Goal: Task Accomplishment & Management: Complete application form

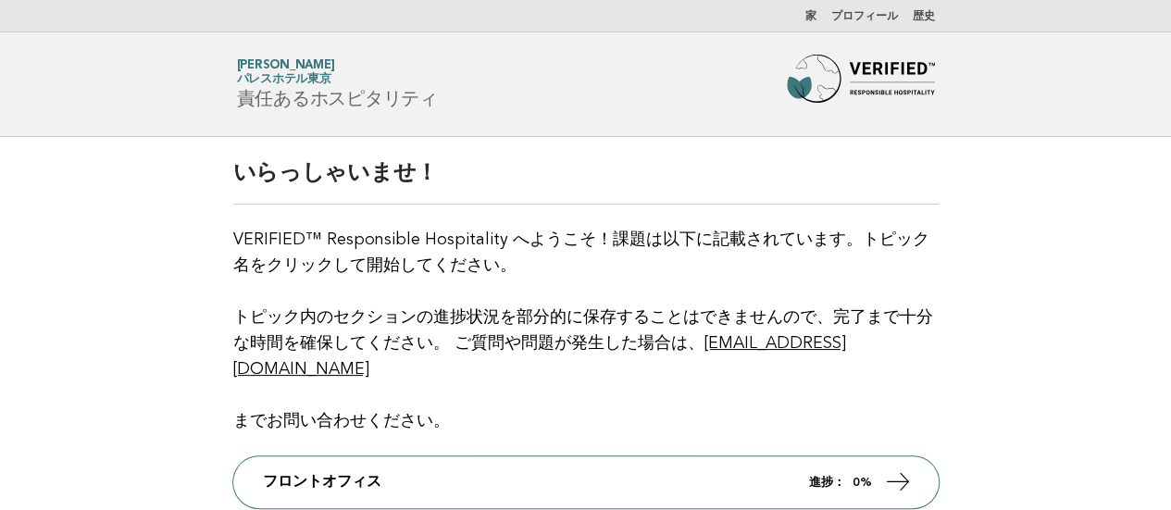
click at [914, 14] on font "歴史" at bounding box center [924, 16] width 22 height 11
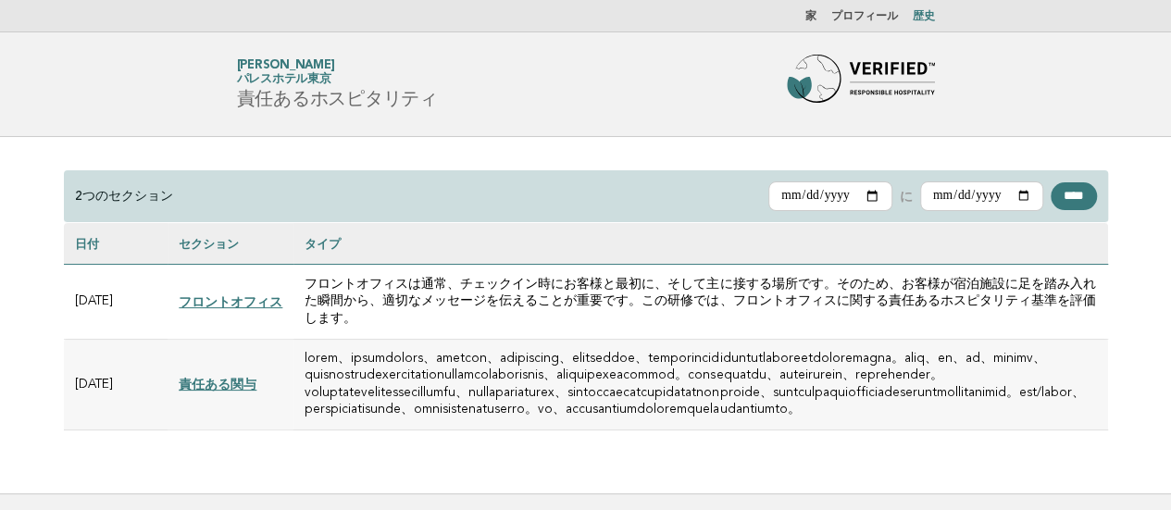
click at [223, 392] on font "責任ある関与" at bounding box center [218, 384] width 78 height 15
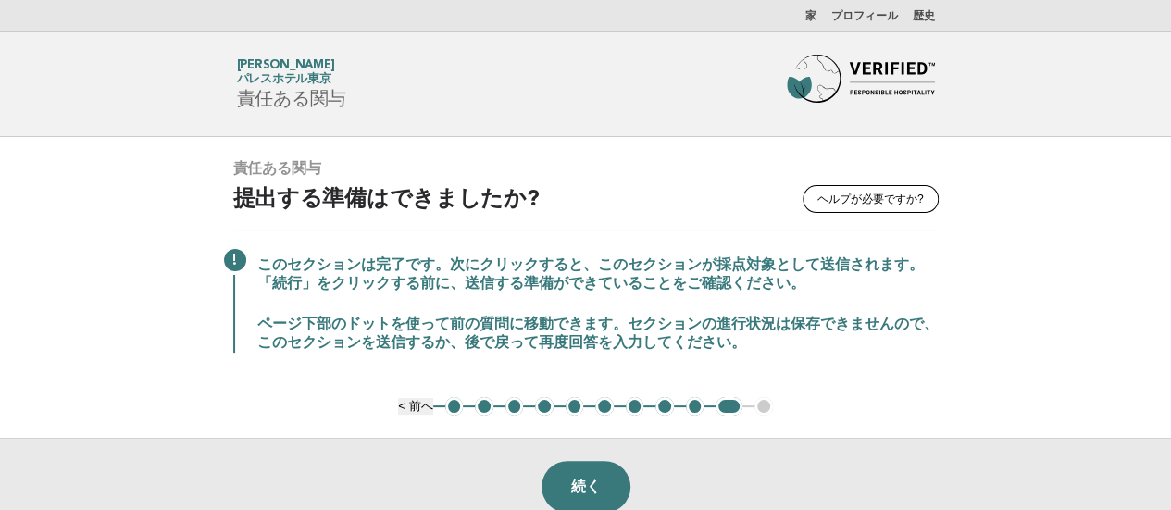
click at [454, 401] on font "1" at bounding box center [454, 406] width 6 height 14
click at [454, 406] on font "1" at bounding box center [454, 406] width 6 height 14
click at [451, 403] on font "1" at bounding box center [454, 406] width 6 height 14
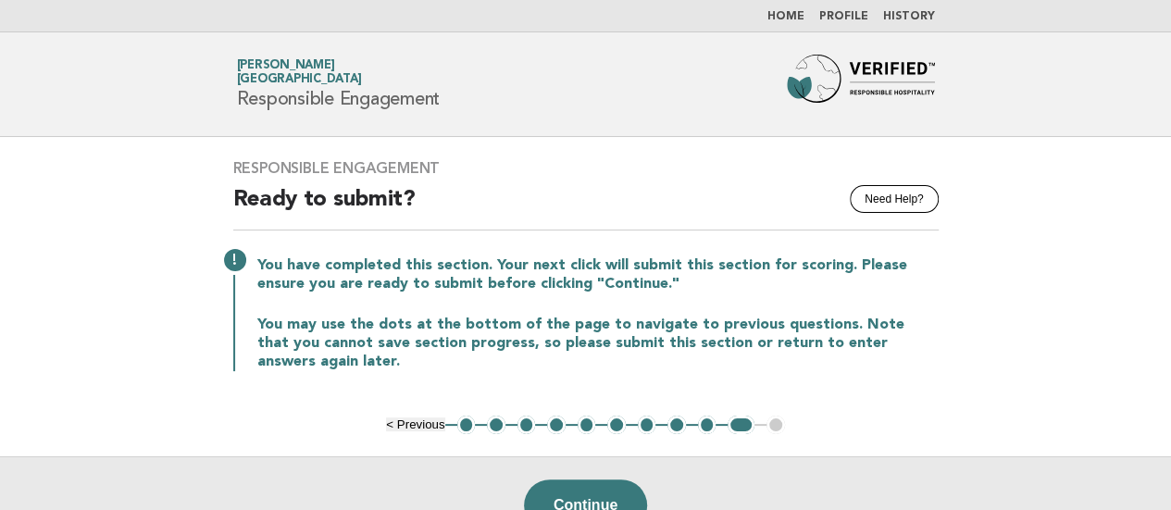
click at [842, 69] on img at bounding box center [861, 84] width 148 height 59
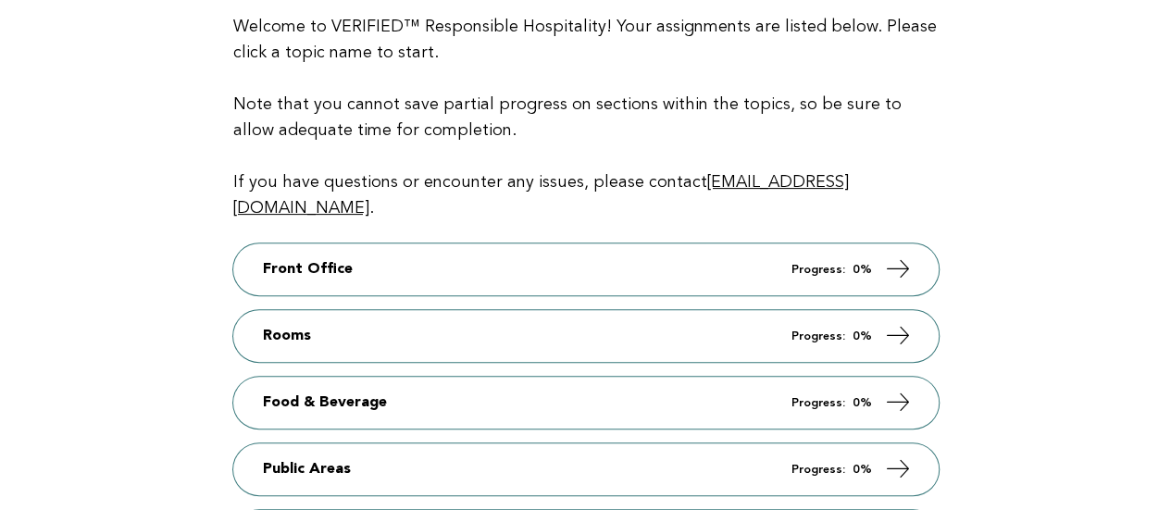
scroll to position [370, 0]
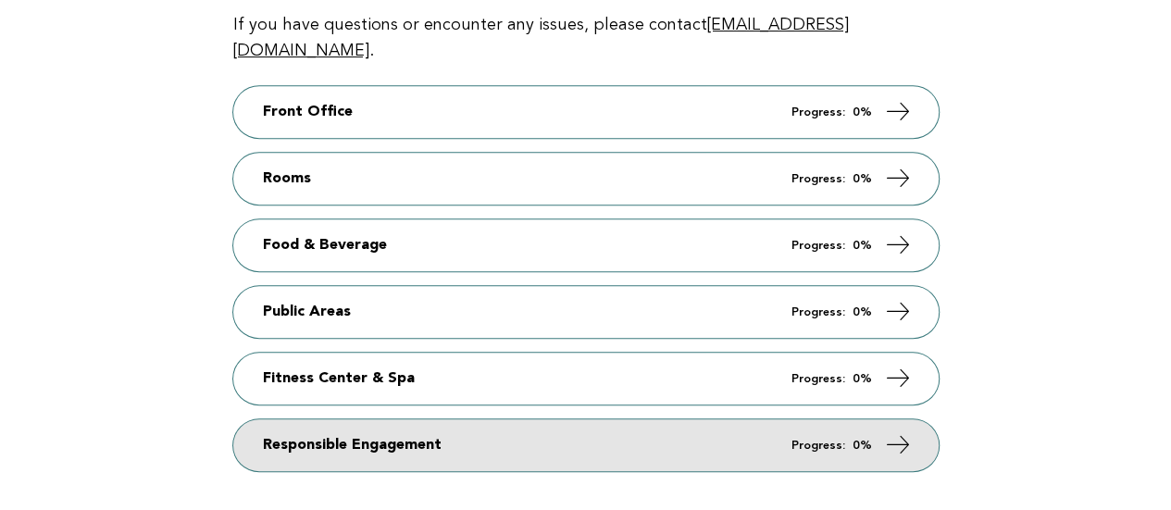
click at [413, 419] on link "Responsible Engagement Progress: 0%" at bounding box center [585, 445] width 705 height 52
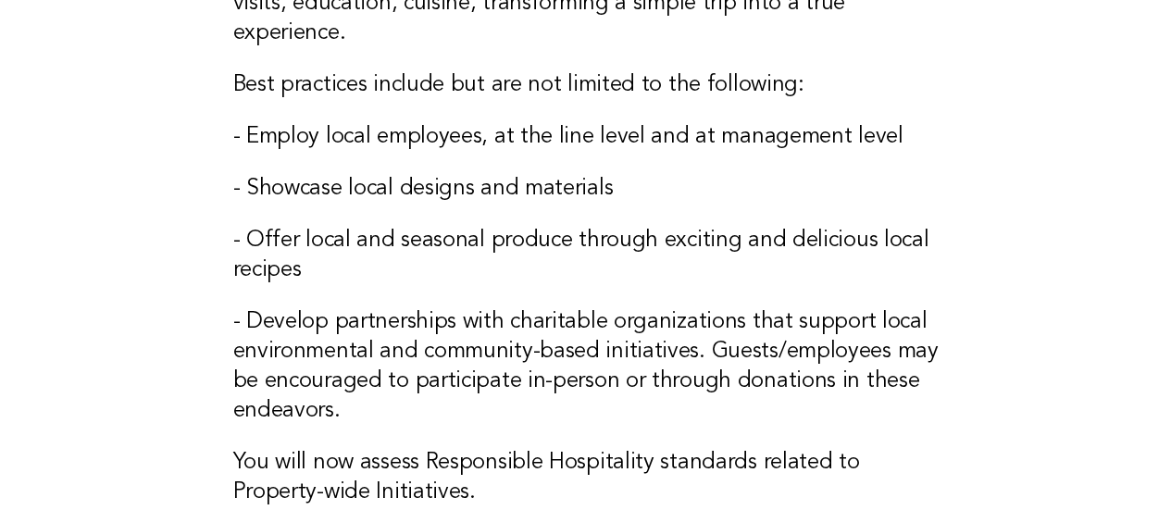
scroll to position [648, 0]
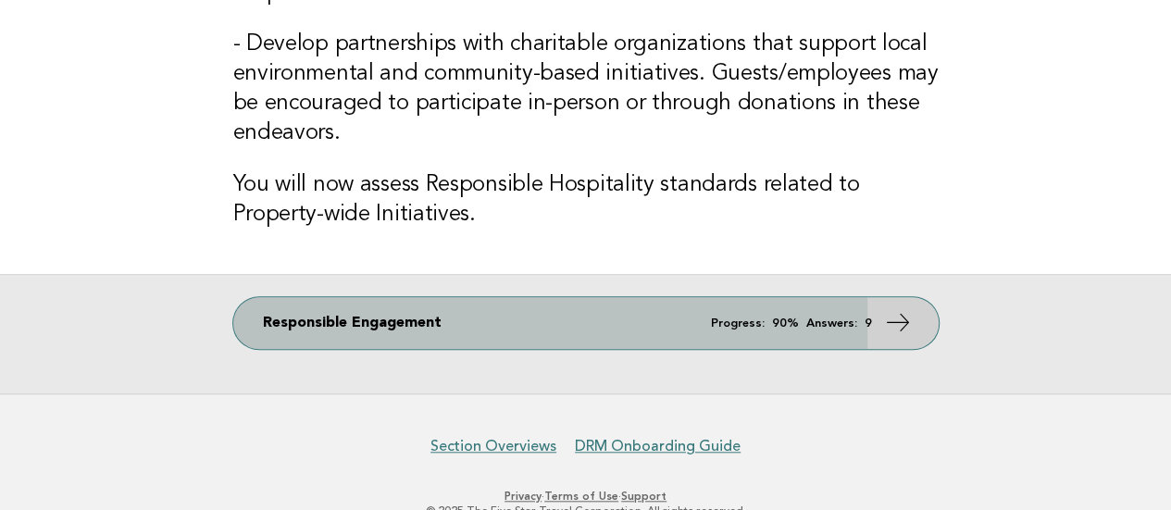
click at [629, 312] on link "Responsible Engagement Progress: 90% Answers: 9" at bounding box center [585, 323] width 705 height 52
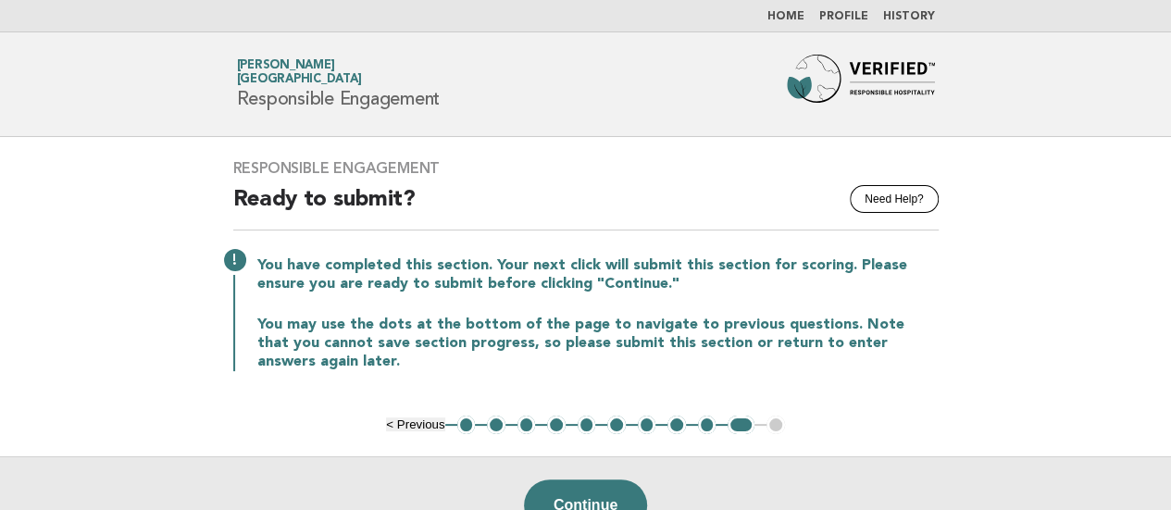
click at [463, 419] on button "1" at bounding box center [466, 425] width 19 height 19
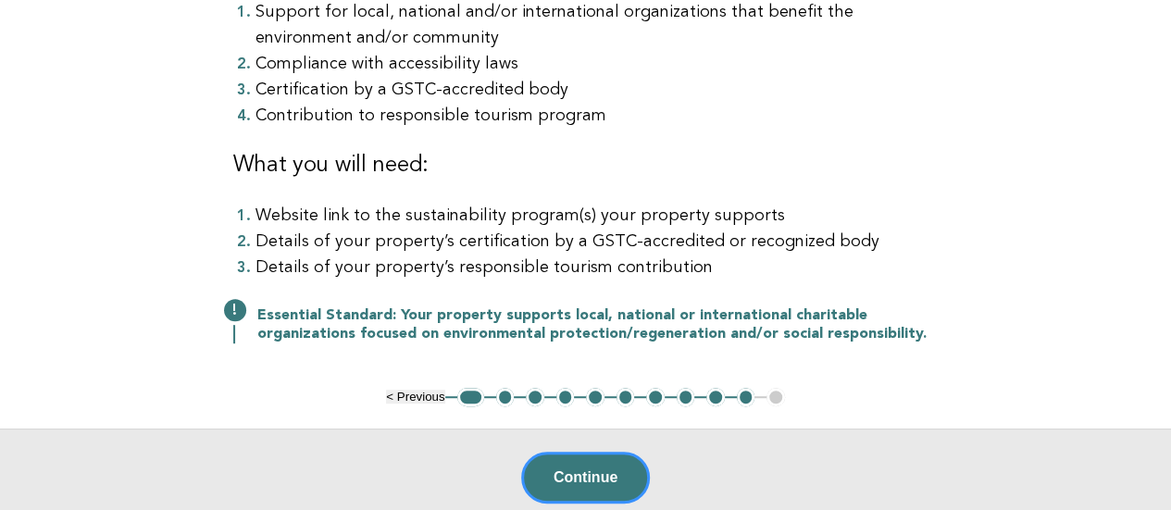
scroll to position [370, 0]
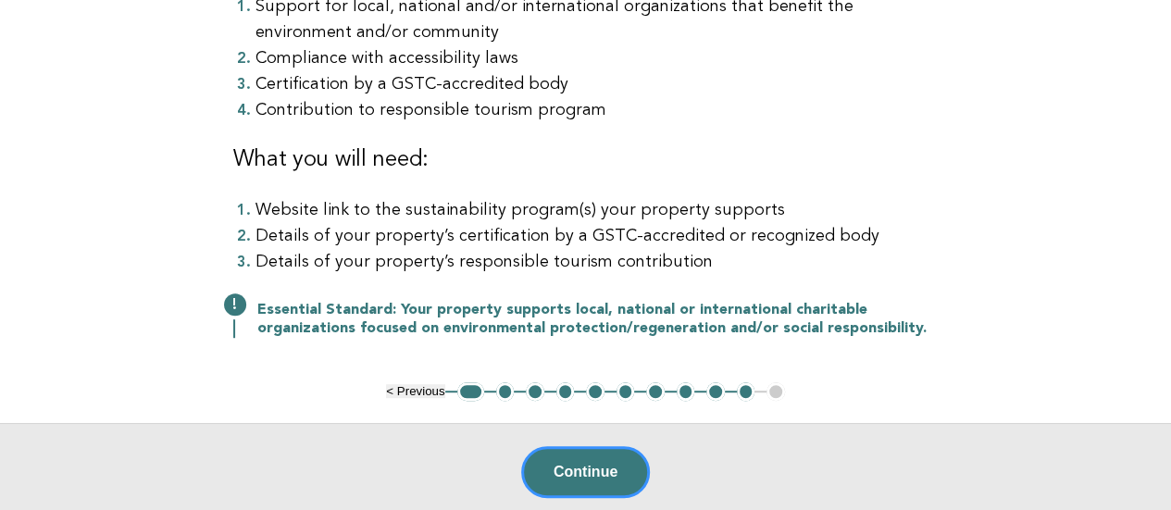
click at [507, 391] on button "2" at bounding box center [505, 391] width 19 height 19
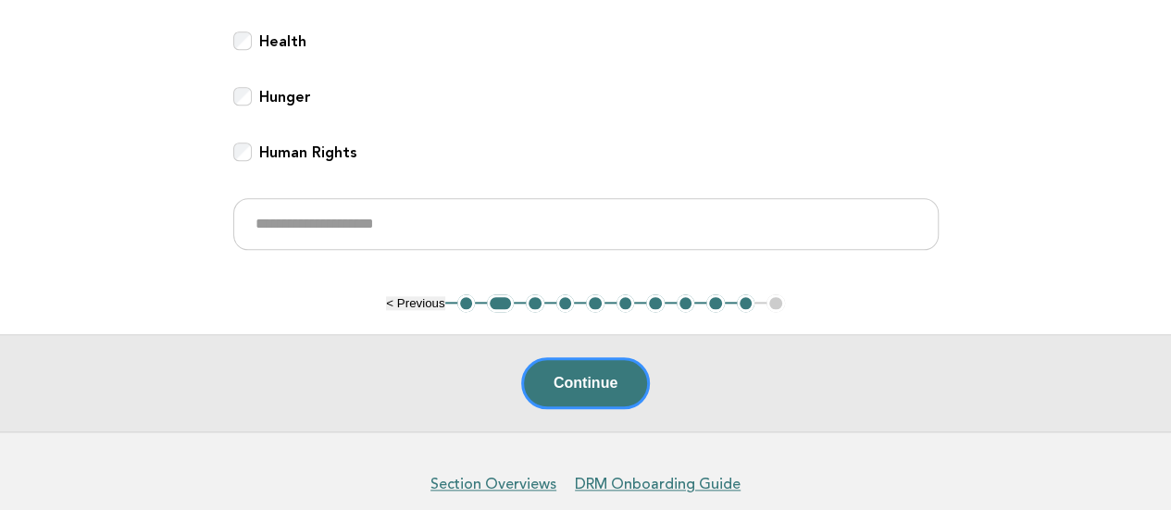
scroll to position [926, 0]
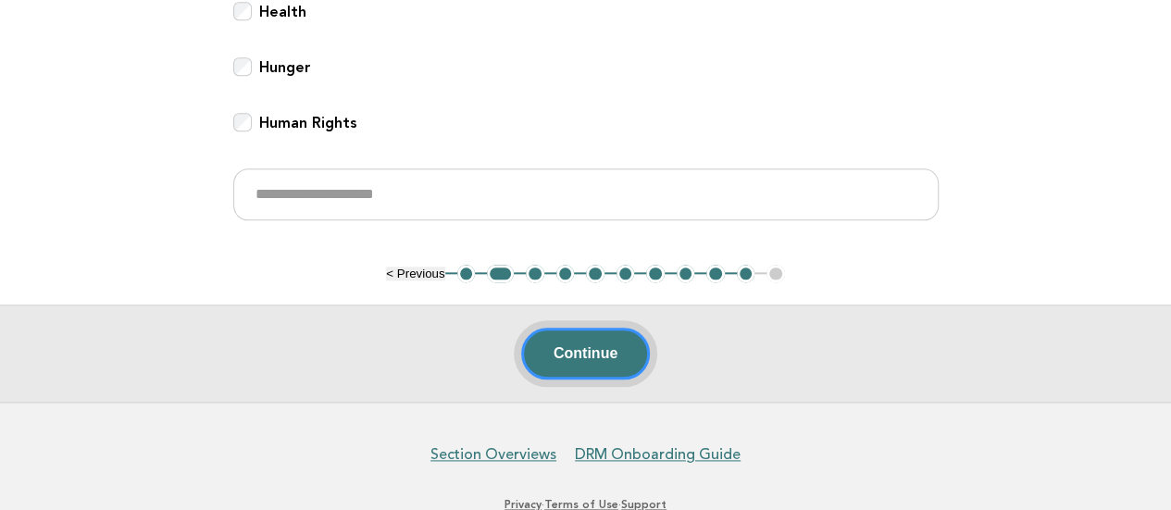
click at [548, 334] on button "Continue" at bounding box center [585, 354] width 129 height 52
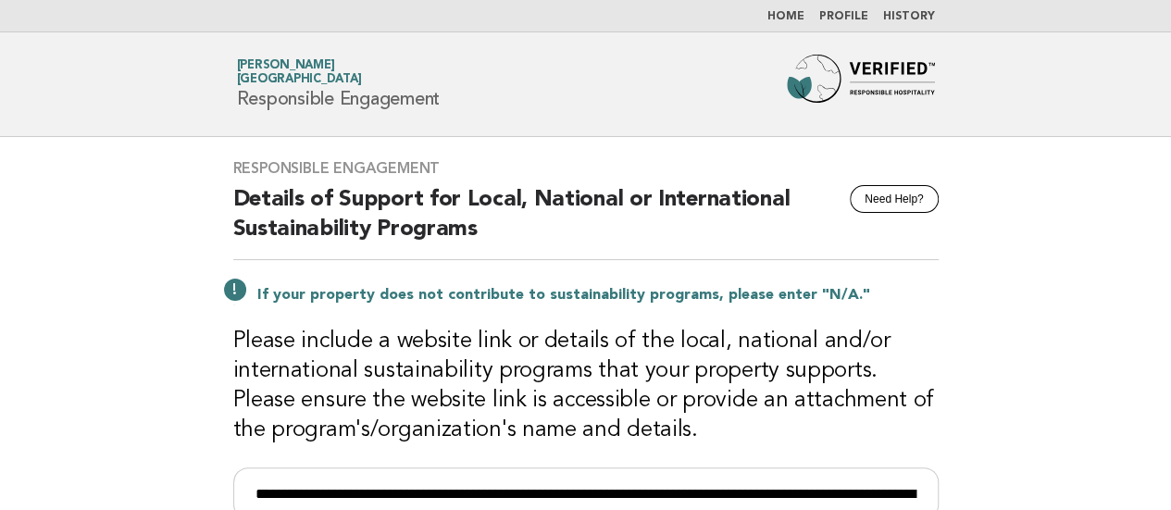
scroll to position [93, 0]
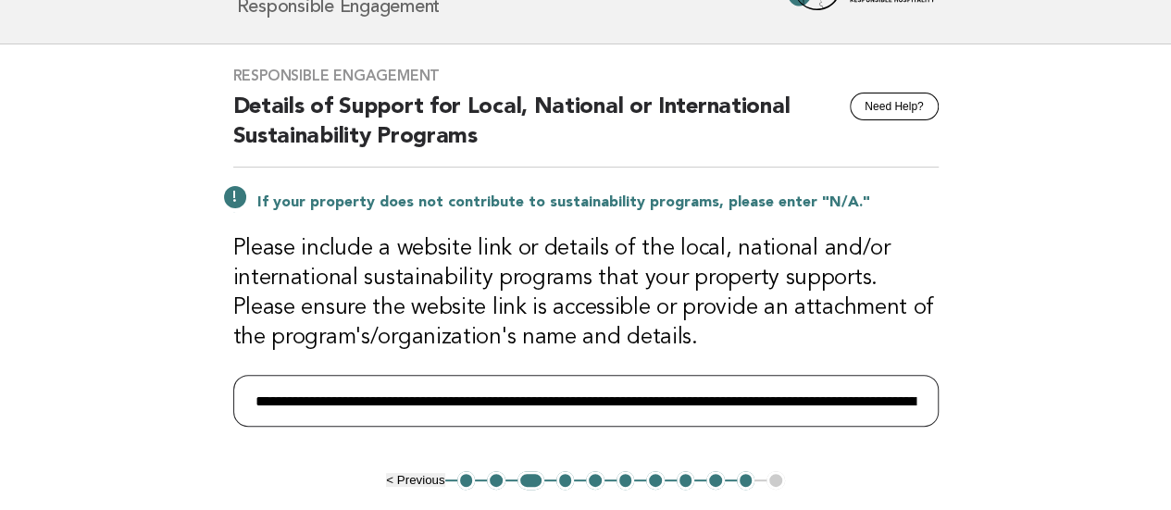
click at [401, 392] on input "**********" at bounding box center [585, 401] width 705 height 52
click at [558, 484] on button "4" at bounding box center [565, 480] width 19 height 19
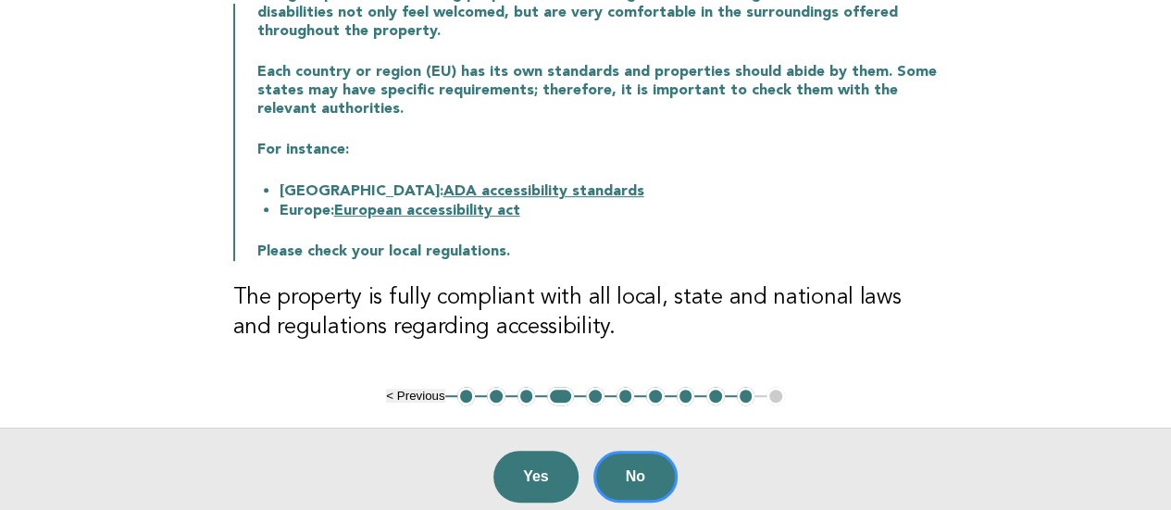
scroll to position [278, 0]
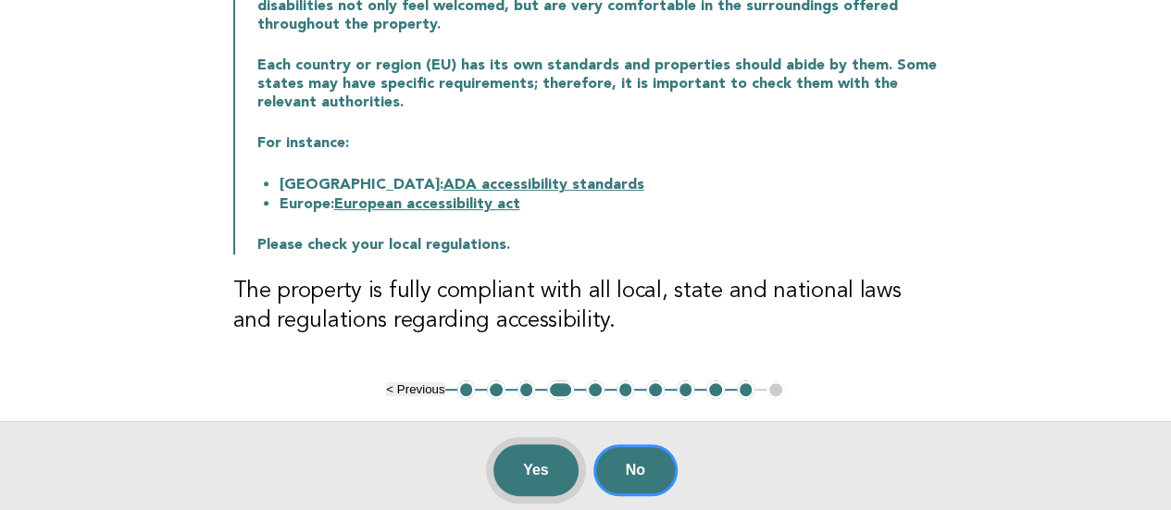
click at [548, 451] on button "Yes" at bounding box center [535, 470] width 85 height 52
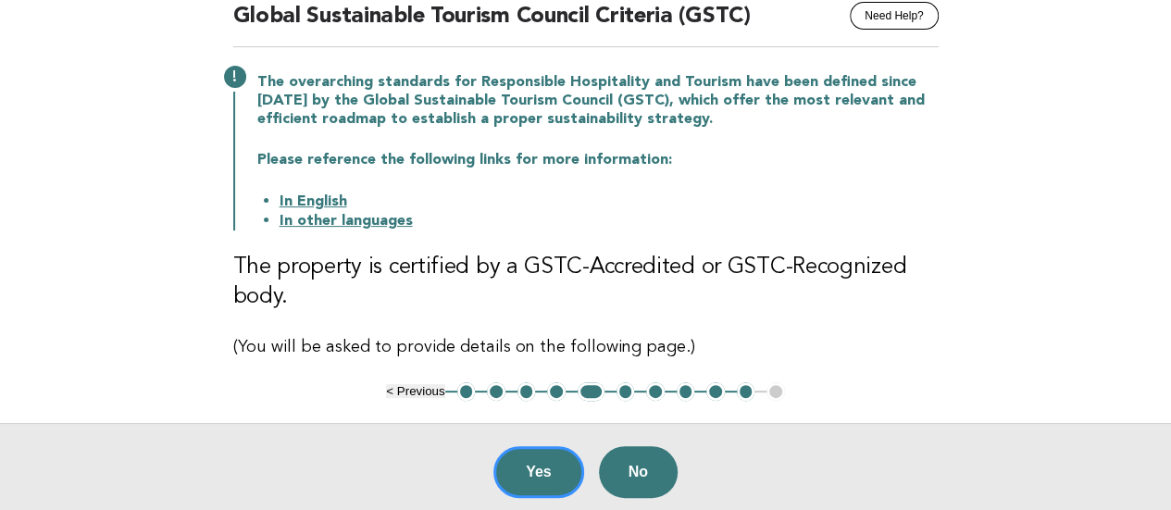
scroll to position [185, 0]
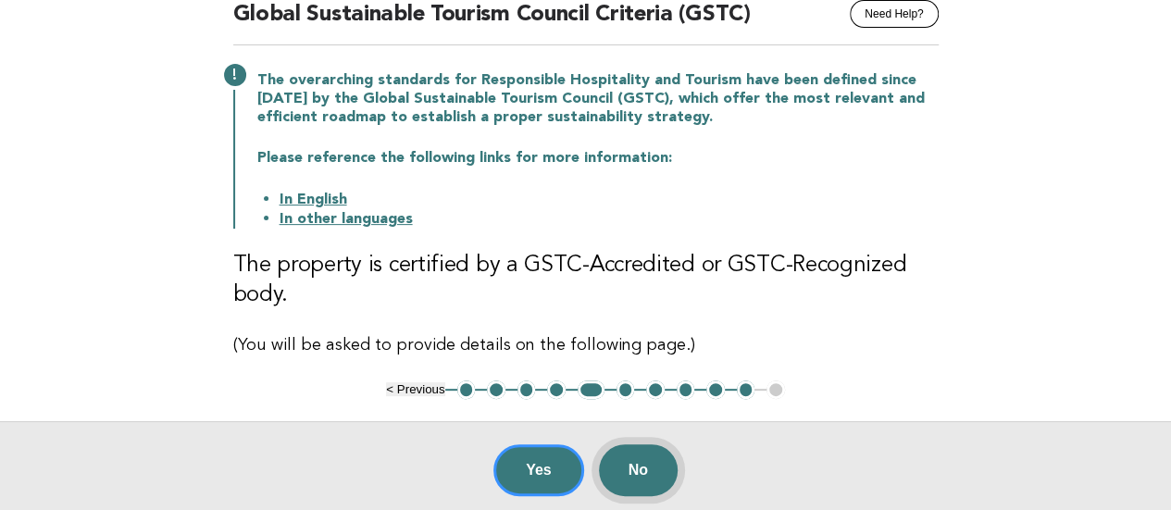
click at [612, 464] on button "No" at bounding box center [638, 470] width 79 height 52
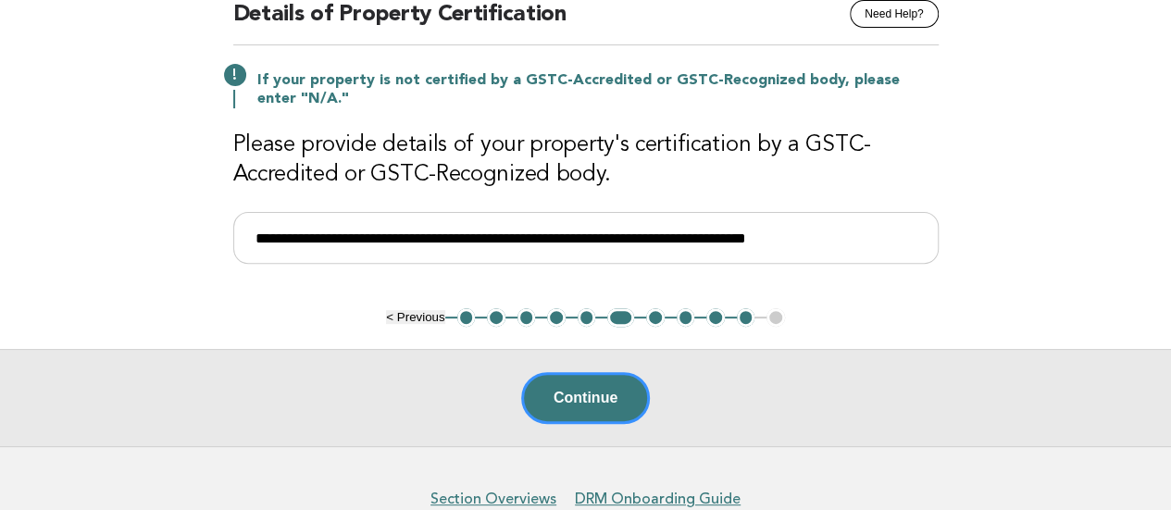
click at [648, 318] on button "7" at bounding box center [655, 317] width 19 height 19
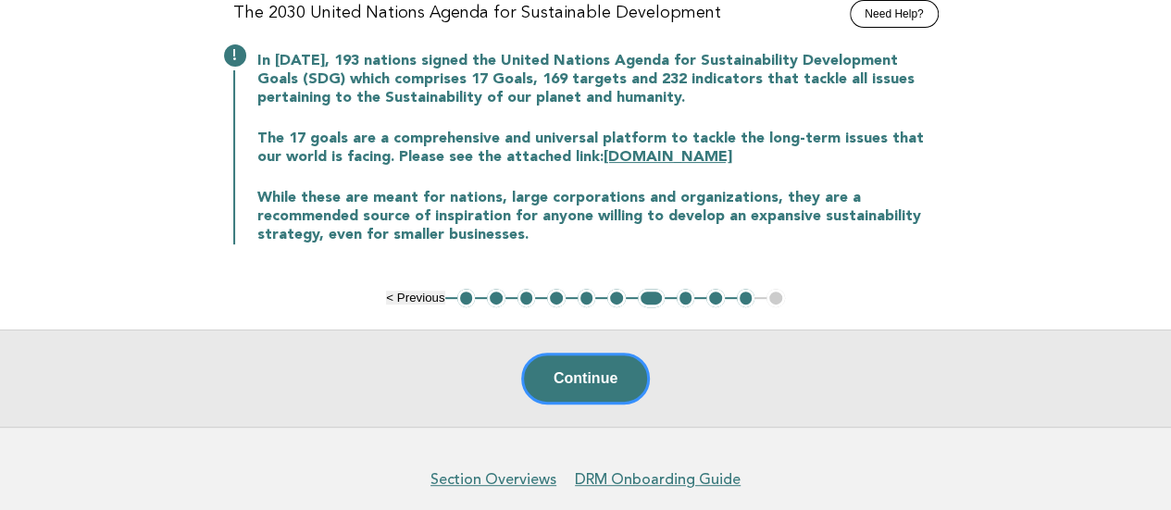
click at [688, 296] on button "8" at bounding box center [686, 298] width 19 height 19
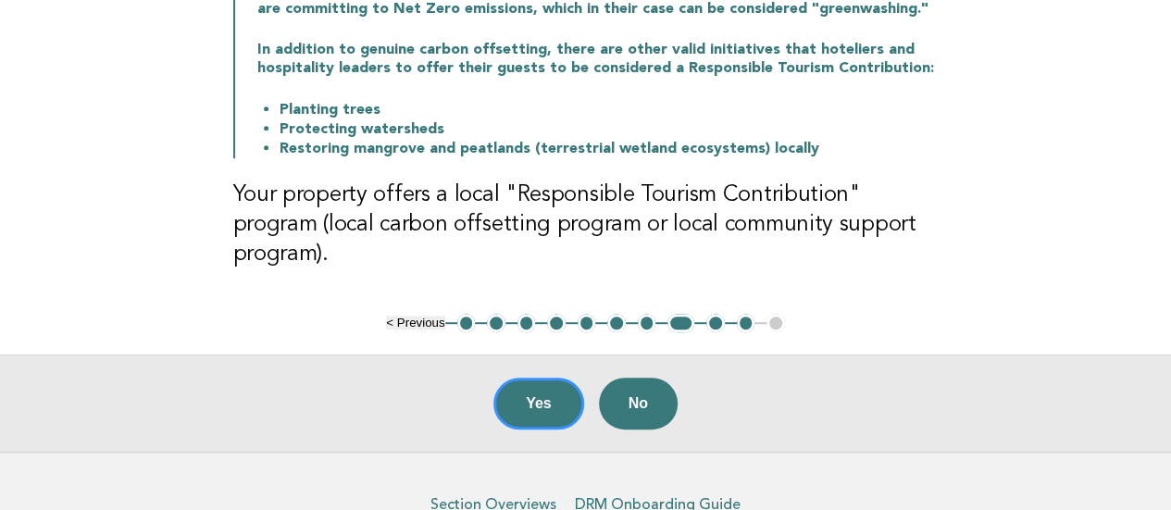
scroll to position [370, 0]
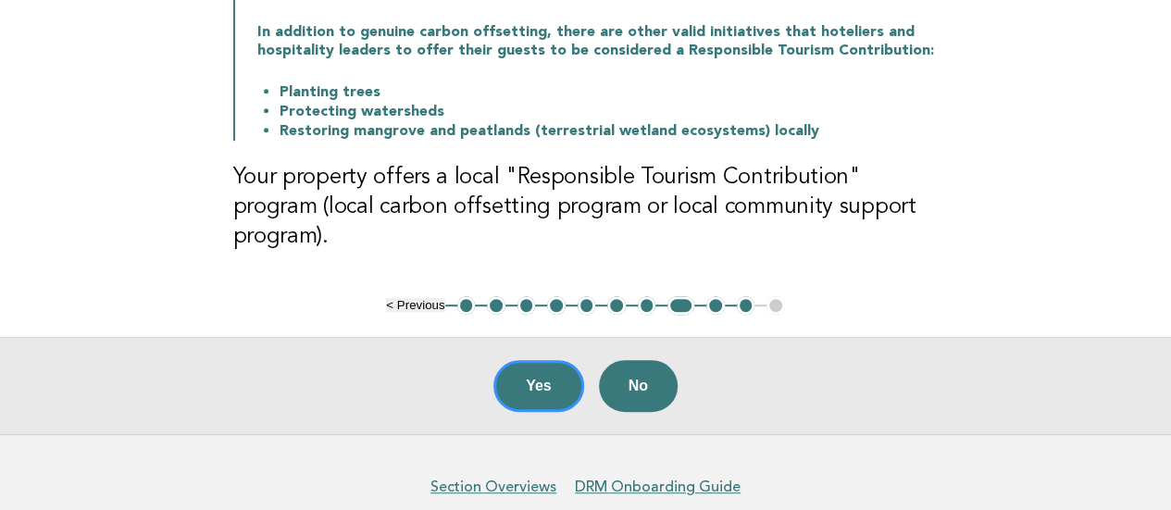
click at [714, 296] on button "9" at bounding box center [715, 305] width 19 height 19
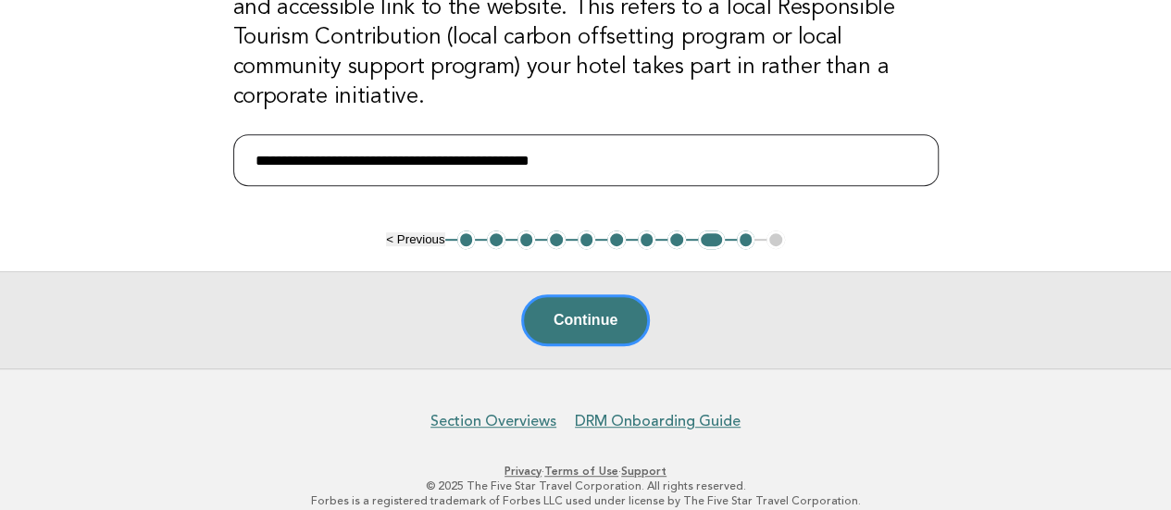
click at [609, 160] on input "**********" at bounding box center [585, 160] width 705 height 52
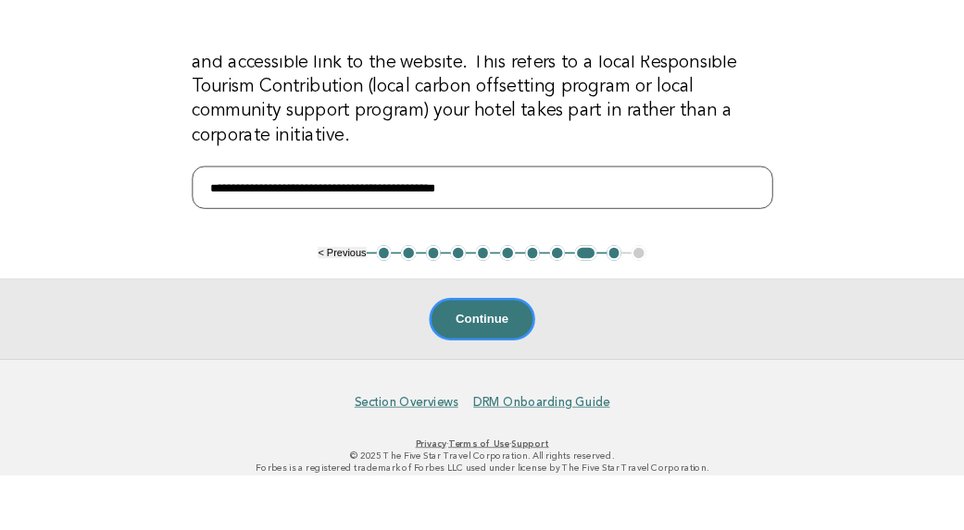
scroll to position [367, 0]
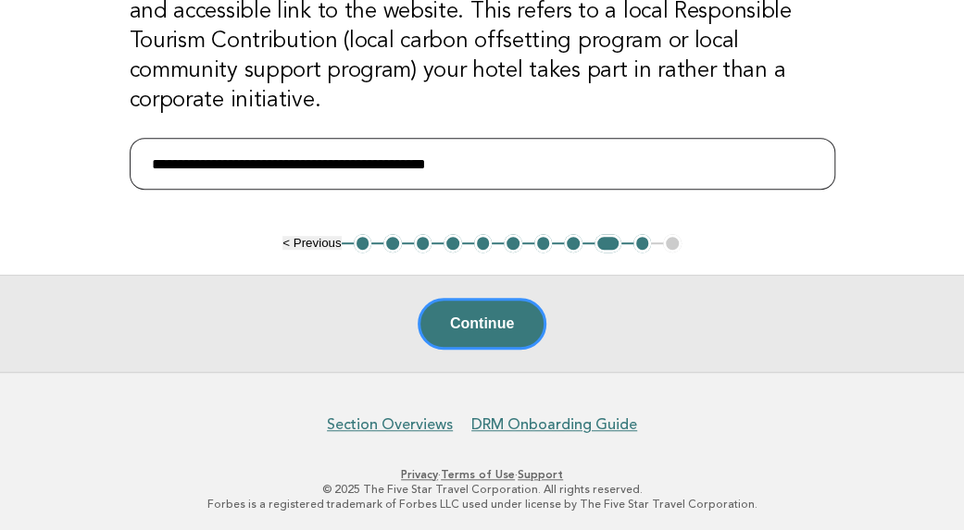
paste input "**********"
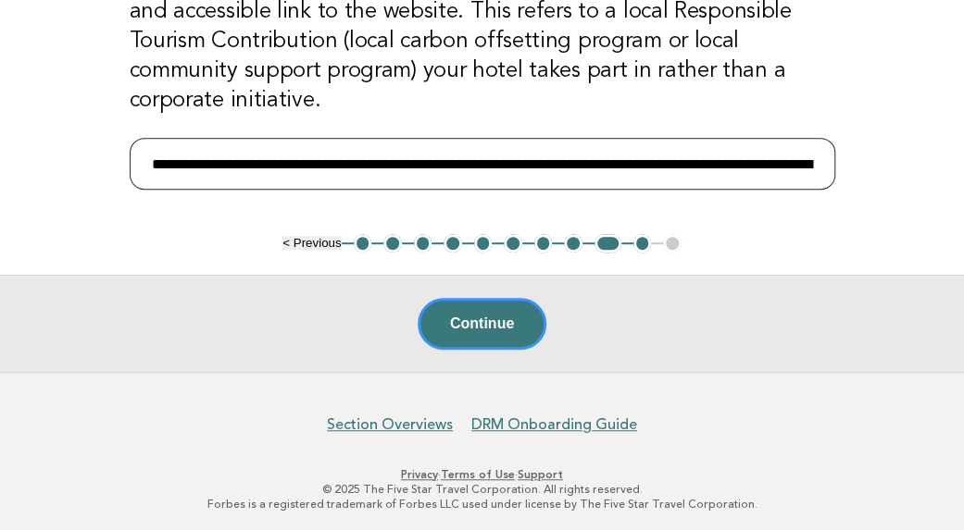
scroll to position [0, 789]
click at [320, 152] on input "**********" at bounding box center [482, 164] width 705 height 52
type input "**********"
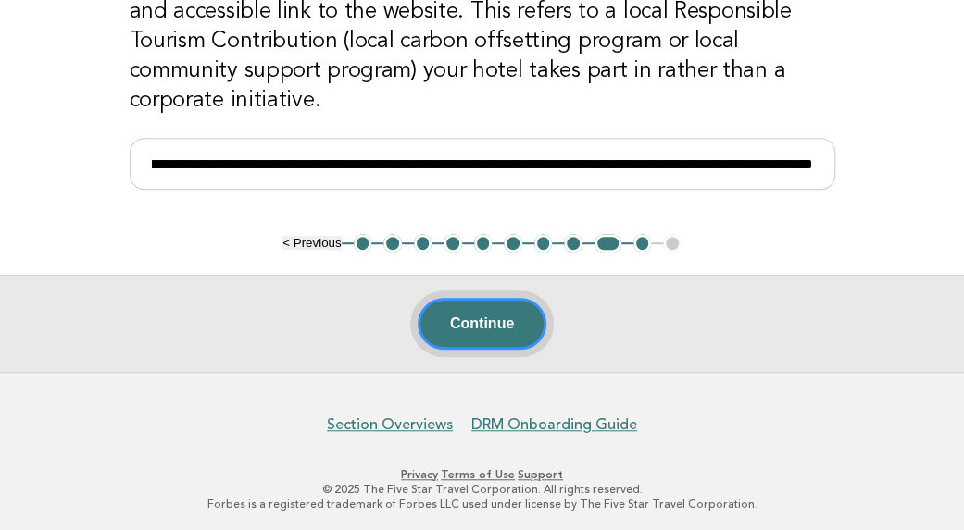
click at [459, 301] on button "Continue" at bounding box center [481, 324] width 129 height 52
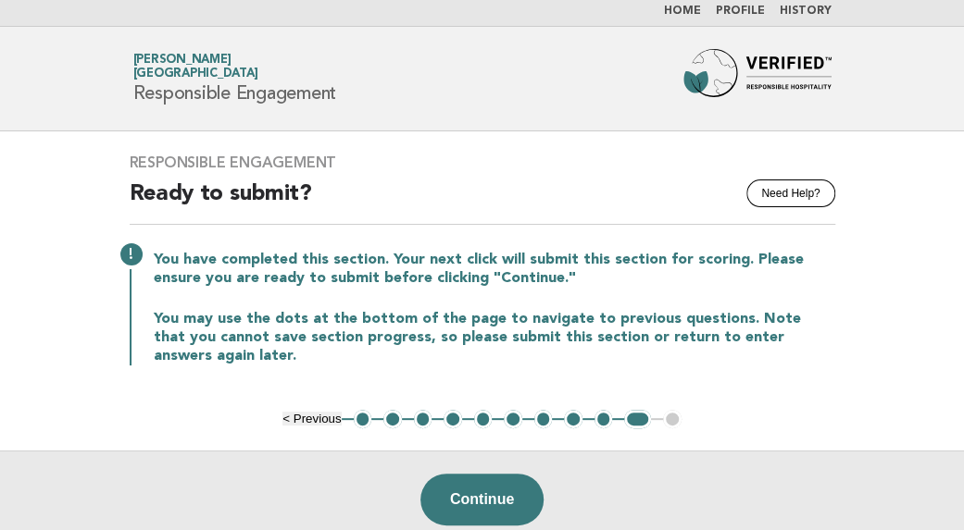
scroll to position [0, 0]
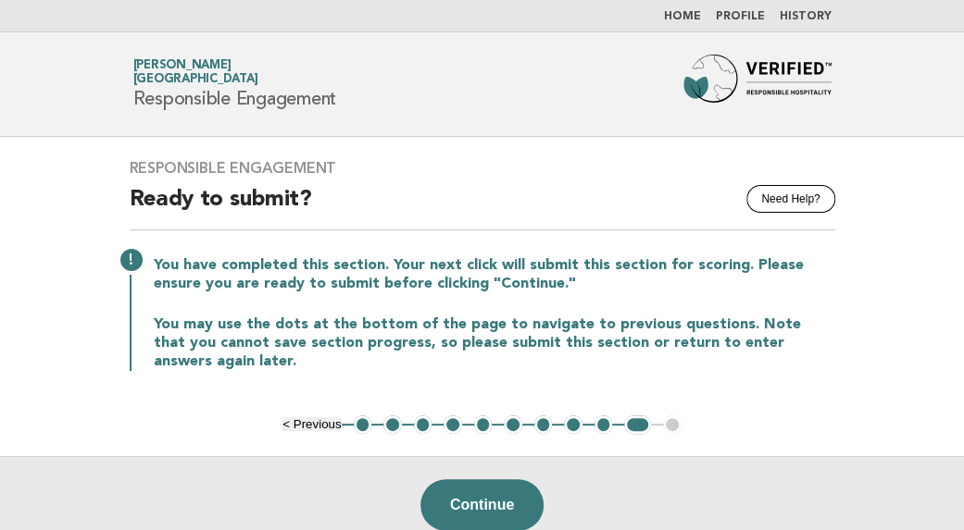
click at [685, 8] on nav "Home Profile History" at bounding box center [482, 16] width 964 height 32
click at [682, 14] on link "Home" at bounding box center [682, 16] width 37 height 11
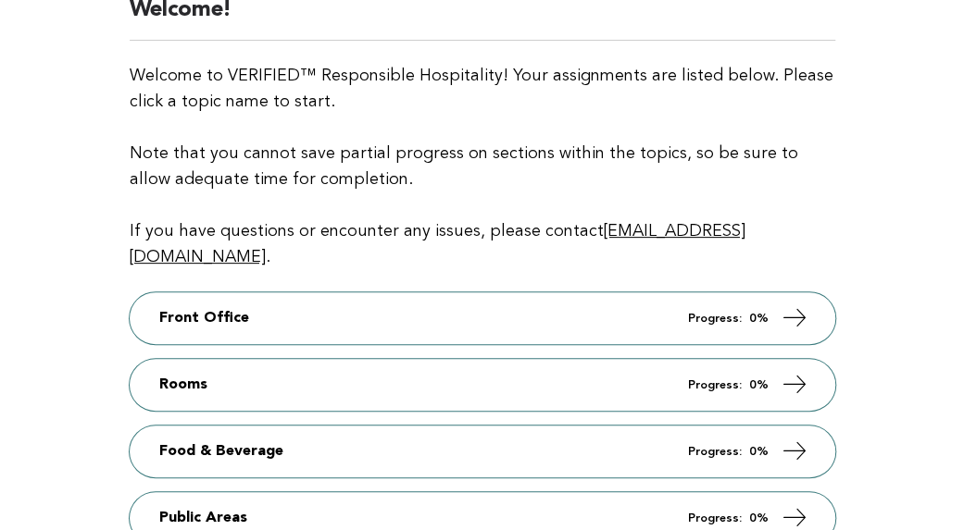
scroll to position [185, 0]
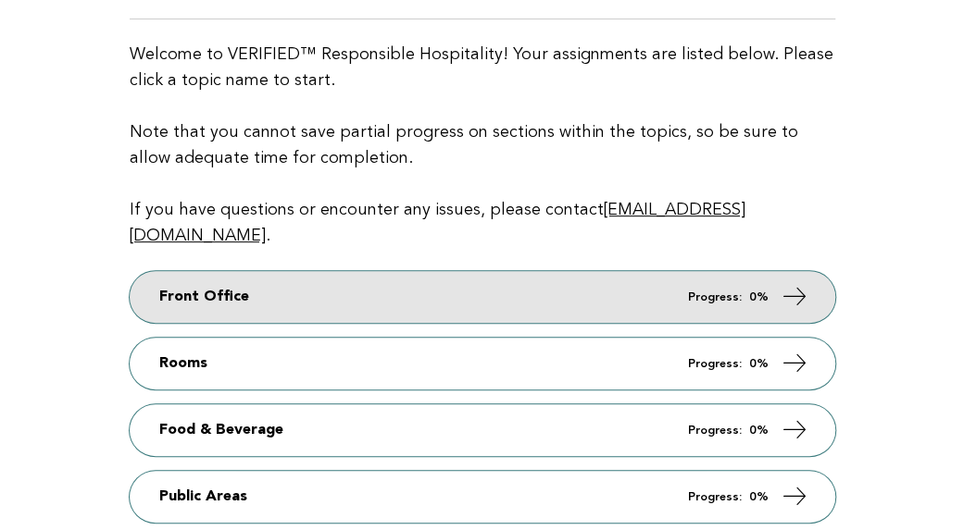
click at [460, 276] on link "Front Office Progress: 0%" at bounding box center [482, 297] width 705 height 52
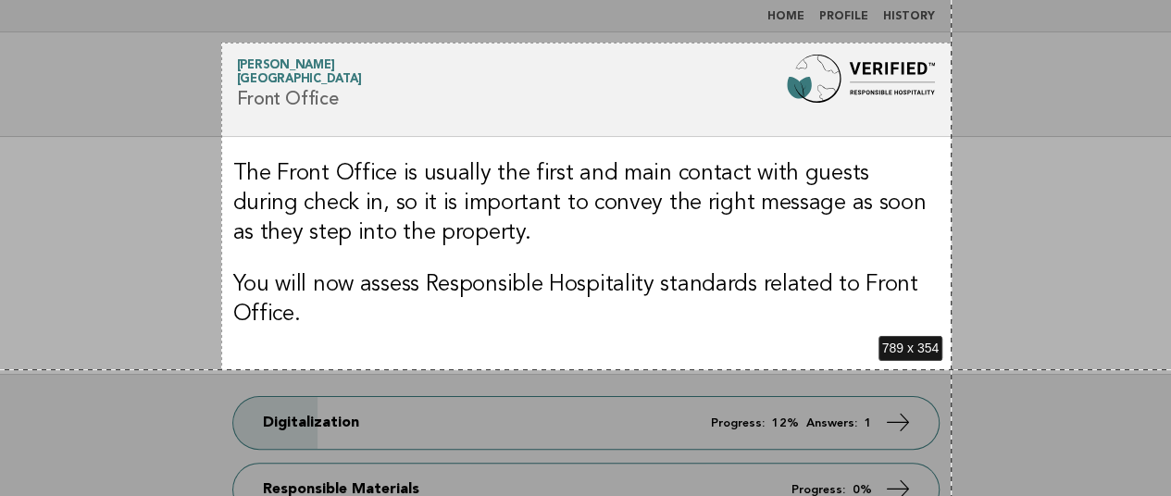
drag, startPoint x: 221, startPoint y: 43, endPoint x: 951, endPoint y: 369, distance: 800.0
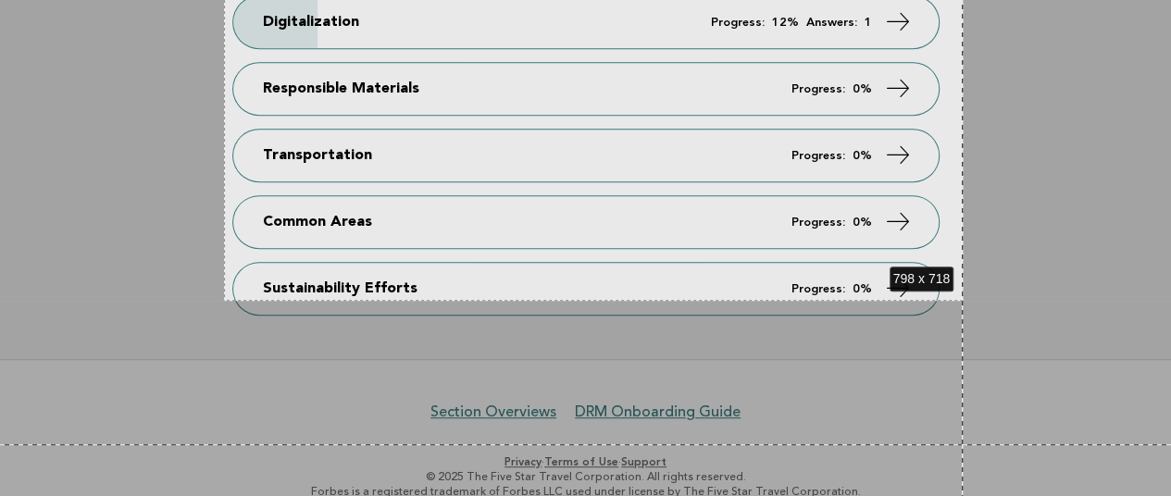
scroll to position [424, 0]
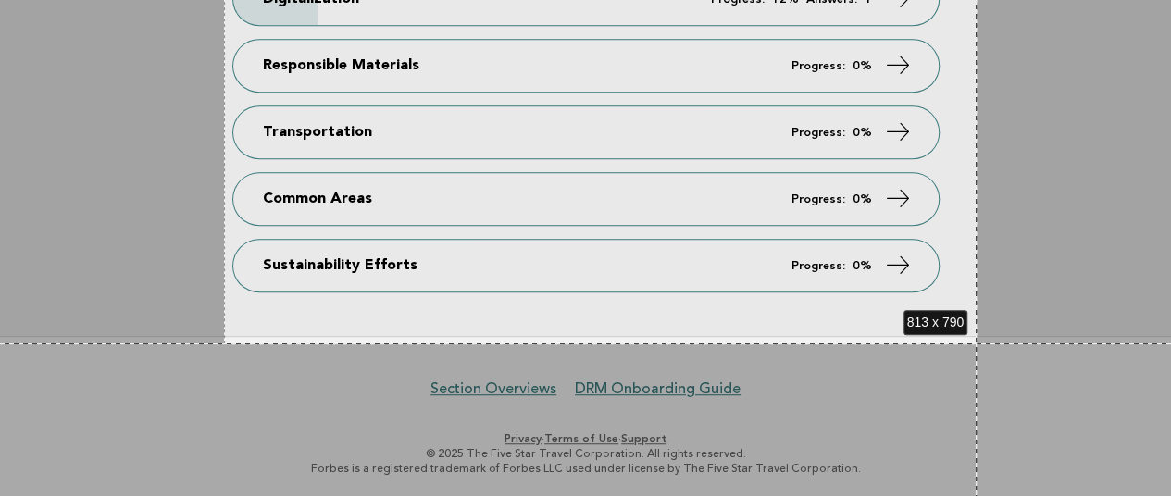
drag, startPoint x: 224, startPoint y: 37, endPoint x: 976, endPoint y: 343, distance: 812.5
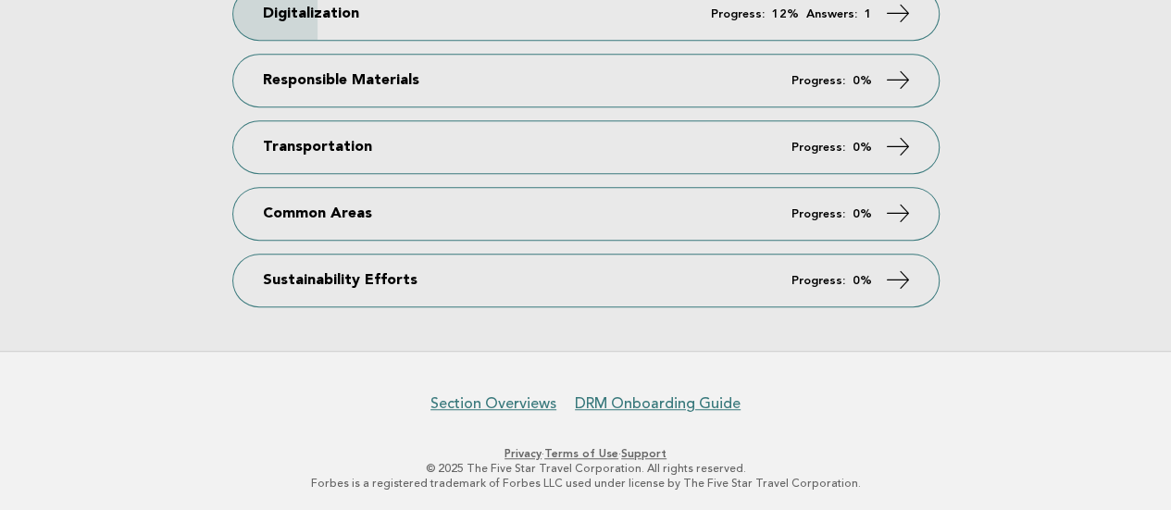
scroll to position [0, 0]
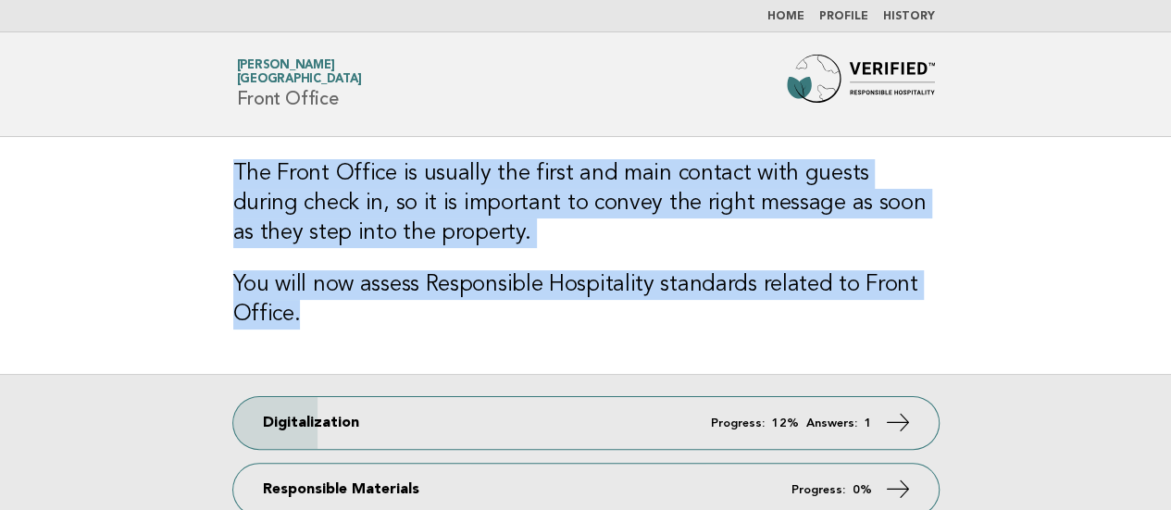
drag, startPoint x: 230, startPoint y: 168, endPoint x: 367, endPoint y: 303, distance: 192.4
click at [367, 303] on div "The Front Office is usually the first and main contact with guests during check…" at bounding box center [586, 255] width 750 height 237
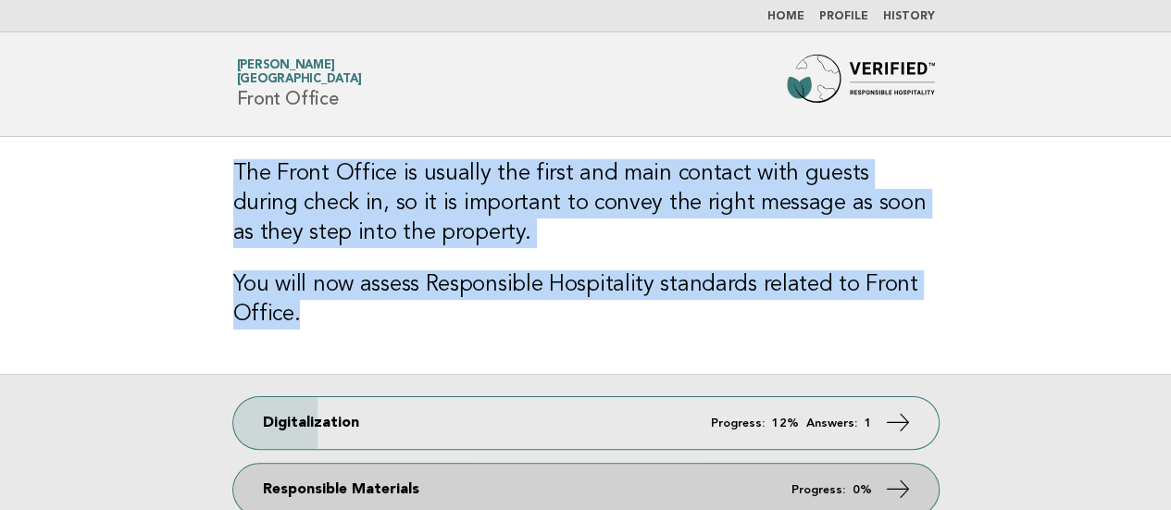
copy div "The Front Office is usually the first and main contact with guests during check…"
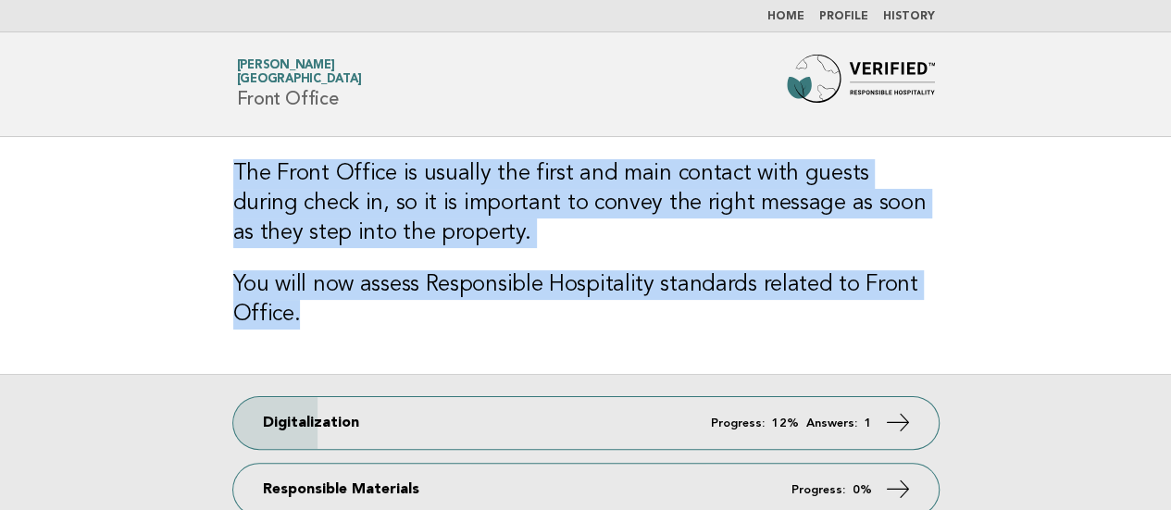
drag, startPoint x: 324, startPoint y: 197, endPoint x: 281, endPoint y: 183, distance: 44.8
click at [324, 197] on h3 "The Front Office is usually the first and main contact with guests during check…" at bounding box center [585, 203] width 705 height 89
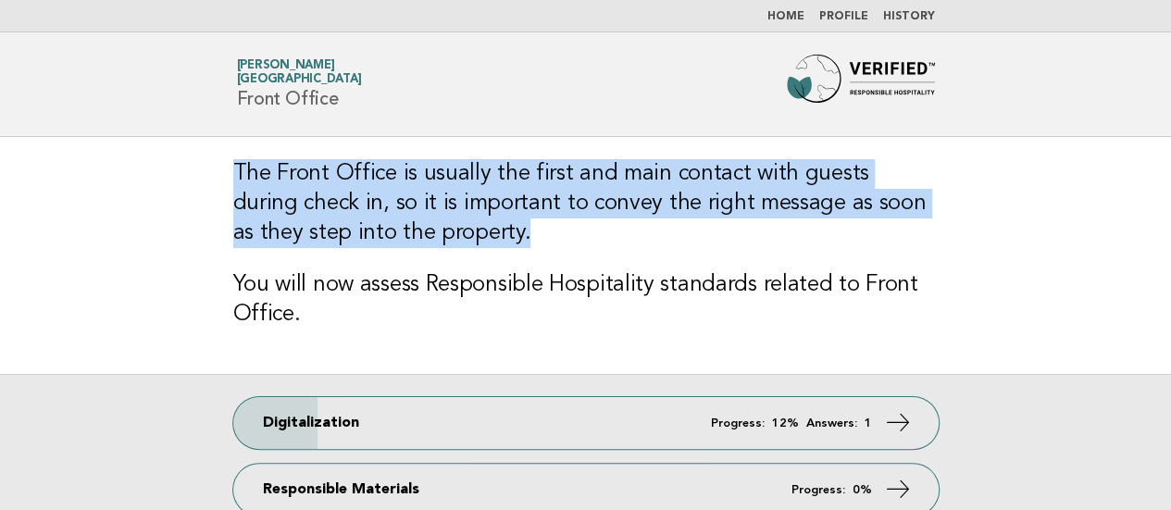
drag, startPoint x: 237, startPoint y: 167, endPoint x: 503, endPoint y: 220, distance: 271.0
click at [503, 220] on h3 "The Front Office is usually the first and main contact with guests during check…" at bounding box center [585, 203] width 705 height 89
copy h3 "The Front Office is usually the first and main contact with guests during check…"
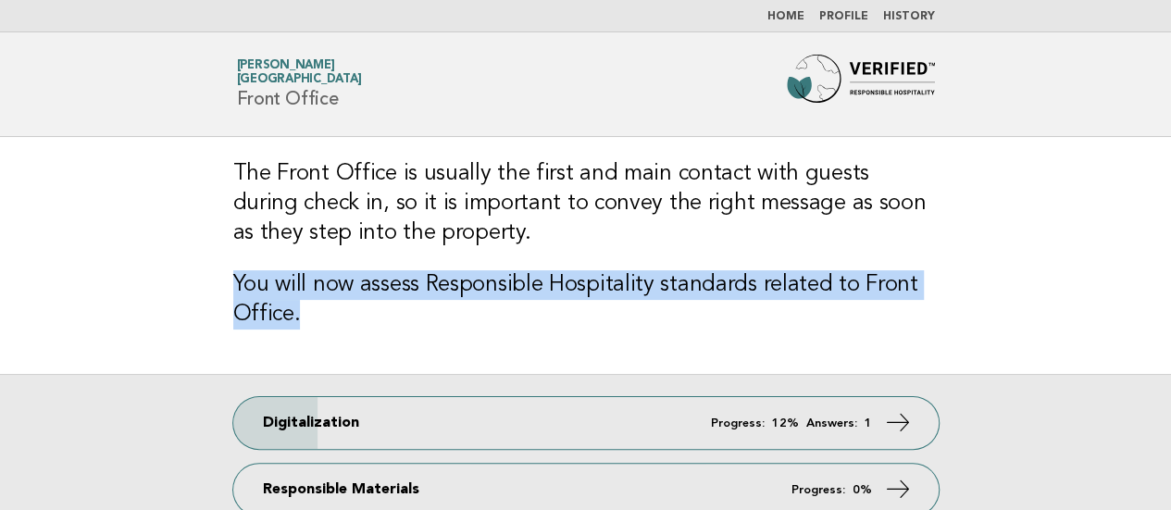
drag, startPoint x: 236, startPoint y: 278, endPoint x: 299, endPoint y: 312, distance: 71.7
click at [299, 312] on h3 "You will now assess Responsible Hospitality standards related to Front Office." at bounding box center [585, 299] width 705 height 59
copy h3 "You will now assess Responsible Hospitality standards related to Front Office."
click at [471, 329] on div "The Front Office is usually the first and main contact with guests during check…" at bounding box center [586, 255] width 750 height 237
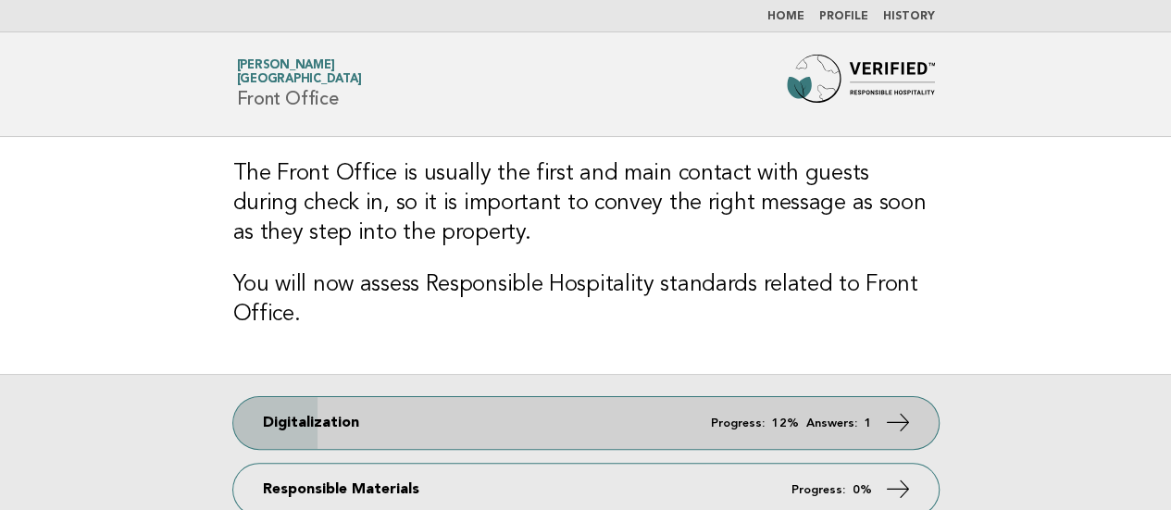
click at [803, 426] on span "Progress: 12% Answers: 1" at bounding box center [791, 423] width 161 height 12
click at [696, 406] on link "Digitalization Progress: 12% Answers: 1" at bounding box center [585, 423] width 705 height 52
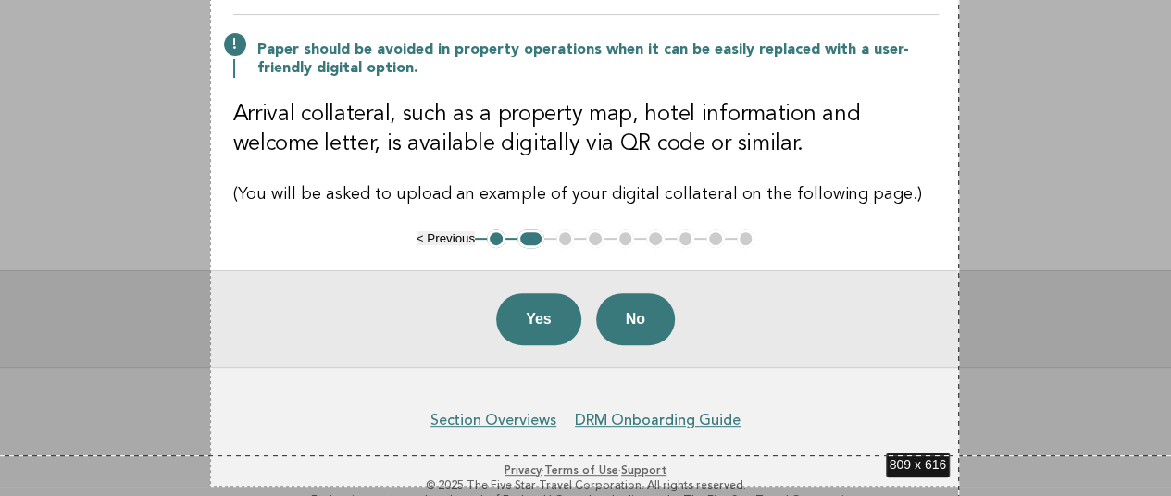
scroll to position [246, 0]
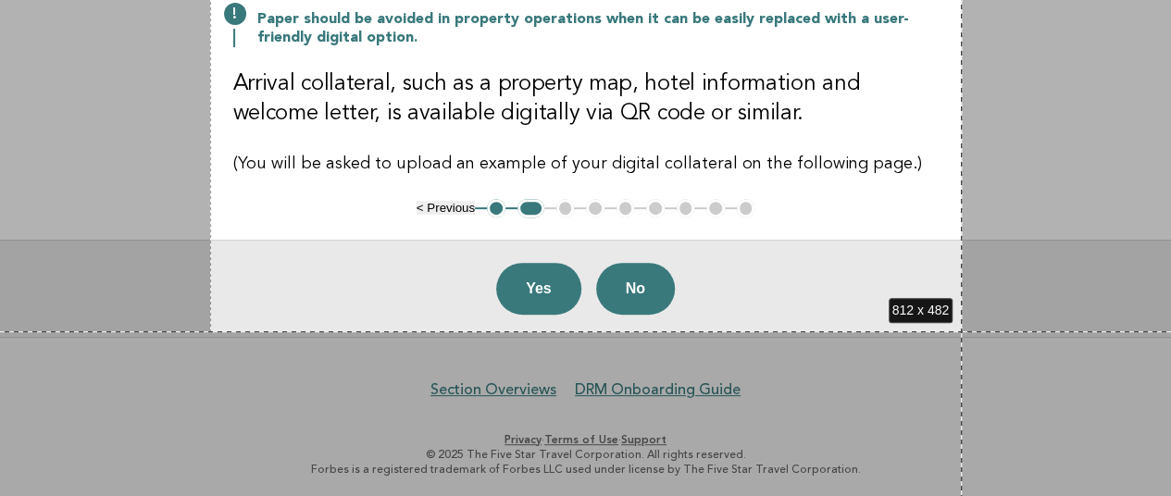
drag, startPoint x: 210, startPoint y: 40, endPoint x: 962, endPoint y: 331, distance: 806.1
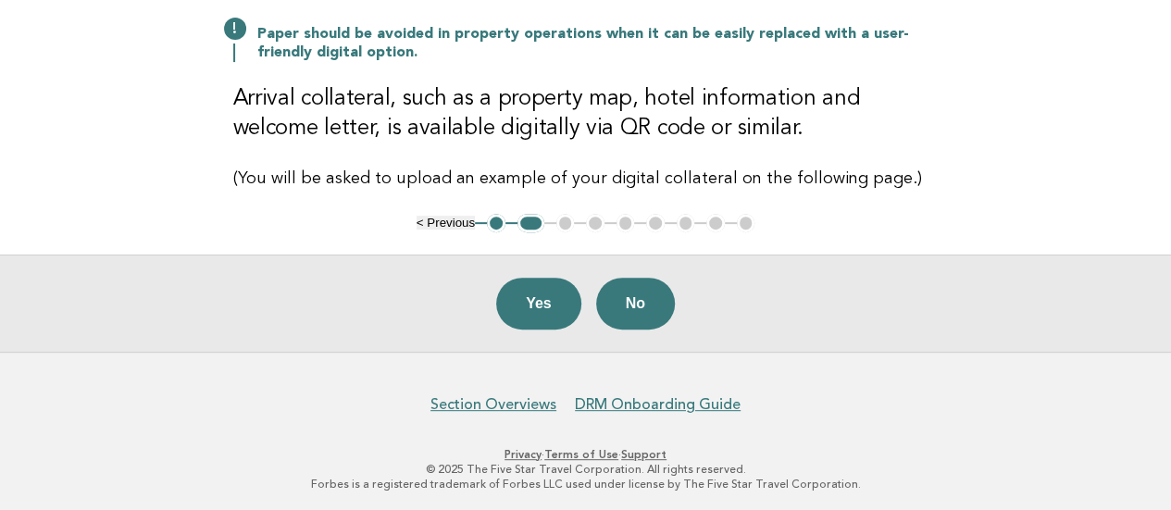
scroll to position [93, 0]
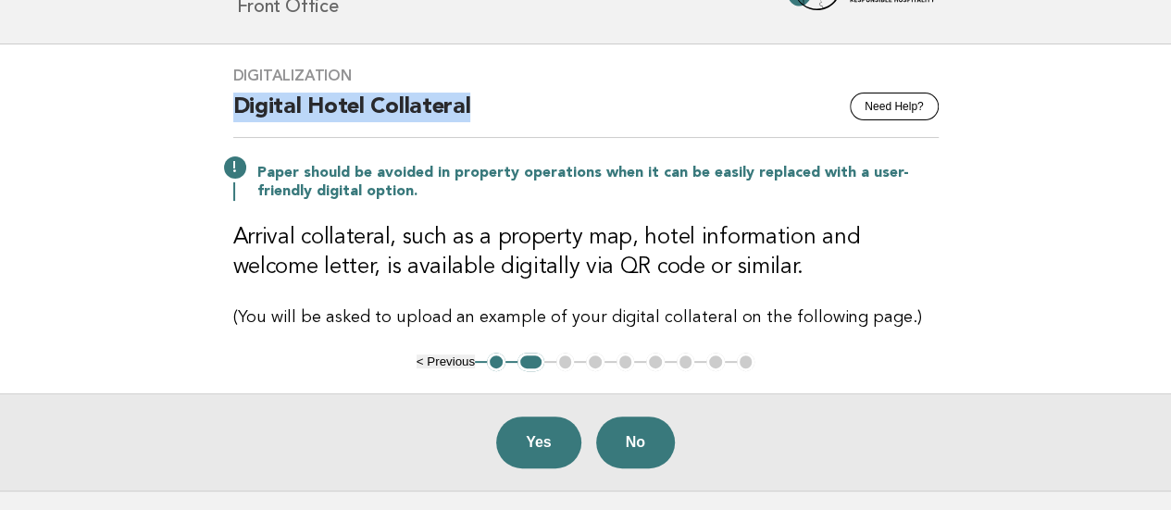
drag, startPoint x: 229, startPoint y: 104, endPoint x: 477, endPoint y: 105, distance: 248.1
click at [477, 105] on div "Digitalization Need Help? Digital Hotel Collateral Paper should be avoided in p…" at bounding box center [586, 198] width 750 height 308
copy h2 "Digital Hotel Collateral"
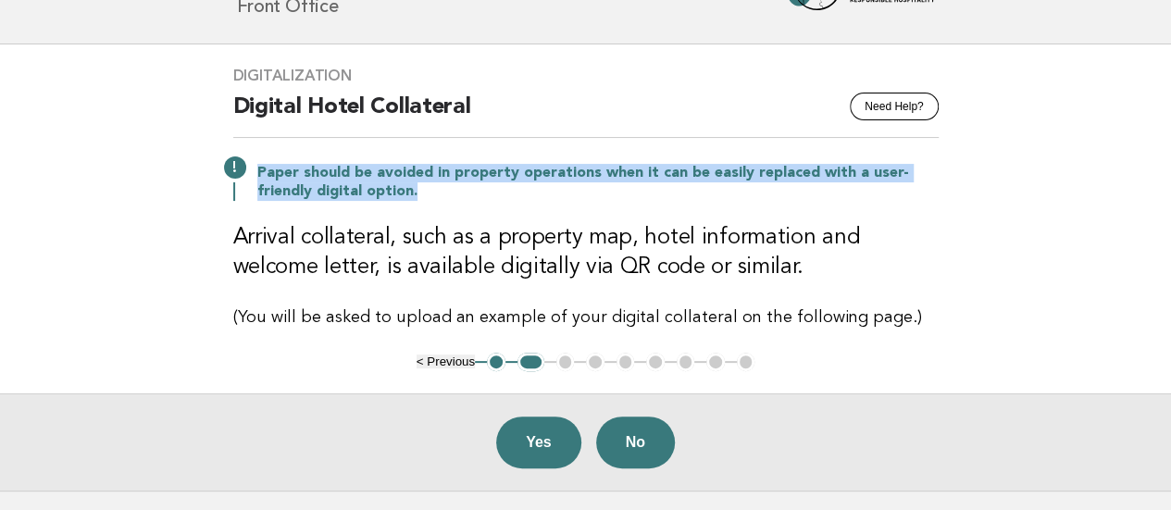
drag, startPoint x: 257, startPoint y: 168, endPoint x: 418, endPoint y: 190, distance: 162.6
click at [418, 190] on p "Paper should be avoided in property operations when it can be easily replaced w…" at bounding box center [597, 182] width 681 height 37
copy p "Paper should be avoided in property operations when it can be easily replaced w…"
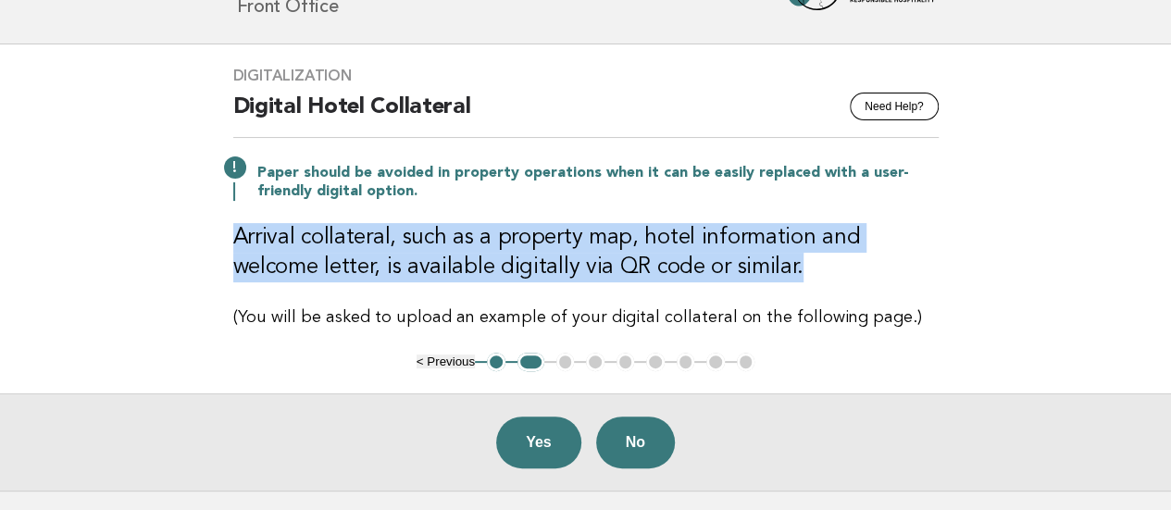
drag, startPoint x: 231, startPoint y: 228, endPoint x: 748, endPoint y: 277, distance: 518.8
click at [748, 277] on div "Digitalization Need Help? Digital Hotel Collateral Paper should be avoided in p…" at bounding box center [586, 198] width 750 height 308
copy h3 "Arrival collateral, such as a property map, hotel information and welcome lette…"
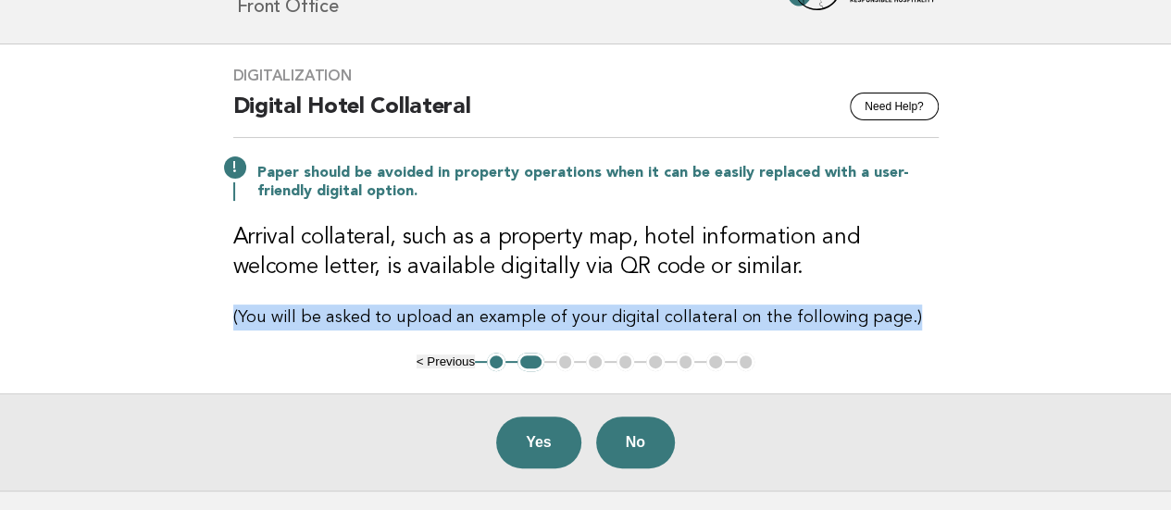
drag, startPoint x: 213, startPoint y: 312, endPoint x: 920, endPoint y: 318, distance: 707.2
click at [920, 318] on div "Digitalization Need Help? Digital Hotel Collateral Paper should be avoided in p…" at bounding box center [586, 198] width 750 height 308
copy p "(You will be asked to upload an example of your digital collateral on the follo…"
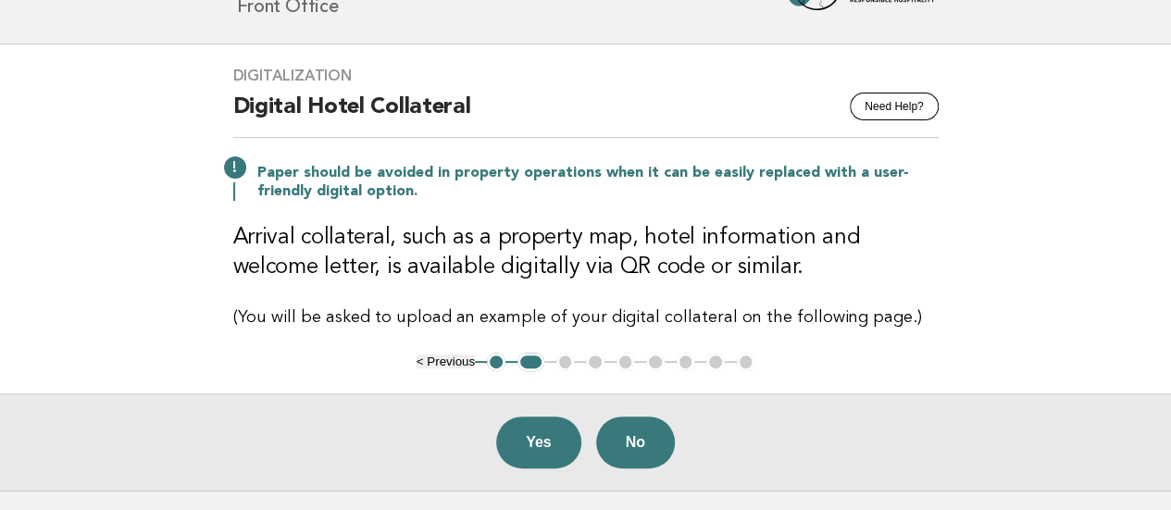
click at [0, 234] on main "Digitalization Need Help? Digital Hotel Collateral Paper should be avoided in p…" at bounding box center [585, 267] width 1171 height 446
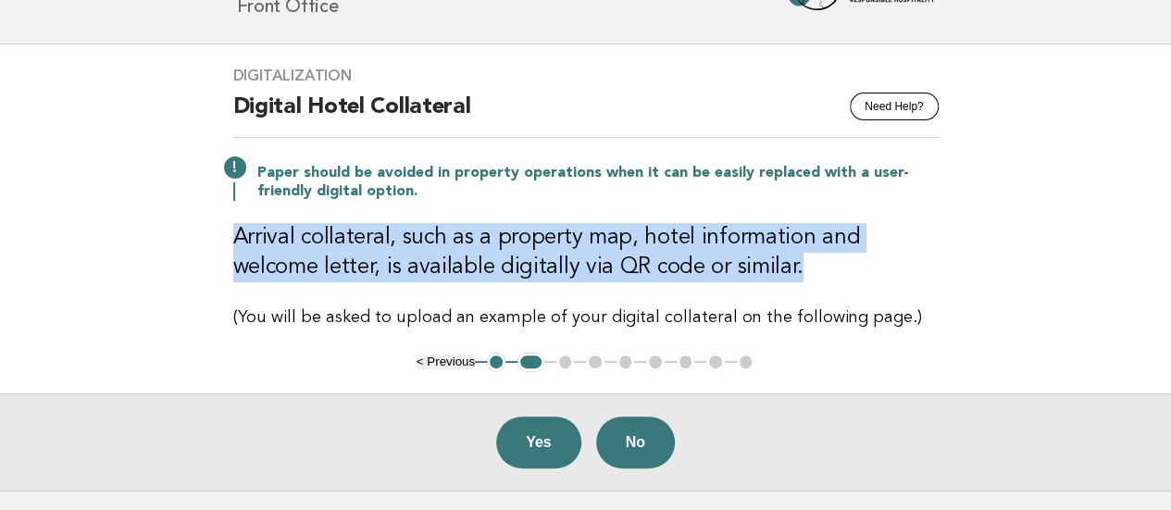
drag, startPoint x: 230, startPoint y: 234, endPoint x: 806, endPoint y: 273, distance: 577.9
click at [806, 273] on div "Digitalization Need Help? Digital Hotel Collateral Paper should be avoided in p…" at bounding box center [586, 198] width 750 height 308
copy h3 "Arrival collateral, such as a property map, hotel information and welcome lette…"
click at [681, 264] on h3 "Arrival collateral, such as a property map, hotel information and welcome lette…" at bounding box center [585, 252] width 705 height 59
drag, startPoint x: 714, startPoint y: 266, endPoint x: 245, endPoint y: 249, distance: 468.6
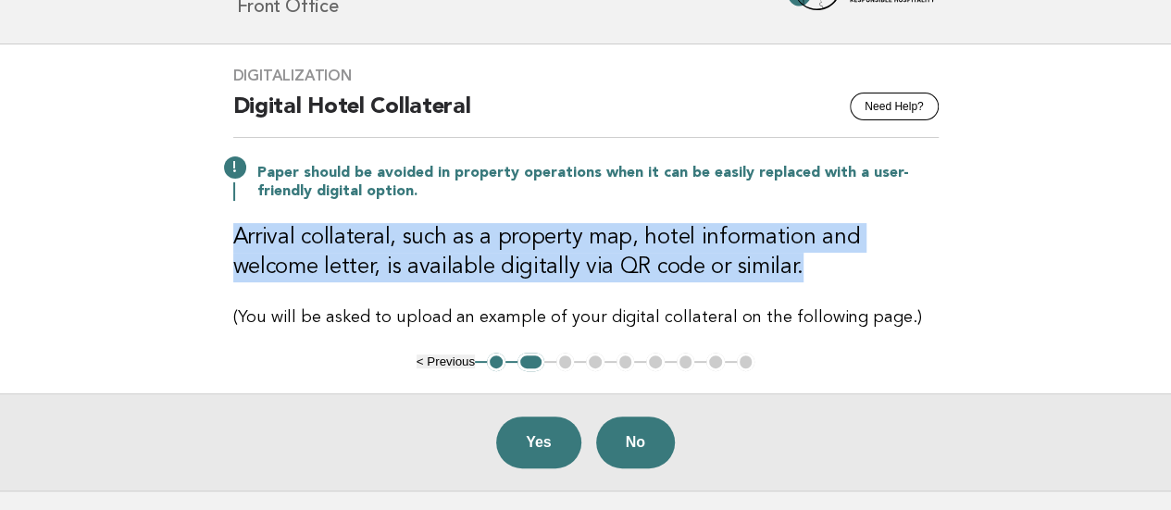
click at [229, 234] on div "Digitalization Need Help? Digital Hotel Collateral Paper should be avoided in p…" at bounding box center [586, 198] width 750 height 308
copy h3 "Arrival collateral, such as a property map, hotel information and welcome lette…"
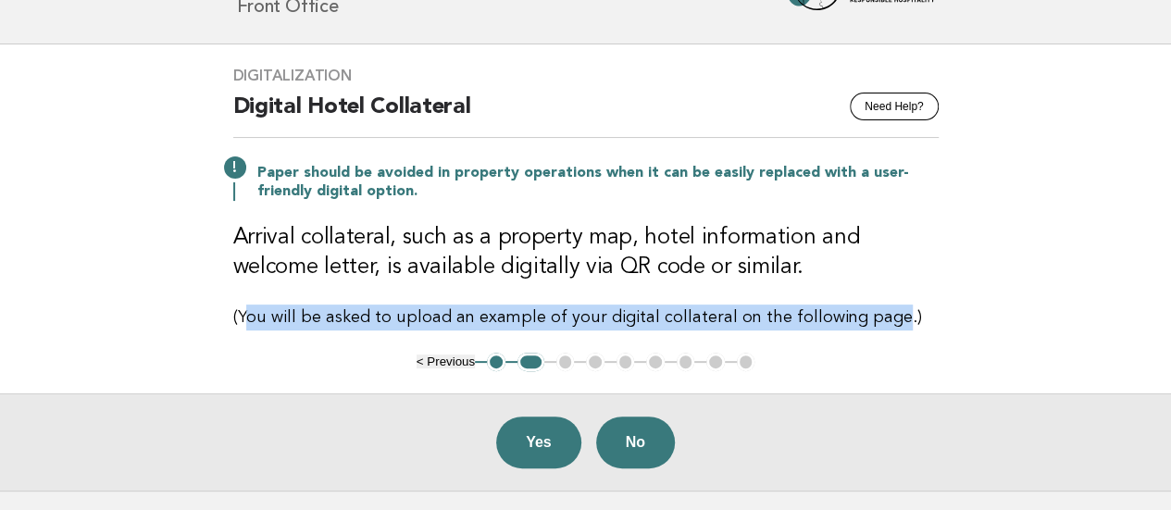
drag, startPoint x: 241, startPoint y: 313, endPoint x: 879, endPoint y: 314, distance: 638.7
click at [879, 314] on p "(You will be asked to upload an example of your digital collateral on the follo…" at bounding box center [585, 318] width 705 height 26
drag, startPoint x: 883, startPoint y: 314, endPoint x: 239, endPoint y: 305, distance: 644.3
click at [239, 305] on p "(You will be asked to upload an example of your digital collateral on the follo…" at bounding box center [585, 318] width 705 height 26
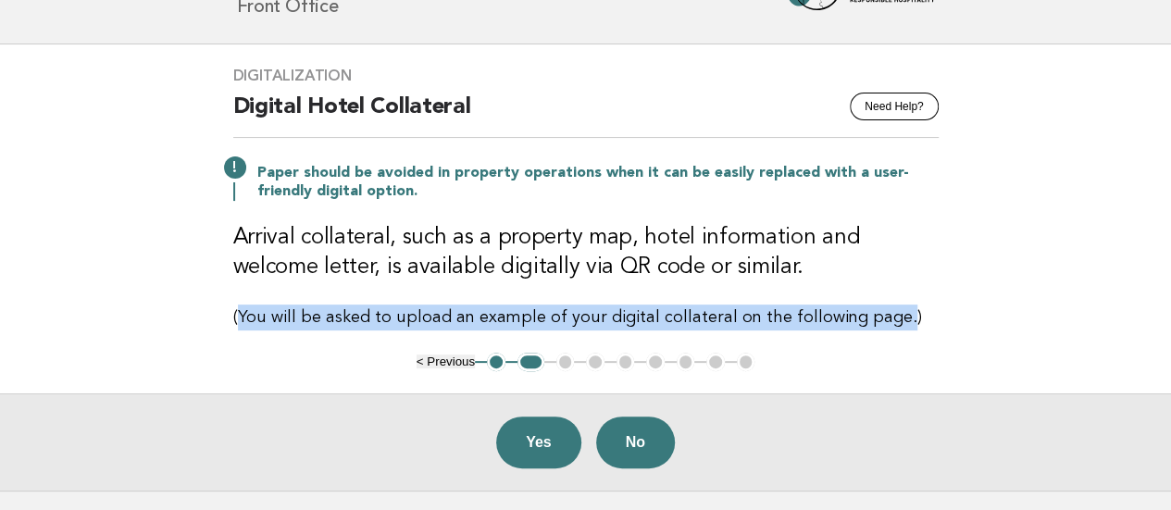
copy p "You will be asked to upload an example of your digital collateral on the follow…"
click at [540, 426] on button "Yes" at bounding box center [538, 443] width 85 height 52
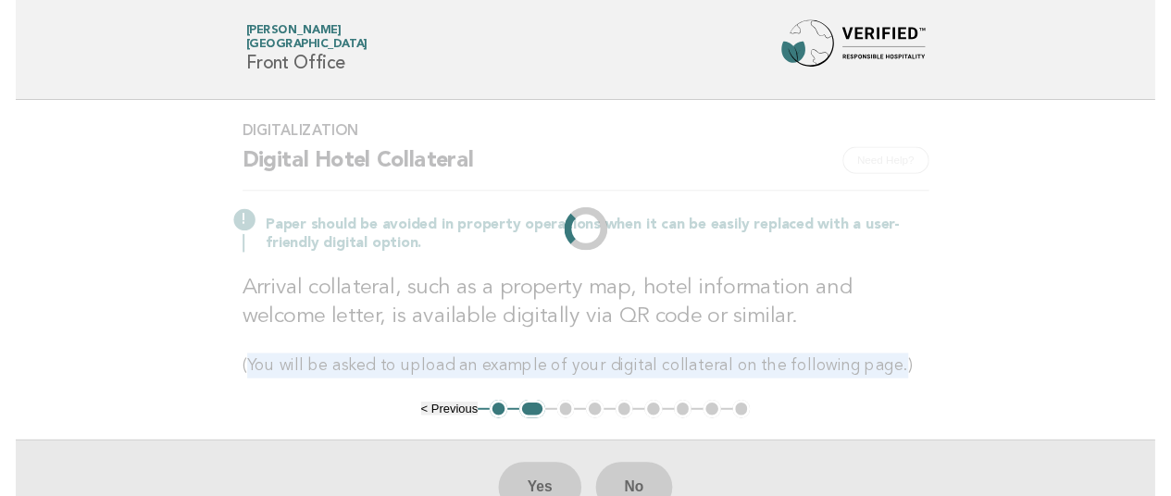
scroll to position [0, 0]
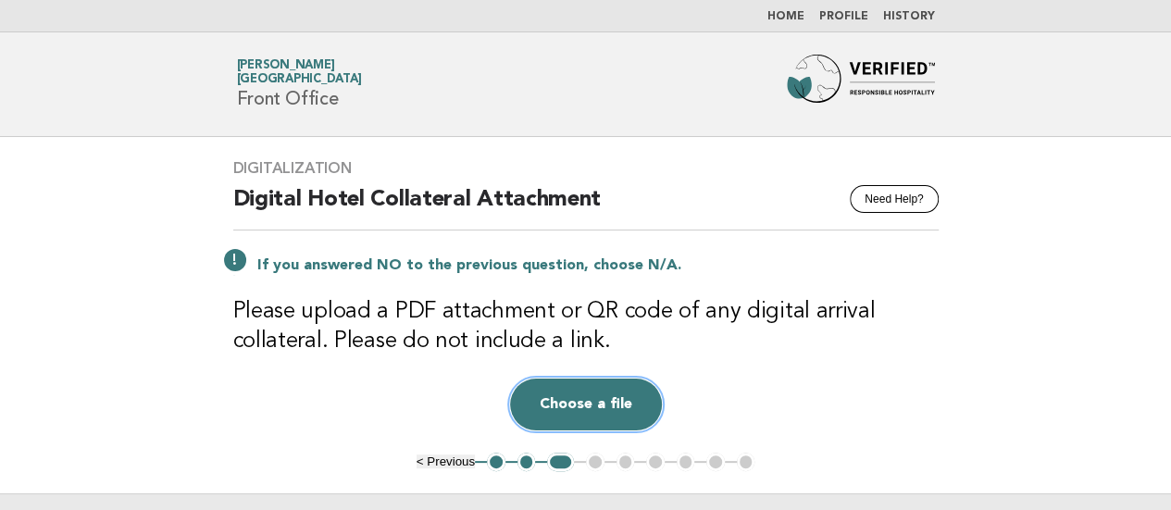
click at [531, 393] on button "Choose a file" at bounding box center [586, 405] width 152 height 52
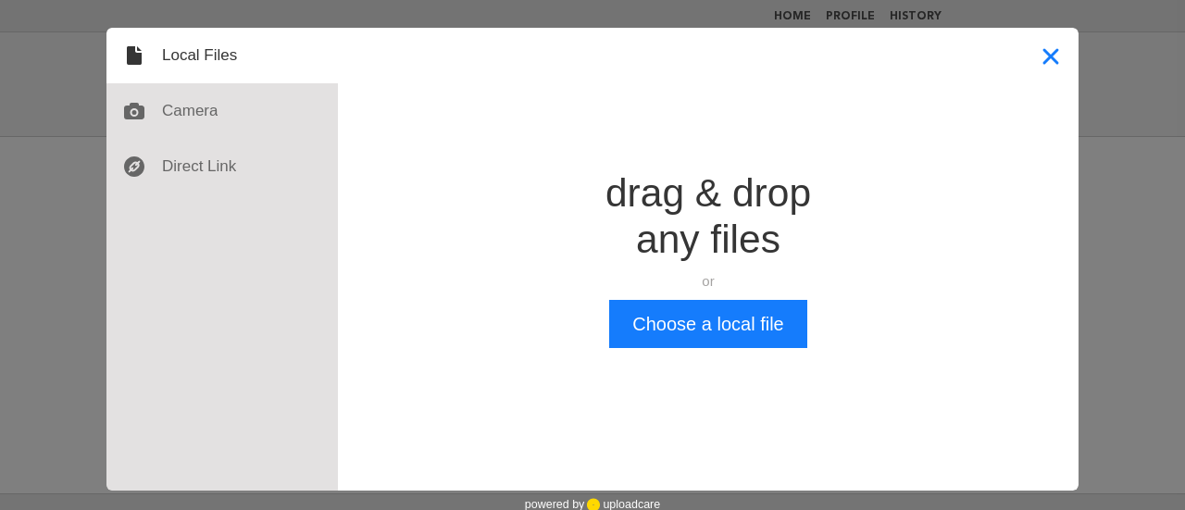
click at [1031, 57] on button "Close" at bounding box center [1051, 56] width 56 height 56
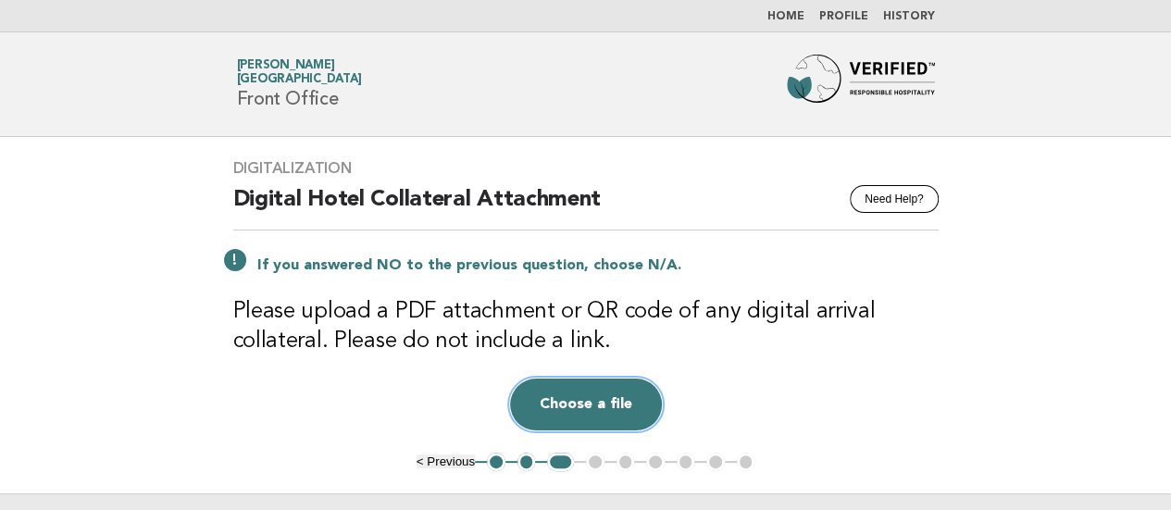
click at [561, 401] on button "Choose a file" at bounding box center [586, 405] width 152 height 52
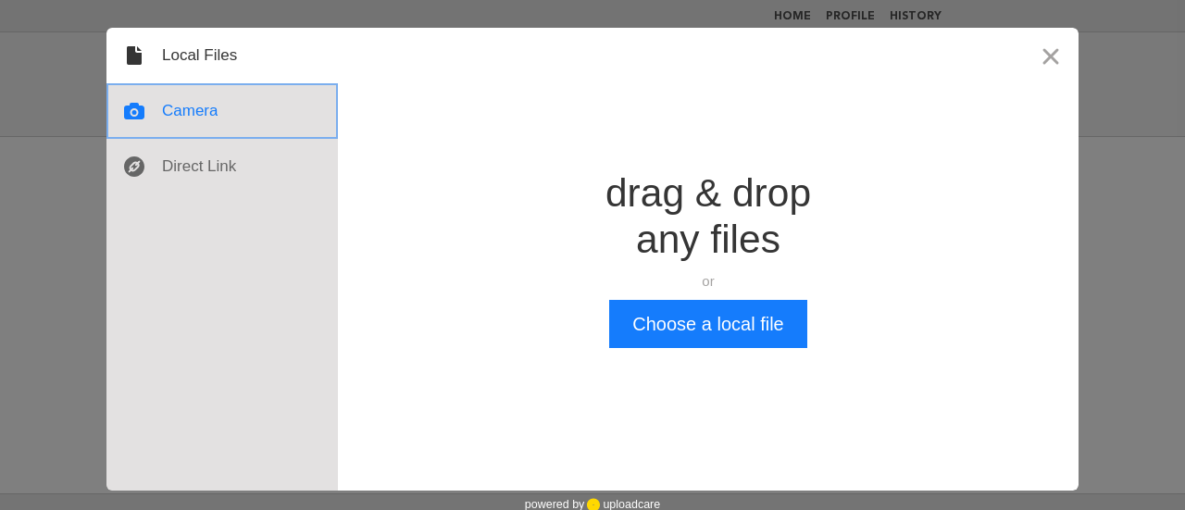
click at [183, 116] on div at bounding box center [221, 111] width 231 height 56
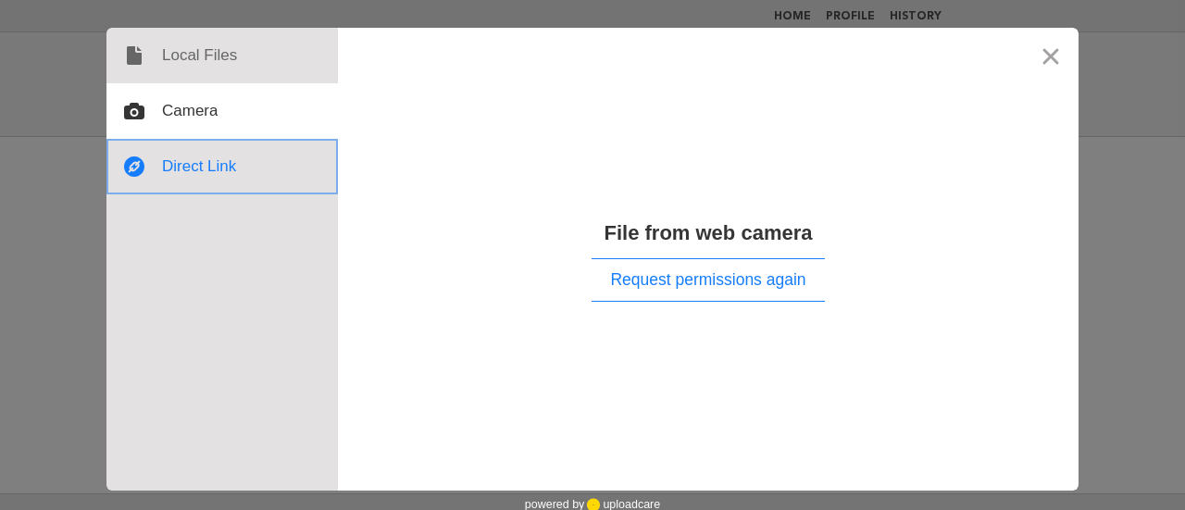
click at [199, 164] on div at bounding box center [221, 167] width 231 height 56
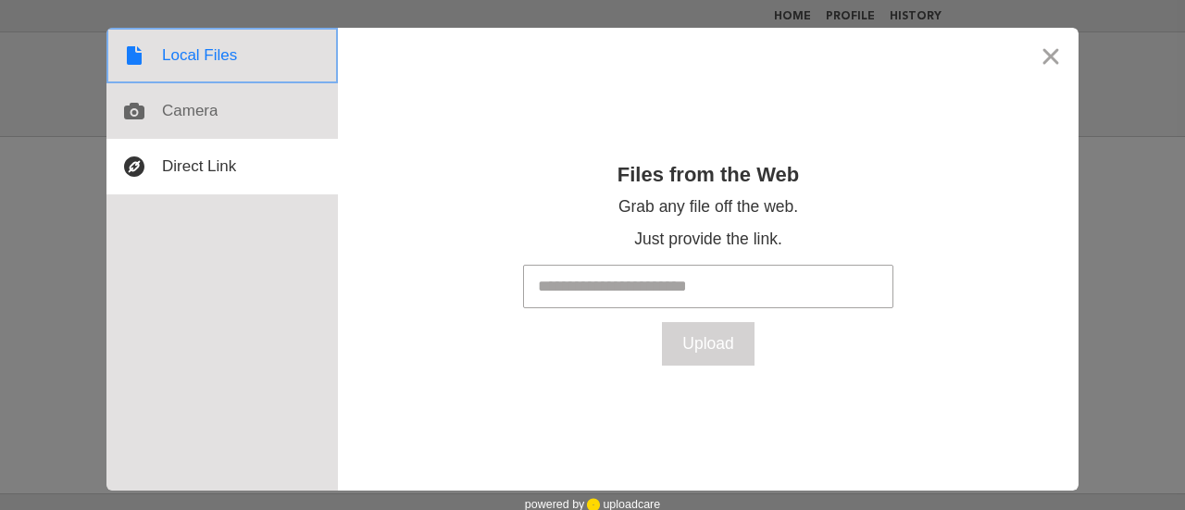
click at [191, 54] on div at bounding box center [221, 56] width 231 height 56
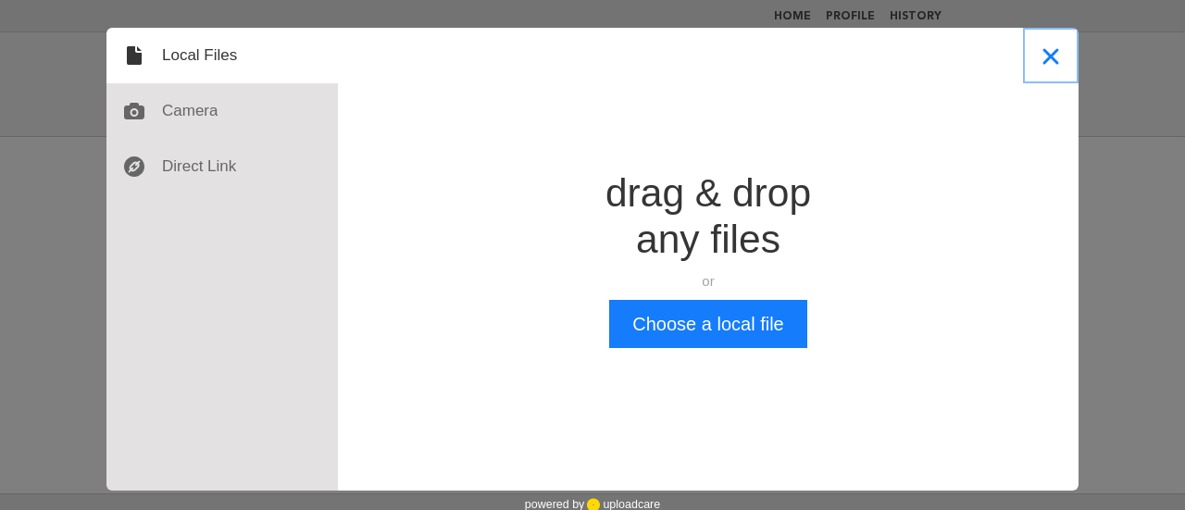
click at [1047, 52] on button "Close" at bounding box center [1051, 56] width 56 height 56
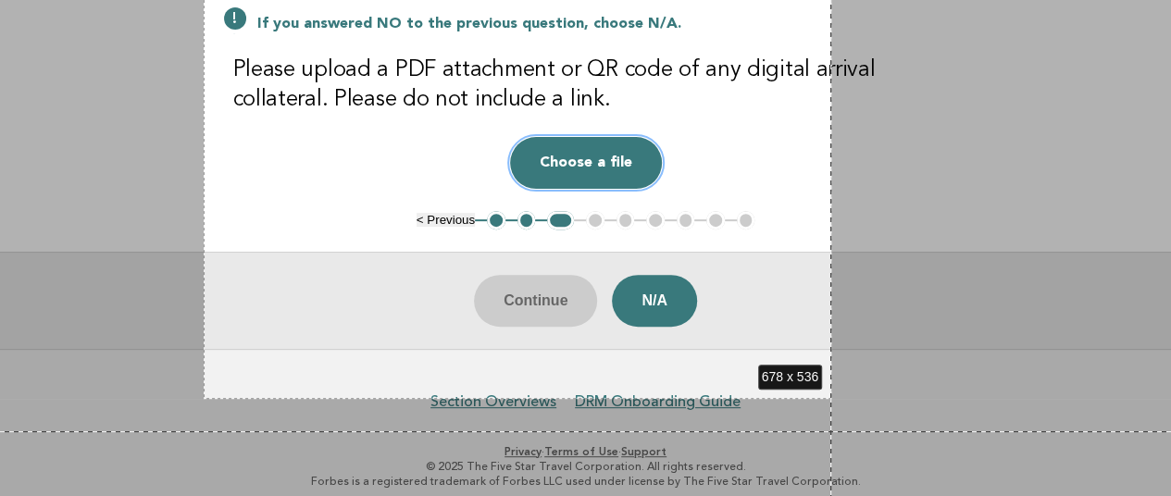
scroll to position [254, 0]
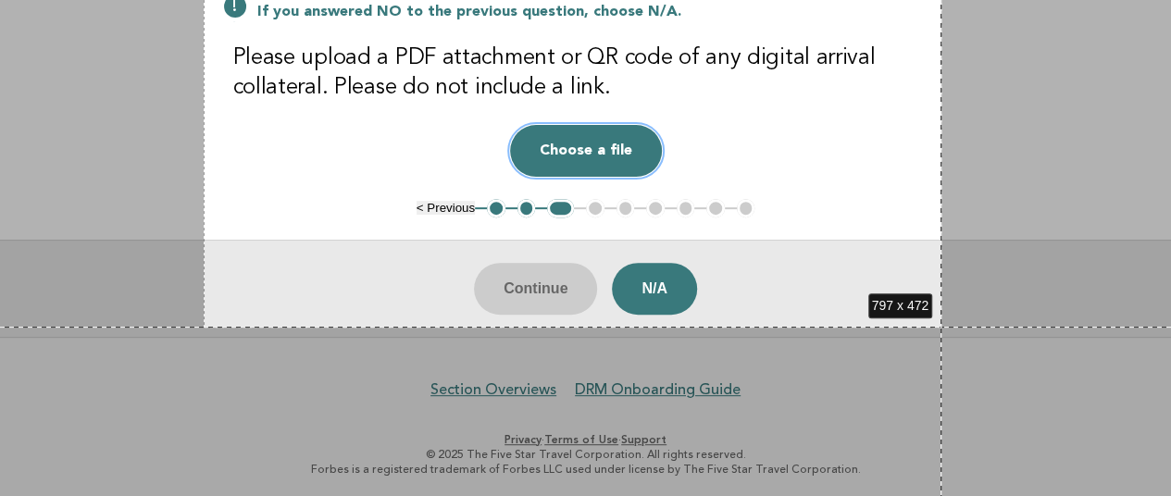
drag, startPoint x: 204, startPoint y: 52, endPoint x: 941, endPoint y: 327, distance: 787.2
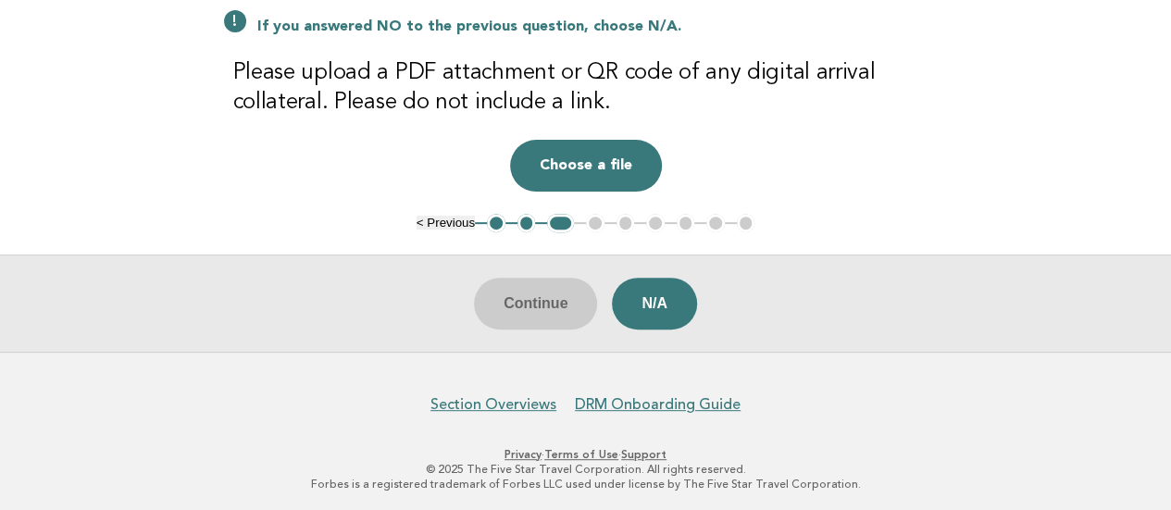
scroll to position [0, 0]
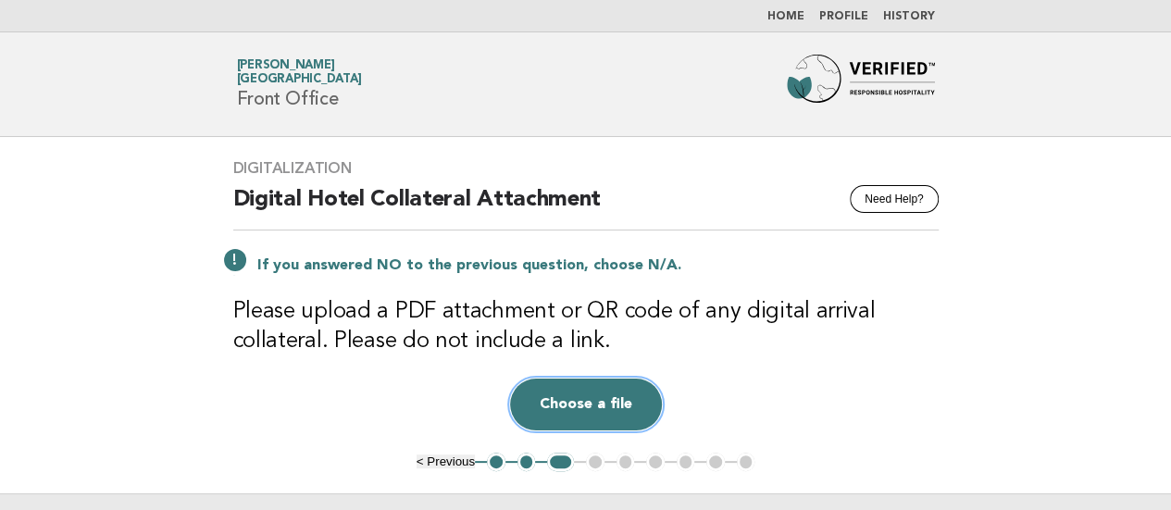
click at [556, 386] on button "Choose a file" at bounding box center [586, 405] width 152 height 52
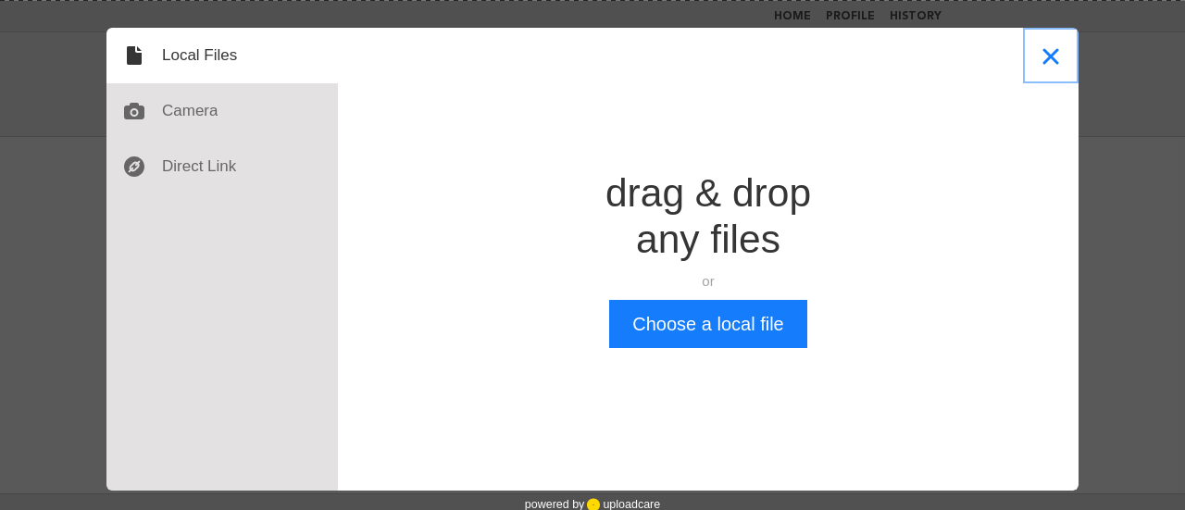
click at [1055, 55] on button "Close" at bounding box center [1051, 56] width 56 height 56
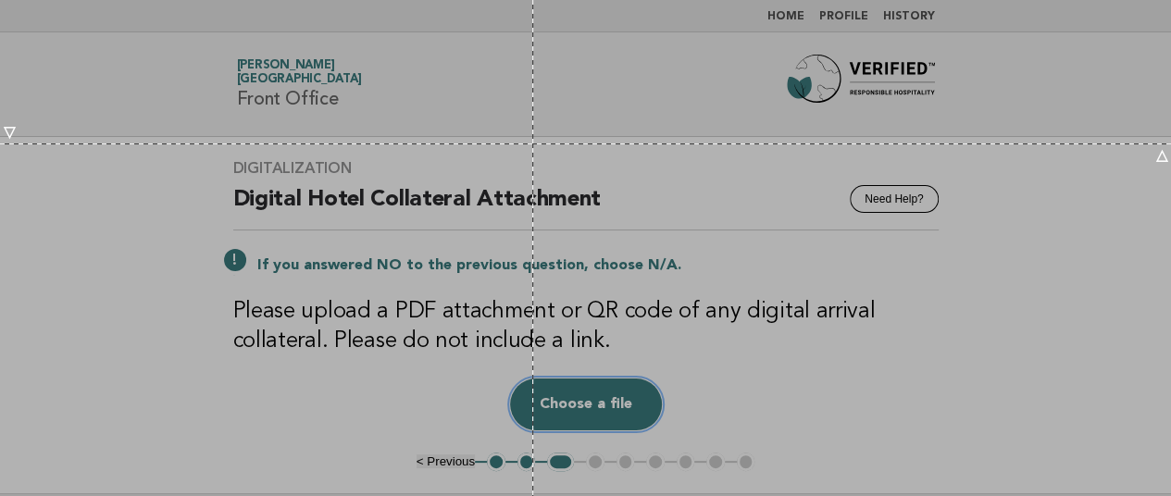
click at [533, 143] on div at bounding box center [592, 375] width 1185 height 750
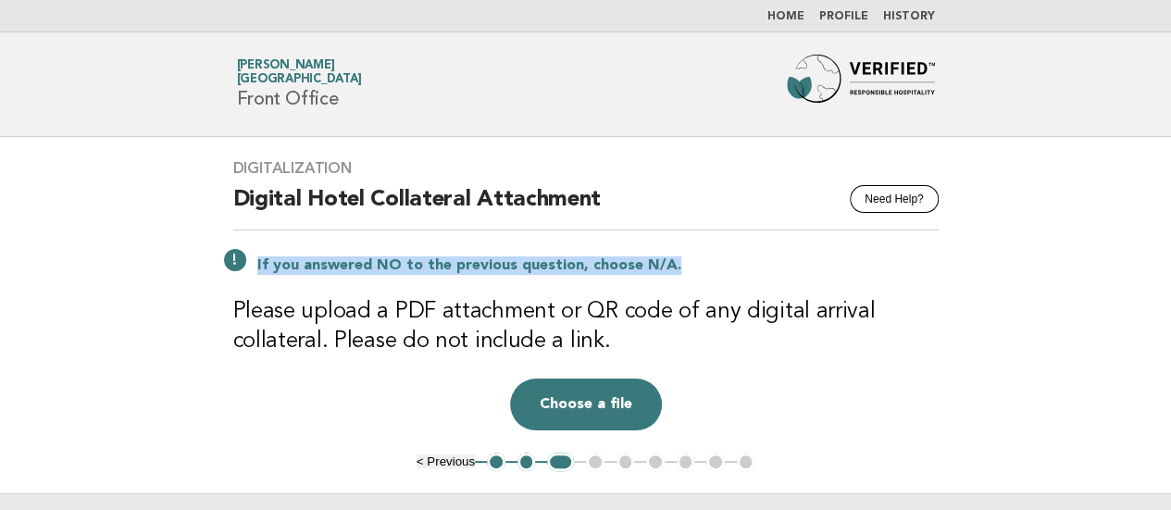
drag, startPoint x: 255, startPoint y: 265, endPoint x: 715, endPoint y: 267, distance: 459.1
click at [715, 267] on div "If you answered NO to the previous question, choose N/A." at bounding box center [585, 264] width 705 height 22
copy p "If you answered NO to the previous question, choose N/A."
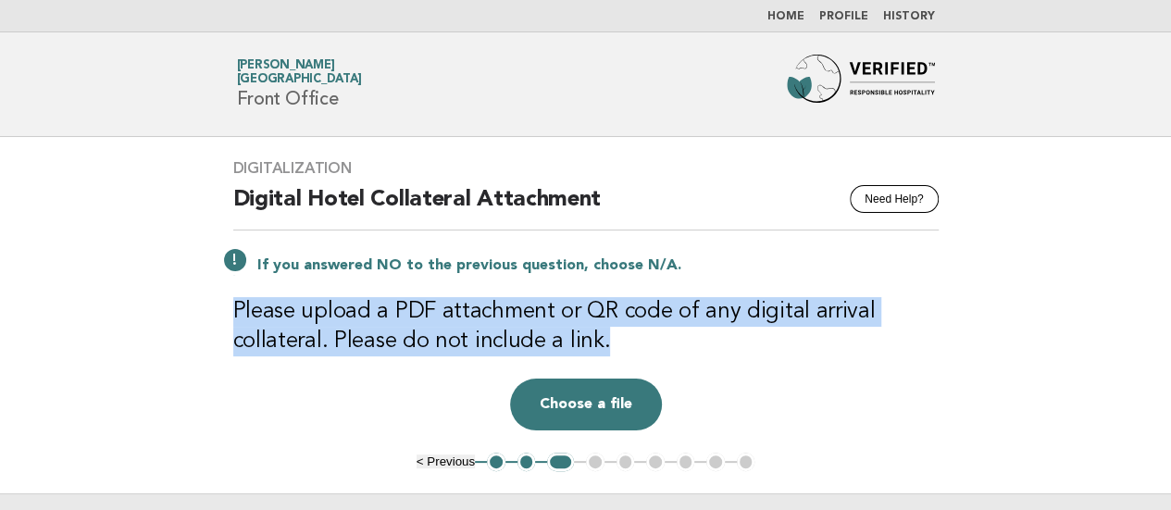
drag, startPoint x: 233, startPoint y: 305, endPoint x: 622, endPoint y: 342, distance: 390.6
click at [622, 342] on h3 "Please upload a PDF attachment or QR code of any digital arrival collateral. Pl…" at bounding box center [585, 326] width 705 height 59
copy h3 "Please upload a PDF attachment or QR code of any digital arrival collateral. Pl…"
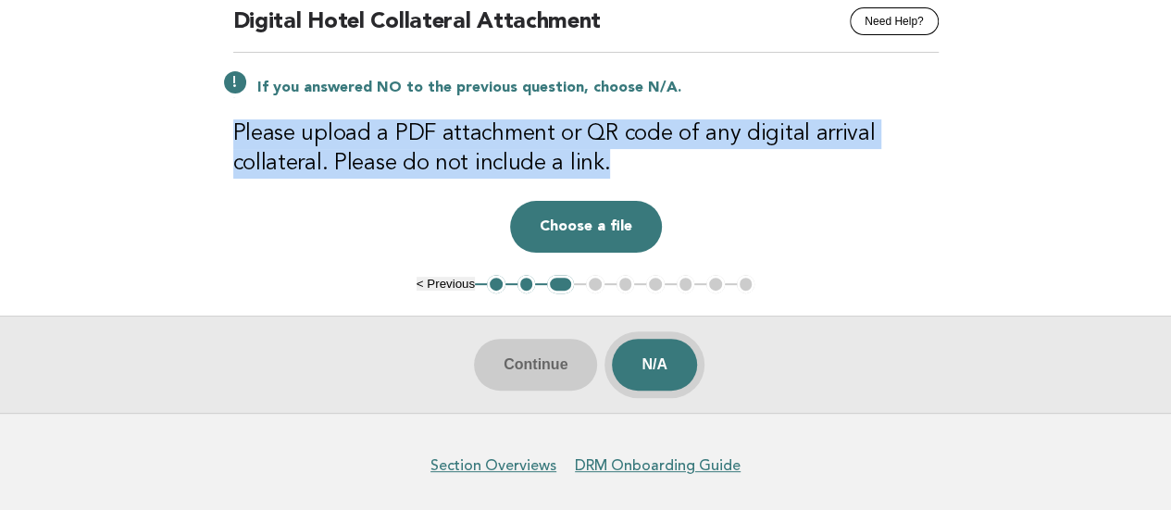
scroll to position [185, 0]
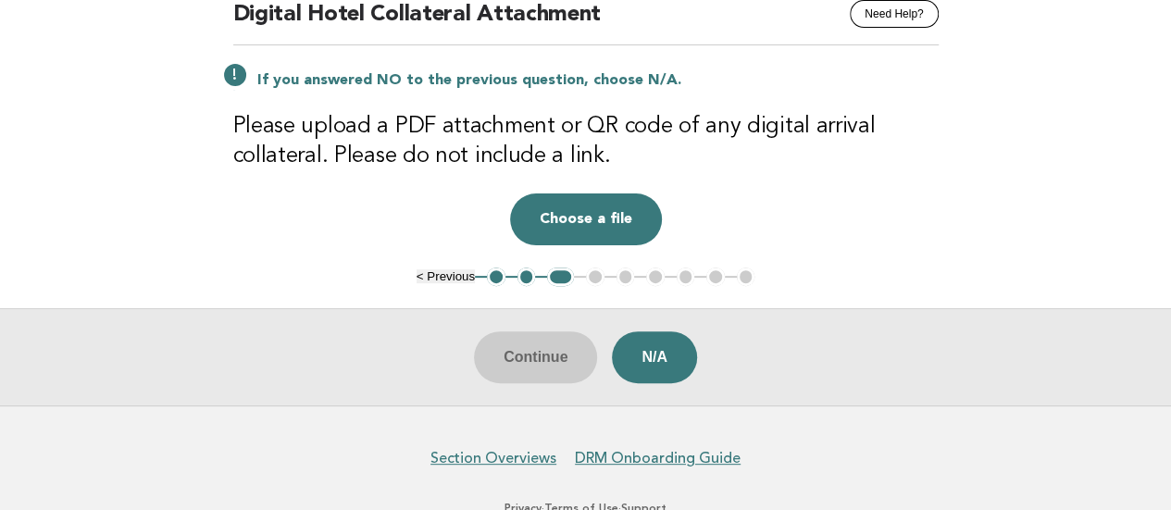
click at [860, 238] on div "Drop a file here Choose a file Cancel Remove" at bounding box center [585, 219] width 705 height 52
click at [661, 353] on button "N/A" at bounding box center [654, 357] width 85 height 52
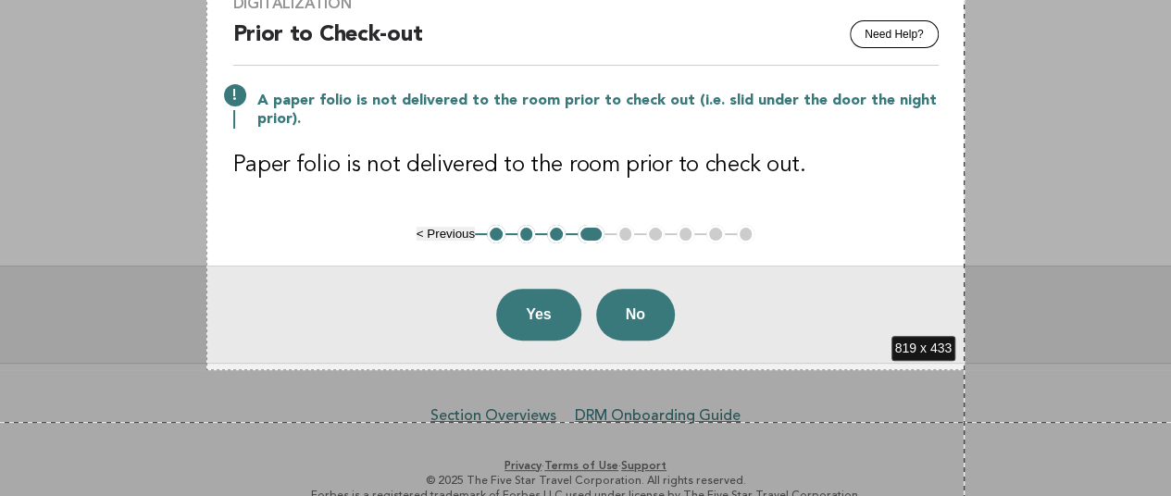
scroll to position [191, 0]
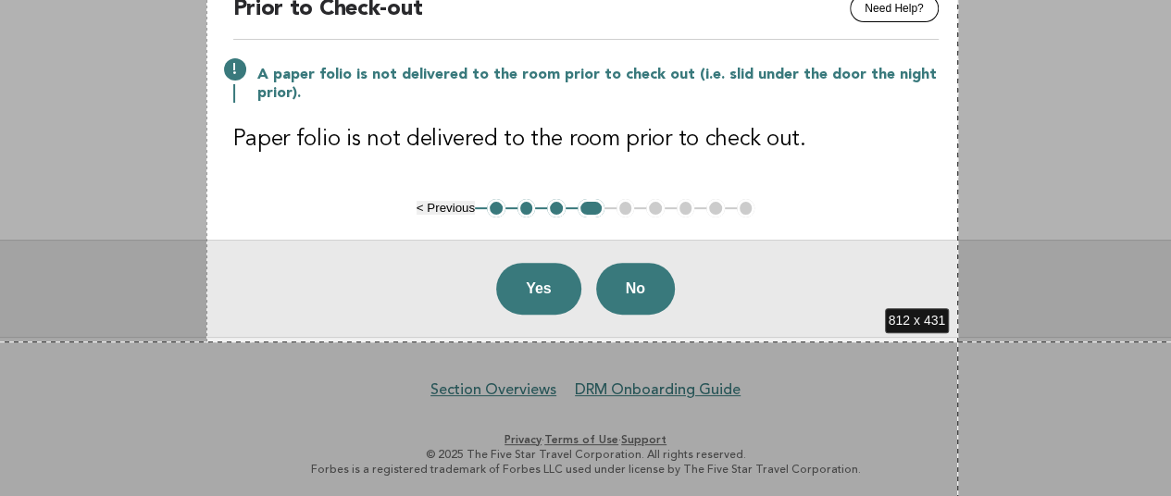
drag, startPoint x: 206, startPoint y: 42, endPoint x: 958, endPoint y: 342, distance: 809.2
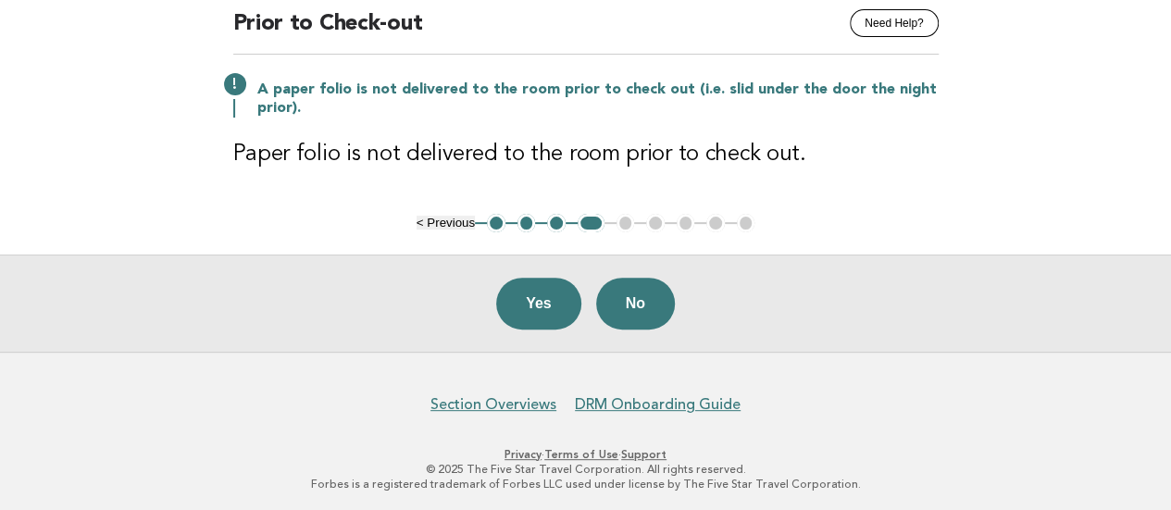
scroll to position [93, 0]
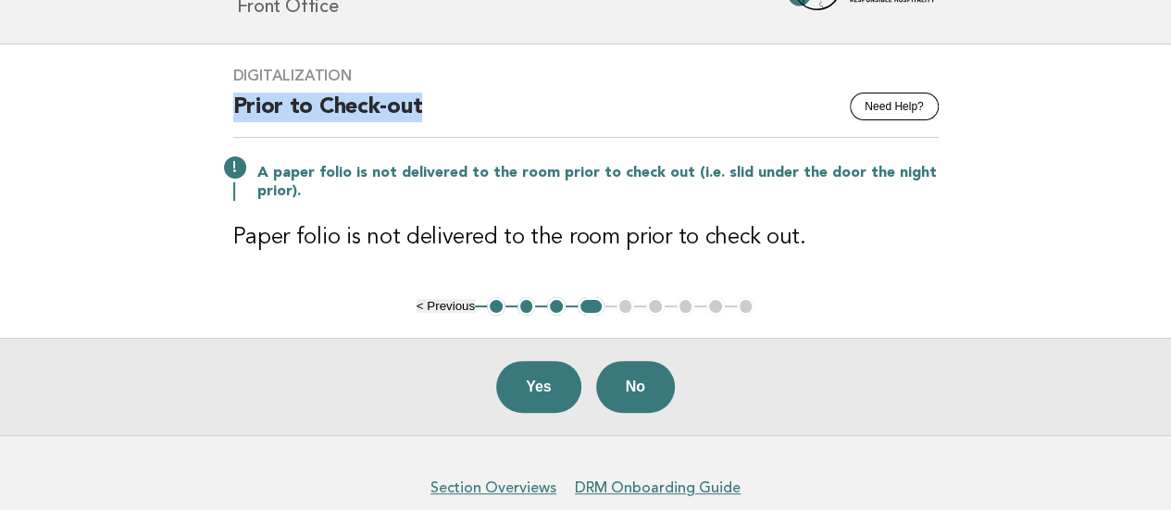
drag, startPoint x: 236, startPoint y: 102, endPoint x: 467, endPoint y: 107, distance: 231.5
click at [467, 107] on h2 "Prior to Check-out" at bounding box center [585, 115] width 705 height 45
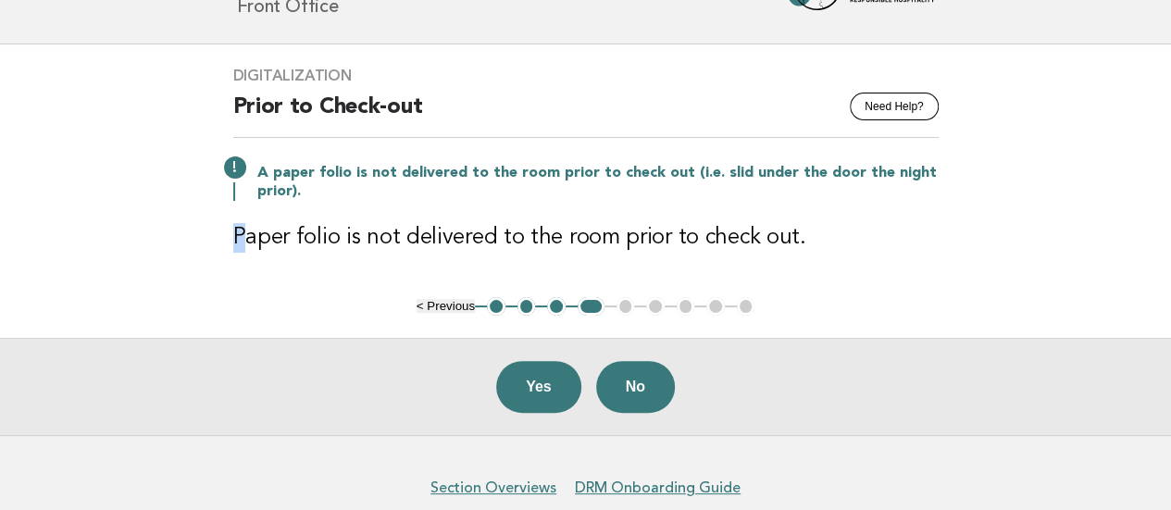
drag, startPoint x: 221, startPoint y: 238, endPoint x: 240, endPoint y: 238, distance: 18.5
click at [240, 238] on div "Digitalization Need Help? Prior to Check-out A paper folio is not delivered to …" at bounding box center [586, 170] width 750 height 253
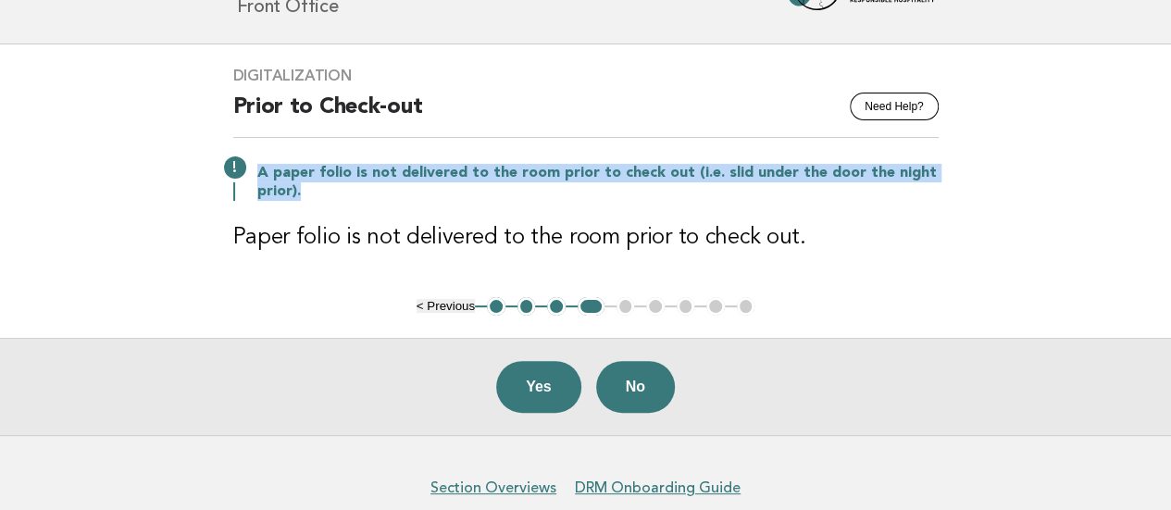
drag, startPoint x: 256, startPoint y: 174, endPoint x: 302, endPoint y: 193, distance: 49.3
click at [302, 193] on p "A paper folio is not delivered to the room prior to check out (i.e. slid under …" at bounding box center [597, 182] width 681 height 37
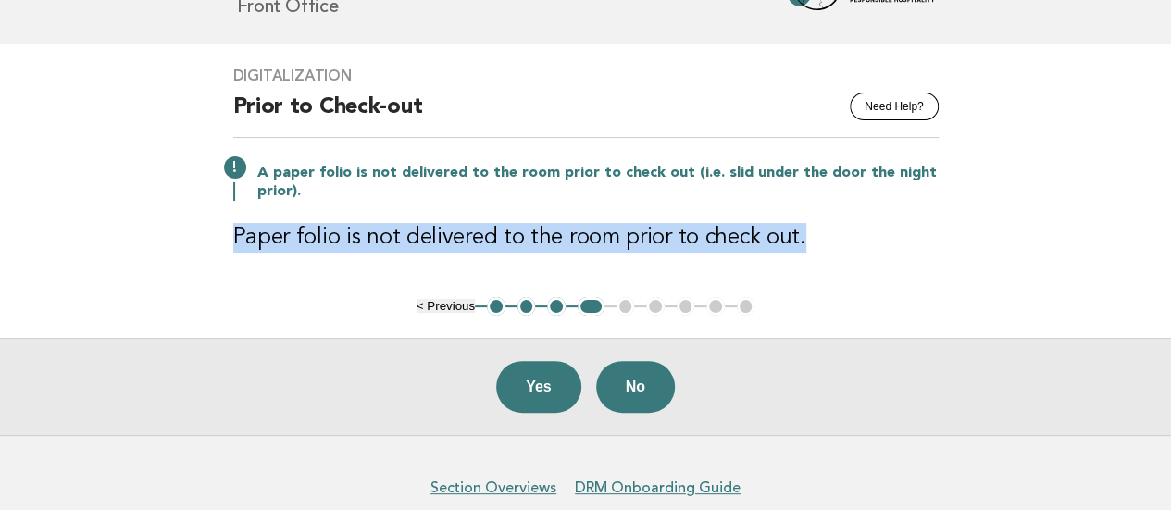
drag, startPoint x: 230, startPoint y: 242, endPoint x: 823, endPoint y: 238, distance: 593.3
click at [823, 238] on div "Digitalization Need Help? Prior to Check-out A paper folio is not delivered to …" at bounding box center [586, 170] width 750 height 253
click at [493, 301] on button "1" at bounding box center [496, 306] width 19 height 19
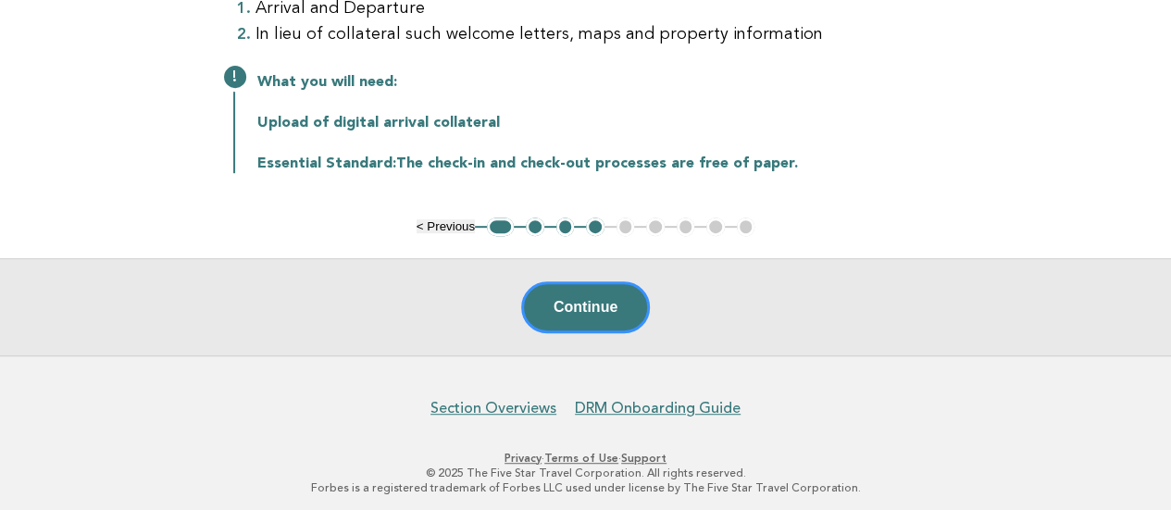
scroll to position [368, 0]
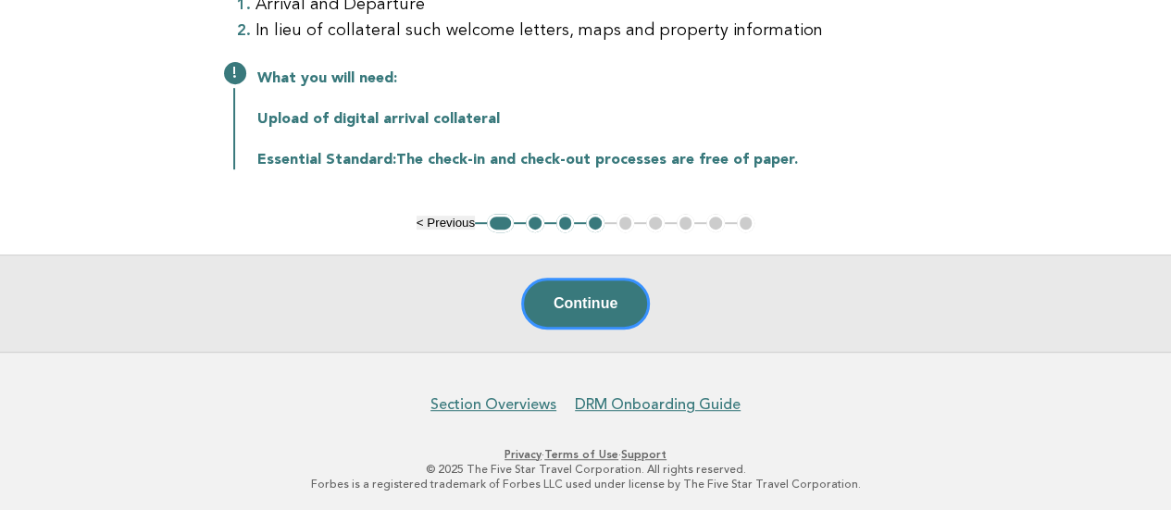
click at [533, 221] on button "2" at bounding box center [535, 223] width 19 height 19
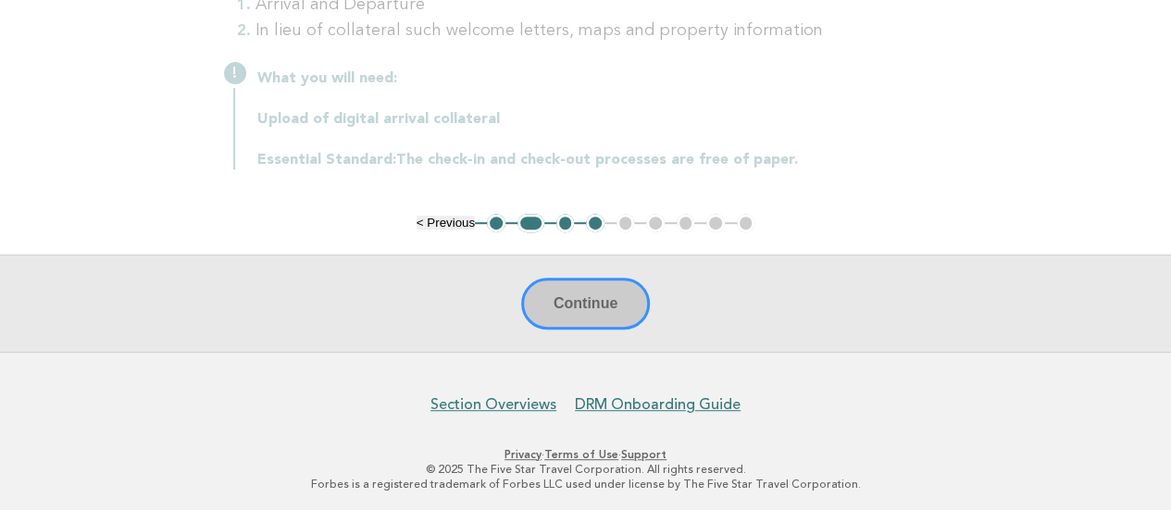
scroll to position [231, 0]
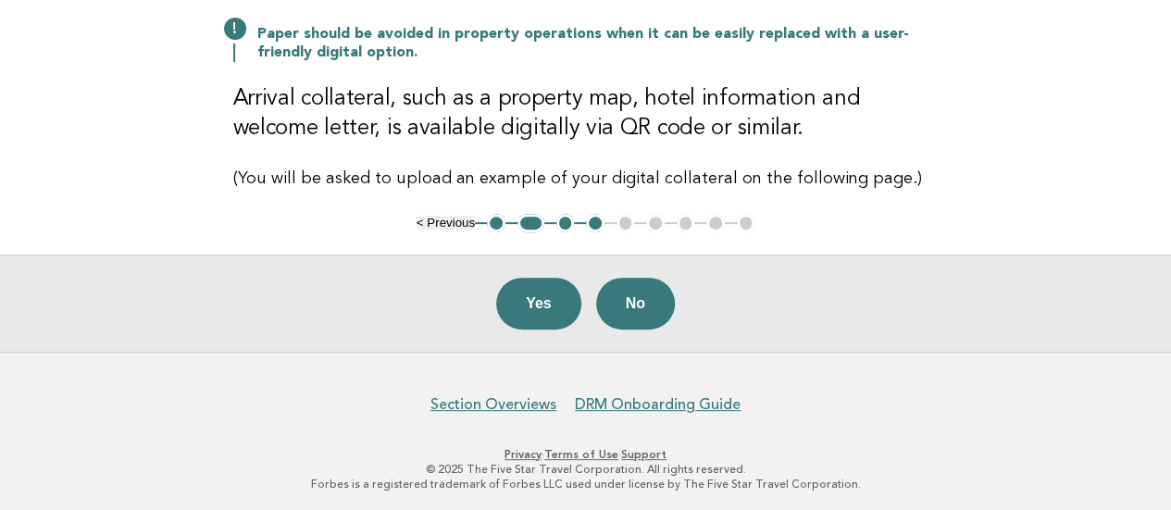
click at [492, 221] on button "1" at bounding box center [496, 223] width 19 height 19
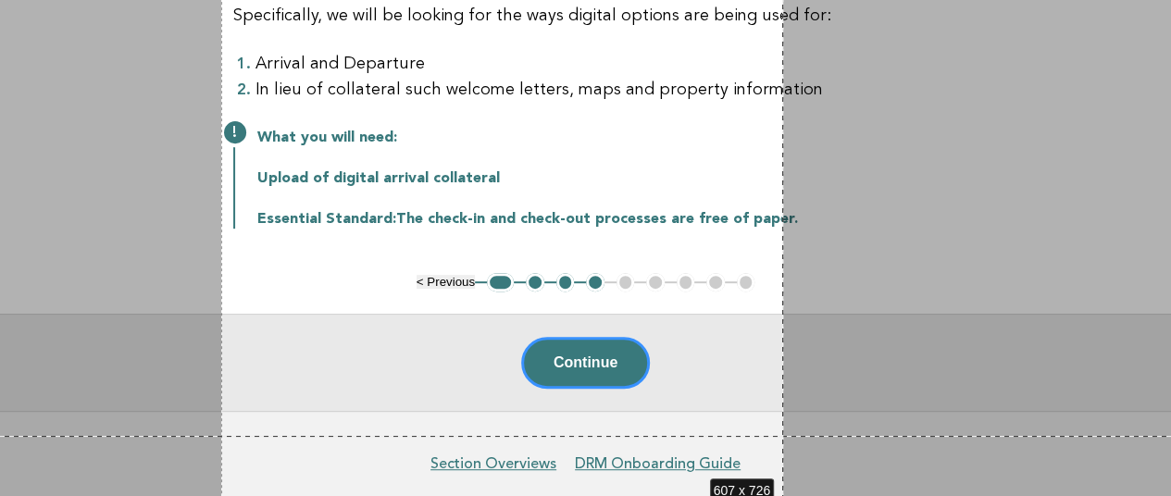
scroll to position [383, 0]
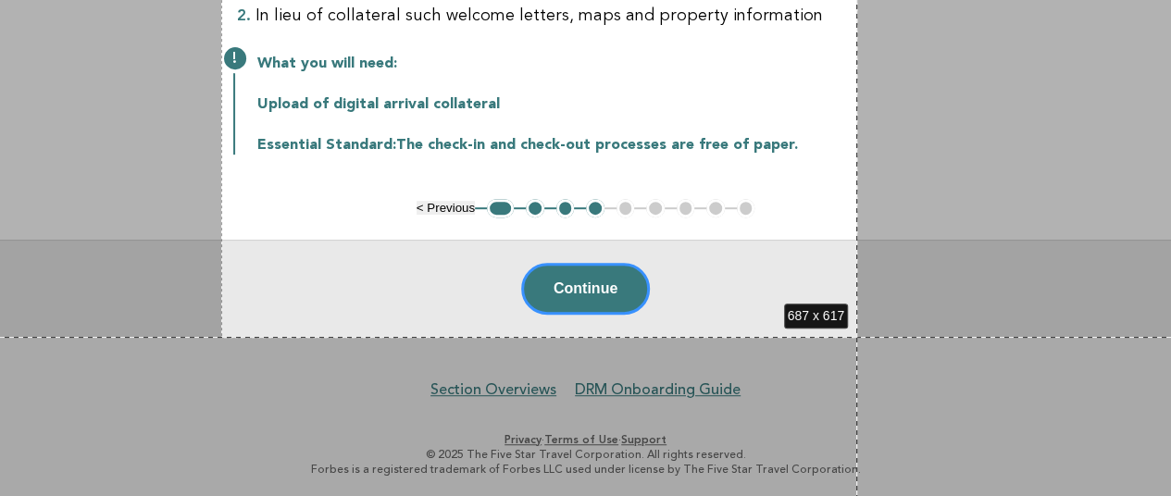
drag, startPoint x: 221, startPoint y: 10, endPoint x: 857, endPoint y: 337, distance: 714.9
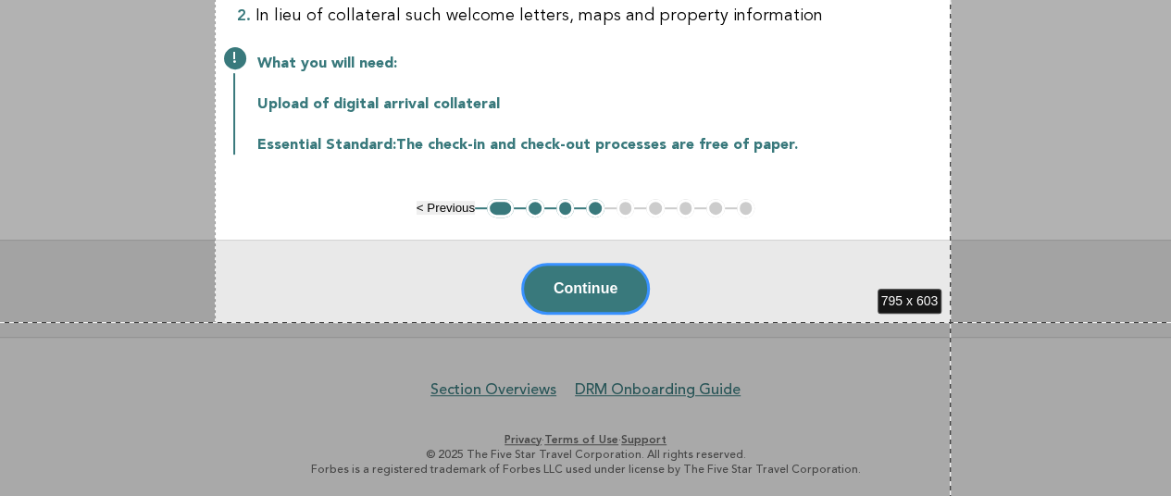
drag, startPoint x: 215, startPoint y: 8, endPoint x: 951, endPoint y: 322, distance: 799.9
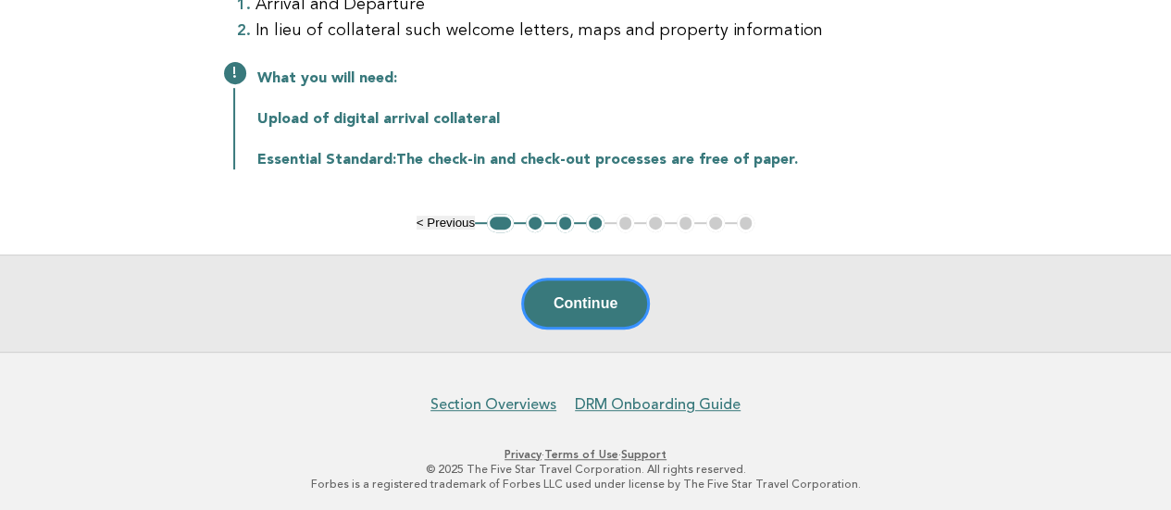
scroll to position [139, 0]
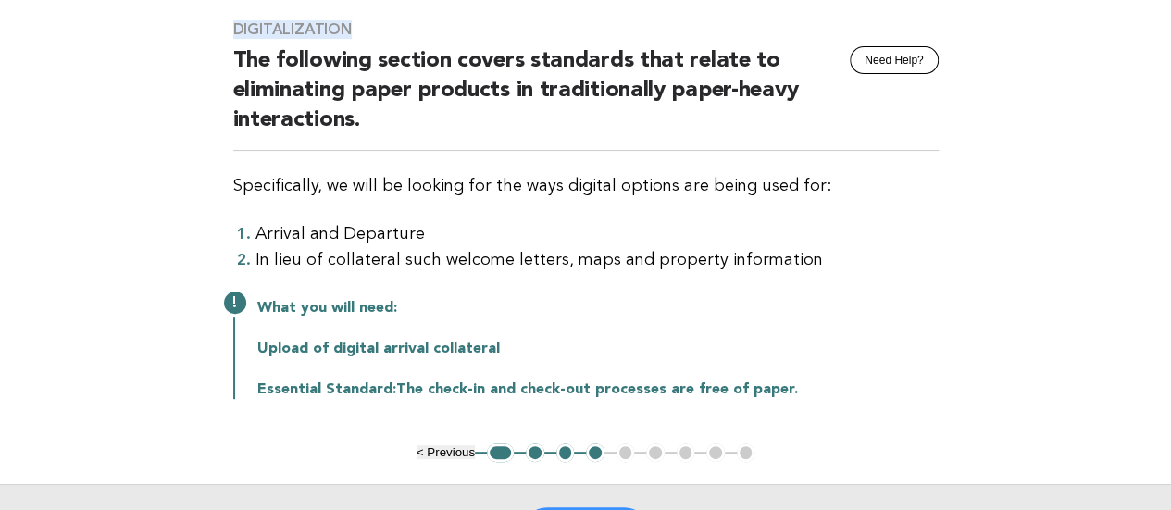
drag, startPoint x: 232, startPoint y: 30, endPoint x: 350, endPoint y: 9, distance: 119.3
click at [350, 9] on div "Digitalization Need Help? The following section covers standards that relate to…" at bounding box center [586, 220] width 750 height 445
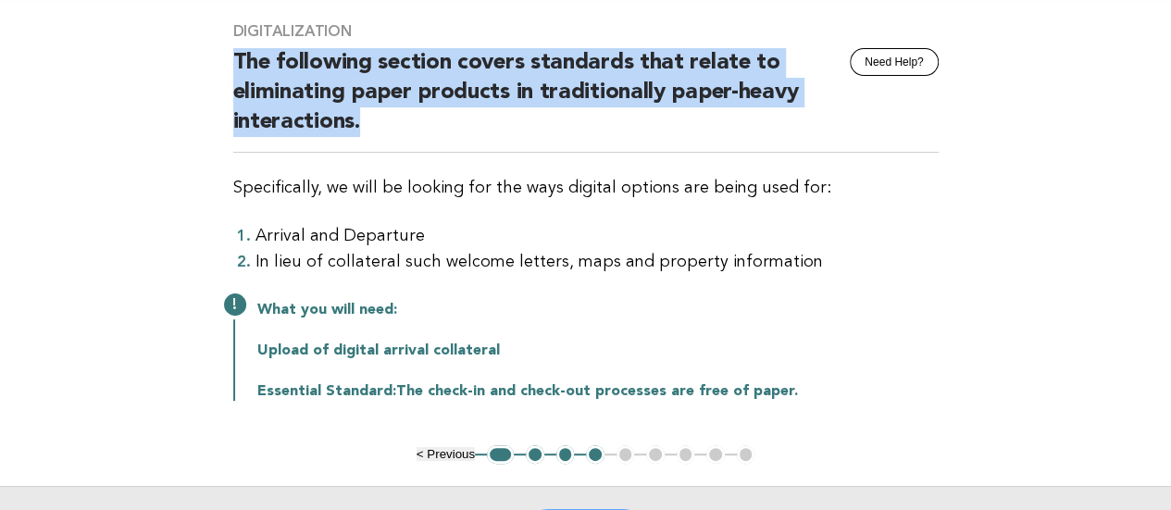
drag, startPoint x: 235, startPoint y: 55, endPoint x: 360, endPoint y: 131, distance: 146.7
click at [360, 131] on h2 "The following section covers standards that relate to eliminating paper product…" at bounding box center [585, 100] width 705 height 105
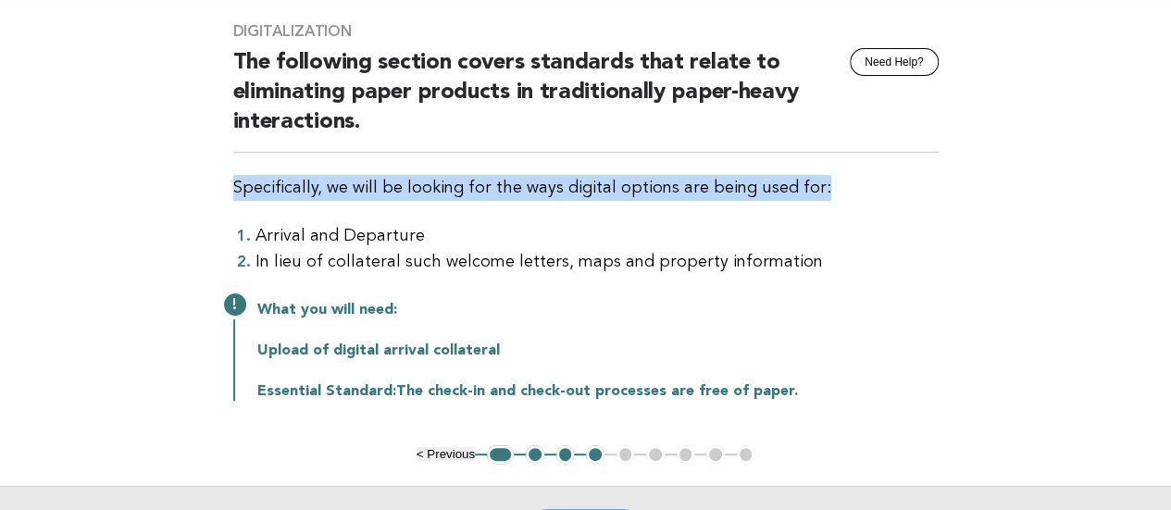
drag, startPoint x: 235, startPoint y: 180, endPoint x: 833, endPoint y: 187, distance: 598.0
click at [833, 187] on p "Specifically, we will be looking for the ways digital options are being used fo…" at bounding box center [585, 188] width 705 height 26
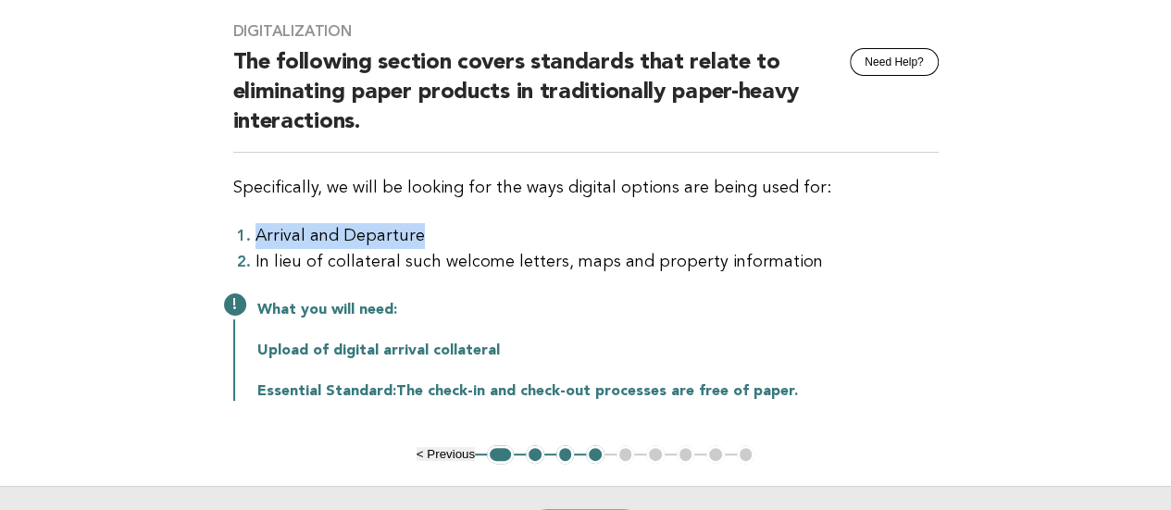
drag, startPoint x: 424, startPoint y: 228, endPoint x: 191, endPoint y: 228, distance: 233.2
click at [191, 228] on main "Digitalization Need Help? The following section covers standards that relate to…" at bounding box center [585, 291] width 1171 height 583
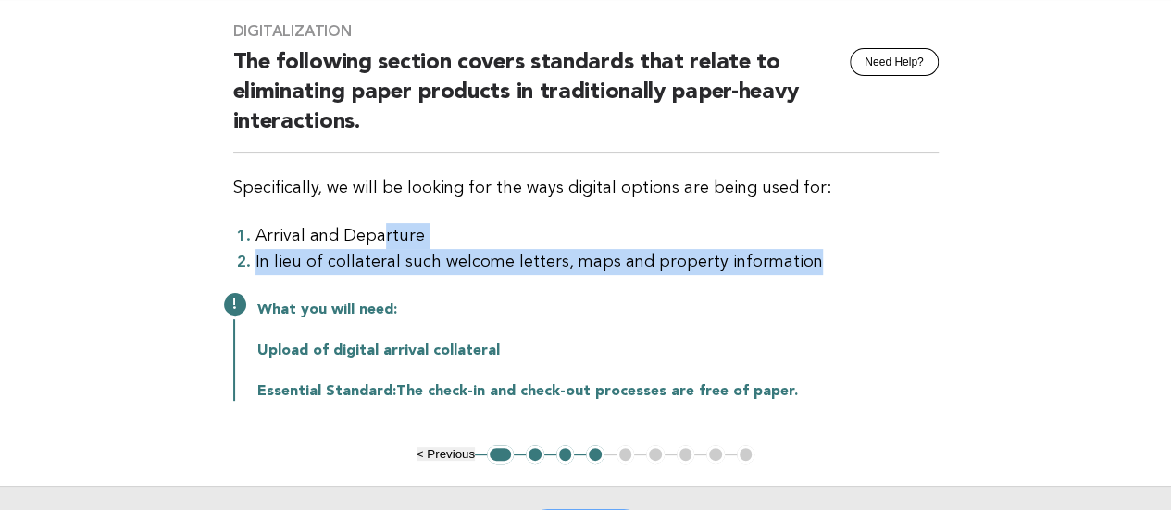
drag, startPoint x: 703, startPoint y: 242, endPoint x: 377, endPoint y: 241, distance: 326.7
click at [377, 241] on ol "Arrival and Departure In lieu of collateral such welcome letters, maps and prop…" at bounding box center [585, 249] width 705 height 52
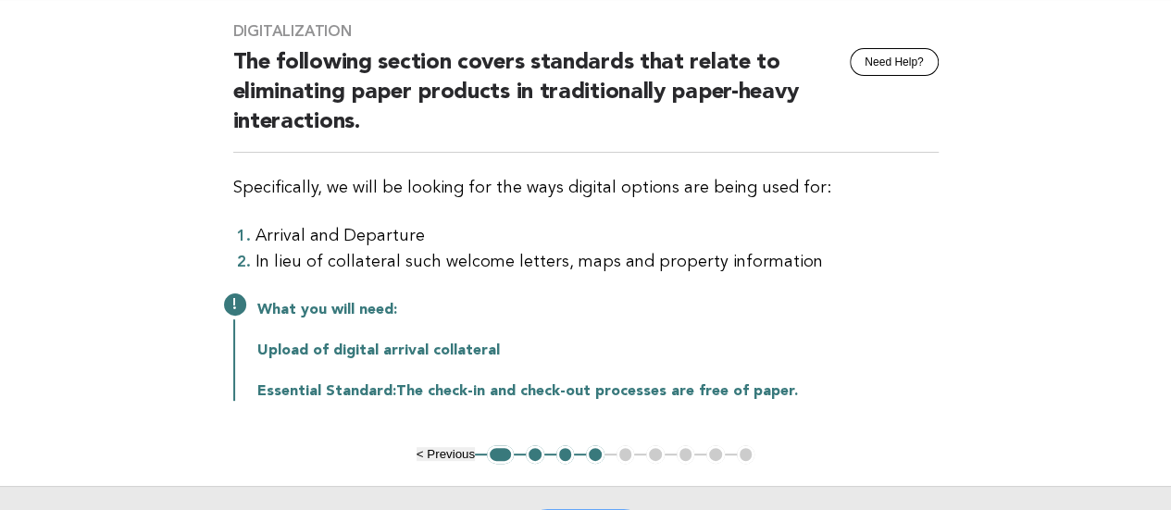
click at [374, 274] on div "Digitalization Need Help? The following section covers standards that relate to…" at bounding box center [586, 222] width 750 height 445
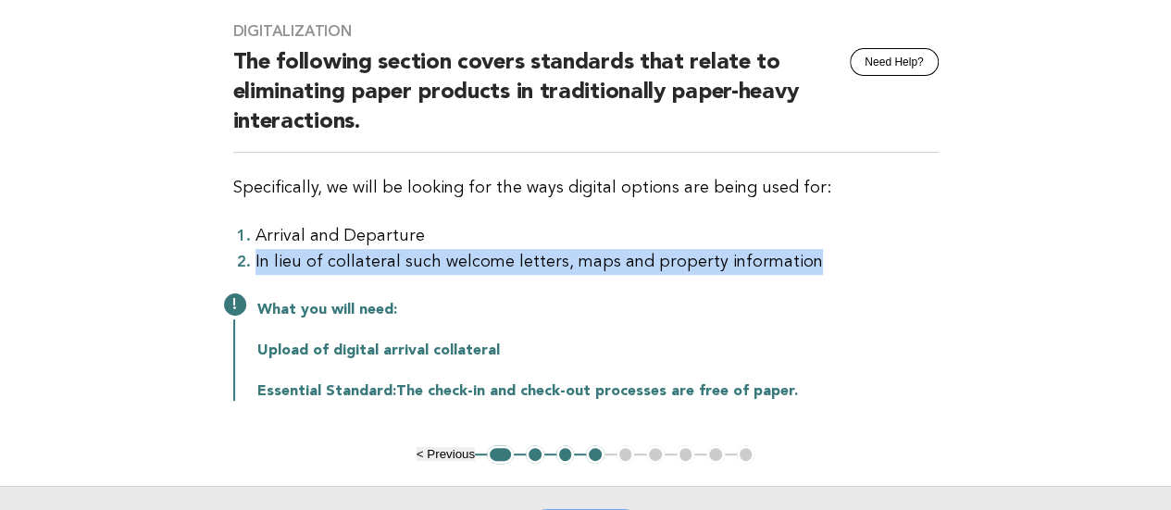
drag, startPoint x: 826, startPoint y: 253, endPoint x: 254, endPoint y: 255, distance: 572.0
click at [255, 255] on li "In lieu of collateral such welcome letters, maps and property information" at bounding box center [596, 262] width 683 height 26
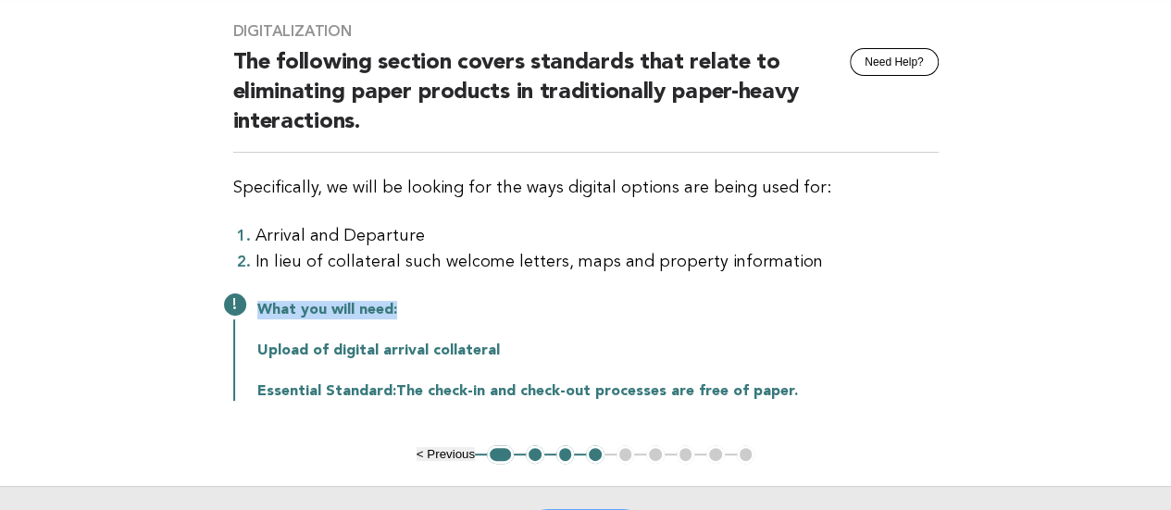
drag, startPoint x: 418, startPoint y: 308, endPoint x: 255, endPoint y: 306, distance: 162.9
click at [255, 306] on div "What you will need: Upload of digital arrival collateral Essential Standard: Th…" at bounding box center [585, 349] width 705 height 104
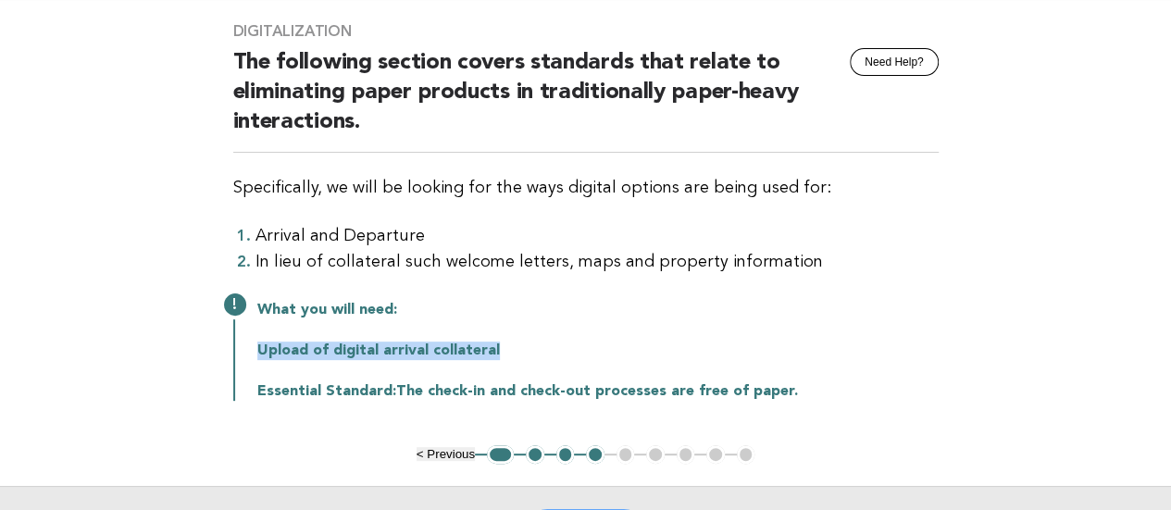
drag, startPoint x: 514, startPoint y: 348, endPoint x: 255, endPoint y: 344, distance: 259.2
click at [255, 344] on div "What you will need: Upload of digital arrival collateral Essential Standard: Th…" at bounding box center [585, 349] width 705 height 104
drag, startPoint x: 259, startPoint y: 388, endPoint x: 850, endPoint y: 397, distance: 590.6
click at [850, 397] on p "Essential Standard: The check-in and check-out processes are free of paper." at bounding box center [597, 391] width 681 height 19
click at [626, 453] on ul "< Previous 1 2 3 4 5 6 7 8 9" at bounding box center [586, 454] width 339 height 19
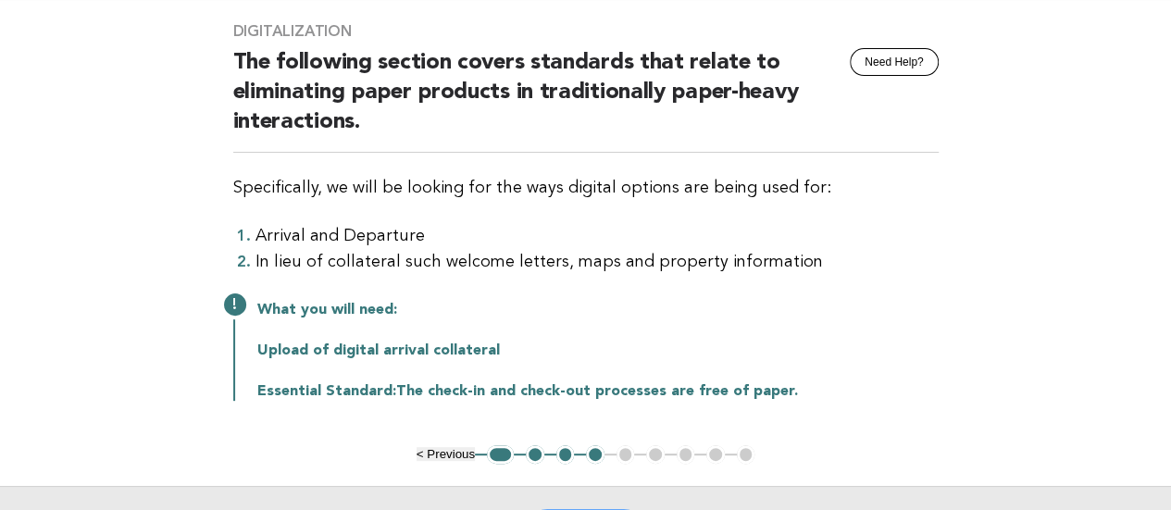
click at [623, 449] on ul "< Previous 1 2 3 4 5 6 7 8 9" at bounding box center [586, 454] width 339 height 19
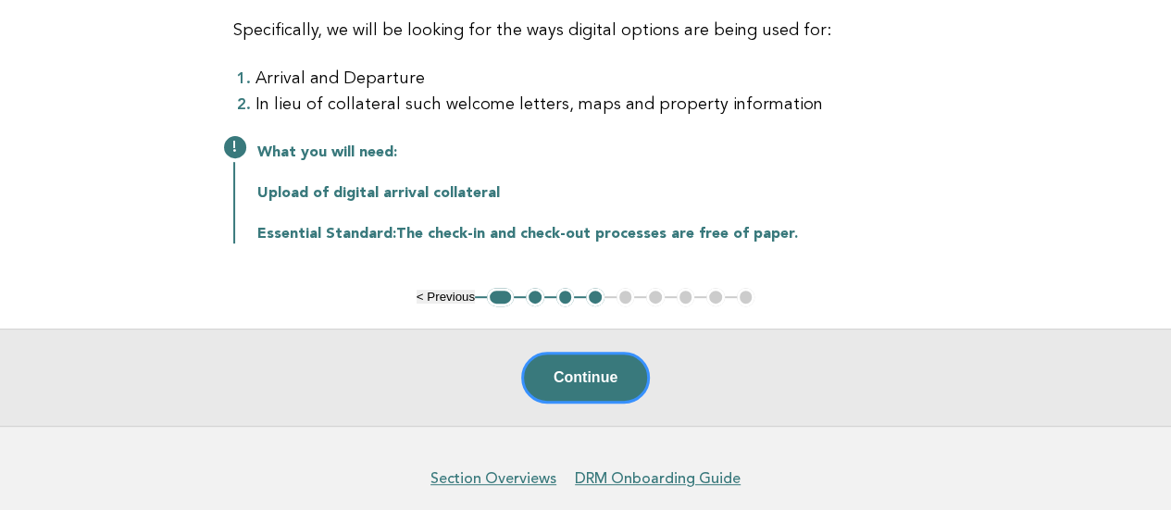
scroll to position [322, 0]
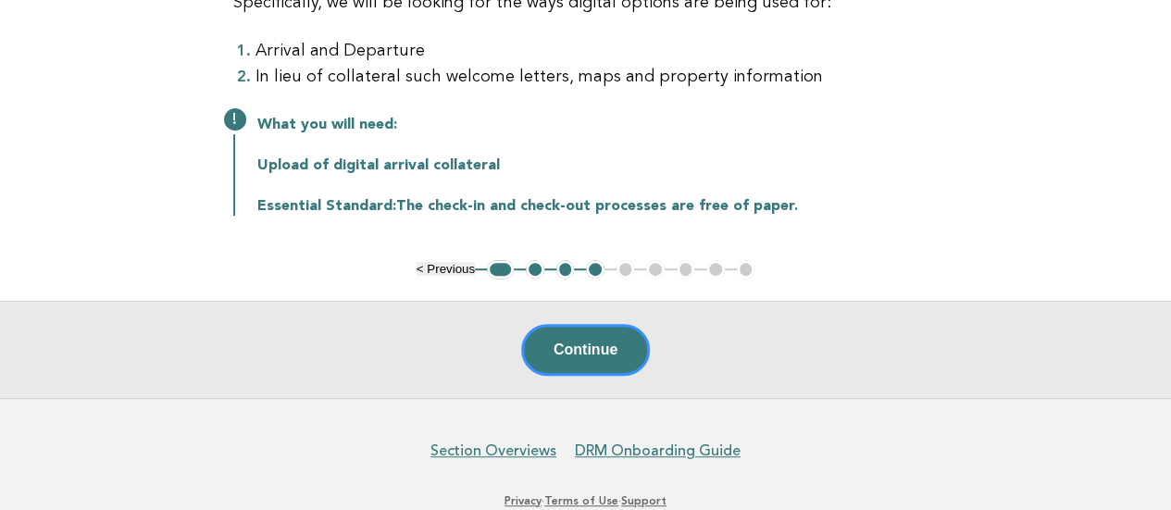
click at [528, 269] on button "2" at bounding box center [535, 269] width 19 height 19
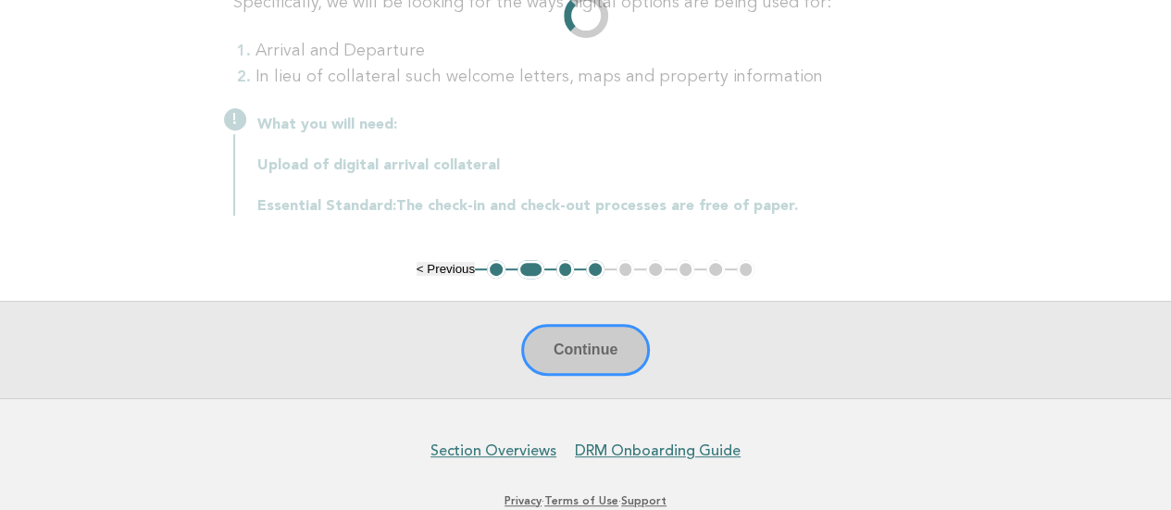
scroll to position [231, 0]
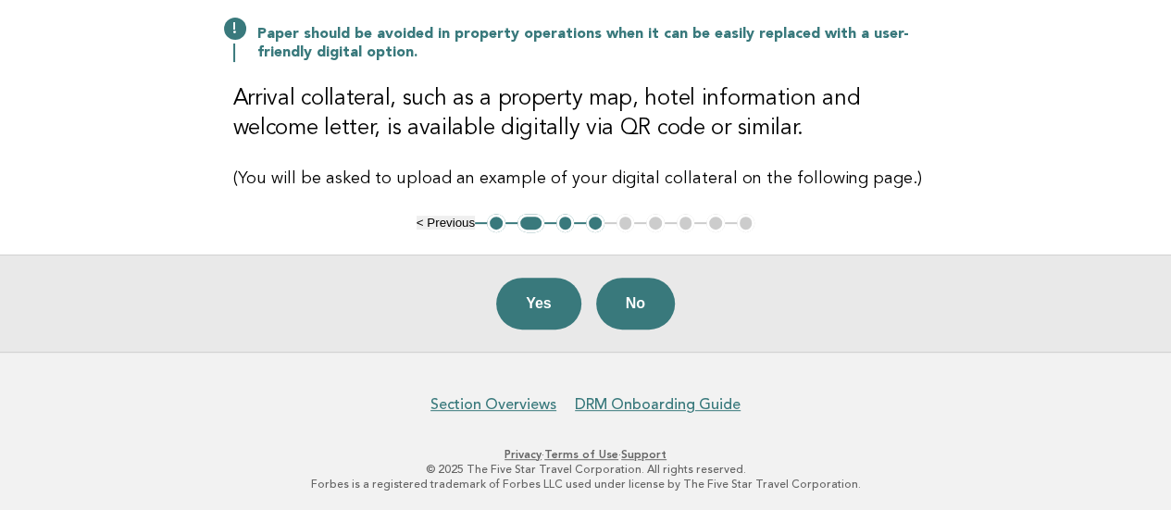
click at [564, 221] on button "3" at bounding box center [565, 223] width 19 height 19
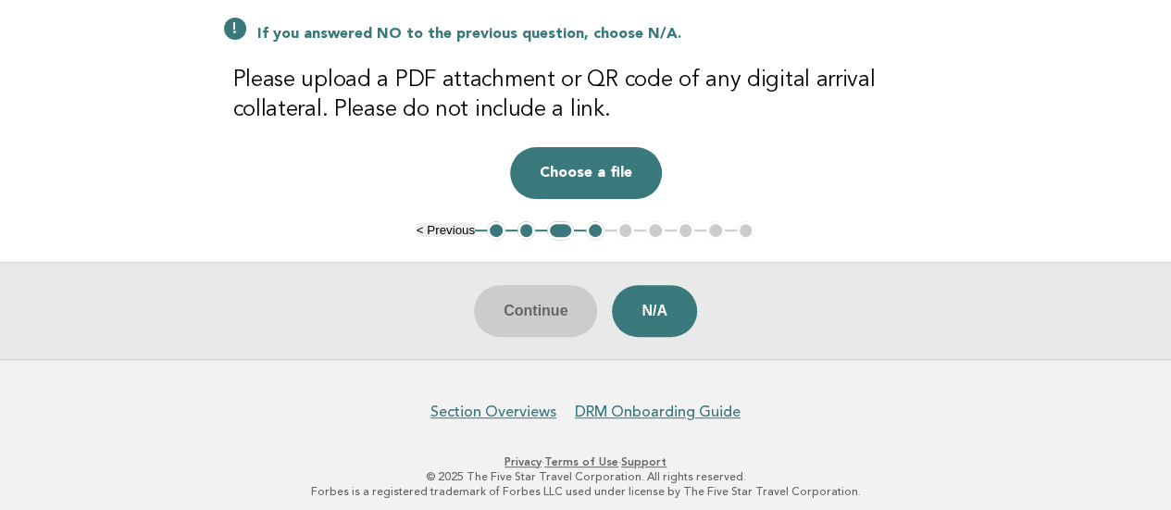
click at [592, 229] on button "4" at bounding box center [595, 230] width 19 height 19
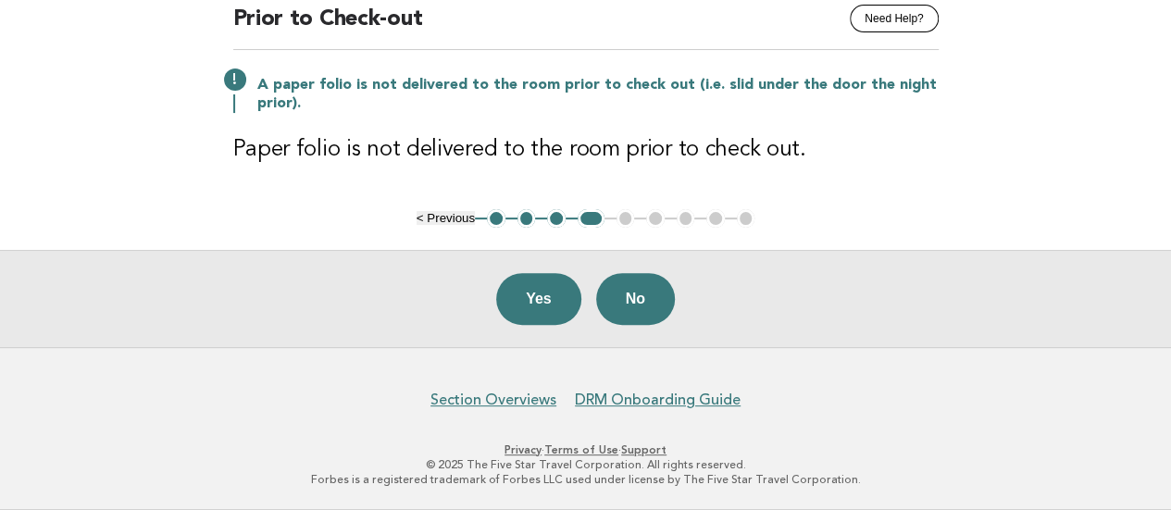
scroll to position [176, 0]
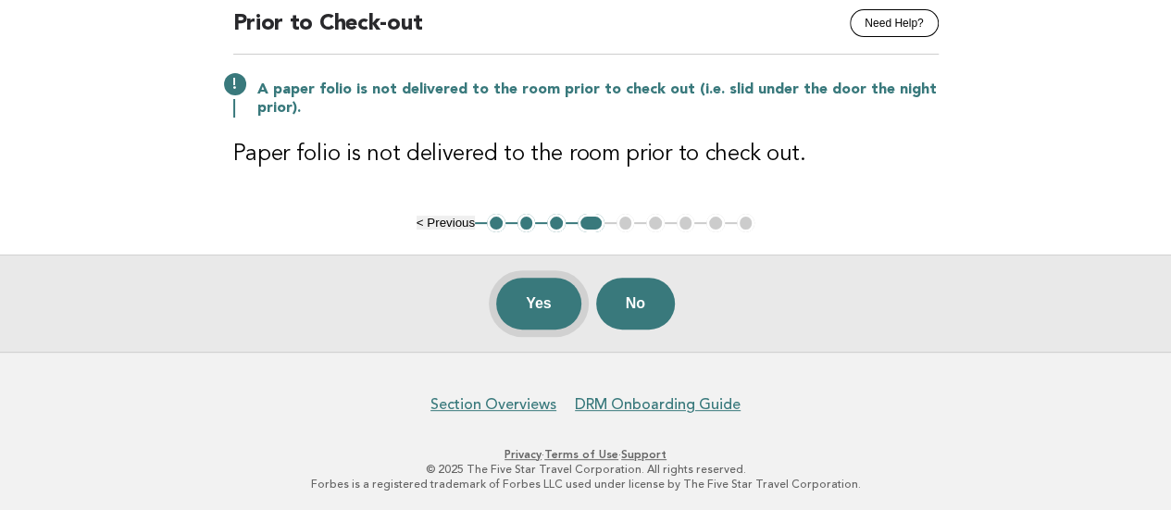
click at [541, 293] on button "Yes" at bounding box center [538, 304] width 85 height 52
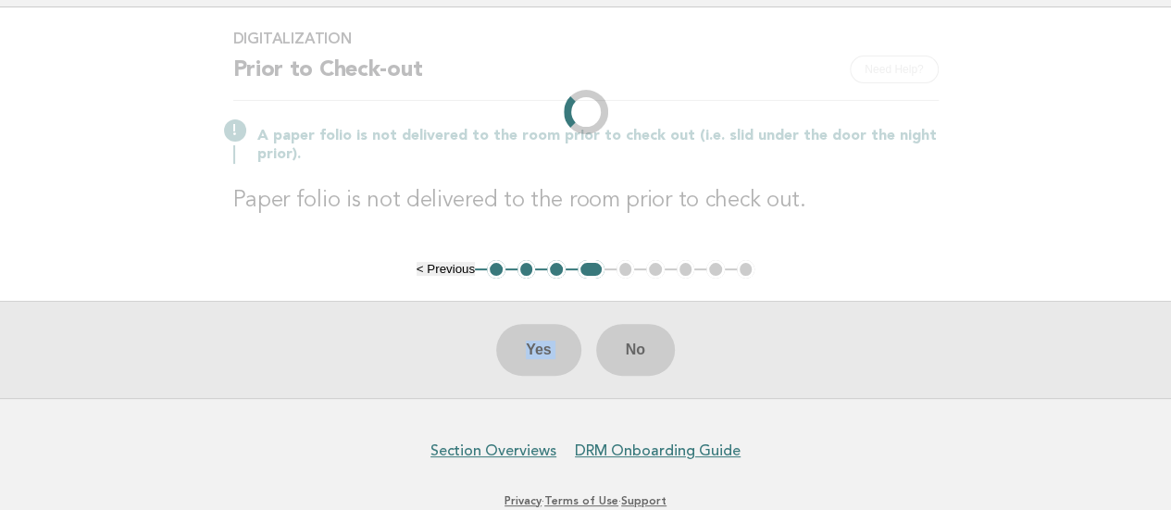
click at [541, 293] on main "Digitalization Need Help? Prior to Check-out A paper folio is not delivered to …" at bounding box center [585, 202] width 1171 height 391
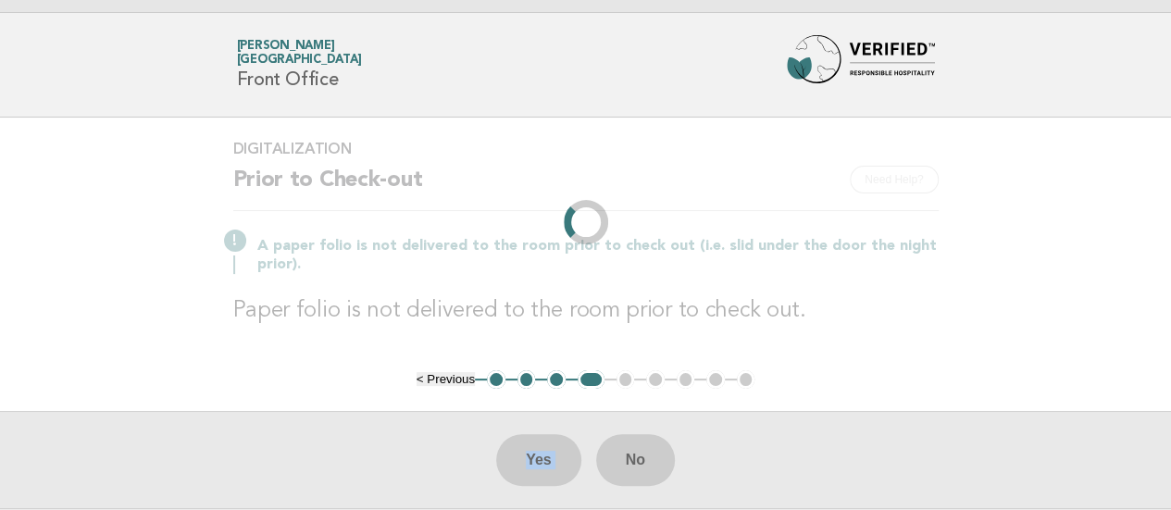
scroll to position [0, 0]
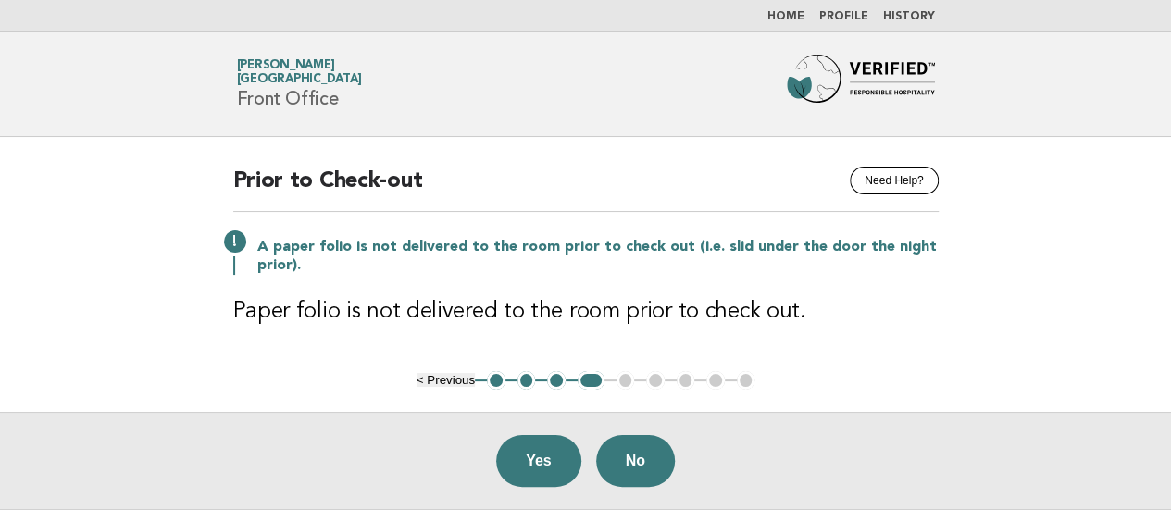
drag, startPoint x: 549, startPoint y: 451, endPoint x: 542, endPoint y: 434, distance: 17.9
click at [547, 451] on button "Yes" at bounding box center [538, 461] width 85 height 52
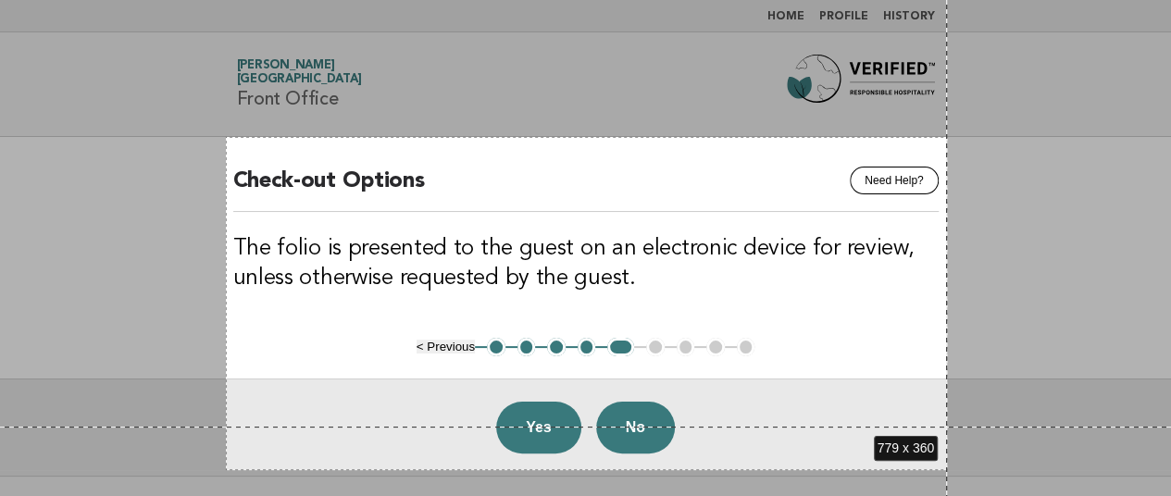
scroll to position [139, 0]
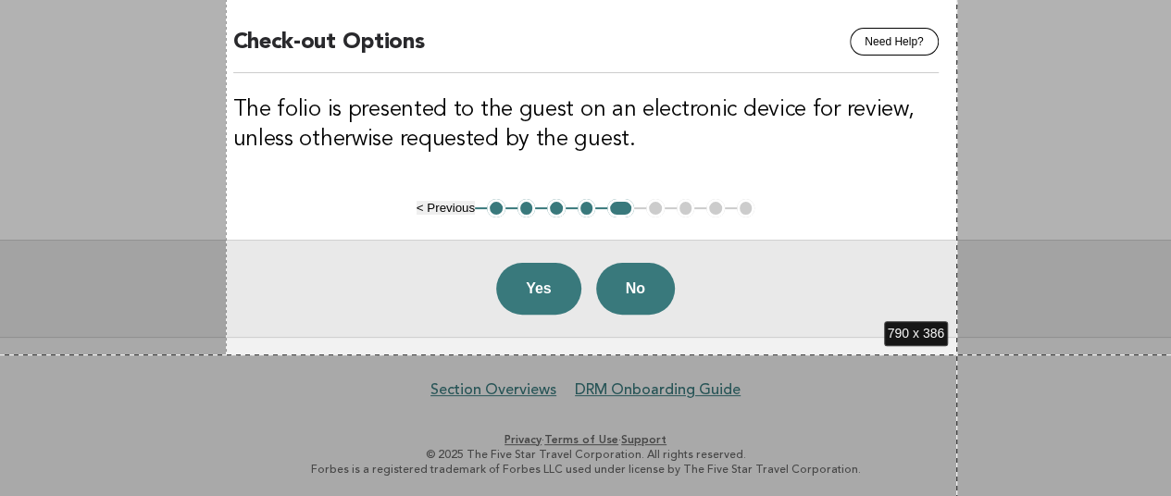
drag, startPoint x: 226, startPoint y: 137, endPoint x: 957, endPoint y: 354, distance: 762.9
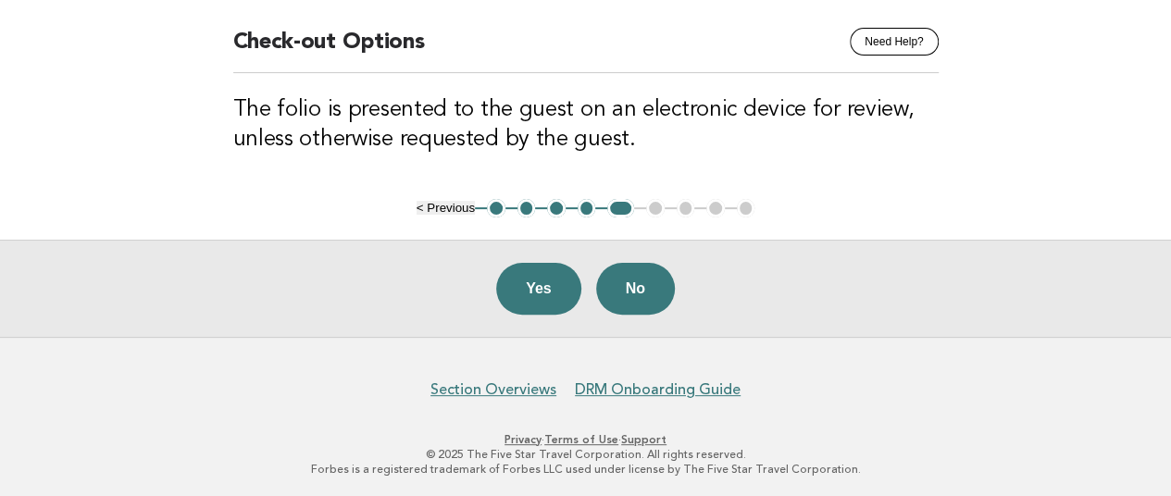
scroll to position [0, 0]
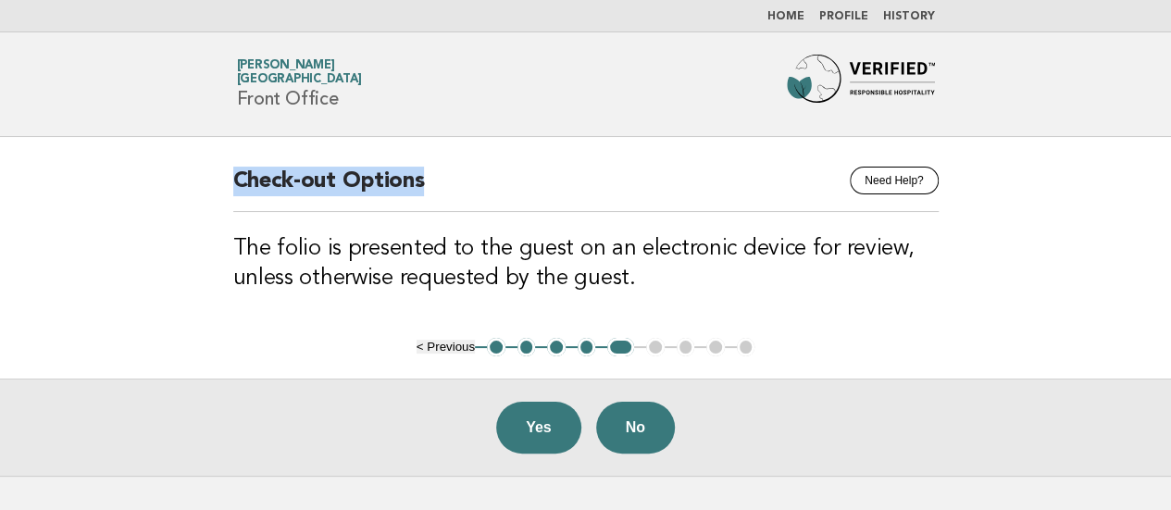
drag, startPoint x: 235, startPoint y: 177, endPoint x: 446, endPoint y: 180, distance: 211.1
click at [446, 180] on h2 "Check-out Options" at bounding box center [585, 189] width 705 height 45
copy h2 "Check-out Options"
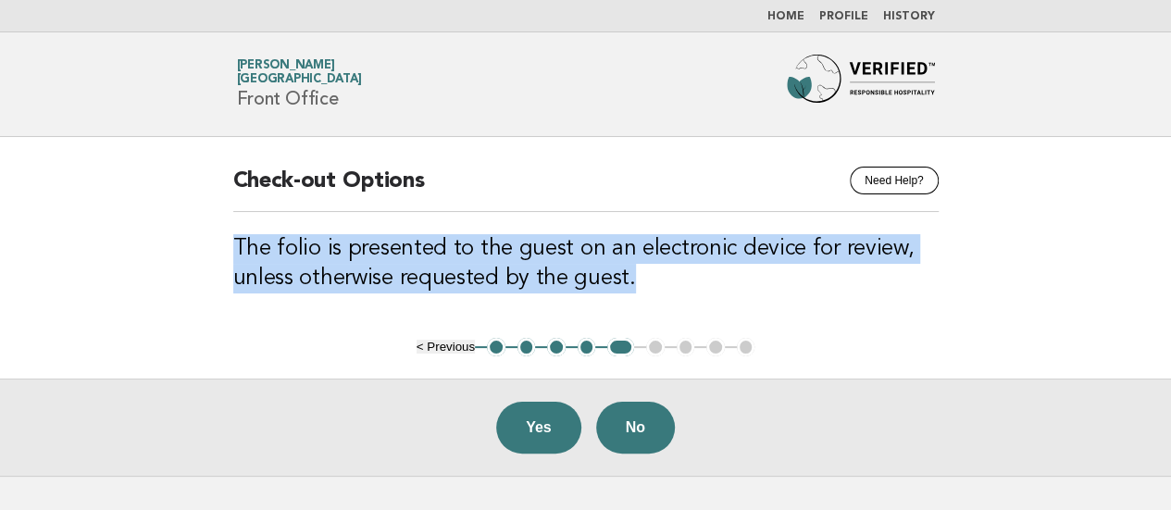
drag, startPoint x: 226, startPoint y: 240, endPoint x: 642, endPoint y: 277, distance: 418.2
click at [643, 278] on div "Need Help? Check-out Options The folio is presented to the guest on an electron…" at bounding box center [586, 237] width 750 height 201
copy h3 "The folio is presented to the guest on an electronic device for review, unless …"
click at [659, 277] on h3 "The folio is presented to the guest on an electronic device for review, unless …" at bounding box center [585, 263] width 705 height 59
drag, startPoint x: 659, startPoint y: 283, endPoint x: 182, endPoint y: 231, distance: 479.5
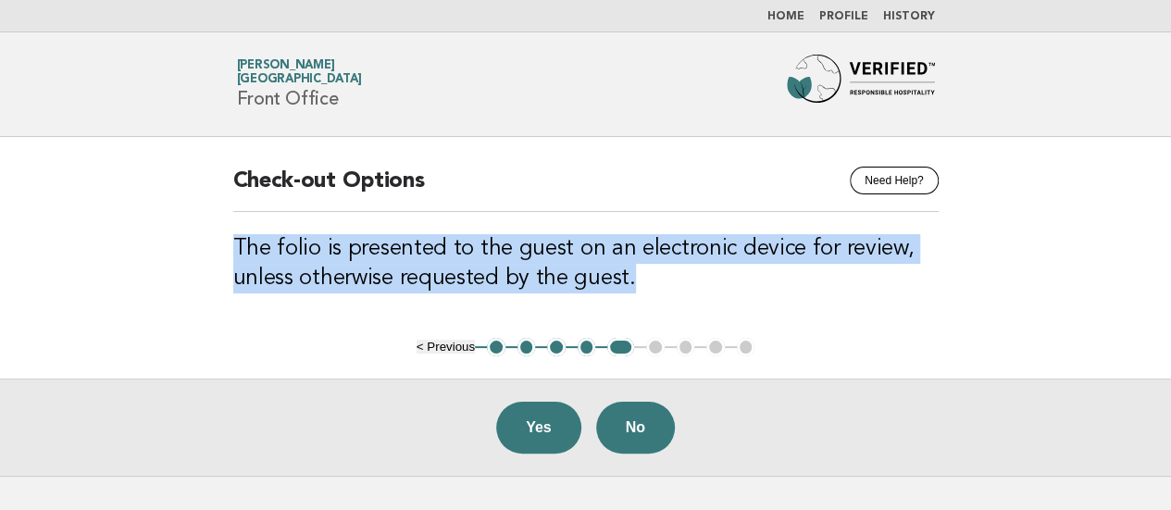
click at [182, 231] on main "Need Help? Check-out Options The folio is presented to the guest on an electron…" at bounding box center [585, 306] width 1171 height 339
copy h3 "The folio is presented to the guest on an electronic device for review, unless …"
click at [523, 418] on button "Yes" at bounding box center [538, 428] width 85 height 52
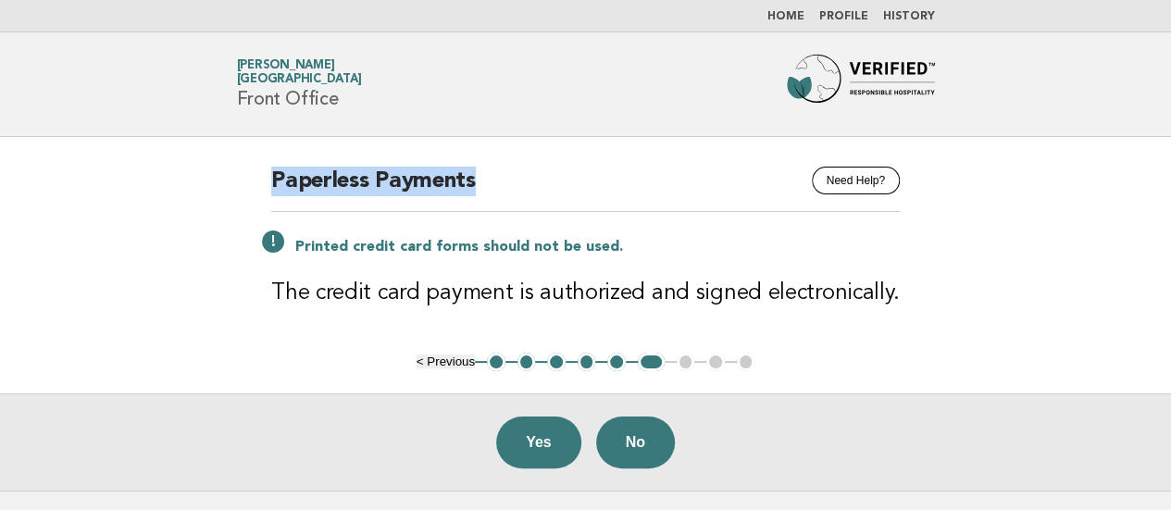
drag, startPoint x: 508, startPoint y: 180, endPoint x: 273, endPoint y: 179, distance: 235.1
click at [273, 179] on div "Need Help? Paperless Payments Printed credit card forms should not be used. The…" at bounding box center [585, 245] width 673 height 216
copy h2 "Paperless Payments"
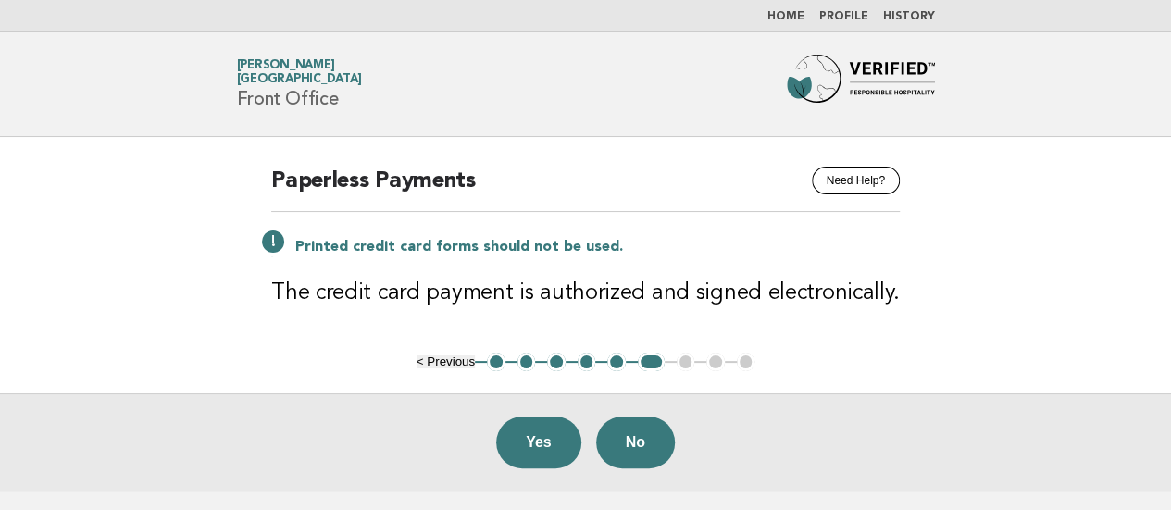
click at [1044, 358] on main "Need Help? Paperless Payments Printed credit card forms should not be used. The…" at bounding box center [585, 314] width 1171 height 354
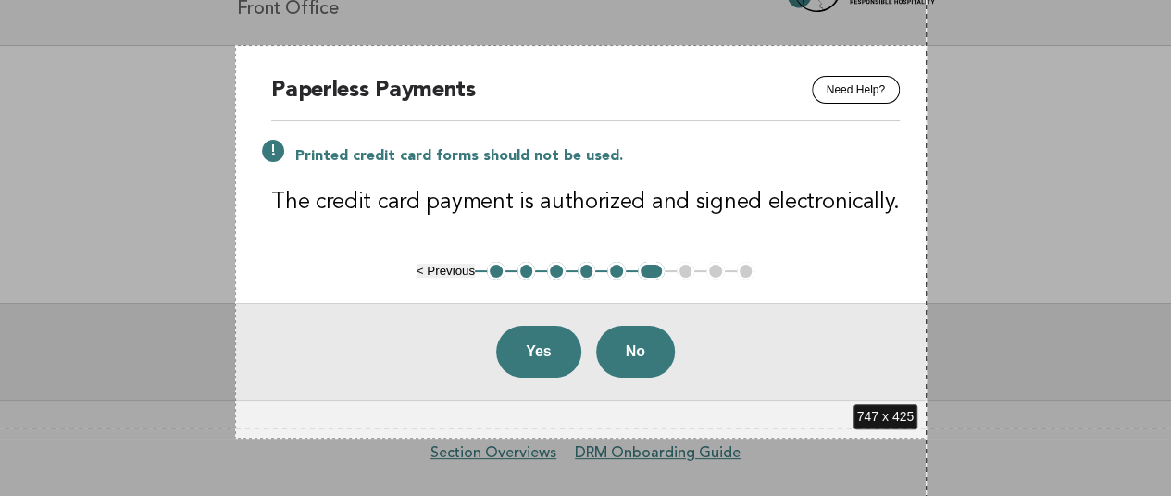
scroll to position [139, 0]
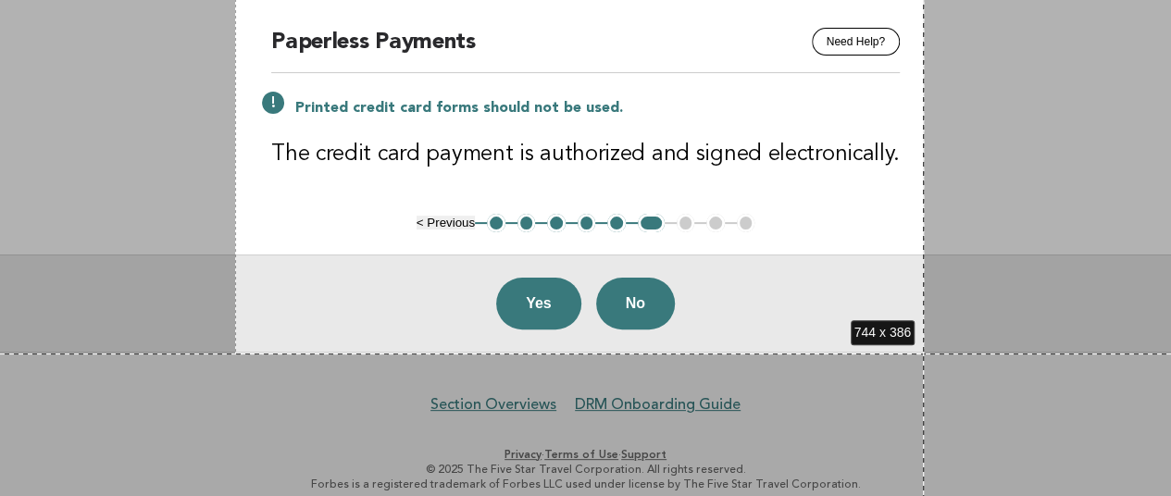
drag, startPoint x: 235, startPoint y: 136, endPoint x: 924, endPoint y: 354, distance: 722.2
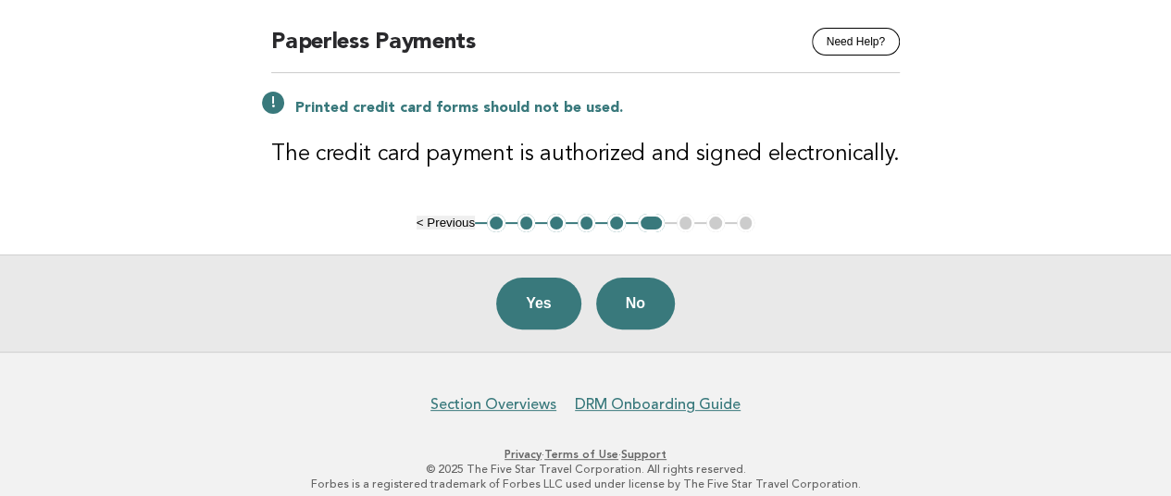
scroll to position [0, 0]
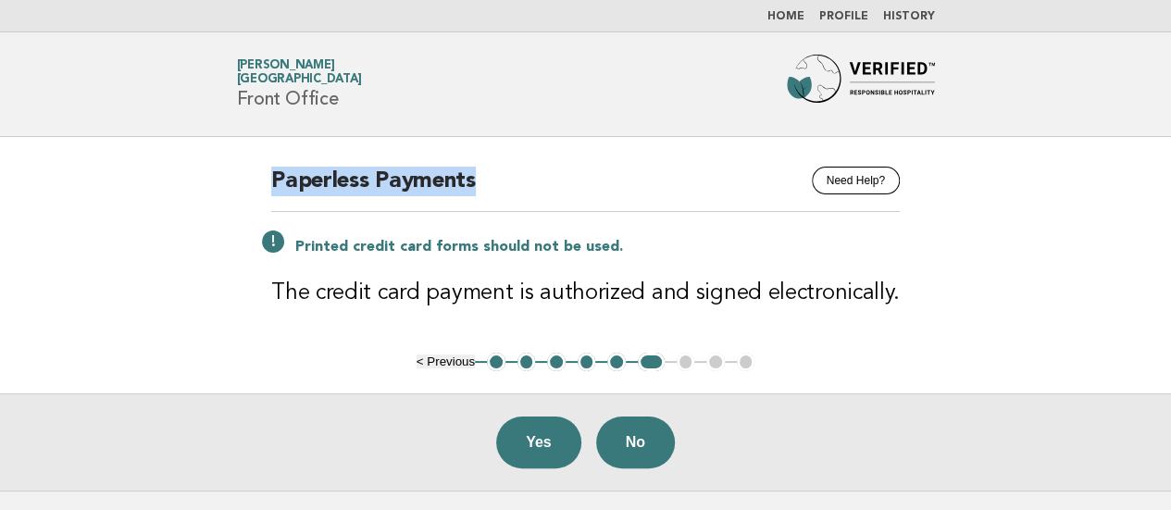
drag, startPoint x: 268, startPoint y: 179, endPoint x: 481, endPoint y: 181, distance: 212.9
click at [481, 181] on div "Need Help? Paperless Payments Printed credit card forms should not be used. The…" at bounding box center [585, 245] width 673 height 216
copy h2 "Paperless Payments"
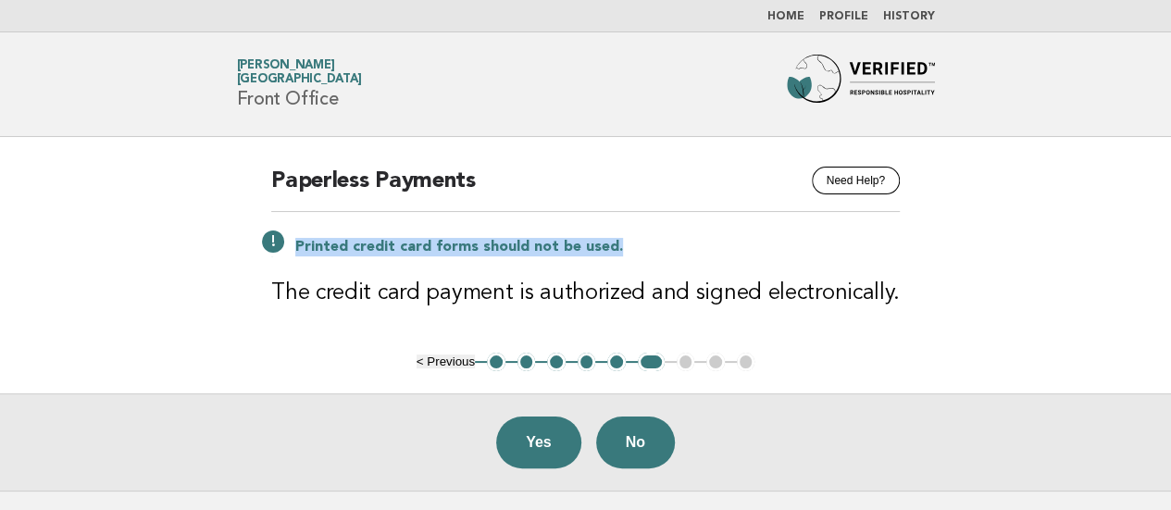
drag, startPoint x: 304, startPoint y: 243, endPoint x: 661, endPoint y: 248, distance: 357.3
click at [661, 248] on p "Printed credit card forms should not be used." at bounding box center [597, 247] width 604 height 19
copy p "Printed credit card forms should not be used."
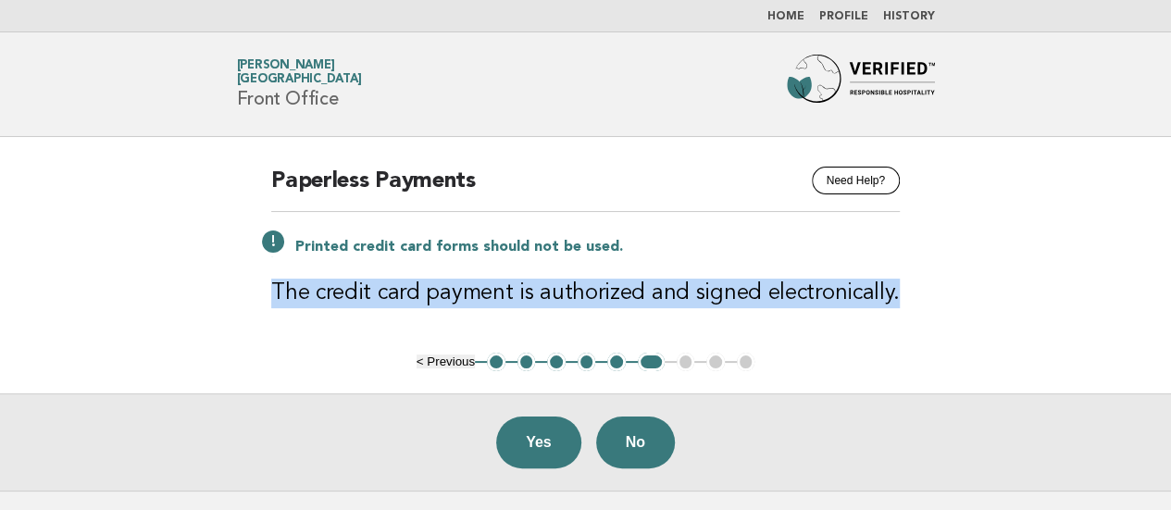
drag, startPoint x: 277, startPoint y: 292, endPoint x: 952, endPoint y: 296, distance: 675.7
click at [952, 296] on main "Need Help? Paperless Payments Printed credit card forms should not be used. The…" at bounding box center [585, 314] width 1171 height 354
copy h3 "The credit card payment is authorized and signed electronically."
click at [525, 426] on button "Yes" at bounding box center [538, 443] width 85 height 52
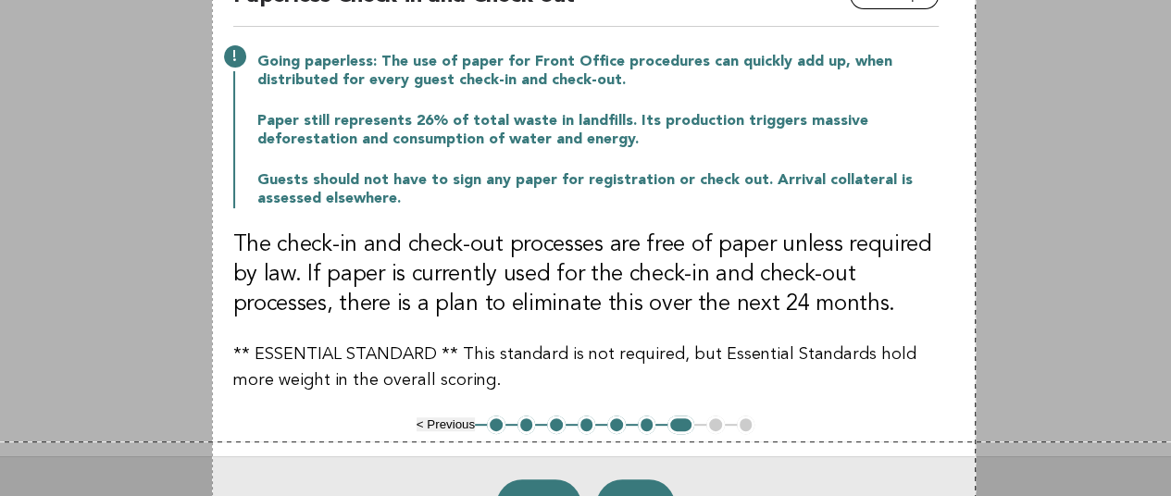
scroll to position [402, 0]
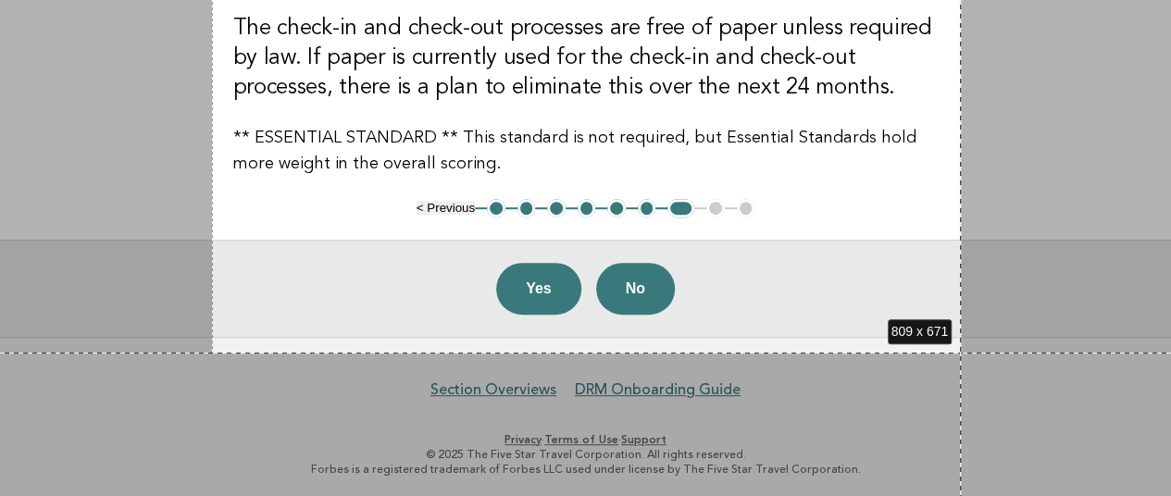
drag, startPoint x: 212, startPoint y: 134, endPoint x: 961, endPoint y: 353, distance: 780.0
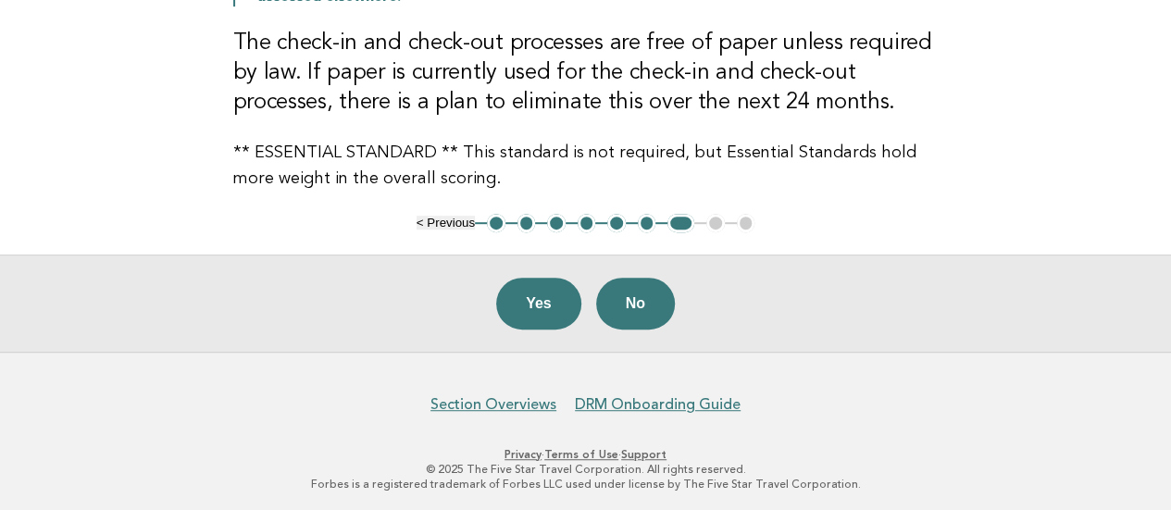
scroll to position [0, 0]
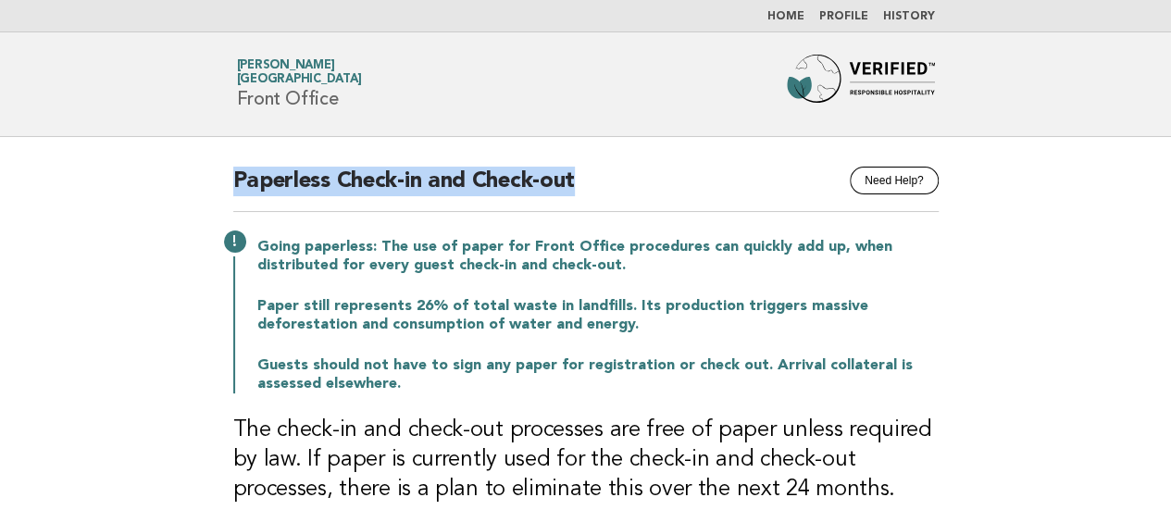
drag, startPoint x: 233, startPoint y: 178, endPoint x: 576, endPoint y: 182, distance: 342.5
click at [577, 182] on h2 "Paperless Check-in and Check-out" at bounding box center [585, 189] width 705 height 45
copy h2 "Paperless Check-in and Check-out"
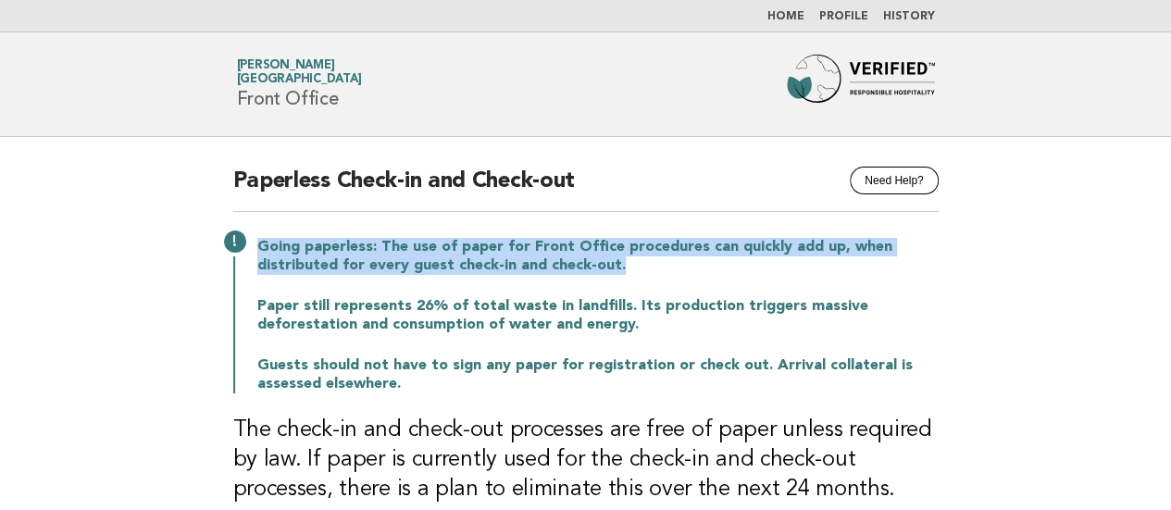
drag, startPoint x: 261, startPoint y: 244, endPoint x: 653, endPoint y: 271, distance: 392.4
click at [653, 271] on p "Going paperless: The use of paper for Front Office procedures can quickly add u…" at bounding box center [597, 256] width 681 height 37
copy p "Going paperless: The use of paper for Front Office procedures can quickly add u…"
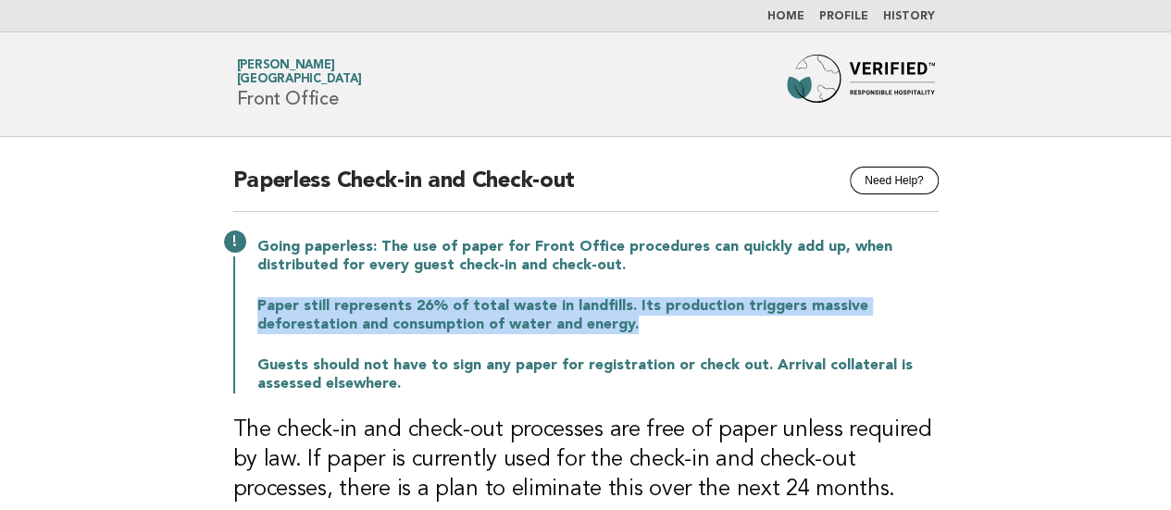
drag, startPoint x: 257, startPoint y: 309, endPoint x: 650, endPoint y: 324, distance: 392.7
click at [650, 324] on p "Paper still represents 26% of total waste in landfills. Its production triggers…" at bounding box center [597, 315] width 681 height 37
copy p "Paper still represents 26% of total waste in landfills. Its production triggers…"
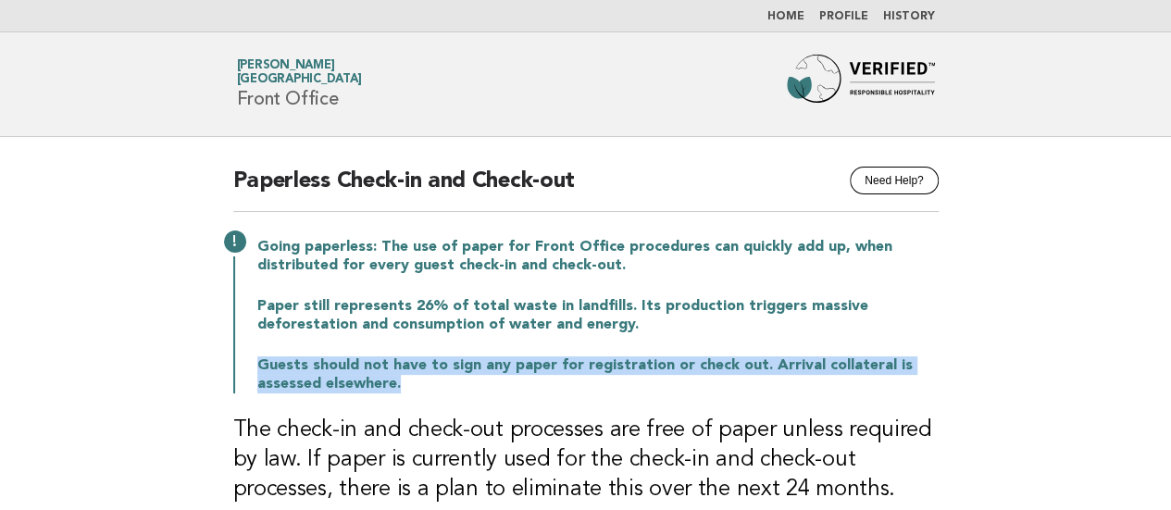
drag, startPoint x: 415, startPoint y: 381, endPoint x: 211, endPoint y: 364, distance: 204.4
click at [211, 364] on div "Need Help? Paperless Check-in and Check-out Going paperless: The use of paper f…" at bounding box center [586, 369] width 750 height 464
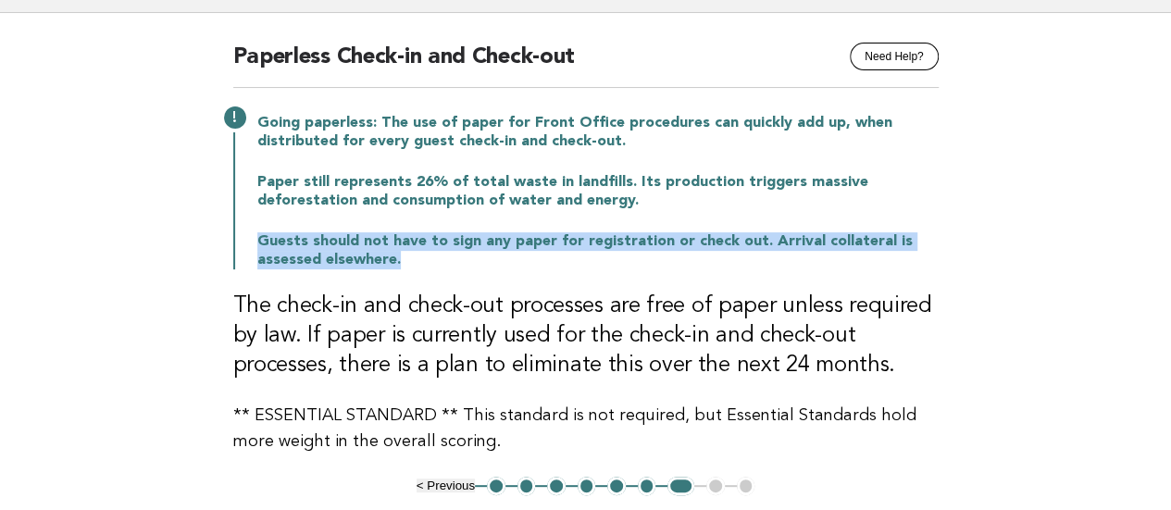
scroll to position [278, 0]
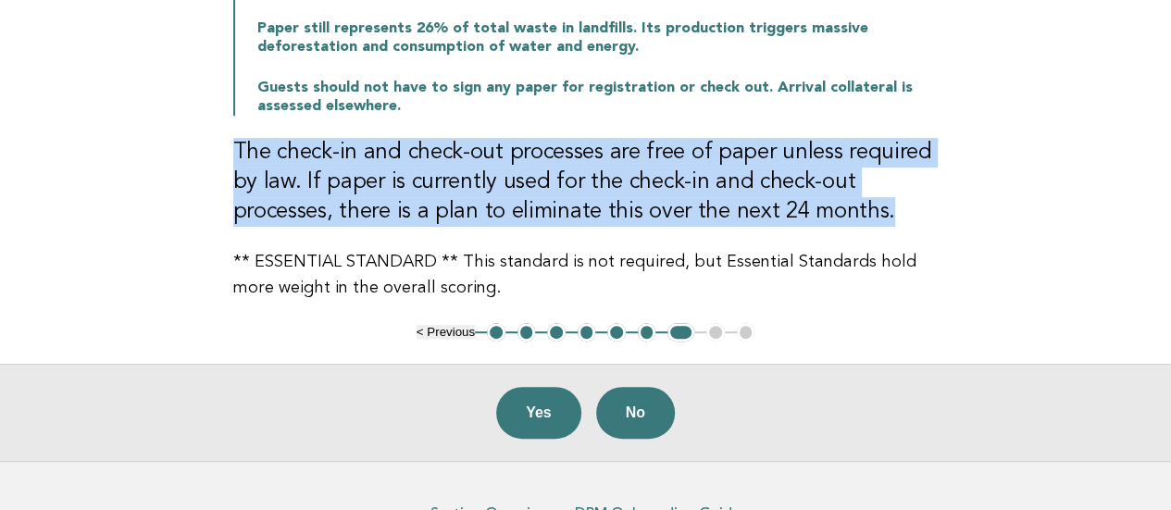
drag, startPoint x: 237, startPoint y: 147, endPoint x: 889, endPoint y: 208, distance: 654.5
click at [889, 208] on h3 "The check-in and check-out processes are free of paper unless required by law. …" at bounding box center [585, 182] width 705 height 89
click at [544, 406] on button "Yes" at bounding box center [538, 413] width 85 height 52
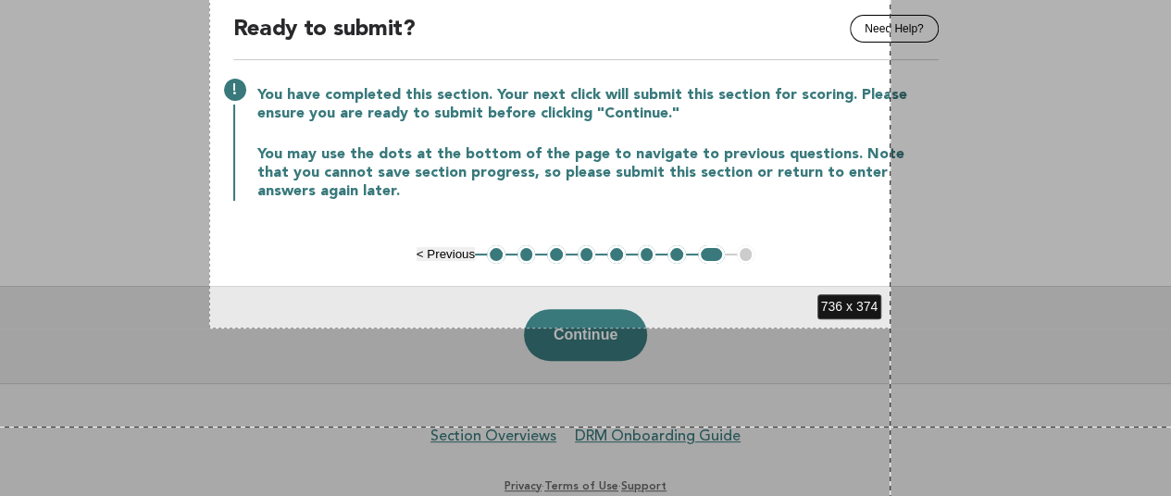
scroll to position [198, 0]
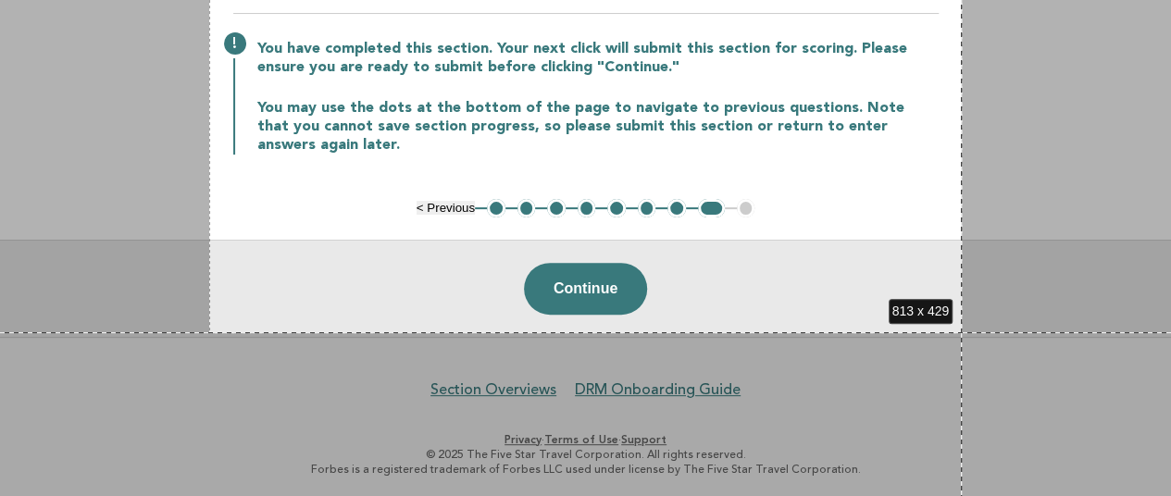
drag, startPoint x: 209, startPoint y: 134, endPoint x: 962, endPoint y: 332, distance: 778.1
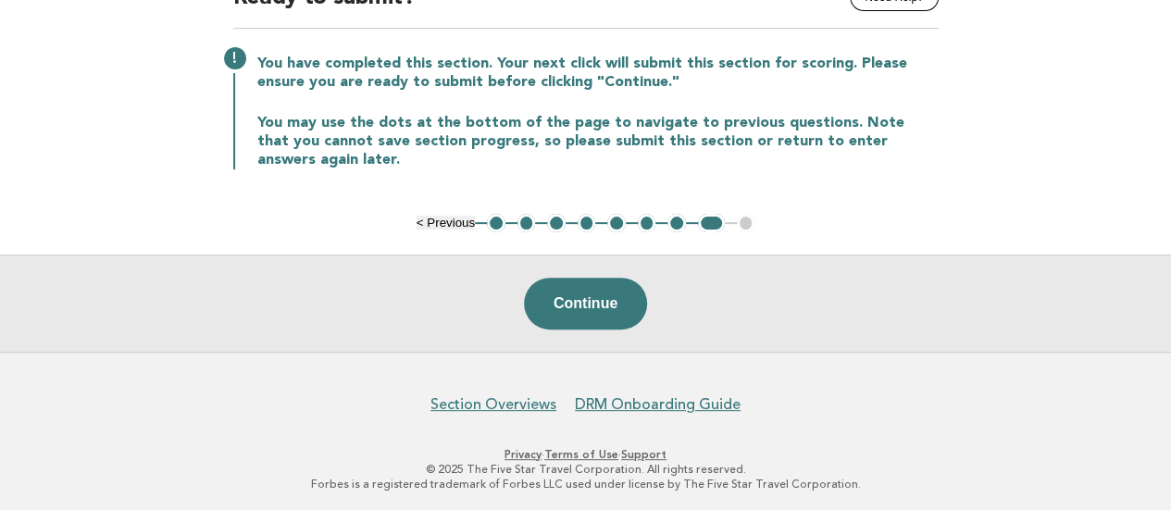
scroll to position [0, 0]
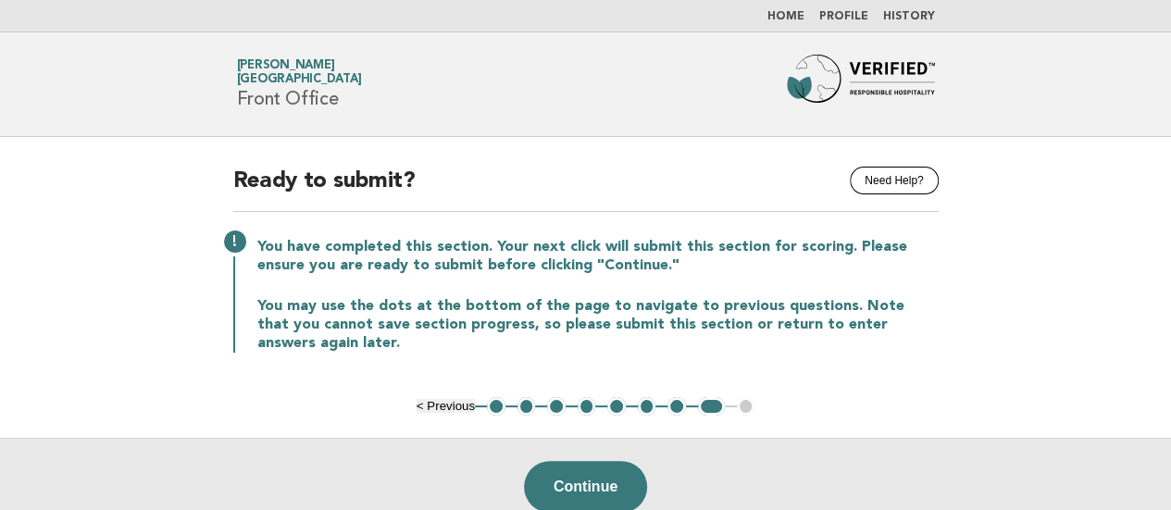
click at [789, 16] on link "Home" at bounding box center [785, 16] width 37 height 11
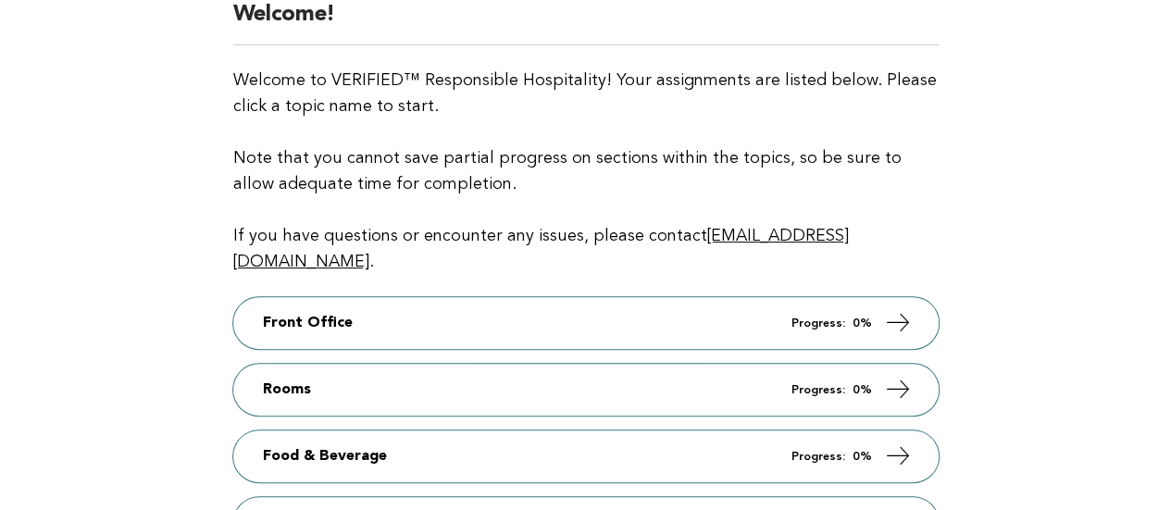
scroll to position [185, 0]
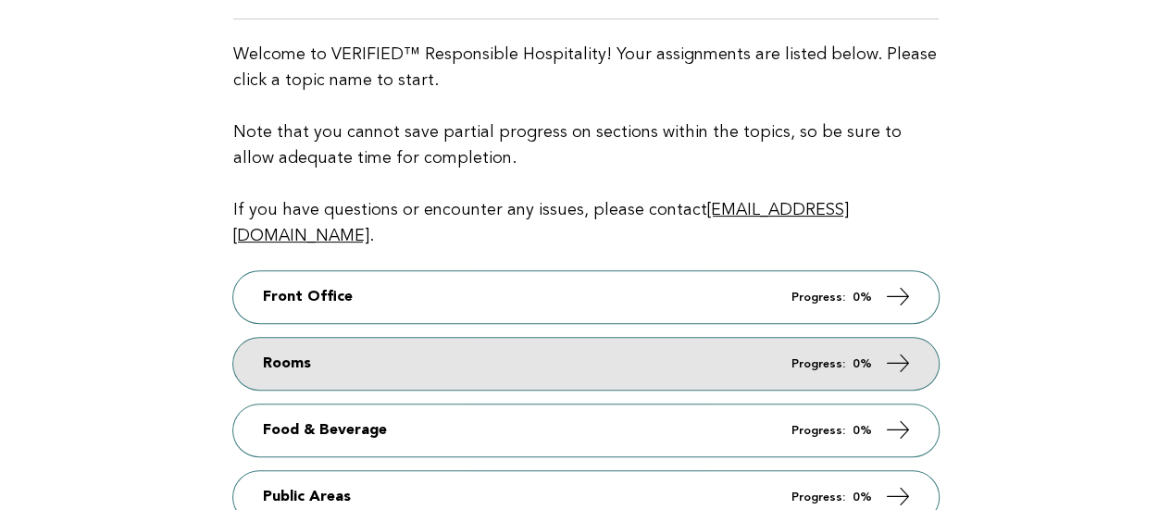
click at [904, 350] on icon at bounding box center [897, 363] width 27 height 27
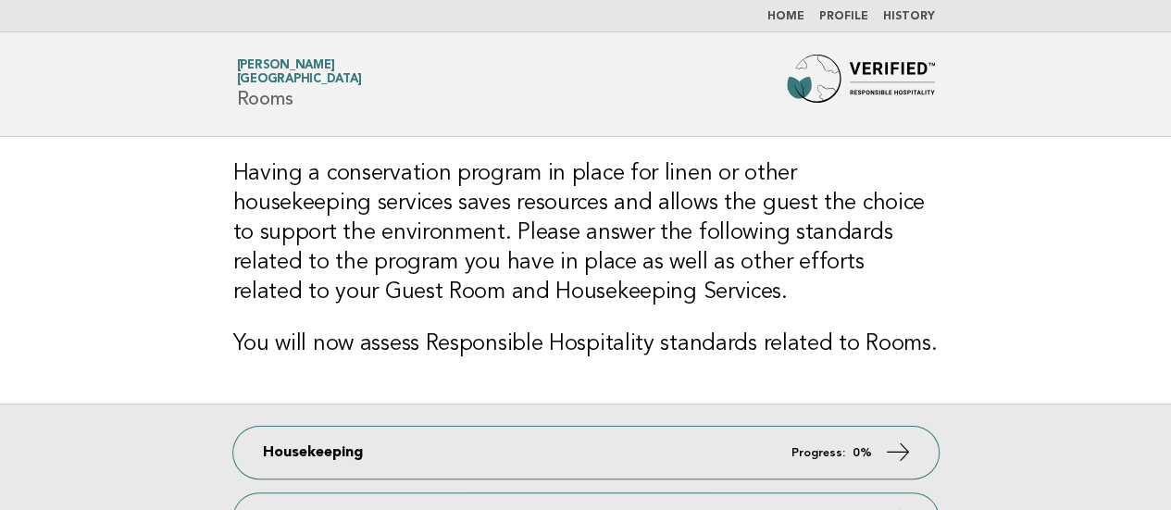
click at [787, 16] on link "Home" at bounding box center [785, 16] width 37 height 11
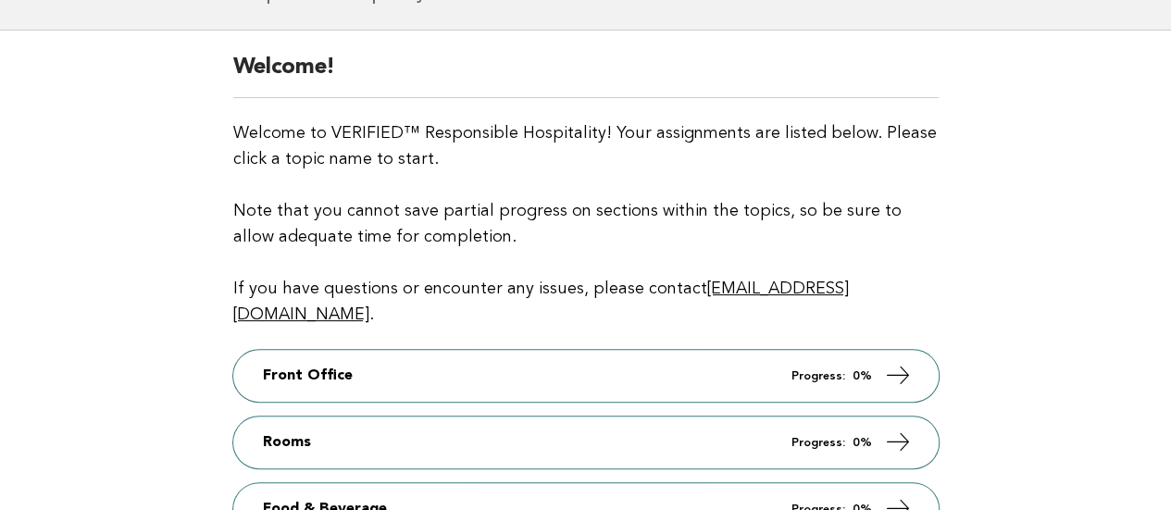
scroll to position [93, 0]
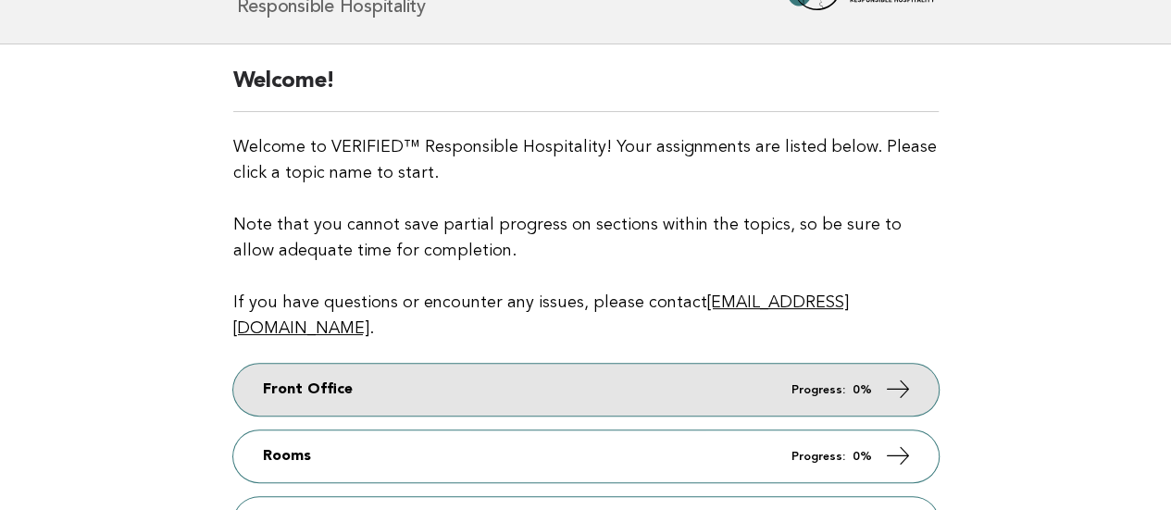
click at [607, 364] on link "Front Office Progress: 0%" at bounding box center [585, 390] width 705 height 52
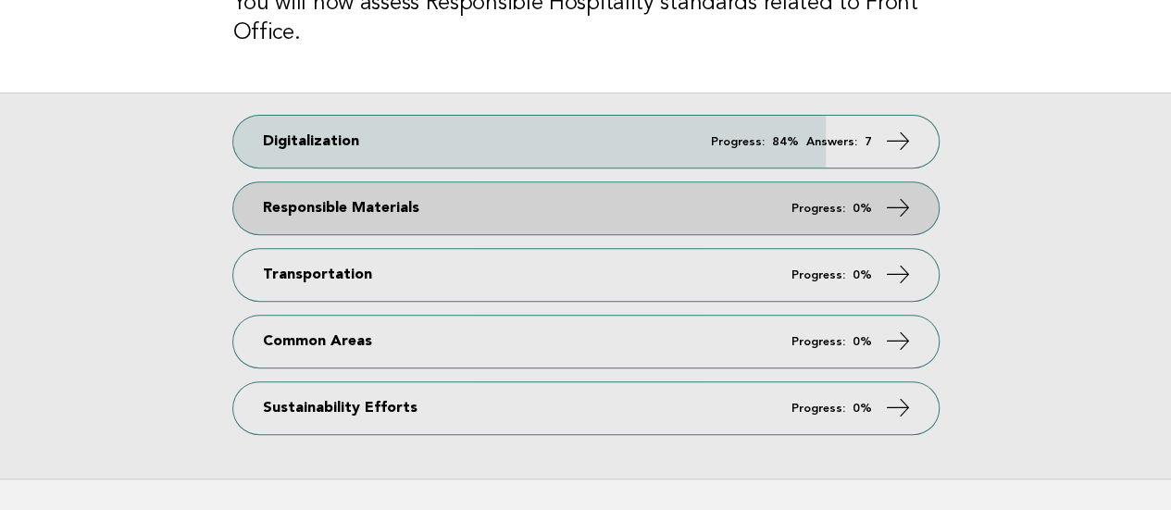
scroll to position [370, 0]
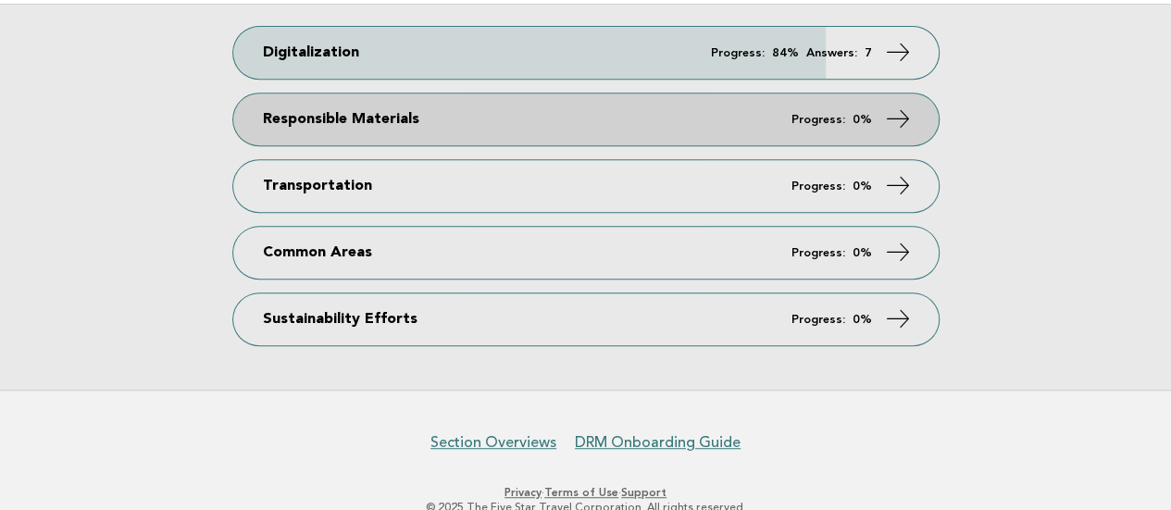
click at [355, 119] on link "Responsible Materials Progress: 0%" at bounding box center [585, 119] width 705 height 52
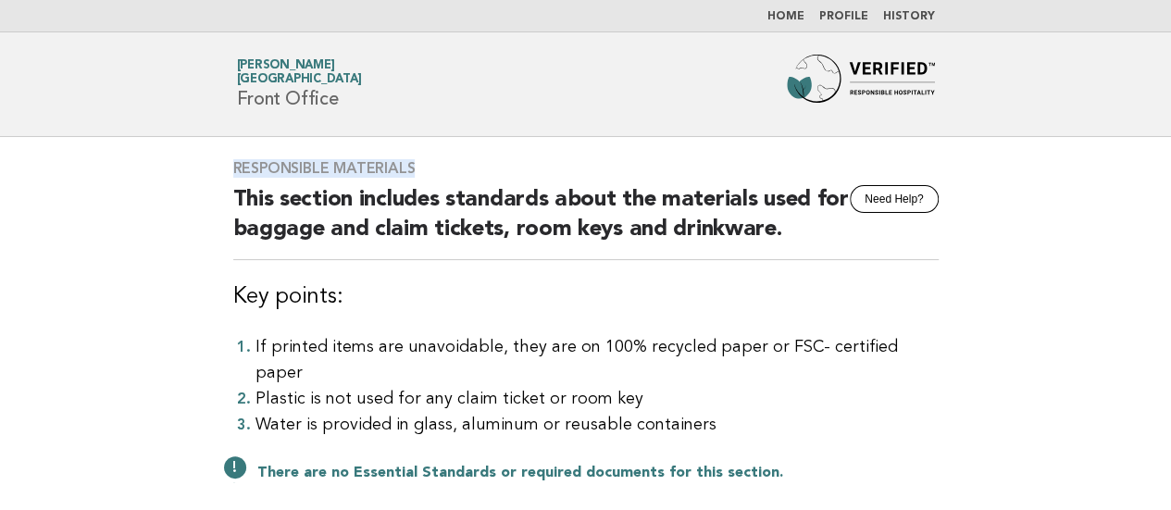
drag, startPoint x: 456, startPoint y: 166, endPoint x: 232, endPoint y: 167, distance: 224.0
click at [233, 167] on h3 "Responsible Materials" at bounding box center [585, 168] width 705 height 19
copy h3 "Responsible Materials"
click at [21, 152] on main "Responsible Materials Need Help? This section includes standards about the mate…" at bounding box center [585, 401] width 1171 height 528
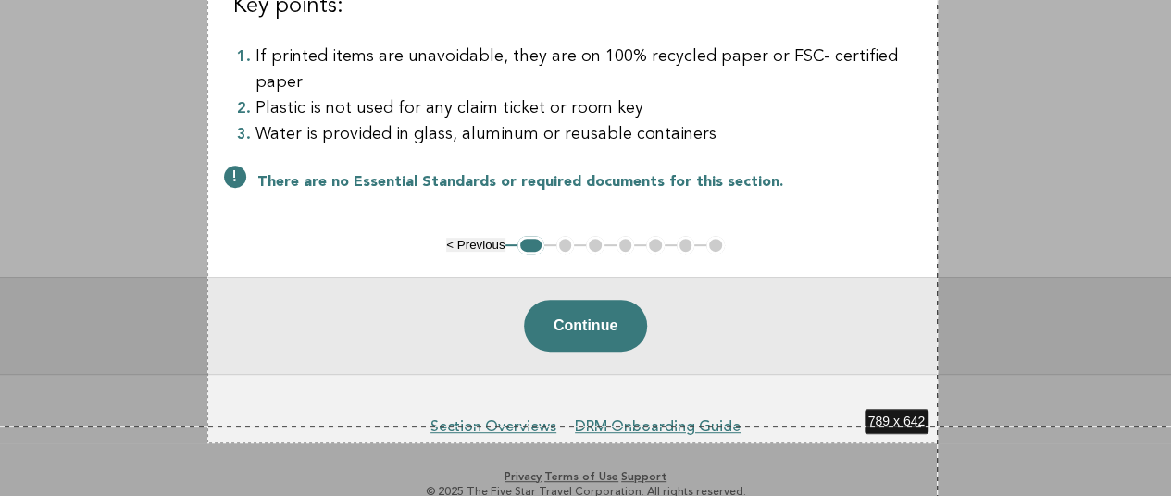
scroll to position [302, 0]
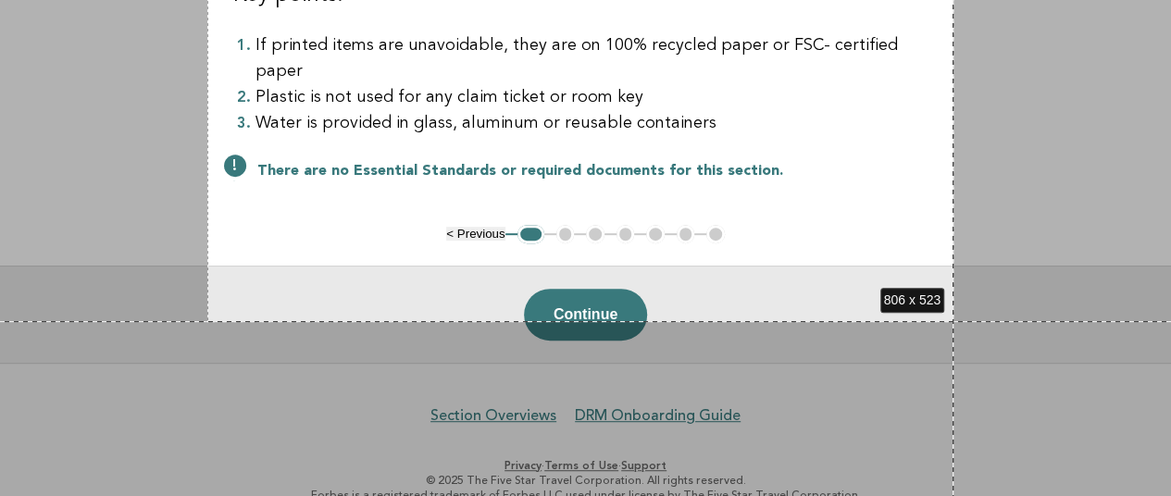
drag, startPoint x: 207, startPoint y: 140, endPoint x: 953, endPoint y: 321, distance: 767.8
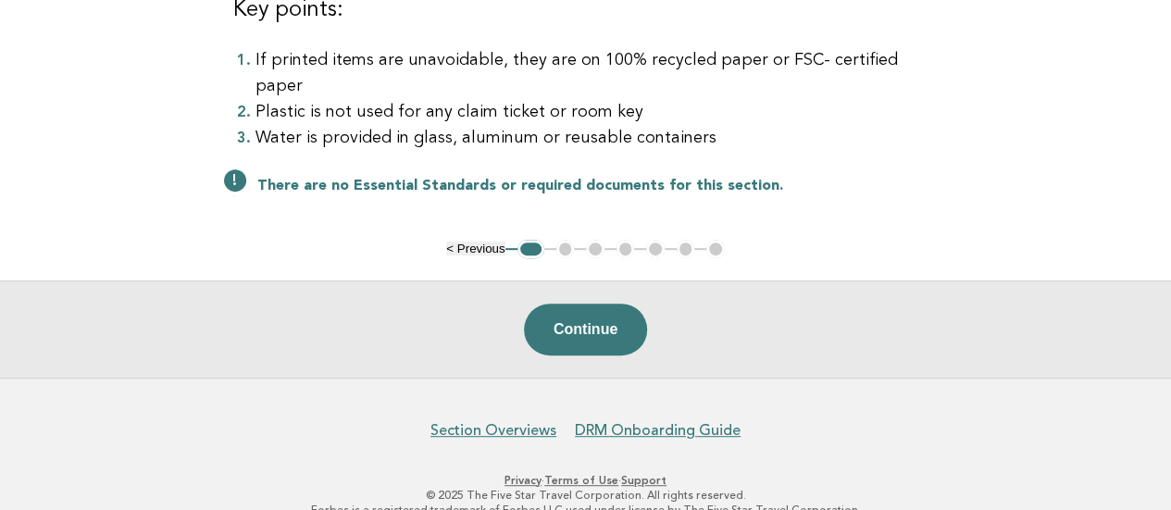
scroll to position [0, 0]
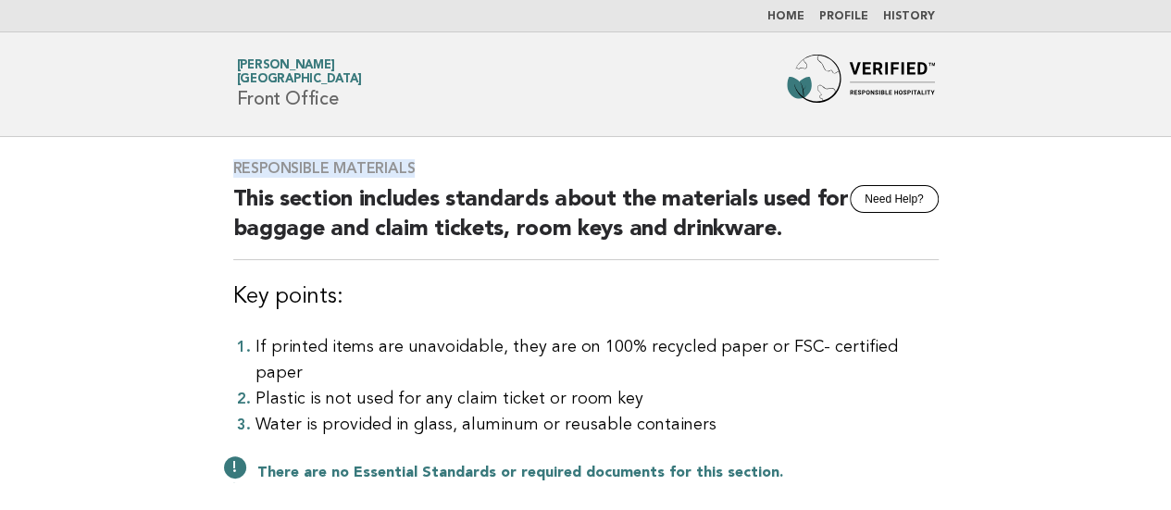
drag, startPoint x: 230, startPoint y: 164, endPoint x: 416, endPoint y: 165, distance: 185.1
click at [416, 165] on div "Responsible Materials Need Help? This section includes standards about the mate…" at bounding box center [586, 332] width 750 height 390
copy h3 "Responsible Materials"
click at [0, 328] on main "Responsible Materials Need Help? This section includes standards about the mate…" at bounding box center [585, 401] width 1171 height 528
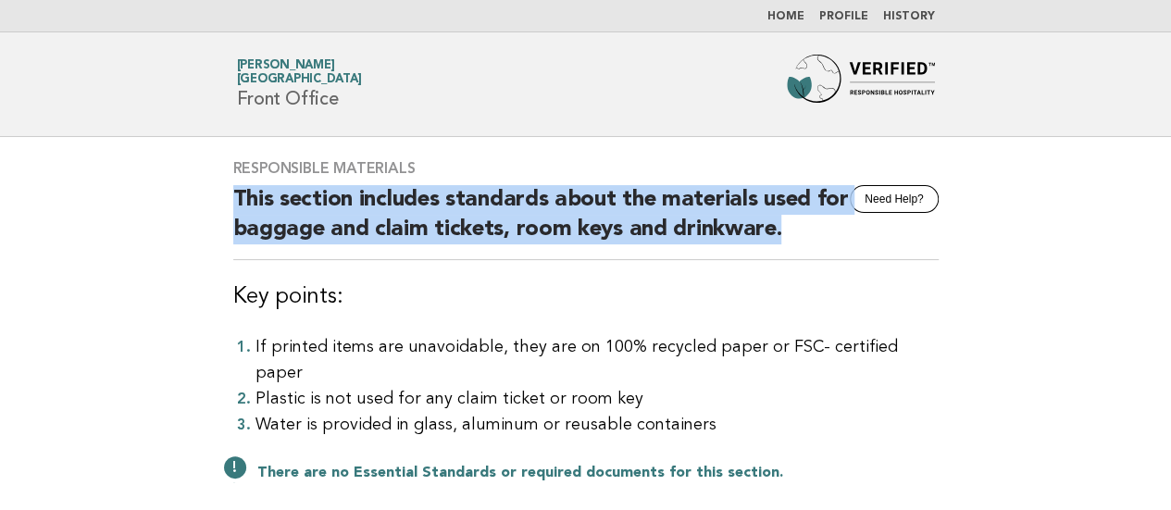
drag, startPoint x: 232, startPoint y: 191, endPoint x: 783, endPoint y: 242, distance: 553.1
click at [783, 242] on h2 "This section includes standards about the materials used for baggage and claim …" at bounding box center [585, 222] width 705 height 75
copy h2 "This section includes standards about the materials used for baggage and claim …"
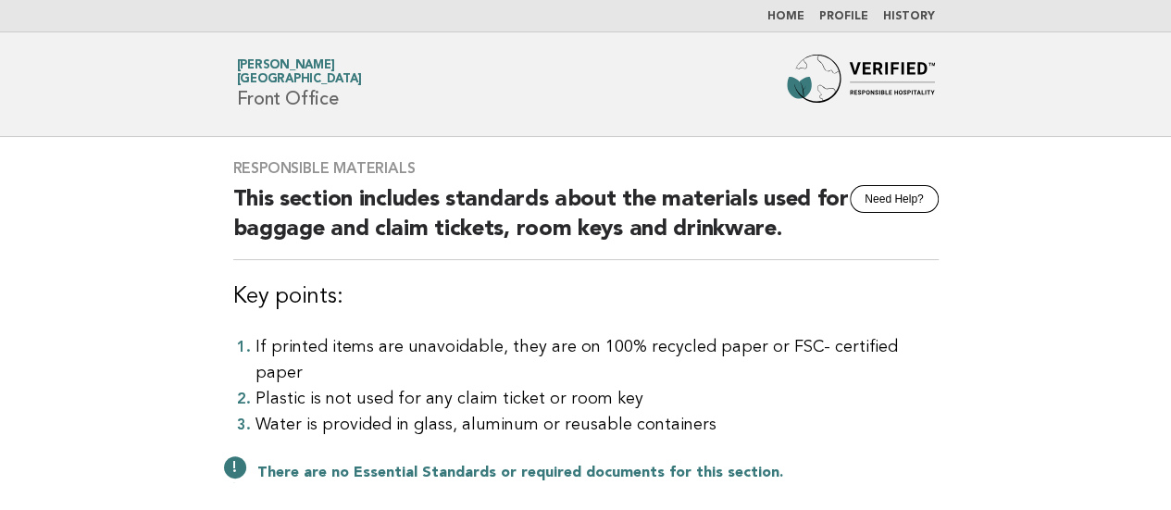
click at [24, 344] on main "Responsible Materials Need Help? This section includes standards about the mate…" at bounding box center [585, 401] width 1171 height 528
drag, startPoint x: 232, startPoint y: 294, endPoint x: 344, endPoint y: 292, distance: 112.0
click at [344, 292] on h3 "Key points:" at bounding box center [585, 297] width 705 height 30
copy h3 "Key points:"
click at [5, 385] on main "Responsible Materials Need Help? This section includes standards about the mate…" at bounding box center [585, 401] width 1171 height 528
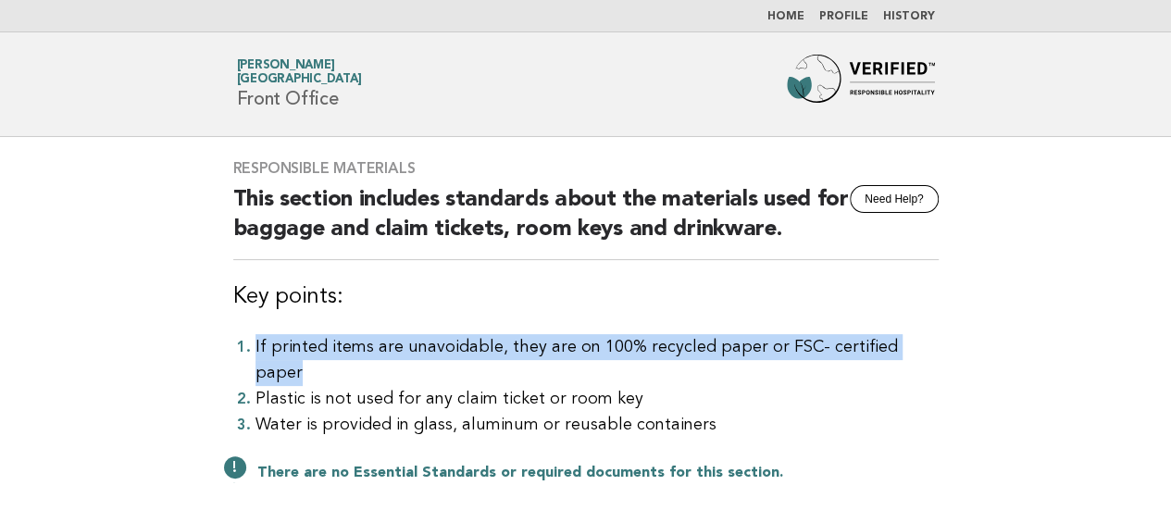
drag, startPoint x: 231, startPoint y: 345, endPoint x: 952, endPoint y: 353, distance: 721.1
click at [952, 353] on div "Responsible Materials Need Help? This section includes standards about the mate…" at bounding box center [586, 332] width 750 height 390
copy li "If printed items are unavoidable, they are on 100% recycled paper or FSC- certi…"
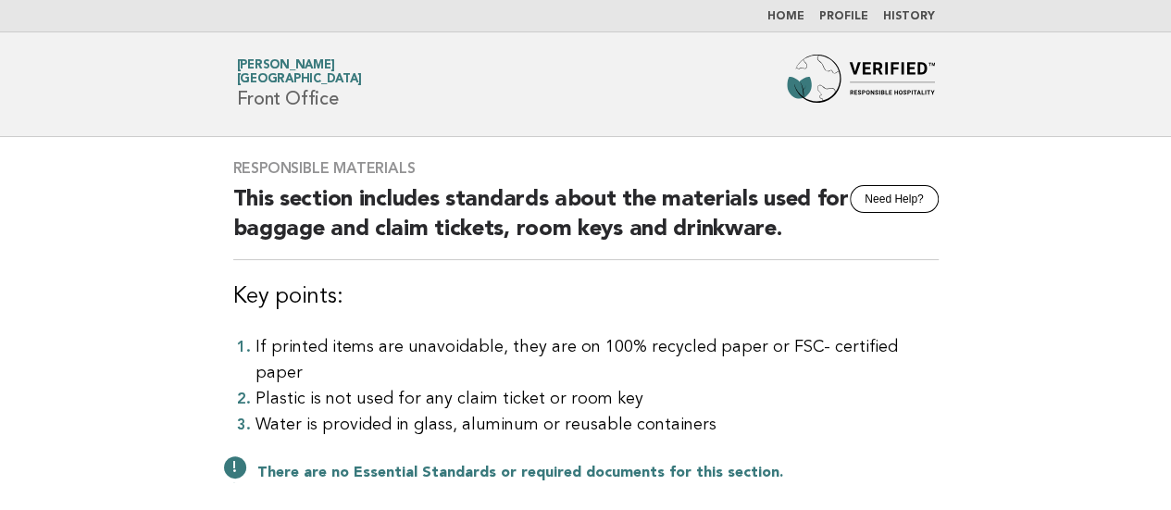
drag, startPoint x: 35, startPoint y: 364, endPoint x: 49, endPoint y: 360, distance: 14.4
click at [35, 364] on main "Responsible Materials Need Help? This section includes standards about the mate…" at bounding box center [585, 401] width 1171 height 528
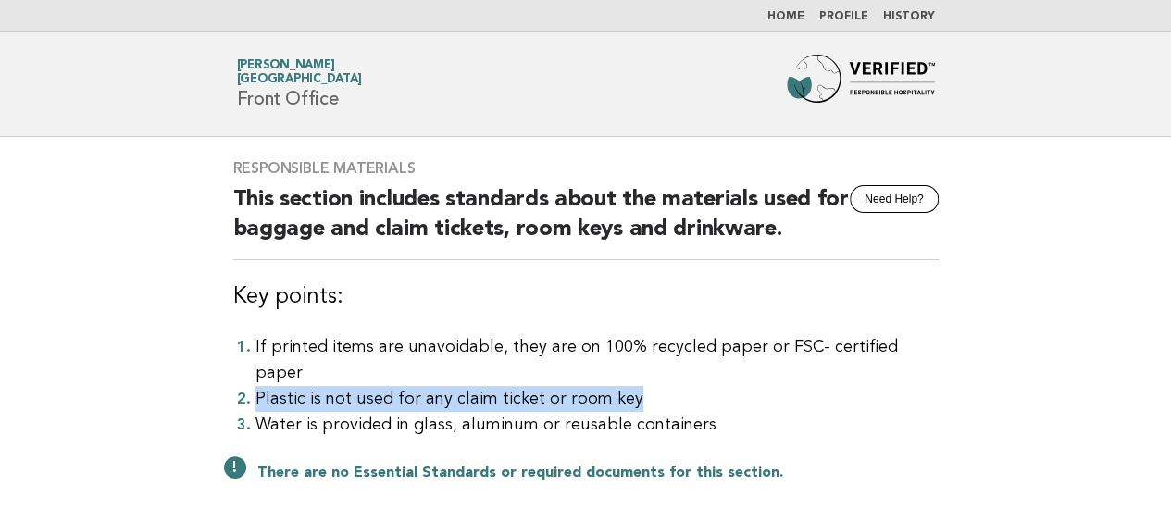
drag, startPoint x: 661, startPoint y: 373, endPoint x: 253, endPoint y: 375, distance: 408.2
click at [255, 386] on li "Plastic is not used for any claim ticket or room key" at bounding box center [596, 399] width 683 height 26
copy li "Plastic is not used for any claim ticket or room key"
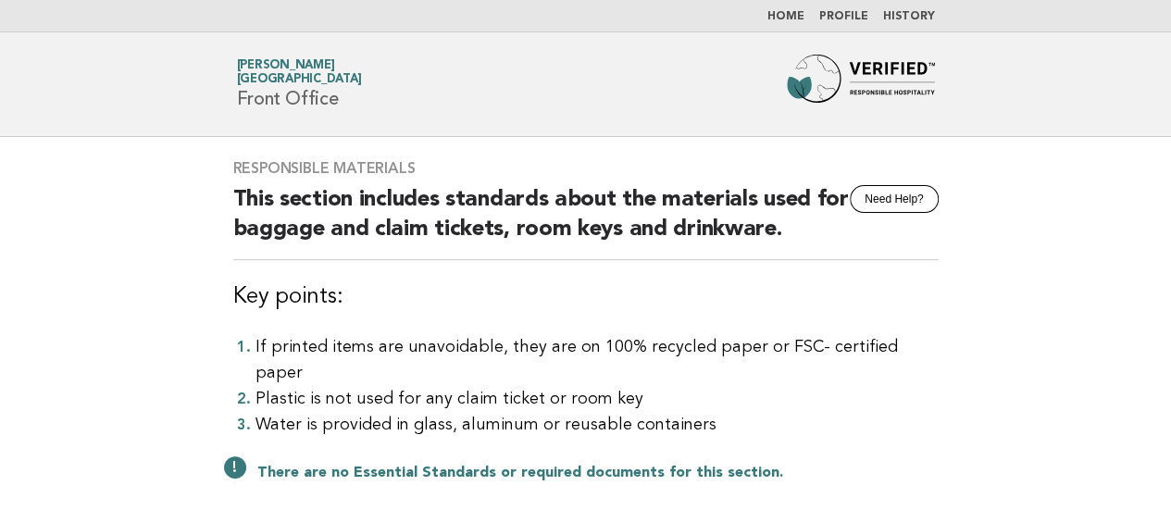
click at [11, 314] on main "Responsible Materials Need Help? This section includes standards about the mate…" at bounding box center [585, 401] width 1171 height 528
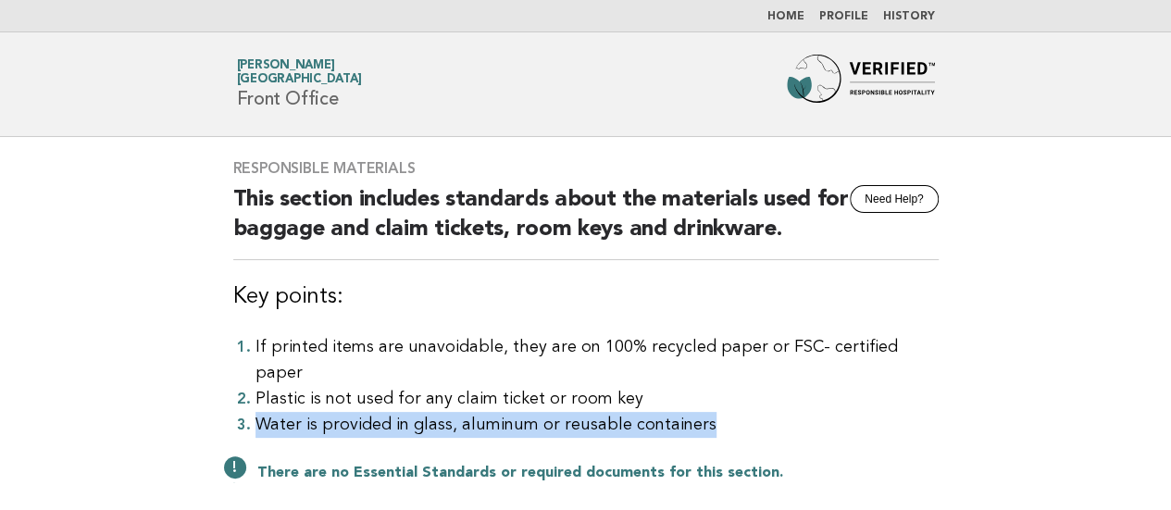
drag, startPoint x: 701, startPoint y: 403, endPoint x: 231, endPoint y: 396, distance: 469.3
click at [231, 396] on div "Responsible Materials Need Help? This section includes standards about the mate…" at bounding box center [586, 332] width 750 height 390
copy li "Water is provided in glass, aluminum or reusable containers"
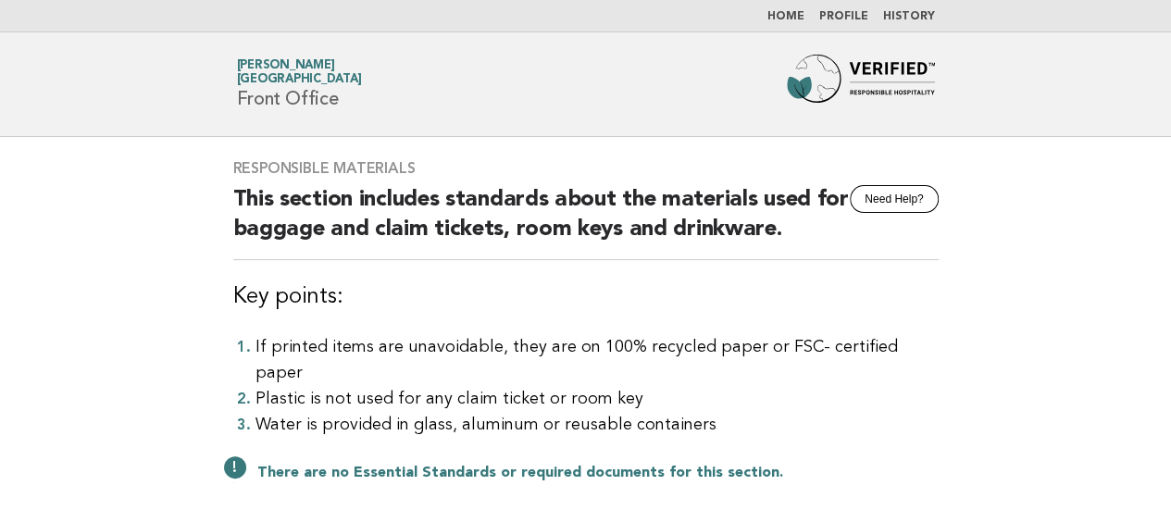
drag, startPoint x: 28, startPoint y: 169, endPoint x: 52, endPoint y: 168, distance: 24.1
click at [27, 169] on main "Responsible Materials Need Help? This section includes standards about the mate…" at bounding box center [585, 401] width 1171 height 528
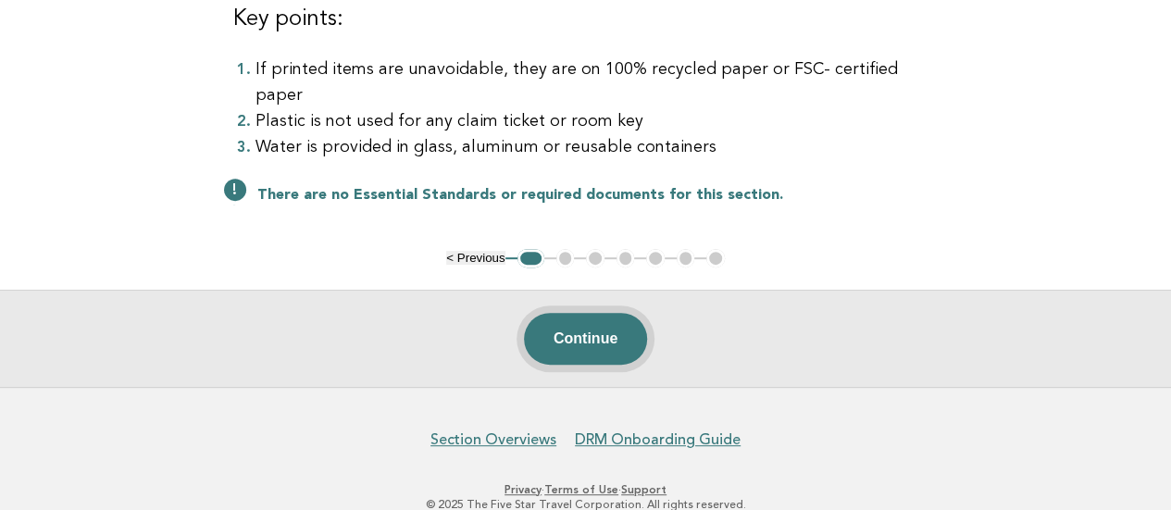
click at [569, 313] on button "Continue" at bounding box center [585, 339] width 123 height 52
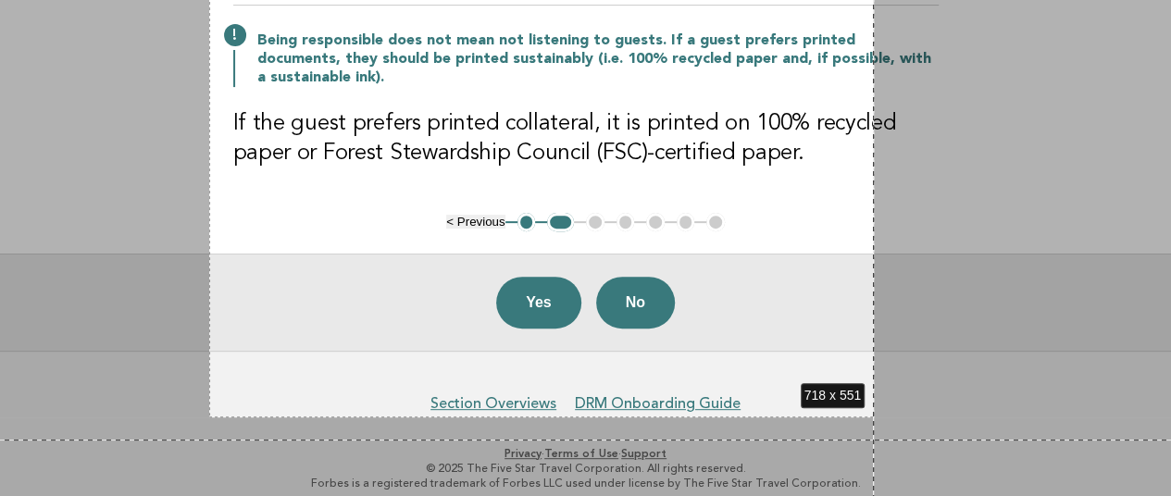
scroll to position [239, 0]
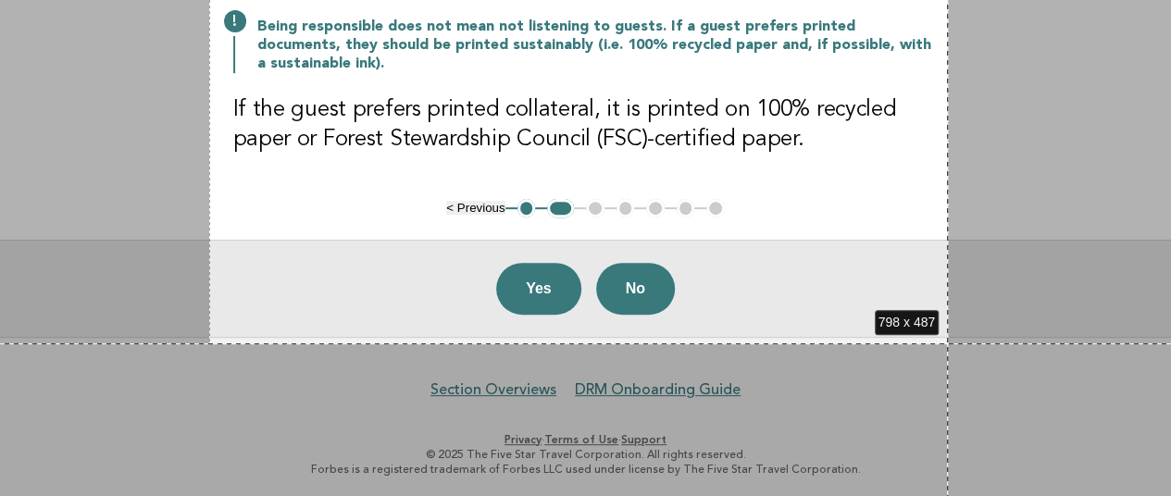
drag, startPoint x: 209, startPoint y: 132, endPoint x: 948, endPoint y: 343, distance: 768.2
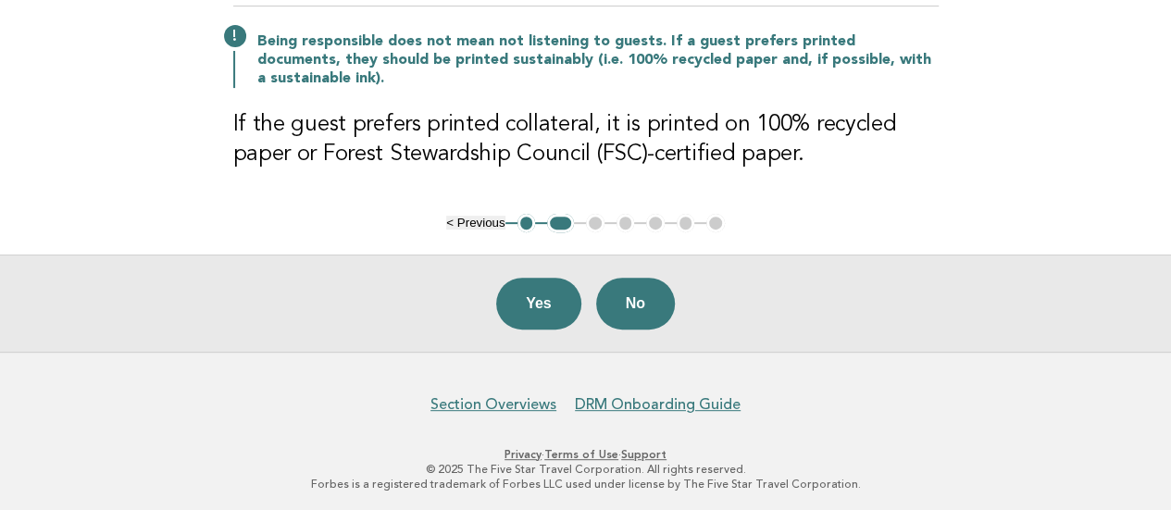
scroll to position [0, 0]
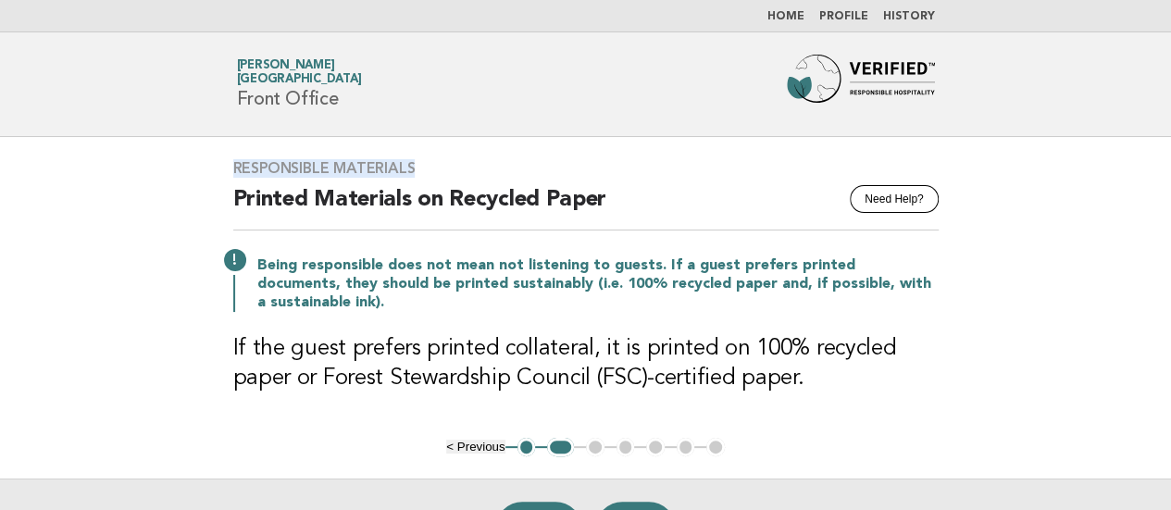
drag, startPoint x: 436, startPoint y: 167, endPoint x: 201, endPoint y: 164, distance: 235.1
click at [201, 164] on main "Responsible Materials Need Help? Printed Materials on Recycled Paper Being resp…" at bounding box center [585, 356] width 1171 height 439
copy h3 "Responsible Materials"
drag, startPoint x: 11, startPoint y: 211, endPoint x: 92, endPoint y: 195, distance: 82.0
click at [11, 211] on main "Responsible Materials Need Help? Printed Materials on Recycled Paper Being resp…" at bounding box center [585, 356] width 1171 height 439
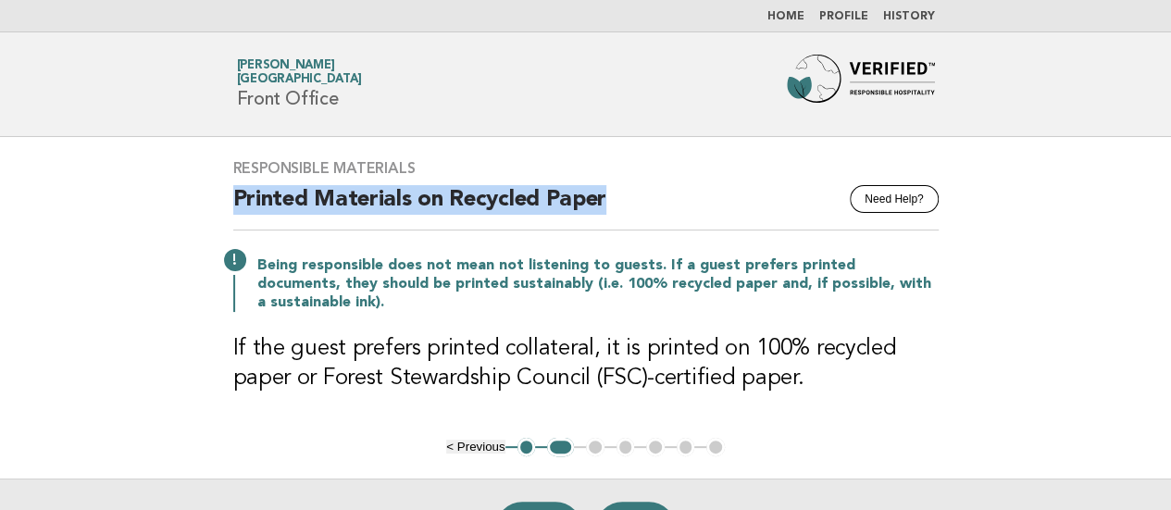
drag, startPoint x: 231, startPoint y: 195, endPoint x: 629, endPoint y: 193, distance: 398.0
click at [629, 193] on div "Responsible Materials Need Help? Printed Materials on Recycled Paper Being resp…" at bounding box center [586, 287] width 750 height 301
copy h2 "Printed Materials on Recycled Paper"
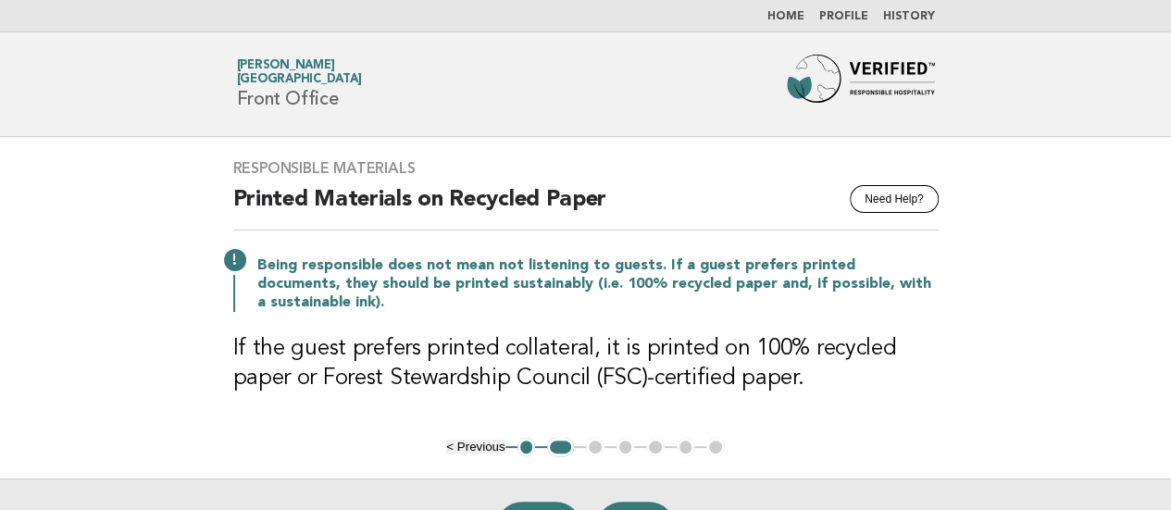
drag, startPoint x: 6, startPoint y: 290, endPoint x: 58, endPoint y: 288, distance: 52.8
click at [6, 290] on main "Responsible Materials Need Help? Printed Materials on Recycled Paper Being resp…" at bounding box center [585, 356] width 1171 height 439
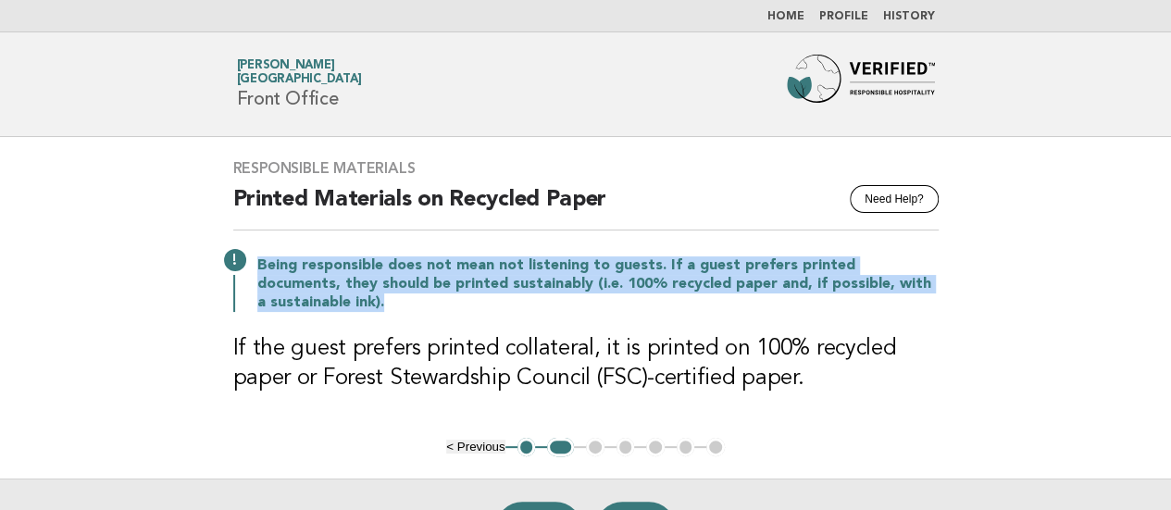
drag, startPoint x: 286, startPoint y: 303, endPoint x: 246, endPoint y: 264, distance: 55.6
click at [246, 264] on div "Being responsible does not mean not listening to guests. If a guest prefers pri…" at bounding box center [585, 282] width 705 height 59
copy p "Being responsible does not mean not listening to guests. If a guest prefers pri…"
click at [28, 294] on main "Responsible Materials Need Help? Printed Materials on Recycled Paper Being resp…" at bounding box center [585, 356] width 1171 height 439
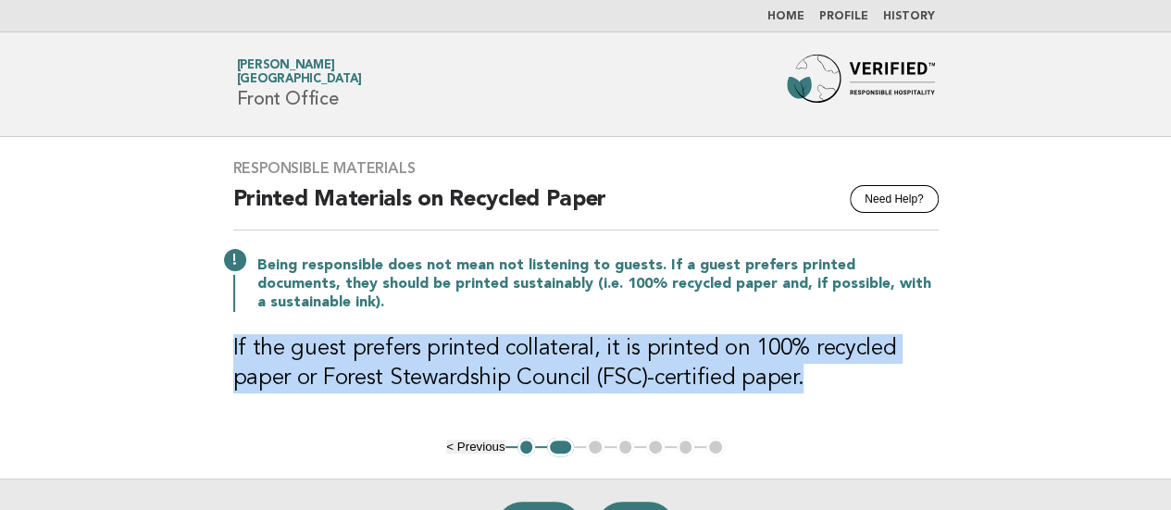
drag, startPoint x: 231, startPoint y: 340, endPoint x: 903, endPoint y: 374, distance: 672.8
click at [903, 374] on div "Responsible Materials Need Help? Printed Materials on Recycled Paper Being resp…" at bounding box center [586, 287] width 750 height 301
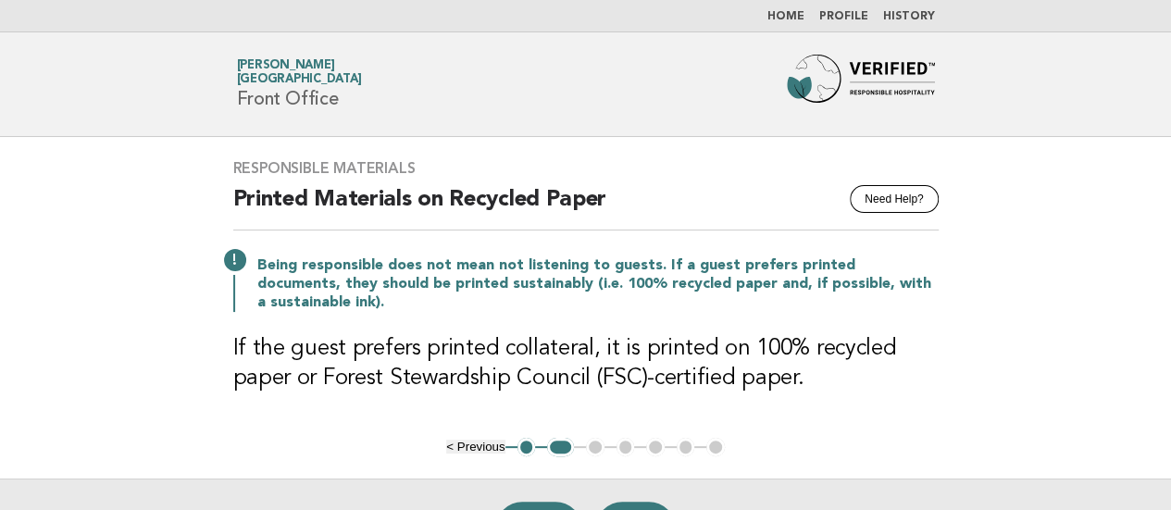
drag, startPoint x: 0, startPoint y: 278, endPoint x: 39, endPoint y: 205, distance: 82.8
click at [0, 278] on main "Responsible Materials Need Help? Printed Materials on Recycled Paper Being resp…" at bounding box center [585, 356] width 1171 height 439
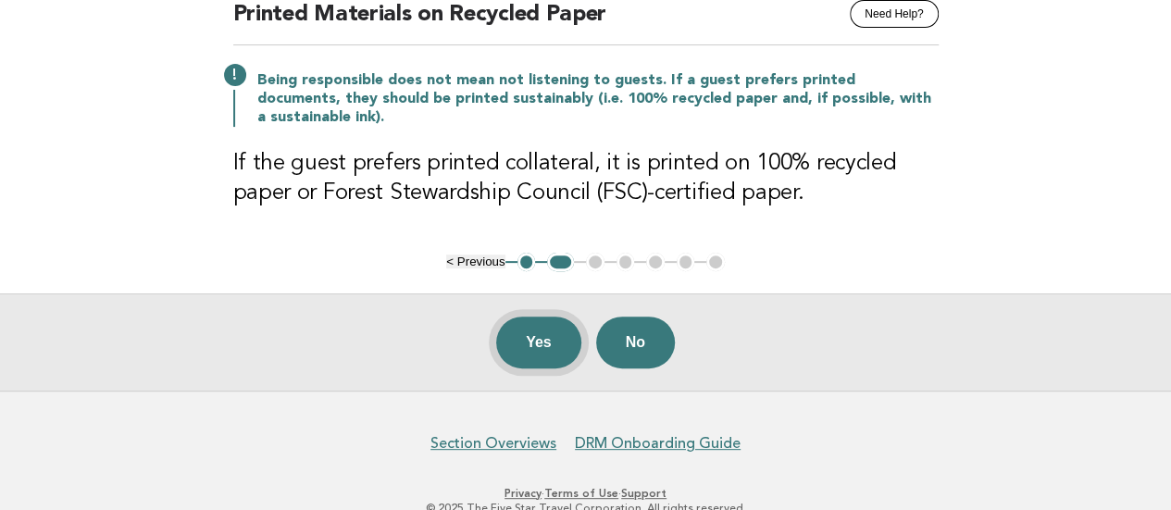
click at [545, 348] on button "Yes" at bounding box center [538, 343] width 85 height 52
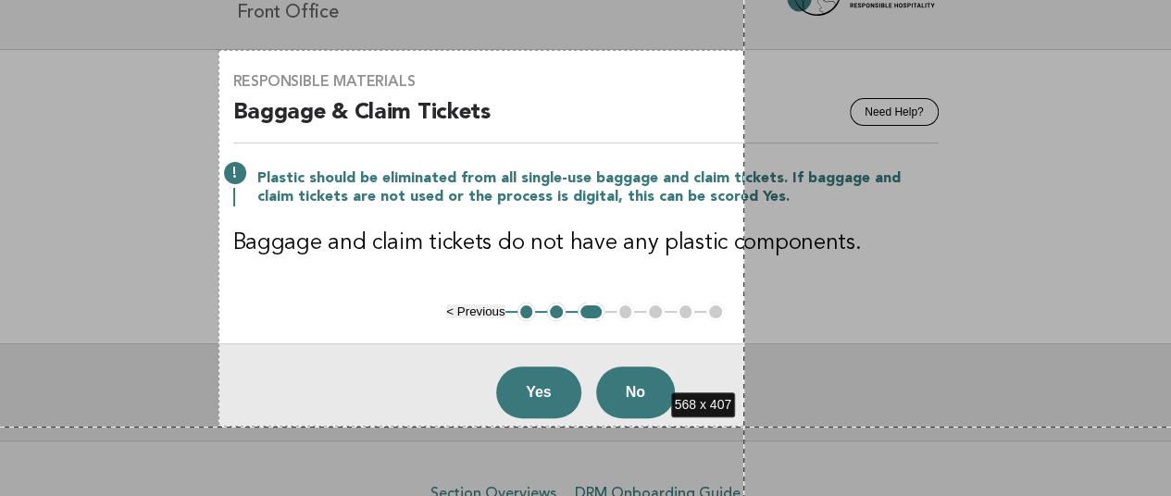
scroll to position [127, 0]
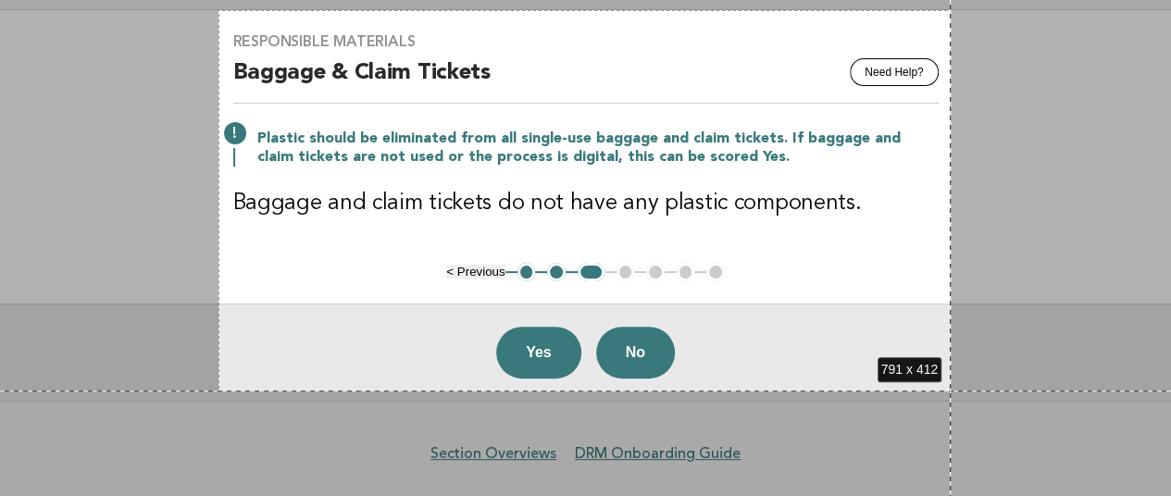
drag, startPoint x: 218, startPoint y: 137, endPoint x: 951, endPoint y: 391, distance: 774.8
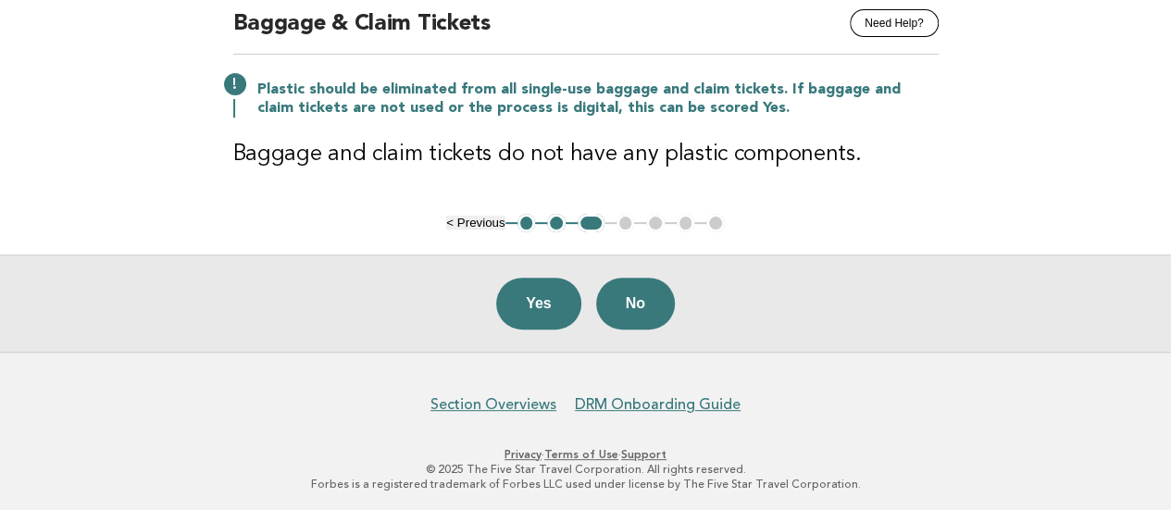
scroll to position [0, 0]
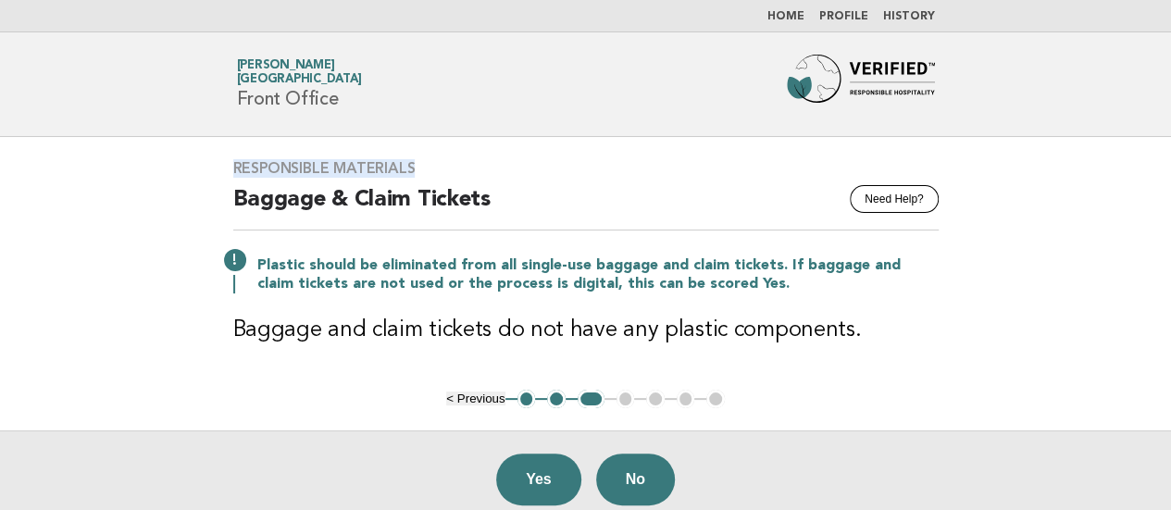
drag, startPoint x: 428, startPoint y: 174, endPoint x: 230, endPoint y: 164, distance: 198.3
click at [230, 164] on div "Responsible Materials Need Help? Baggage & Claim Tickets Plastic should be elim…" at bounding box center [586, 263] width 750 height 253
drag, startPoint x: 14, startPoint y: 293, endPoint x: 37, endPoint y: 272, distance: 31.4
click at [14, 293] on main "Responsible Materials Need Help? Baggage & Claim Tickets Plastic should be elim…" at bounding box center [585, 332] width 1171 height 391
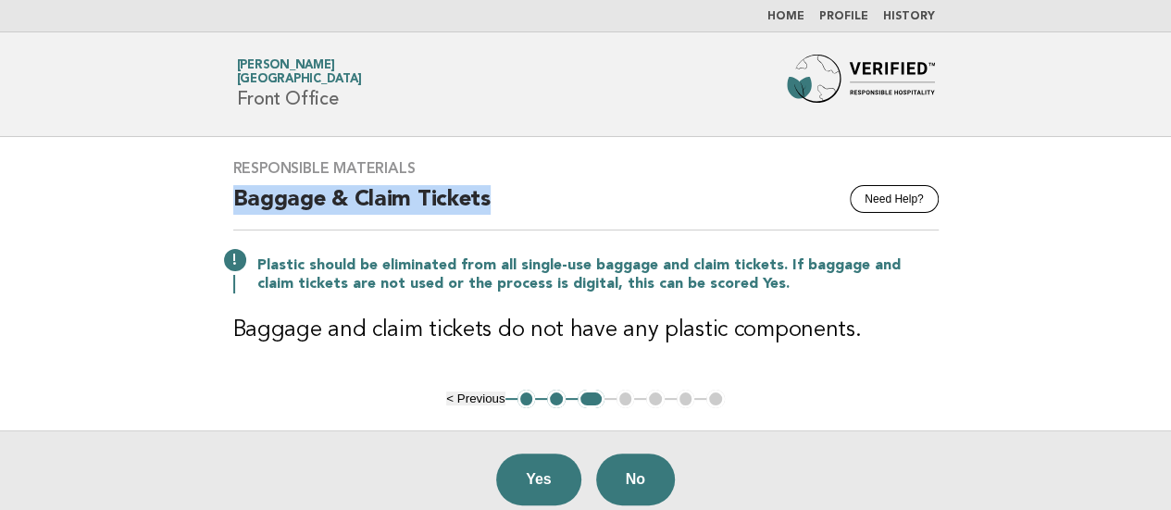
drag, startPoint x: 497, startPoint y: 197, endPoint x: 210, endPoint y: 199, distance: 286.9
click at [211, 199] on div "Responsible Materials Need Help? Baggage & Claim Tickets Plastic should be elim…" at bounding box center [586, 263] width 750 height 253
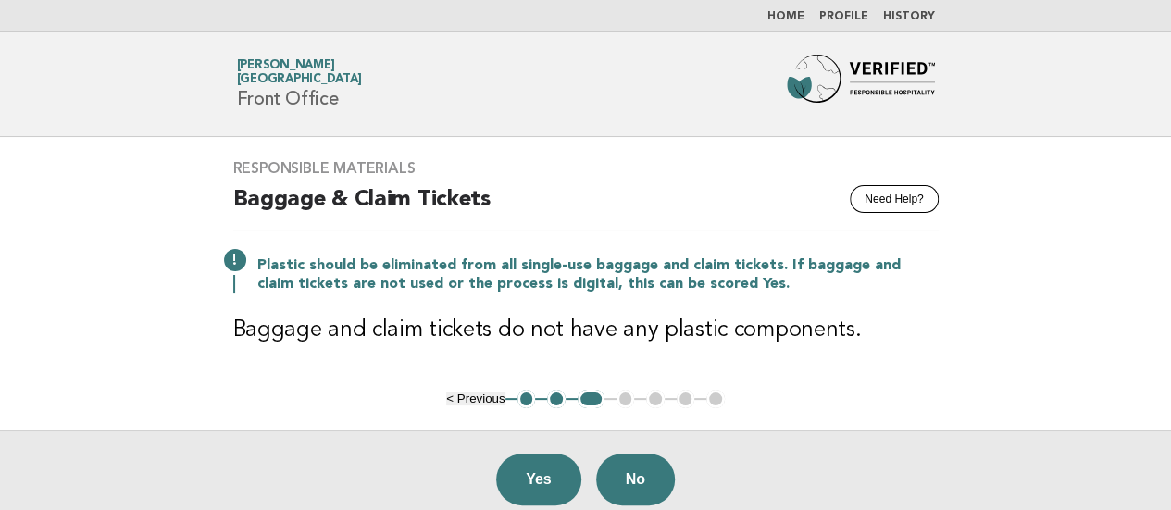
drag, startPoint x: 785, startPoint y: 508, endPoint x: 815, endPoint y: 526, distance: 34.4
click at [815, 509] on html "Home Profile History Forbes Travel Guide Junko Hama Palace Hotel Tokyo Front Of…" at bounding box center [585, 345] width 1171 height 690
click at [38, 317] on main "Responsible Materials Need Help? Baggage & Claim Tickets Plastic should be elim…" at bounding box center [585, 332] width 1171 height 391
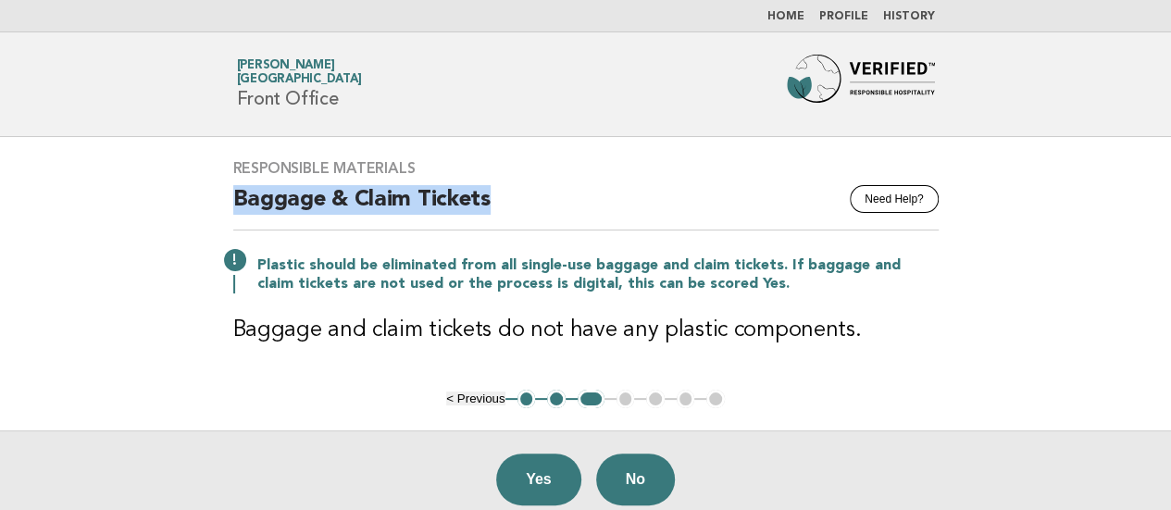
drag, startPoint x: 498, startPoint y: 195, endPoint x: 210, endPoint y: 204, distance: 288.0
click at [211, 204] on div "Responsible Materials Need Help? Baggage & Claim Tickets Plastic should be elim…" at bounding box center [586, 263] width 750 height 253
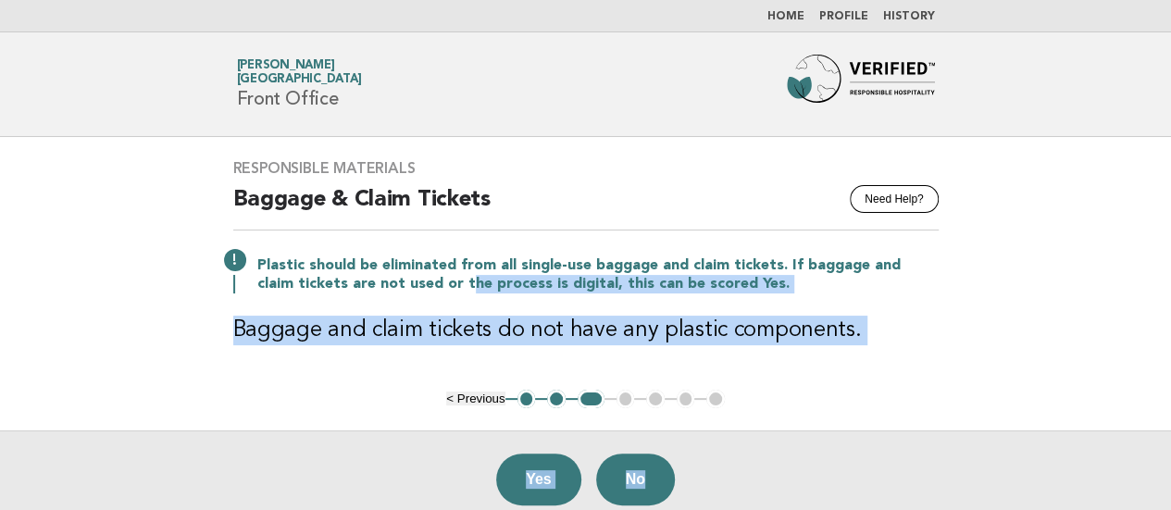
drag, startPoint x: 528, startPoint y: 334, endPoint x: 821, endPoint y: 501, distance: 337.4
click at [821, 501] on main "Responsible Materials Need Help? Baggage & Claim Tickets Plastic should be elim…" at bounding box center [585, 332] width 1171 height 391
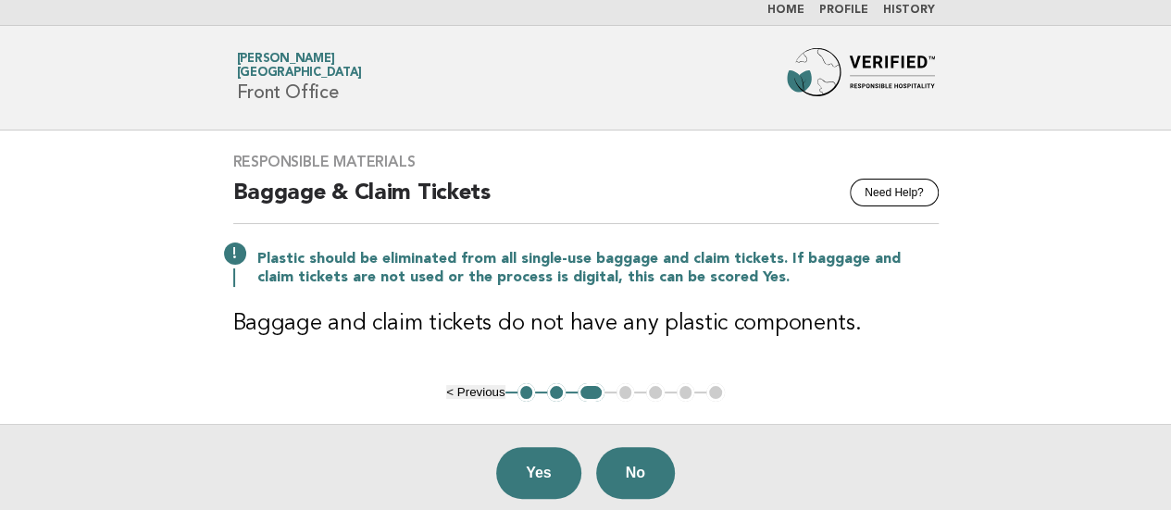
click at [463, 193] on h2 "Baggage & Claim Tickets" at bounding box center [585, 201] width 705 height 45
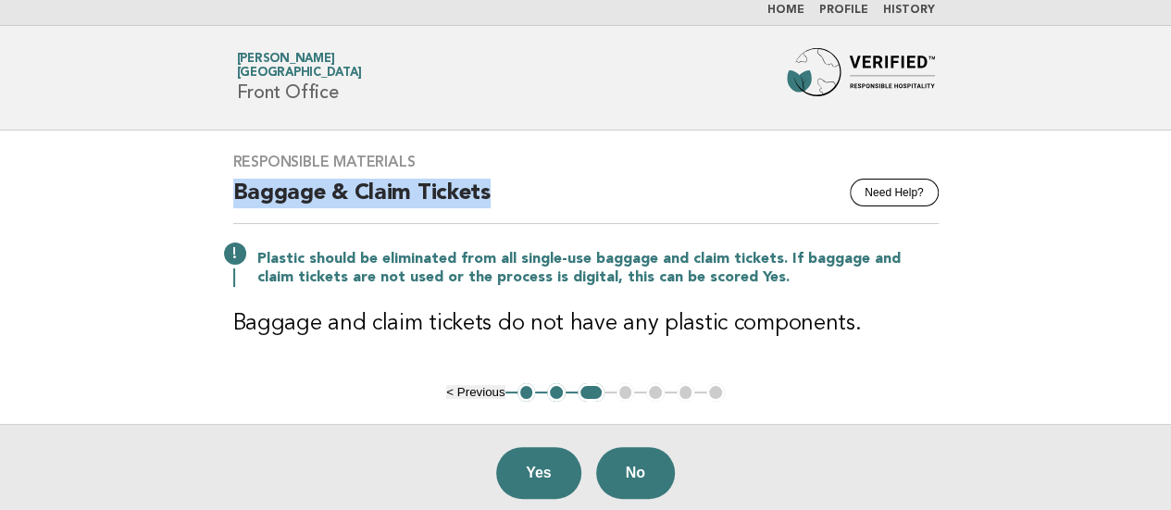
drag, startPoint x: 504, startPoint y: 195, endPoint x: 228, endPoint y: 199, distance: 275.8
click at [228, 199] on div "Responsible Materials Need Help? Baggage & Claim Tickets Plastic should be elim…" at bounding box center [586, 257] width 750 height 253
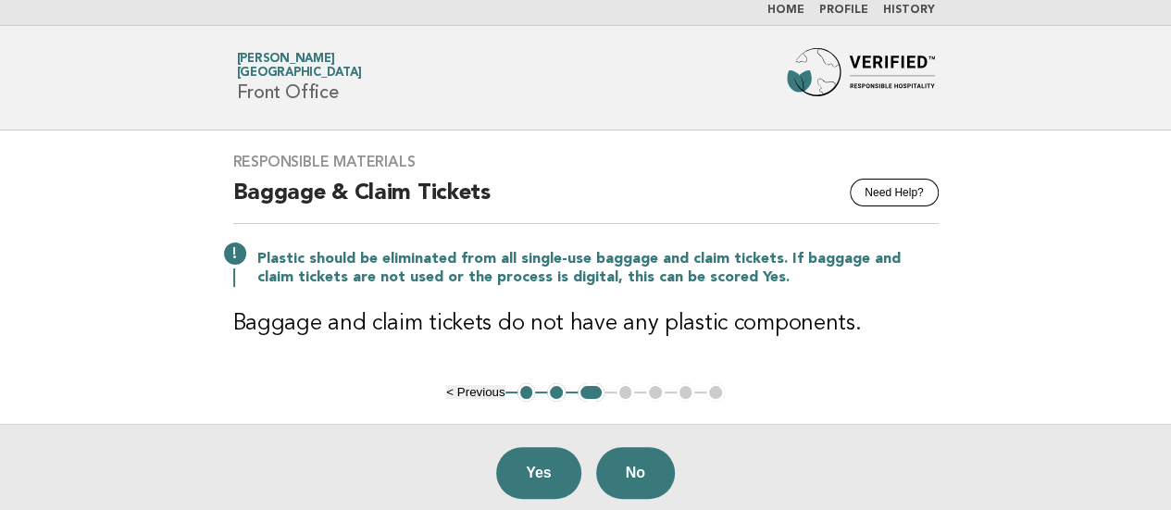
drag, startPoint x: 2, startPoint y: 324, endPoint x: 66, endPoint y: 320, distance: 64.0
click at [2, 324] on main "Responsible Materials Need Help? Baggage & Claim Tickets Plastic should be elim…" at bounding box center [585, 326] width 1171 height 391
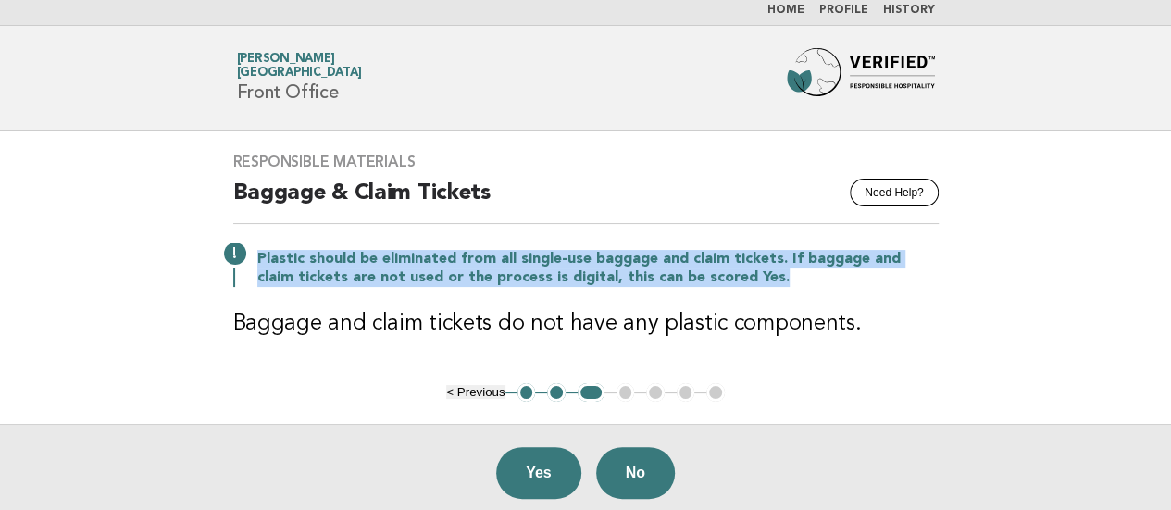
drag, startPoint x: 258, startPoint y: 251, endPoint x: 818, endPoint y: 280, distance: 560.8
click at [818, 280] on p "Plastic should be eliminated from all single-use baggage and claim tickets. If …" at bounding box center [597, 268] width 681 height 37
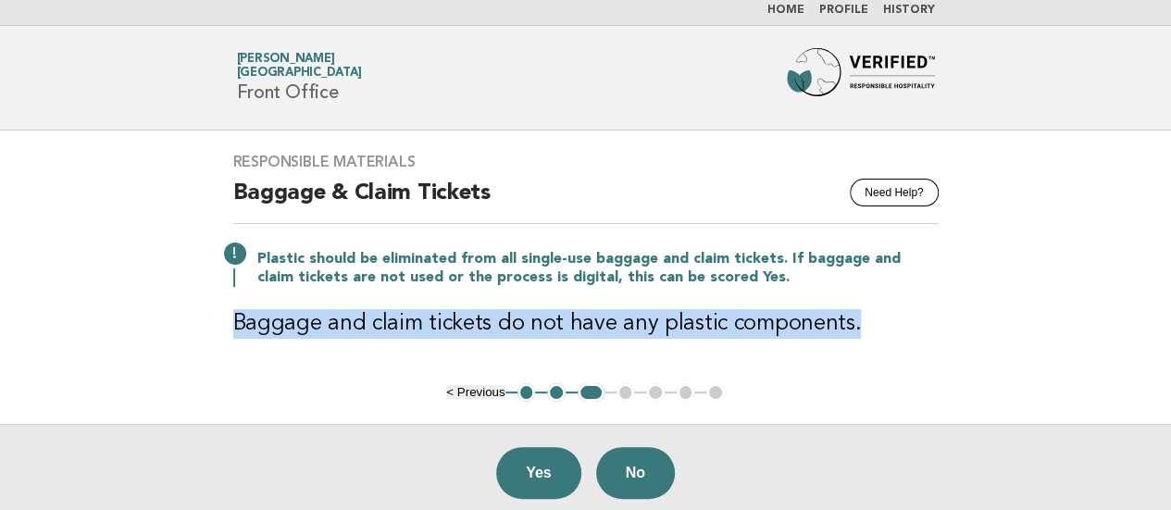
drag, startPoint x: 230, startPoint y: 314, endPoint x: 883, endPoint y: 313, distance: 652.5
click at [883, 313] on div "Responsible Materials Need Help? Baggage & Claim Tickets Plastic should be elim…" at bounding box center [586, 257] width 750 height 253
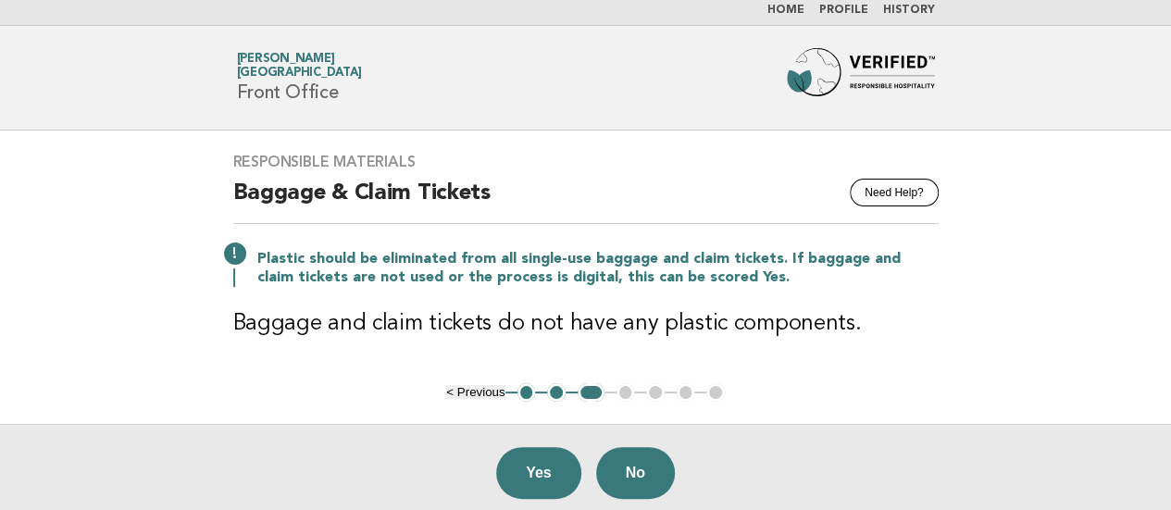
click at [822, 416] on main "Responsible Materials Need Help? Baggage & Claim Tickets Plastic should be elim…" at bounding box center [585, 326] width 1171 height 391
click at [19, 324] on main "Responsible Materials Need Help? Baggage & Claim Tickets Plastic should be elim…" at bounding box center [585, 326] width 1171 height 391
click at [550, 462] on button "Yes" at bounding box center [538, 473] width 85 height 52
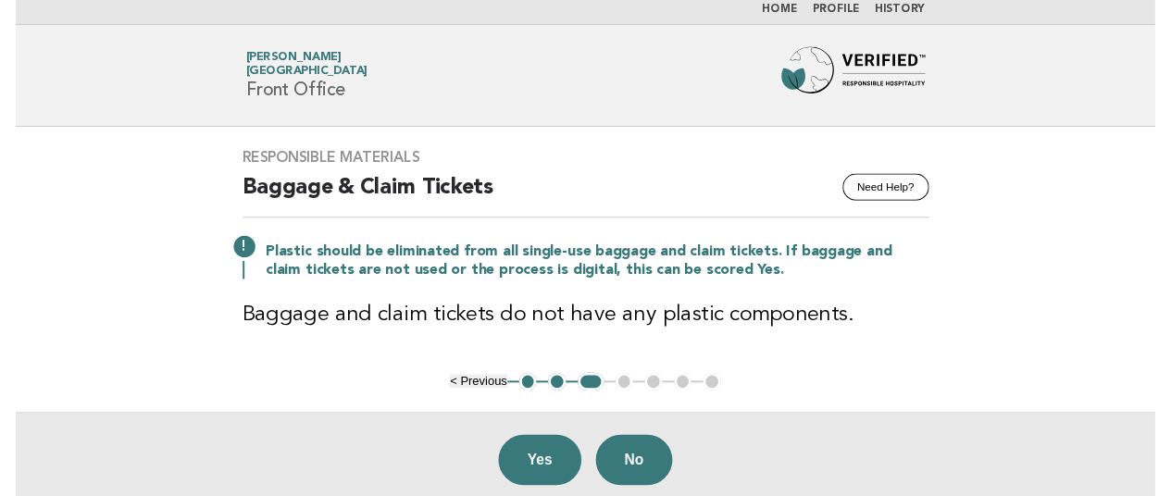
scroll to position [0, 0]
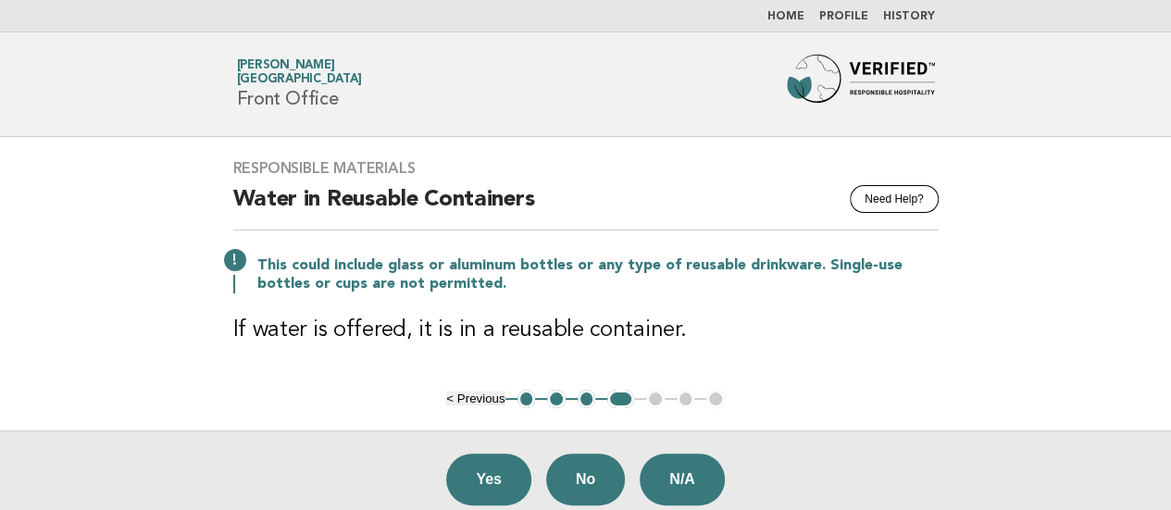
click at [54, 221] on main "Responsible Materials Need Help? Water in Reusable Containers This could includ…" at bounding box center [585, 332] width 1171 height 391
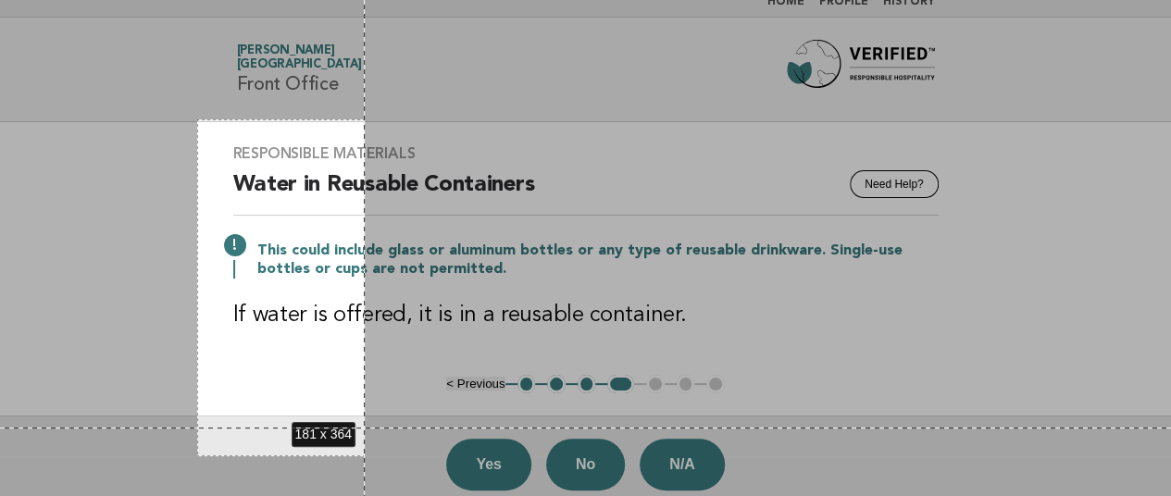
scroll to position [191, 0]
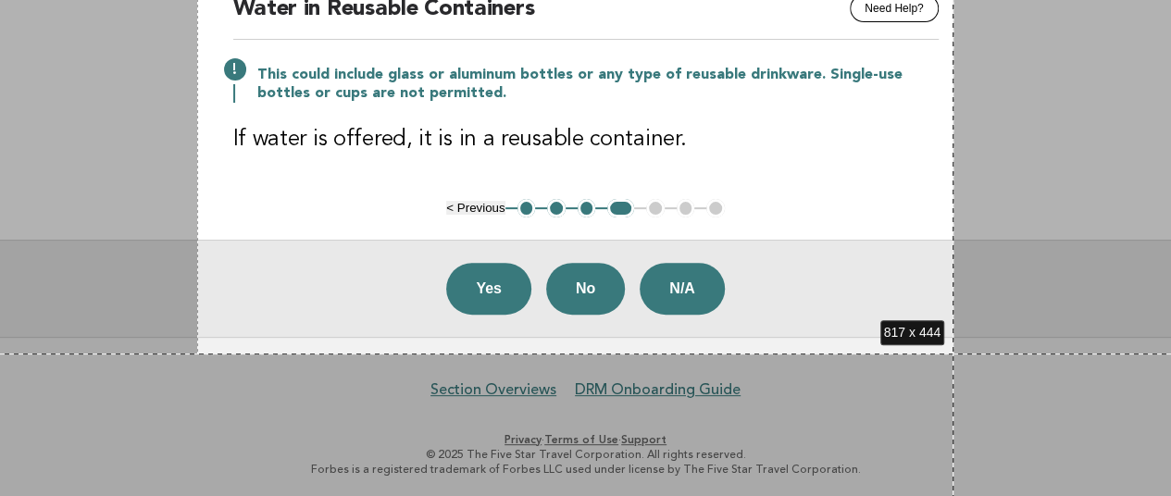
drag, startPoint x: 197, startPoint y: 134, endPoint x: 953, endPoint y: 354, distance: 787.4
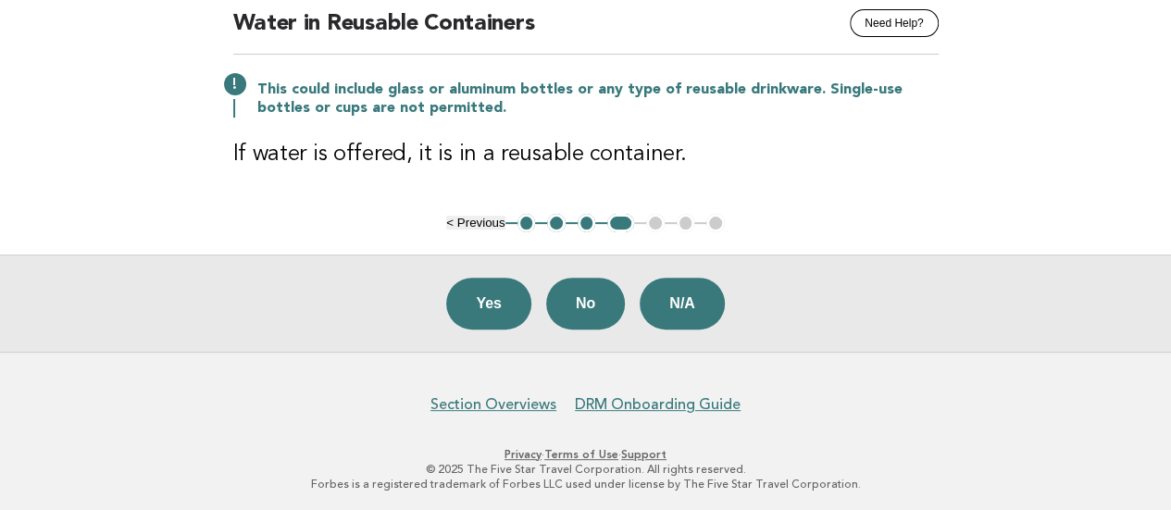
scroll to position [0, 0]
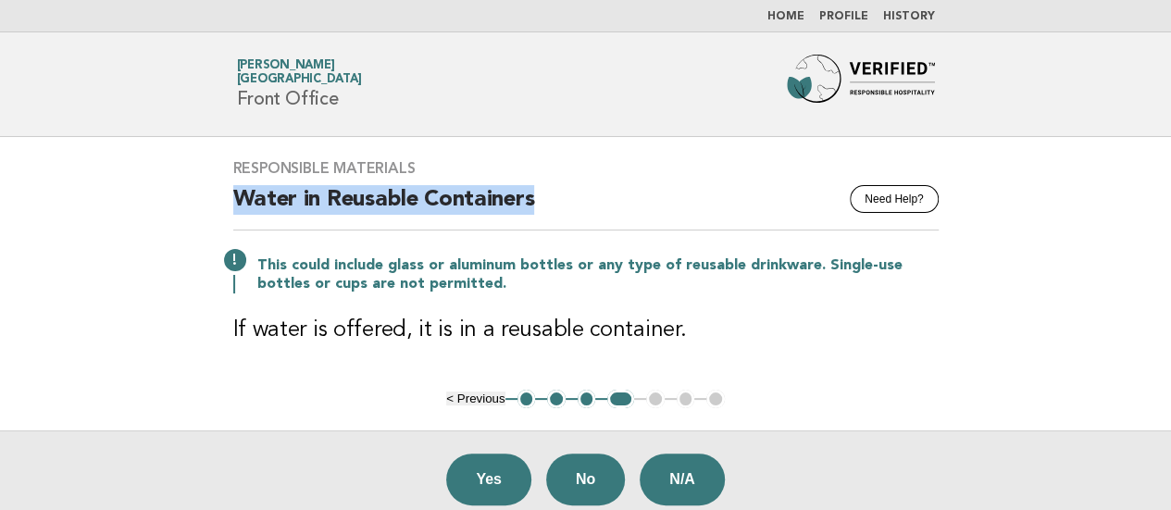
drag, startPoint x: 232, startPoint y: 187, endPoint x: 606, endPoint y: 192, distance: 374.0
click at [606, 192] on h2 "Water in Reusable Containers" at bounding box center [585, 207] width 705 height 45
drag, startPoint x: 778, startPoint y: 487, endPoint x: 831, endPoint y: 538, distance: 73.3
click at [831, 509] on html "Home Profile History Forbes Travel Guide Junko Hama Palace Hotel Tokyo Front Of…" at bounding box center [585, 345] width 1171 height 690
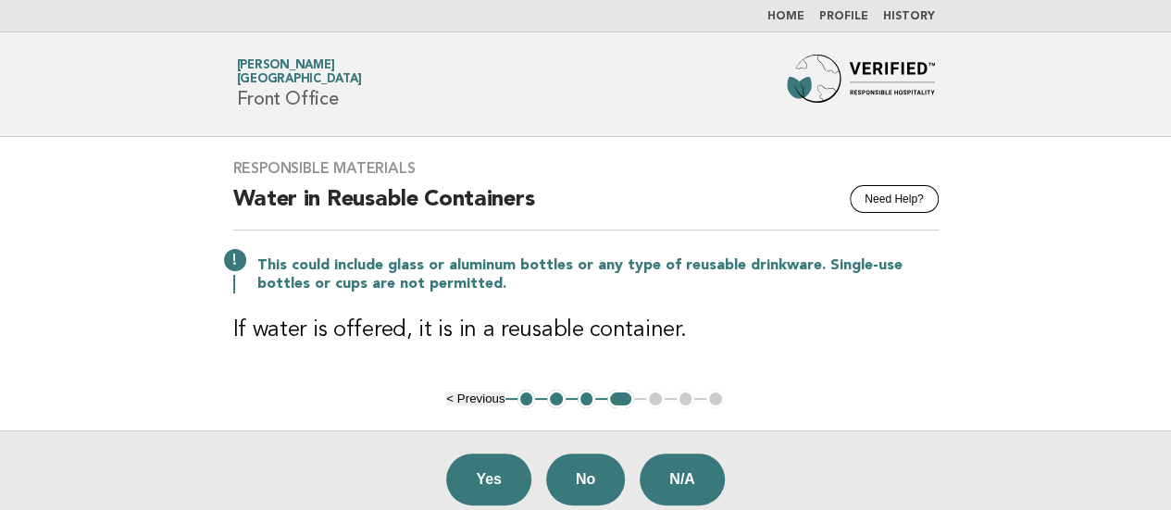
click at [8, 340] on main "Responsible Materials Need Help? Water in Reusable Containers This could includ…" at bounding box center [585, 332] width 1171 height 391
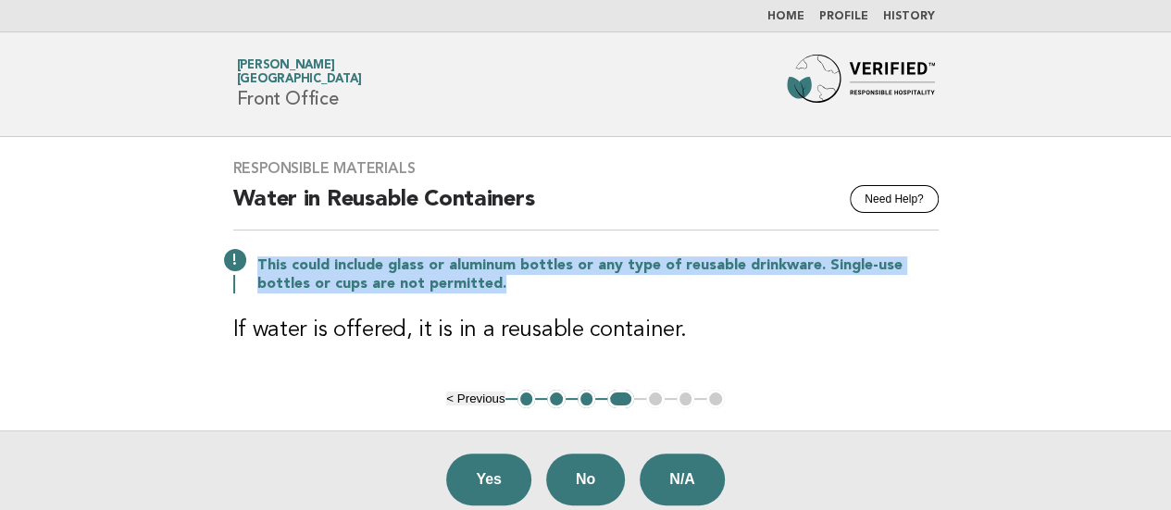
drag, startPoint x: 516, startPoint y: 282, endPoint x: 240, endPoint y: 255, distance: 278.0
click at [240, 255] on div "This could include glass or aluminum bottles or any type of reusable drinkware.…" at bounding box center [585, 273] width 705 height 41
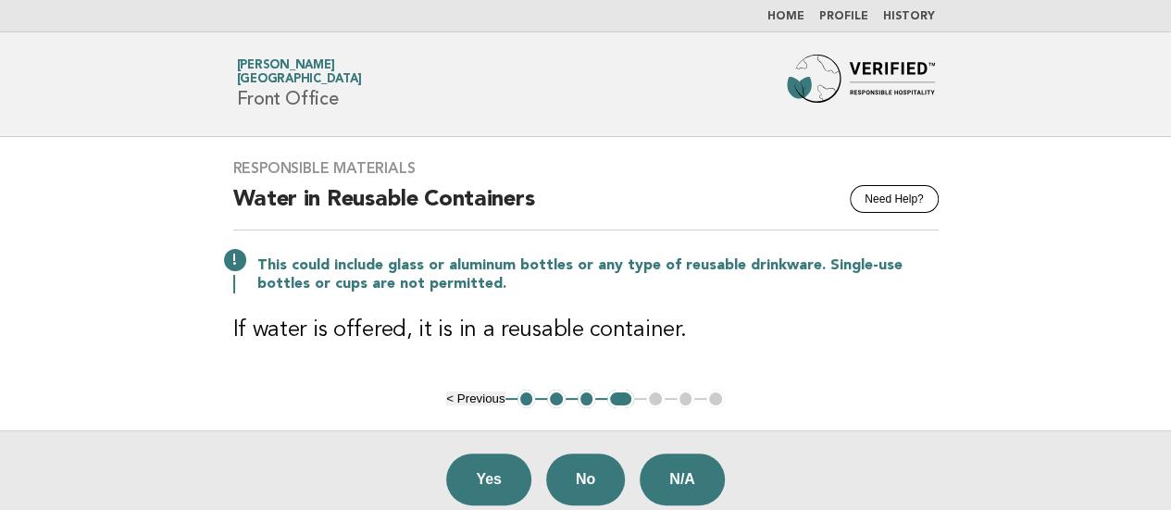
click at [11, 376] on main "Responsible Materials Need Help? Water in Reusable Containers This could includ…" at bounding box center [585, 332] width 1171 height 391
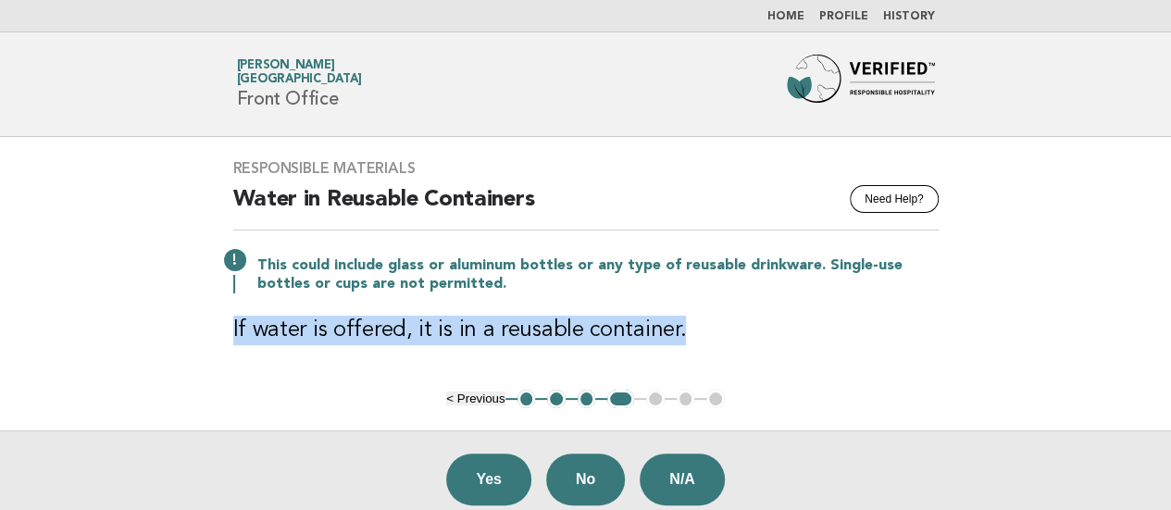
drag, startPoint x: 703, startPoint y: 330, endPoint x: 226, endPoint y: 329, distance: 476.7
click at [226, 329] on div "Responsible Materials Need Help? Water in Reusable Containers This could includ…" at bounding box center [586, 263] width 750 height 253
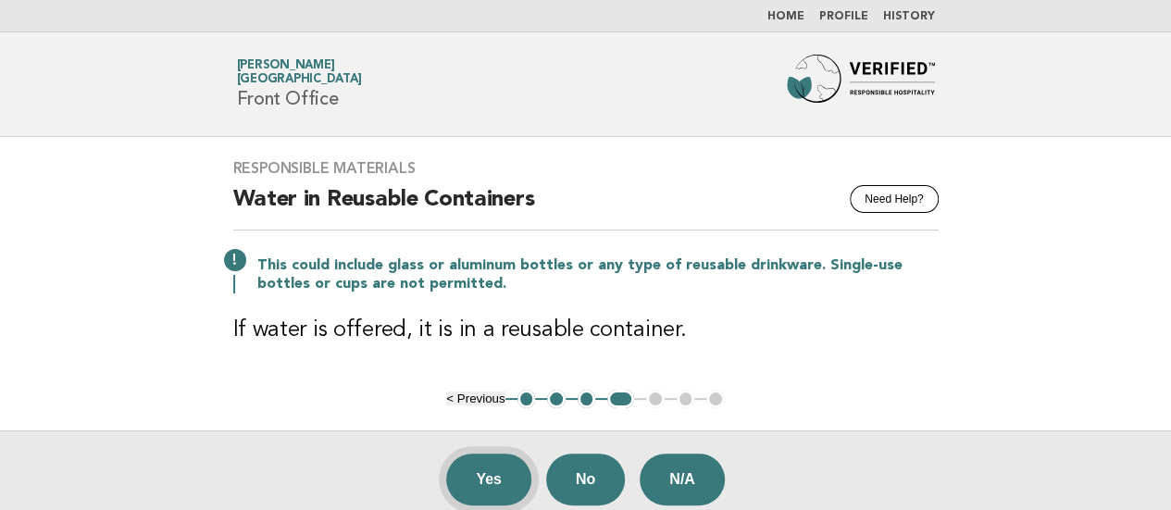
click at [494, 471] on button "Yes" at bounding box center [488, 480] width 85 height 52
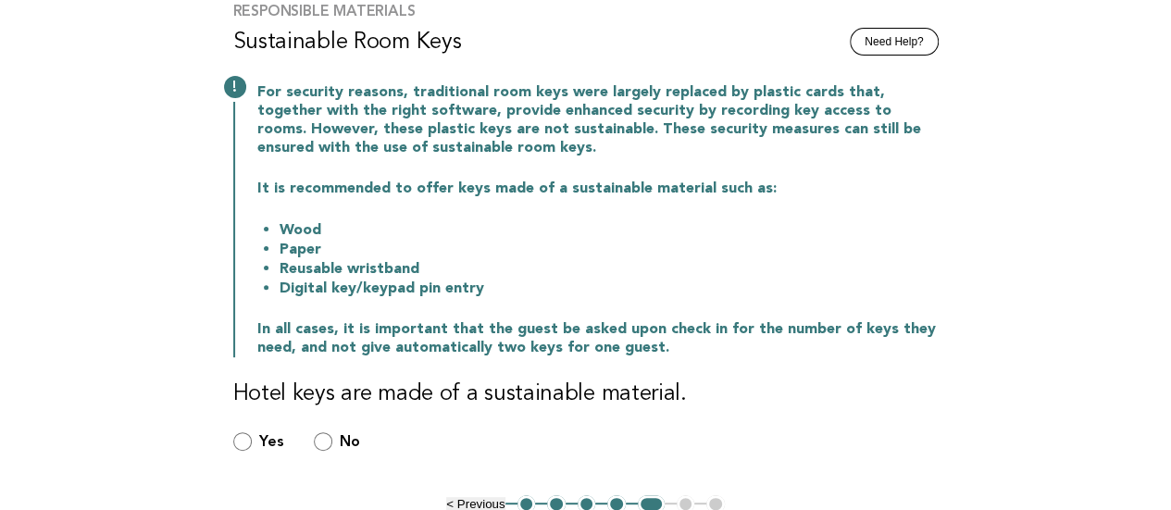
scroll to position [185, 0]
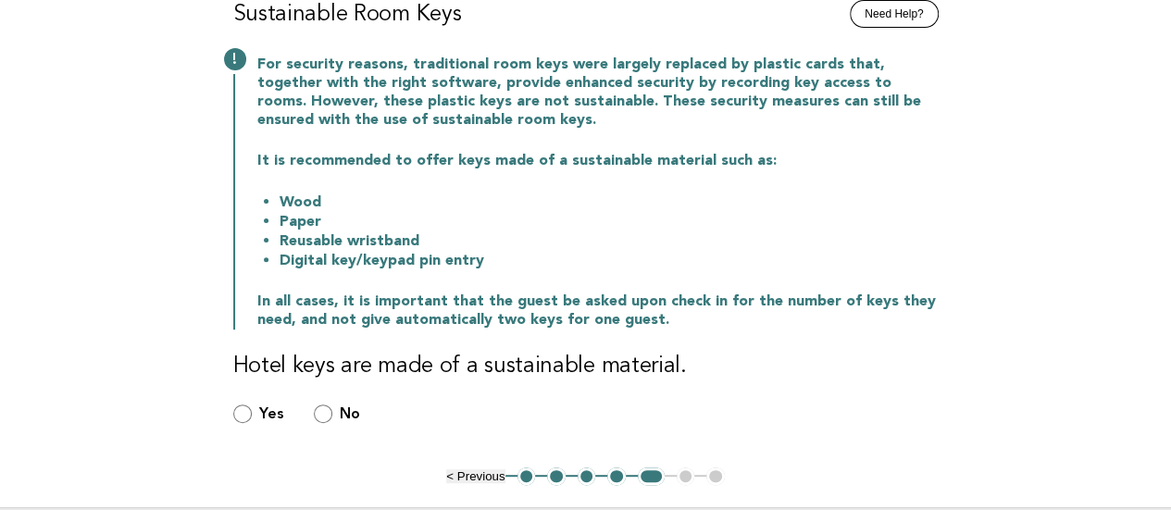
click at [20, 237] on main "Responsible Materials Need Help? Sustainable Room Keys For security reasons, tr…" at bounding box center [585, 278] width 1171 height 653
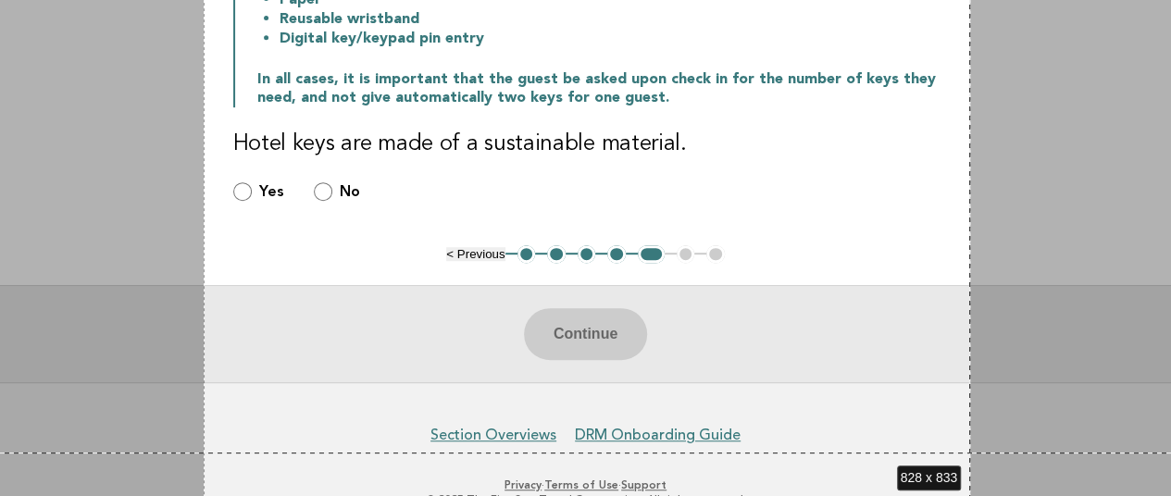
scroll to position [454, 0]
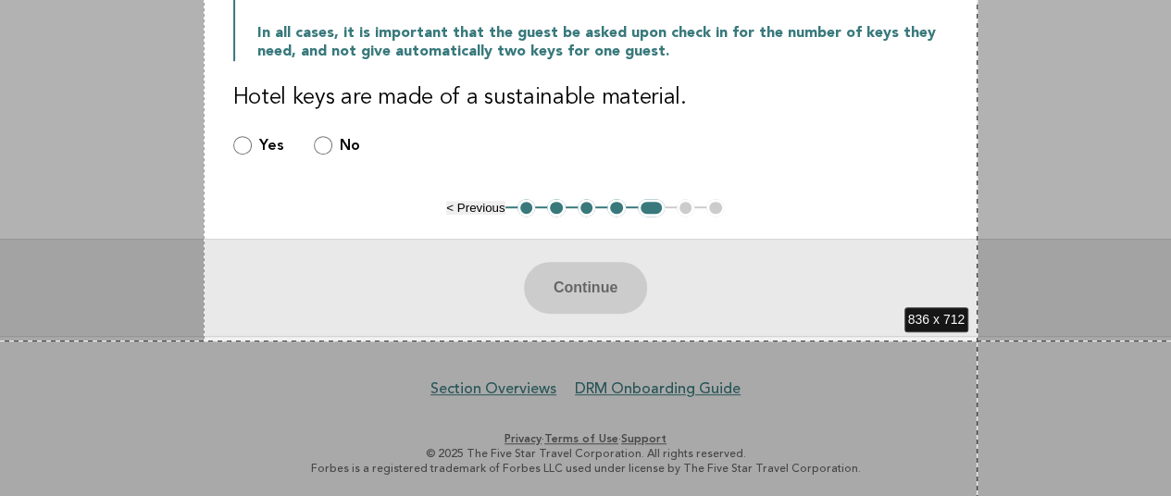
drag, startPoint x: 204, startPoint y: 44, endPoint x: 977, endPoint y: 341, distance: 828.9
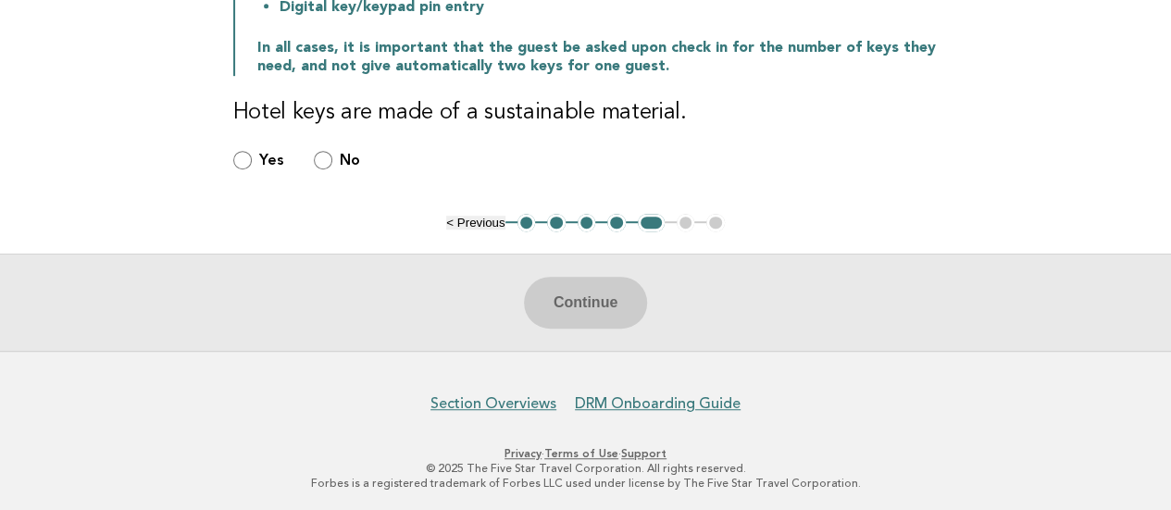
scroll to position [93, 0]
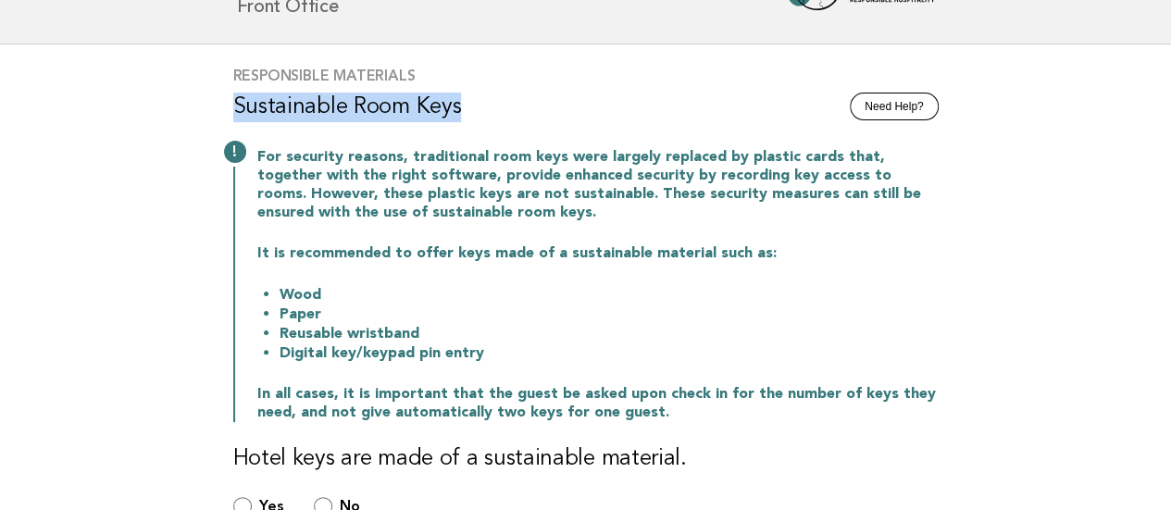
drag, startPoint x: 479, startPoint y: 104, endPoint x: 184, endPoint y: 93, distance: 295.4
click at [187, 93] on main "Responsible Materials Need Help? Sustainable Room Keys For security reasons, tr…" at bounding box center [585, 370] width 1171 height 653
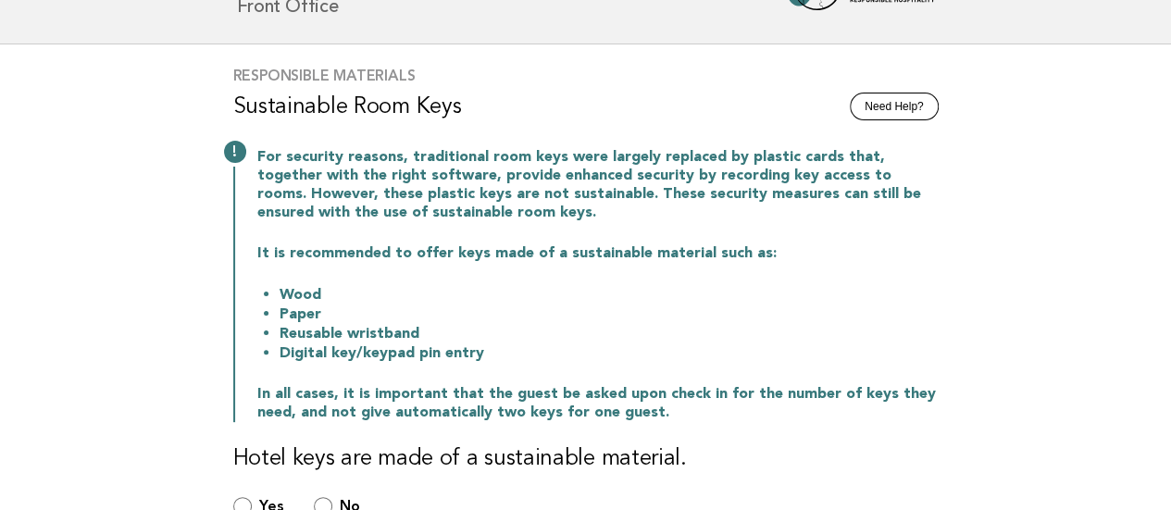
click at [420, 75] on h3 "Responsible Materials" at bounding box center [585, 76] width 705 height 19
click at [0, 263] on main "Responsible Materials Need Help? Sustainable Room Keys For security reasons, tr…" at bounding box center [585, 370] width 1171 height 653
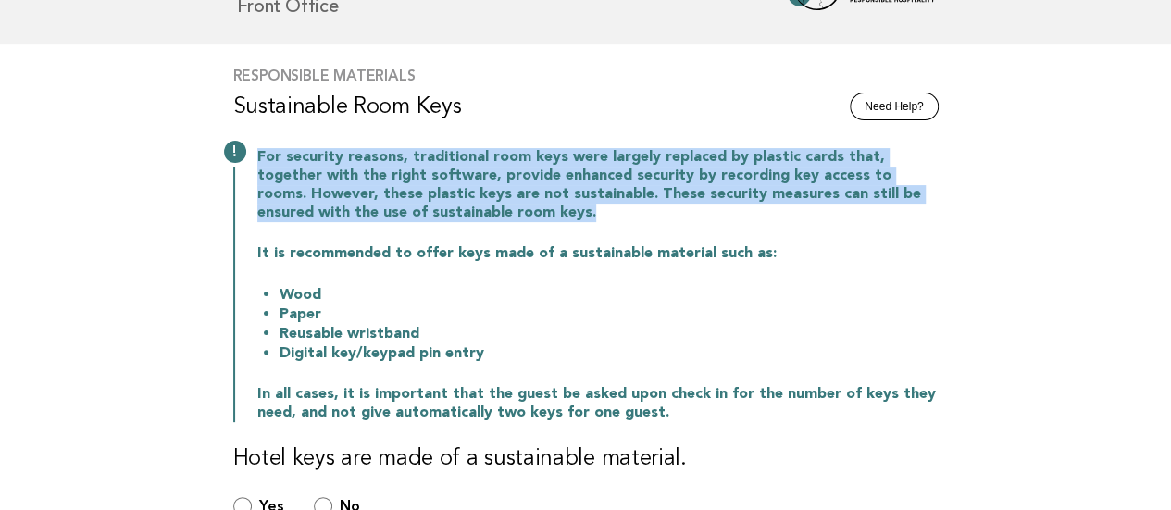
drag, startPoint x: 256, startPoint y: 155, endPoint x: 478, endPoint y: 213, distance: 228.5
click at [478, 213] on p "For security reasons, traditional room keys were largely replaced by plastic ca…" at bounding box center [597, 185] width 681 height 74
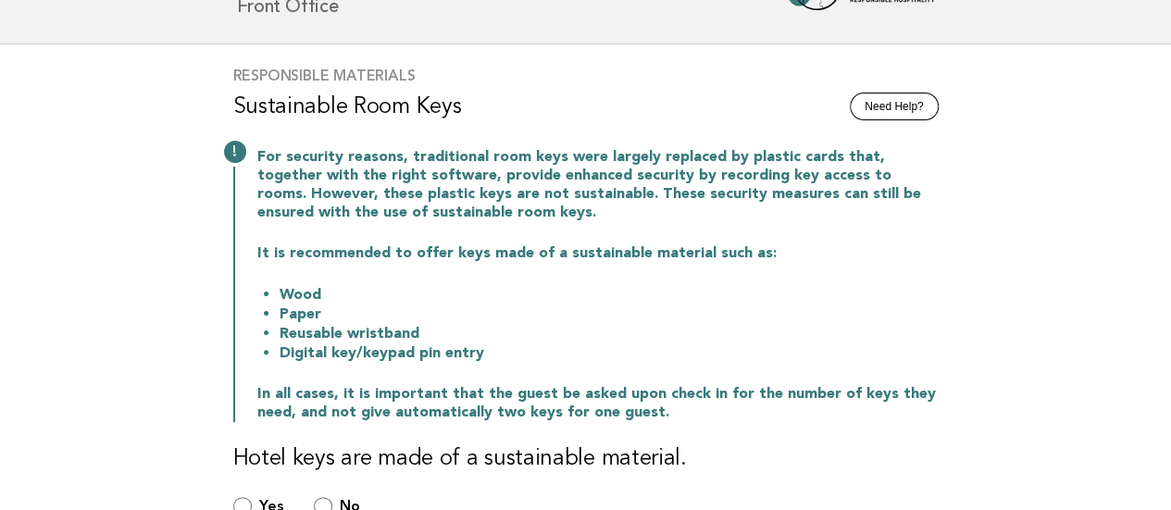
click at [27, 328] on main "Responsible Materials Need Help? Sustainable Room Keys For security reasons, tr…" at bounding box center [585, 370] width 1171 height 653
click at [295, 273] on div "For security reasons, traditional room keys were largely replaced by plastic ca…" at bounding box center [585, 283] width 705 height 278
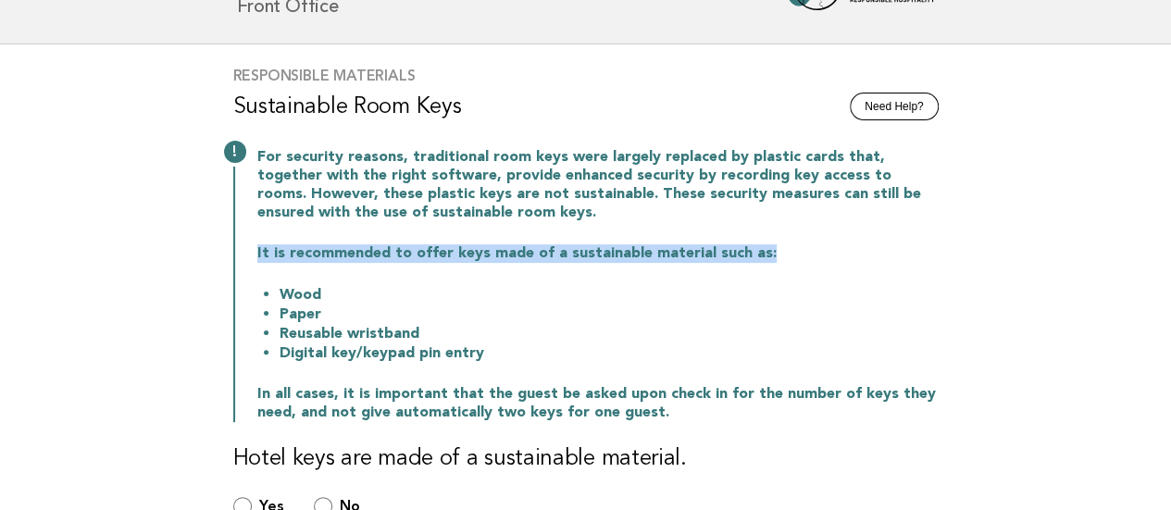
drag, startPoint x: 255, startPoint y: 251, endPoint x: 800, endPoint y: 251, distance: 544.2
click at [796, 255] on div "For security reasons, traditional room keys were largely replaced by plastic ca…" at bounding box center [585, 283] width 705 height 278
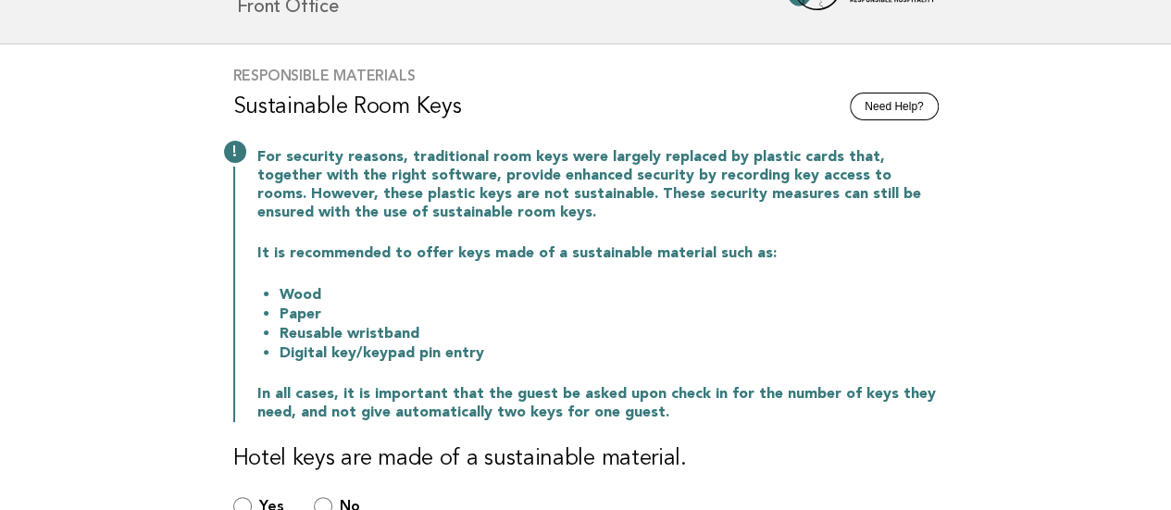
click at [0, 325] on main "Responsible Materials Need Help? Sustainable Room Keys For security reasons, tr…" at bounding box center [585, 370] width 1171 height 653
drag, startPoint x: 273, startPoint y: 290, endPoint x: 302, endPoint y: 290, distance: 28.7
click at [302, 290] on ul "Wood Paper Reusable wristband Digital key/keypad pin entry" at bounding box center [597, 324] width 681 height 78
drag, startPoint x: 349, startPoint y: 293, endPoint x: 260, endPoint y: 285, distance: 89.2
click at [260, 285] on ul "Wood Paper Reusable wristband Digital key/keypad pin entry" at bounding box center [597, 324] width 681 height 78
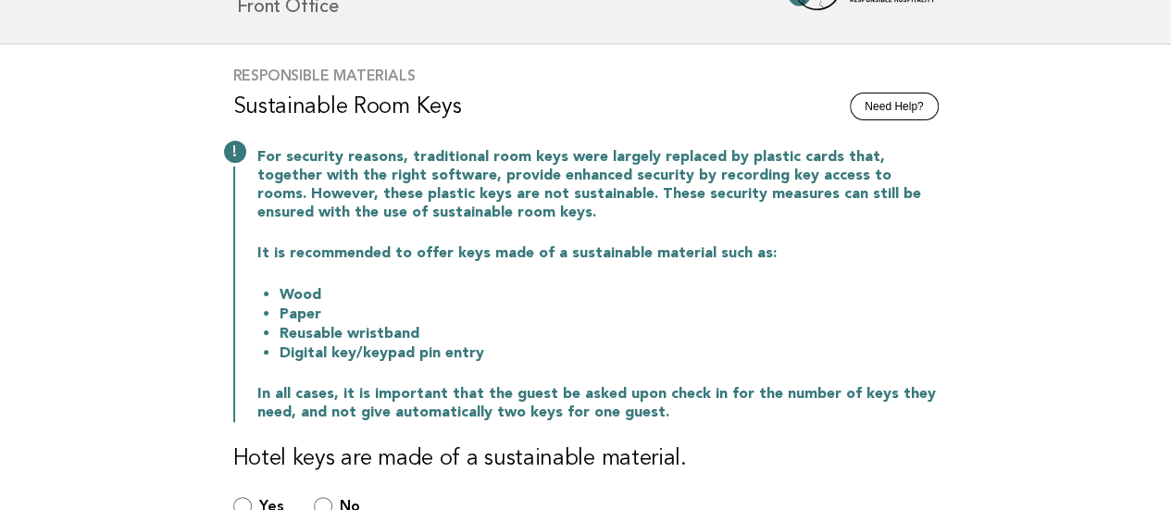
click at [31, 172] on main "Responsible Materials Need Help? Sustainable Room Keys For security reasons, tr…" at bounding box center [585, 370] width 1171 height 653
drag, startPoint x: 284, startPoint y: 316, endPoint x: 327, endPoint y: 314, distance: 42.6
click at [327, 314] on li "Paper" at bounding box center [609, 314] width 659 height 19
click at [320, 315] on li "Paper" at bounding box center [609, 314] width 659 height 19
drag, startPoint x: 327, startPoint y: 317, endPoint x: 280, endPoint y: 310, distance: 46.7
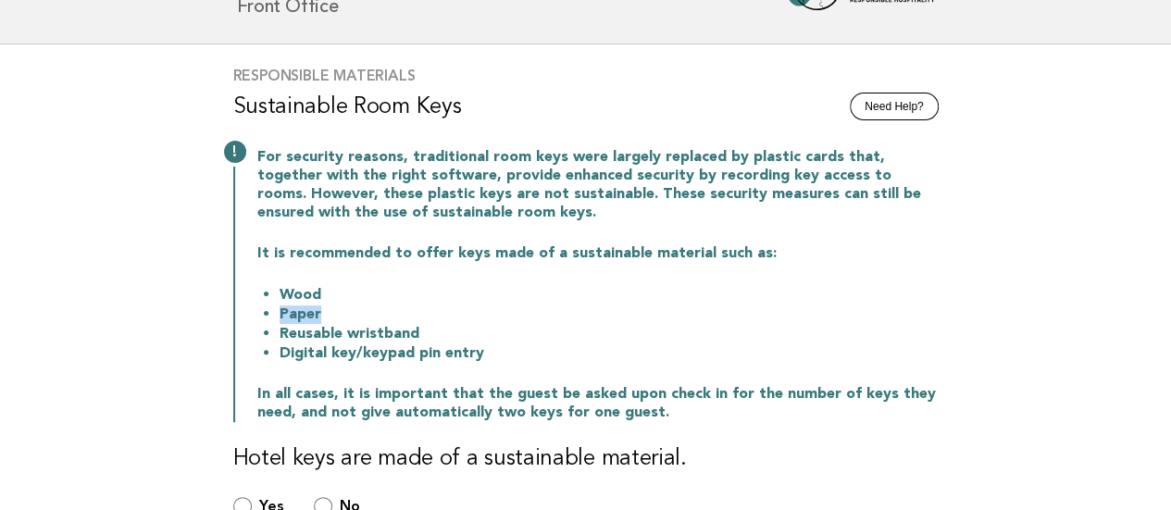
click at [280, 310] on li "Paper" at bounding box center [609, 314] width 659 height 19
click at [54, 321] on main "Responsible Materials Need Help? Sustainable Room Keys For security reasons, tr…" at bounding box center [585, 370] width 1171 height 653
drag, startPoint x: 287, startPoint y: 330, endPoint x: 427, endPoint y: 333, distance: 139.8
click at [428, 333] on li "Reusable wristband" at bounding box center [609, 333] width 659 height 19
drag, startPoint x: 280, startPoint y: 336, endPoint x: 415, endPoint y: 332, distance: 134.3
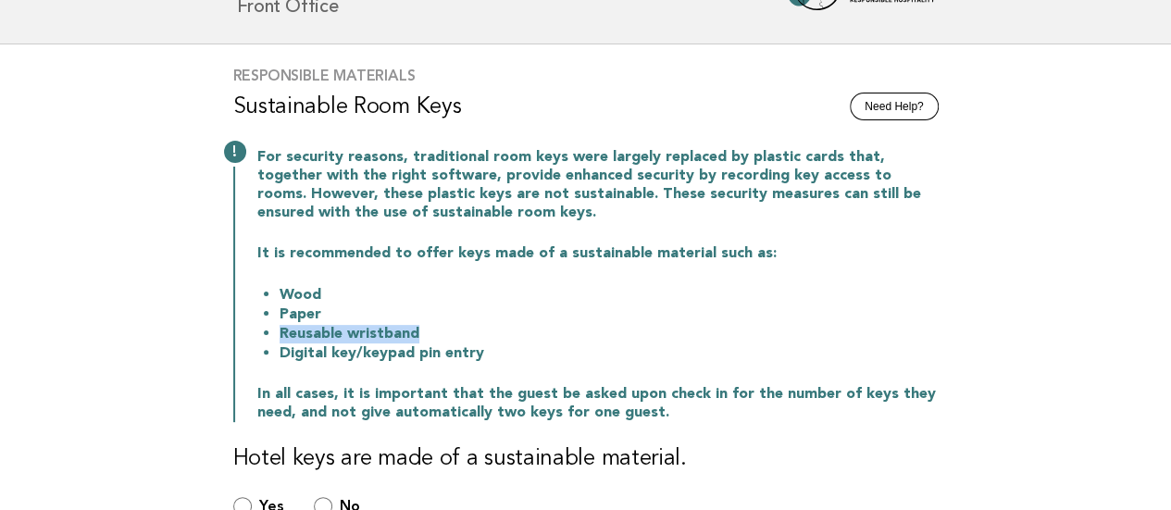
click at [415, 332] on li "Reusable wristband" at bounding box center [609, 333] width 659 height 19
drag, startPoint x: 13, startPoint y: 342, endPoint x: 88, endPoint y: 342, distance: 75.0
click at [15, 341] on main "Responsible Materials Need Help? Sustainable Room Keys For security reasons, tr…" at bounding box center [585, 370] width 1171 height 653
drag, startPoint x: 280, startPoint y: 349, endPoint x: 528, endPoint y: 349, distance: 248.1
click at [528, 349] on li "Digital key/keypad pin entry" at bounding box center [609, 352] width 659 height 19
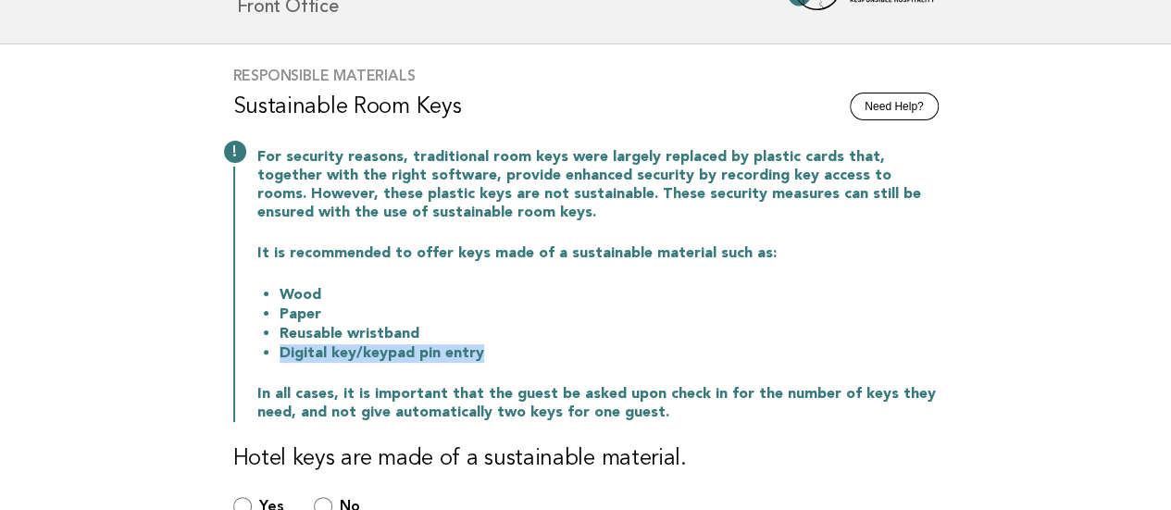
drag, startPoint x: 16, startPoint y: 358, endPoint x: 156, endPoint y: 347, distance: 141.1
click at [17, 358] on main "Responsible Materials Need Help? Sustainable Room Keys For security reasons, tr…" at bounding box center [585, 370] width 1171 height 653
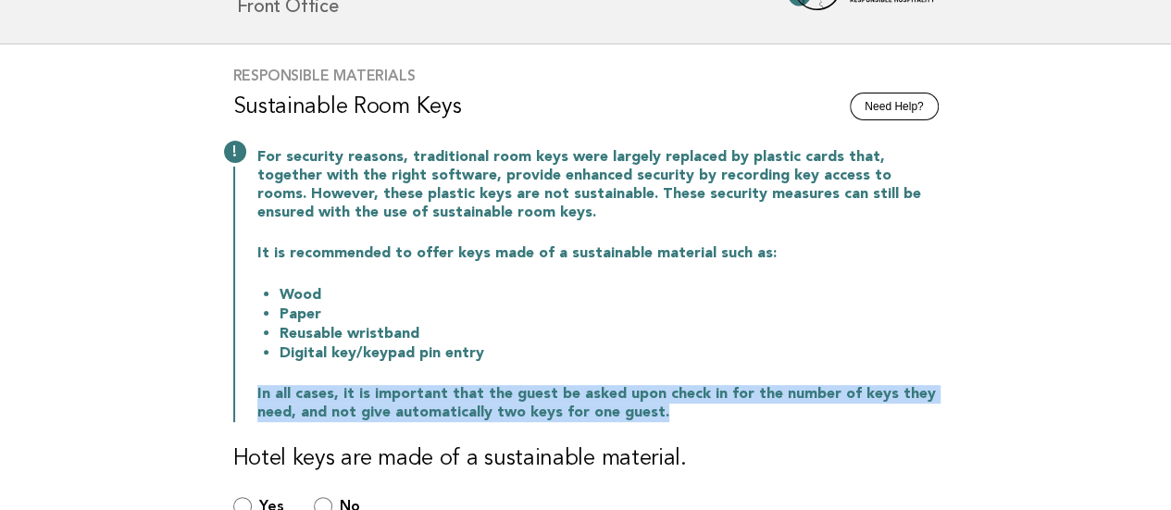
drag, startPoint x: 257, startPoint y: 391, endPoint x: 663, endPoint y: 412, distance: 406.0
click at [663, 412] on p "In all cases, it is important that the guest be asked upon check in for the num…" at bounding box center [597, 403] width 681 height 37
click at [33, 371] on main "Responsible Materials Need Help? Sustainable Room Keys For security reasons, tr…" at bounding box center [585, 370] width 1171 height 653
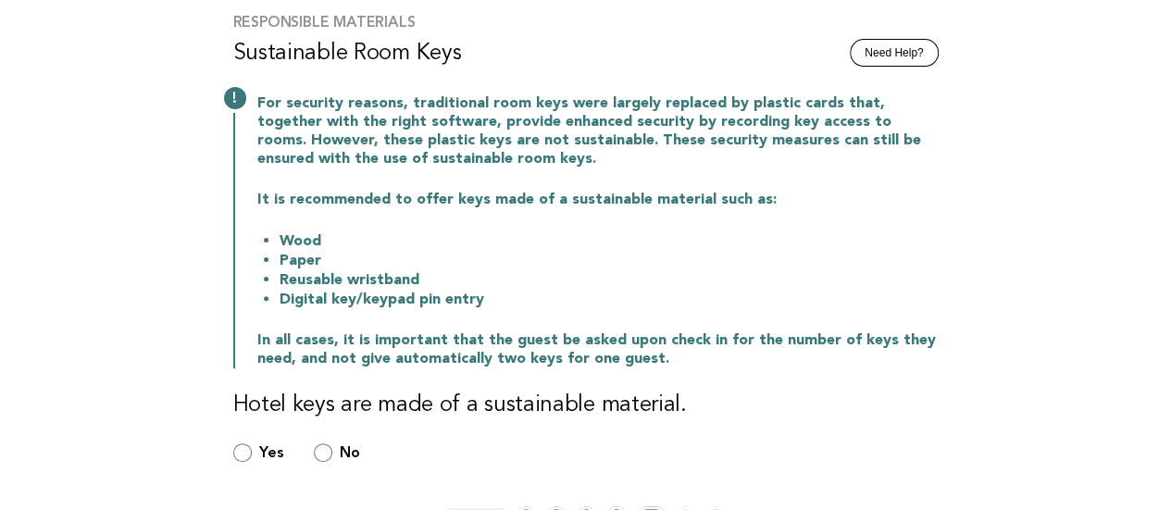
scroll to position [185, 0]
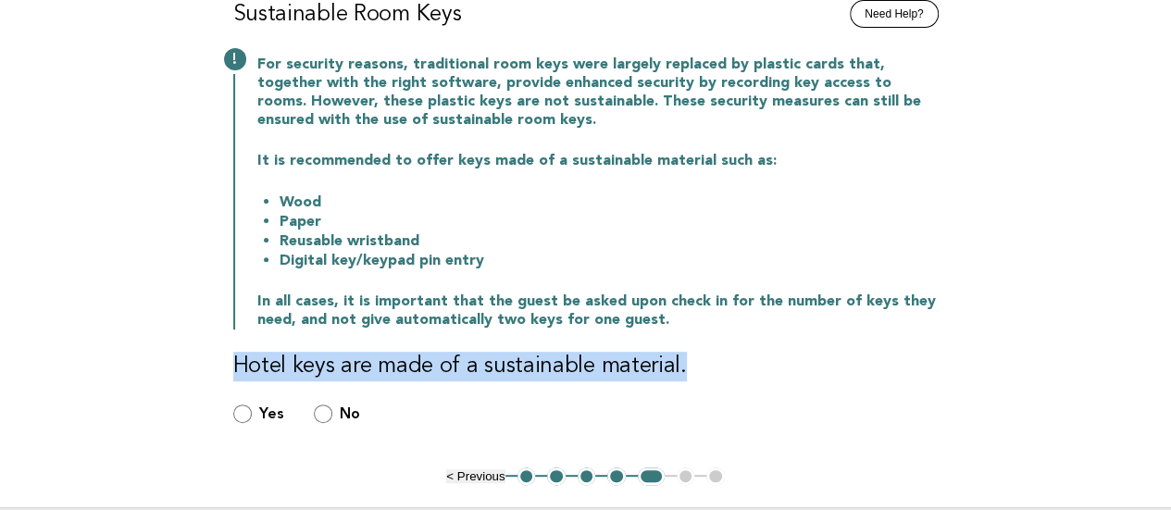
drag, startPoint x: 230, startPoint y: 373, endPoint x: 715, endPoint y: 379, distance: 485.0
click at [715, 379] on div "Responsible Materials Need Help? Sustainable Room Keys For security reasons, tr…" at bounding box center [586, 210] width 750 height 516
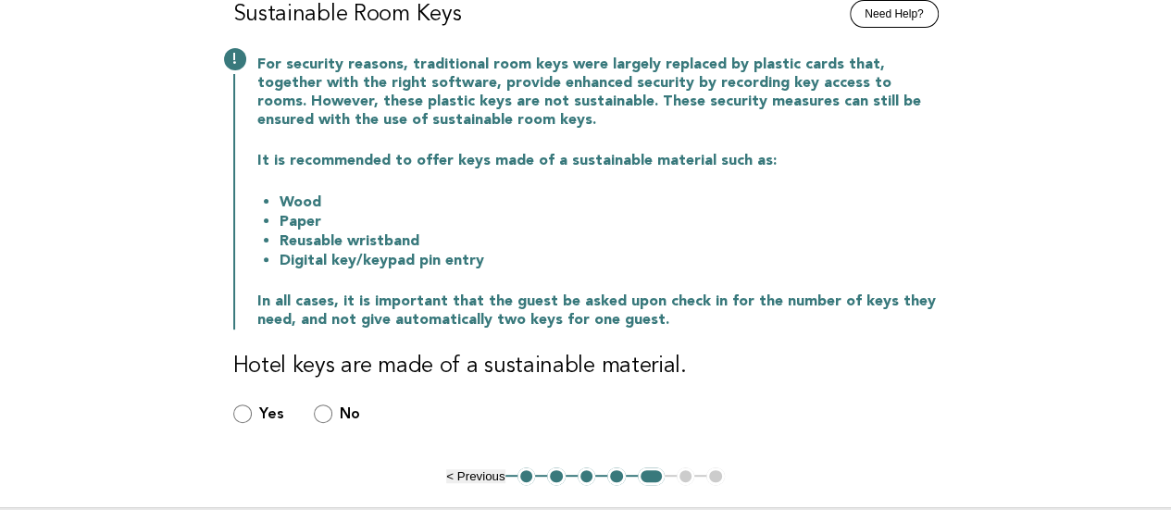
click at [0, 394] on main "Responsible Materials Need Help? Sustainable Room Keys For security reasons, tr…" at bounding box center [585, 278] width 1171 height 653
drag, startPoint x: 16, startPoint y: 433, endPoint x: 63, endPoint y: 430, distance: 47.3
click at [16, 433] on main "Responsible Materials Need Help? Sustainable Room Keys For security reasons, tr…" at bounding box center [585, 278] width 1171 height 653
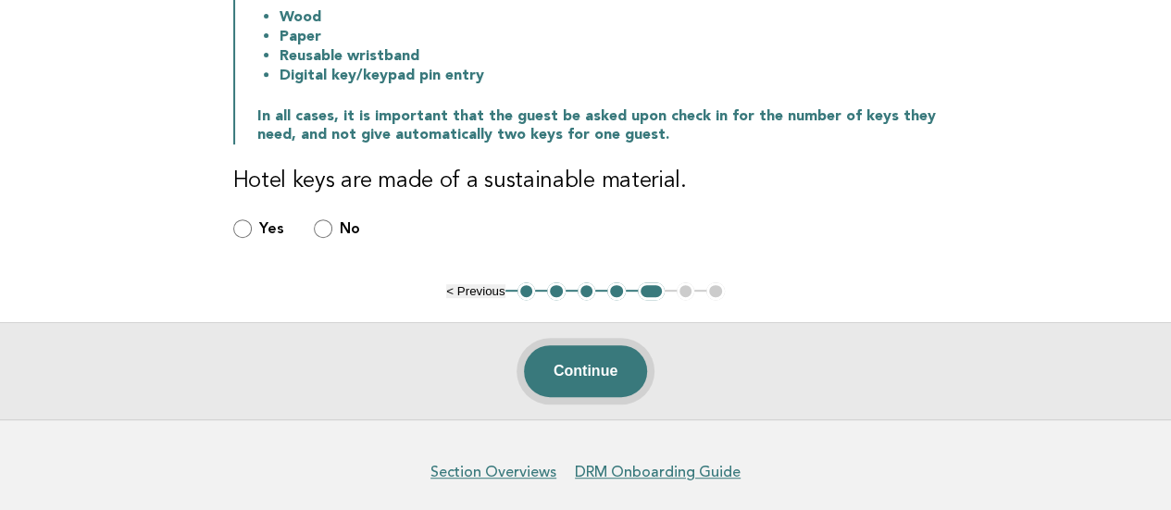
click at [576, 377] on button "Continue" at bounding box center [585, 371] width 123 height 52
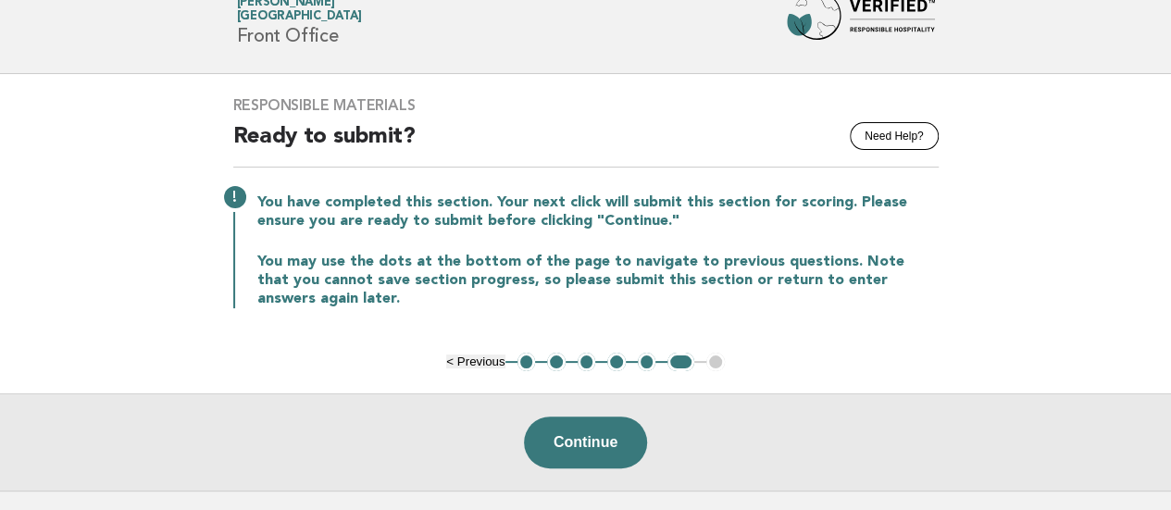
scroll to position [93, 0]
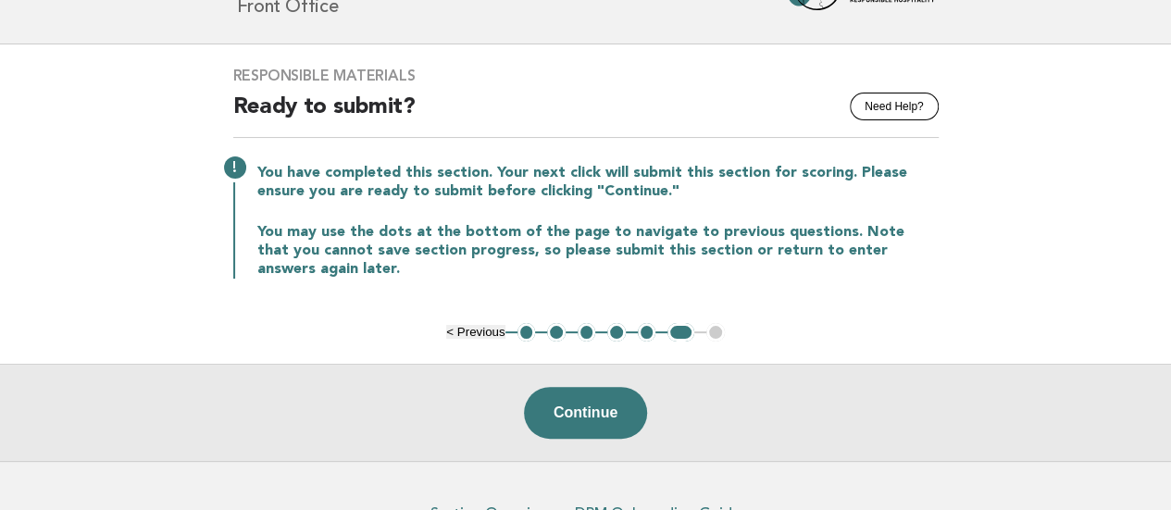
click at [31, 159] on main "Responsible Materials Need Help? Ready to submit? You have completed this secti…" at bounding box center [585, 252] width 1171 height 417
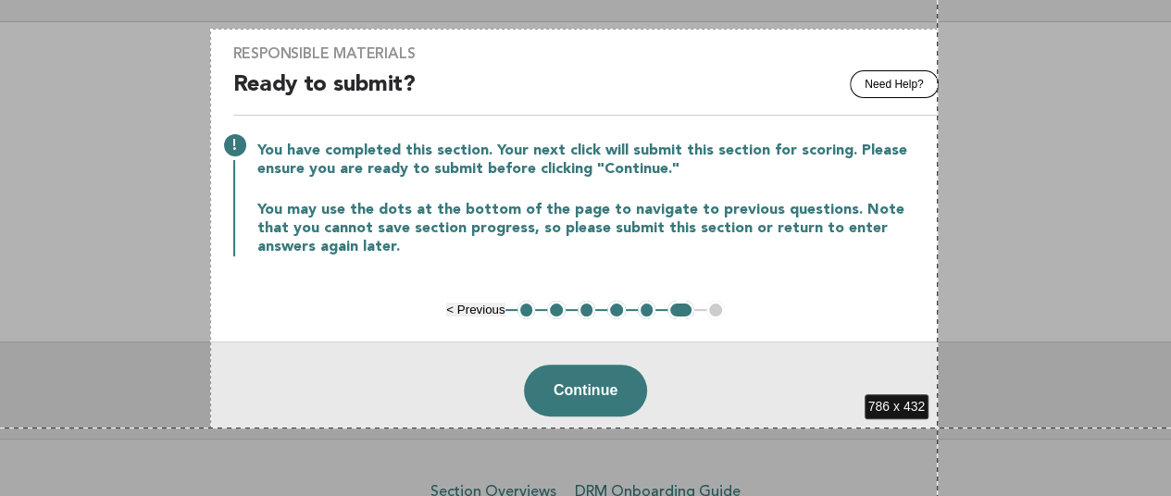
scroll to position [150, 0]
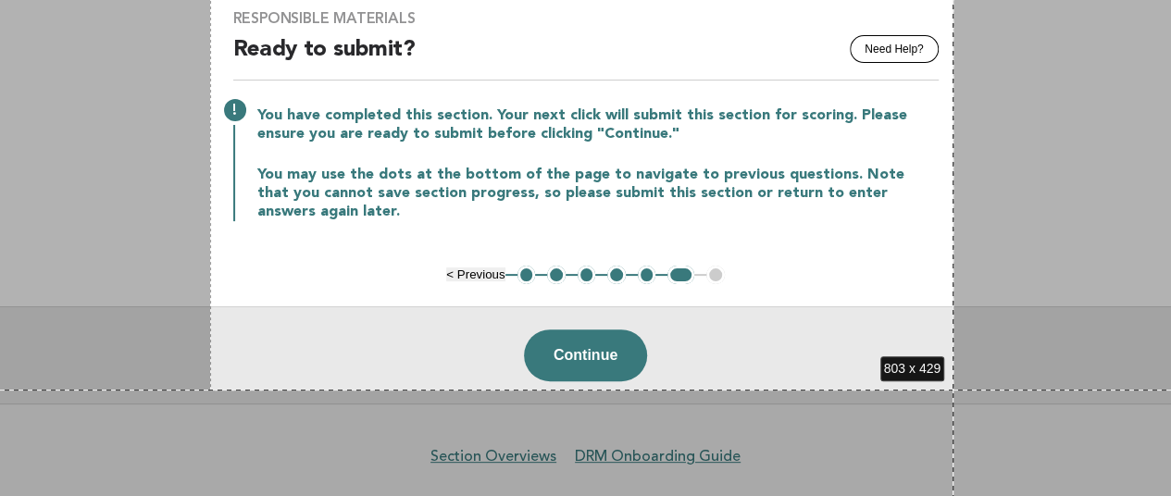
drag, startPoint x: 210, startPoint y: 143, endPoint x: 953, endPoint y: 390, distance: 783.0
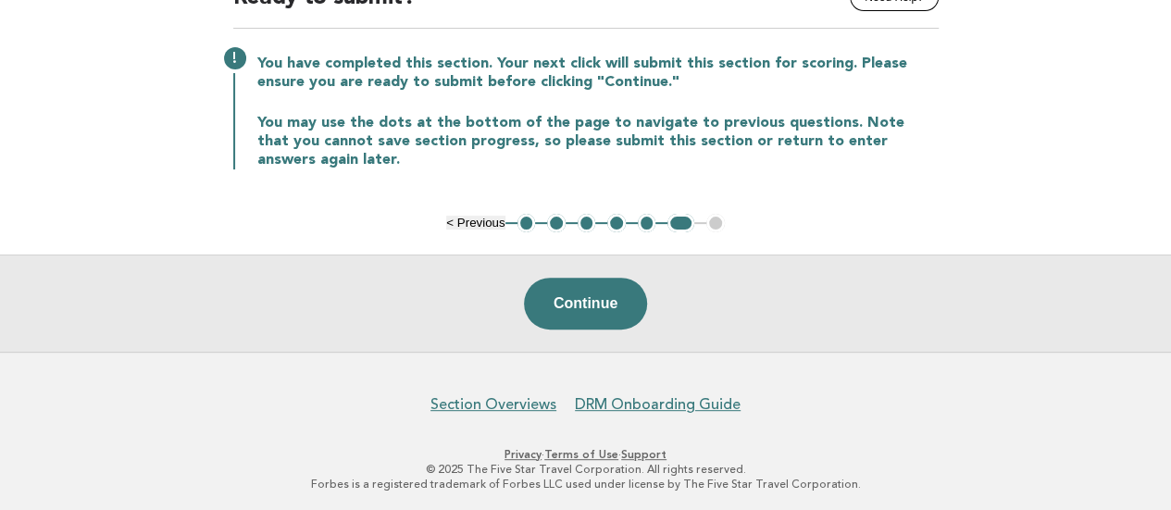
scroll to position [0, 0]
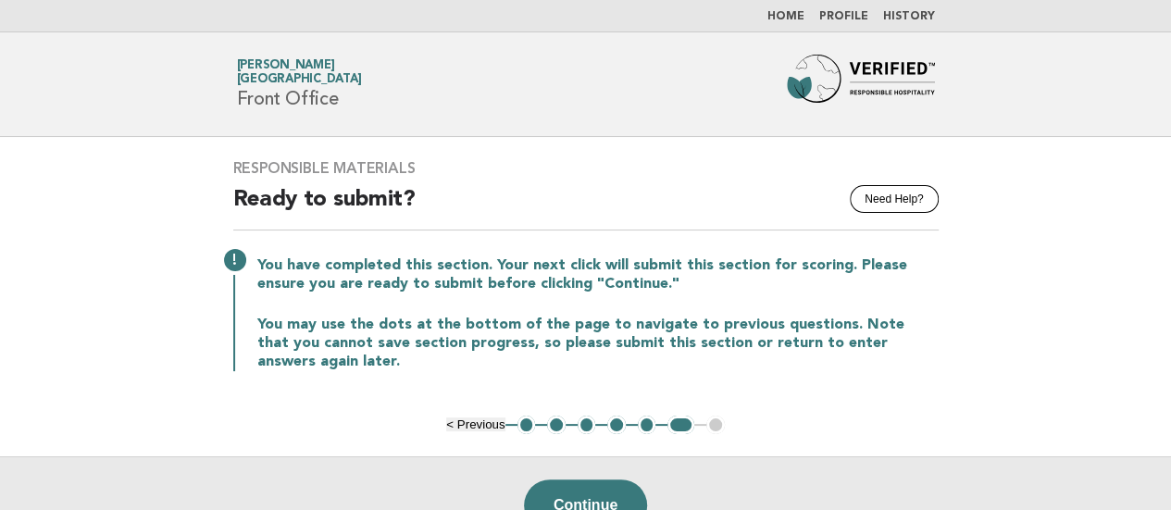
click at [455, 424] on button "< Previous" at bounding box center [475, 424] width 58 height 14
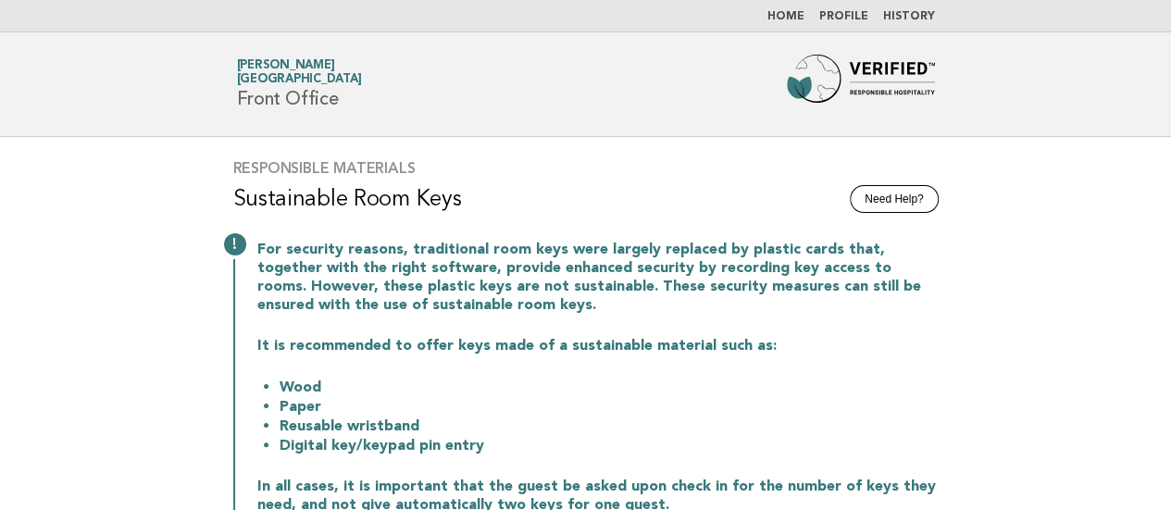
click at [800, 13] on link "Home" at bounding box center [785, 16] width 37 height 11
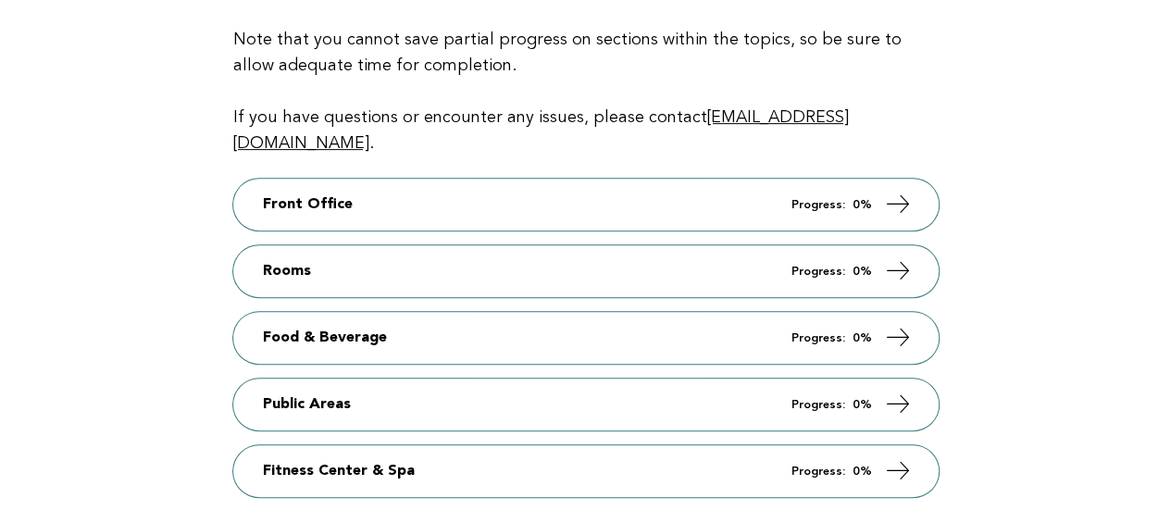
scroll to position [370, 0]
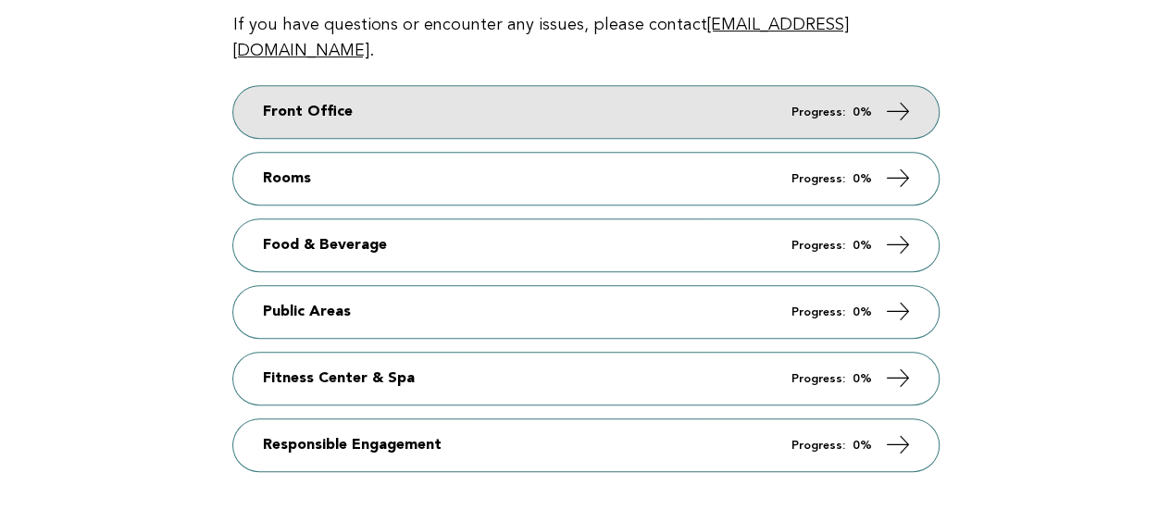
click at [598, 86] on link "Front Office Progress: 0%" at bounding box center [585, 112] width 705 height 52
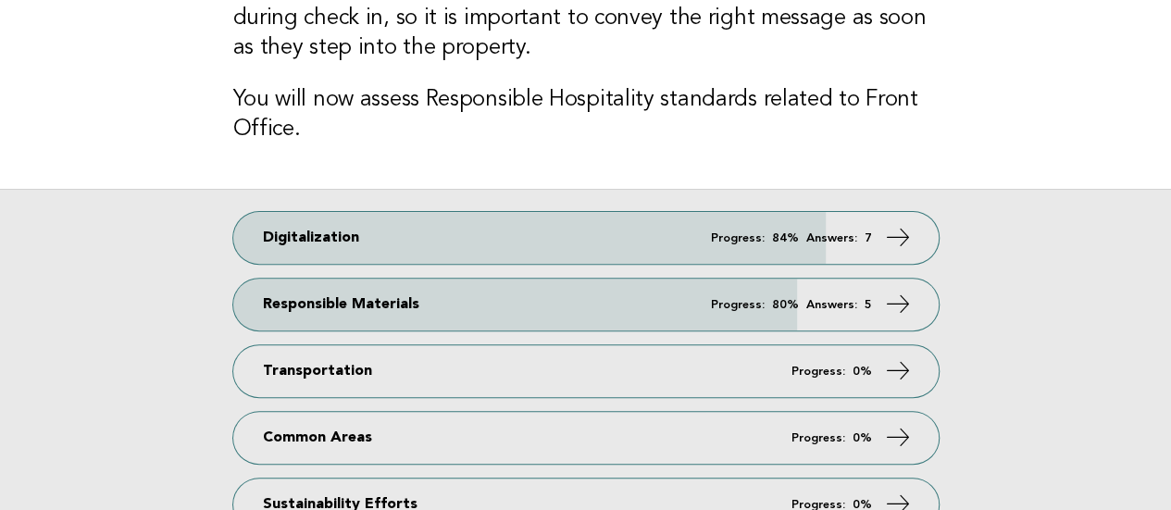
scroll to position [370, 0]
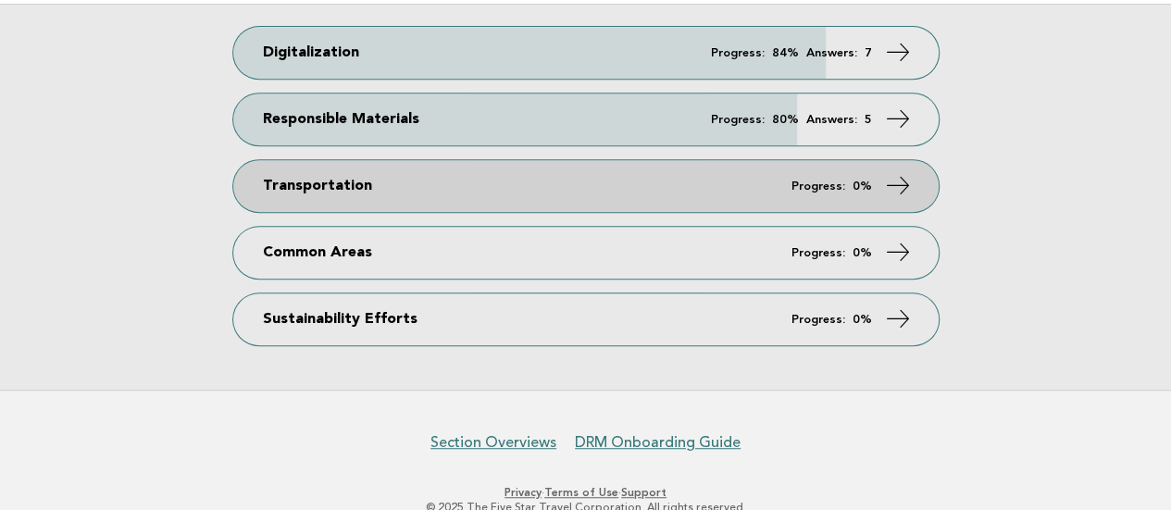
click at [442, 178] on link "Transportation Progress: 0%" at bounding box center [585, 186] width 705 height 52
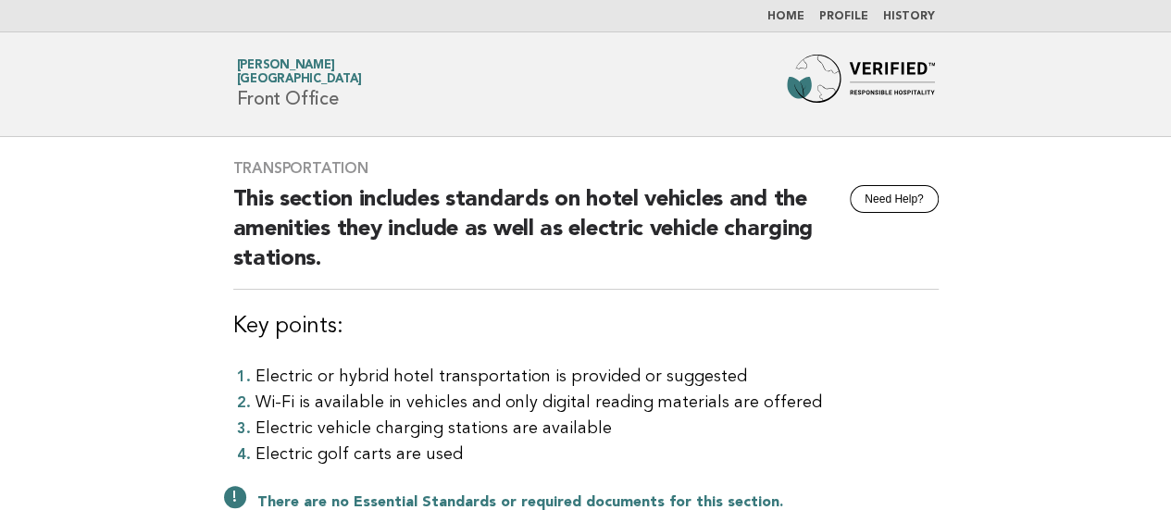
click at [892, 454] on li "Electric golf carts are used" at bounding box center [596, 455] width 683 height 26
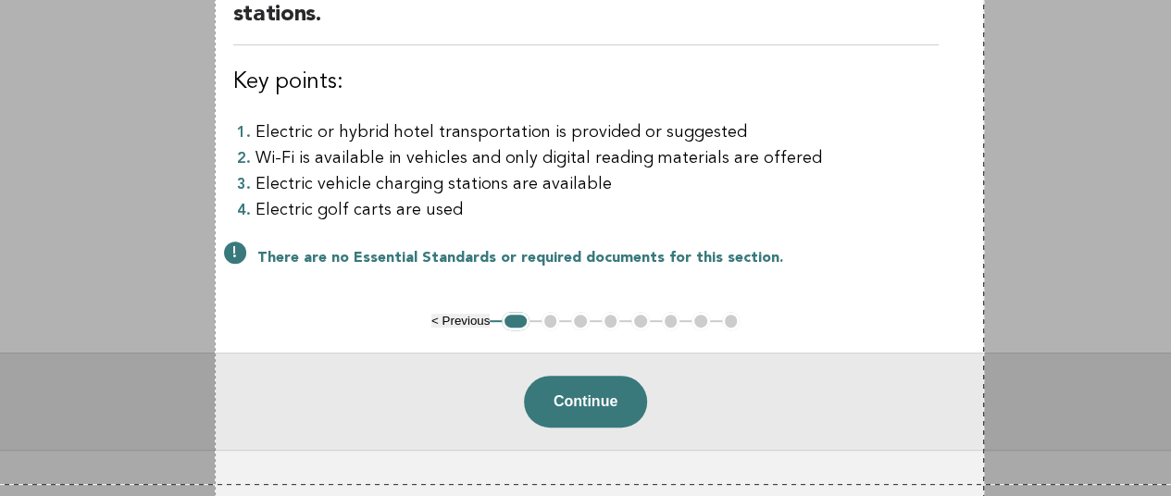
scroll to position [357, 0]
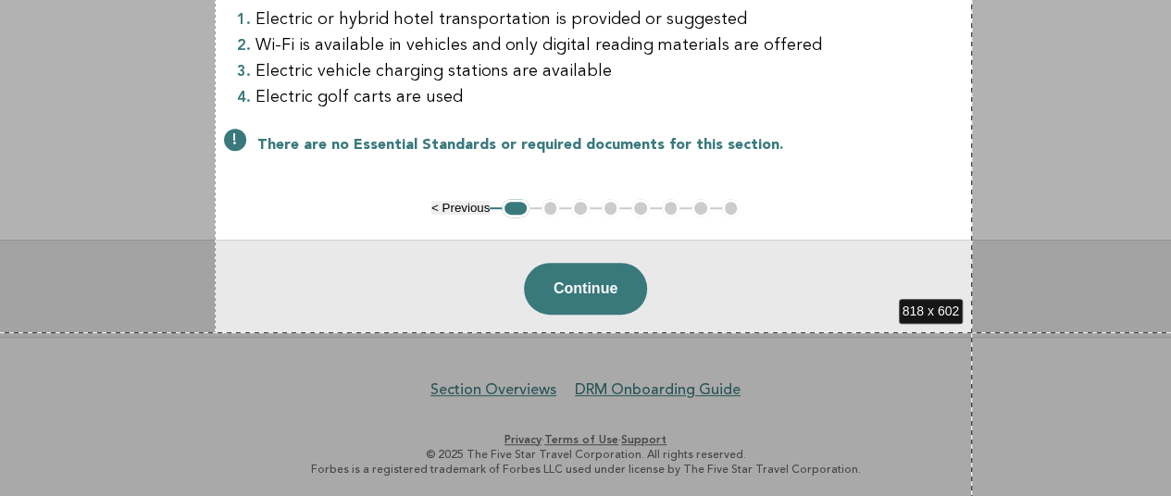
drag, startPoint x: 215, startPoint y: 133, endPoint x: 972, endPoint y: 332, distance: 782.8
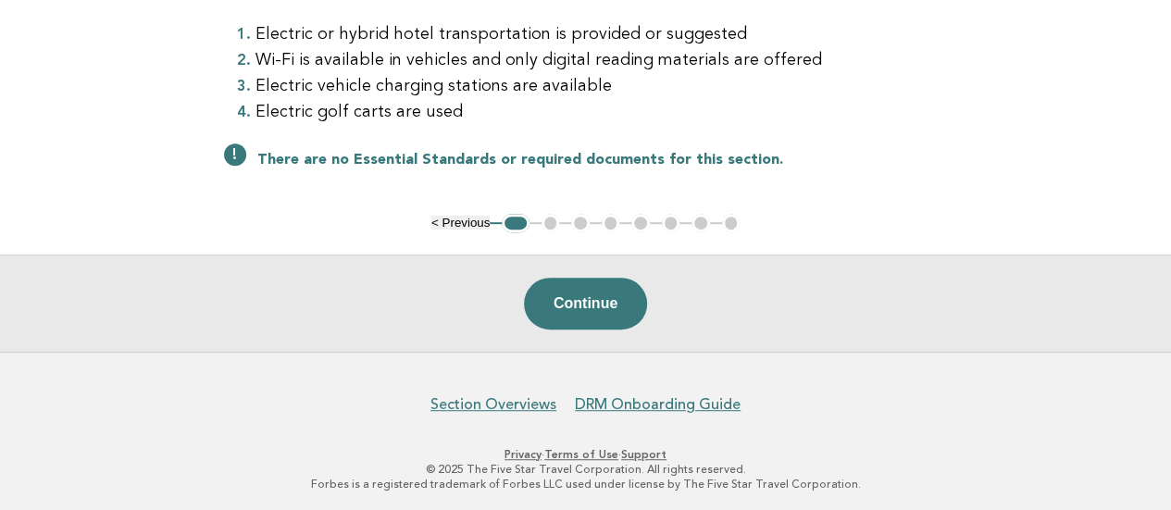
scroll to position [0, 0]
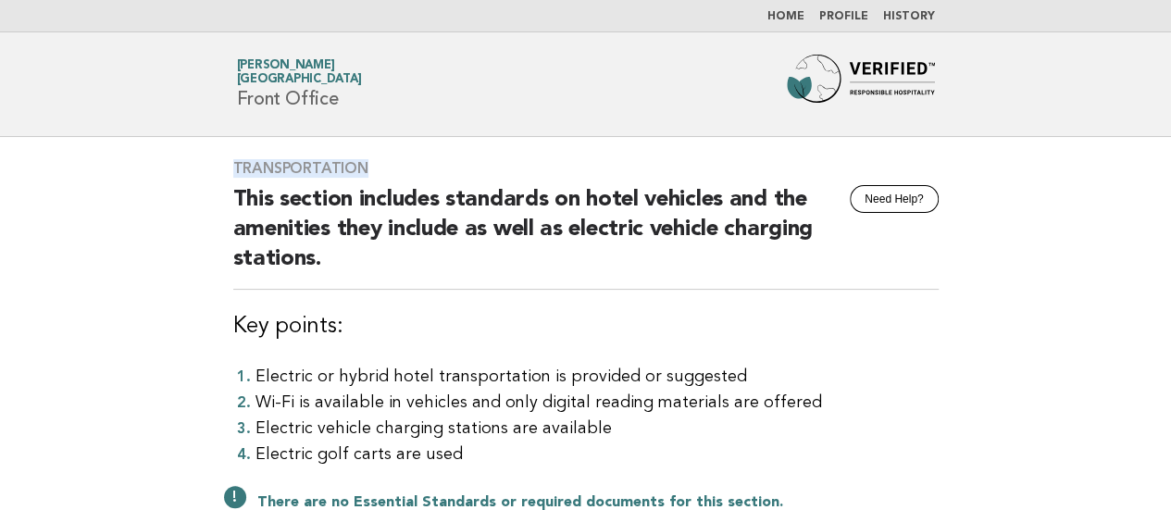
drag, startPoint x: 365, startPoint y: 173, endPoint x: 106, endPoint y: 144, distance: 259.8
click at [136, 147] on main "Transportation Need Help? This section includes standards on hotel vehicles and…" at bounding box center [585, 415] width 1171 height 557
click at [271, 159] on h3 "Transportation" at bounding box center [585, 168] width 705 height 19
drag, startPoint x: 233, startPoint y: 164, endPoint x: 412, endPoint y: 161, distance: 178.7
click at [412, 161] on h3 "Transportation" at bounding box center [585, 168] width 705 height 19
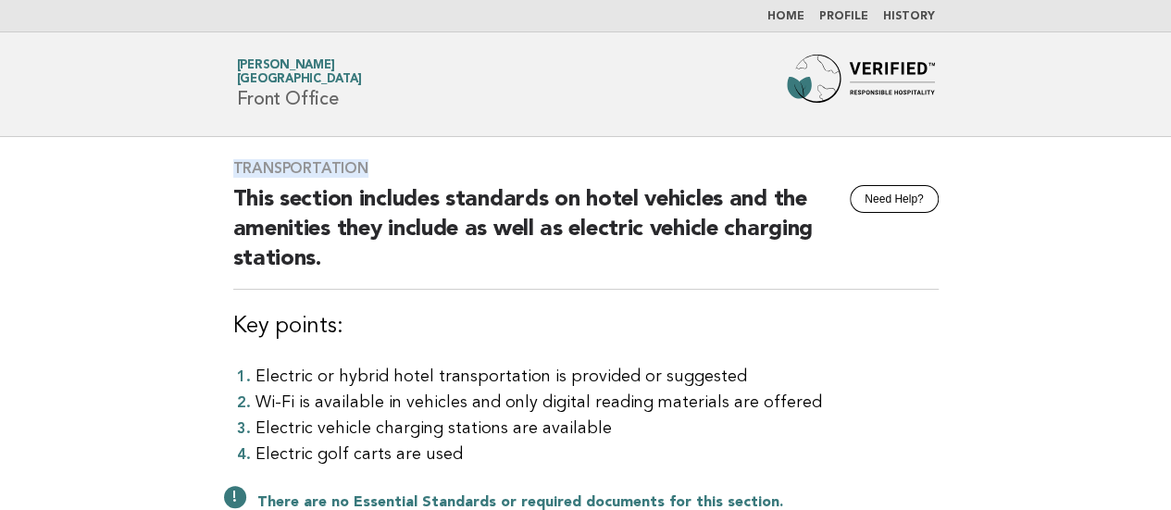
copy h3 "Transportation"
drag, startPoint x: 0, startPoint y: 305, endPoint x: 26, endPoint y: 292, distance: 28.6
click at [0, 305] on main "Transportation Need Help? This section includes standards on hotel vehicles and…" at bounding box center [585, 415] width 1171 height 557
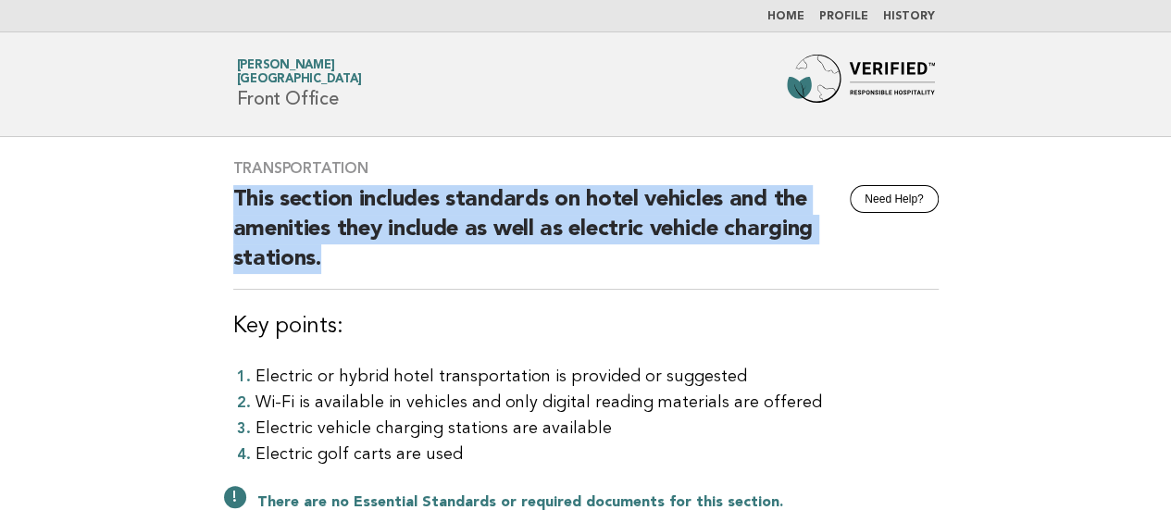
drag, startPoint x: 332, startPoint y: 258, endPoint x: 216, endPoint y: 197, distance: 131.7
click at [216, 197] on div "Transportation Need Help? This section includes standards on hotel vehicles and…" at bounding box center [586, 346] width 750 height 419
copy h2 "This section includes standards on hotel vehicles and the amenities they includ…"
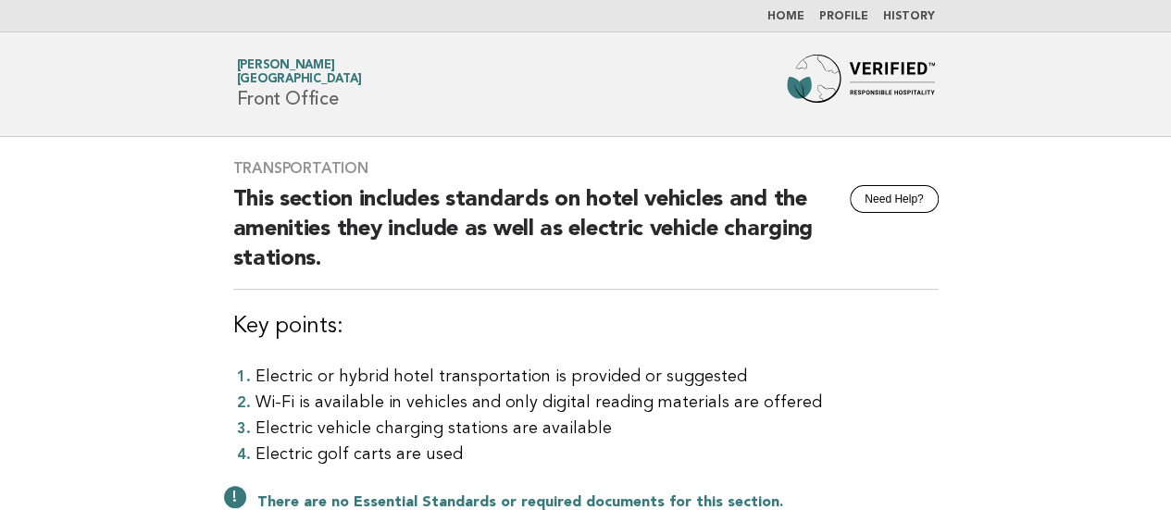
drag, startPoint x: 0, startPoint y: 306, endPoint x: 135, endPoint y: 303, distance: 135.2
click at [0, 306] on main "Transportation Need Help? This section includes standards on hotel vehicles and…" at bounding box center [585, 415] width 1171 height 557
drag, startPoint x: 354, startPoint y: 325, endPoint x: 224, endPoint y: 322, distance: 129.6
click at [224, 322] on div "Transportation Need Help? This section includes standards on hotel vehicles and…" at bounding box center [586, 346] width 750 height 419
copy h3 "Key points:"
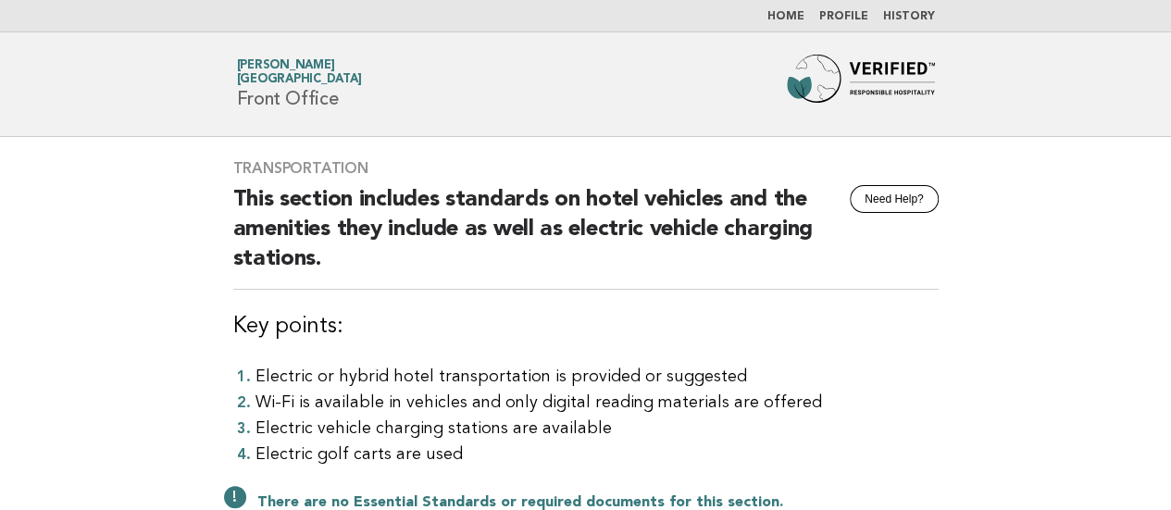
click at [0, 371] on main "Transportation Need Help? This section includes standards on hotel vehicles and…" at bounding box center [585, 415] width 1171 height 557
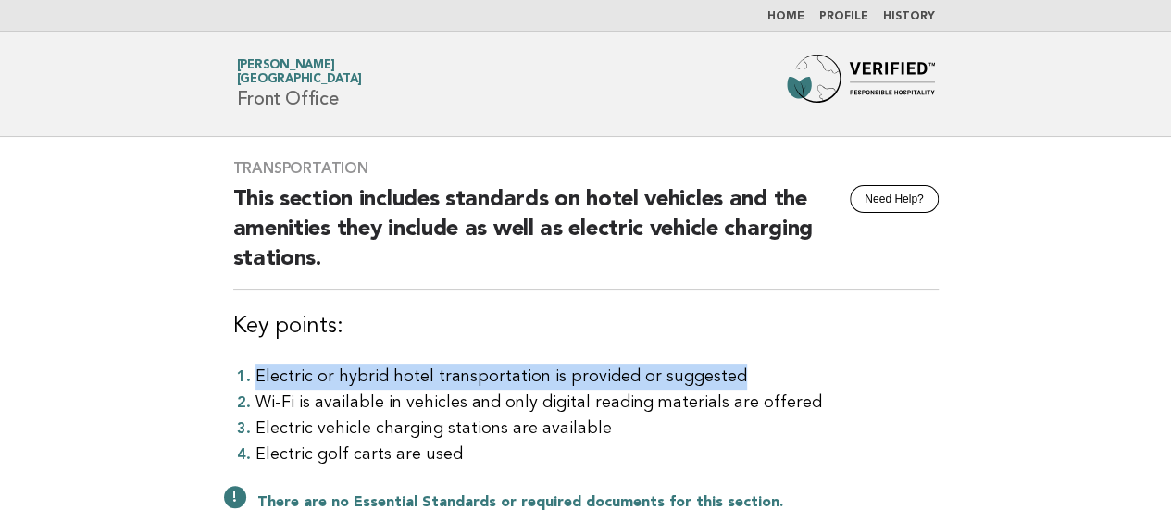
drag, startPoint x: 759, startPoint y: 379, endPoint x: 203, endPoint y: 378, distance: 556.3
click at [203, 378] on main "Transportation Need Help? This section includes standards on hotel vehicles and…" at bounding box center [585, 415] width 1171 height 557
copy li "Electric or hybrid hotel transportation is provided or suggested"
drag, startPoint x: 0, startPoint y: 363, endPoint x: 15, endPoint y: 354, distance: 17.0
click at [0, 363] on main "Transportation Need Help? This section includes standards on hotel vehicles and…" at bounding box center [585, 415] width 1171 height 557
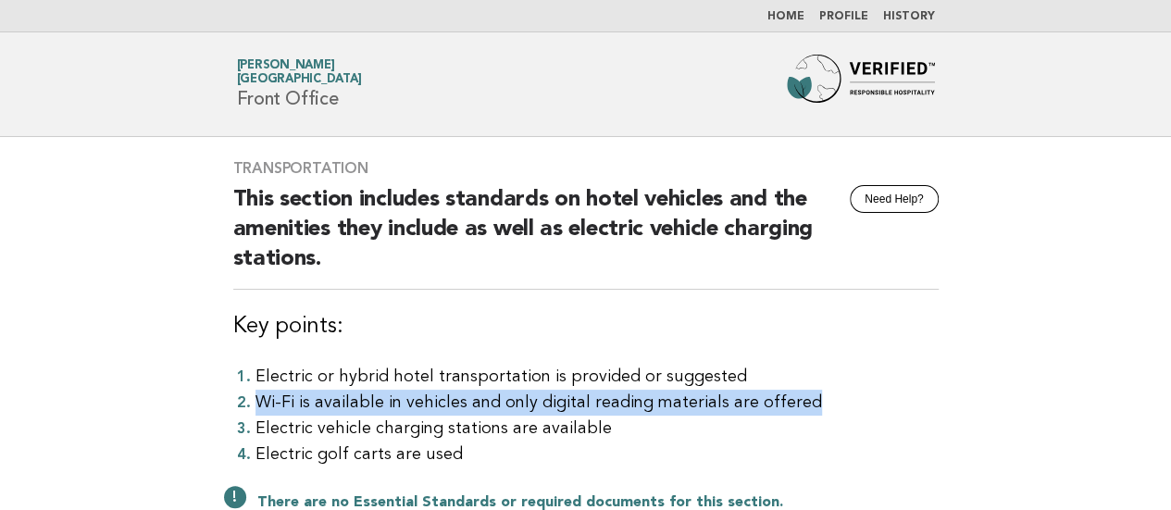
drag, startPoint x: 851, startPoint y: 403, endPoint x: 255, endPoint y: 399, distance: 596.1
click at [255, 399] on li "Wi-Fi is available in vehicles and only digital reading materials are offered" at bounding box center [596, 403] width 683 height 26
copy li "Wi-Fi is available in vehicles and only digital reading materials are offered"
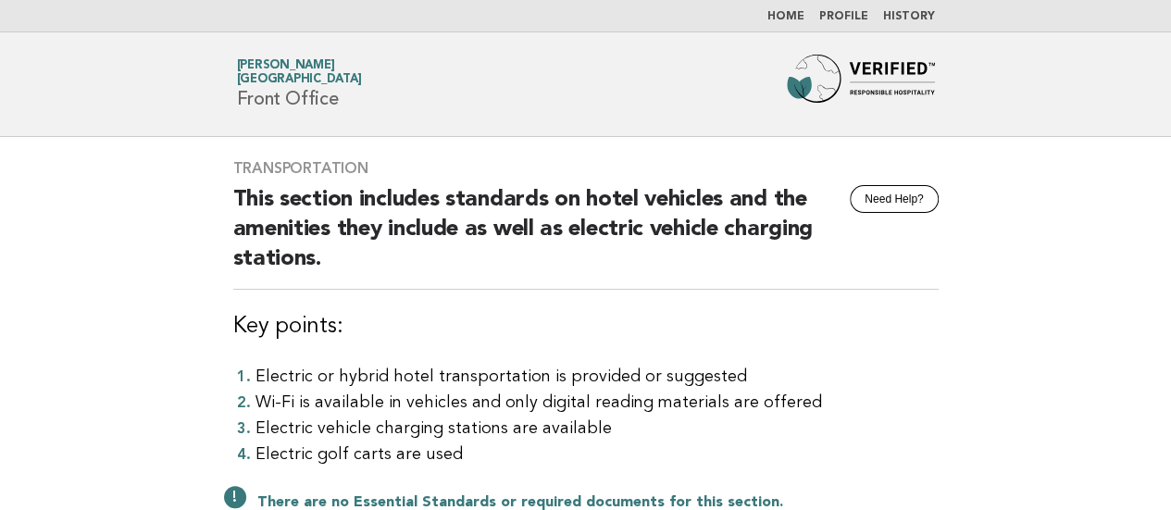
click at [0, 347] on main "Transportation Need Help? This section includes standards on hotel vehicles and…" at bounding box center [585, 415] width 1171 height 557
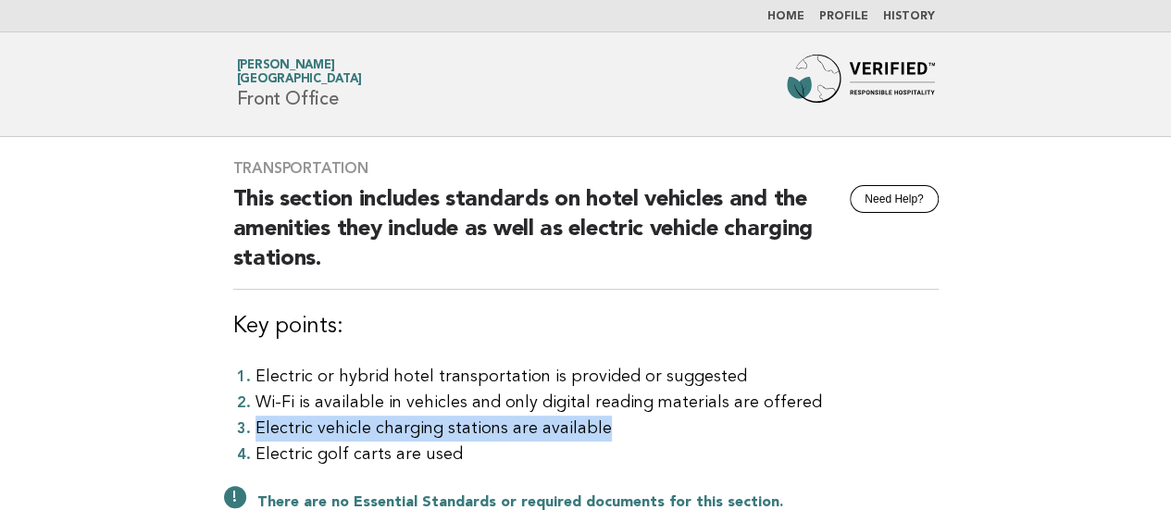
drag, startPoint x: 613, startPoint y: 425, endPoint x: 259, endPoint y: 426, distance: 353.6
click at [259, 426] on li "Electric vehicle charging stations are available" at bounding box center [596, 429] width 683 height 26
copy li "Electric vehicle charging stations are available"
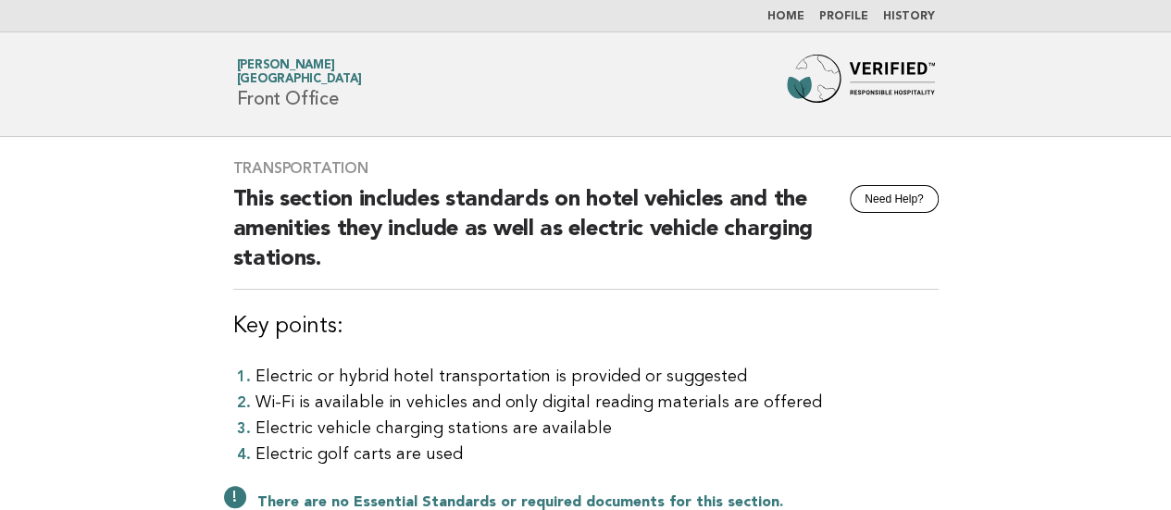
click at [35, 320] on main "Transportation Need Help? This section includes standards on hotel vehicles and…" at bounding box center [585, 415] width 1171 height 557
click at [445, 454] on li "Electric golf carts are used" at bounding box center [596, 455] width 683 height 26
drag, startPoint x: 479, startPoint y: 453, endPoint x: 259, endPoint y: 457, distance: 220.3
click at [259, 457] on li "Electric golf carts are used" at bounding box center [596, 455] width 683 height 26
copy li "Electric golf carts are used"
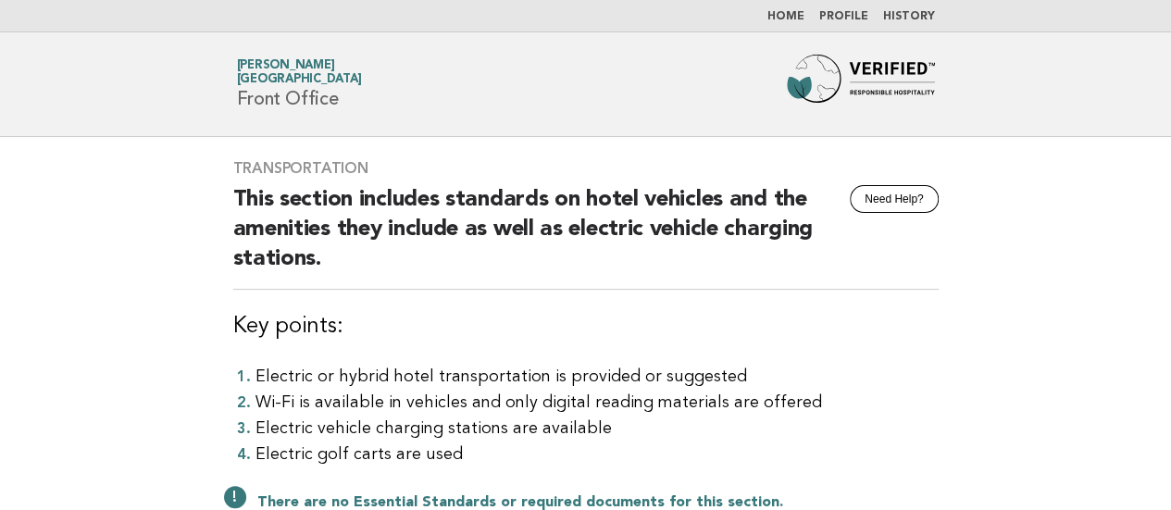
click at [37, 353] on main "Transportation Need Help? This section includes standards on hotel vehicles and…" at bounding box center [585, 415] width 1171 height 557
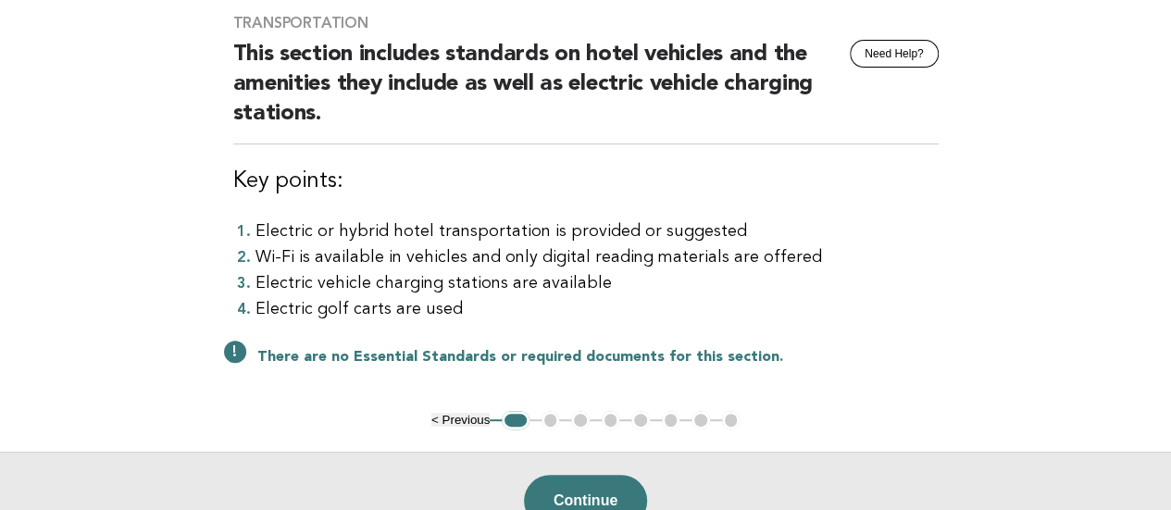
scroll to position [342, 0]
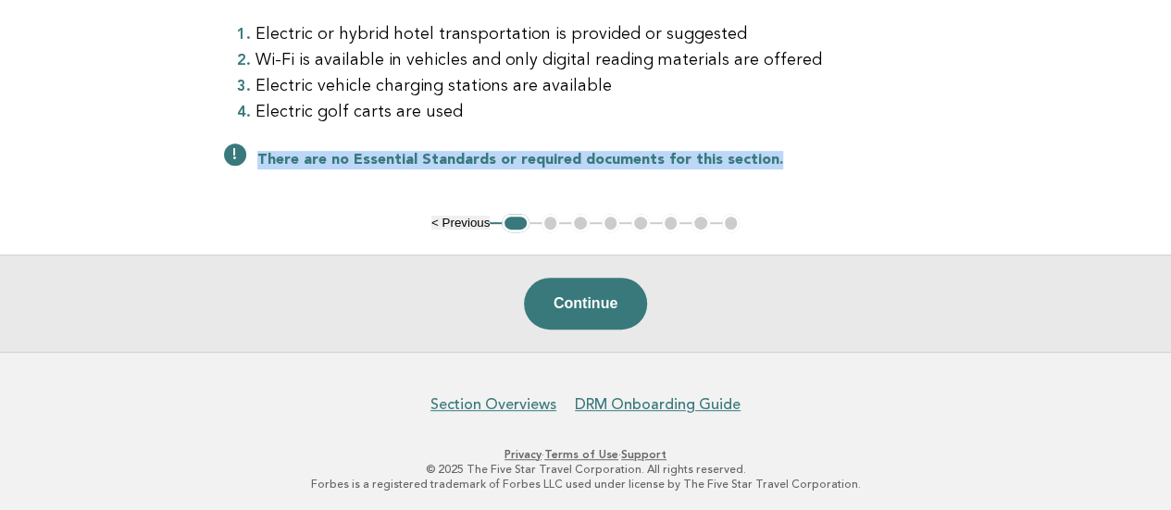
drag, startPoint x: 791, startPoint y: 156, endPoint x: 250, endPoint y: 168, distance: 541.6
click at [250, 168] on div "Transportation Need Help? This section includes standards on hotel vehicles and…" at bounding box center [586, 4] width 750 height 419
copy p "There are no Essential Standards or required documents for this section."
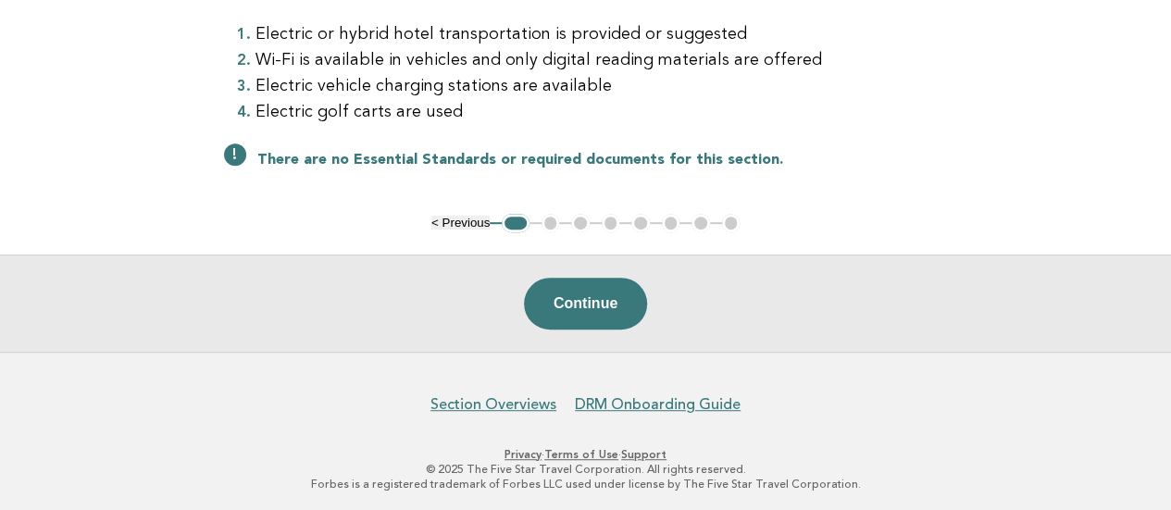
click at [30, 127] on main "Transportation Need Help? This section includes standards on hotel vehicles and…" at bounding box center [585, 73] width 1171 height 557
click at [579, 300] on button "Continue" at bounding box center [585, 304] width 123 height 52
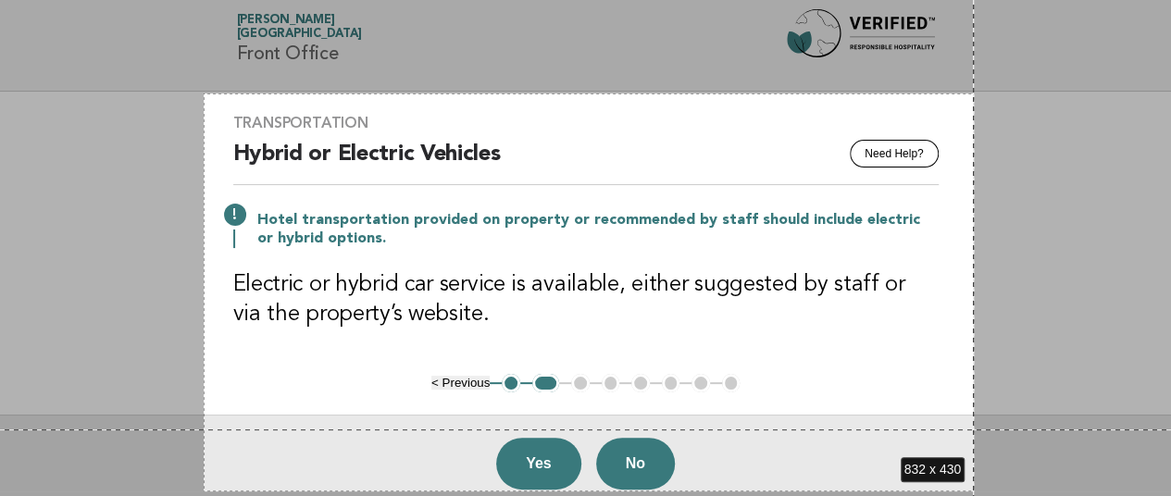
scroll to position [165, 0]
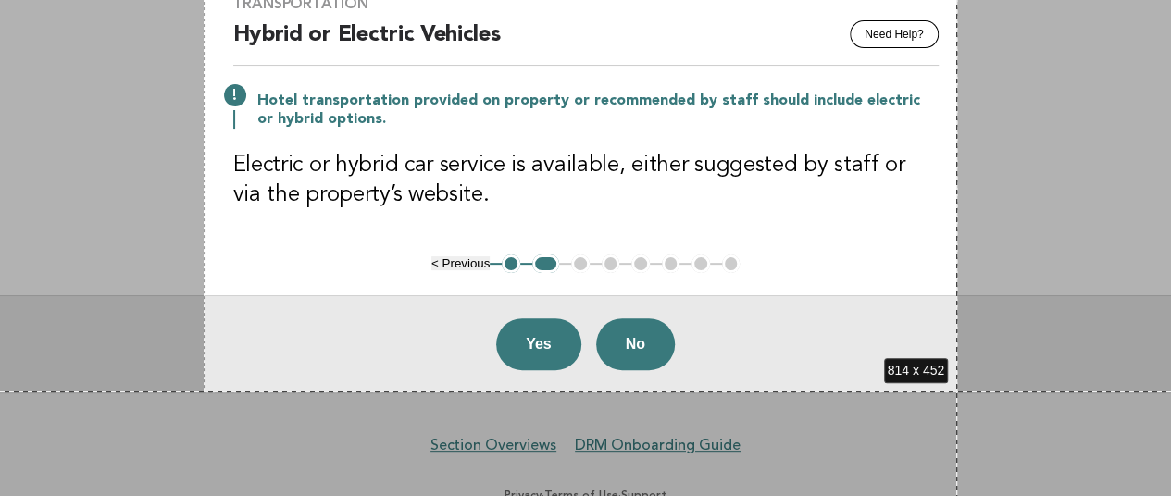
drag, startPoint x: 204, startPoint y: 139, endPoint x: 957, endPoint y: 392, distance: 794.7
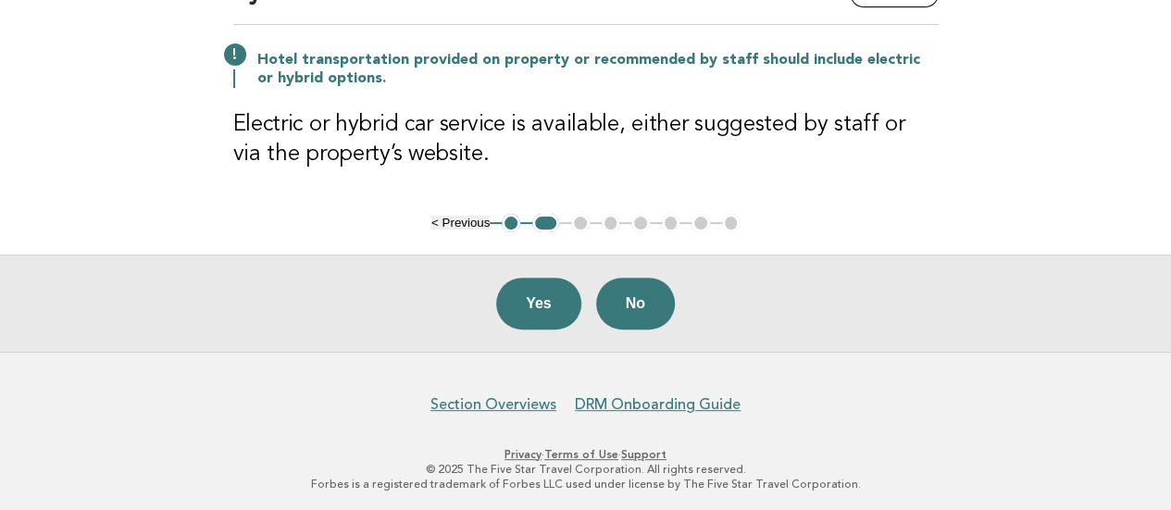
scroll to position [0, 0]
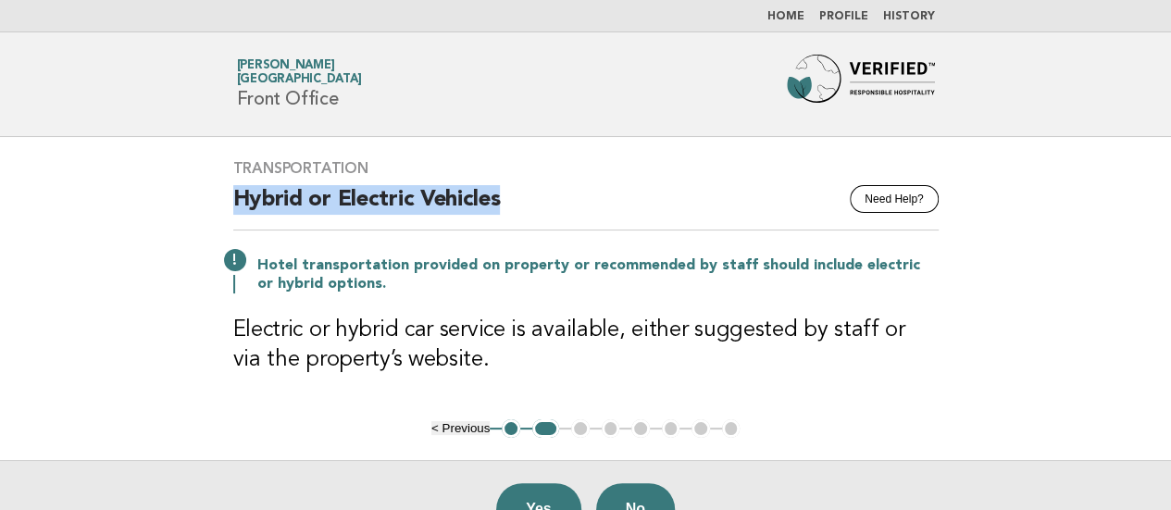
drag, startPoint x: 525, startPoint y: 195, endPoint x: 231, endPoint y: 198, distance: 293.4
click at [231, 198] on div "Transportation Need Help? Hybrid or Electric Vehicles Hotel transportation prov…" at bounding box center [586, 278] width 750 height 282
copy h2 "Hybrid or Electric Vehicles"
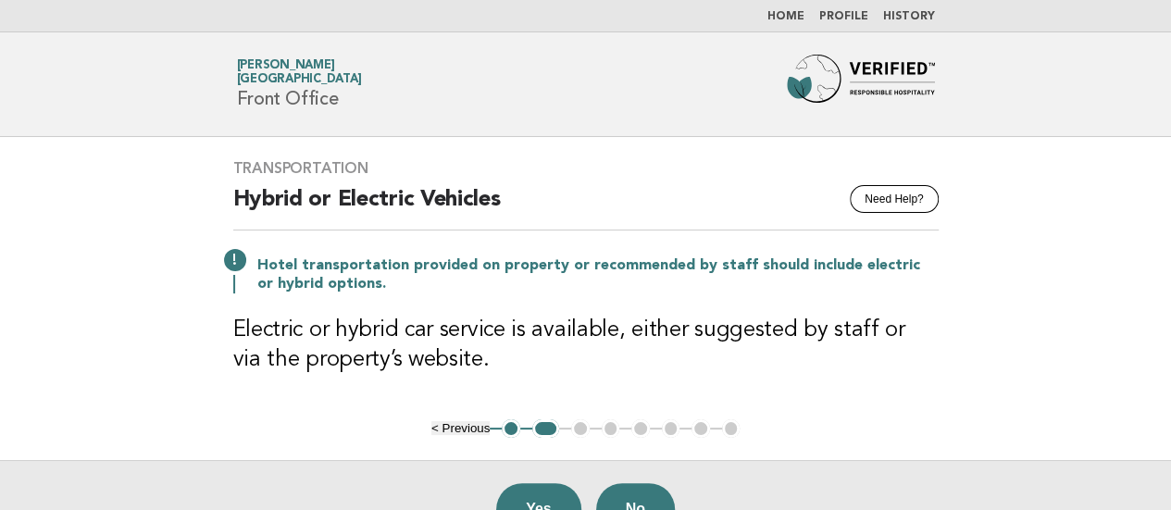
click at [0, 273] on main "Transportation Need Help? Hybrid or Electric Vehicles Hotel transportation prov…" at bounding box center [585, 347] width 1171 height 420
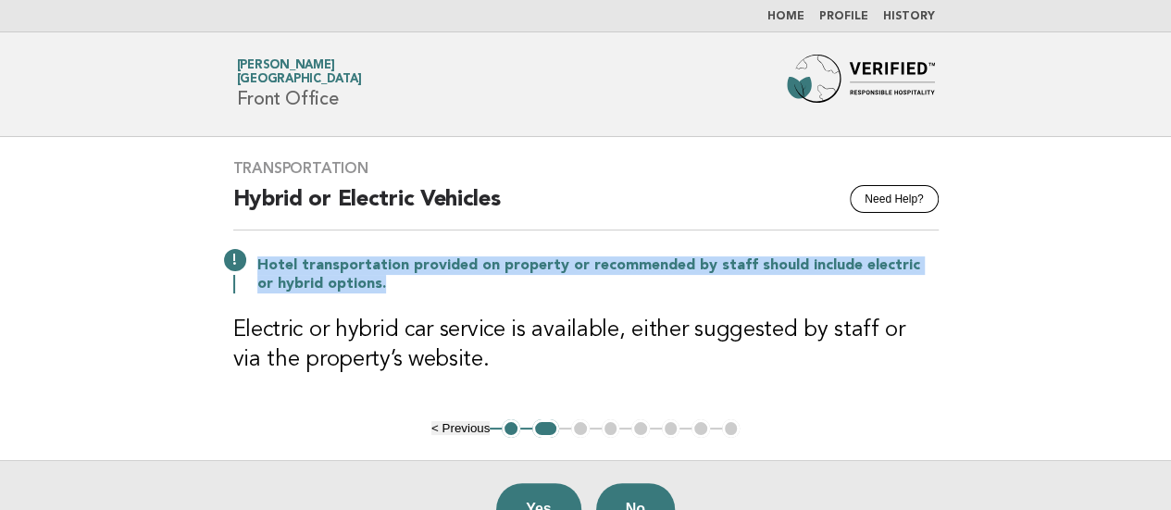
drag, startPoint x: 379, startPoint y: 285, endPoint x: 239, endPoint y: 265, distance: 142.2
click at [239, 265] on div "Hotel transportation provided on property or recommended by staff should includ…" at bounding box center [585, 273] width 705 height 41
copy p "Hotel transportation provided on property or recommended by staff should includ…"
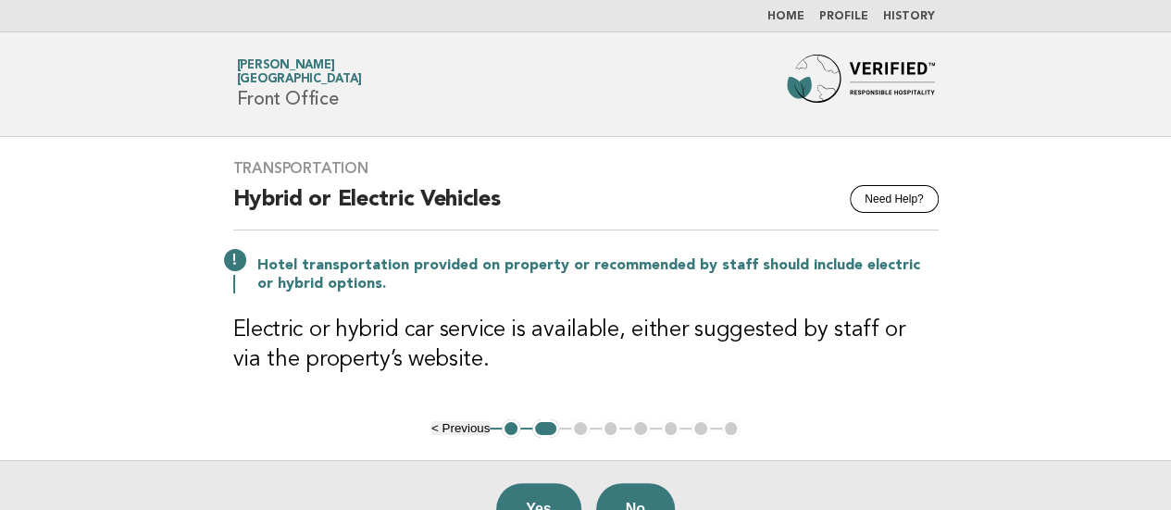
click at [26, 293] on main "Transportation Need Help? Hybrid or Electric Vehicles Hotel transportation prov…" at bounding box center [585, 347] width 1171 height 420
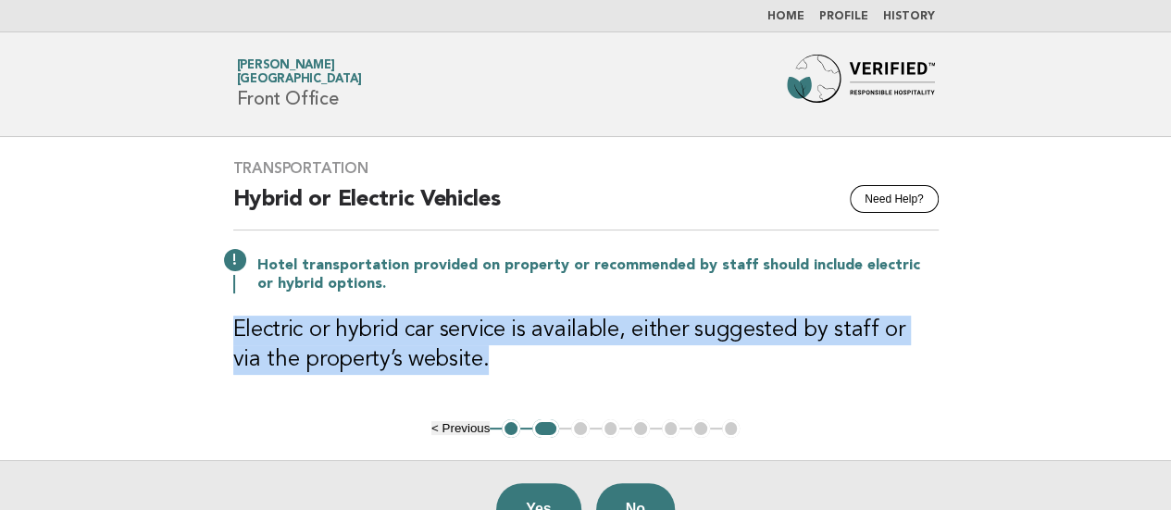
drag, startPoint x: 474, startPoint y: 363, endPoint x: 231, endPoint y: 320, distance: 246.2
click at [231, 320] on div "Transportation Need Help? Hybrid or Electric Vehicles Hotel transportation prov…" at bounding box center [586, 278] width 750 height 282
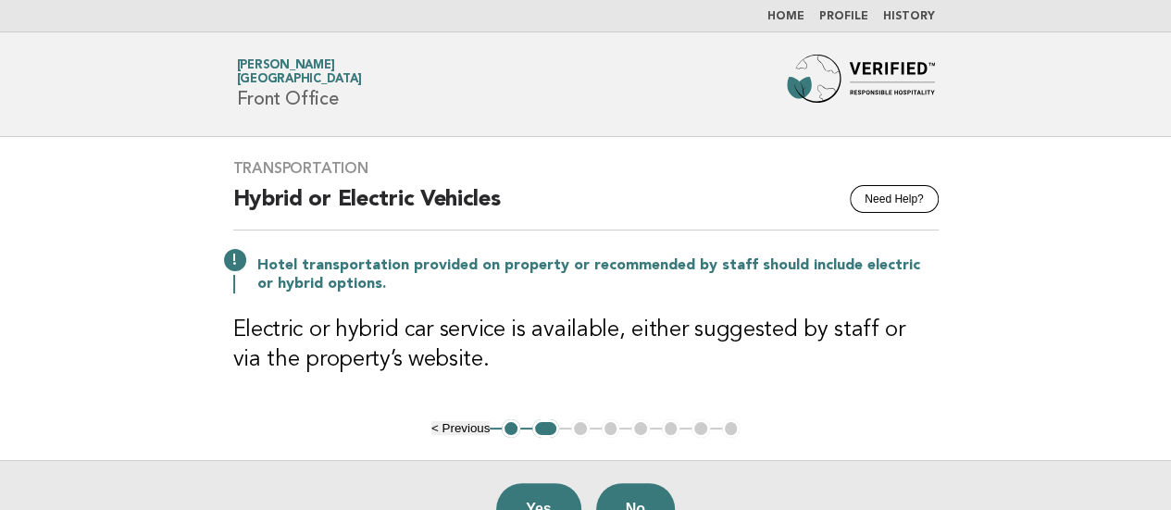
drag, startPoint x: 6, startPoint y: 275, endPoint x: 51, endPoint y: 225, distance: 66.9
click at [6, 275] on main "Transportation Need Help? Hybrid or Electric Vehicles Hotel transportation prov…" at bounding box center [585, 347] width 1171 height 420
click at [555, 493] on button "Yes" at bounding box center [538, 509] width 85 height 52
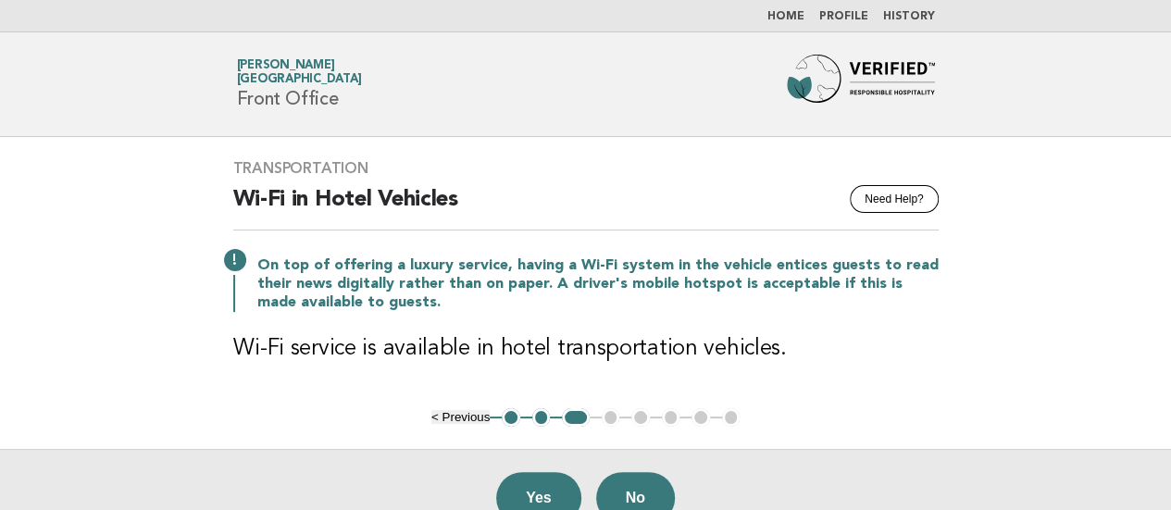
click at [7, 159] on main "Transportation Need Help? Wi-Fi in Hotel Vehicles On top of offering a luxury s…" at bounding box center [585, 341] width 1171 height 409
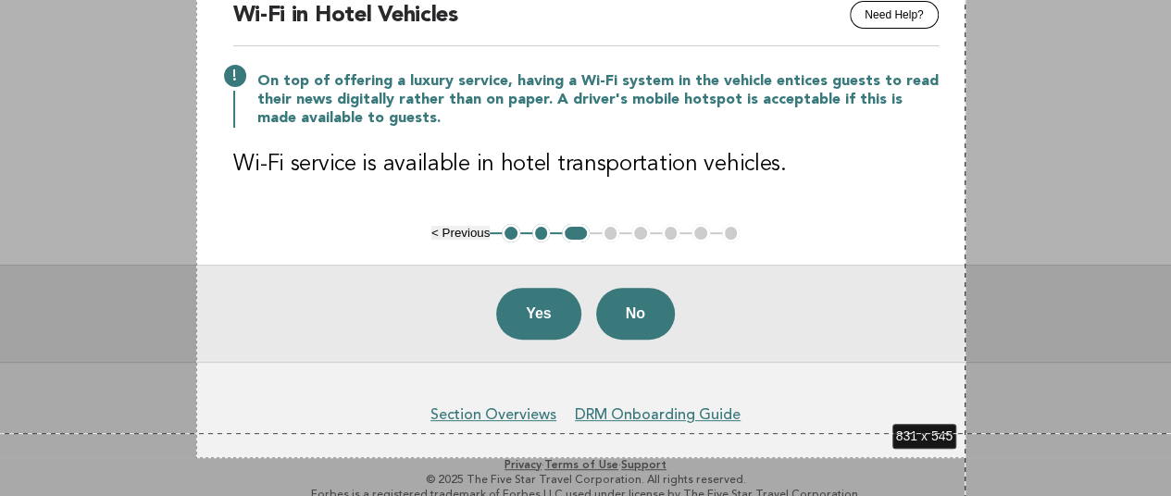
scroll to position [209, 0]
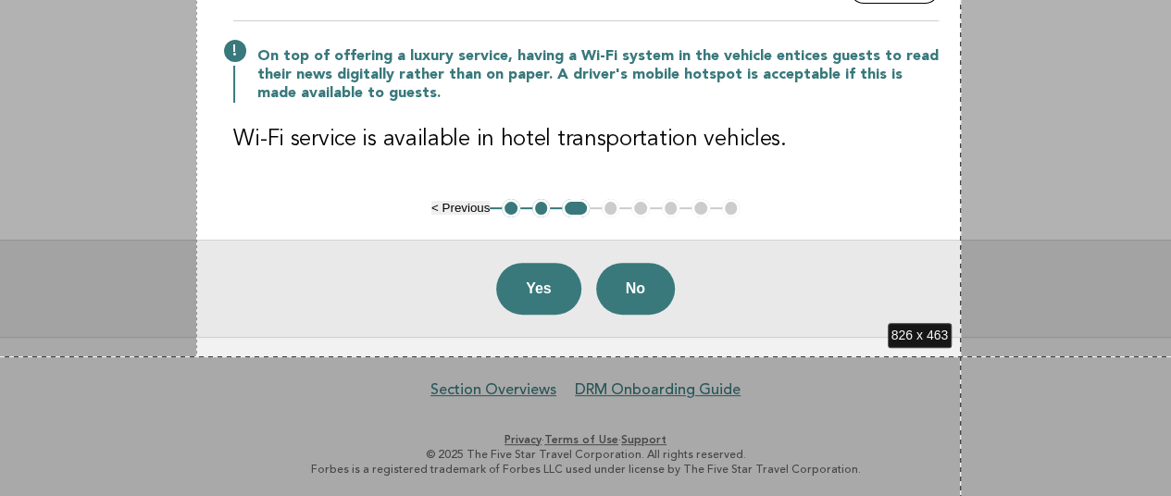
drag, startPoint x: 196, startPoint y: 45, endPoint x: 961, endPoint y: 356, distance: 825.4
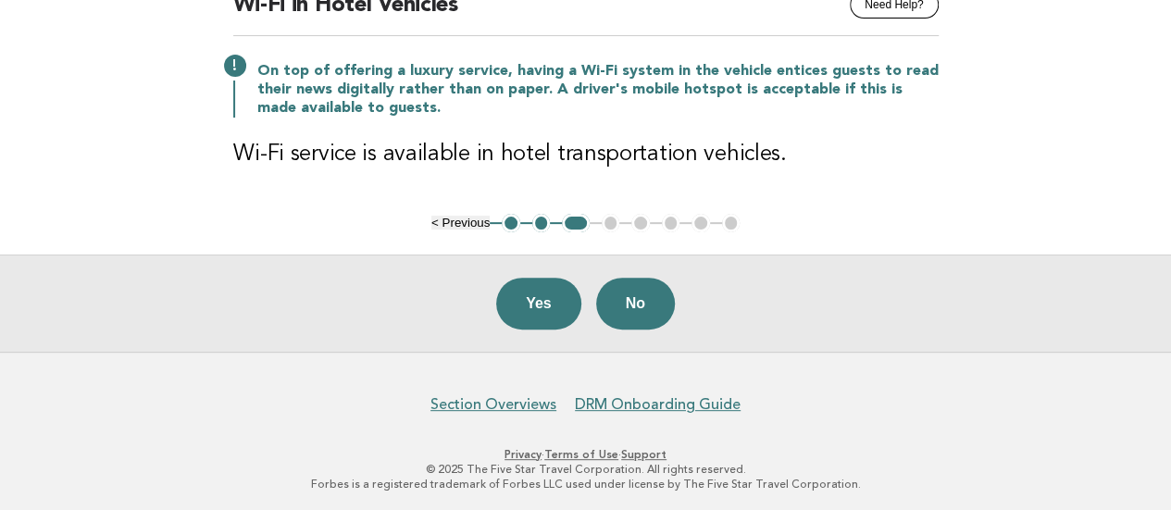
scroll to position [93, 0]
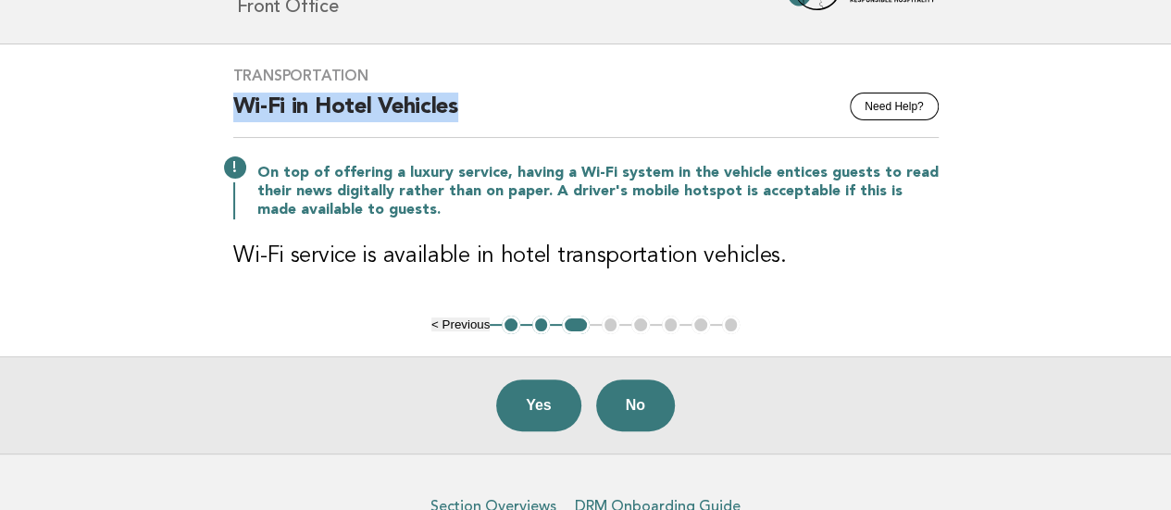
drag, startPoint x: 485, startPoint y: 99, endPoint x: 196, endPoint y: 108, distance: 288.9
click at [196, 108] on main "Transportation Need Help? Wi-Fi in Hotel Vehicles On top of offering a luxury s…" at bounding box center [585, 248] width 1171 height 409
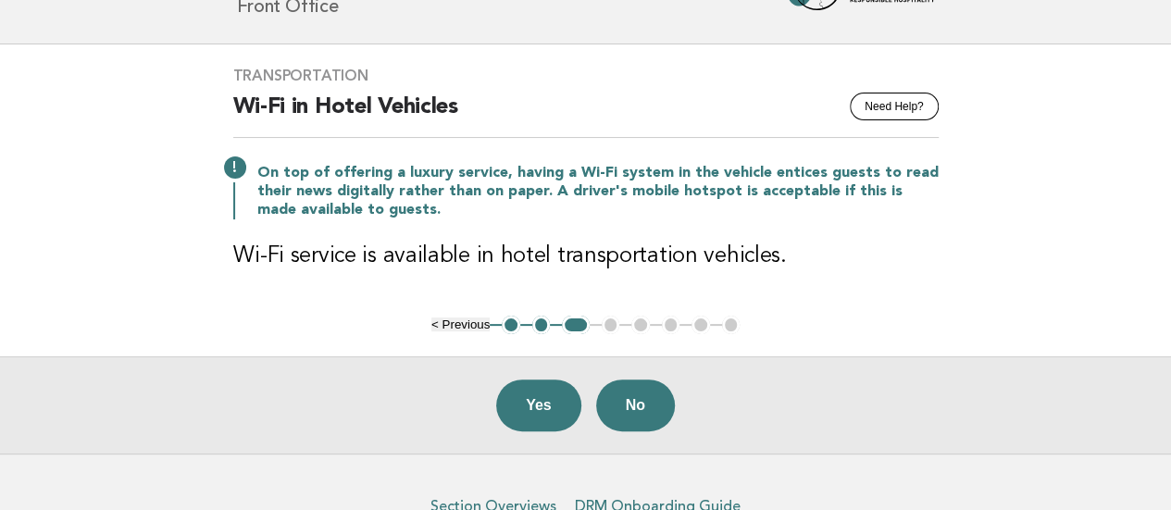
click at [23, 268] on main "Transportation Need Help? Wi-Fi in Hotel Vehicles On top of offering a luxury s…" at bounding box center [585, 248] width 1171 height 409
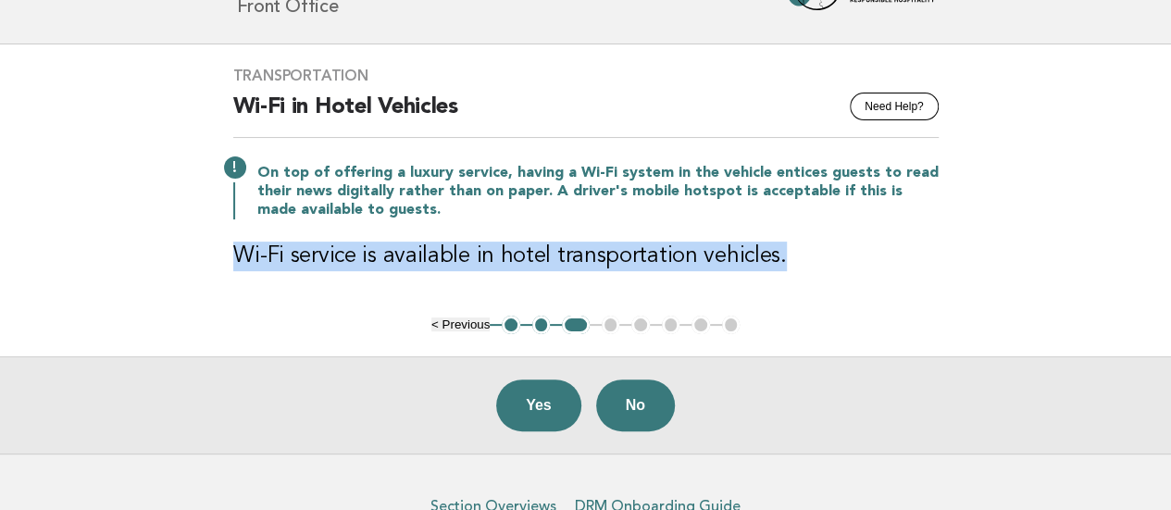
drag, startPoint x: 238, startPoint y: 251, endPoint x: 852, endPoint y: 249, distance: 614.6
click at [852, 249] on h3 "Wi-Fi service is available in hotel transportation vehicles." at bounding box center [585, 257] width 705 height 30
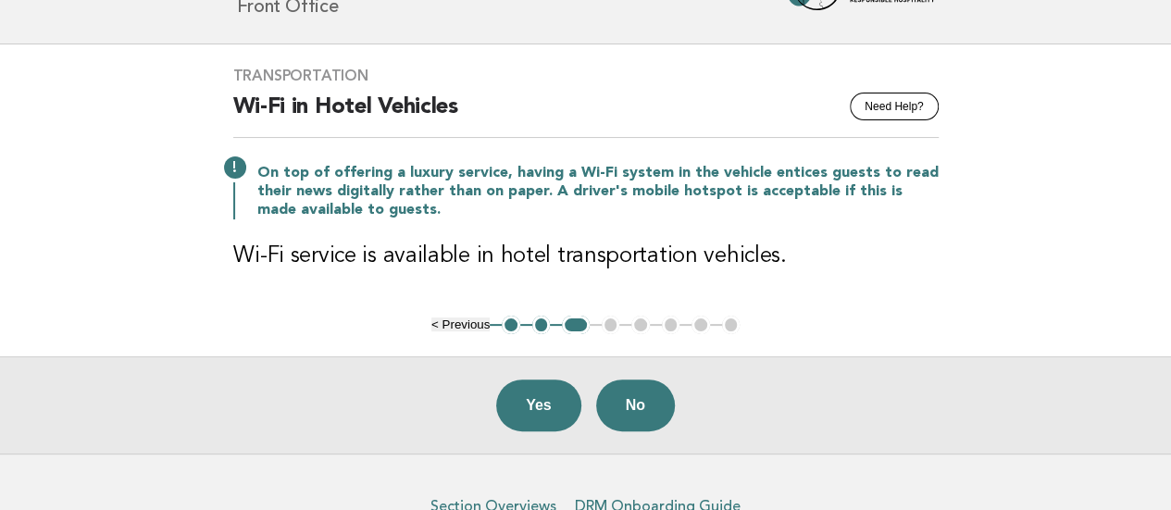
click at [30, 284] on main "Transportation Need Help? Wi-Fi in Hotel Vehicles On top of offering a luxury s…" at bounding box center [585, 248] width 1171 height 409
click at [553, 398] on button "Yes" at bounding box center [538, 405] width 85 height 52
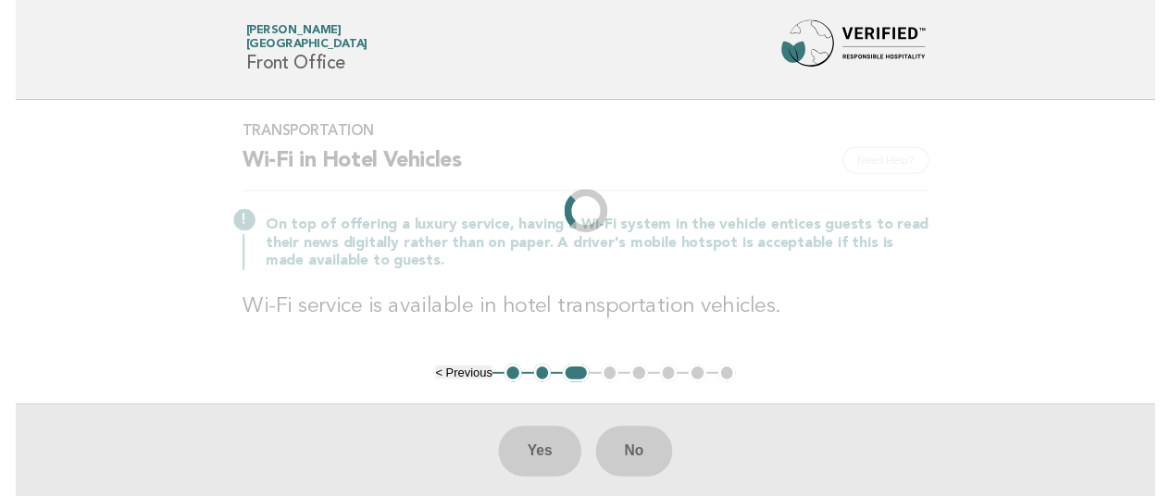
scroll to position [0, 0]
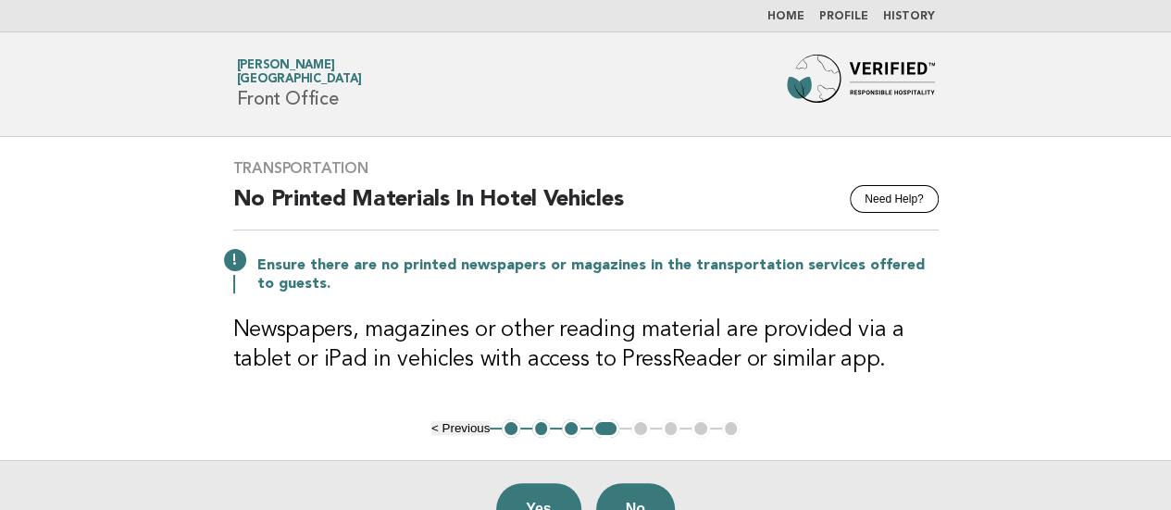
click at [0, 167] on main "Transportation Need Help? No Printed Materials In Hotel Vehicles Ensure there a…" at bounding box center [585, 347] width 1171 height 420
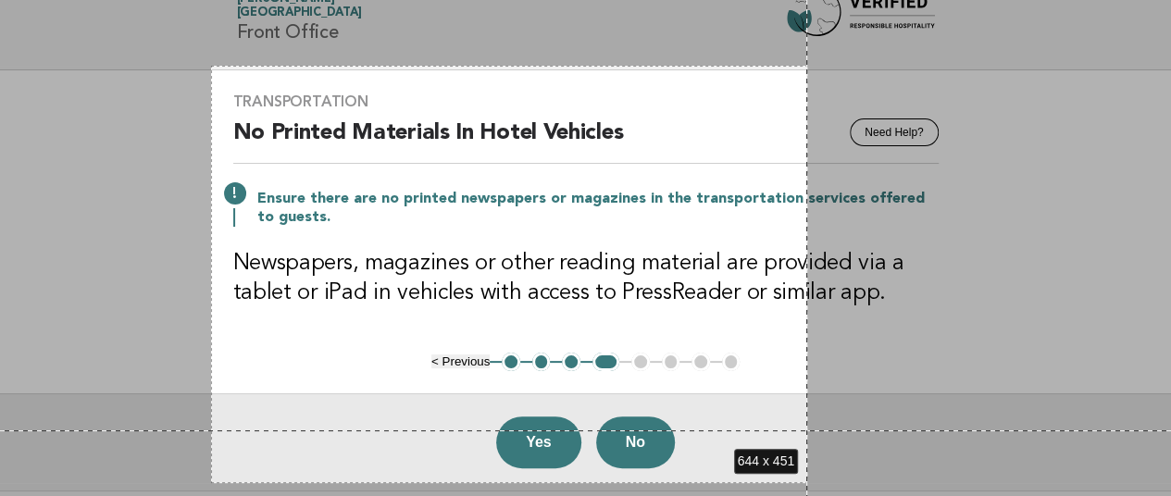
scroll to position [216, 0]
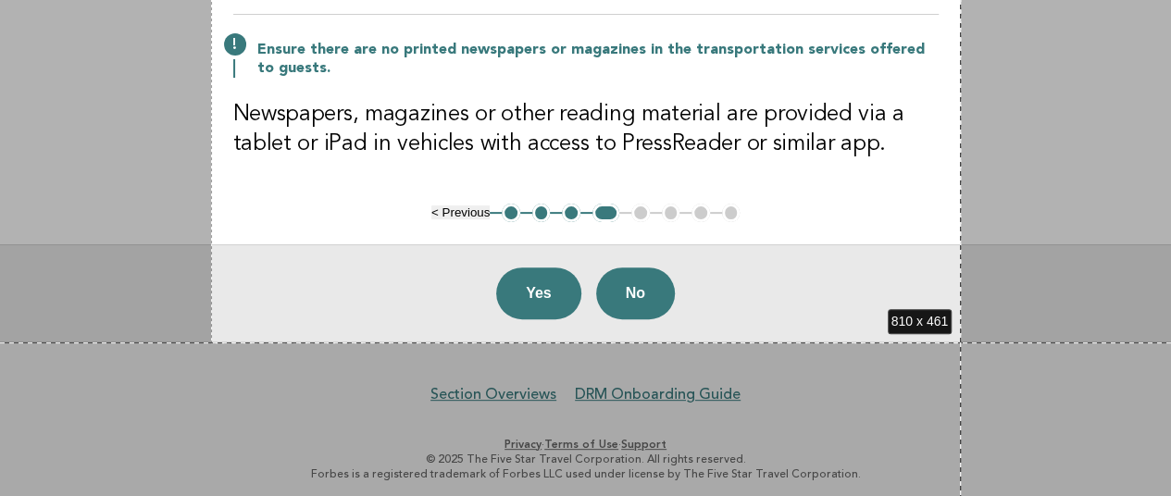
drag, startPoint x: 211, startPoint y: 132, endPoint x: 961, endPoint y: 342, distance: 778.6
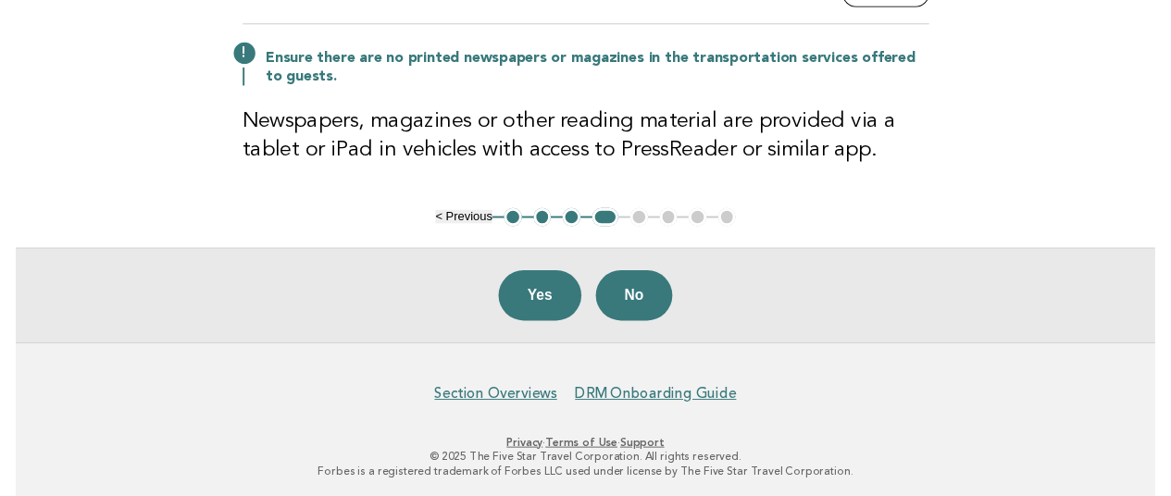
scroll to position [0, 0]
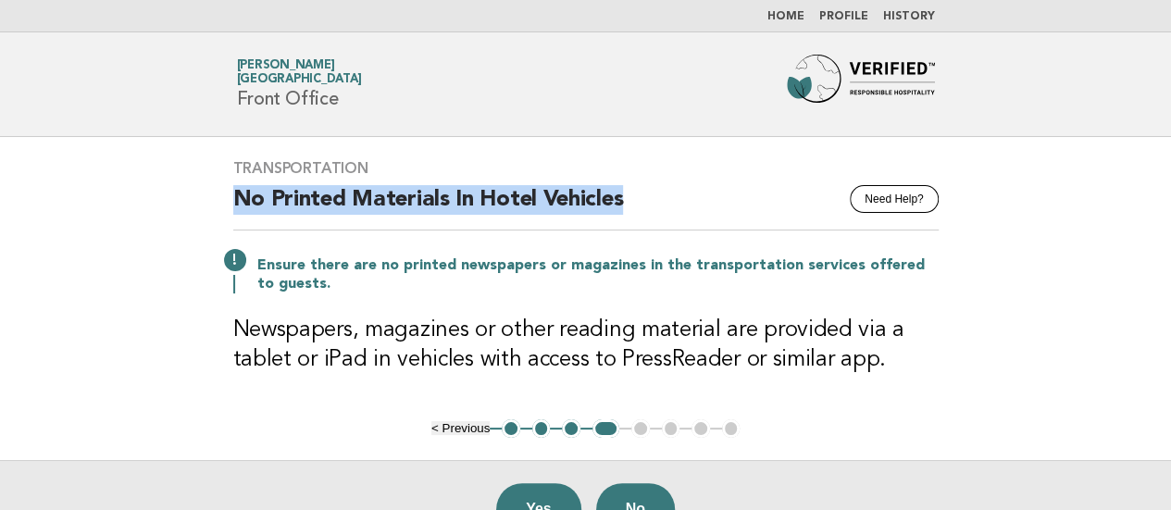
drag, startPoint x: 641, startPoint y: 198, endPoint x: 215, endPoint y: 202, distance: 425.8
click at [215, 202] on div "Transportation Need Help? No Printed Materials In Hotel Vehicles Ensure there a…" at bounding box center [586, 278] width 750 height 282
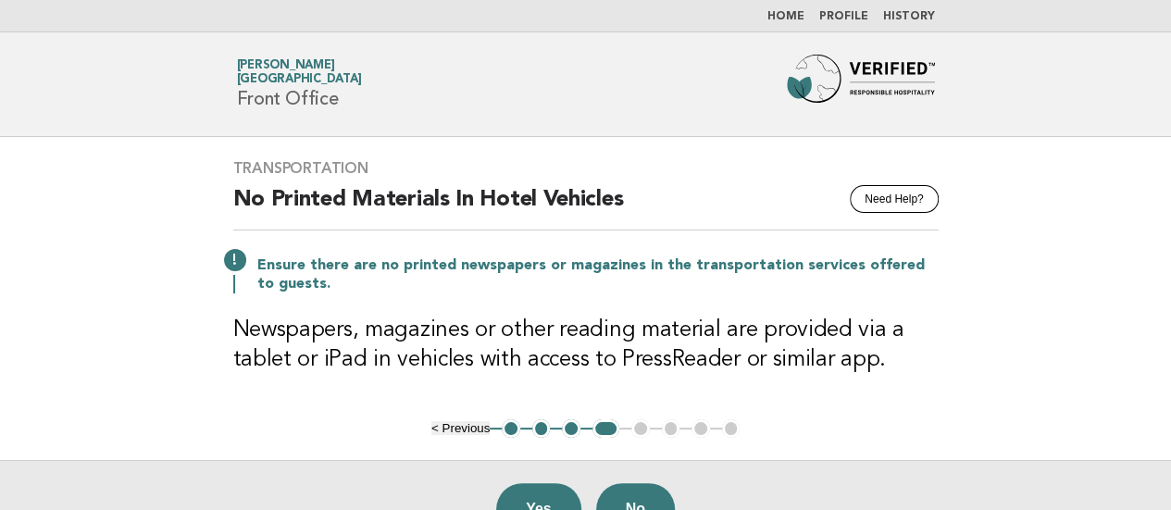
click at [6, 306] on main "Transportation Need Help? No Printed Materials In Hotel Vehicles Ensure there a…" at bounding box center [585, 347] width 1171 height 420
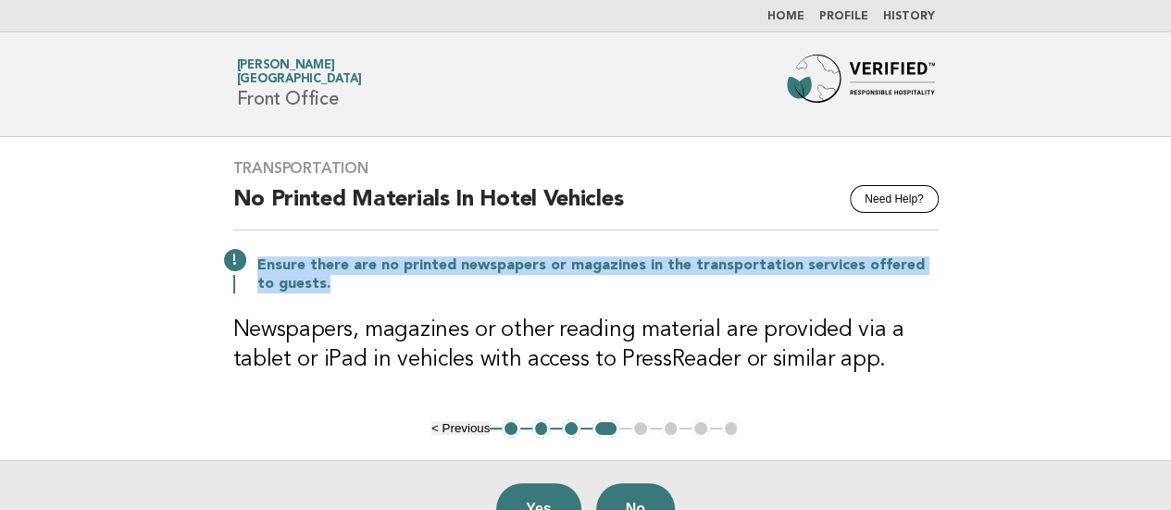
drag, startPoint x: 261, startPoint y: 258, endPoint x: 316, endPoint y: 284, distance: 60.4
click at [316, 284] on p "Ensure there are no printed newspapers or magazines in the transportation servi…" at bounding box center [597, 274] width 681 height 37
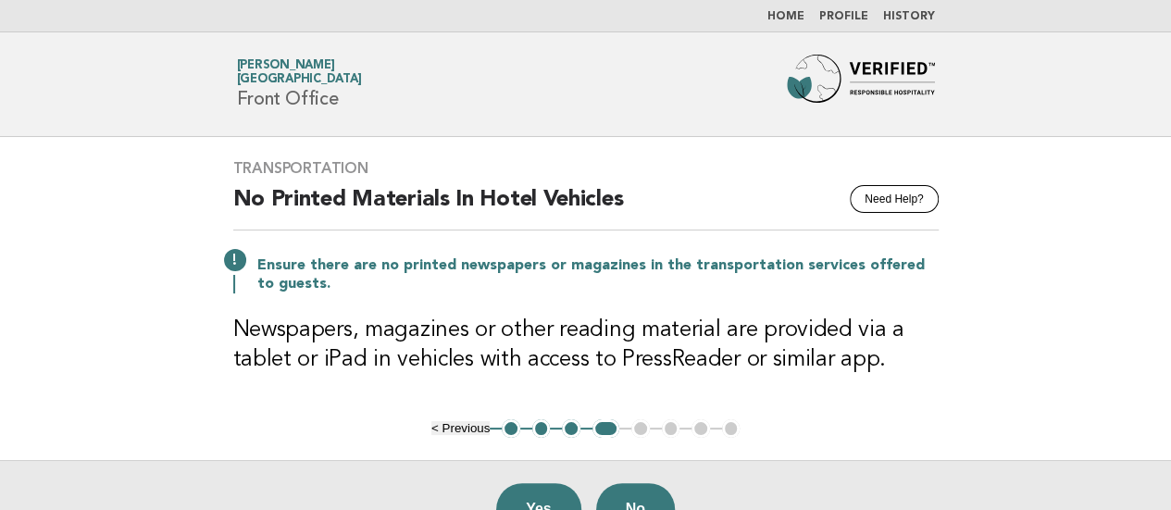
click at [0, 318] on main "Transportation Need Help? No Printed Materials In Hotel Vehicles Ensure there a…" at bounding box center [585, 347] width 1171 height 420
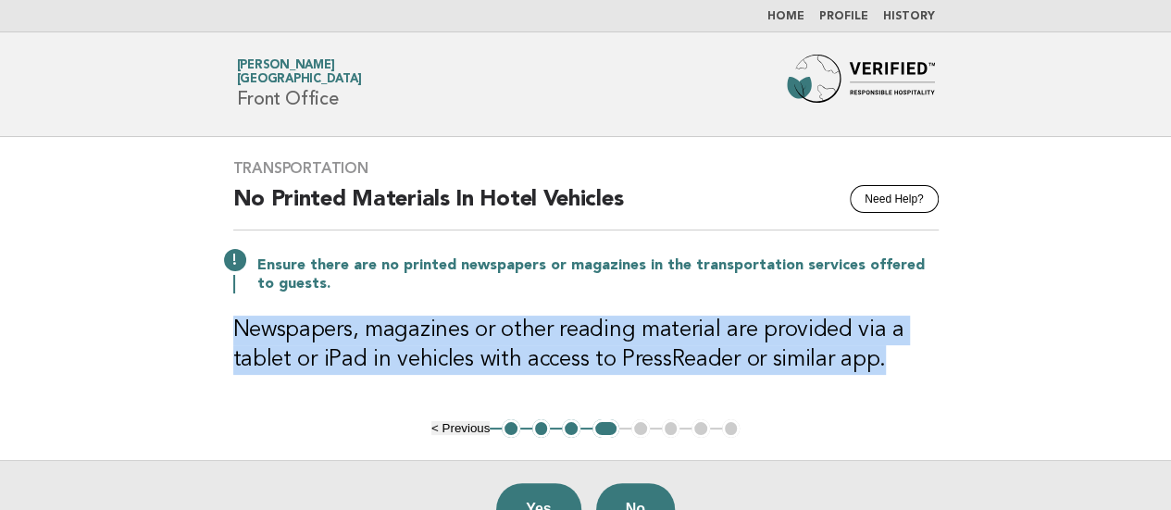
drag, startPoint x: 235, startPoint y: 322, endPoint x: 914, endPoint y: 366, distance: 680.8
click at [914, 366] on h3 "Newspapers, magazines or other reading material are provided via a tablet or iP…" at bounding box center [585, 345] width 705 height 59
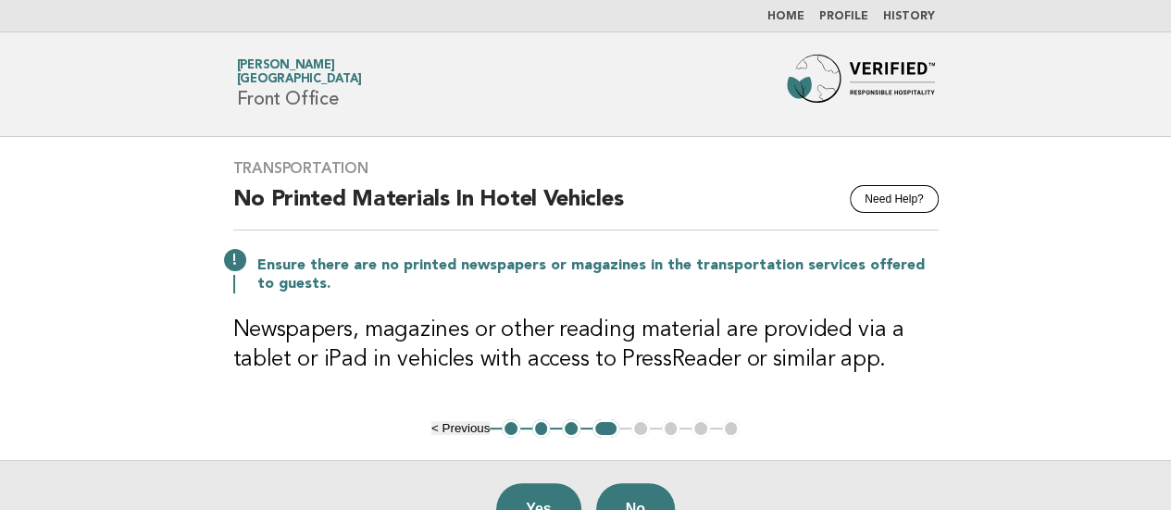
click at [0, 356] on main "Transportation Need Help? No Printed Materials In Hotel Vehicles Ensure there a…" at bounding box center [585, 347] width 1171 height 420
click at [633, 484] on button "No" at bounding box center [635, 509] width 79 height 52
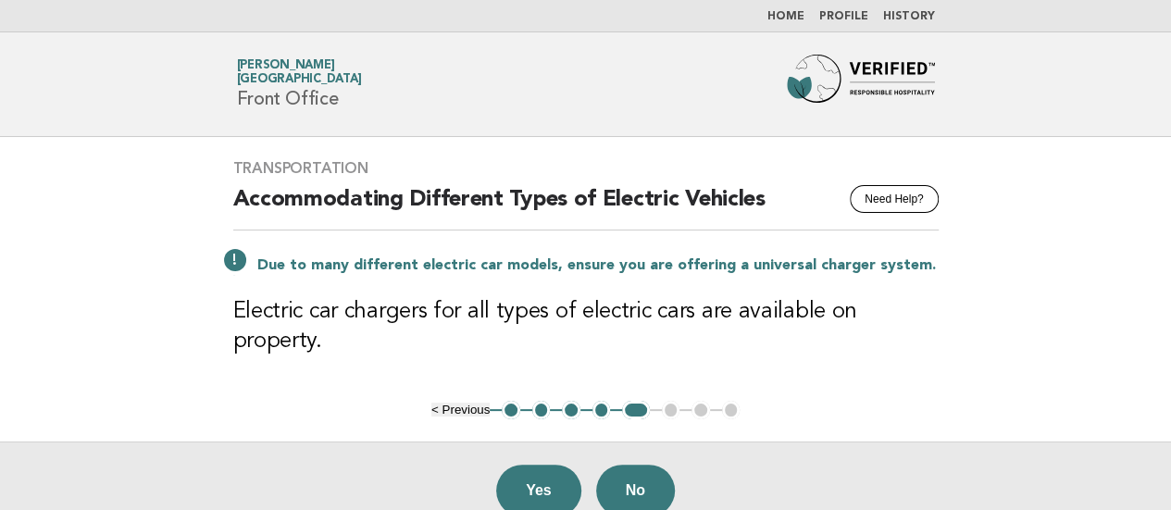
click at [11, 202] on main "Transportation Need Help? Accommodating Different Types of Electric Vehicles Du…" at bounding box center [585, 338] width 1171 height 402
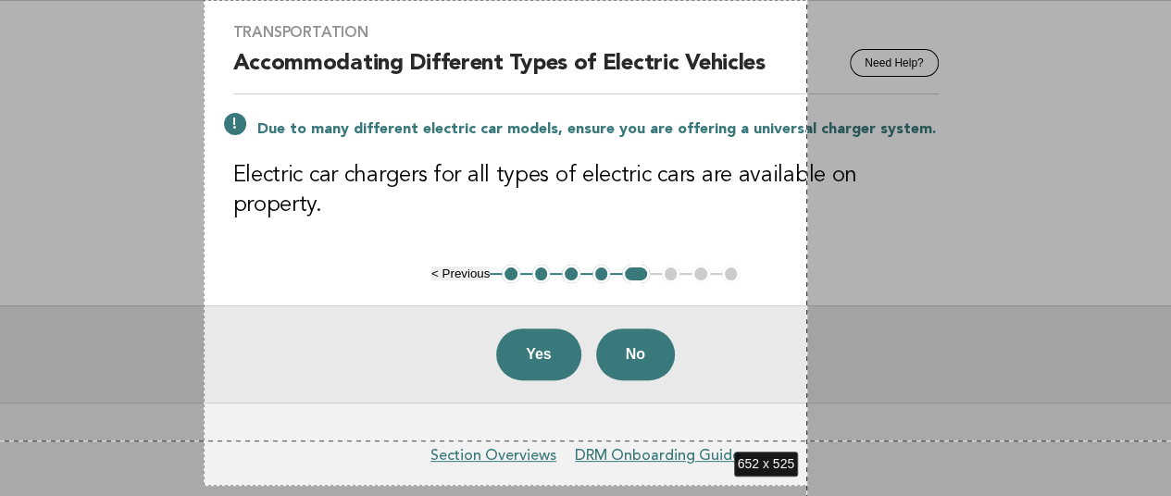
scroll to position [172, 0]
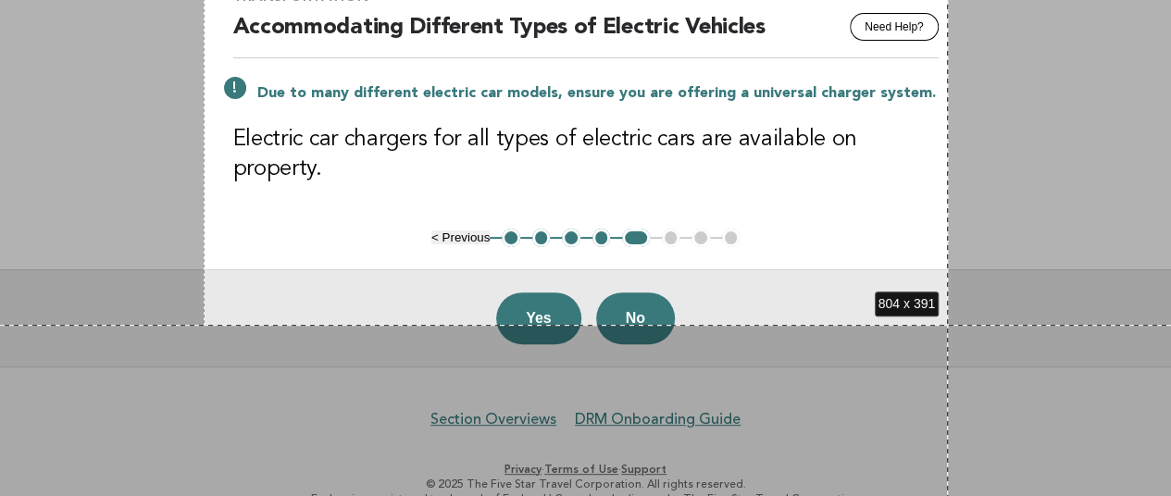
drag, startPoint x: 204, startPoint y: 136, endPoint x: 948, endPoint y: 325, distance: 767.7
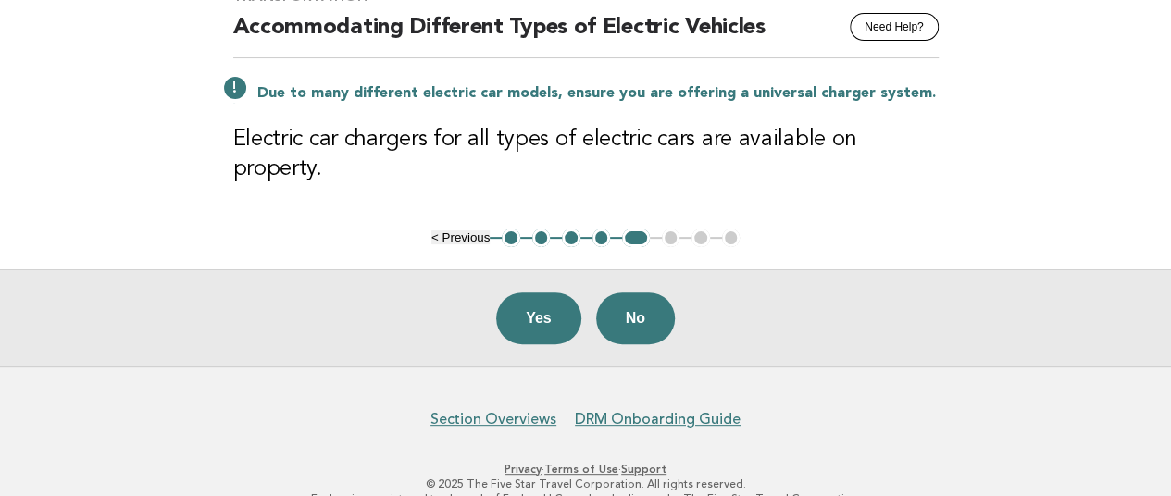
scroll to position [0, 0]
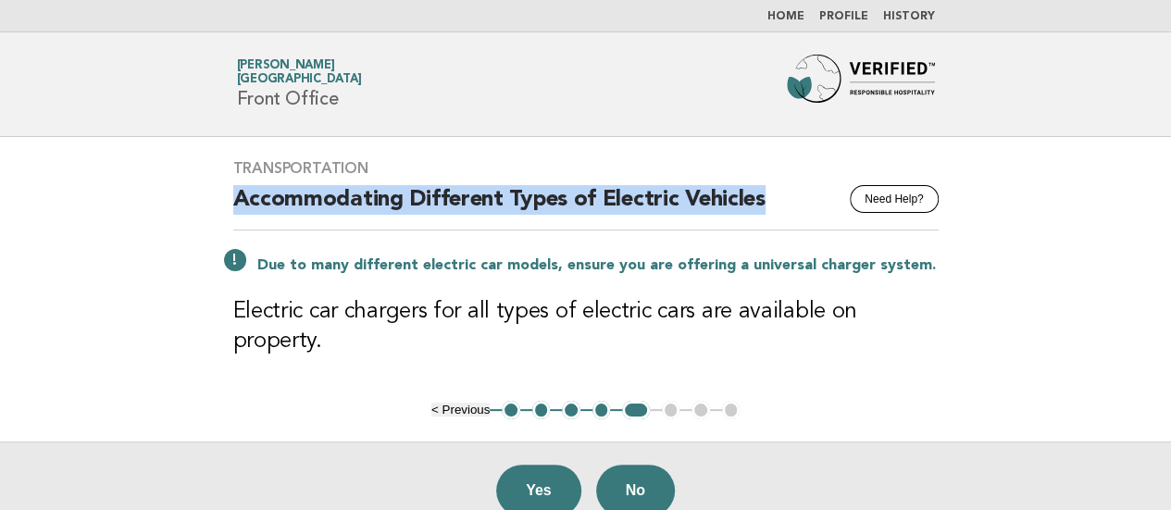
drag, startPoint x: 236, startPoint y: 198, endPoint x: 790, endPoint y: 183, distance: 553.7
click at [792, 193] on h2 "Accommodating Different Types of Electric Vehicles" at bounding box center [585, 207] width 705 height 45
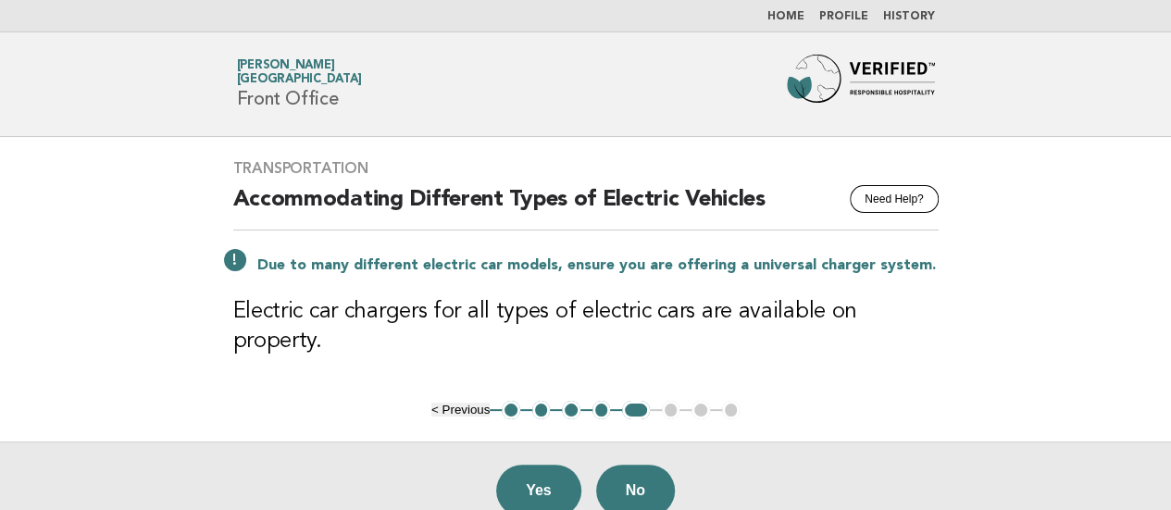
click at [24, 321] on main "Transportation Need Help? Accommodating Different Types of Electric Vehicles Du…" at bounding box center [585, 338] width 1171 height 402
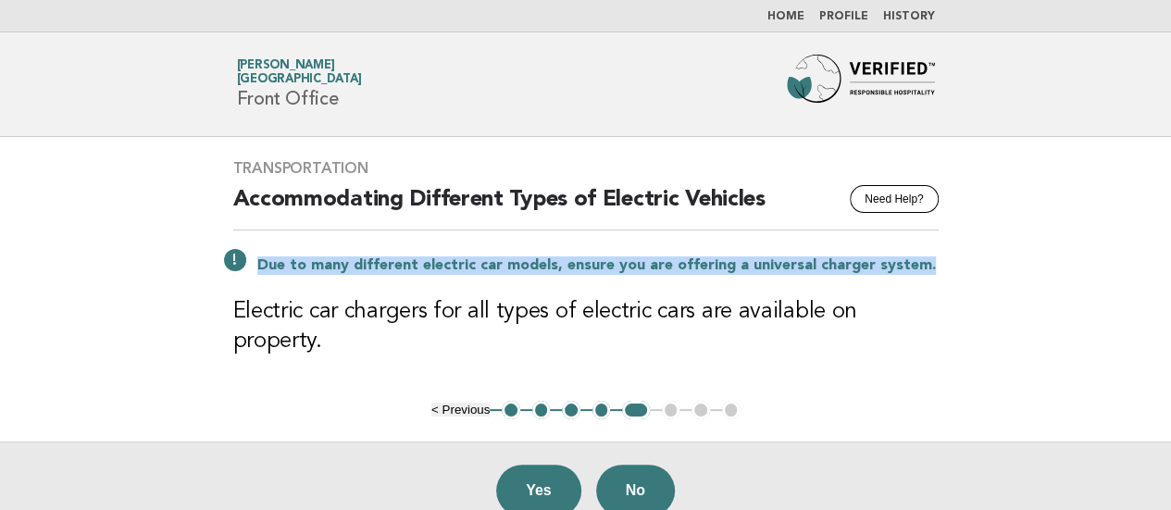
drag, startPoint x: 261, startPoint y: 263, endPoint x: 990, endPoint y: 260, distance: 729.4
click at [990, 260] on main "Transportation Need Help? Accommodating Different Types of Electric Vehicles Du…" at bounding box center [585, 338] width 1171 height 402
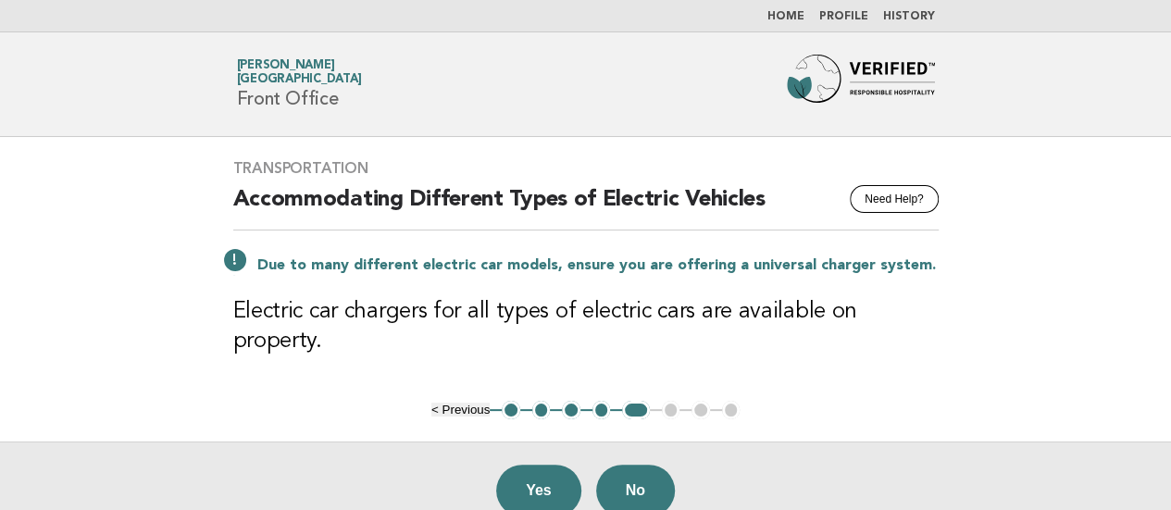
drag, startPoint x: 35, startPoint y: 305, endPoint x: 72, endPoint y: 314, distance: 38.2
click at [35, 305] on main "Transportation Need Help? Accommodating Different Types of Electric Vehicles Du…" at bounding box center [585, 338] width 1171 height 402
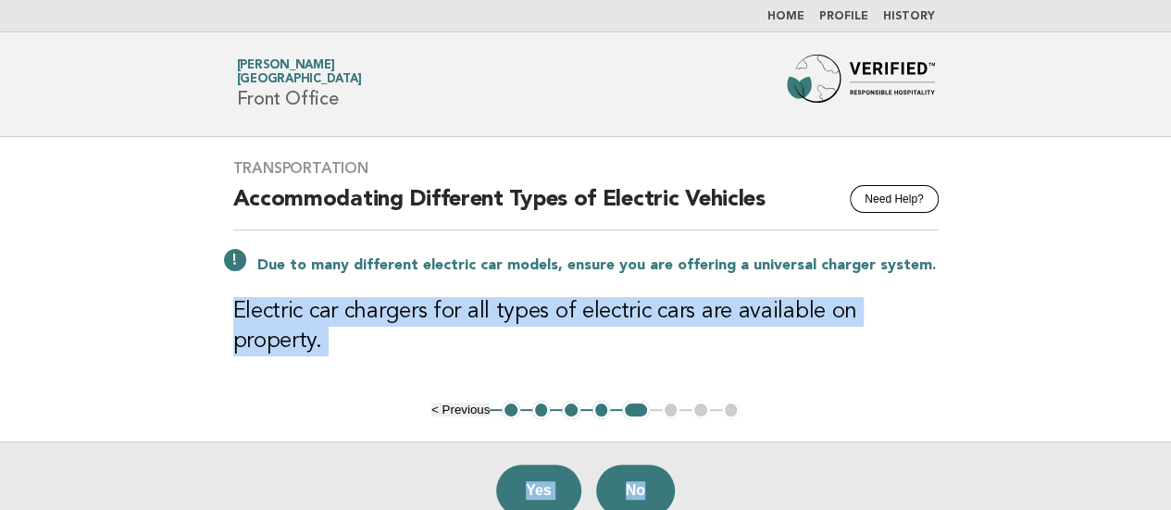
drag, startPoint x: 230, startPoint y: 309, endPoint x: 1152, endPoint y: 319, distance: 922.9
click at [1152, 319] on main "Transportation Need Help? Accommodating Different Types of Electric Vehicles Du…" at bounding box center [585, 338] width 1171 height 402
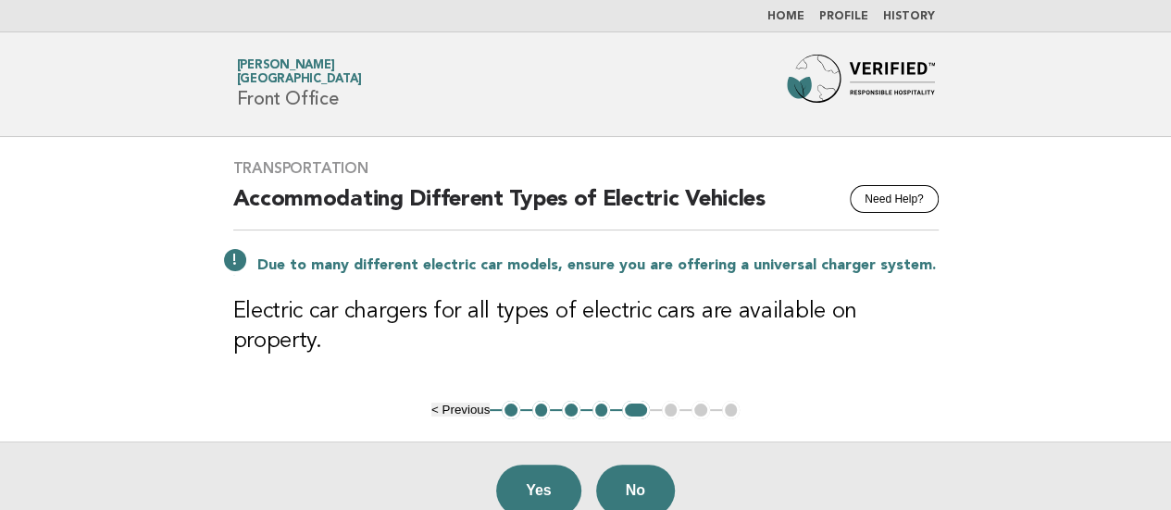
drag, startPoint x: 7, startPoint y: 145, endPoint x: 28, endPoint y: 120, distance: 32.2
click at [7, 145] on main "Transportation Need Help? Accommodating Different Types of Electric Vehicles Du…" at bounding box center [585, 338] width 1171 height 402
click at [523, 465] on button "Yes" at bounding box center [538, 491] width 85 height 52
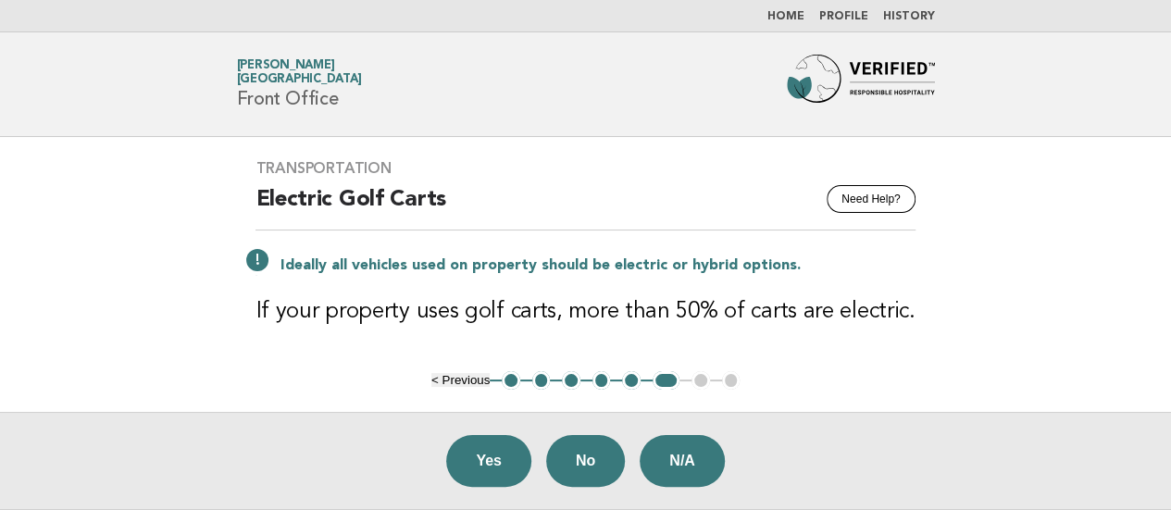
click at [30, 216] on main "Transportation Need Help? Electric Golf Carts Ideally all vehicles used on prop…" at bounding box center [585, 323] width 1171 height 372
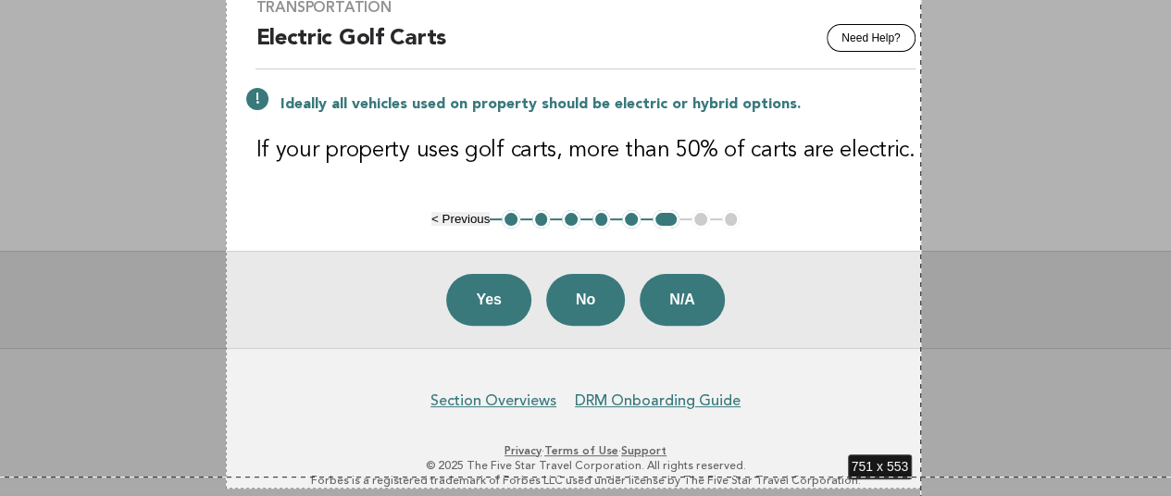
scroll to position [172, 0]
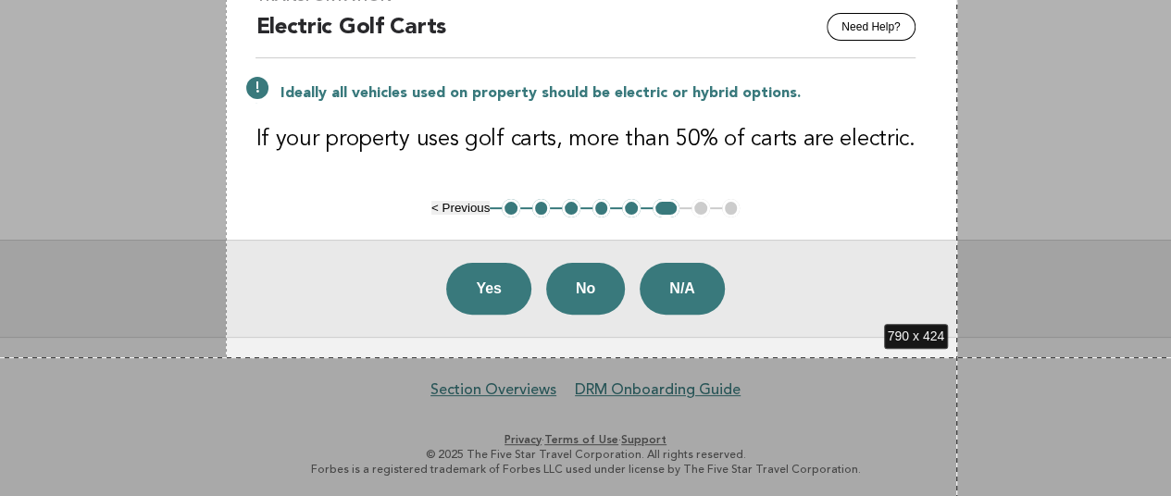
drag, startPoint x: 226, startPoint y: 138, endPoint x: 957, endPoint y: 357, distance: 763.4
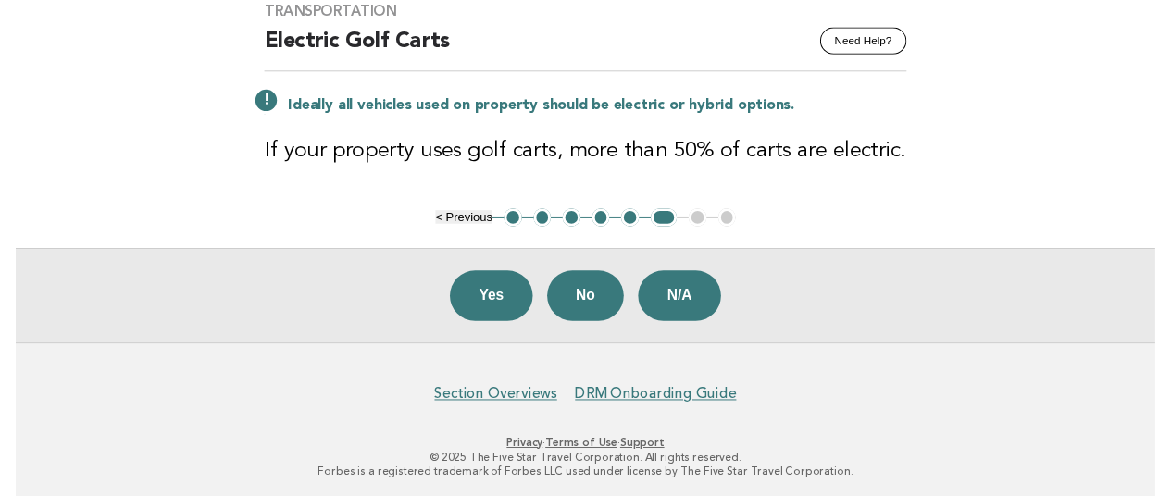
scroll to position [0, 0]
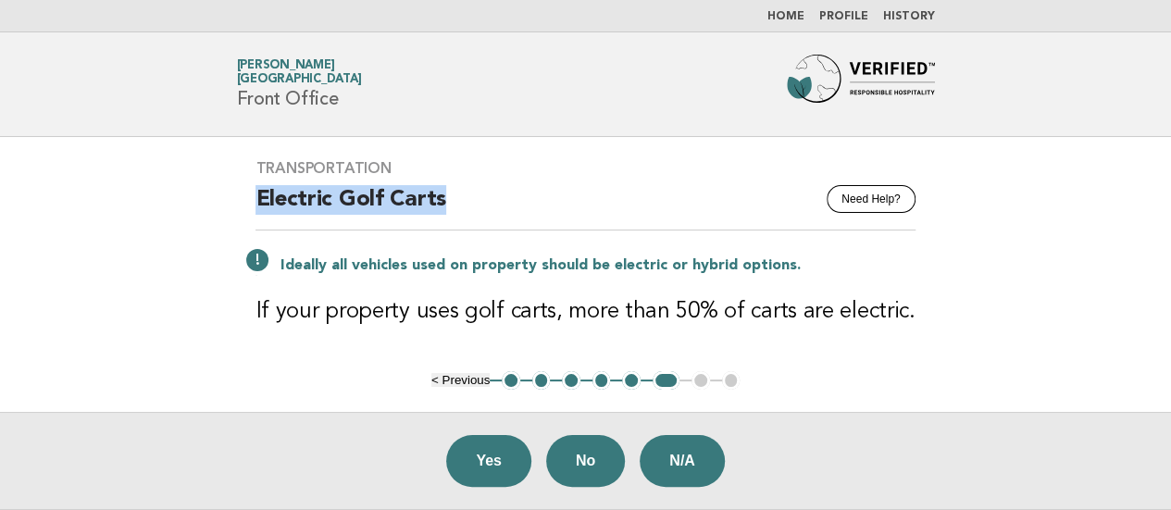
drag, startPoint x: 260, startPoint y: 188, endPoint x: 498, endPoint y: 188, distance: 237.9
click at [498, 188] on div "Transportation Need Help? Electric Golf Carts Ideally all vehicles used on prop…" at bounding box center [584, 254] width 703 height 234
click at [0, 278] on main "Transportation Need Help? Electric Golf Carts Ideally all vehicles used on prop…" at bounding box center [585, 323] width 1171 height 372
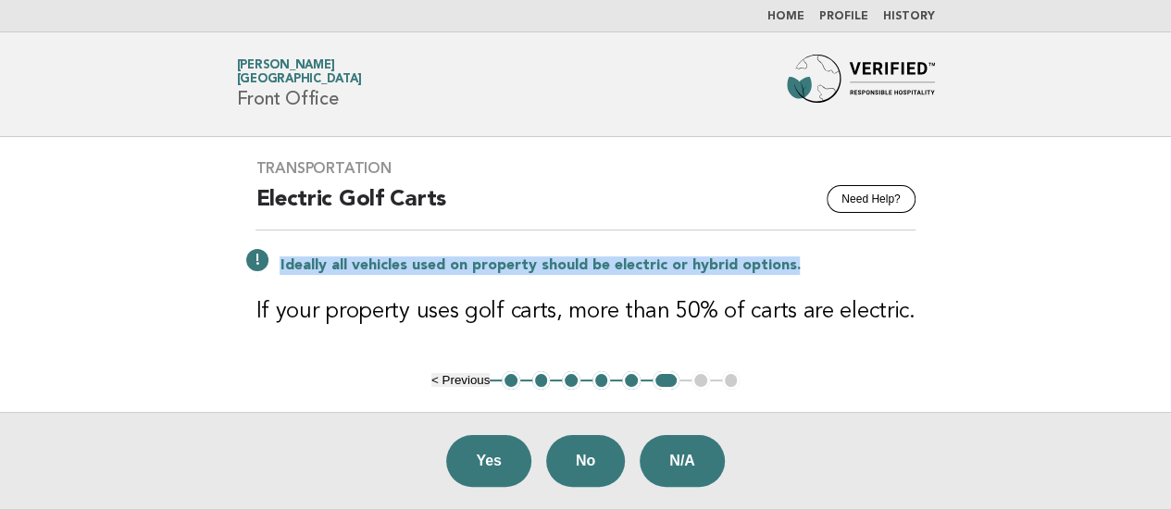
drag, startPoint x: 283, startPoint y: 267, endPoint x: 864, endPoint y: 267, distance: 580.3
click at [864, 267] on div "Ideally all vehicles used on property should be electric or hybrid options." at bounding box center [584, 264] width 659 height 22
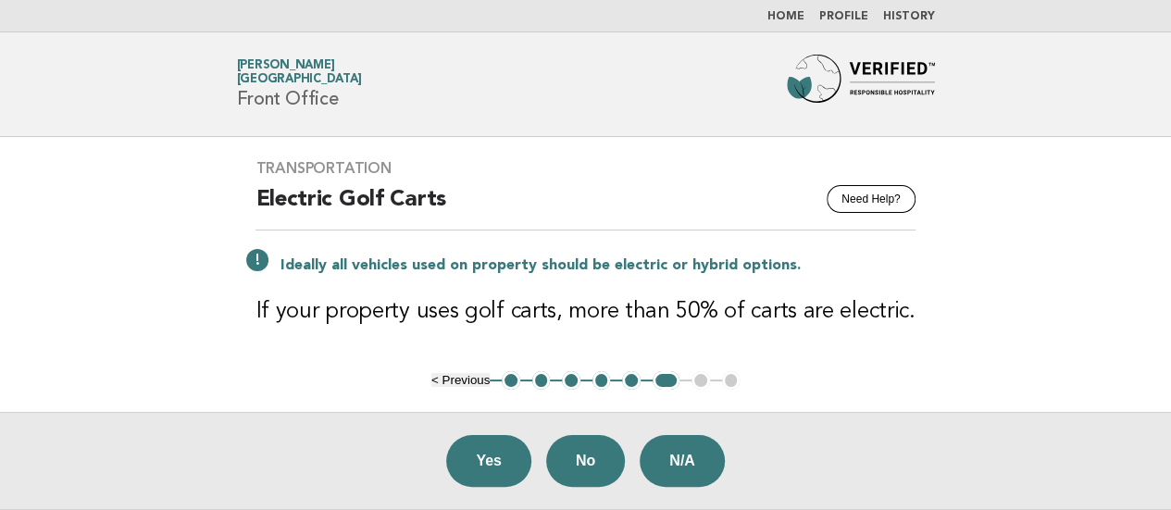
click at [6, 275] on main "Transportation Need Help? Electric Golf Carts Ideally all vehicles used on prop…" at bounding box center [585, 323] width 1171 height 372
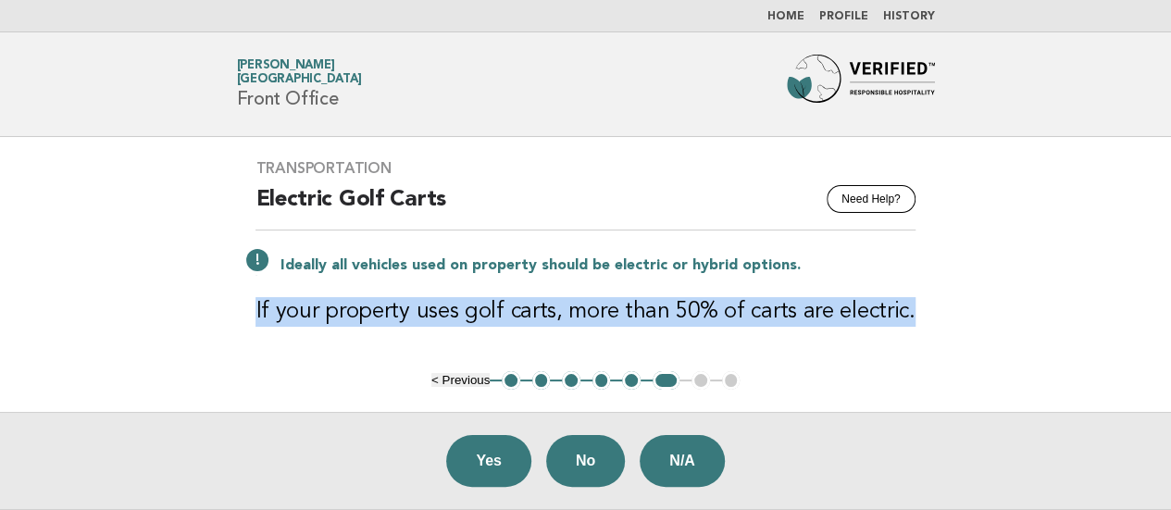
drag, startPoint x: 232, startPoint y: 312, endPoint x: 942, endPoint y: 327, distance: 710.1
click at [942, 327] on main "Transportation Need Help? Electric Golf Carts Ideally all vehicles used on prop…" at bounding box center [585, 323] width 1171 height 372
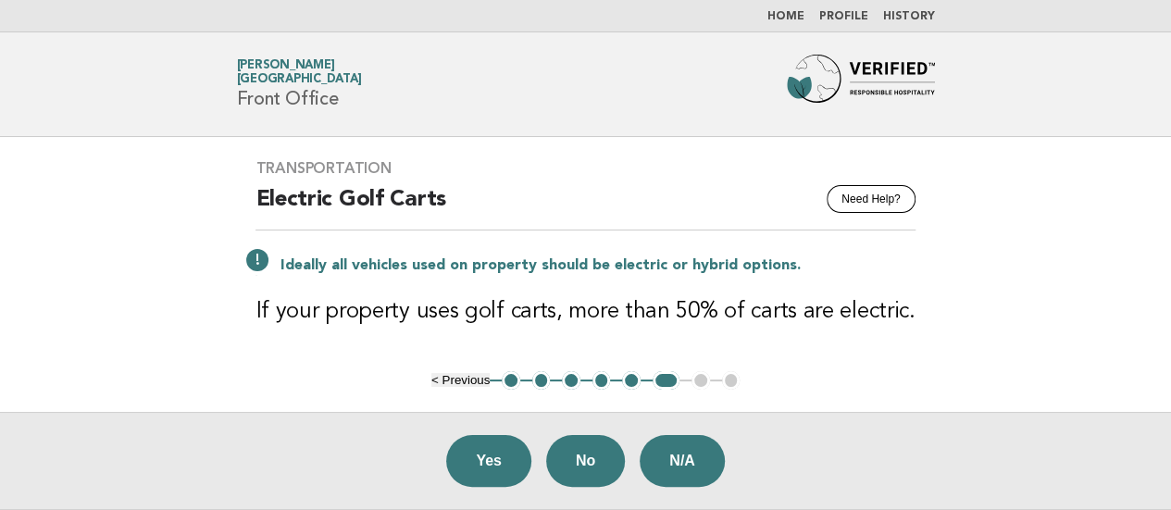
drag, startPoint x: 0, startPoint y: 308, endPoint x: 44, endPoint y: 276, distance: 55.0
click at [0, 308] on main "Transportation Need Help? Electric Golf Carts Ideally all vehicles used on prop…" at bounding box center [585, 323] width 1171 height 372
click at [665, 463] on button "N/A" at bounding box center [682, 461] width 85 height 52
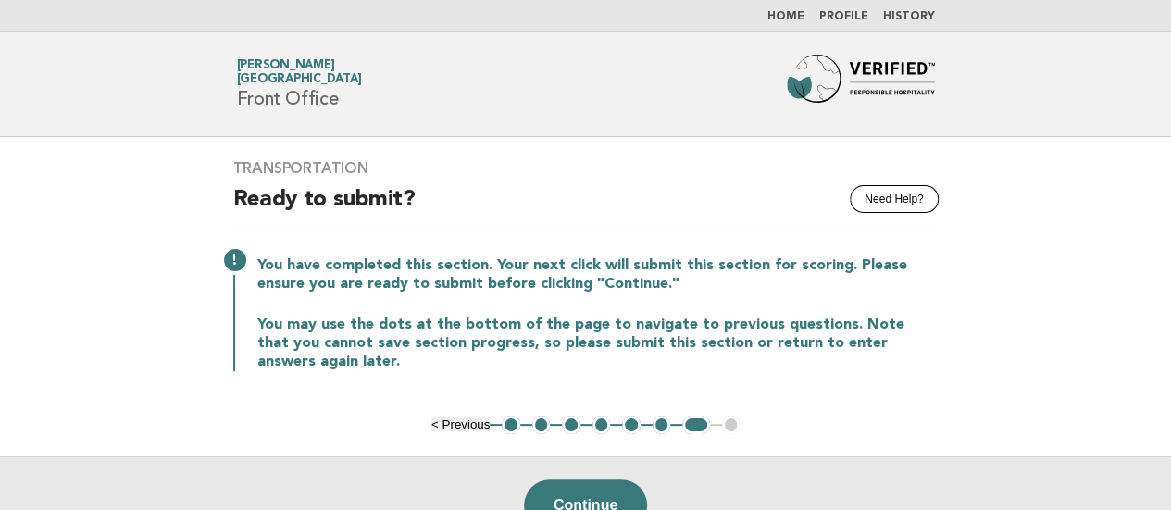
click at [5, 102] on header "Forbes Travel Guide Junko Hama Palace Hotel Tokyo Front Office" at bounding box center [585, 84] width 1171 height 105
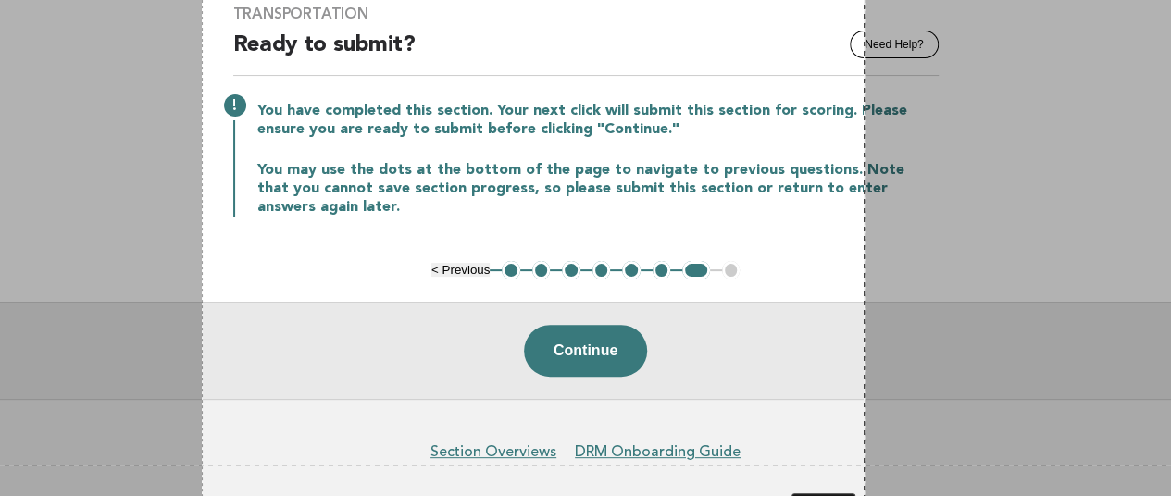
scroll to position [217, 0]
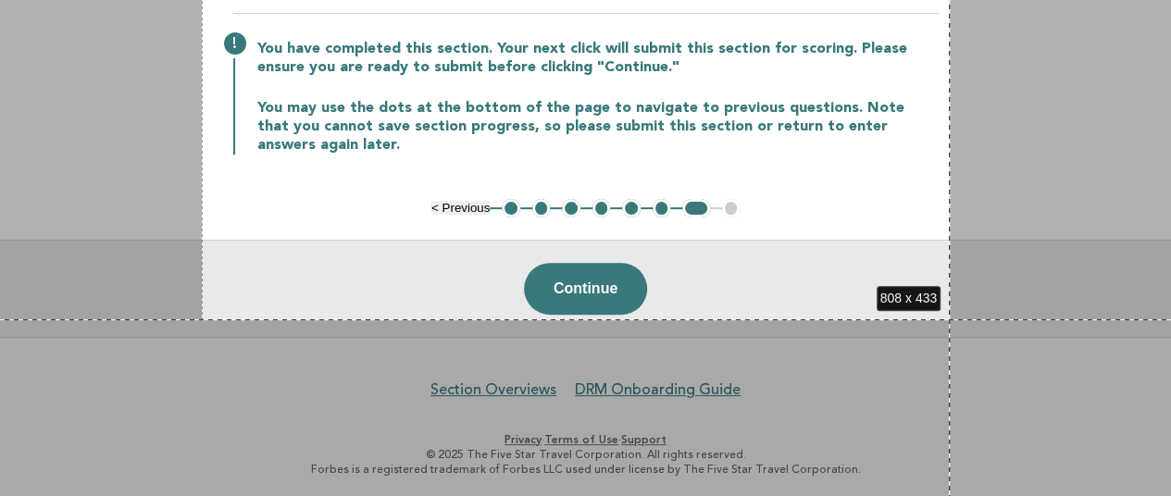
drag, startPoint x: 202, startPoint y: 136, endPoint x: 950, endPoint y: 319, distance: 770.0
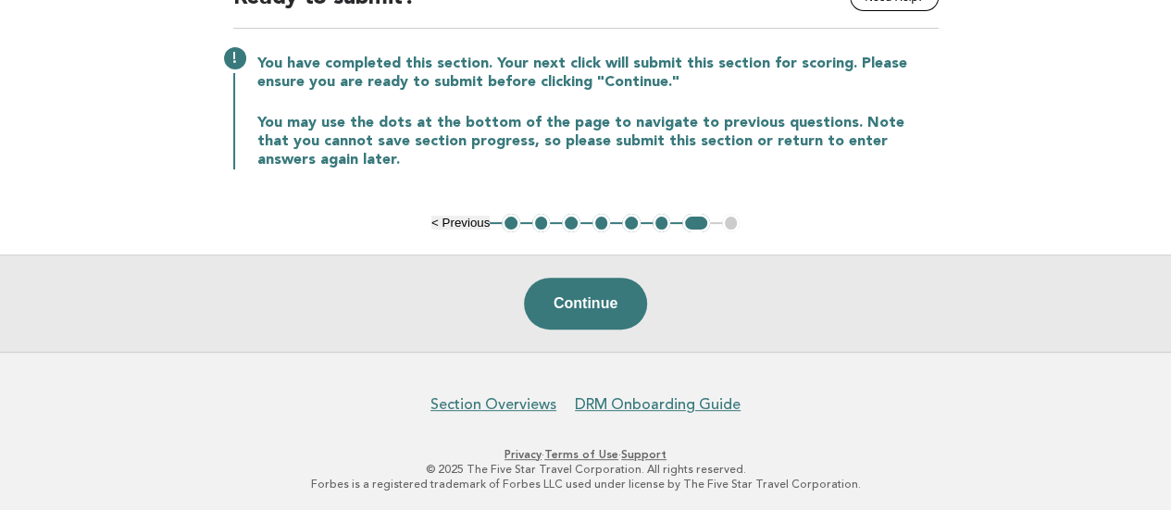
scroll to position [0, 0]
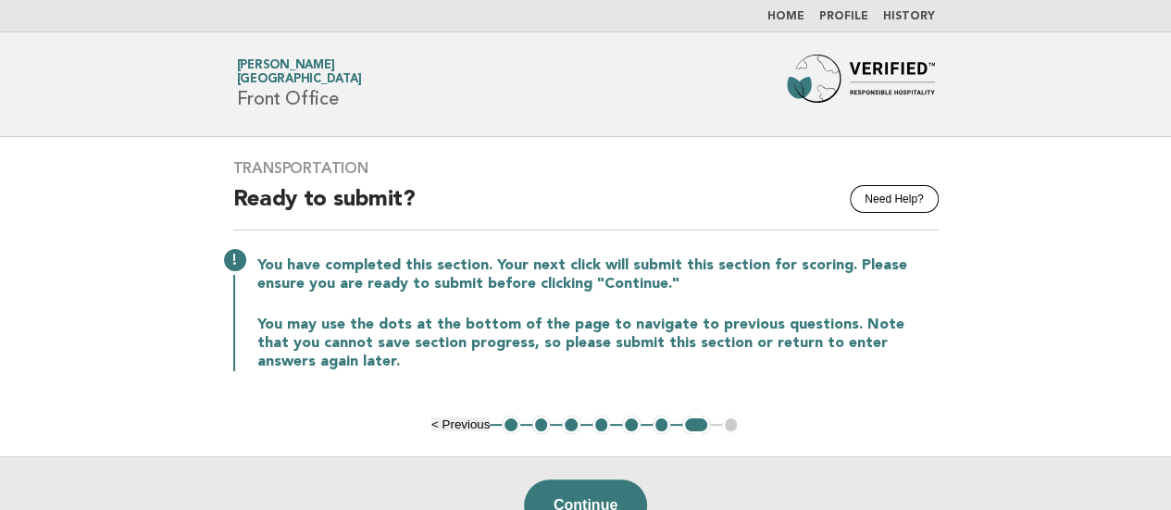
click at [783, 15] on link "Home" at bounding box center [785, 16] width 37 height 11
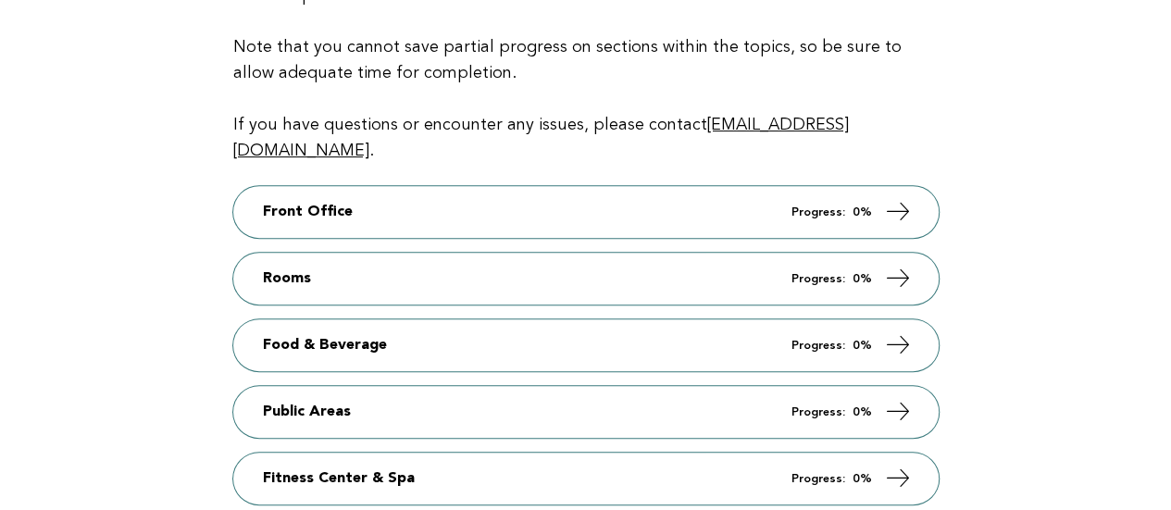
scroll to position [278, 0]
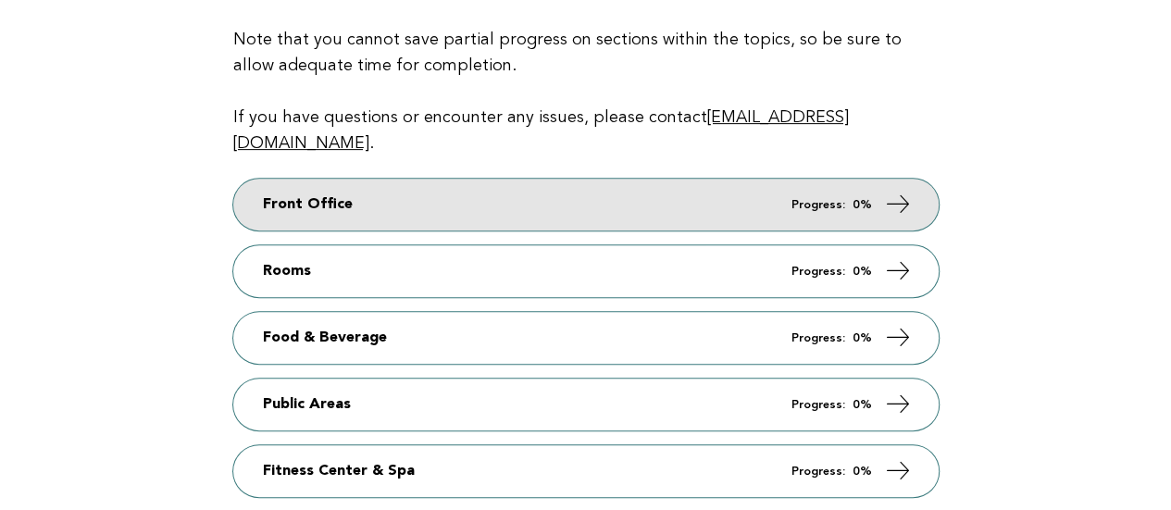
click at [663, 194] on link "Front Office Progress: 0%" at bounding box center [585, 205] width 705 height 52
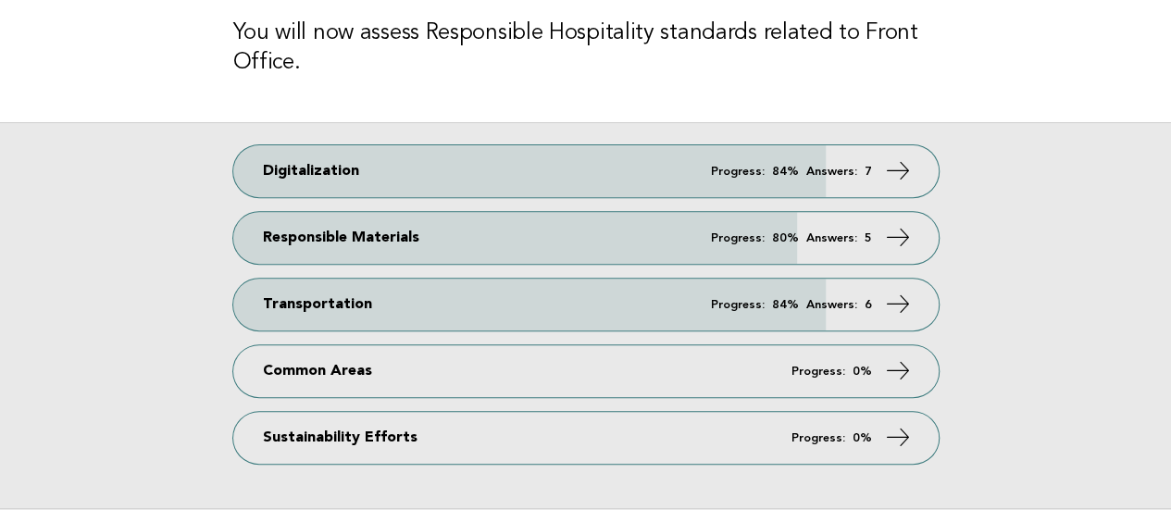
scroll to position [278, 0]
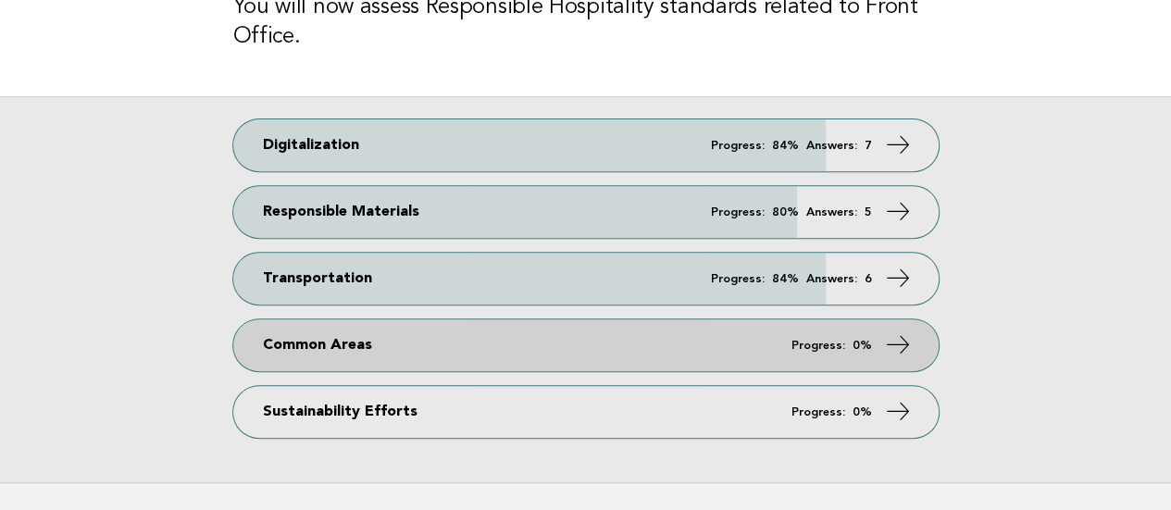
click at [541, 354] on link "Common Areas Progress: 0%" at bounding box center [585, 345] width 705 height 52
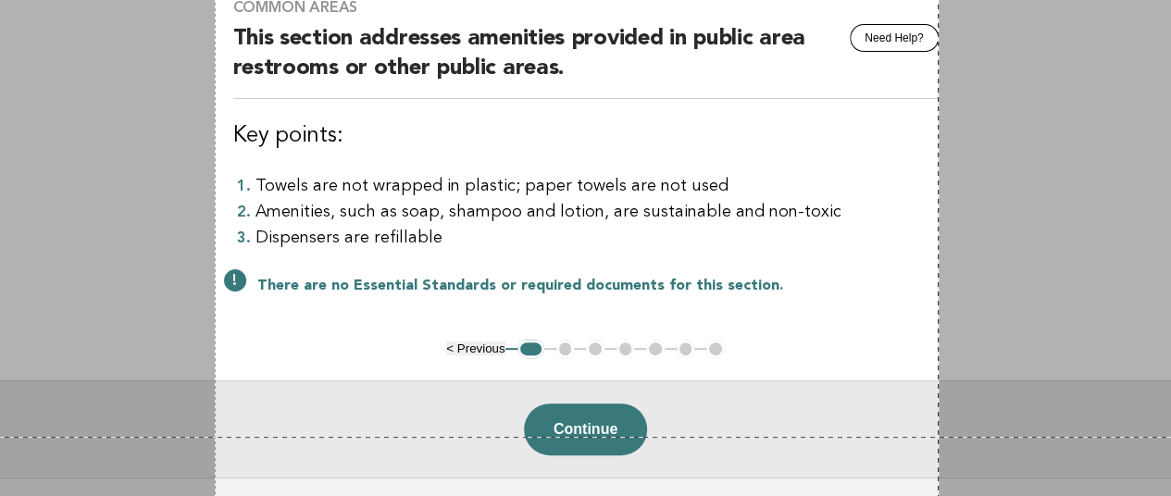
scroll to position [302, 0]
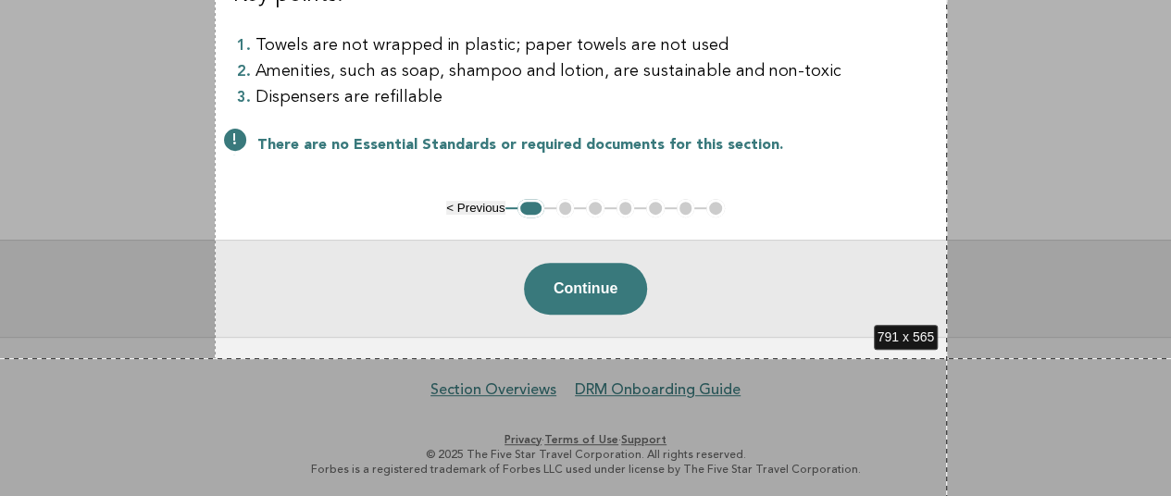
drag, startPoint x: 215, startPoint y: 138, endPoint x: 947, endPoint y: 358, distance: 764.6
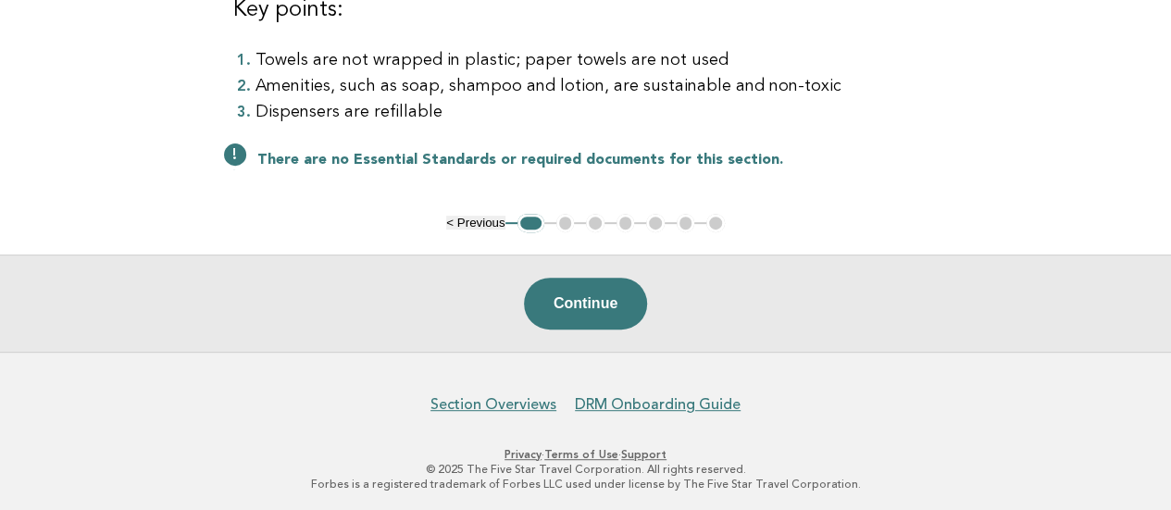
scroll to position [0, 0]
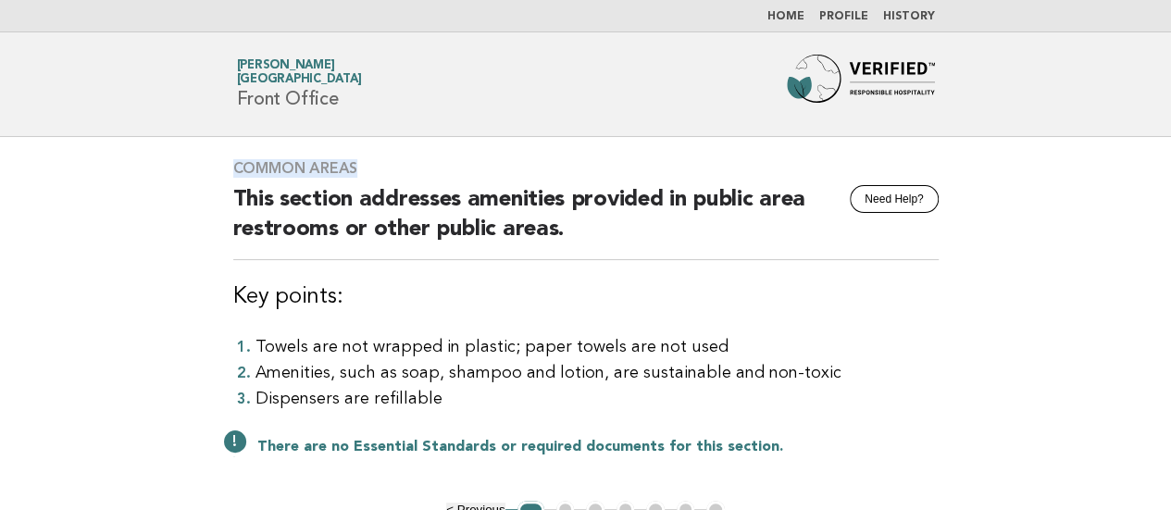
drag, startPoint x: 236, startPoint y: 165, endPoint x: 404, endPoint y: 158, distance: 167.7
click at [404, 159] on h3 "Common Areas" at bounding box center [585, 168] width 705 height 19
copy h3 "Common Areas"
click at [0, 311] on main "Common Areas Need Help? This section addresses amenities provided in public are…" at bounding box center [585, 388] width 1171 height 502
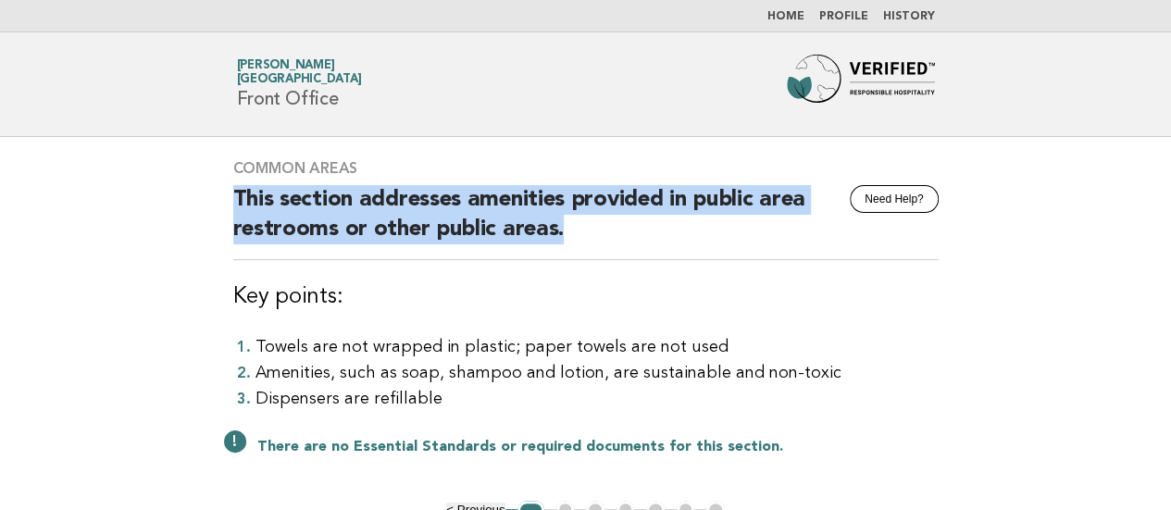
drag, startPoint x: 235, startPoint y: 195, endPoint x: 598, endPoint y: 252, distance: 367.2
click at [598, 252] on h2 "This section addresses amenities provided in public area restrooms or other pub…" at bounding box center [585, 222] width 705 height 75
copy h2 "This section addresses amenities provided in public area restrooms or other pub…"
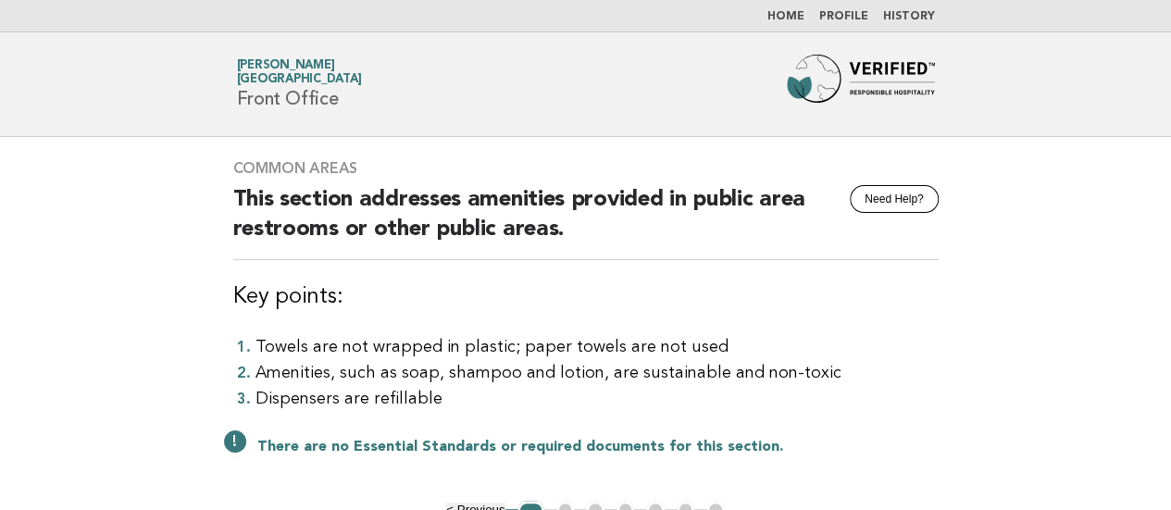
click at [0, 367] on main "Common Areas Need Help? This section addresses amenities provided in public are…" at bounding box center [585, 388] width 1171 height 502
drag, startPoint x: 232, startPoint y: 290, endPoint x: 355, endPoint y: 300, distance: 123.5
click at [355, 300] on h3 "Key points:" at bounding box center [585, 297] width 705 height 30
copy h3 "Key points:"
drag, startPoint x: 20, startPoint y: 416, endPoint x: 40, endPoint y: 414, distance: 19.5
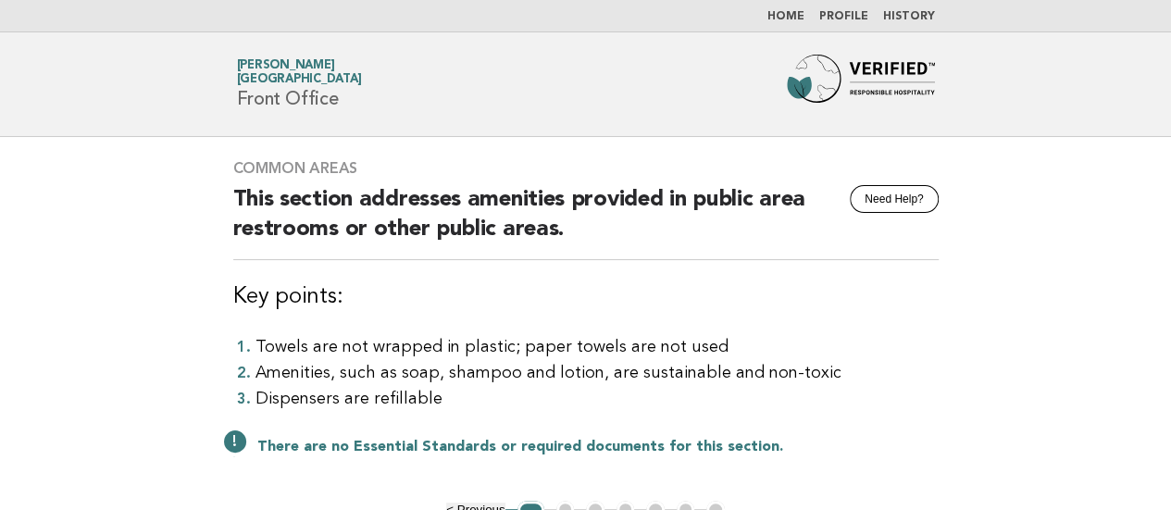
click at [20, 416] on main "Common Areas Need Help? This section addresses amenities provided in public are…" at bounding box center [585, 388] width 1171 height 502
drag, startPoint x: 213, startPoint y: 336, endPoint x: 230, endPoint y: 343, distance: 18.2
click at [225, 340] on main "Common Areas Need Help? This section addresses amenities provided in public are…" at bounding box center [585, 388] width 1171 height 502
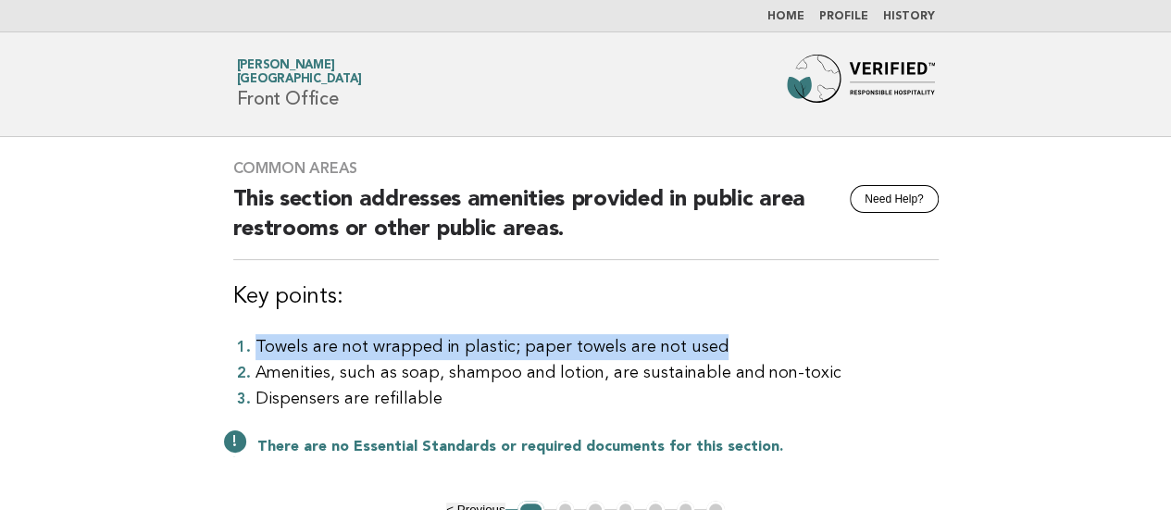
drag, startPoint x: 257, startPoint y: 345, endPoint x: 926, endPoint y: 334, distance: 668.4
click at [926, 334] on li "Towels are not wrapped in plastic; paper towels are not used" at bounding box center [596, 347] width 683 height 26
copy li "Towels are not wrapped in plastic; paper towels are not used"
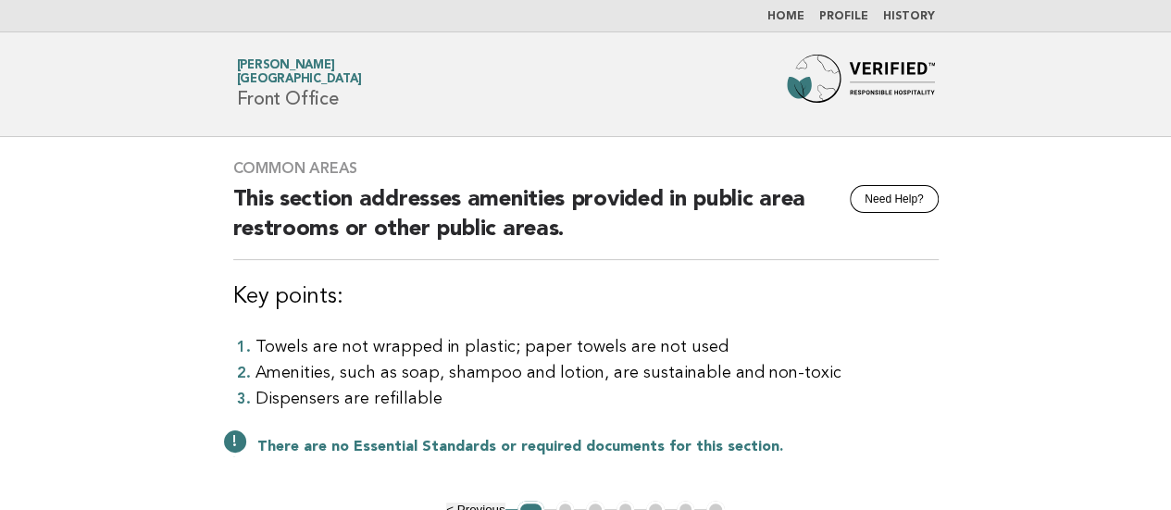
drag, startPoint x: 0, startPoint y: 294, endPoint x: 19, endPoint y: 298, distance: 19.8
click at [2, 293] on main "Common Areas Need Help? This section addresses amenities provided in public are…" at bounding box center [585, 388] width 1171 height 502
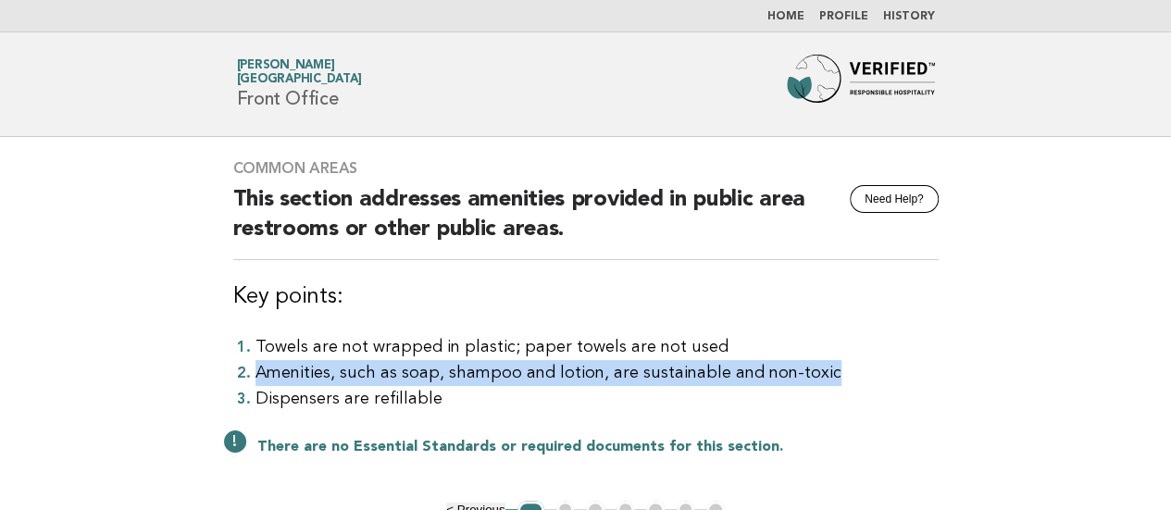
drag, startPoint x: 255, startPoint y: 367, endPoint x: 897, endPoint y: 366, distance: 641.4
click at [897, 366] on li "Amenities, such as soap, shampoo and lotion, are sustainable and non-toxic" at bounding box center [596, 373] width 683 height 26
copy li "Amenities, such as soap, shampoo and lotion, are sustainable and non-toxic"
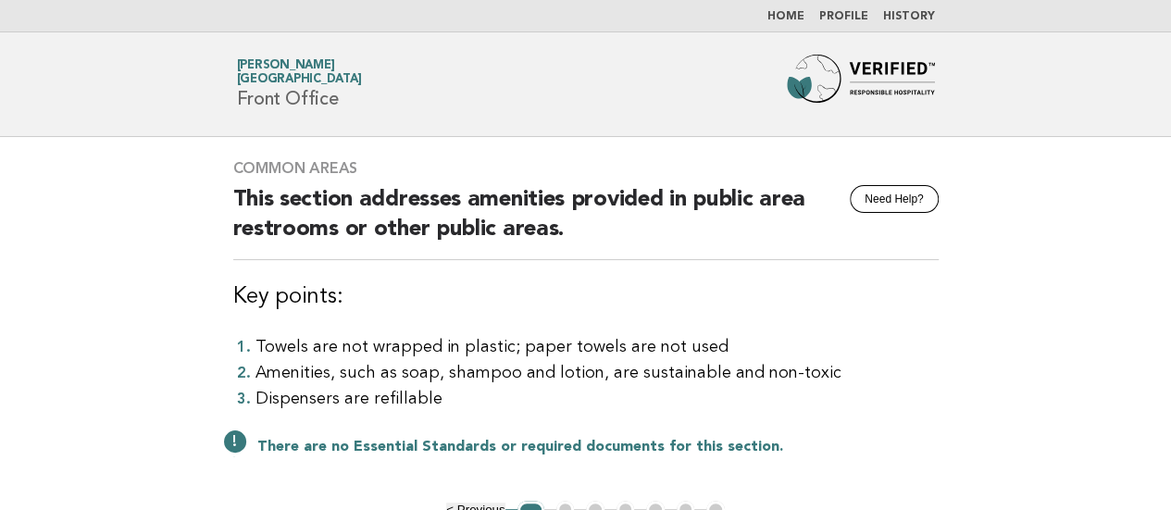
click at [0, 338] on main "Common Areas Need Help? This section addresses amenities provided in public are…" at bounding box center [585, 388] width 1171 height 502
drag, startPoint x: 446, startPoint y: 395, endPoint x: 239, endPoint y: 391, distance: 207.4
click at [255, 391] on li "Dispensers are refillable" at bounding box center [596, 399] width 683 height 26
copy li "Dispensers are refillable"
click at [41, 410] on main "Common Areas Need Help? This section addresses amenities provided in public are…" at bounding box center [585, 388] width 1171 height 502
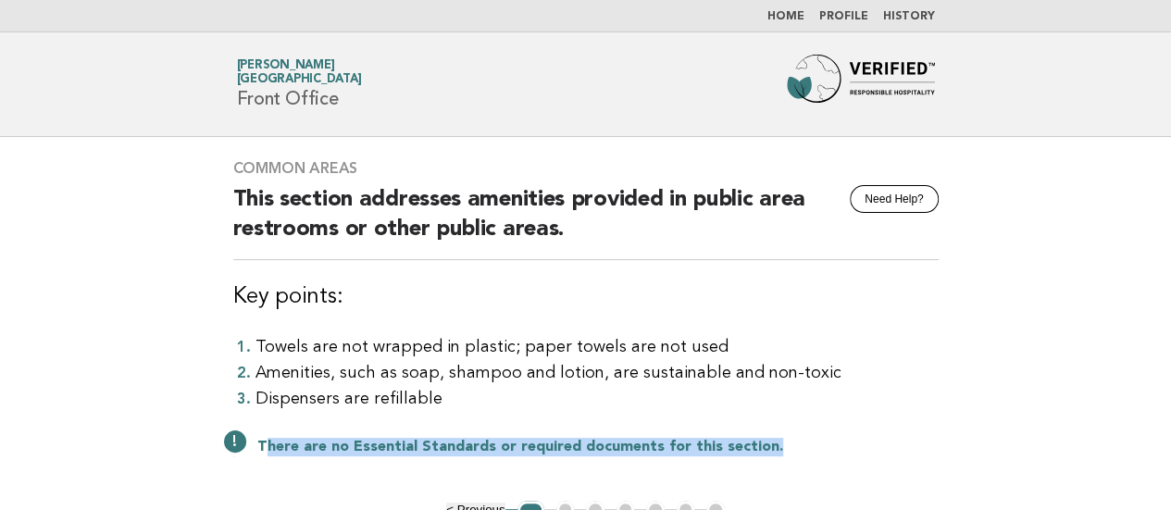
drag, startPoint x: 261, startPoint y: 445, endPoint x: 842, endPoint y: 429, distance: 581.5
click at [842, 429] on div "Common Areas Need Help? This section addresses amenities provided in public are…" at bounding box center [586, 319] width 750 height 364
copy p "here are no Essential Standards or required documents for this section."
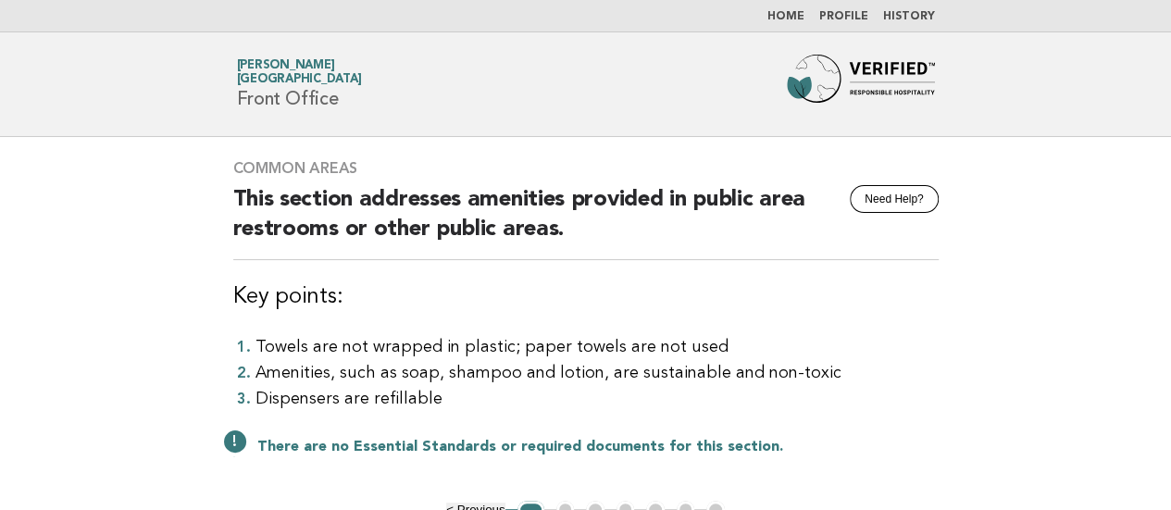
click at [0, 194] on main "Common Areas Need Help? This section addresses amenities provided in public are…" at bounding box center [585, 388] width 1171 height 502
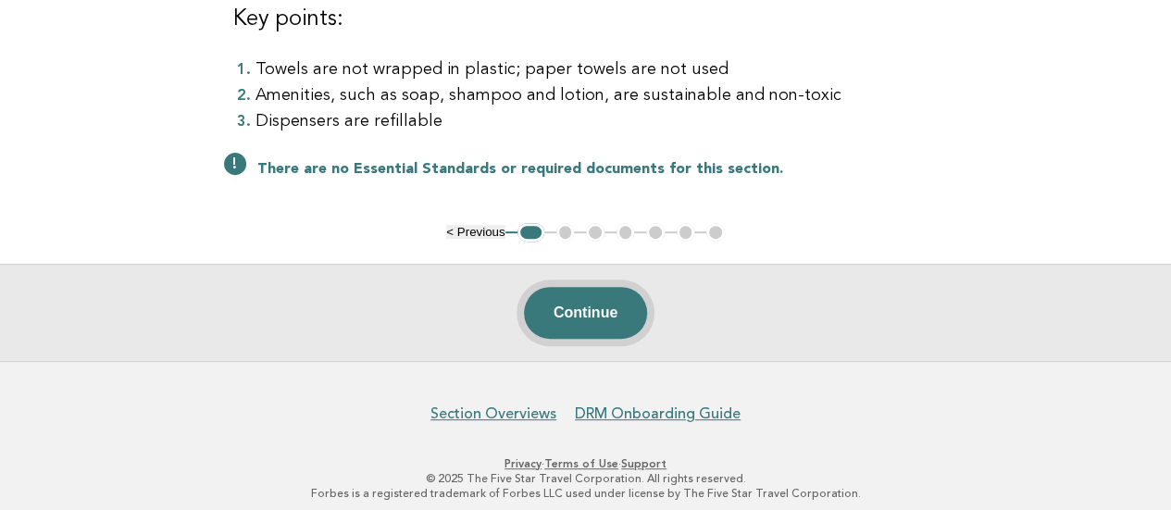
click at [576, 301] on button "Continue" at bounding box center [585, 313] width 123 height 52
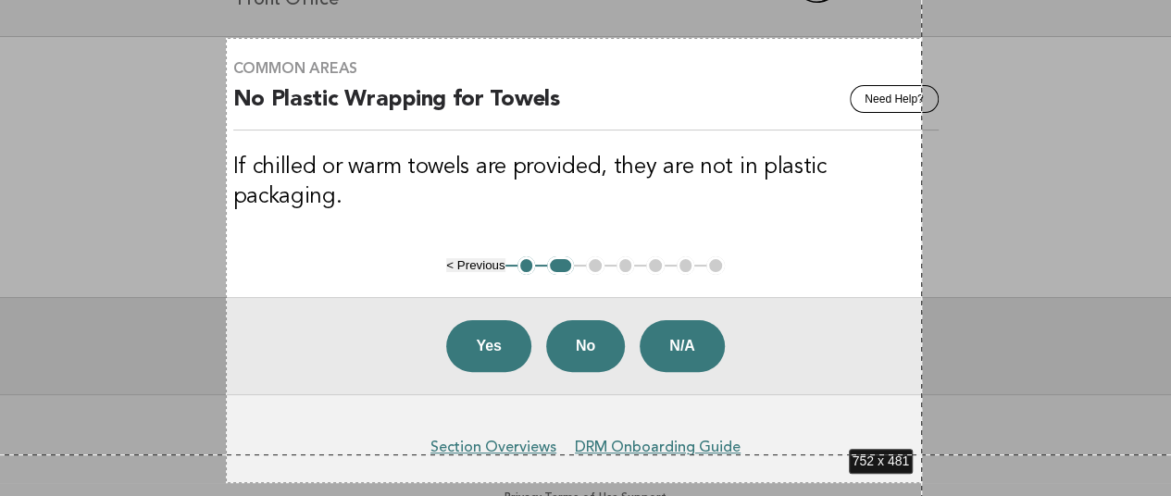
scroll to position [128, 0]
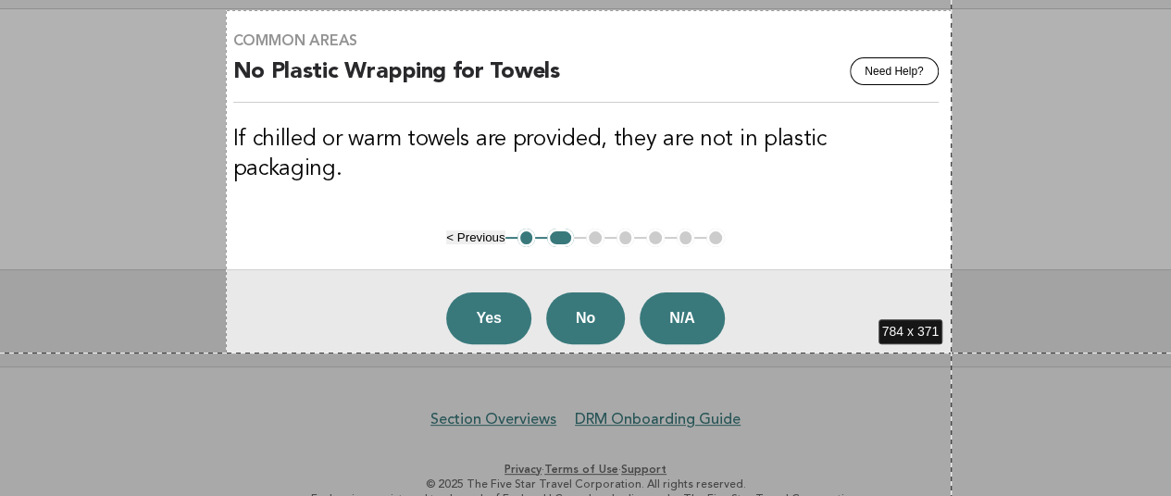
drag, startPoint x: 226, startPoint y: 138, endPoint x: 951, endPoint y: 353, distance: 756.8
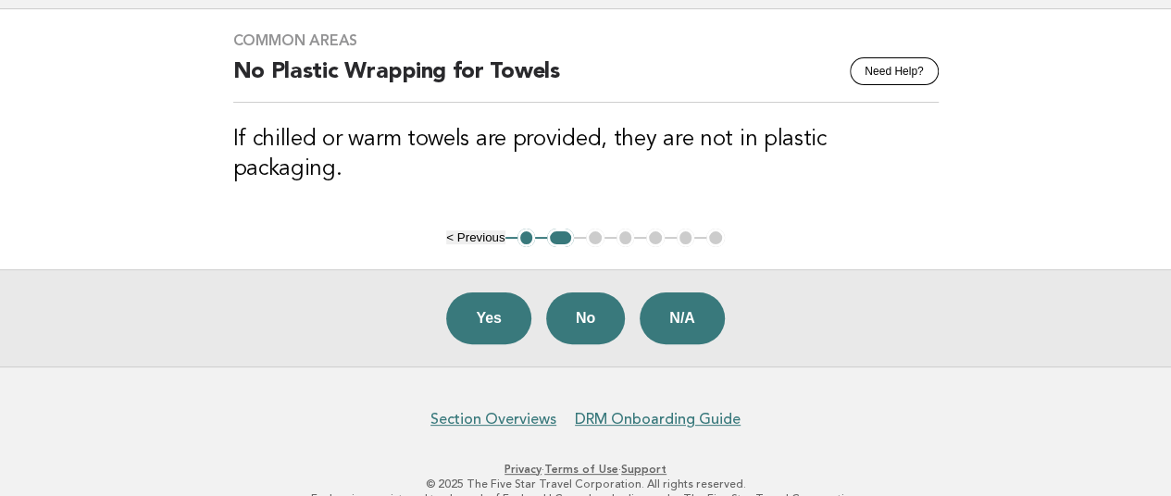
scroll to position [0, 0]
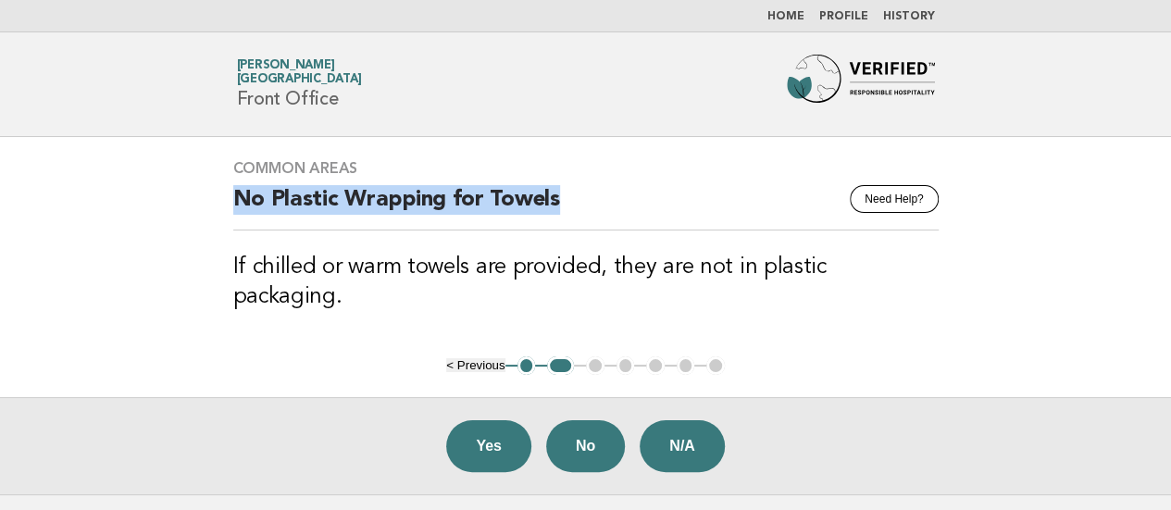
drag, startPoint x: 244, startPoint y: 193, endPoint x: 629, endPoint y: 198, distance: 385.1
click at [629, 198] on h2 "No Plastic Wrapping for Towels" at bounding box center [585, 207] width 705 height 45
copy h2 "No Plastic Wrapping for Towels"
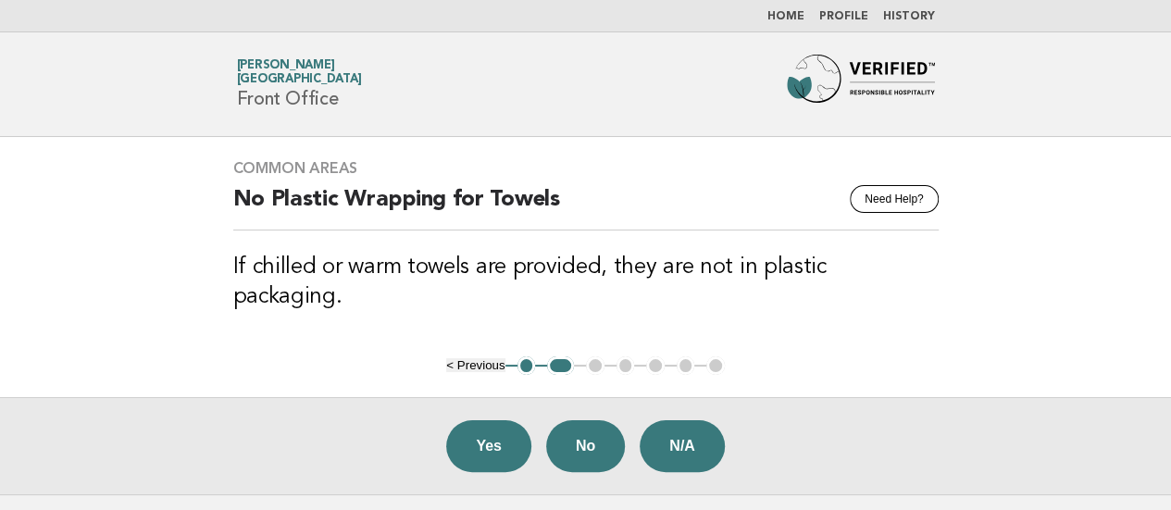
drag, startPoint x: 16, startPoint y: 260, endPoint x: 31, endPoint y: 260, distance: 15.7
click at [16, 260] on main "Common Areas Need Help? No Plastic Wrapping for Towels If chilled or warm towel…" at bounding box center [585, 315] width 1171 height 357
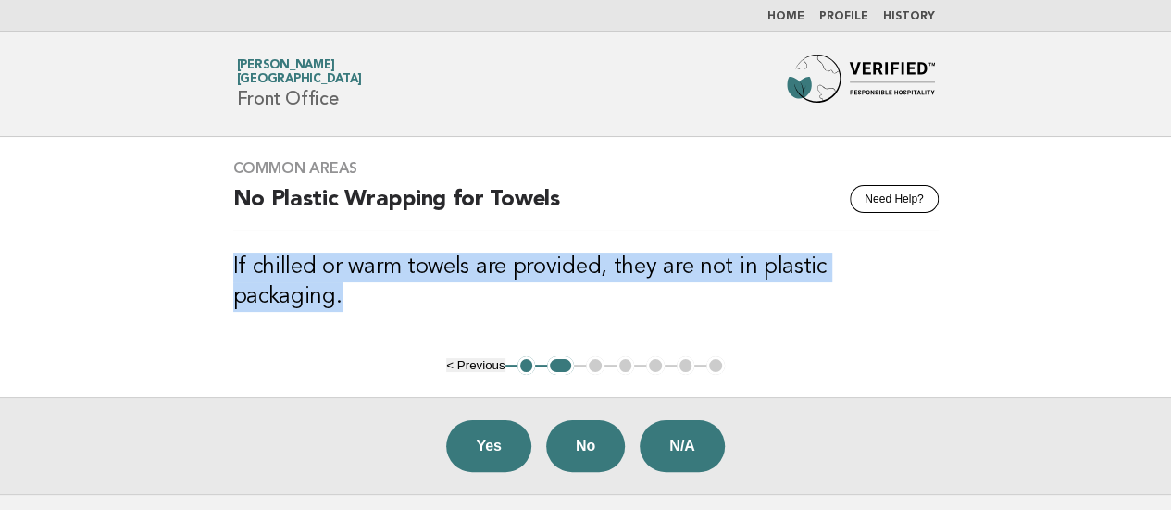
drag, startPoint x: 221, startPoint y: 262, endPoint x: 1050, endPoint y: 247, distance: 828.5
click at [1050, 247] on main "Common Areas Need Help? No Plastic Wrapping for Towels If chilled or warm towel…" at bounding box center [585, 315] width 1171 height 357
copy h3 "If chilled or warm towels are provided, they are not in plastic packaging."
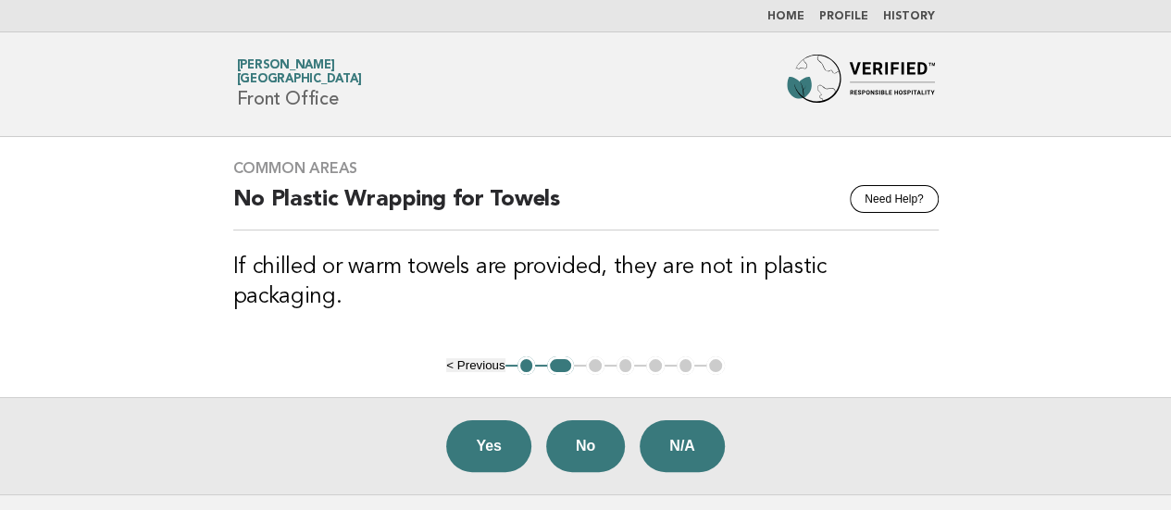
click at [19, 218] on main "Common Areas Need Help? No Plastic Wrapping for Towels If chilled or warm towel…" at bounding box center [585, 315] width 1171 height 357
click at [489, 420] on button "Yes" at bounding box center [488, 446] width 85 height 52
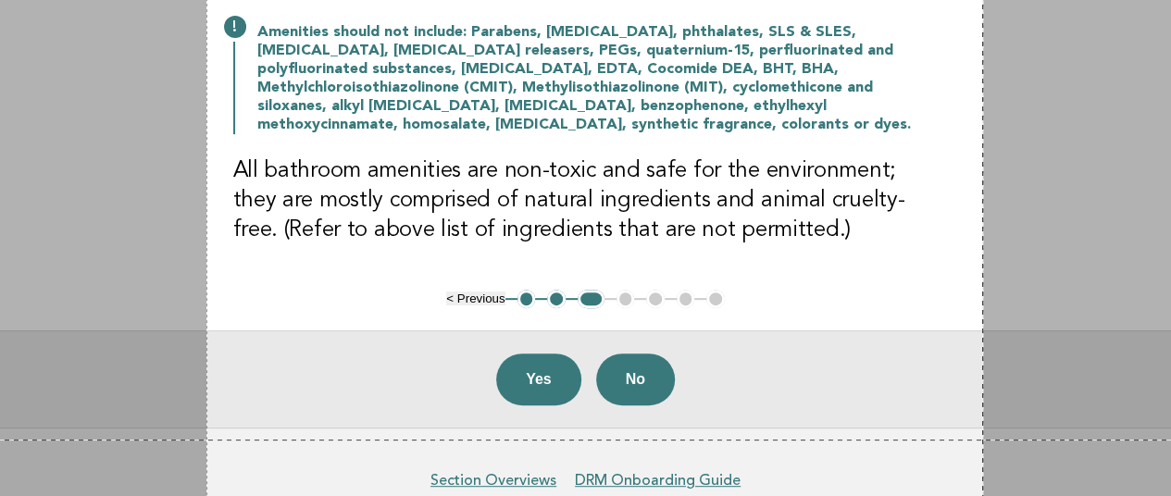
scroll to position [324, 0]
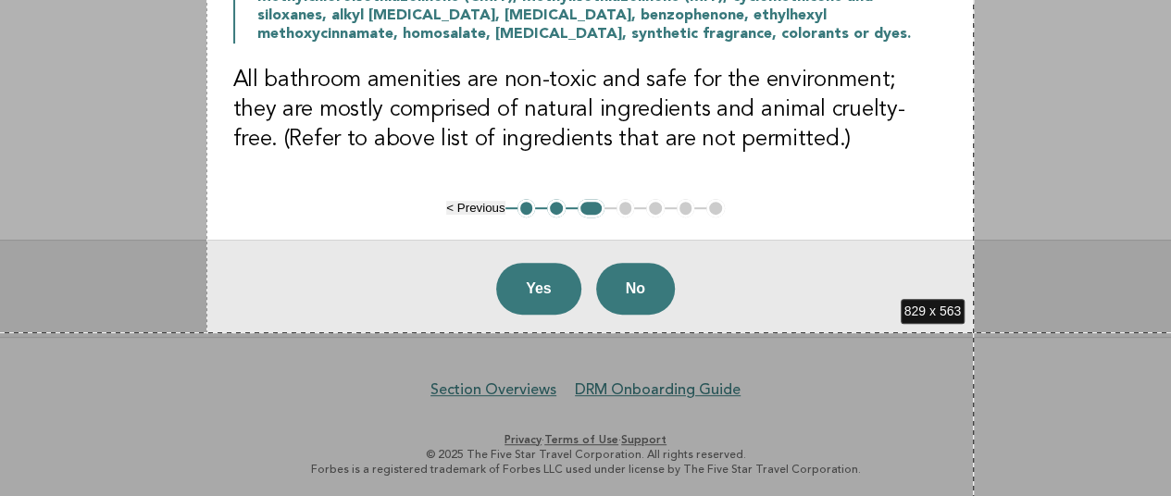
drag, startPoint x: 206, startPoint y: 44, endPoint x: 974, endPoint y: 332, distance: 819.8
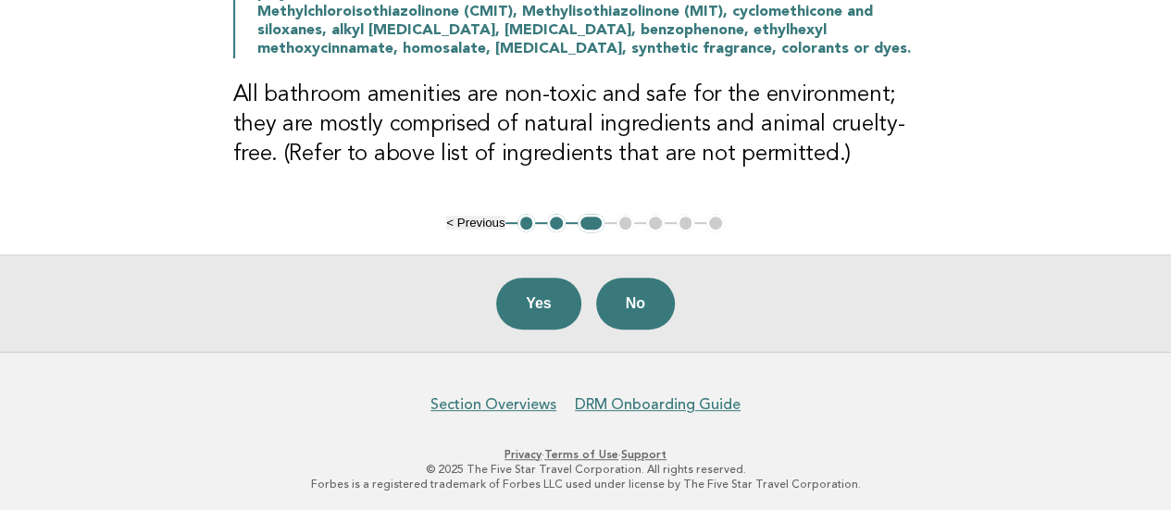
scroll to position [0, 0]
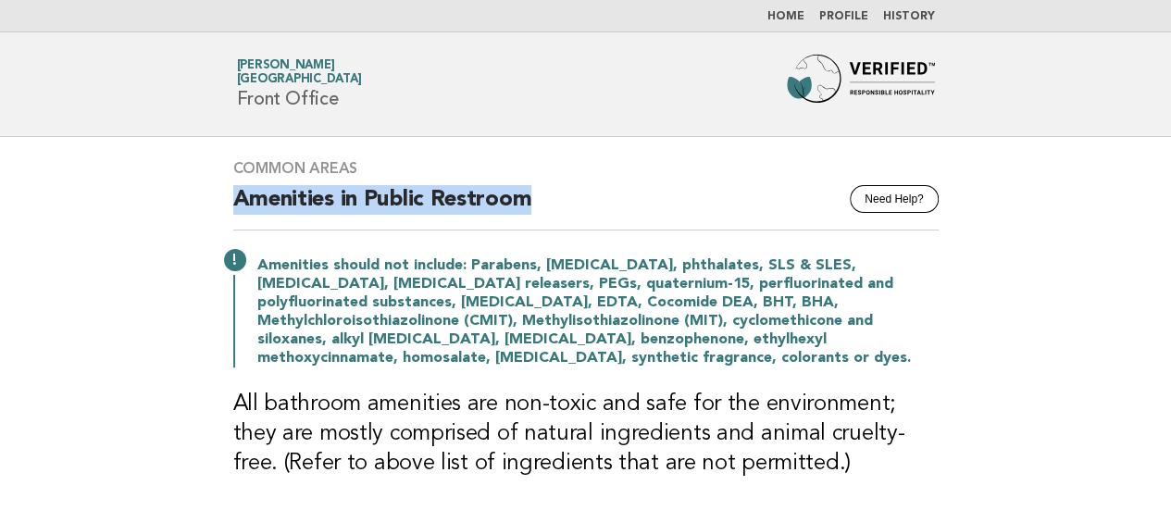
drag, startPoint x: 238, startPoint y: 201, endPoint x: 714, endPoint y: 187, distance: 476.0
click at [724, 199] on h2 "Amenities in Public Restroom" at bounding box center [585, 207] width 705 height 45
copy h2 "Amenities in Public Restroom"
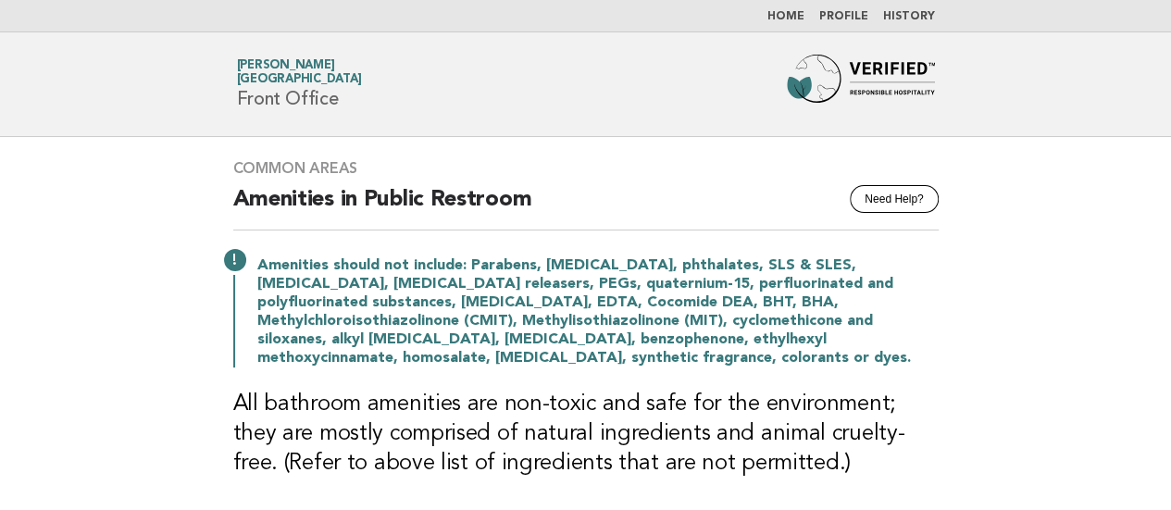
drag, startPoint x: 22, startPoint y: 278, endPoint x: 46, endPoint y: 278, distance: 24.1
click at [22, 278] on main "Common Areas Need Help? Amenities in Public Restroom Amenities should not inclu…" at bounding box center [585, 399] width 1171 height 524
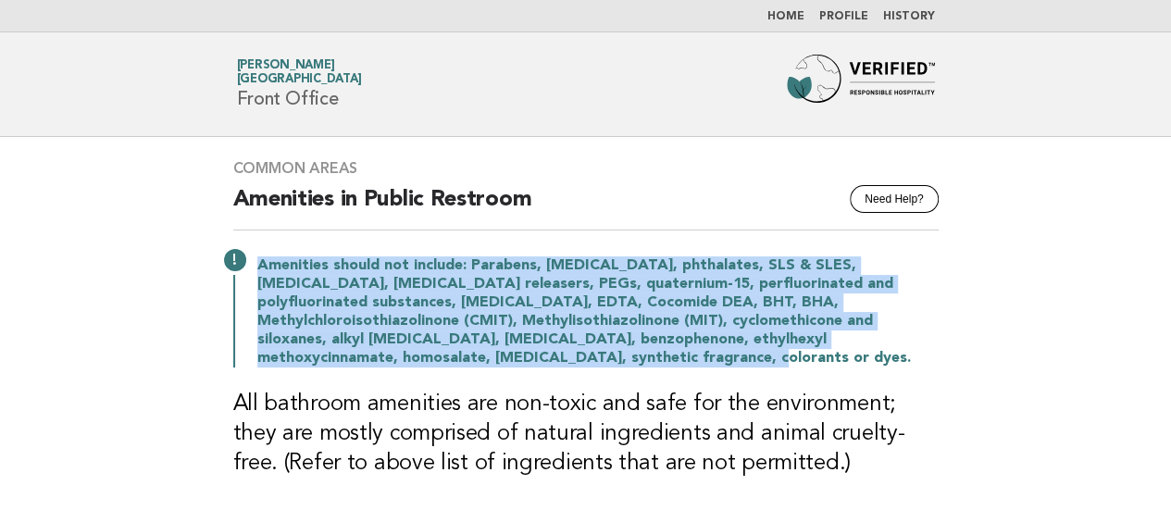
drag, startPoint x: 259, startPoint y: 263, endPoint x: 550, endPoint y: 355, distance: 305.0
click at [550, 355] on p "Amenities should not include: Parabens, triclosan, phthalates, SLS & SLES, form…" at bounding box center [597, 311] width 681 height 111
drag, startPoint x: 16, startPoint y: 323, endPoint x: 39, endPoint y: 325, distance: 23.2
click at [17, 324] on main "Common Areas Need Help? Amenities in Public Restroom Amenities should not inclu…" at bounding box center [585, 399] width 1171 height 524
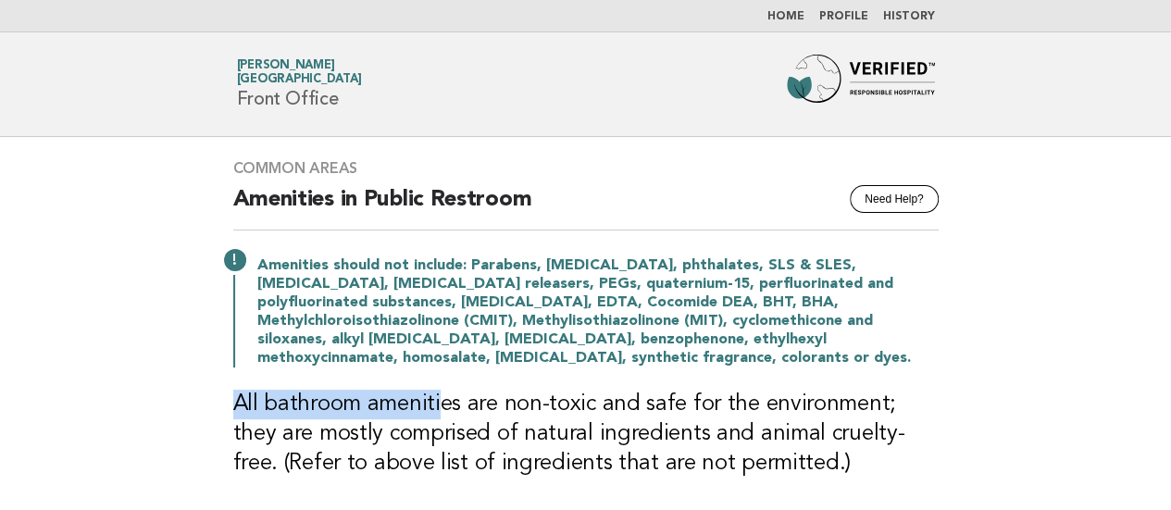
drag, startPoint x: 237, startPoint y: 394, endPoint x: 478, endPoint y: 398, distance: 240.7
click at [478, 398] on h3 "All bathroom amenities are non-toxic and safe for the environment; they are mos…" at bounding box center [585, 434] width 705 height 89
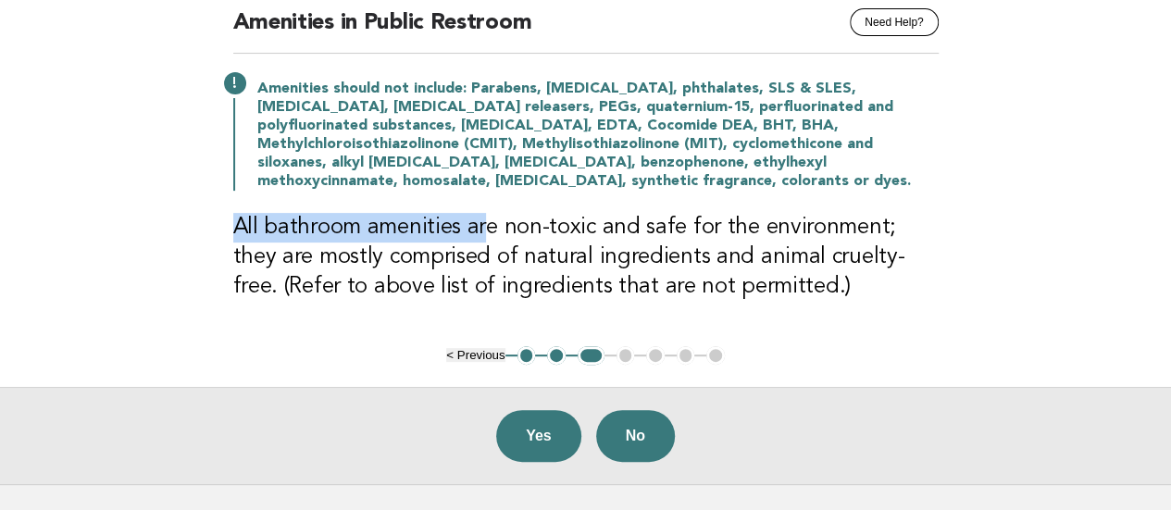
scroll to position [185, 0]
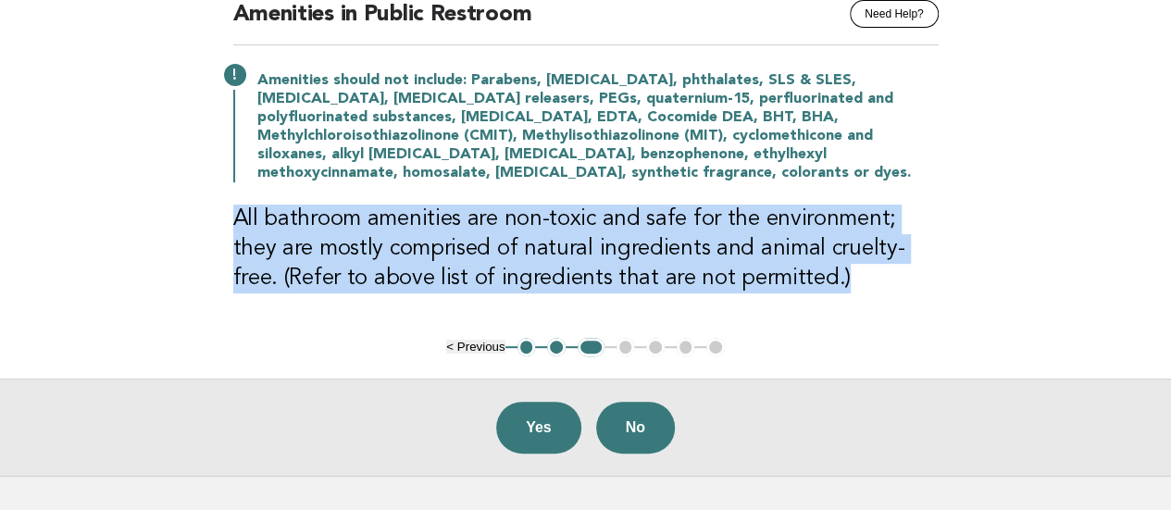
click at [802, 270] on h3 "All bathroom amenities are non-toxic and safe for the environment; they are mos…" at bounding box center [585, 249] width 705 height 89
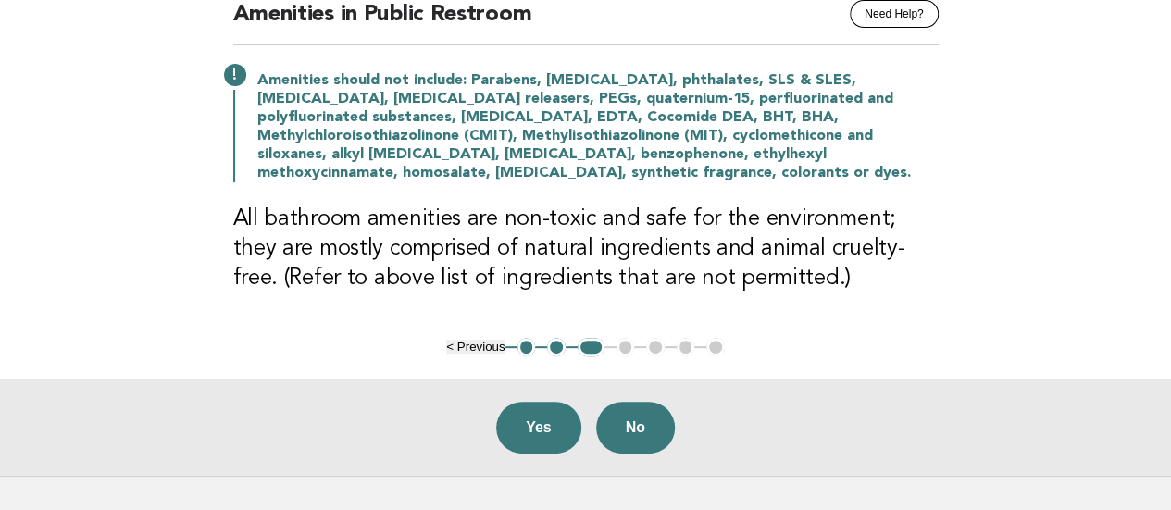
click at [0, 314] on main "Common Areas Need Help? Amenities in Public Restroom Amenities should not inclu…" at bounding box center [585, 214] width 1171 height 524
click at [0, 330] on main "Common Areas Need Help? Amenities in Public Restroom Amenities should not inclu…" at bounding box center [585, 214] width 1171 height 524
click at [528, 425] on button "Yes" at bounding box center [538, 428] width 85 height 52
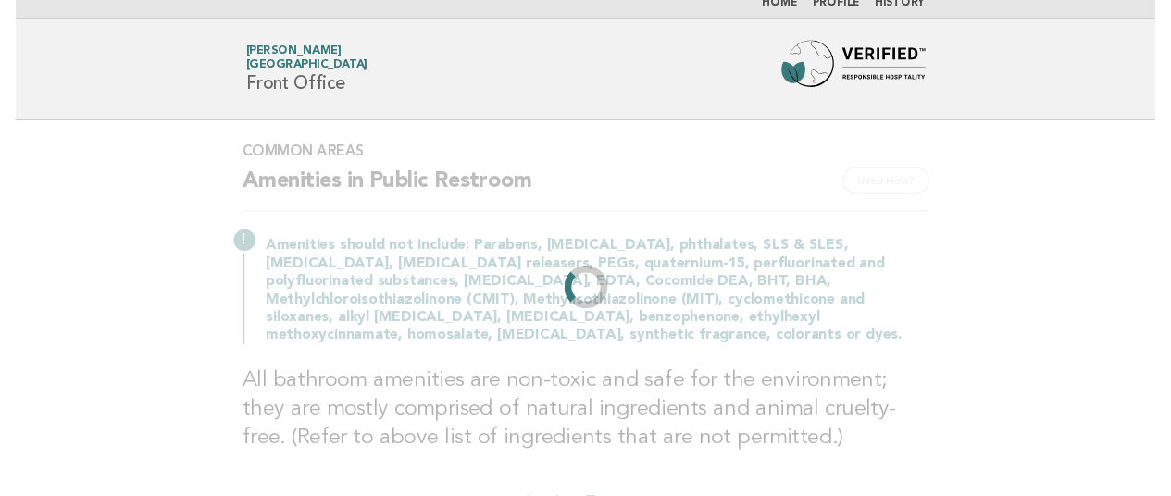
scroll to position [0, 0]
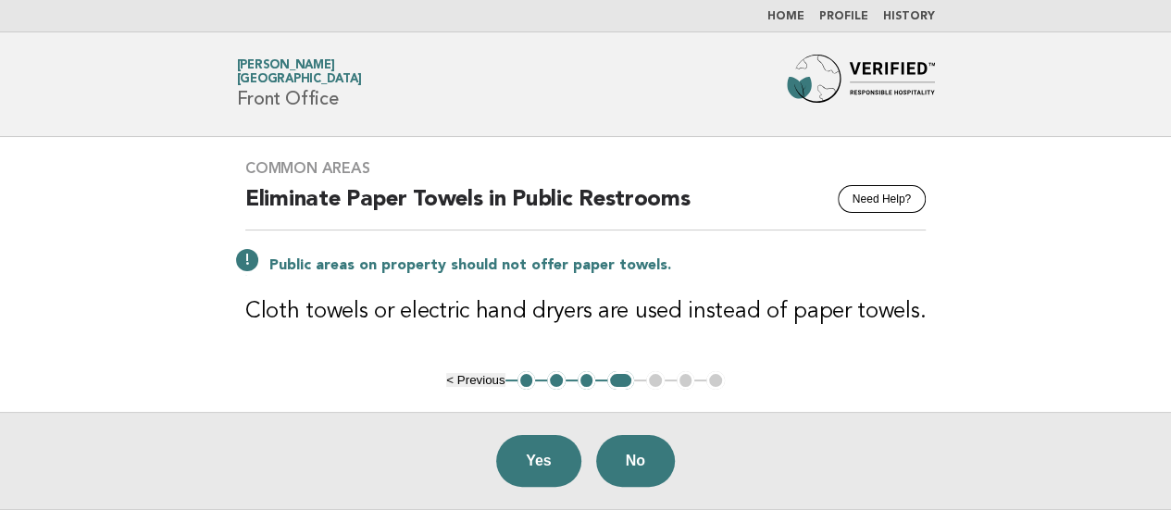
click at [19, 297] on main "Common Areas Need Help? Eliminate Paper Towels in Public Restrooms Public areas…" at bounding box center [585, 323] width 1171 height 372
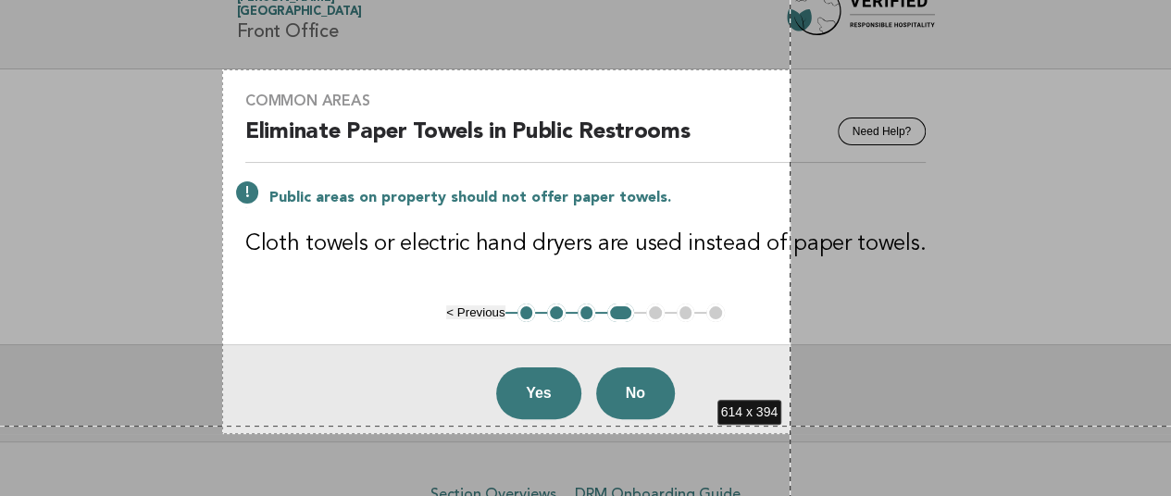
scroll to position [106, 0]
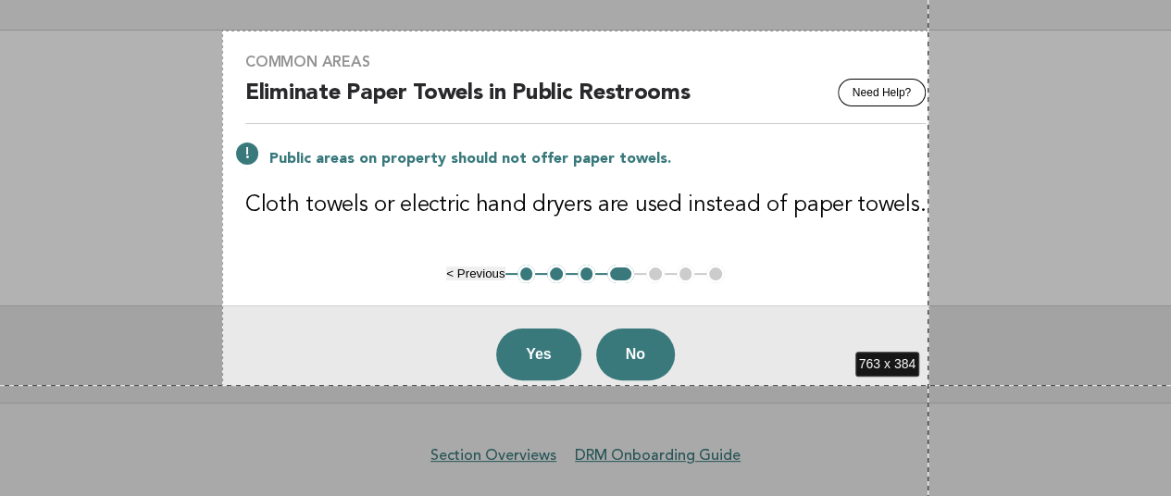
drag, startPoint x: 222, startPoint y: 137, endPoint x: 928, endPoint y: 385, distance: 748.5
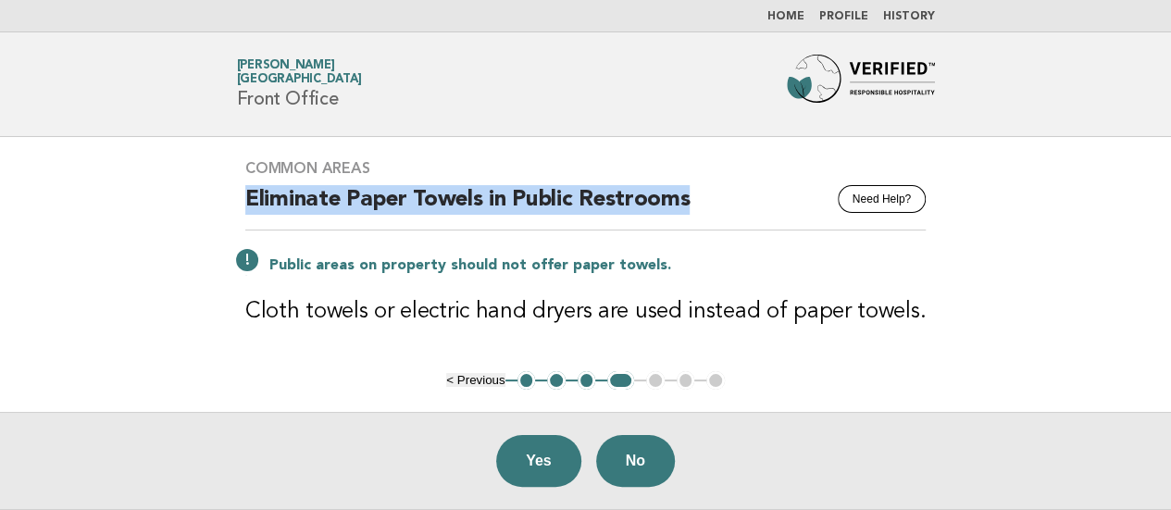
drag, startPoint x: 253, startPoint y: 187, endPoint x: 790, endPoint y: 186, distance: 537.8
click at [790, 186] on h2 "Eliminate Paper Towels in Public Restrooms" at bounding box center [585, 207] width 680 height 45
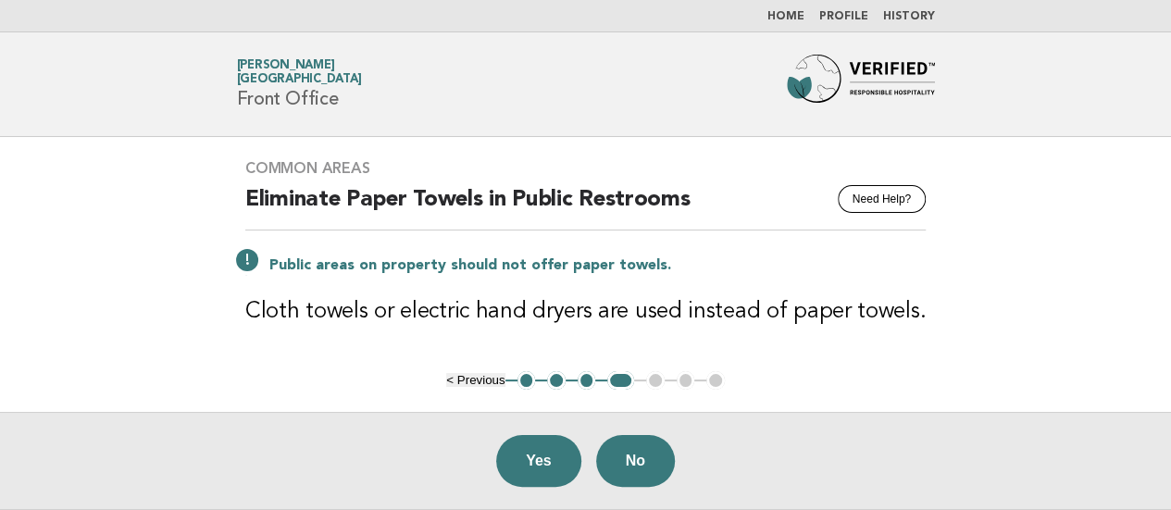
click at [26, 289] on main "Common Areas Need Help? Eliminate Paper Towels in Public Restrooms Public areas…" at bounding box center [585, 323] width 1171 height 372
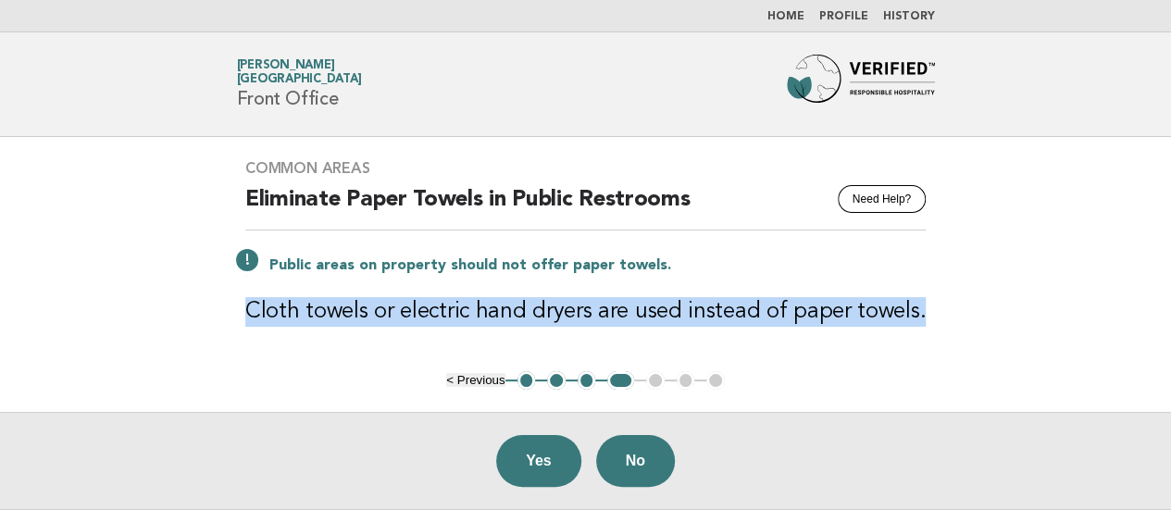
drag, startPoint x: 250, startPoint y: 308, endPoint x: 985, endPoint y: 301, distance: 734.9
click at [985, 301] on main "Common Areas Need Help? Eliminate Paper Towels in Public Restrooms Public areas…" at bounding box center [585, 323] width 1171 height 372
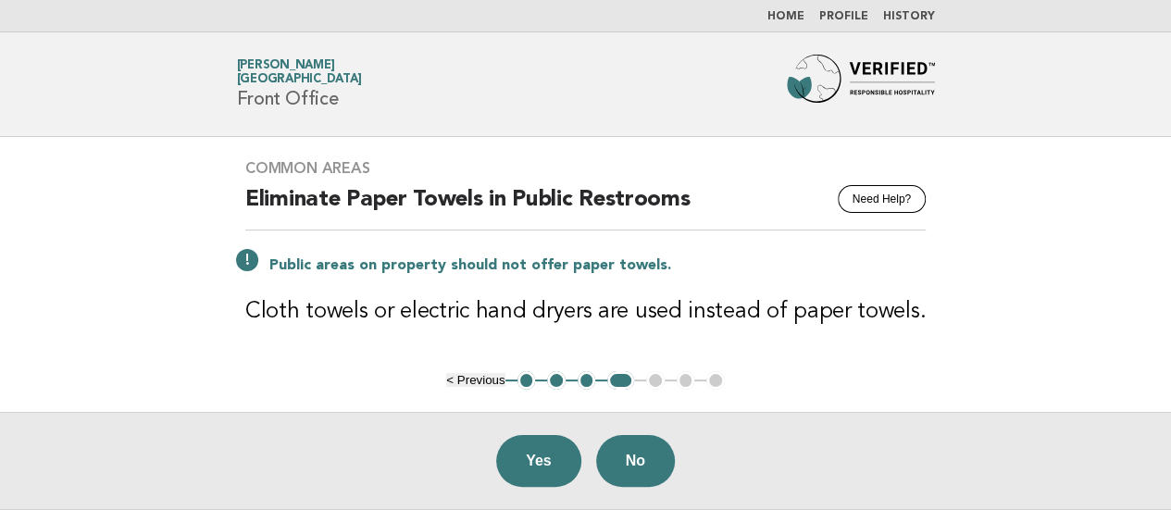
drag, startPoint x: 0, startPoint y: 334, endPoint x: 52, endPoint y: 321, distance: 53.4
click at [0, 334] on main "Common Areas Need Help? Eliminate Paper Towels in Public Restrooms Public areas…" at bounding box center [585, 323] width 1171 height 372
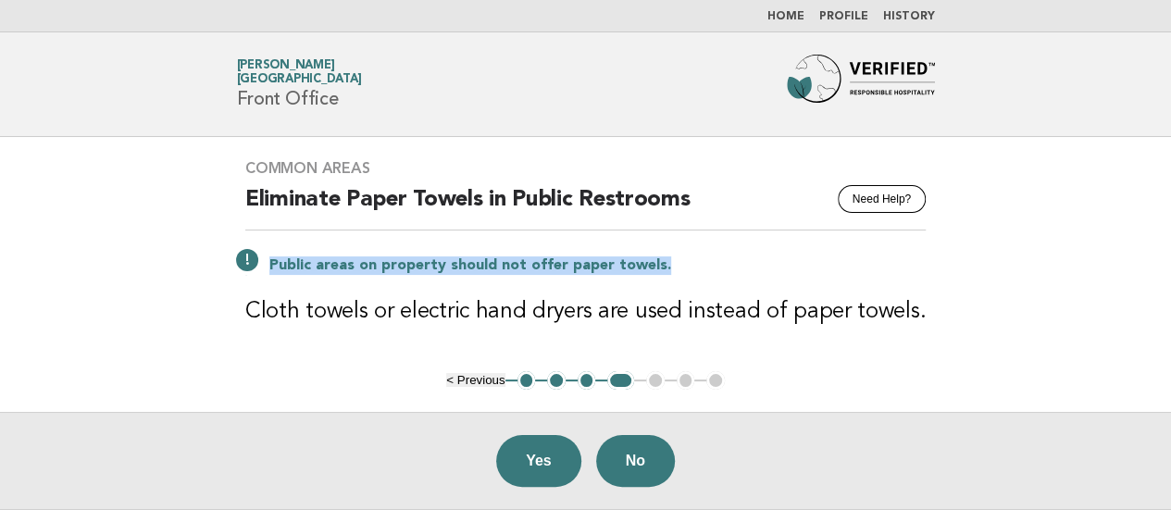
drag, startPoint x: 273, startPoint y: 269, endPoint x: 671, endPoint y: 255, distance: 398.3
click at [671, 255] on div "Public areas on property should not offer paper towels." at bounding box center [585, 264] width 680 height 22
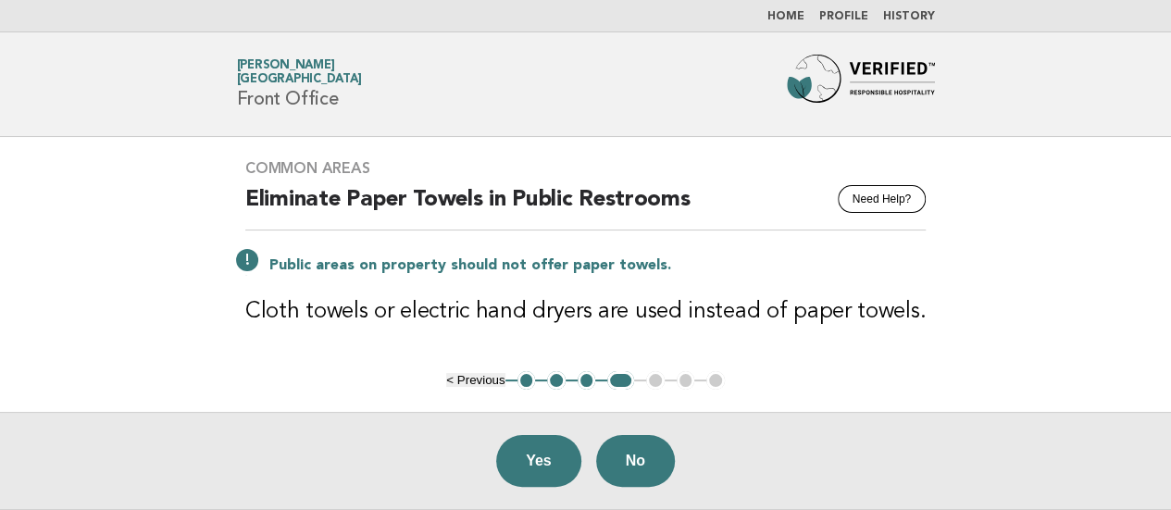
click at [0, 340] on main "Common Areas Need Help? Eliminate Paper Towels in Public Restrooms Public areas…" at bounding box center [585, 323] width 1171 height 372
click at [550, 458] on button "Yes" at bounding box center [538, 461] width 85 height 52
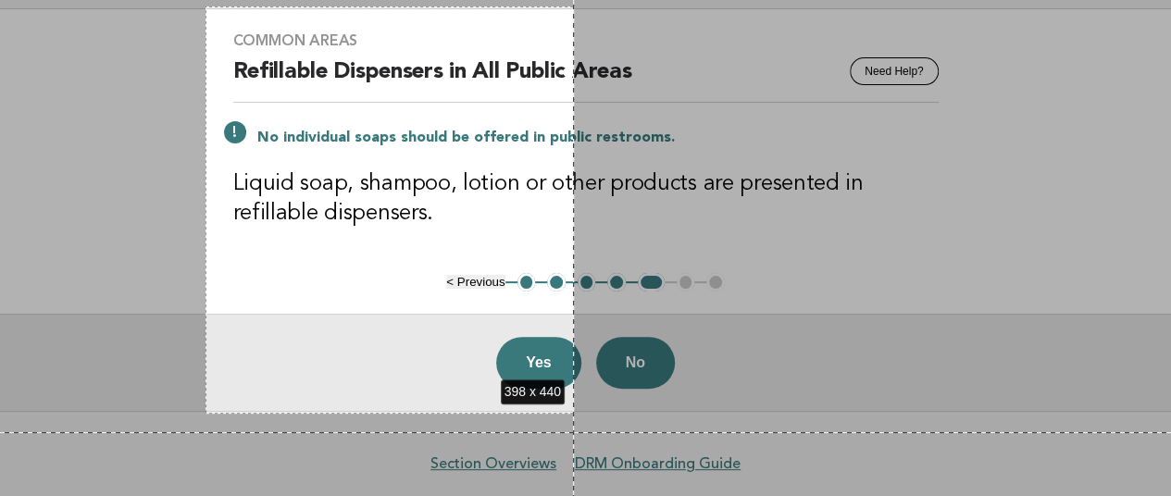
scroll to position [172, 0]
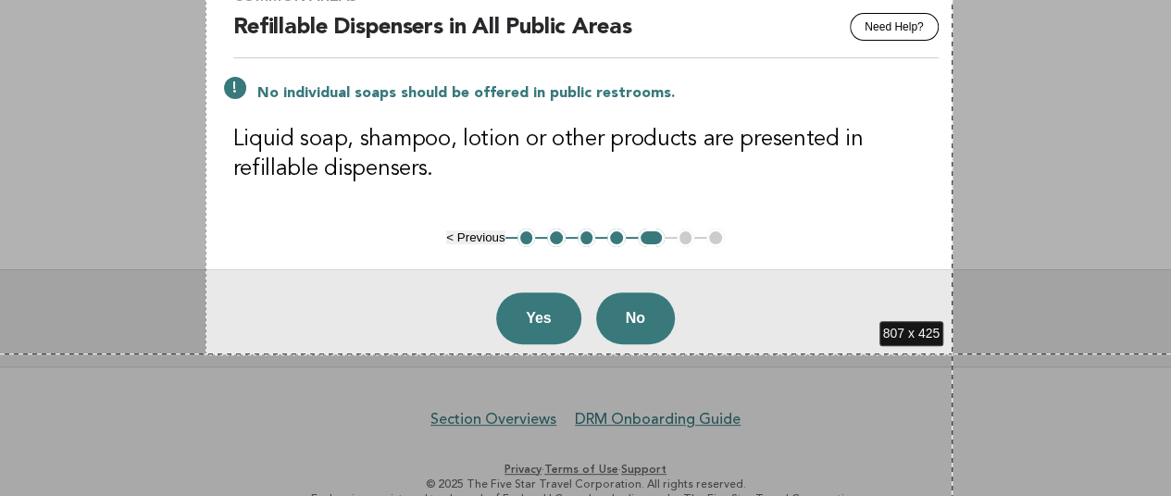
drag, startPoint x: 205, startPoint y: 134, endPoint x: 952, endPoint y: 354, distance: 778.5
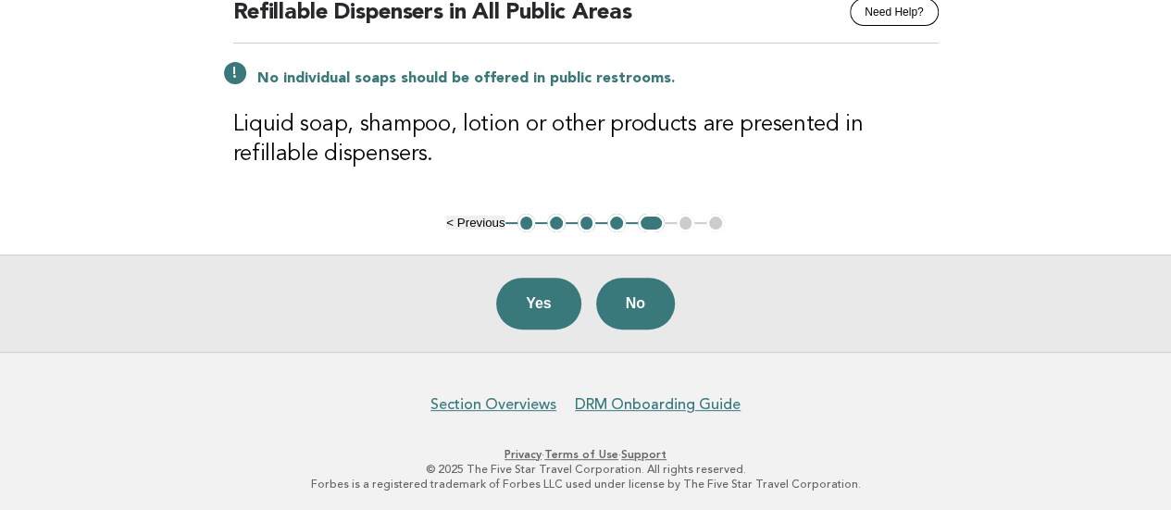
scroll to position [0, 0]
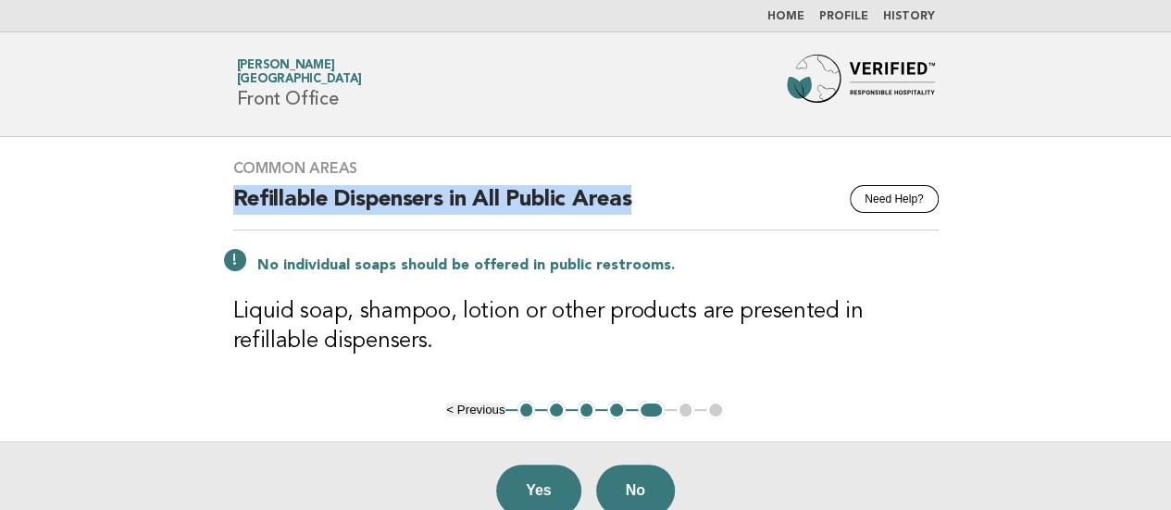
drag, startPoint x: 227, startPoint y: 183, endPoint x: 665, endPoint y: 199, distance: 438.1
click at [665, 199] on div "Common Areas Need Help? Refillable Dispensers in All Public Areas No individual…" at bounding box center [586, 269] width 750 height 264
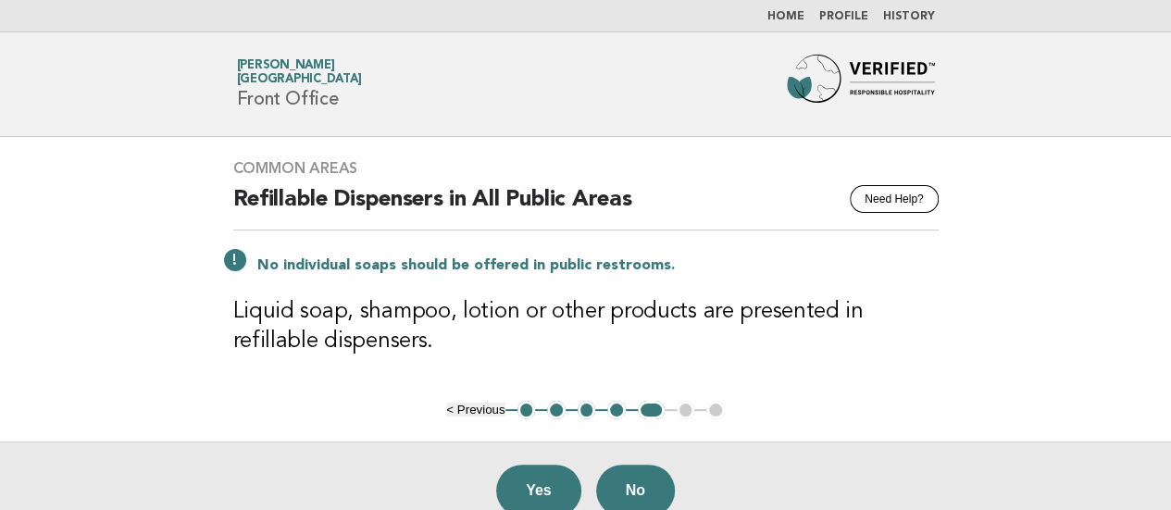
click at [0, 286] on main "Common Areas Need Help? Refillable Dispensers in All Public Areas No individual…" at bounding box center [585, 338] width 1171 height 402
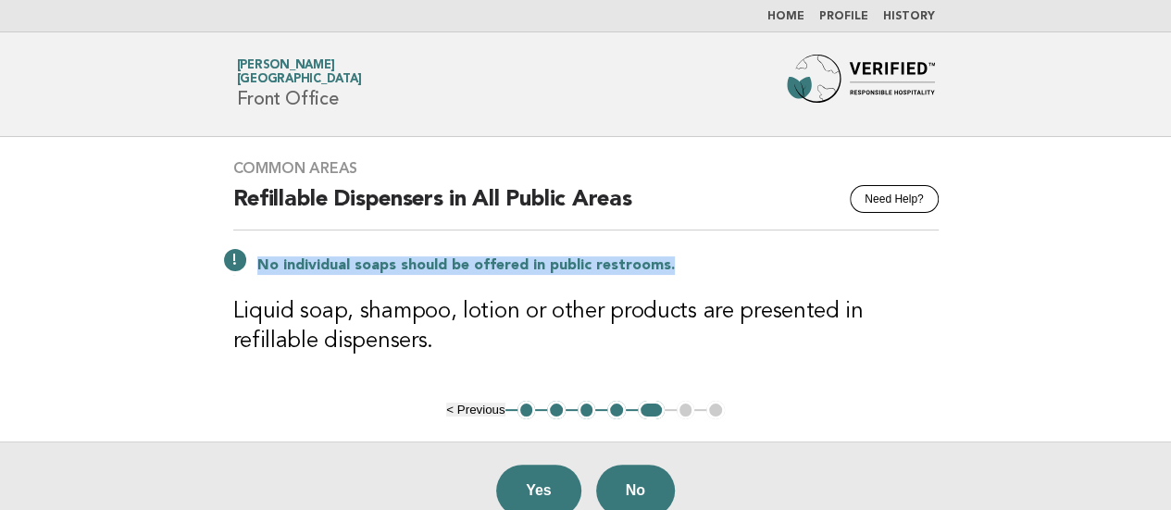
drag, startPoint x: 257, startPoint y: 263, endPoint x: 837, endPoint y: 258, distance: 579.4
click at [837, 258] on p "No individual soaps should be offered in public restrooms." at bounding box center [597, 265] width 681 height 19
click at [43, 264] on main "Common Areas Need Help? Refillable Dispensers in All Public Areas No individual…" at bounding box center [585, 338] width 1171 height 402
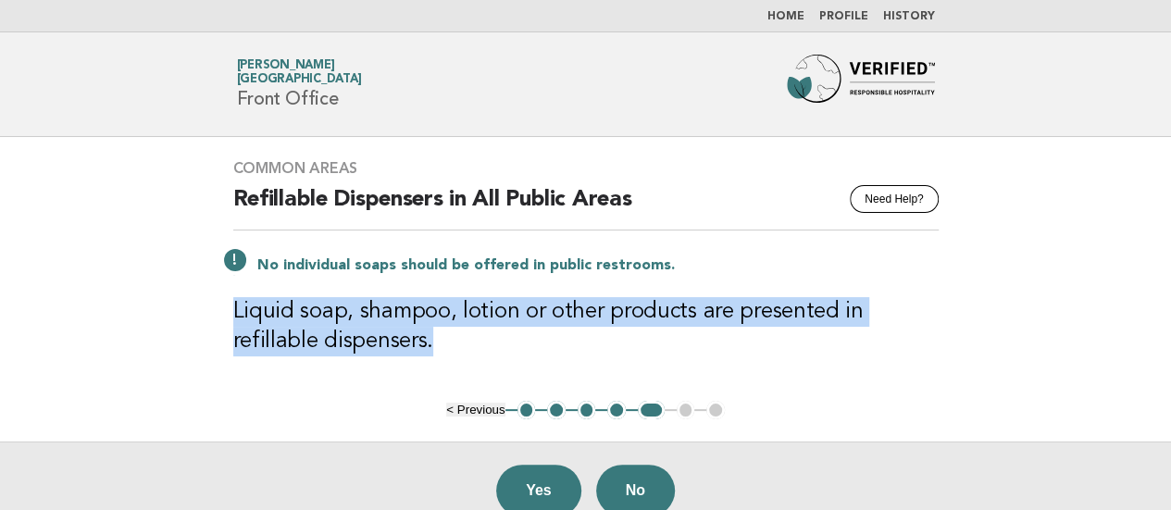
drag, startPoint x: 231, startPoint y: 309, endPoint x: 454, endPoint y: 358, distance: 228.4
click at [454, 358] on div "Common Areas Need Help? Refillable Dispensers in All Public Areas No individual…" at bounding box center [586, 269] width 750 height 264
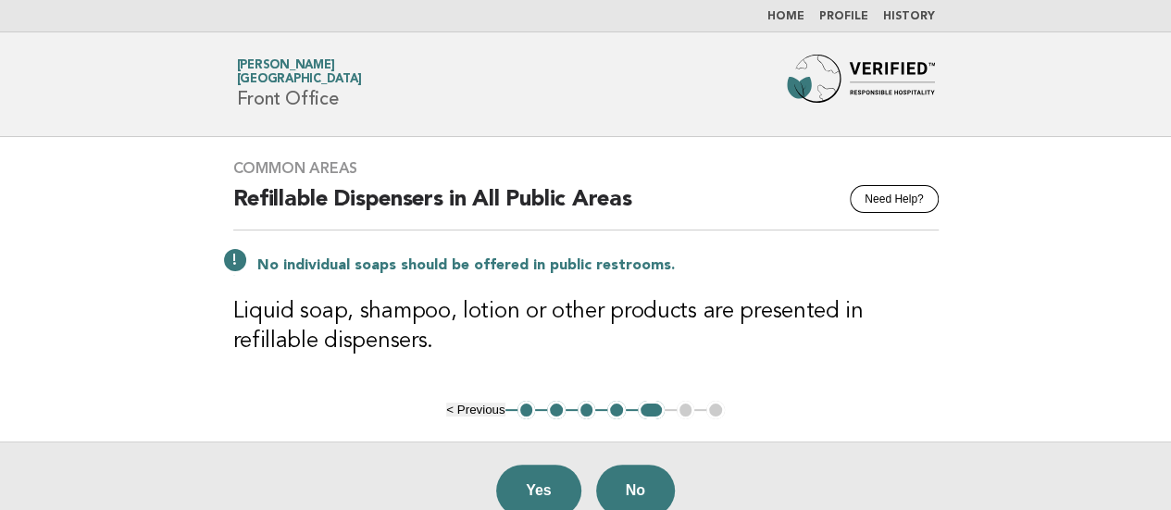
click at [0, 314] on main "Common Areas Need Help? Refillable Dispensers in All Public Areas No individual…" at bounding box center [585, 338] width 1171 height 402
click at [616, 483] on button "No" at bounding box center [635, 491] width 79 height 52
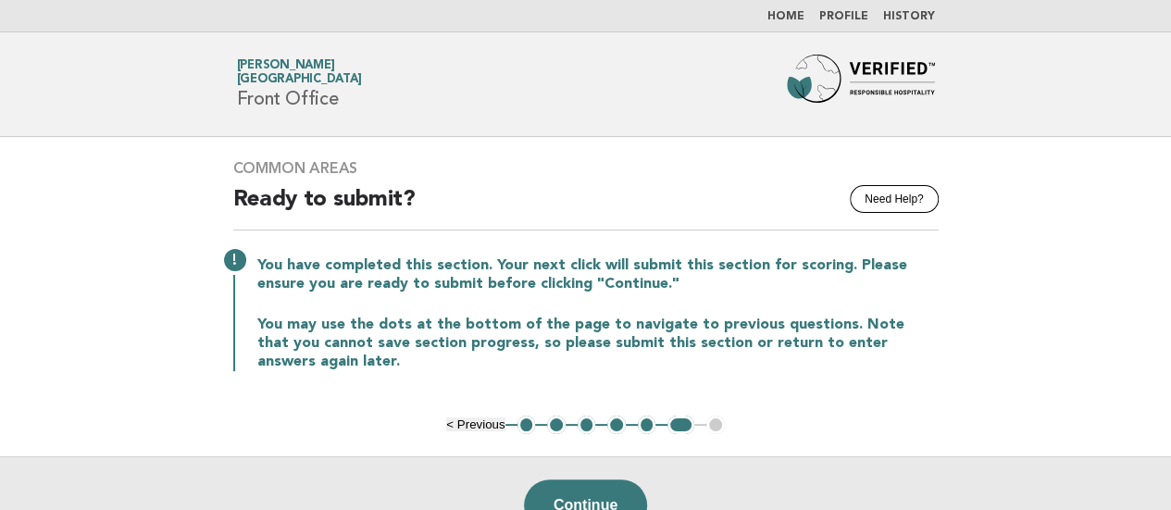
click at [0, 168] on main "Common Areas Need Help? Ready to submit? You have completed this section. Your …" at bounding box center [585, 345] width 1171 height 417
drag, startPoint x: 0, startPoint y: 295, endPoint x: 11, endPoint y: 288, distance: 13.3
click at [0, 295] on main "Common Areas Need Help? Ready to submit? You have completed this section. Your …" at bounding box center [585, 345] width 1171 height 417
click at [800, 13] on link "Home" at bounding box center [785, 16] width 37 height 11
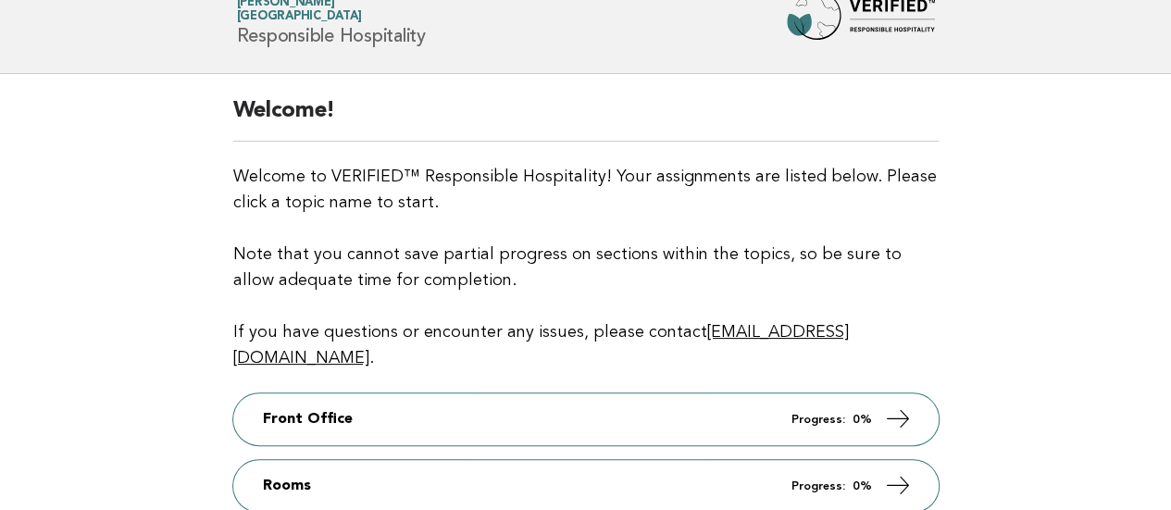
scroll to position [93, 0]
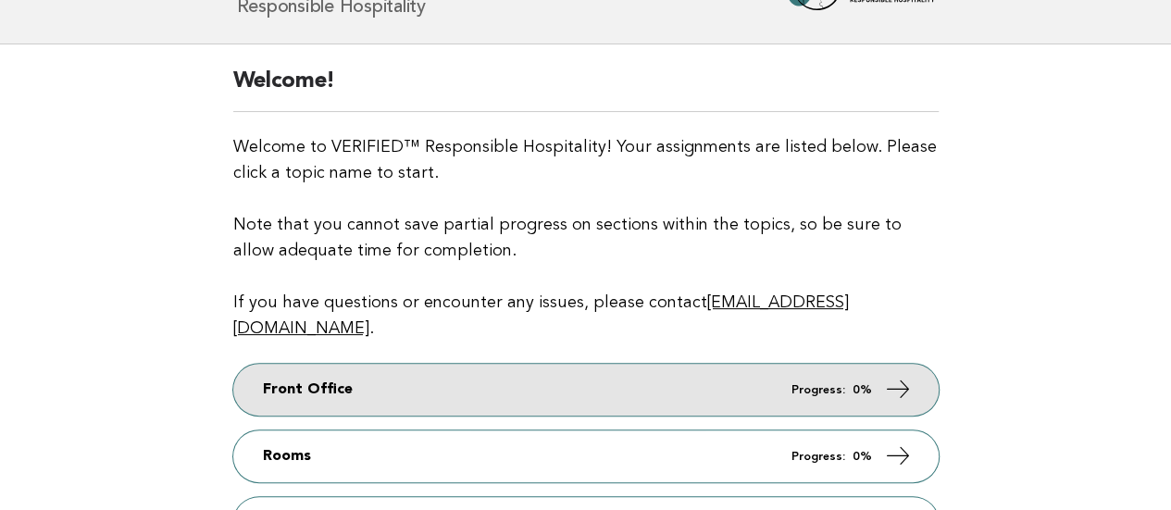
click at [667, 364] on link "Front Office Progress: 0%" at bounding box center [585, 390] width 705 height 52
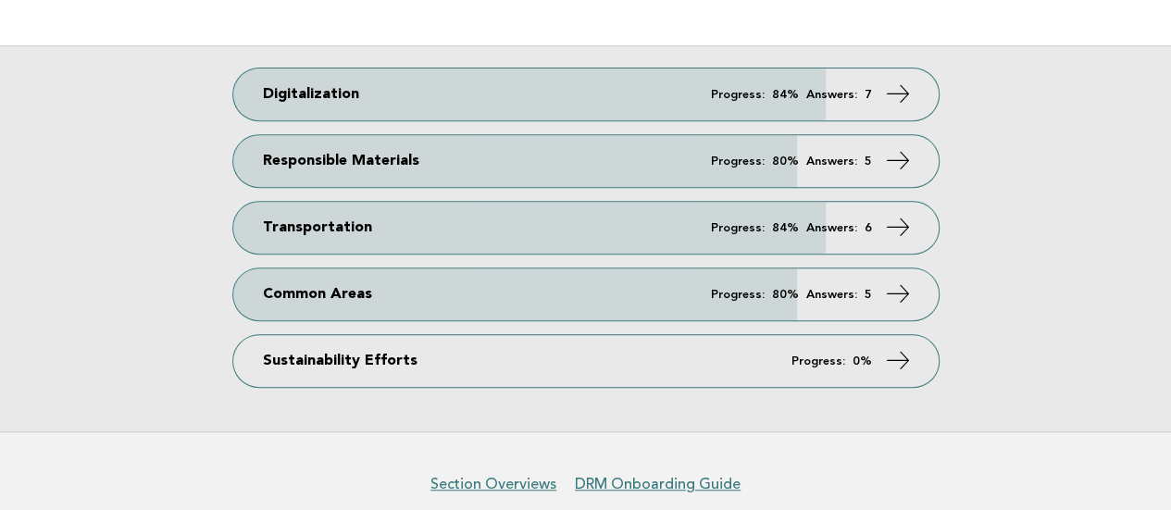
scroll to position [370, 0]
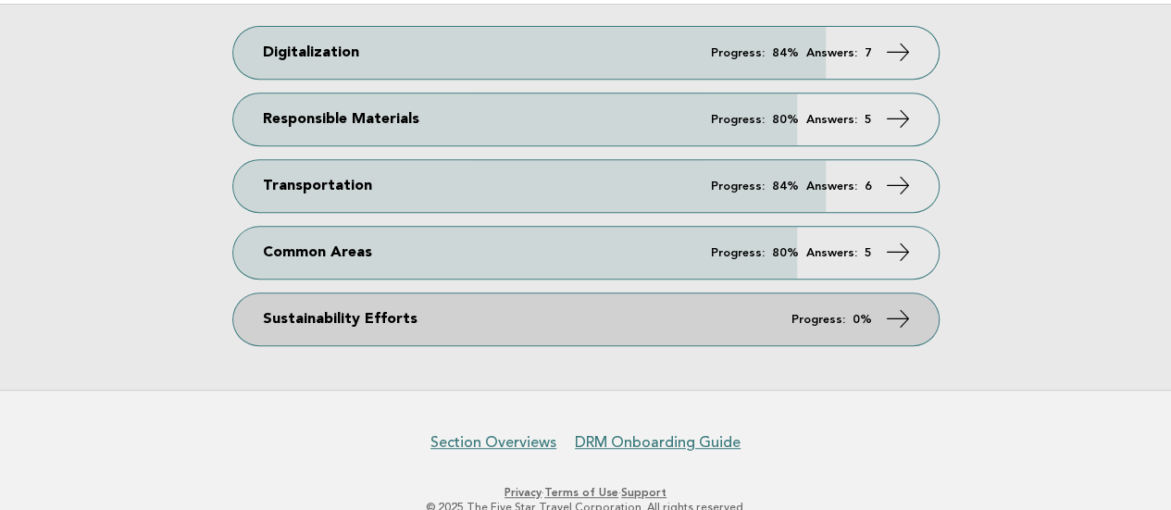
click at [544, 293] on link "Sustainability Efforts Progress: 0%" at bounding box center [585, 319] width 705 height 52
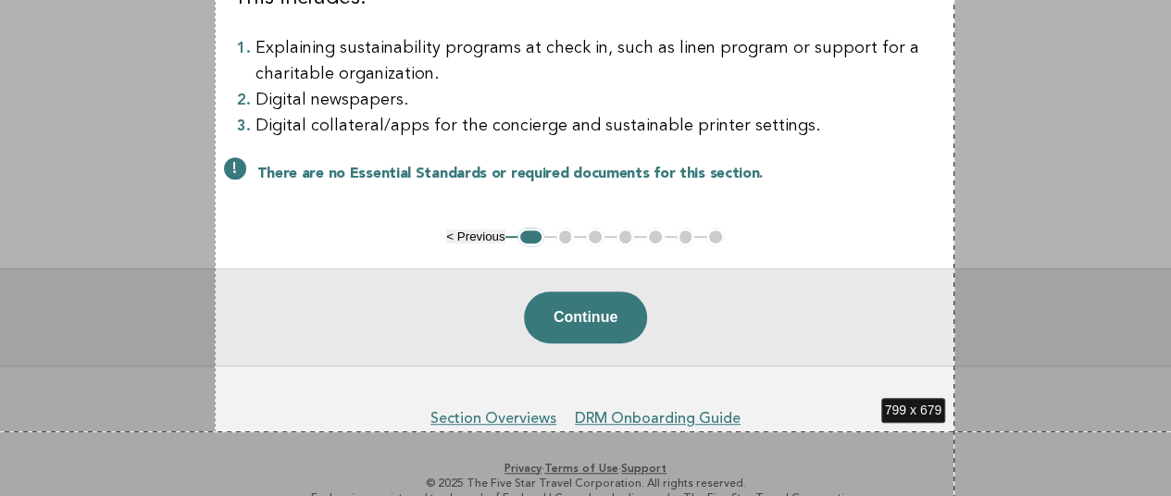
scroll to position [357, 0]
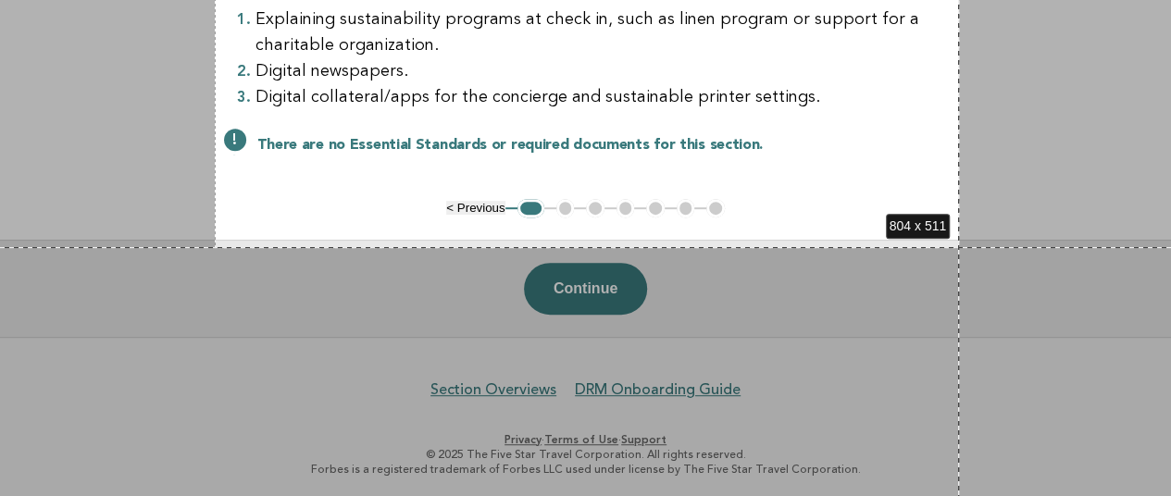
drag, startPoint x: 215, startPoint y: 132, endPoint x: 959, endPoint y: 247, distance: 753.0
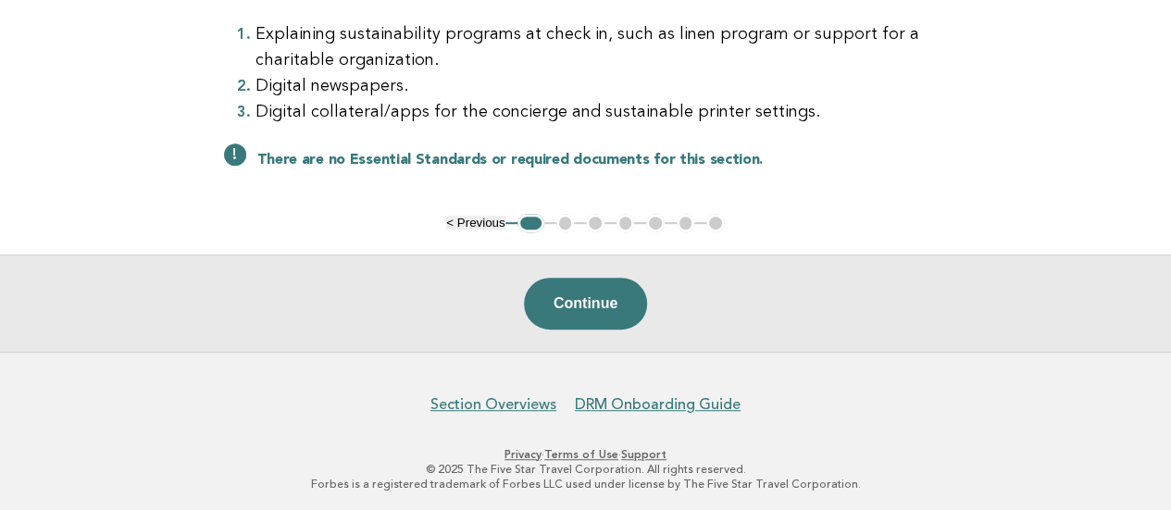
scroll to position [0, 0]
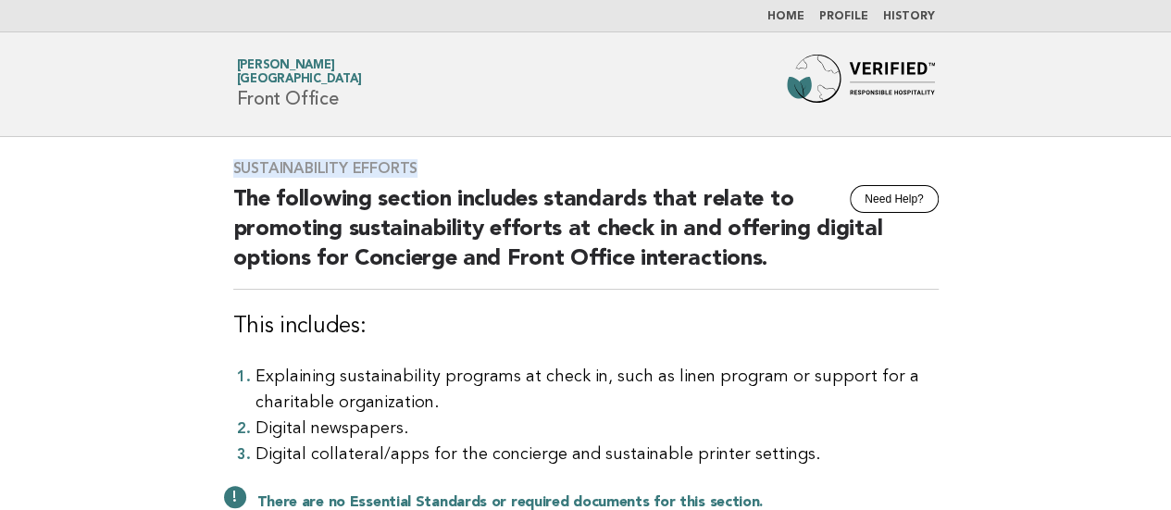
drag, startPoint x: 235, startPoint y: 164, endPoint x: 506, endPoint y: 158, distance: 271.3
click at [506, 159] on h3 "Sustainability Efforts" at bounding box center [585, 168] width 705 height 19
copy h3 "Sustainability Efforts"
click at [7, 331] on main "Sustainability Efforts Need Help? The following section includes standards that…" at bounding box center [585, 415] width 1171 height 557
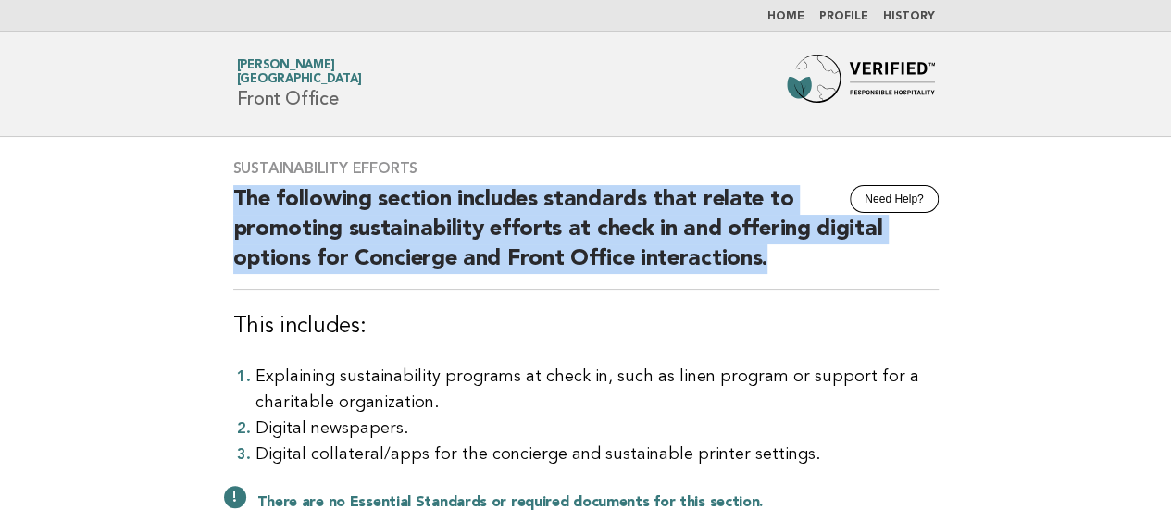
drag, startPoint x: 230, startPoint y: 195, endPoint x: 809, endPoint y: 273, distance: 583.7
click at [809, 273] on div "Sustainability Efforts Need Help? The following section includes standards that…" at bounding box center [586, 346] width 750 height 419
copy h2 "The following section includes standards that relate to promoting sustainabilit…"
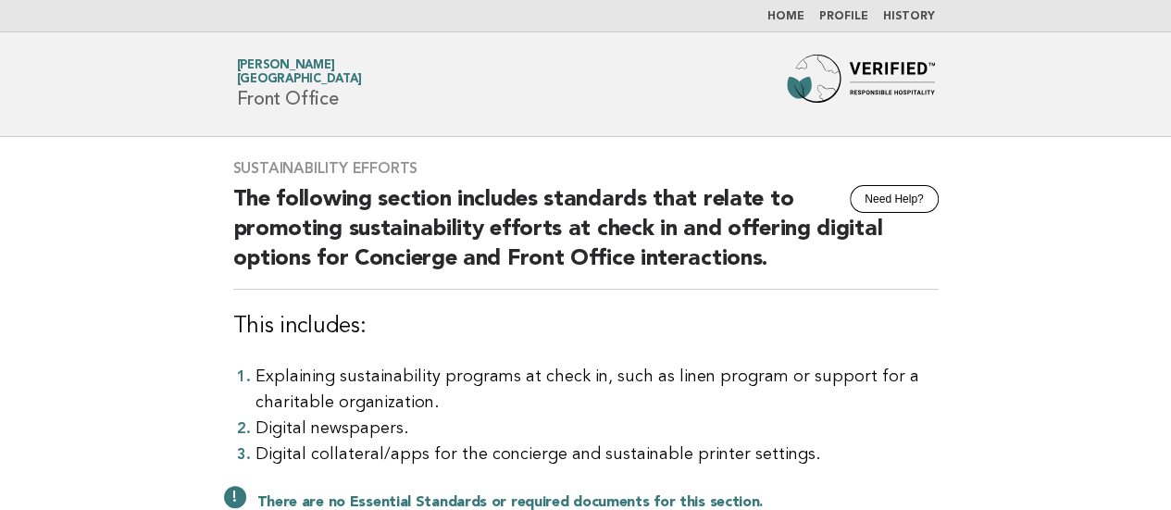
drag, startPoint x: 0, startPoint y: 377, endPoint x: 22, endPoint y: 351, distance: 34.1
click at [0, 377] on main "Sustainability Efforts Need Help? The following section includes standards that…" at bounding box center [585, 415] width 1171 height 557
drag, startPoint x: 226, startPoint y: 317, endPoint x: 394, endPoint y: 325, distance: 168.7
click at [394, 325] on div "Sustainability Efforts Need Help? The following section includes standards that…" at bounding box center [586, 346] width 750 height 419
copy h3 "This includes:"
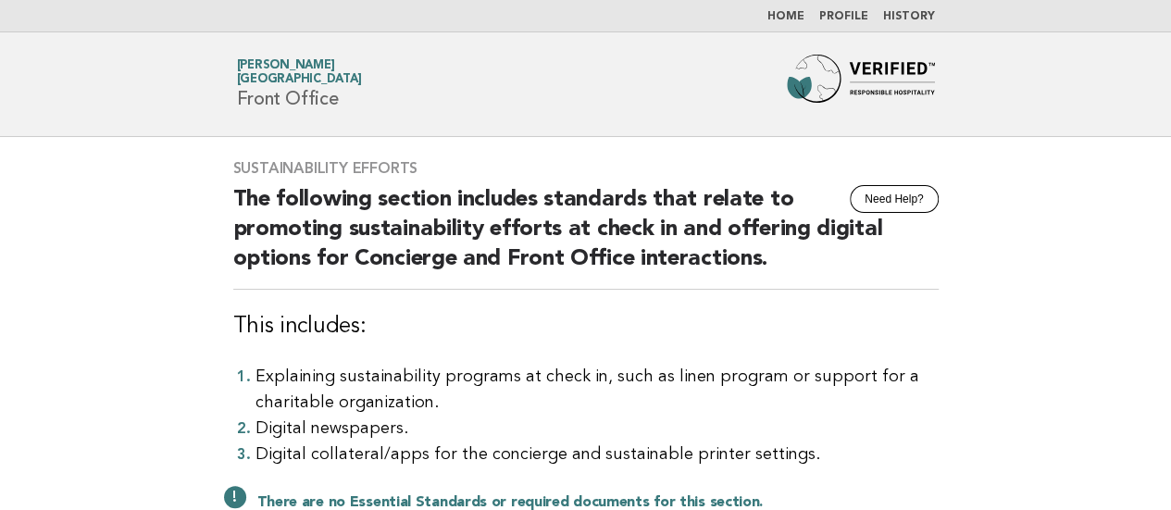
click at [0, 406] on main "Sustainability Efforts Need Help? The following section includes standards that…" at bounding box center [585, 415] width 1171 height 557
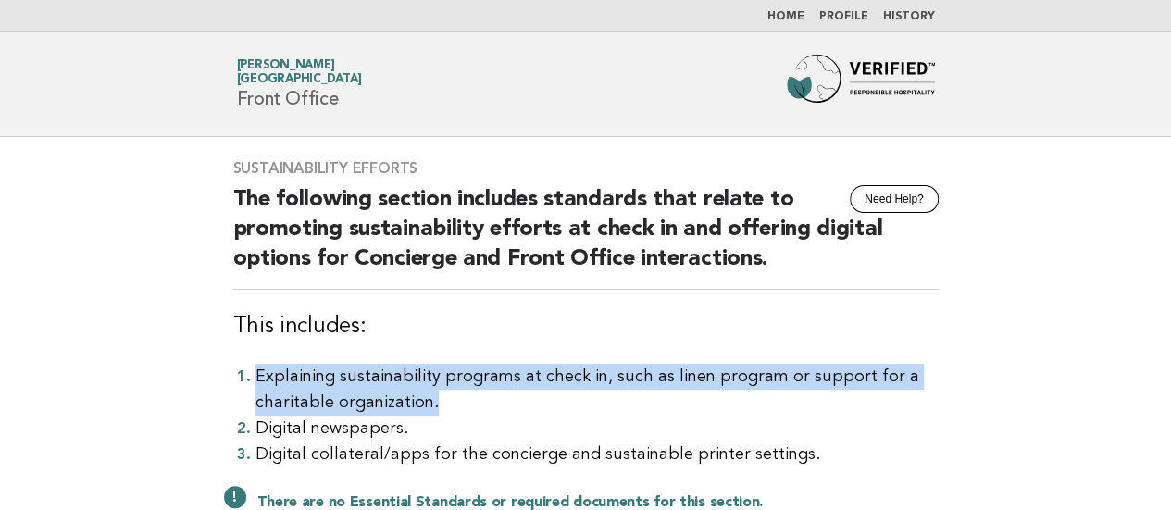
drag, startPoint x: 255, startPoint y: 366, endPoint x: 471, endPoint y: 406, distance: 219.5
click at [471, 406] on li "Explaining sustainability programs at check in, such as linen program or suppor…" at bounding box center [596, 390] width 683 height 52
copy li "Explaining sustainability programs at check in, such as linen program or suppor…"
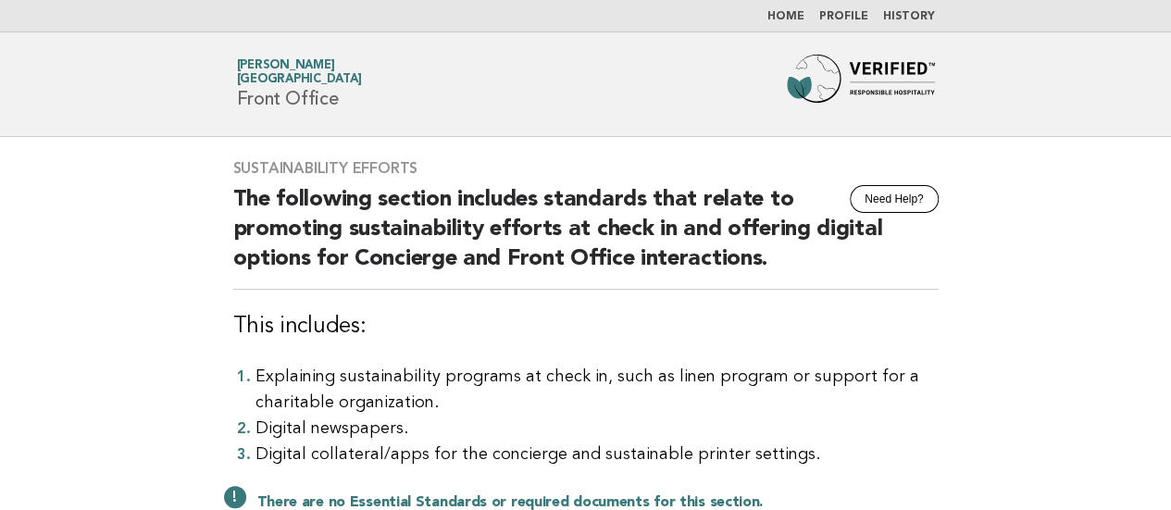
click at [0, 403] on main "Sustainability Efforts Need Help? The following section includes standards that…" at bounding box center [585, 415] width 1171 height 557
drag, startPoint x: 435, startPoint y: 429, endPoint x: 252, endPoint y: 421, distance: 183.4
click at [255, 421] on li "Digital newspapers." at bounding box center [596, 429] width 683 height 26
copy li "Digital newspapers."
drag, startPoint x: 46, startPoint y: 401, endPoint x: 56, endPoint y: 399, distance: 9.4
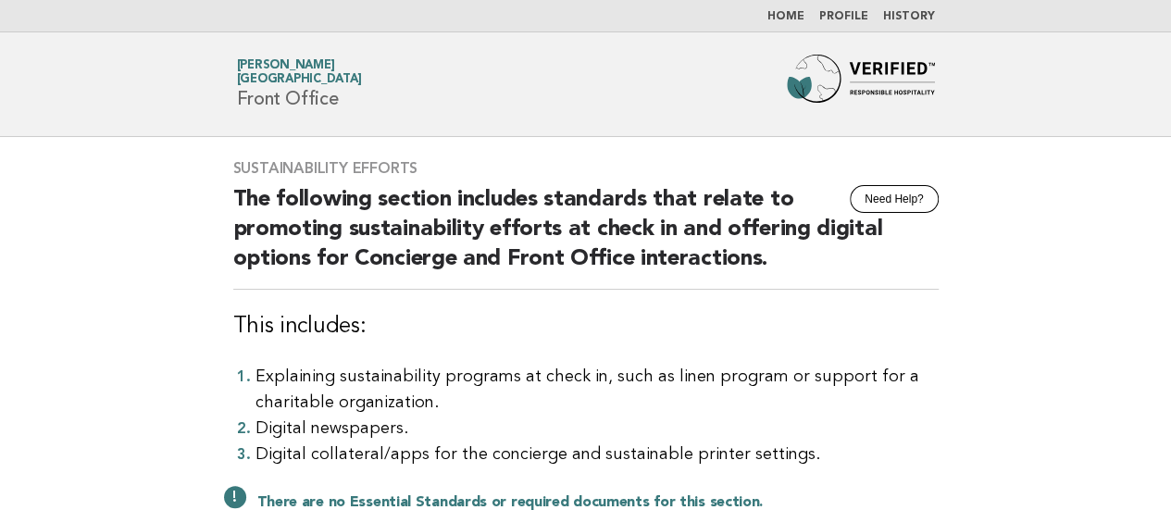
click at [46, 401] on main "Sustainability Efforts Need Help? The following section includes standards that…" at bounding box center [585, 415] width 1171 height 557
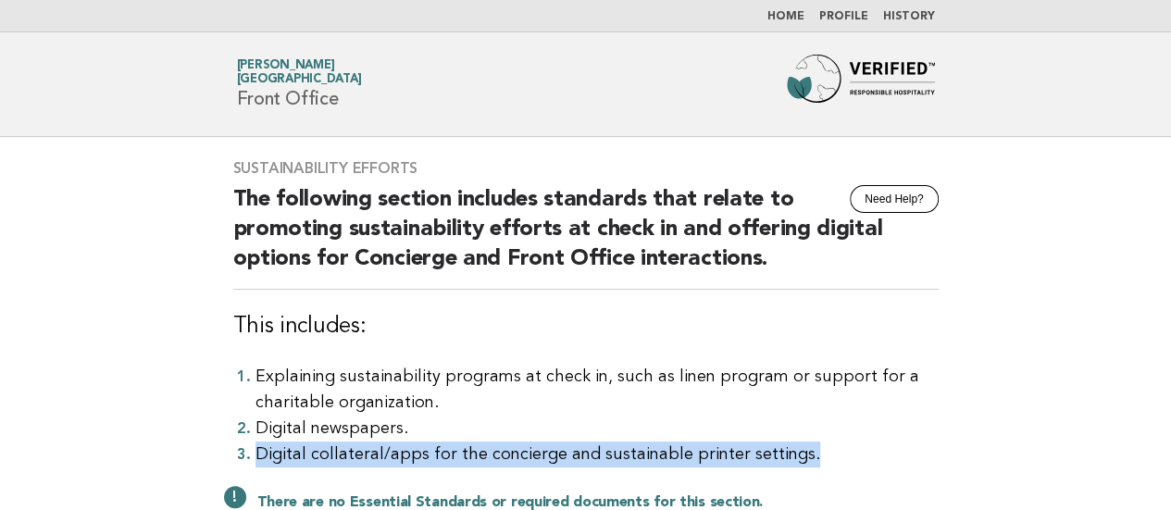
drag, startPoint x: 255, startPoint y: 449, endPoint x: 861, endPoint y: 447, distance: 605.3
click at [861, 447] on li "Digital collateral/apps for the concierge and sustainable printer settings." at bounding box center [596, 455] width 683 height 26
copy li "Digital collateral/apps for the concierge and sustainable printer settings."
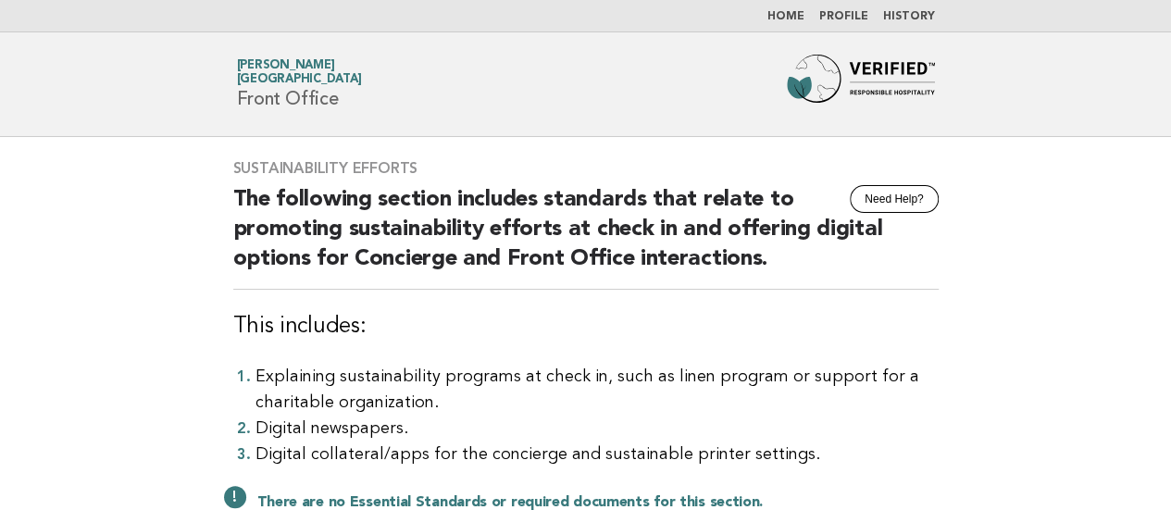
drag, startPoint x: 0, startPoint y: 373, endPoint x: 126, endPoint y: 391, distance: 127.1
click at [0, 373] on main "Sustainability Efforts Need Help? The following section includes standards that…" at bounding box center [585, 415] width 1171 height 557
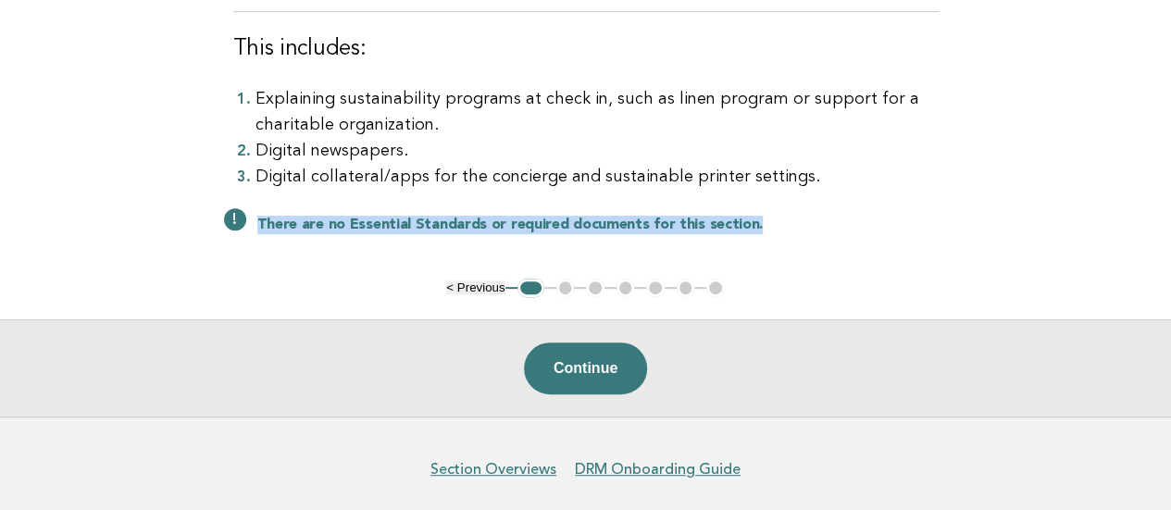
drag, startPoint x: 752, startPoint y: 222, endPoint x: 254, endPoint y: 228, distance: 498.9
click at [254, 228] on div "There are no Essential Standards or required documents for this section." at bounding box center [585, 223] width 705 height 22
copy h3 "There are no Essential Standards or required documents for this section."
click at [5, 41] on main "Sustainability Efforts Need Help? The following section includes standards that…" at bounding box center [585, 137] width 1171 height 557
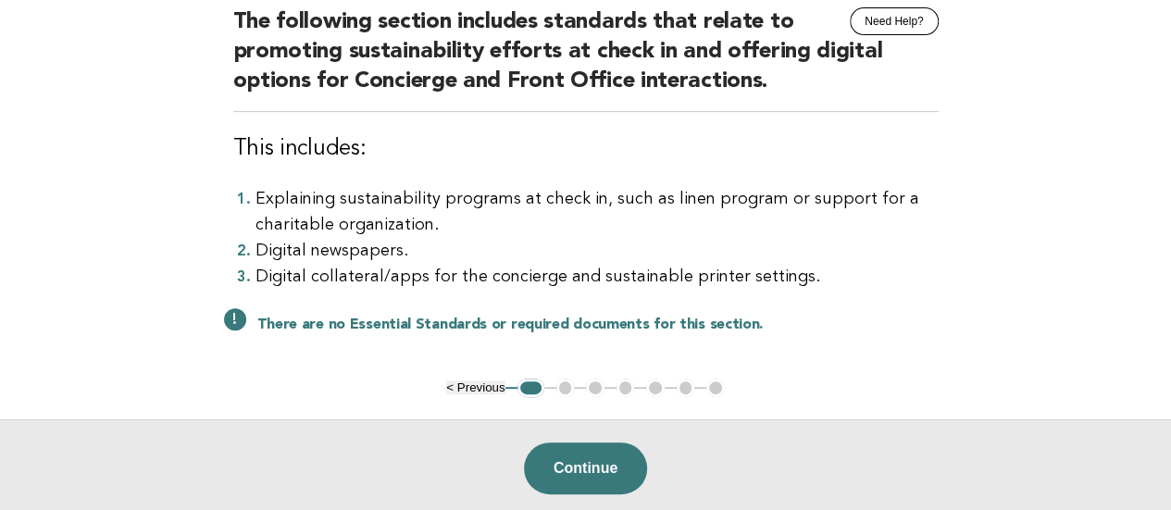
scroll to position [185, 0]
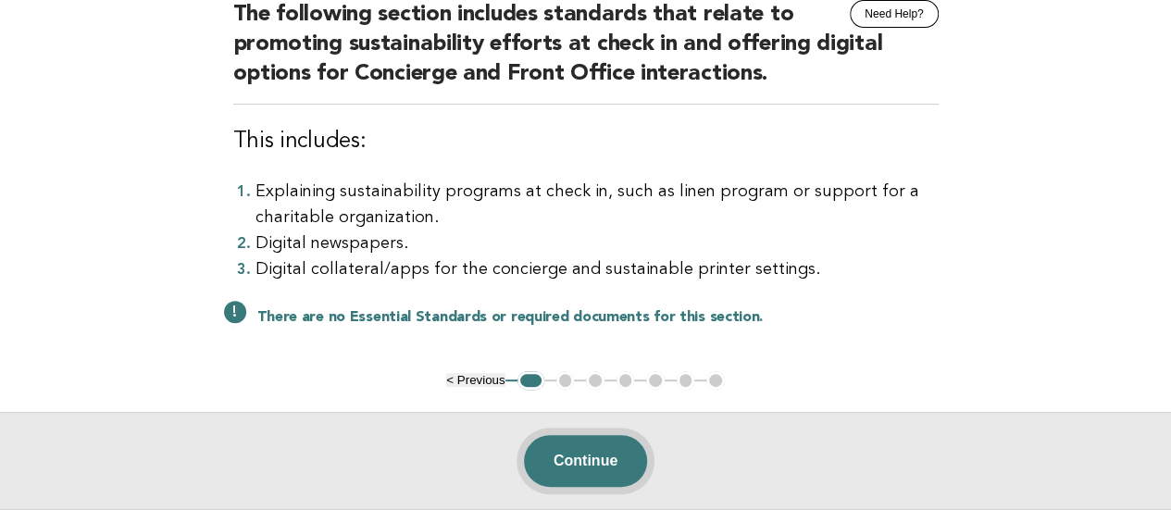
click at [591, 446] on button "Continue" at bounding box center [585, 461] width 123 height 52
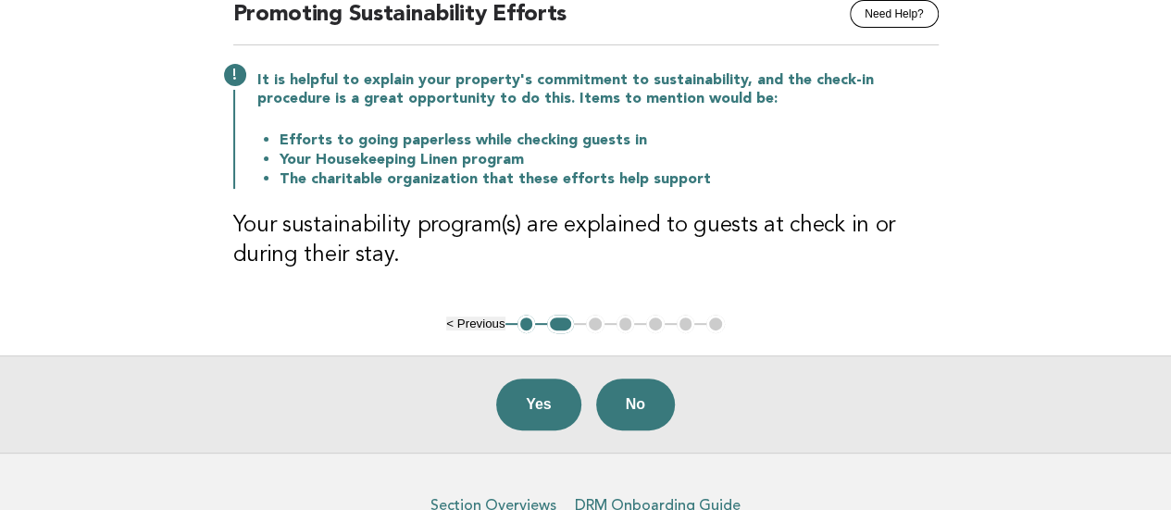
drag, startPoint x: 1168, startPoint y: 375, endPoint x: 1163, endPoint y: 334, distance: 41.0
click at [1163, 334] on main "Sustainability Efforts Need Help? Promoting Sustainability Efforts It is helpfu…" at bounding box center [585, 202] width 1171 height 501
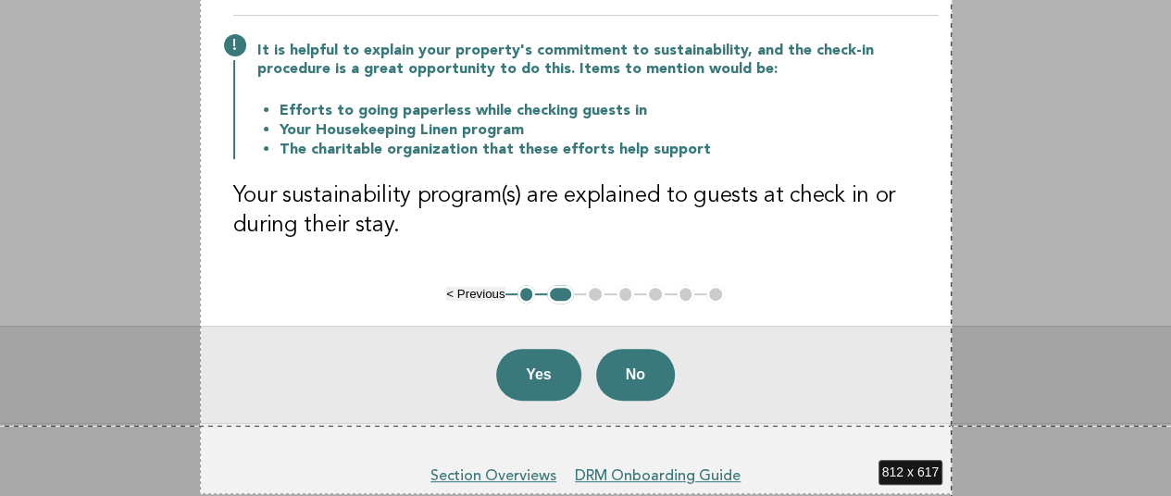
scroll to position [274, 0]
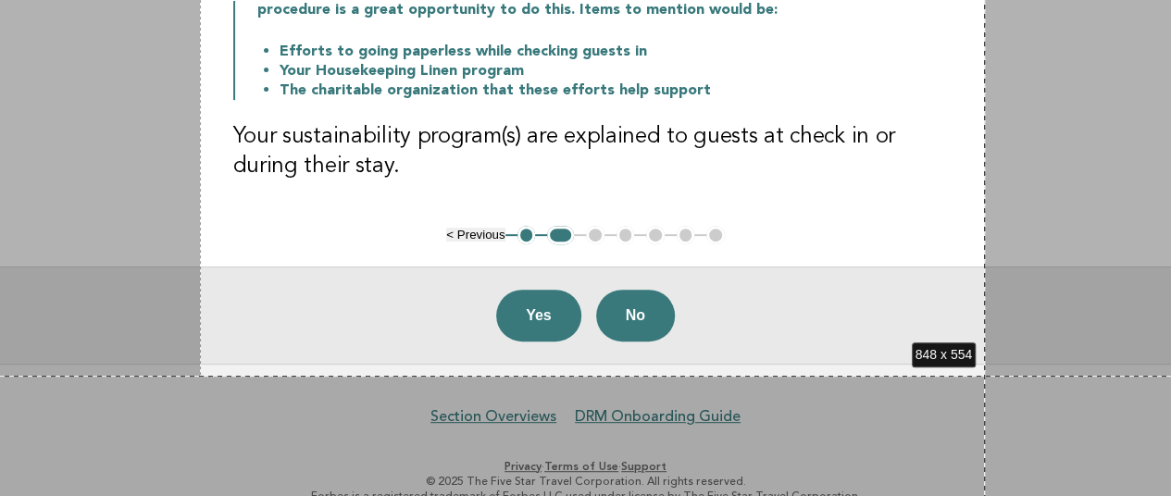
drag, startPoint x: 199, startPoint y: 4, endPoint x: 985, endPoint y: 376, distance: 869.5
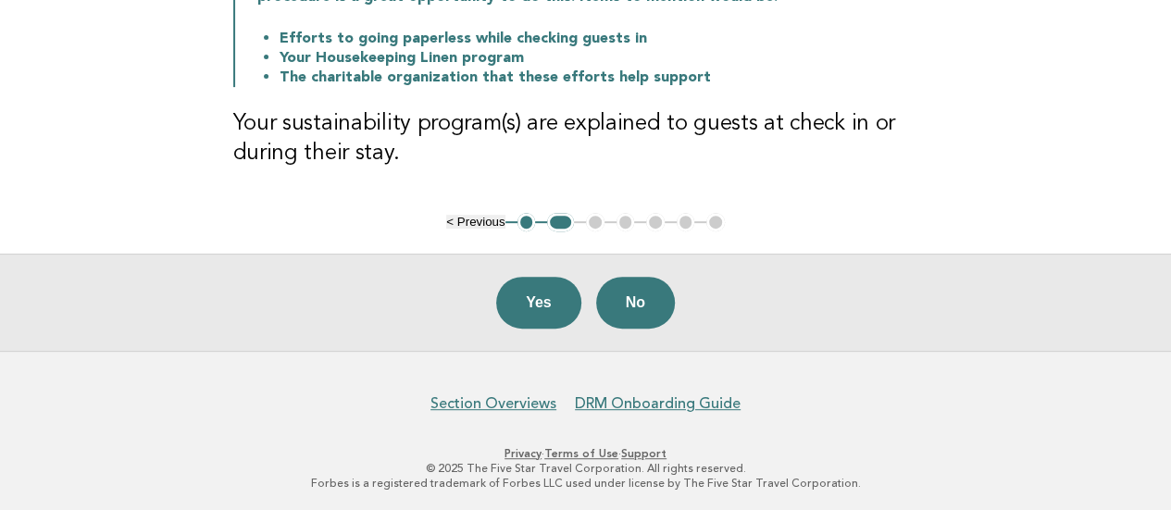
scroll to position [133, 0]
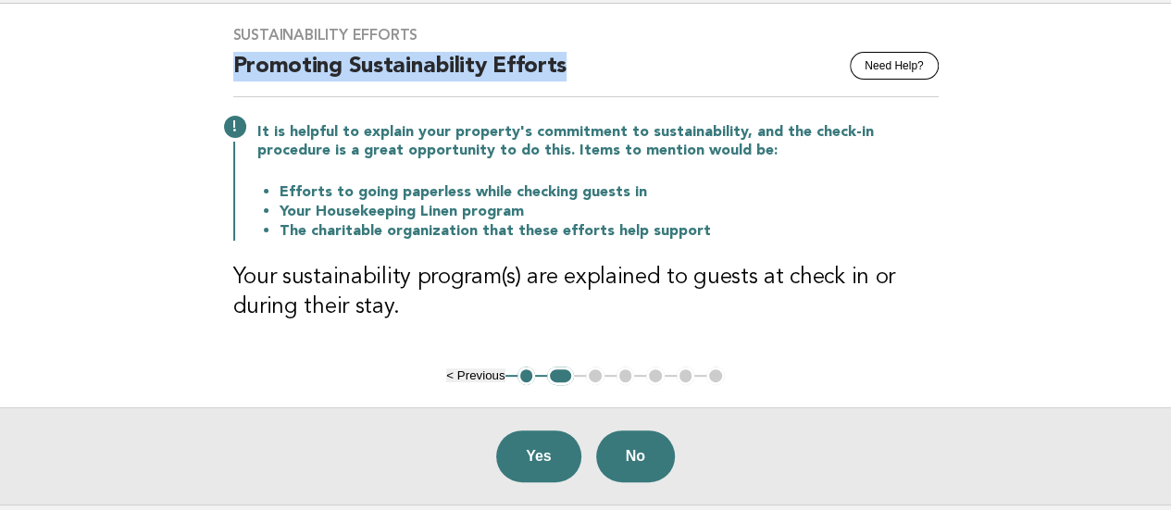
drag, startPoint x: 223, startPoint y: 58, endPoint x: 612, endPoint y: 71, distance: 389.0
click at [612, 71] on div "Sustainability Efforts Need Help? Promoting Sustainability Efforts It is helpfu…" at bounding box center [586, 185] width 750 height 363
copy h2 "Promoting Sustainability Efforts"
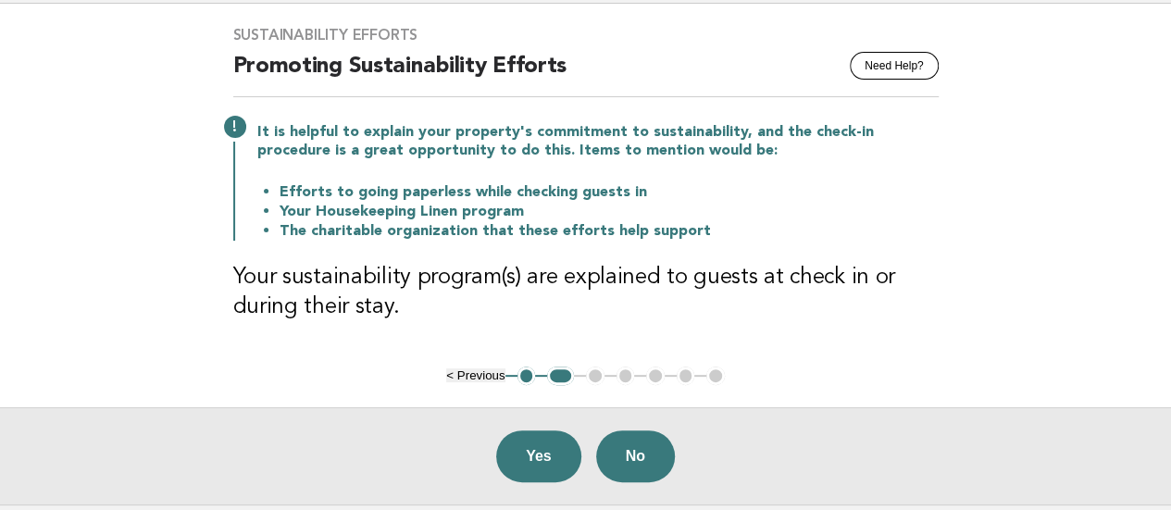
click at [0, 189] on main "Sustainability Efforts Need Help? Promoting Sustainability Efforts It is helpfu…" at bounding box center [585, 254] width 1171 height 501
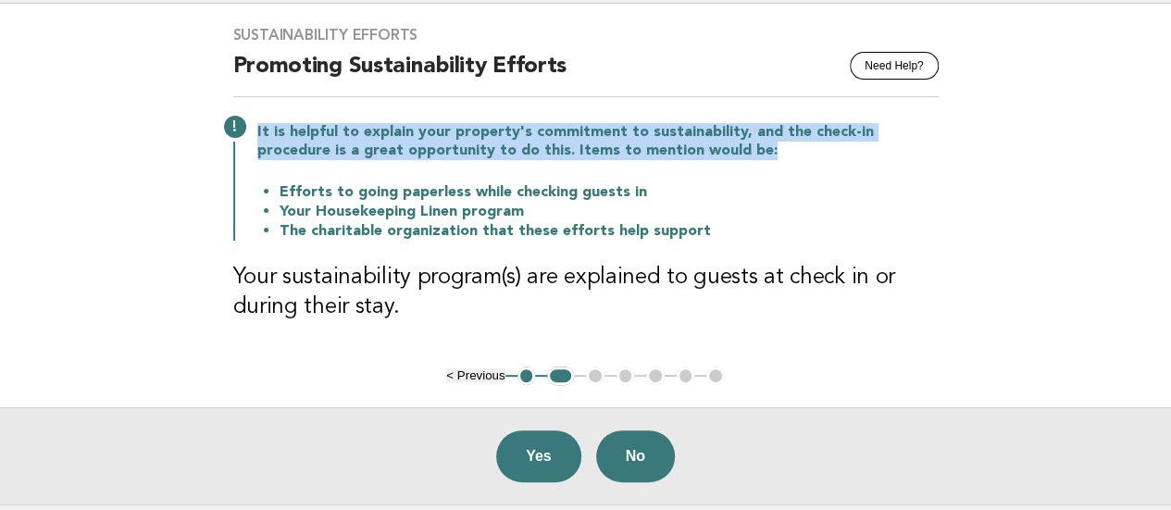
drag, startPoint x: 254, startPoint y: 133, endPoint x: 702, endPoint y: 157, distance: 448.6
click at [702, 157] on div "It is helpful to explain your property's commitment to sustainability, and the …" at bounding box center [585, 179] width 705 height 121
copy p "It is helpful to explain your property's commitment to sustainability, and the …"
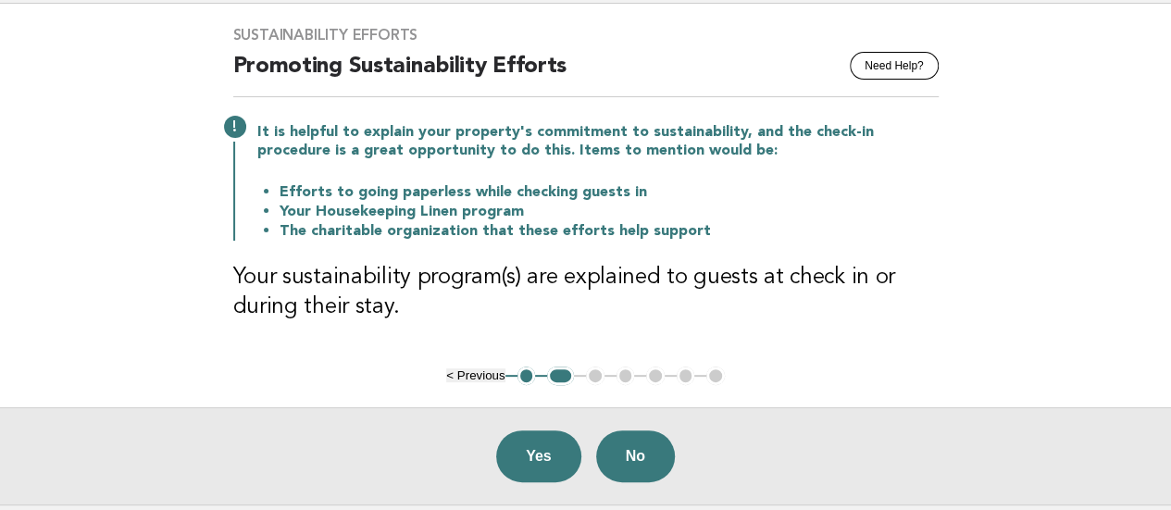
click at [15, 252] on main "Sustainability Efforts Need Help? Promoting Sustainability Efforts It is helpfu…" at bounding box center [585, 254] width 1171 height 501
click at [368, 199] on li "Efforts to going paperless while checking guests in" at bounding box center [609, 191] width 659 height 19
drag, startPoint x: 659, startPoint y: 189, endPoint x: 255, endPoint y: 169, distance: 404.0
click at [255, 169] on div "It is helpful to explain your property's commitment to sustainability, and the …" at bounding box center [585, 179] width 705 height 121
copy li "Efforts to going paperless while checking guests in"
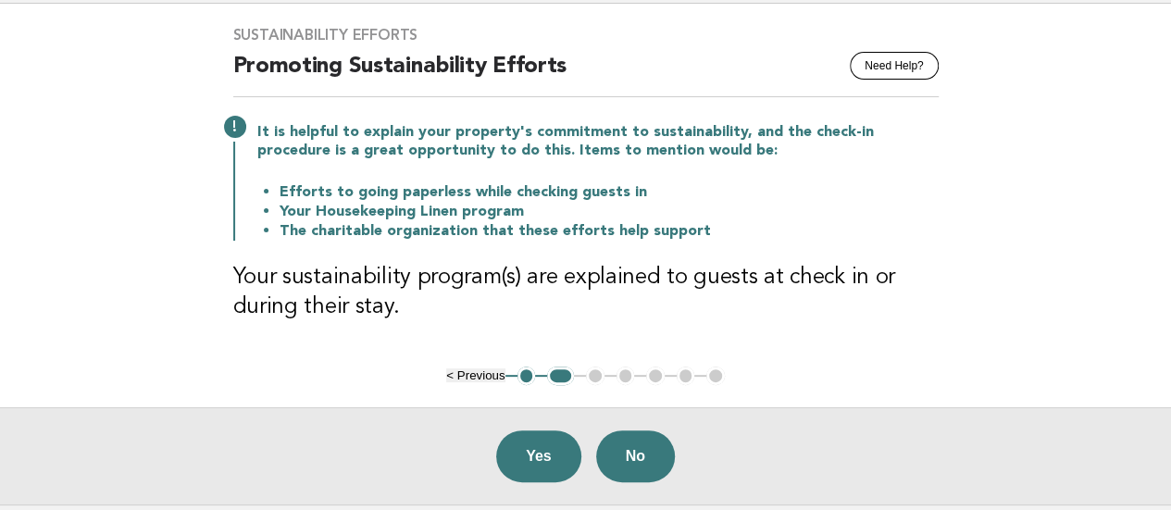
click at [19, 234] on main "Sustainability Efforts Need Help? Promoting Sustainability Efforts It is helpfu…" at bounding box center [585, 254] width 1171 height 501
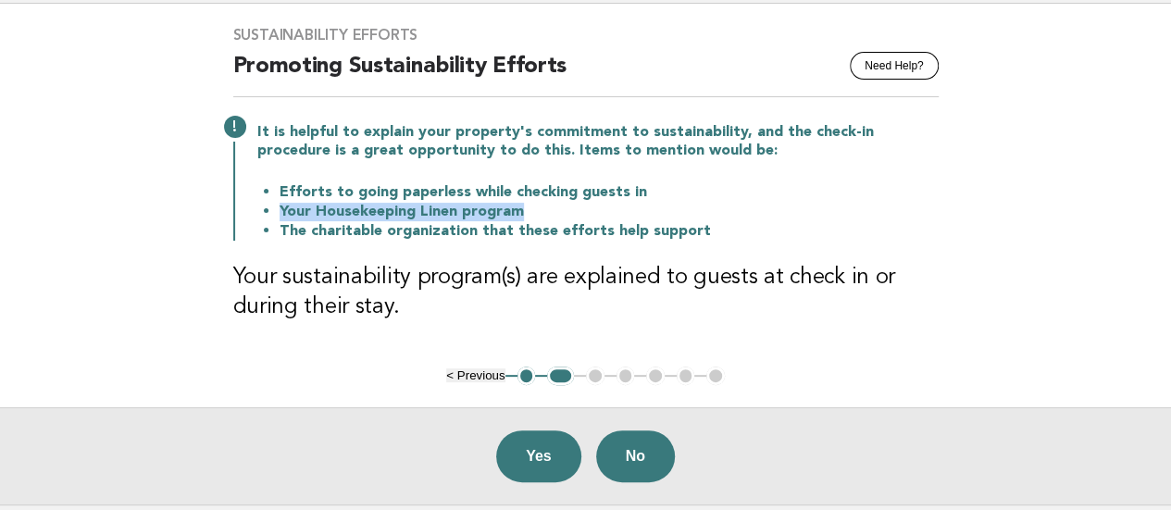
drag, startPoint x: 275, startPoint y: 205, endPoint x: 522, endPoint y: 208, distance: 247.2
click at [522, 208] on ul "Efforts to going paperless while checking guests in Your Housekeeping Linen pro…" at bounding box center [597, 211] width 681 height 58
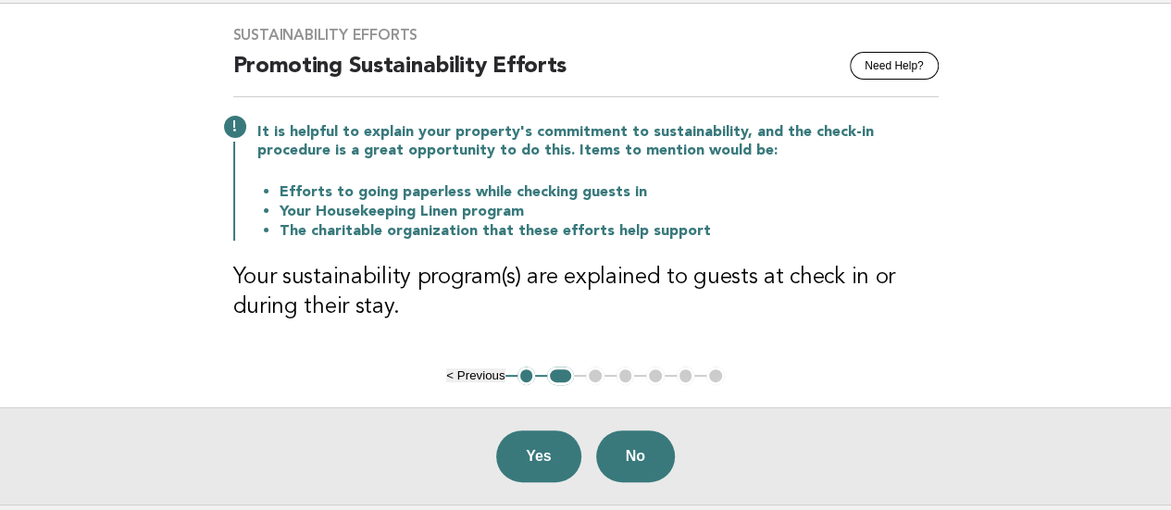
click at [6, 227] on main "Sustainability Efforts Need Help? Promoting Sustainability Efforts It is helpfu…" at bounding box center [585, 254] width 1171 height 501
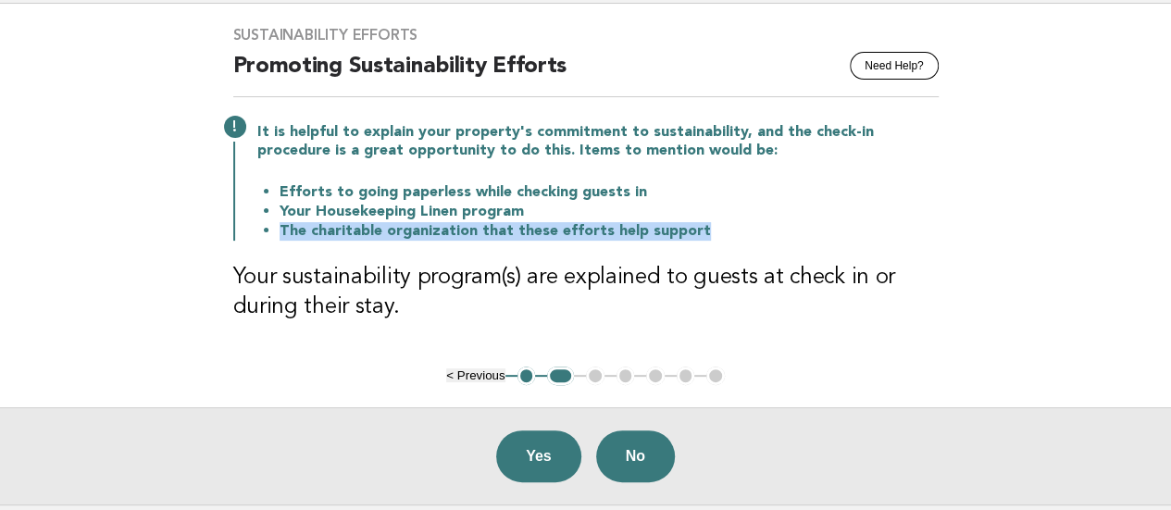
drag, startPoint x: 278, startPoint y: 232, endPoint x: 708, endPoint y: 233, distance: 430.4
click at [708, 233] on ul "Efforts to going paperless while checking guests in Your Housekeeping Linen pro…" at bounding box center [597, 211] width 681 height 58
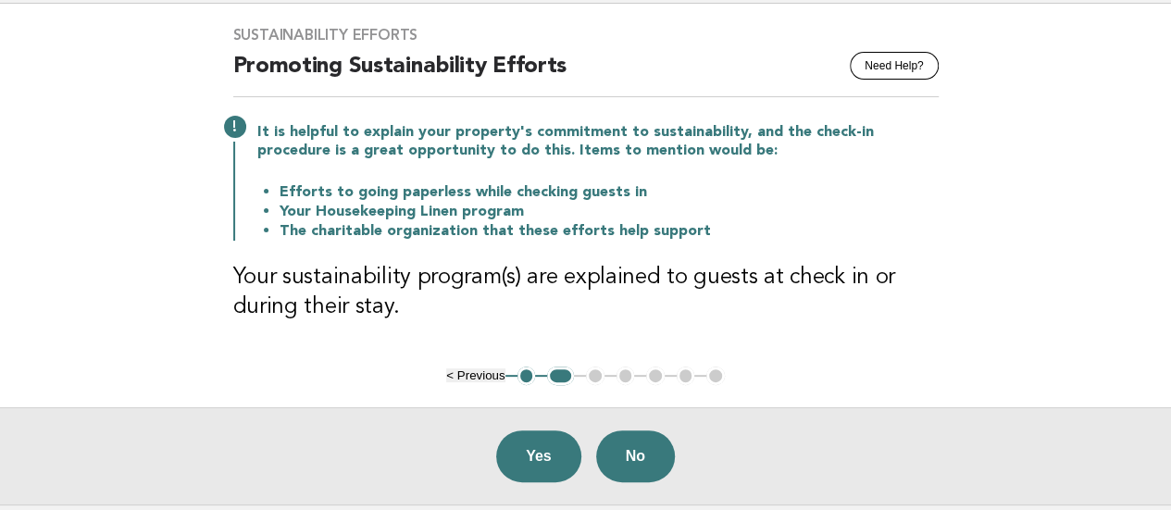
click at [6, 258] on main "Sustainability Efforts Need Help? Promoting Sustainability Efforts It is helpfu…" at bounding box center [585, 254] width 1171 height 501
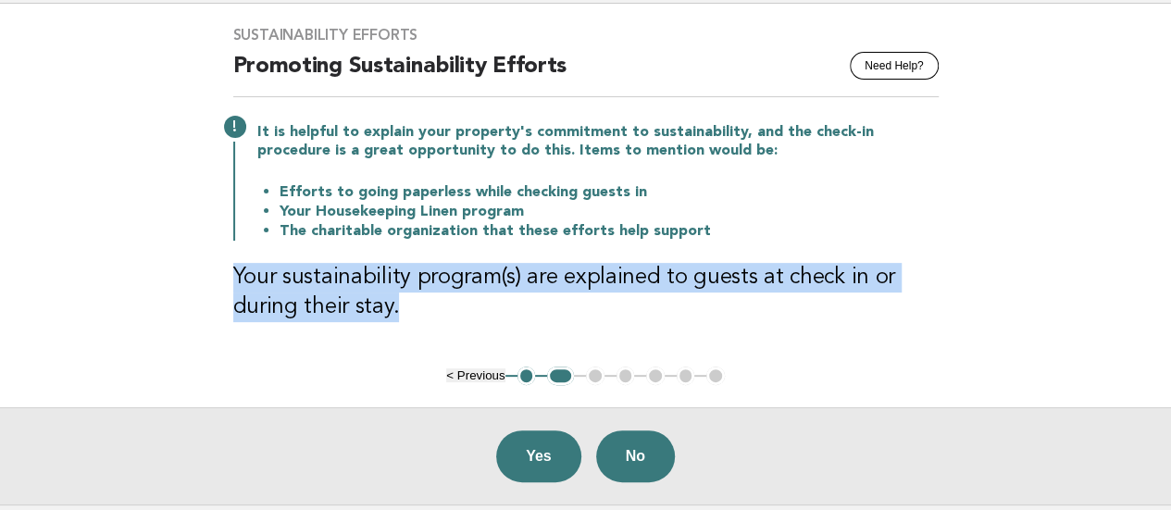
drag, startPoint x: 236, startPoint y: 275, endPoint x: 405, endPoint y: 316, distance: 174.2
click at [405, 316] on h3 "Your sustainability program(s) are explained to guests at check in or during th…" at bounding box center [585, 292] width 705 height 59
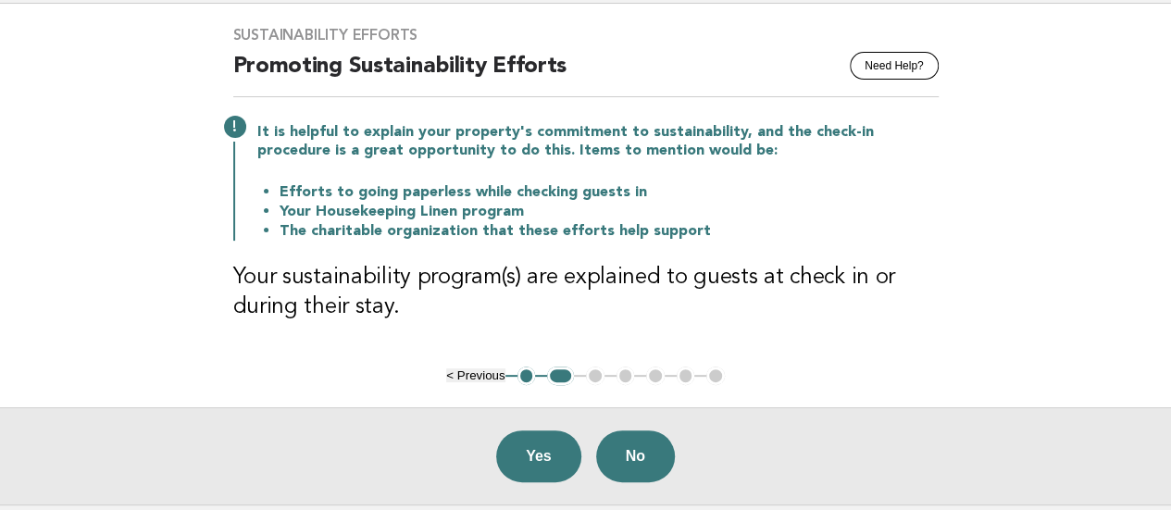
drag, startPoint x: 43, startPoint y: 277, endPoint x: 143, endPoint y: 106, distance: 198.3
click at [42, 277] on main "Sustainability Efforts Need Help? Promoting Sustainability Efforts It is helpfu…" at bounding box center [585, 254] width 1171 height 501
click at [605, 454] on button "No" at bounding box center [635, 456] width 79 height 52
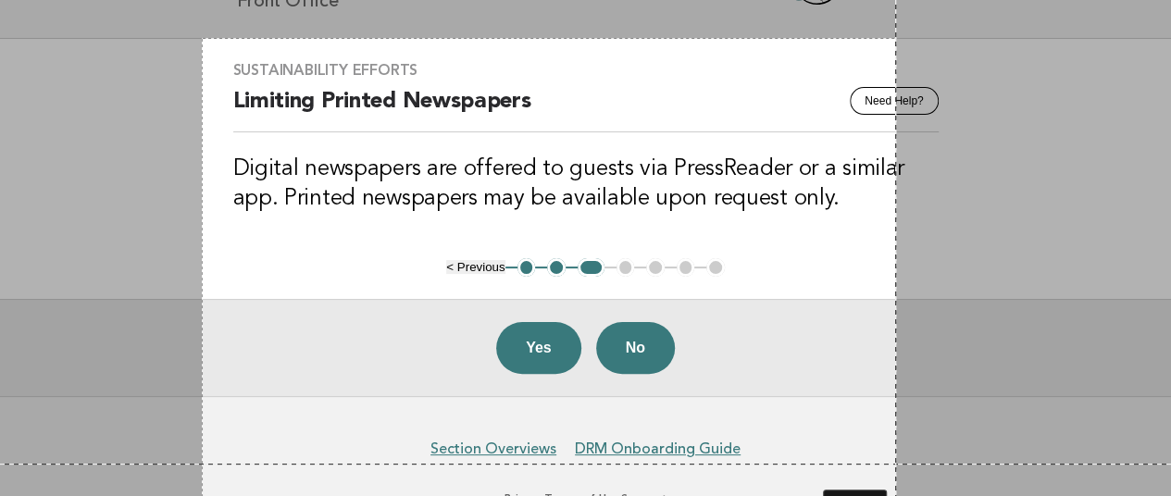
scroll to position [157, 0]
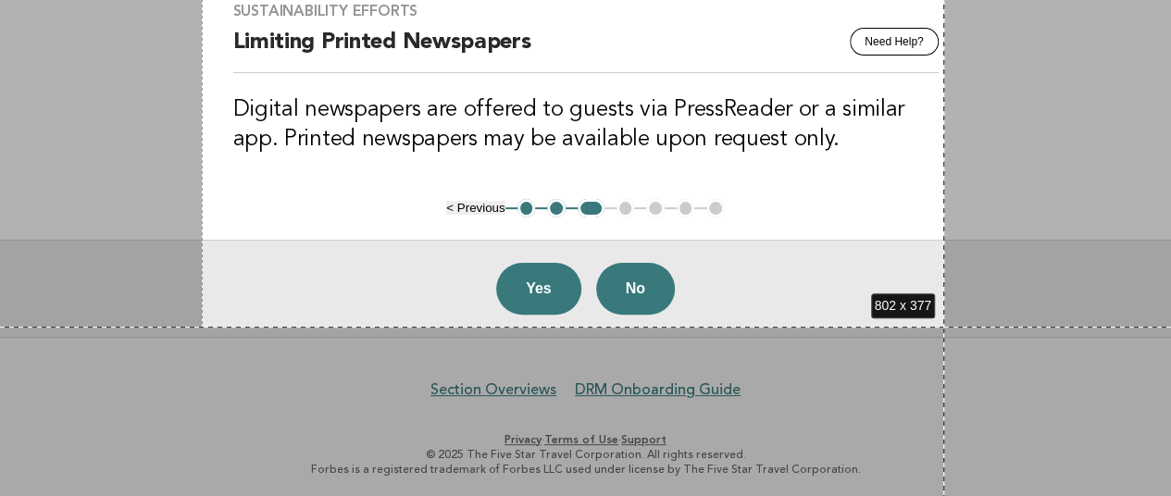
drag, startPoint x: 202, startPoint y: 136, endPoint x: 944, endPoint y: 327, distance: 766.4
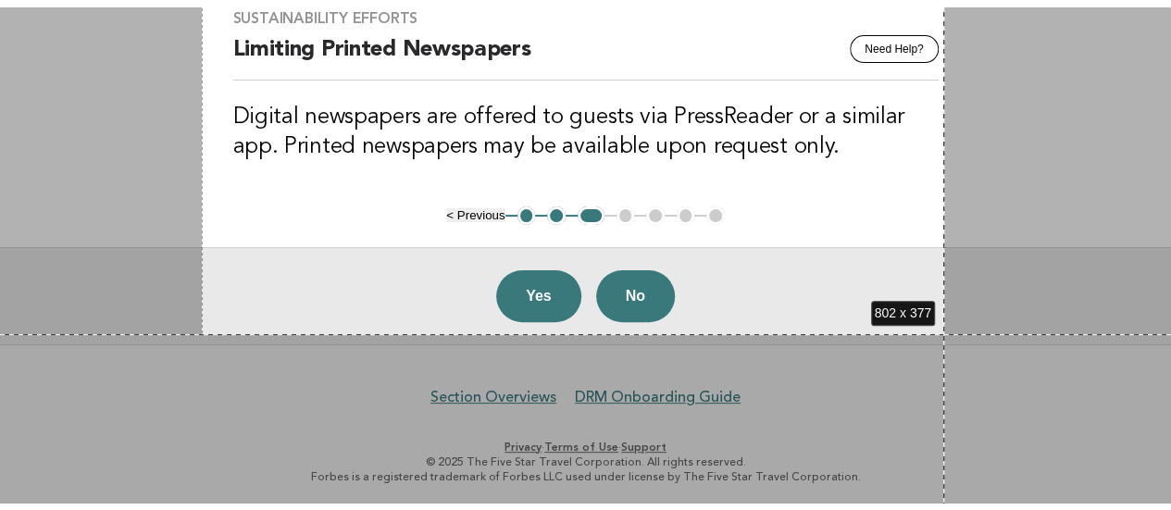
scroll to position [0, 0]
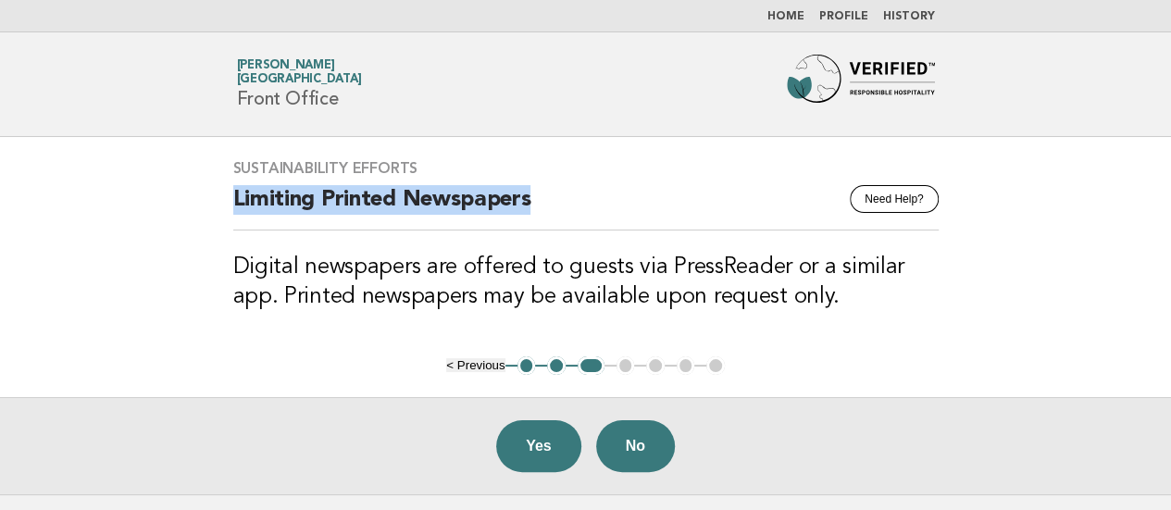
drag, startPoint x: 549, startPoint y: 203, endPoint x: 224, endPoint y: 205, distance: 324.9
click at [224, 205] on div "Sustainability Efforts Need Help? Limiting Printed Newspapers Digital newspaper…" at bounding box center [586, 246] width 750 height 219
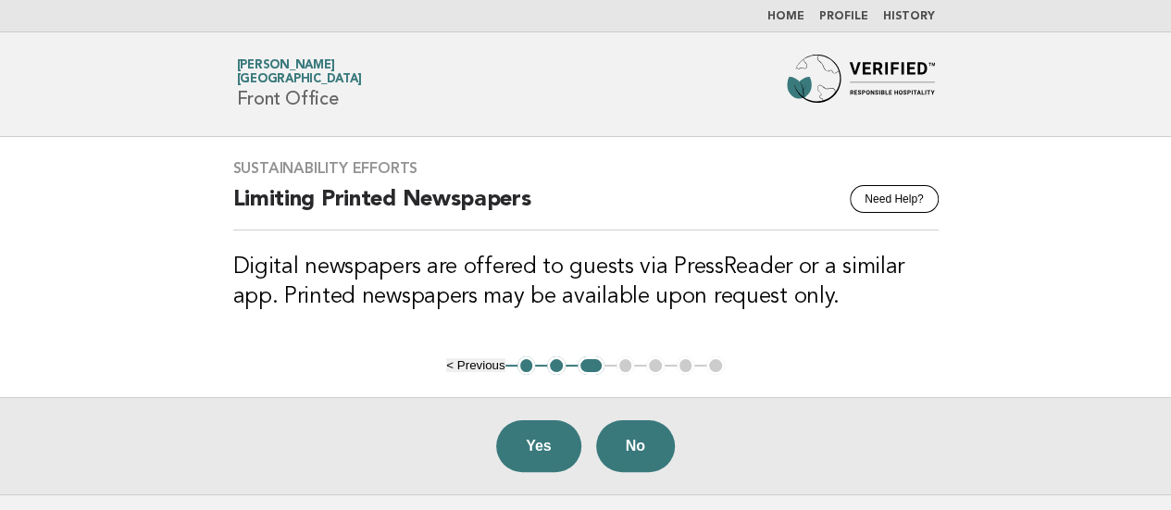
click at [0, 313] on main "Sustainability Efforts Need Help? Limiting Printed Newspapers Digital newspaper…" at bounding box center [585, 315] width 1171 height 357
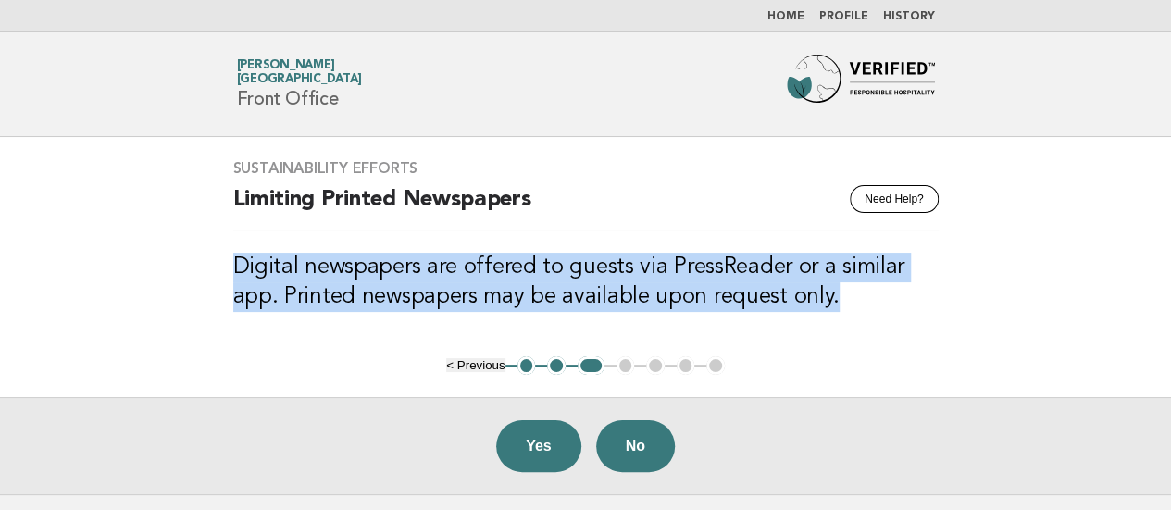
drag, startPoint x: 222, startPoint y: 251, endPoint x: 873, endPoint y: 295, distance: 652.2
click at [873, 295] on div "Sustainability Efforts Need Help? Limiting Printed Newspapers Digital newspaper…" at bounding box center [586, 246] width 750 height 219
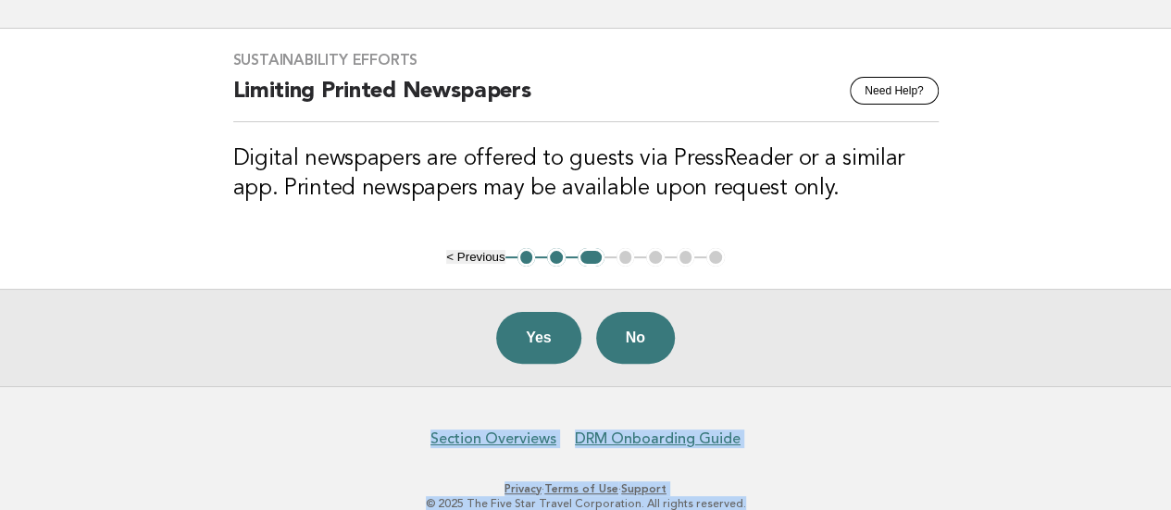
drag, startPoint x: 848, startPoint y: 491, endPoint x: 832, endPoint y: 516, distance: 28.8
click at [832, 509] on html "Home Profile History Forbes Travel Guide [PERSON_NAME][GEOGRAPHIC_DATA] Front O…" at bounding box center [585, 220] width 1171 height 657
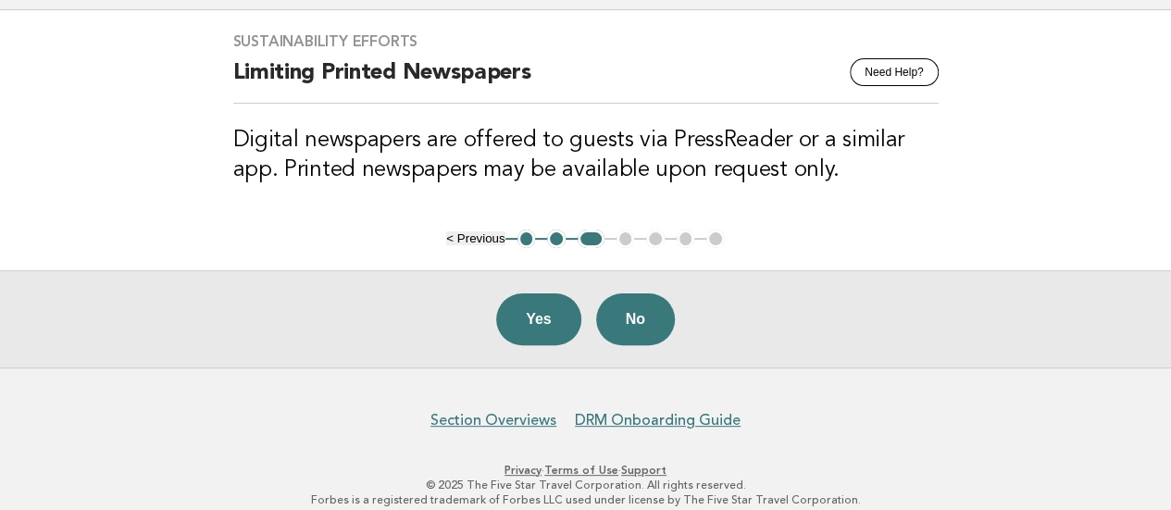
drag, startPoint x: 0, startPoint y: 220, endPoint x: 205, endPoint y: 16, distance: 289.3
click at [0, 219] on main "Sustainability Efforts Need Help? Limiting Printed Newspapers Digital newspaper…" at bounding box center [585, 188] width 1171 height 357
click at [44, 175] on main "Sustainability Efforts Need Help? Limiting Printed Newspapers Digital newspaper…" at bounding box center [585, 188] width 1171 height 357
click at [624, 310] on button "No" at bounding box center [635, 319] width 79 height 52
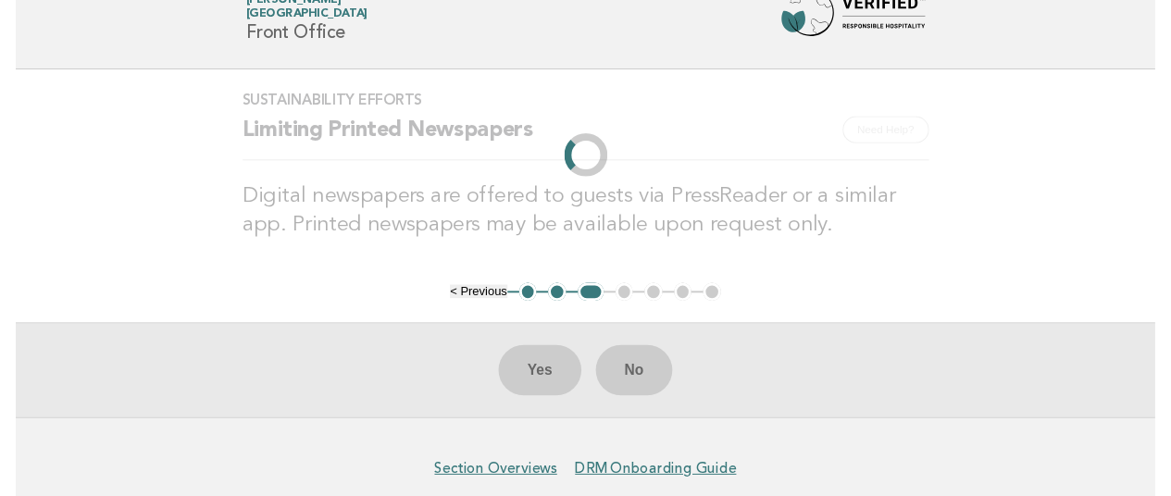
scroll to position [0, 0]
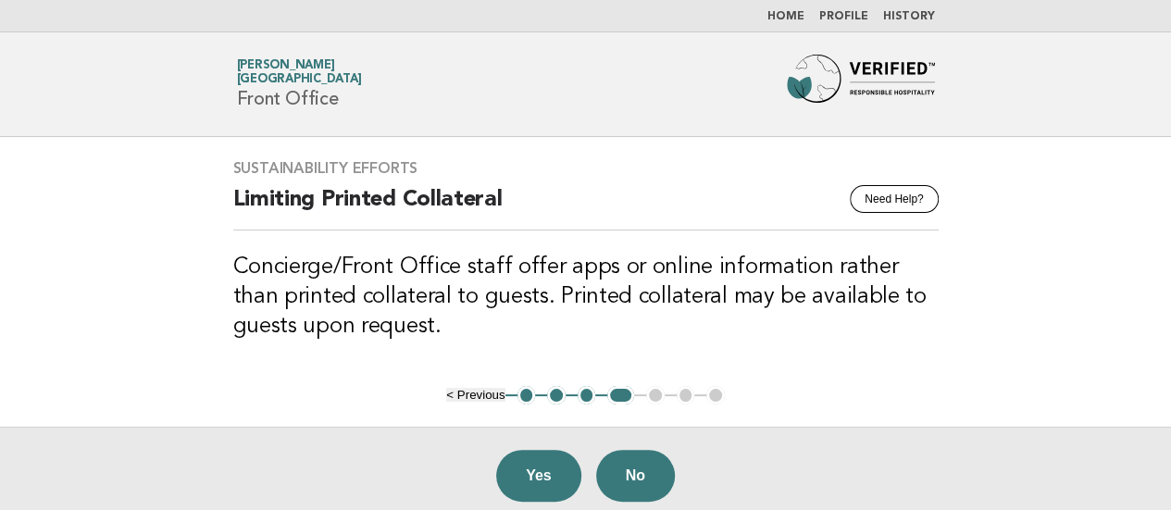
click at [28, 239] on main "Sustainability Efforts Need Help? Limiting Printed Collateral Concierge/Front O…" at bounding box center [585, 330] width 1171 height 387
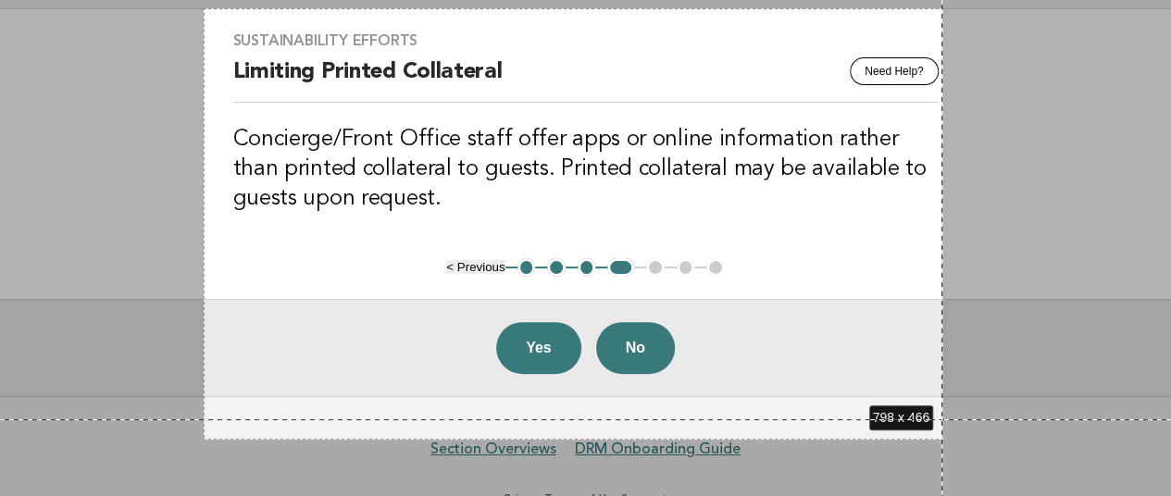
scroll to position [144, 0]
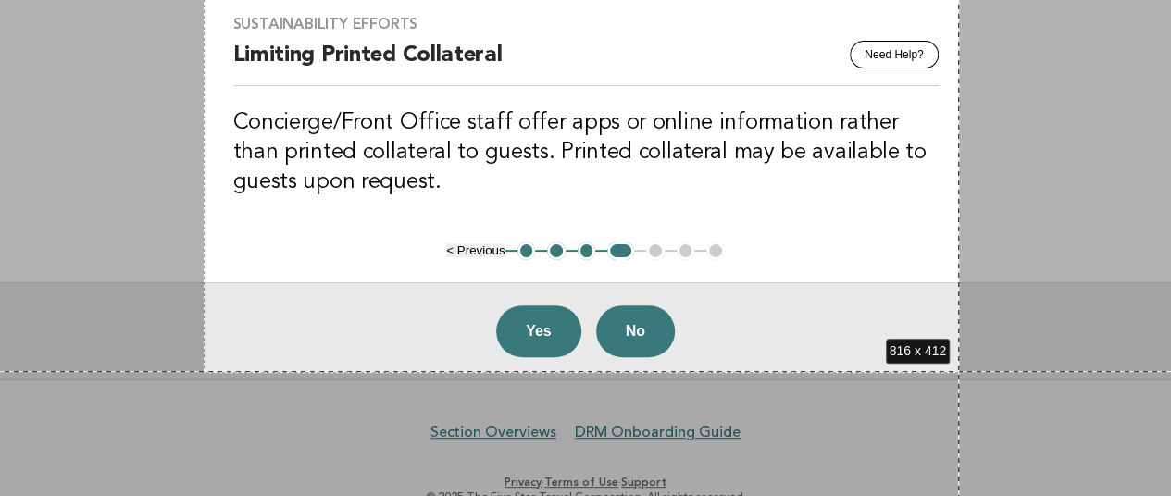
drag, startPoint x: 204, startPoint y: 136, endPoint x: 959, endPoint y: 371, distance: 791.0
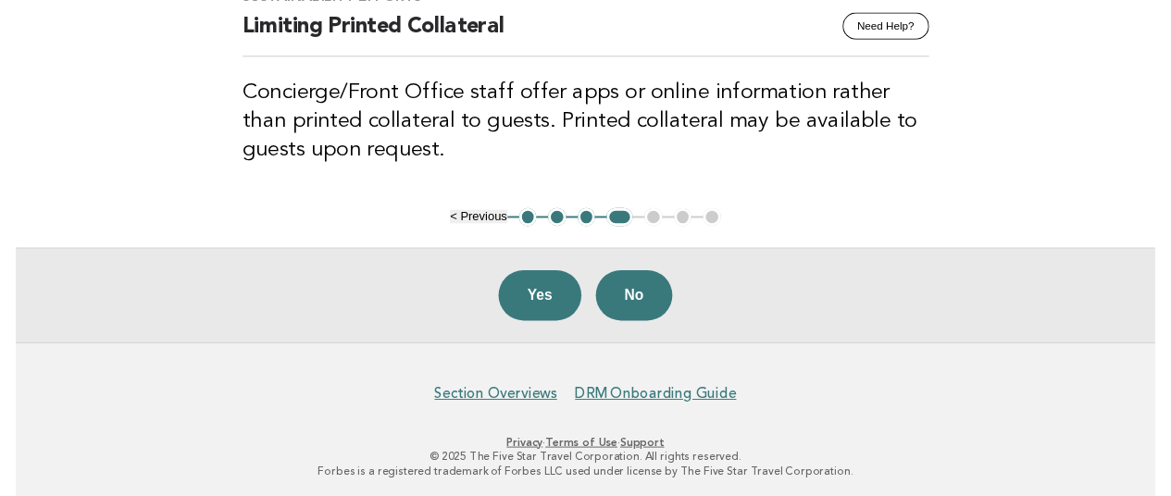
scroll to position [0, 0]
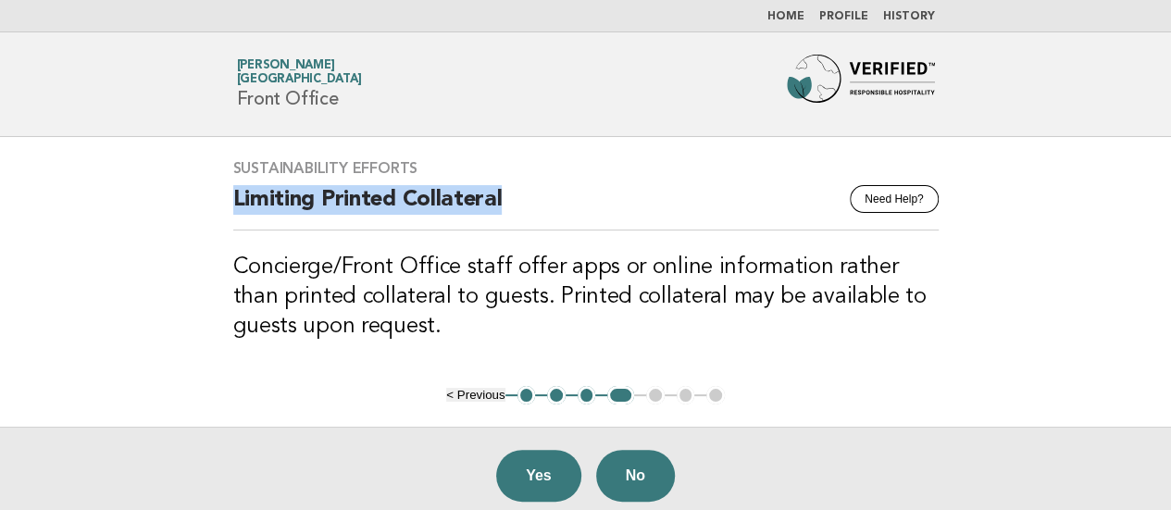
drag, startPoint x: 228, startPoint y: 193, endPoint x: 544, endPoint y: 187, distance: 316.6
click at [544, 187] on div "Sustainability Efforts Need Help? Limiting Printed Collateral Concierge/Front O…" at bounding box center [586, 261] width 750 height 249
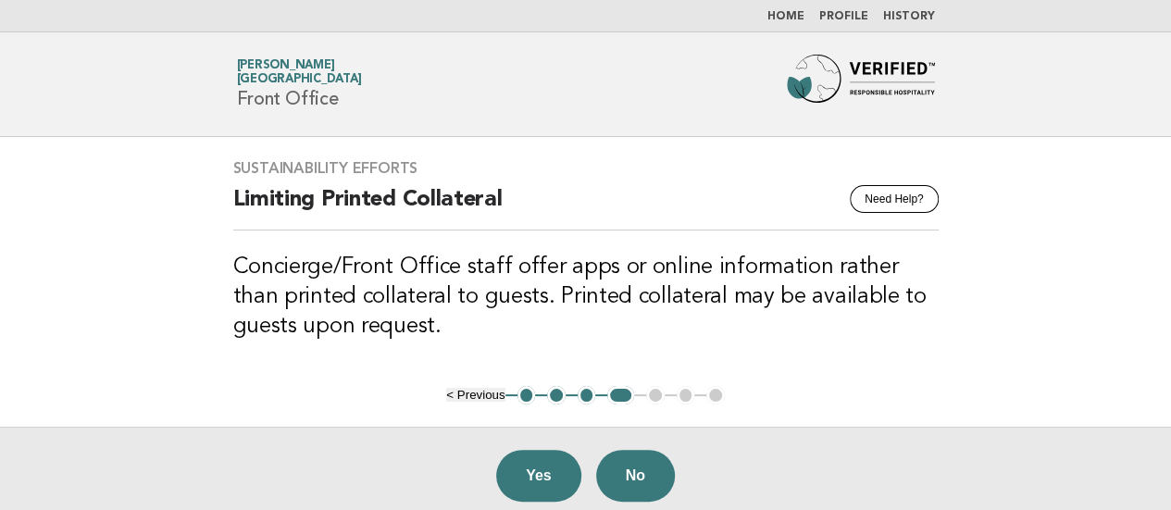
click at [16, 297] on main "Sustainability Efforts Need Help? Limiting Printed Collateral Concierge/Front O…" at bounding box center [585, 330] width 1171 height 387
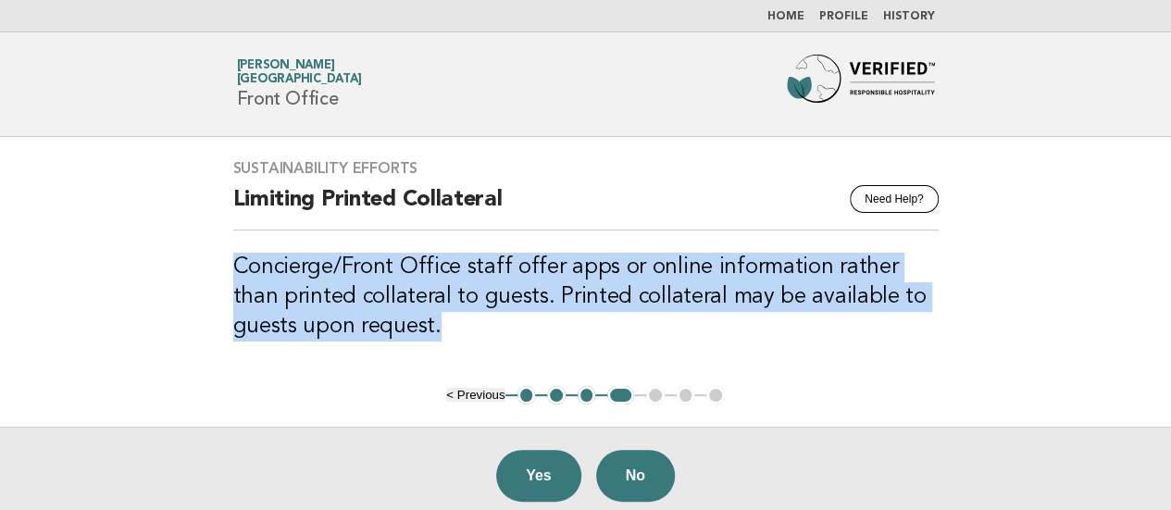
drag, startPoint x: 222, startPoint y: 257, endPoint x: 370, endPoint y: 334, distance: 166.8
click at [370, 334] on div "Sustainability Efforts Need Help? Limiting Printed Collateral Concierge/Front O…" at bounding box center [586, 261] width 750 height 249
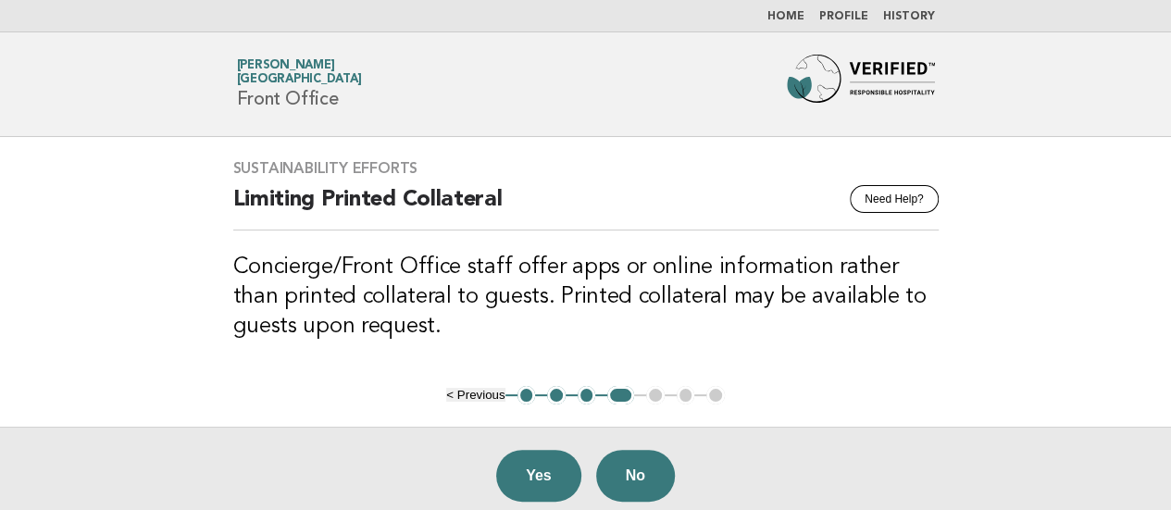
click at [33, 113] on header "Forbes Travel Guide [PERSON_NAME][GEOGRAPHIC_DATA] Front Office" at bounding box center [585, 84] width 1171 height 105
click at [635, 471] on button "No" at bounding box center [635, 476] width 79 height 52
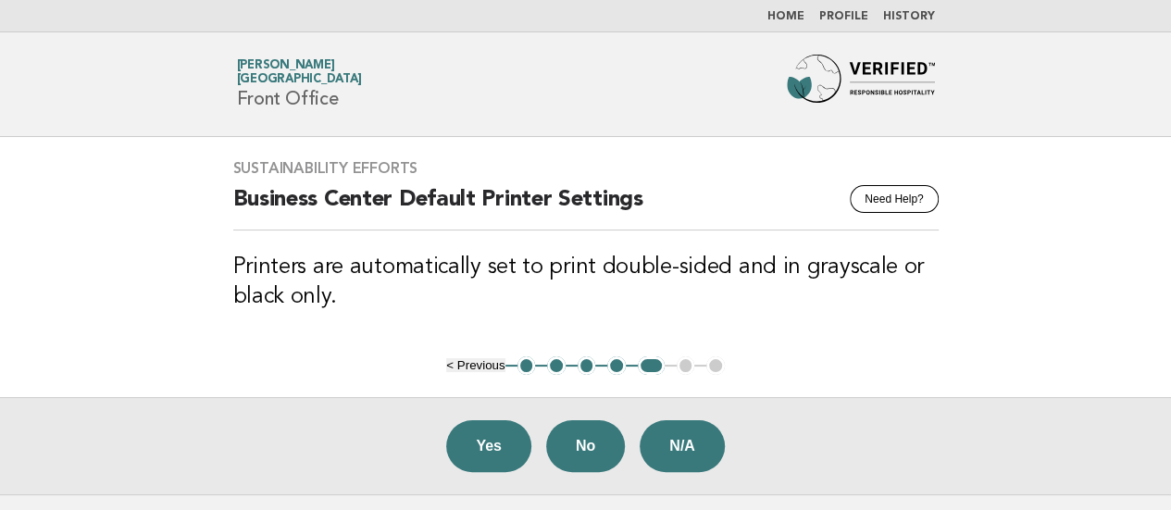
click at [27, 214] on main "Sustainability Efforts Need Help? Business Center Default Printer Settings Prin…" at bounding box center [585, 315] width 1171 height 357
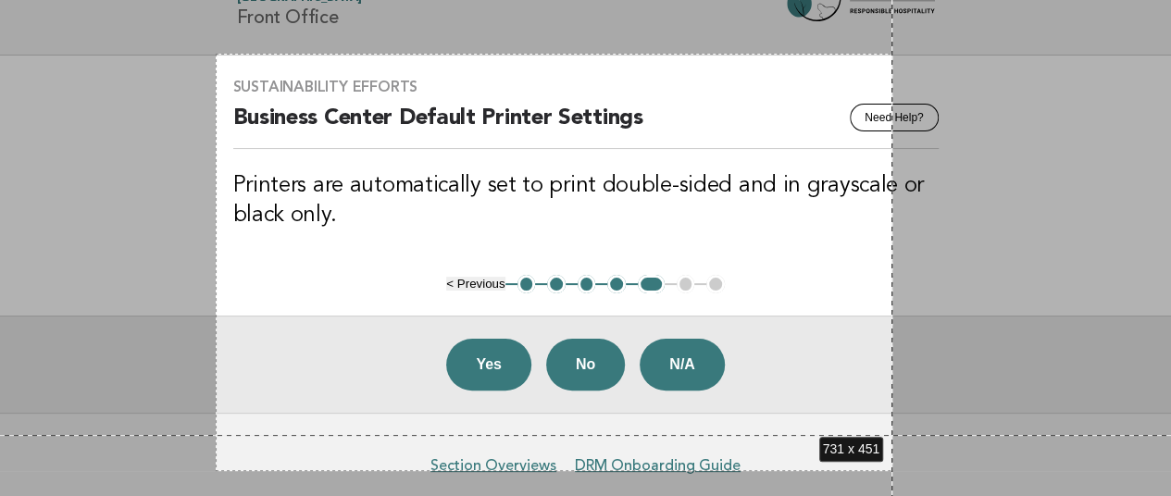
scroll to position [157, 0]
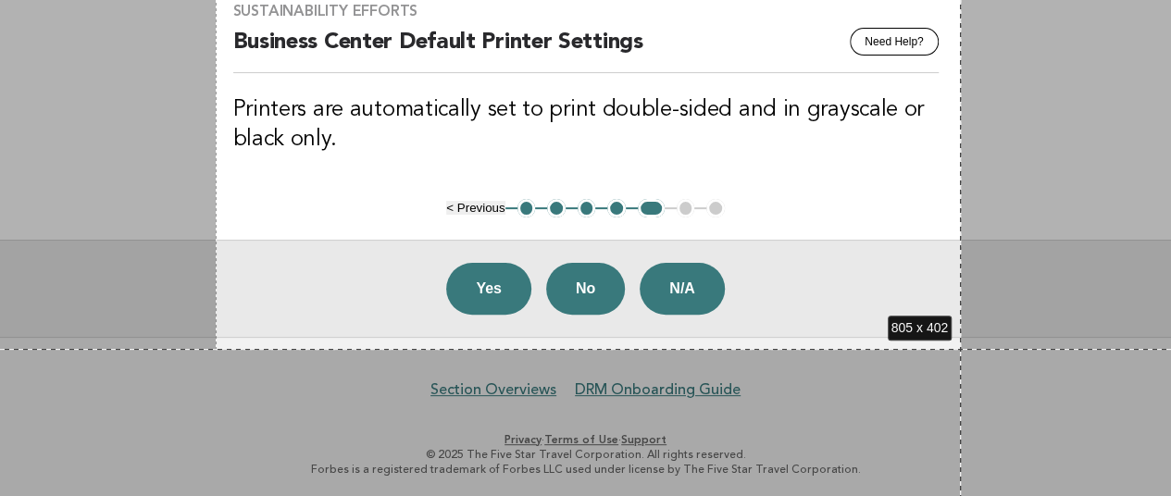
drag, startPoint x: 216, startPoint y: 135, endPoint x: 961, endPoint y: 349, distance: 775.2
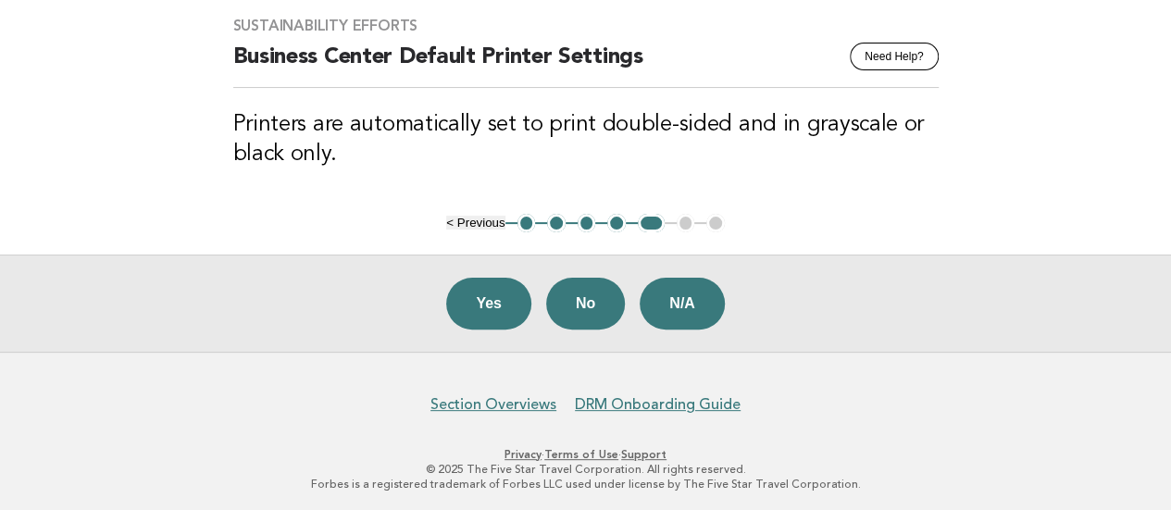
scroll to position [0, 0]
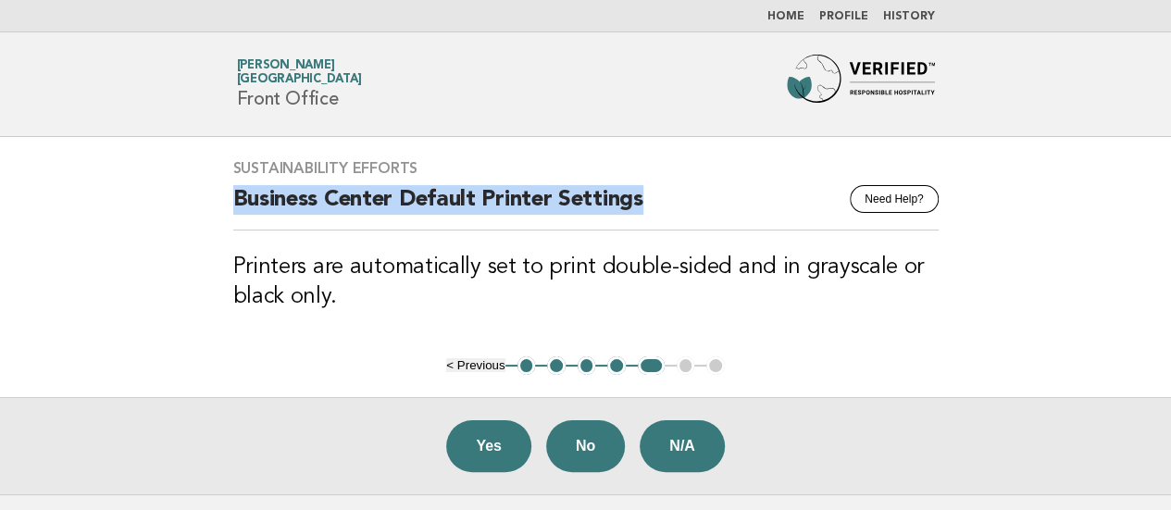
drag, startPoint x: 175, startPoint y: 208, endPoint x: 764, endPoint y: 208, distance: 588.7
click at [764, 208] on main "Sustainability Efforts Need Help? Business Center Default Printer Settings Prin…" at bounding box center [585, 315] width 1171 height 357
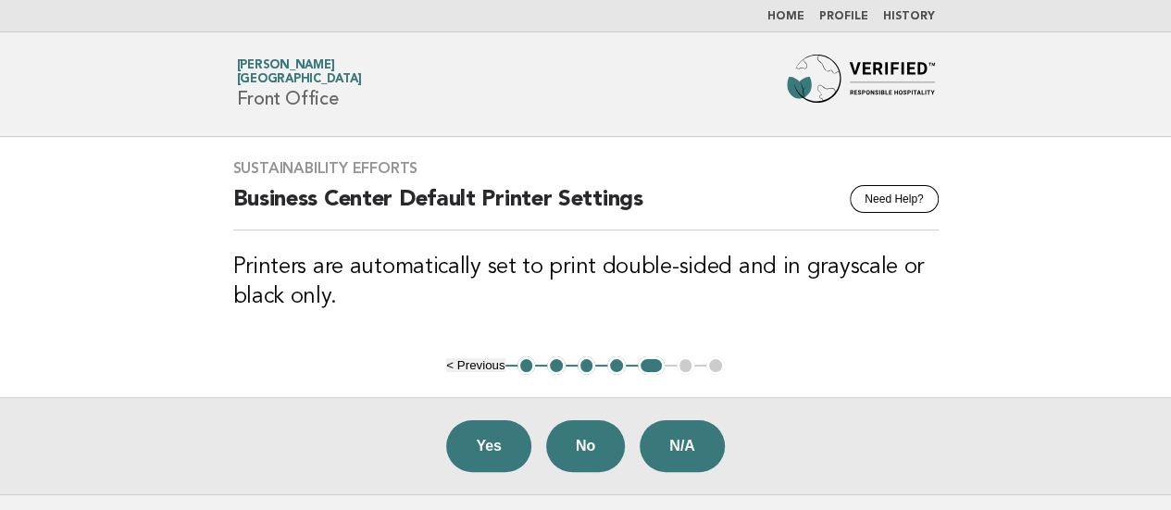
click at [21, 257] on main "Sustainability Efforts Need Help? Business Center Default Printer Settings Prin…" at bounding box center [585, 315] width 1171 height 357
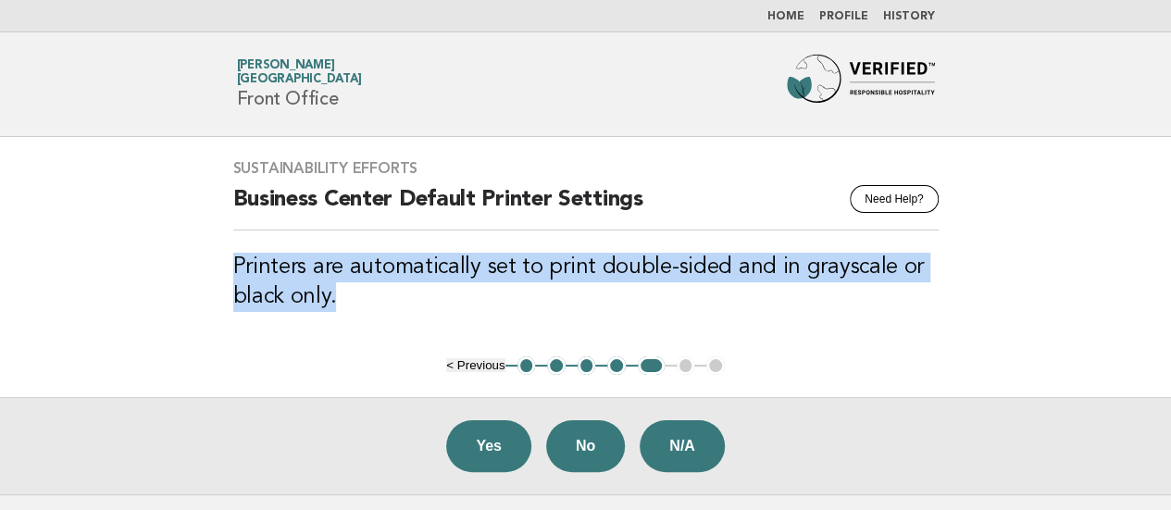
drag, startPoint x: 235, startPoint y: 269, endPoint x: 401, endPoint y: 298, distance: 168.1
click at [402, 305] on h3 "Printers are automatically set to print double-sided and in grayscale or black …" at bounding box center [585, 282] width 705 height 59
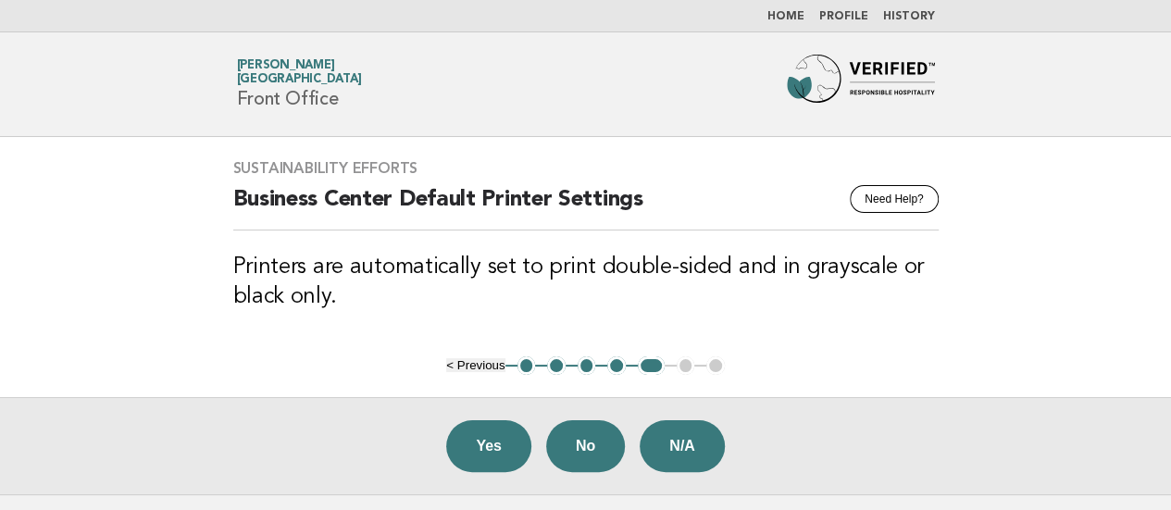
drag, startPoint x: 5, startPoint y: 273, endPoint x: 51, endPoint y: 229, distance: 64.2
click at [5, 273] on main "Sustainability Efforts Need Help? Business Center Default Printer Settings Prin…" at bounding box center [585, 315] width 1171 height 357
click at [483, 438] on button "Yes" at bounding box center [488, 446] width 85 height 52
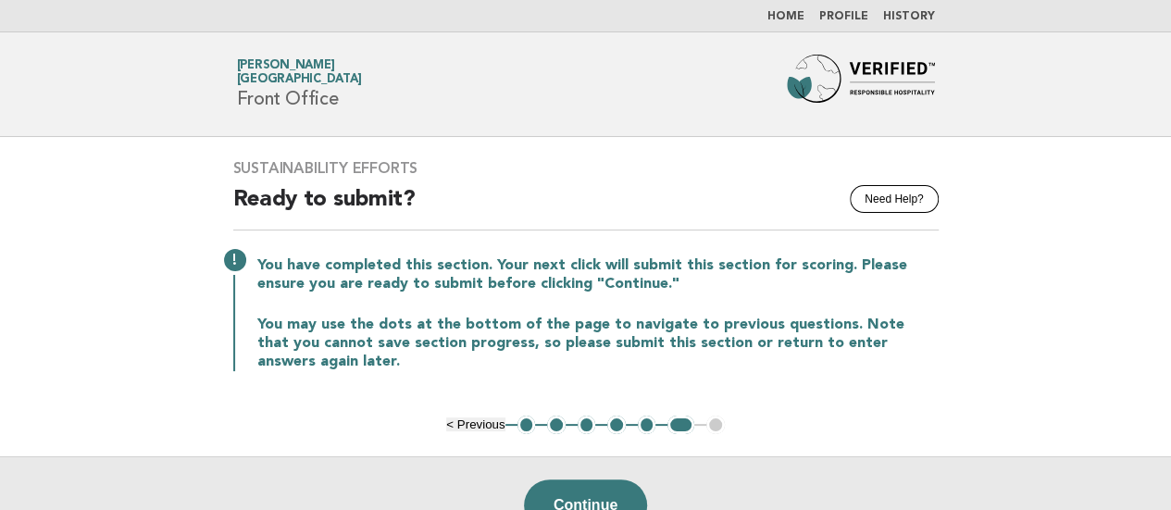
click at [24, 180] on main "Sustainability Efforts Need Help? Ready to submit? You have completed this sect…" at bounding box center [585, 345] width 1171 height 417
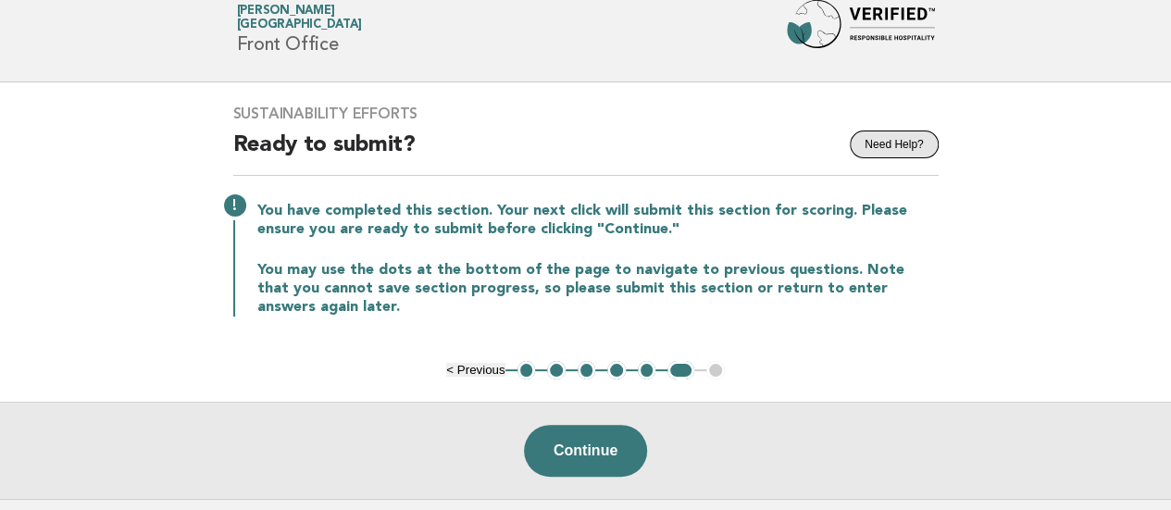
scroll to position [93, 0]
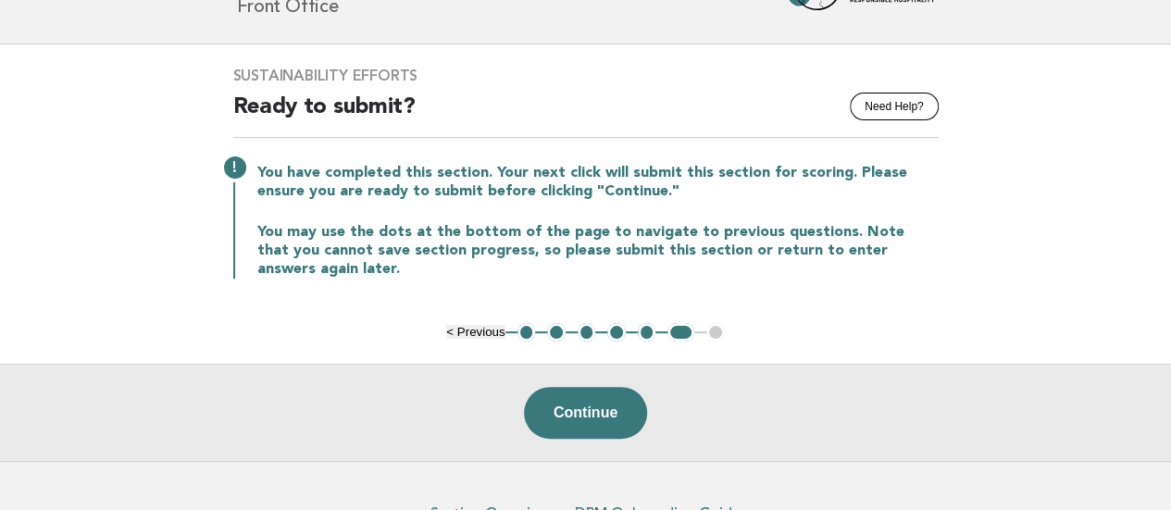
click at [0, 271] on main "Sustainability Efforts Need Help? Ready to submit? You have completed this sect…" at bounding box center [585, 252] width 1171 height 417
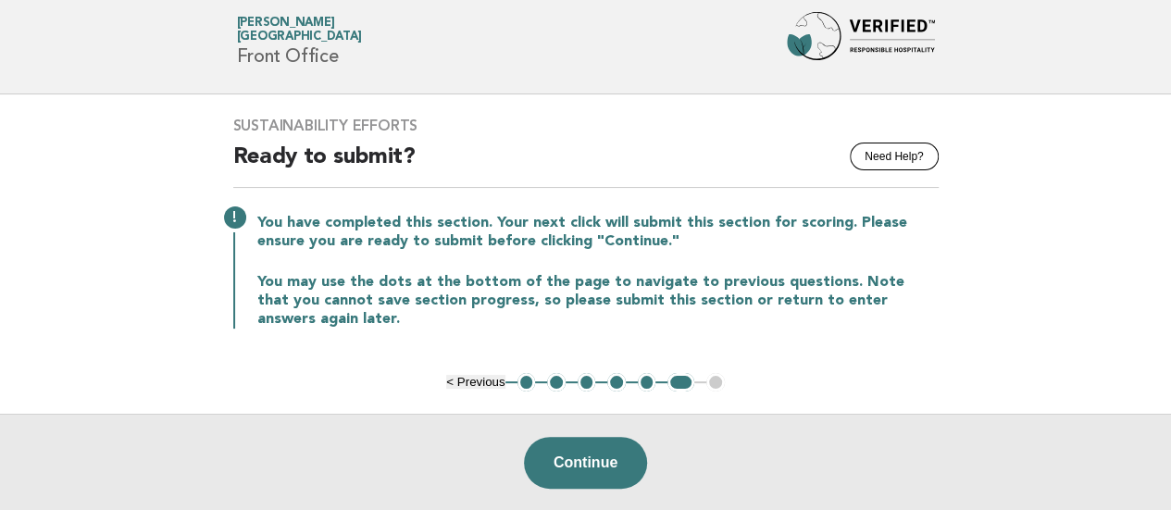
scroll to position [0, 0]
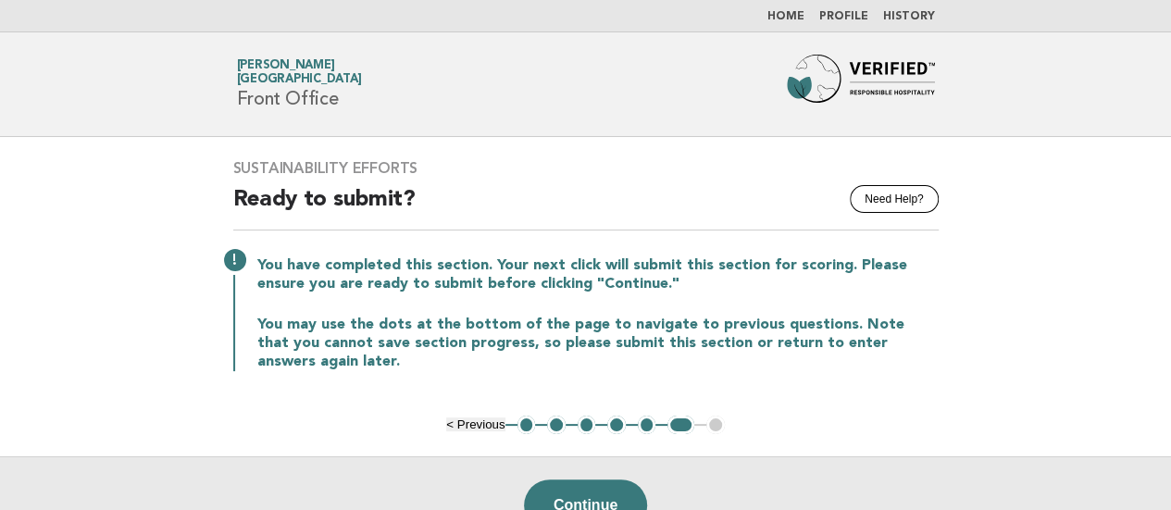
click at [792, 11] on link "Home" at bounding box center [785, 16] width 37 height 11
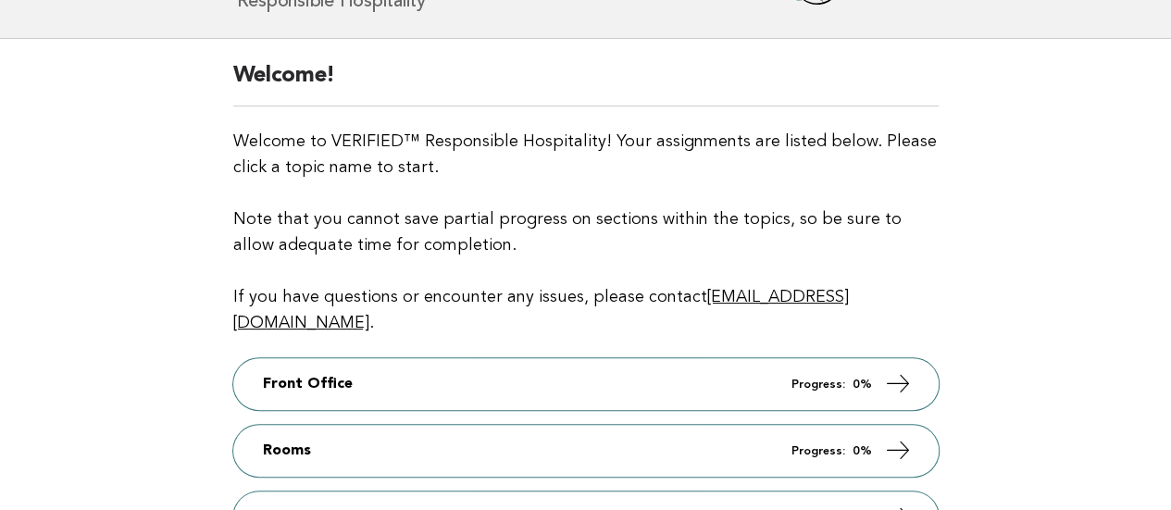
scroll to position [185, 0]
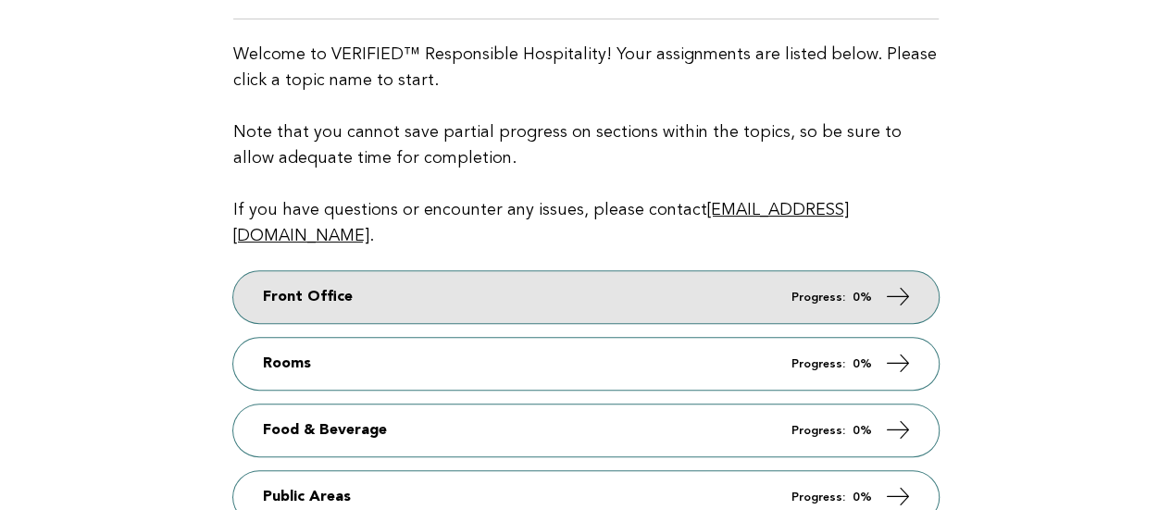
click at [339, 271] on link "Front Office Progress: 0%" at bounding box center [585, 297] width 705 height 52
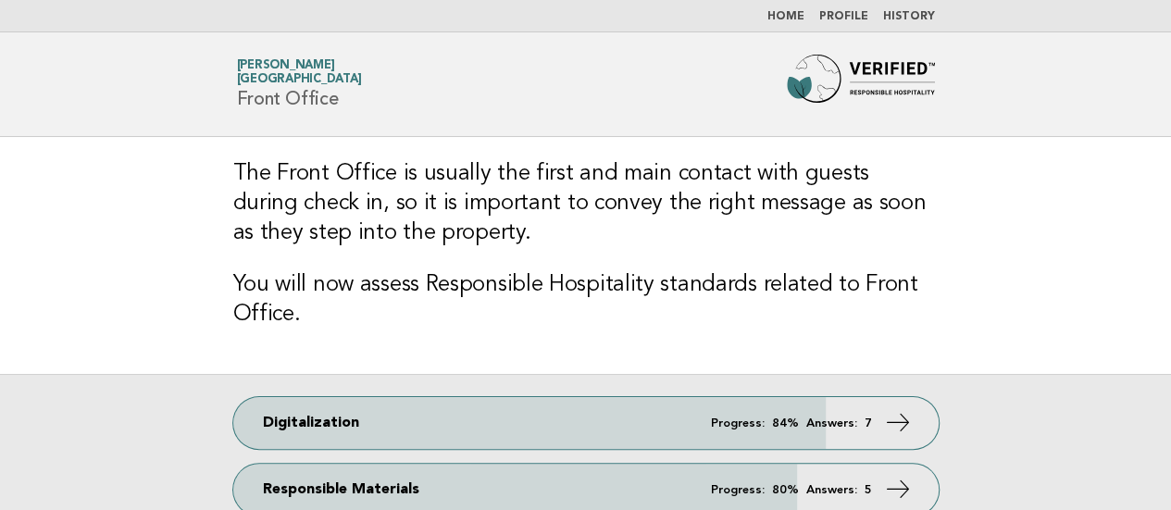
click at [802, 11] on link "Home" at bounding box center [785, 16] width 37 height 11
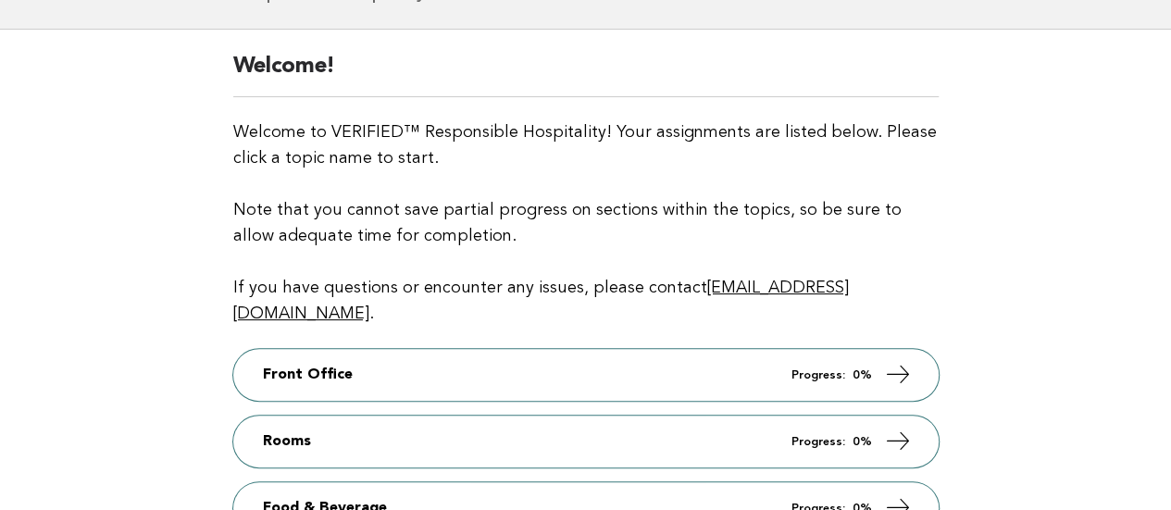
scroll to position [185, 0]
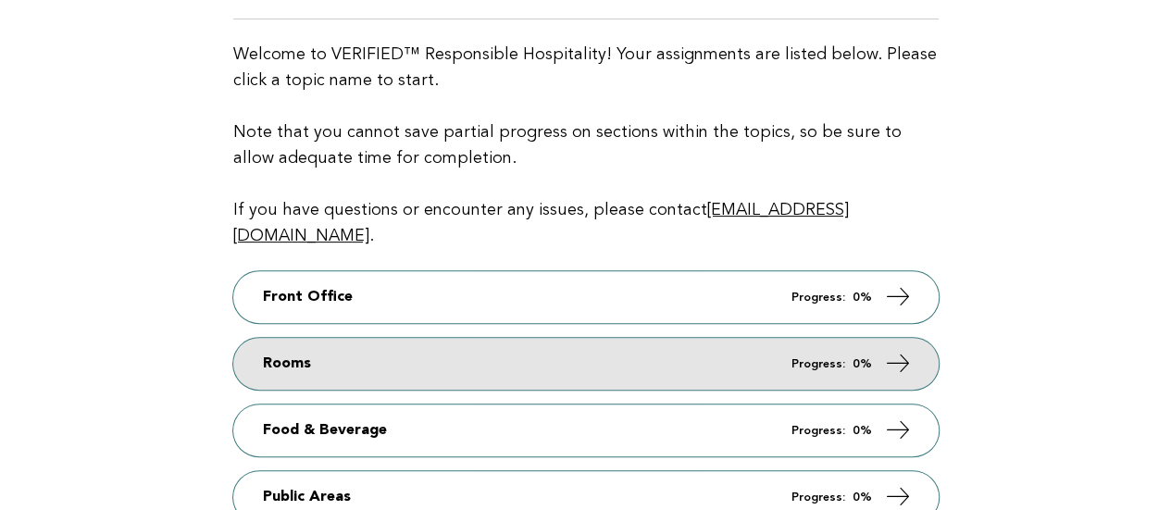
click at [271, 338] on link "Rooms Progress: 0%" at bounding box center [585, 364] width 705 height 52
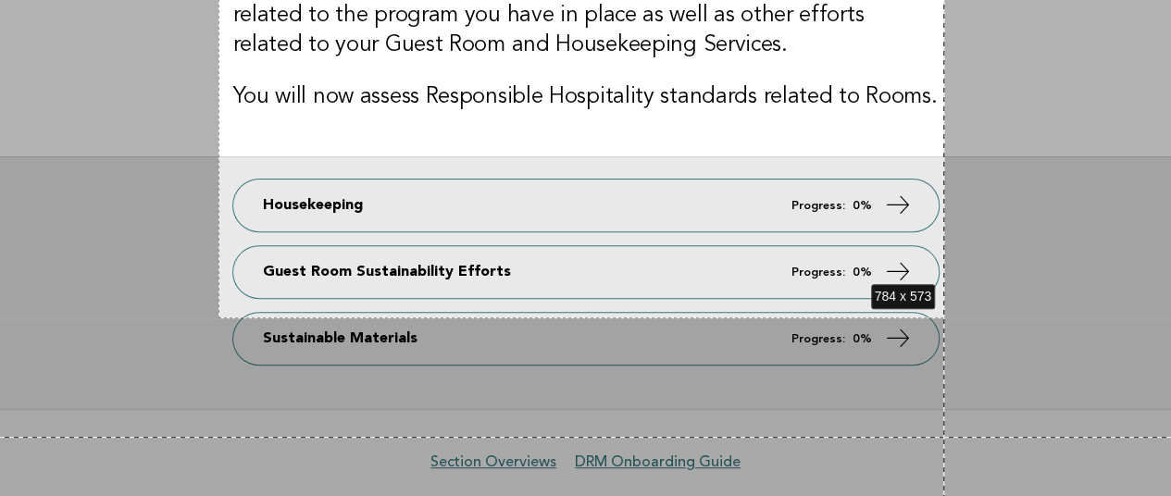
scroll to position [320, 0]
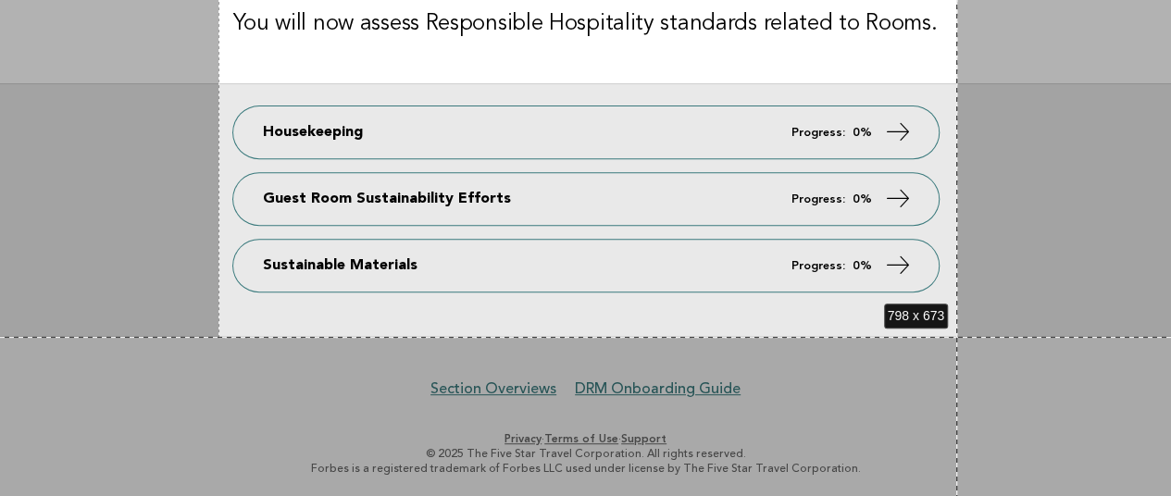
drag, startPoint x: 218, startPoint y: 35, endPoint x: 957, endPoint y: 337, distance: 797.9
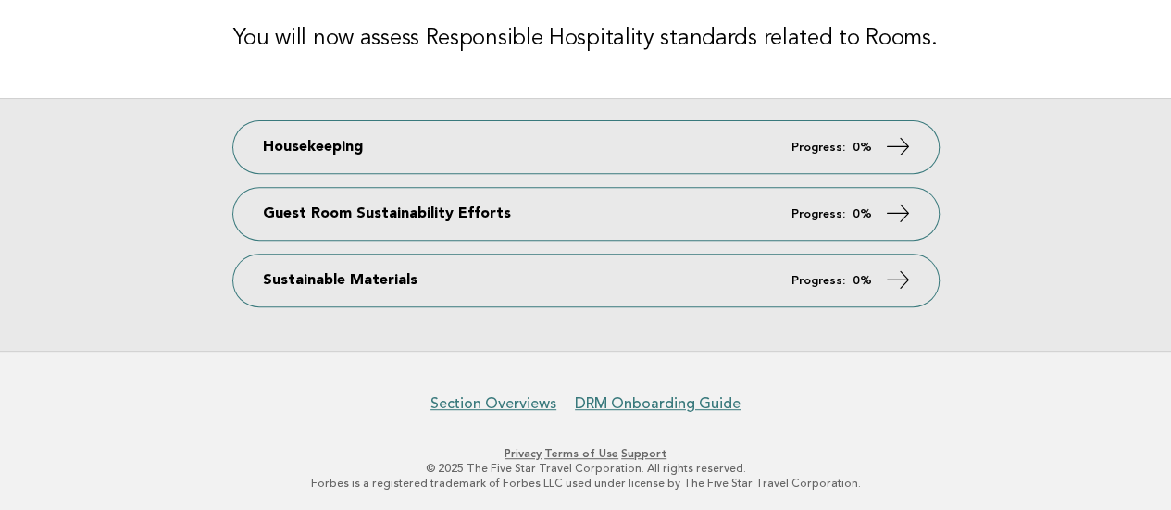
scroll to position [0, 0]
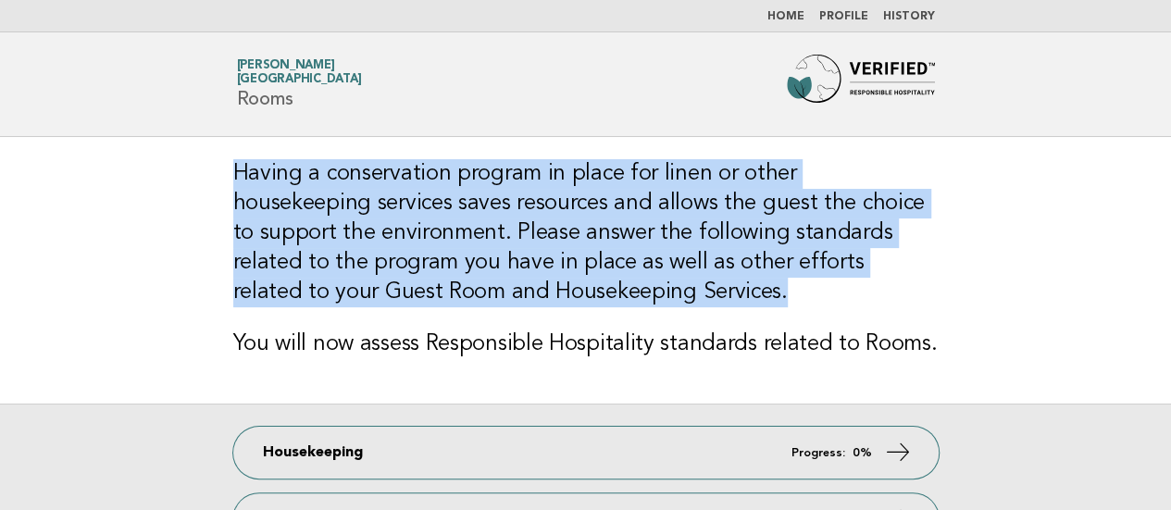
drag, startPoint x: 225, startPoint y: 173, endPoint x: 944, endPoint y: 285, distance: 727.8
click at [944, 285] on div "Having a conservation program in place for linen or other housekeeping services…" at bounding box center [586, 270] width 750 height 267
copy h3 "Having a conservation program in place for linen or other housekeeping services…"
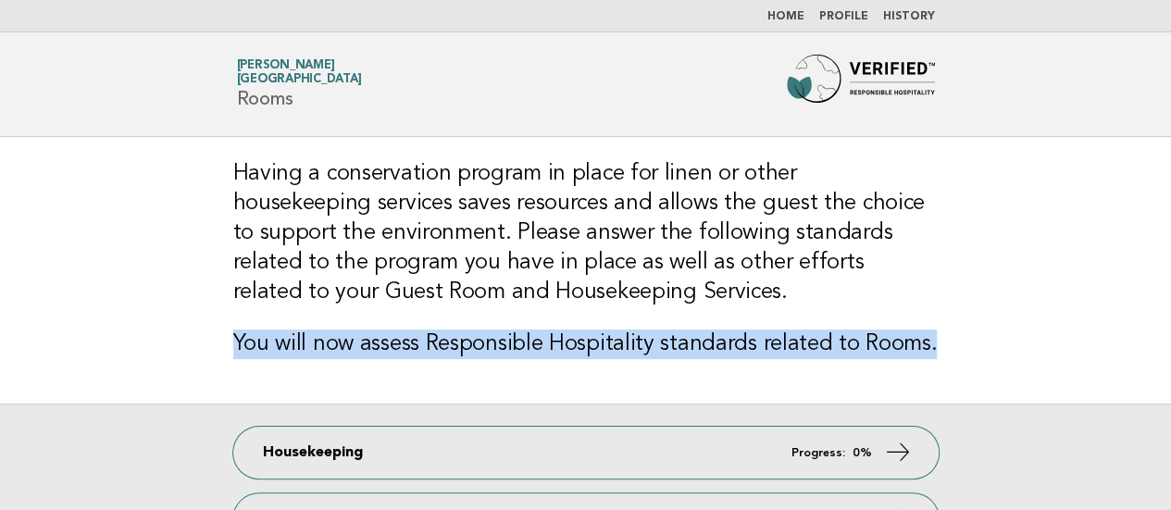
drag, startPoint x: 229, startPoint y: 336, endPoint x: 968, endPoint y: 329, distance: 739.6
click at [968, 329] on main "Having a conservation program in place for linen or other housekeeping services…" at bounding box center [585, 396] width 1171 height 519
copy h3 "You will now assess Responsible Hospitality standards related to Rooms."
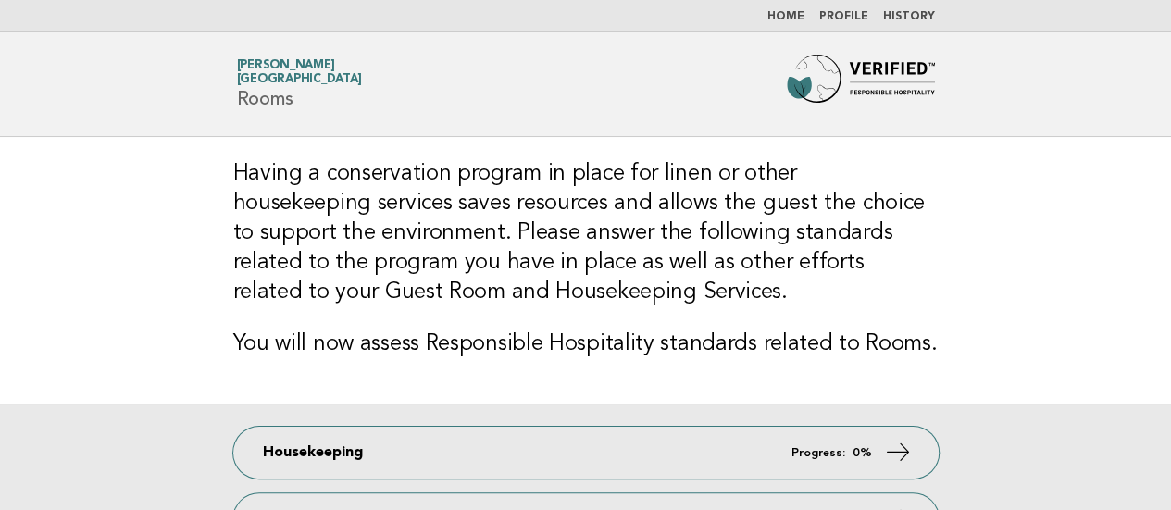
click at [0, 255] on main "Having a conservation program in place for linen or other housekeeping services…" at bounding box center [585, 396] width 1171 height 519
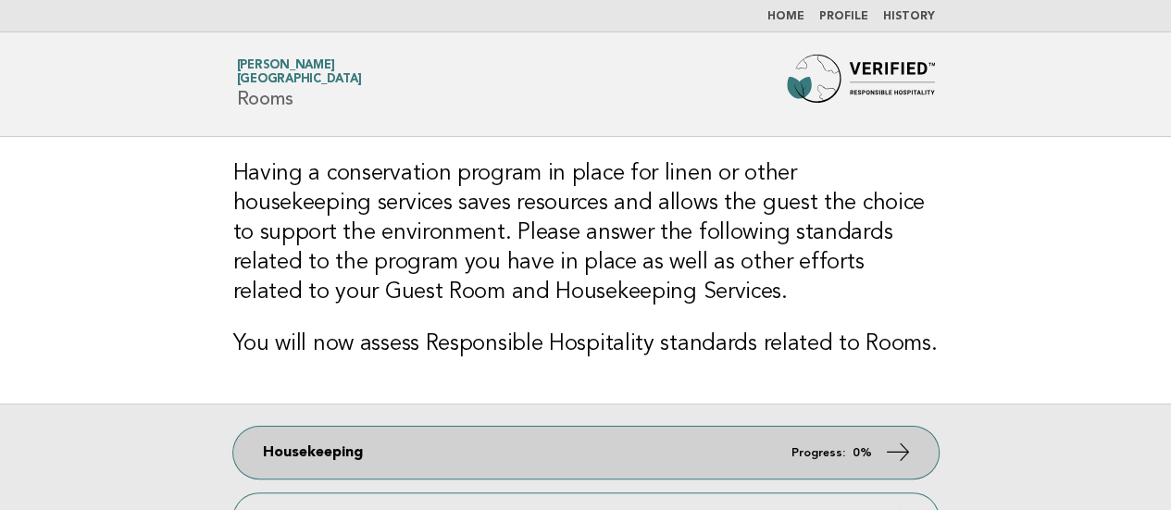
click at [476, 446] on link "Housekeeping Progress: 0%" at bounding box center [585, 453] width 705 height 52
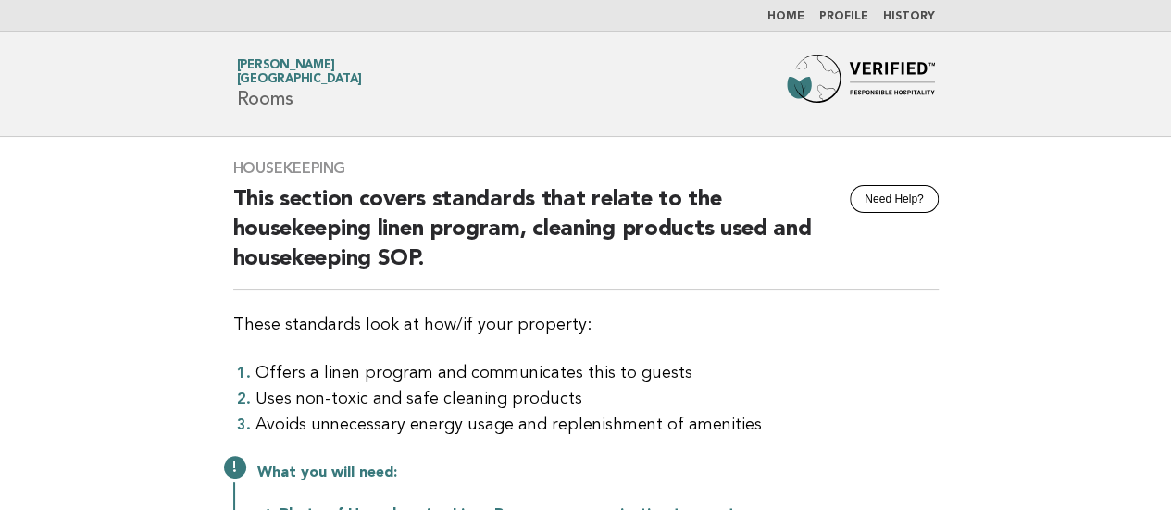
drag, startPoint x: 0, startPoint y: 266, endPoint x: 50, endPoint y: 233, distance: 59.6
click at [0, 266] on main "Housekeeping Need Help? This section covers standards that relate to the housek…" at bounding box center [585, 461] width 1171 height 648
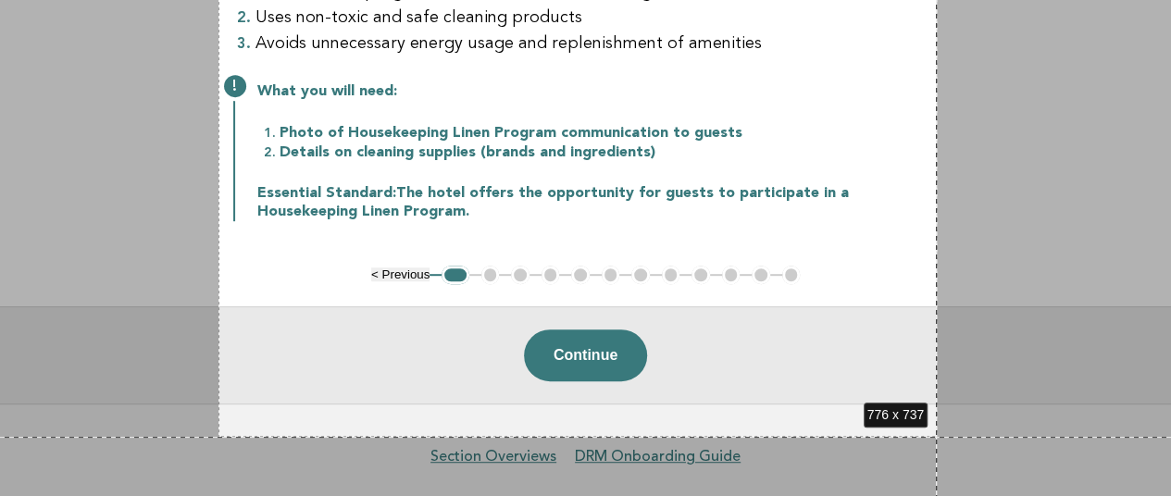
scroll to position [446, 0]
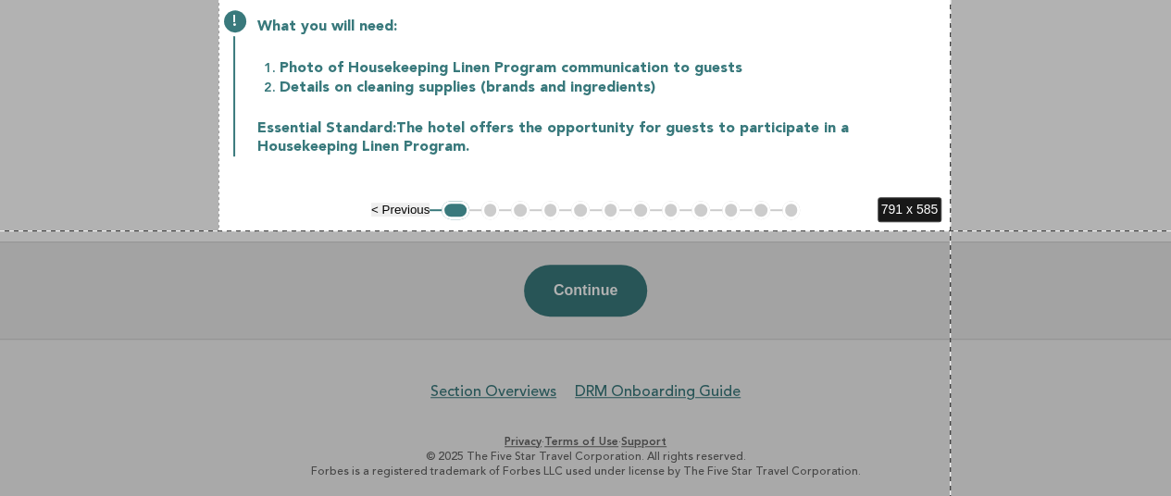
drag, startPoint x: 218, startPoint y: 136, endPoint x: 951, endPoint y: 230, distance: 738.2
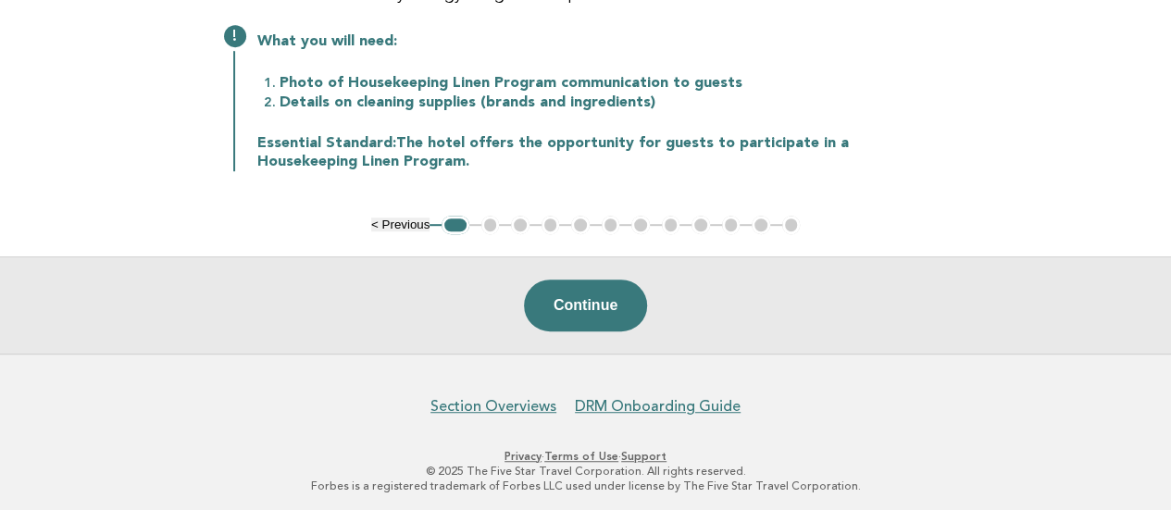
scroll to position [0, 0]
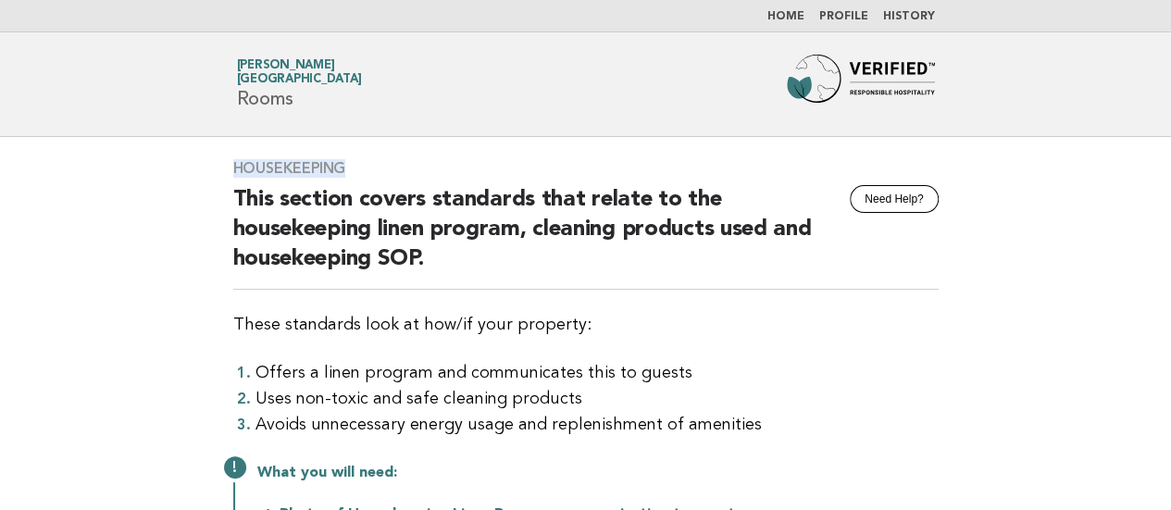
drag, startPoint x: 343, startPoint y: 159, endPoint x: 217, endPoint y: 168, distance: 127.1
click at [217, 168] on div "Housekeeping Need Help? This section covers standards that relate to the housek…" at bounding box center [586, 392] width 750 height 510
copy h3 "Housekeeping"
drag, startPoint x: 73, startPoint y: 259, endPoint x: 83, endPoint y: 254, distance: 11.6
click at [73, 259] on main "Housekeeping Need Help? This section covers standards that relate to the housek…" at bounding box center [585, 461] width 1171 height 648
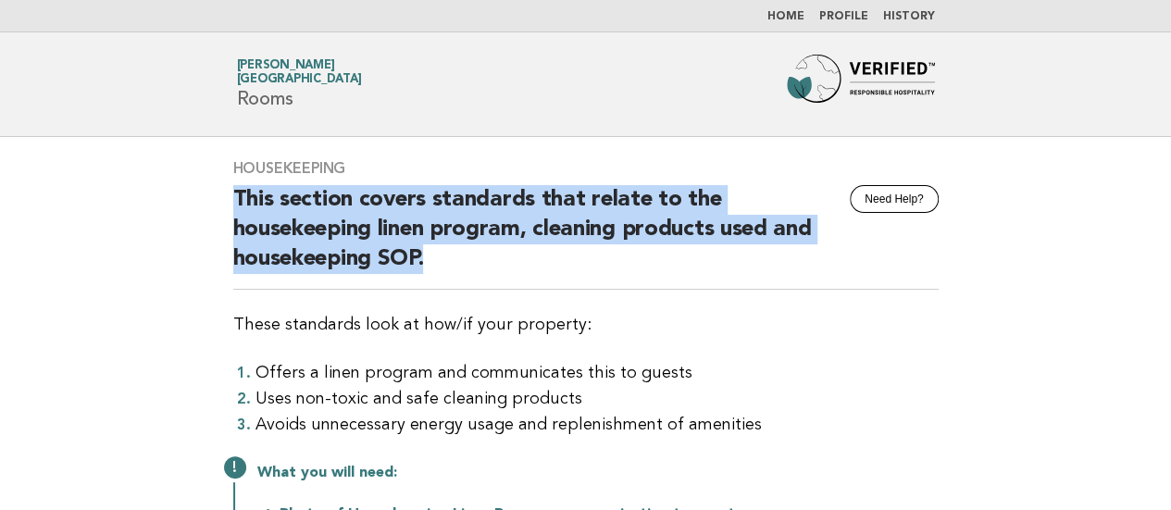
drag, startPoint x: 238, startPoint y: 200, endPoint x: 485, endPoint y: 251, distance: 252.3
click at [485, 251] on h2 "This section covers standards that relate to the housekeeping linen program, cl…" at bounding box center [585, 237] width 705 height 105
copy h2 "This section covers standards that relate to the housekeeping linen program, cl…"
click at [69, 238] on main "Housekeeping Need Help? This section covers standards that relate to the housek…" at bounding box center [585, 461] width 1171 height 648
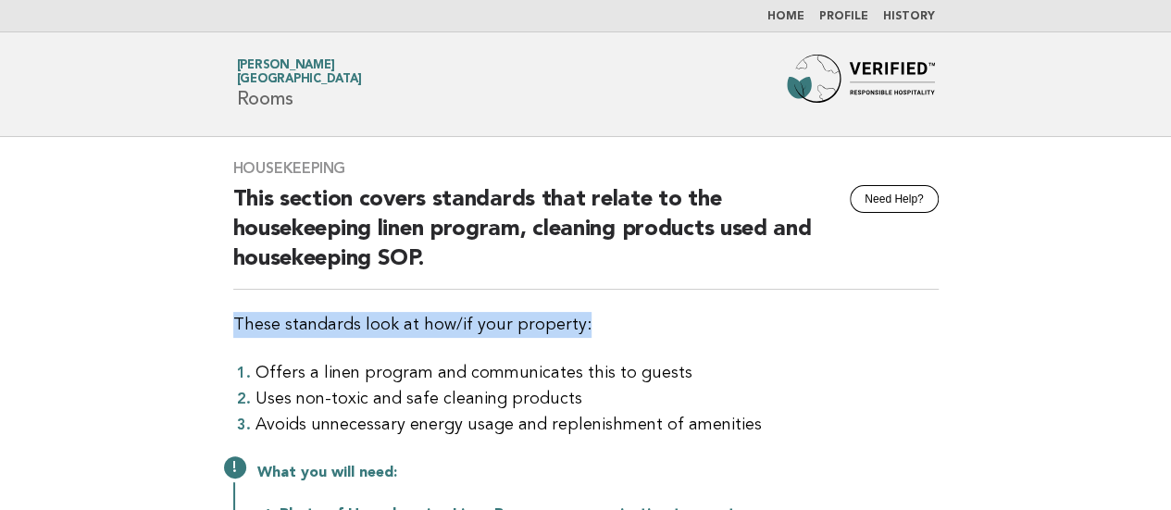
drag, startPoint x: 231, startPoint y: 323, endPoint x: 702, endPoint y: 326, distance: 470.2
click at [702, 326] on div "Housekeeping Need Help? This section covers standards that relate to the housek…" at bounding box center [586, 392] width 750 height 510
copy p "These standards look at how/if your property:"
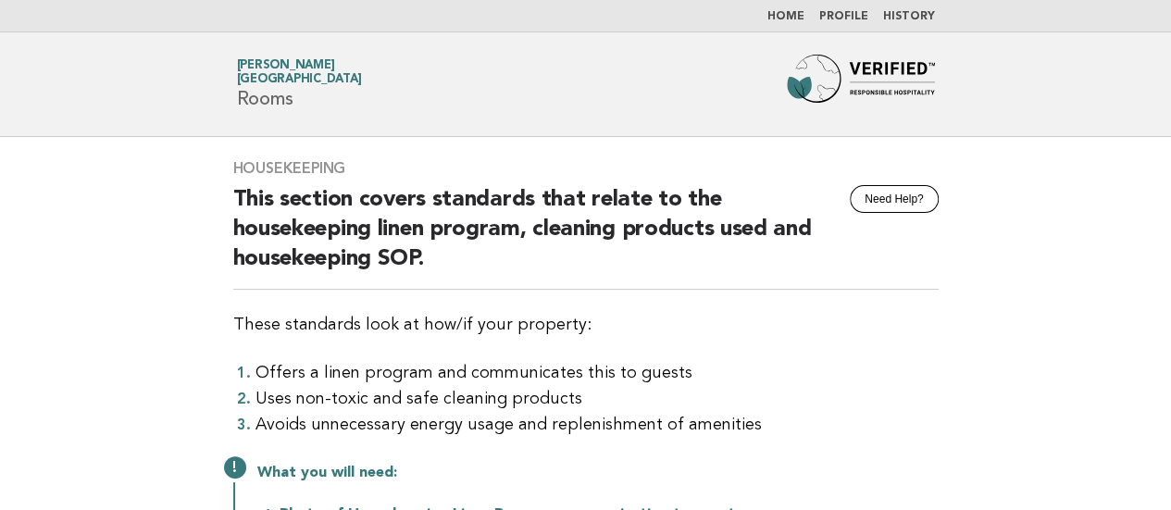
drag, startPoint x: 81, startPoint y: 244, endPoint x: 183, endPoint y: 254, distance: 103.2
click at [81, 244] on main "Housekeeping Need Help? This section covers standards that relate to the housek…" at bounding box center [585, 461] width 1171 height 648
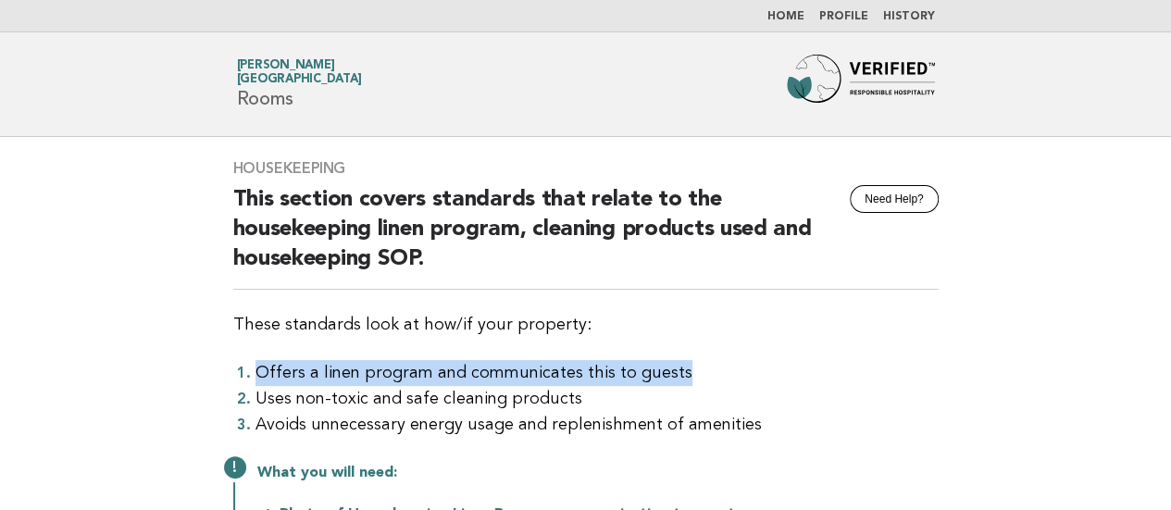
drag, startPoint x: 259, startPoint y: 362, endPoint x: 705, endPoint y: 375, distance: 446.3
click at [705, 375] on li "Offers a linen program and communicates this to guests" at bounding box center [596, 373] width 683 height 26
copy li "Offers a linen program and communicates this to guests"
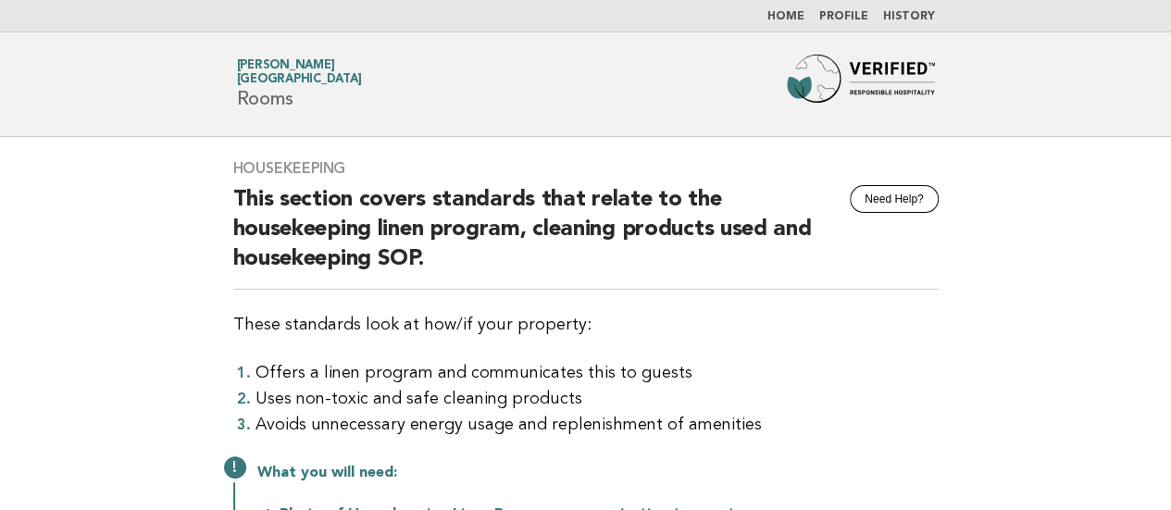
drag, startPoint x: 85, startPoint y: 330, endPoint x: 133, endPoint y: 329, distance: 48.1
click at [87, 329] on main "Housekeeping Need Help? This section covers standards that relate to the housek…" at bounding box center [585, 461] width 1171 height 648
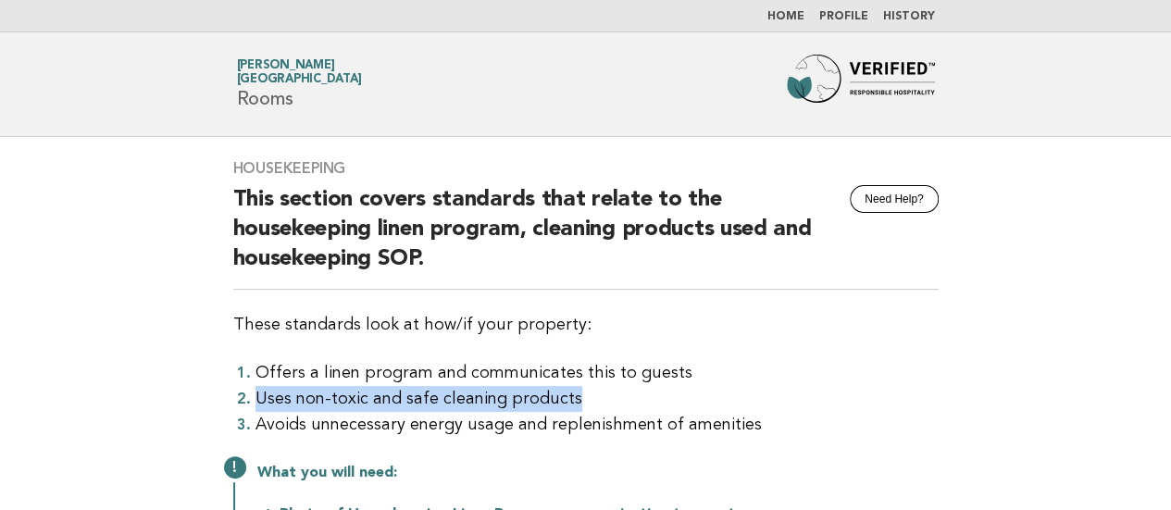
drag, startPoint x: 258, startPoint y: 392, endPoint x: 566, endPoint y: 399, distance: 307.4
click at [566, 399] on li "Uses non-toxic and safe cleaning products" at bounding box center [596, 399] width 683 height 26
copy li "Uses non-toxic and safe cleaning products"
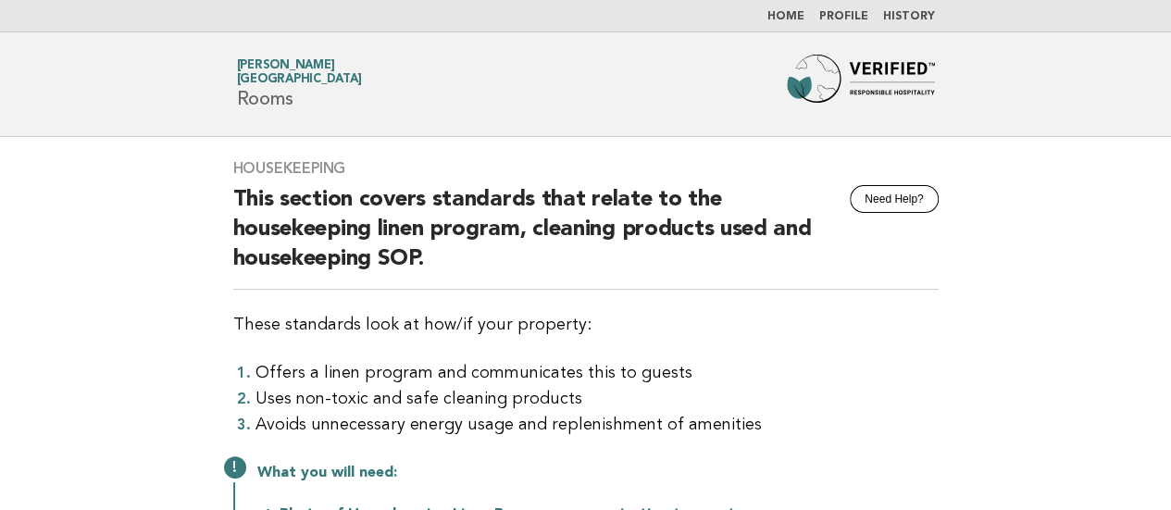
click at [63, 258] on main "Housekeeping Need Help? This section covers standards that relate to the housek…" at bounding box center [585, 461] width 1171 height 648
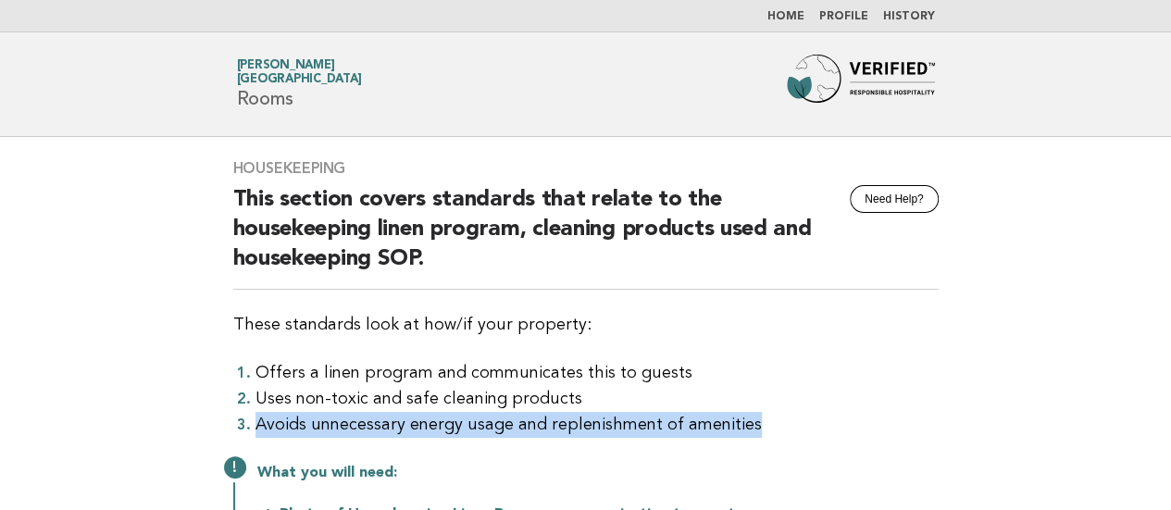
drag, startPoint x: 255, startPoint y: 419, endPoint x: 856, endPoint y: 419, distance: 601.6
click at [856, 419] on li "Avoids unnecessary energy usage and replenishment of amenities" at bounding box center [596, 425] width 683 height 26
copy li "Avoids unnecessary energy usage and replenishment of amenities"
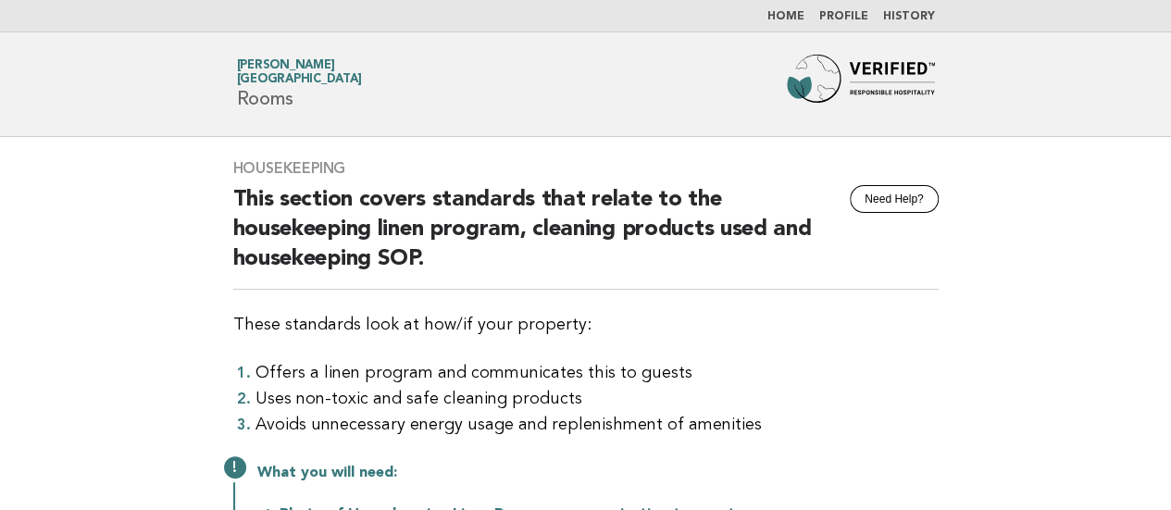
click at [49, 330] on main "Housekeeping Need Help? This section covers standards that relate to the housek…" at bounding box center [585, 461] width 1171 height 648
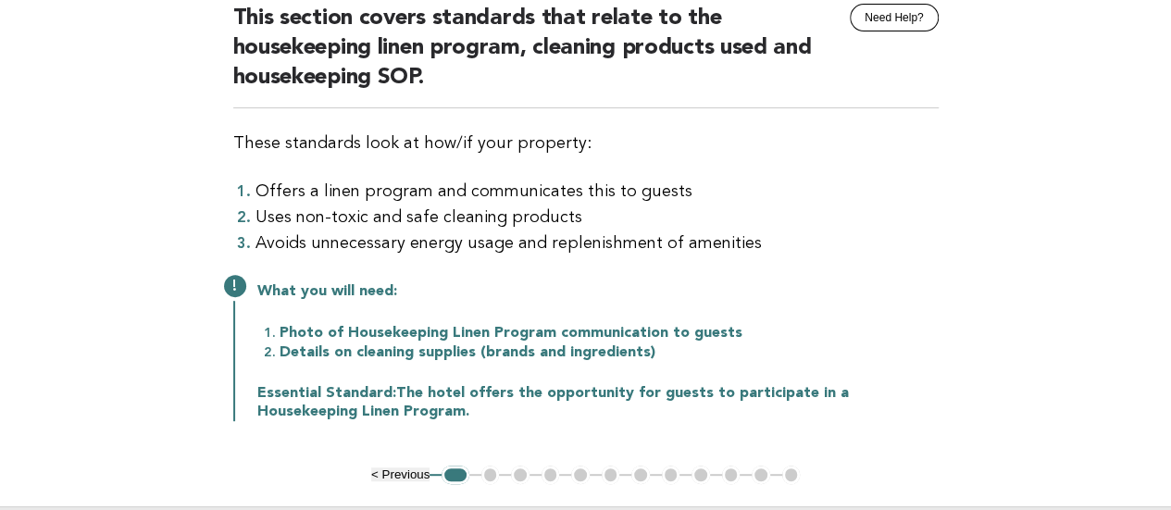
scroll to position [185, 0]
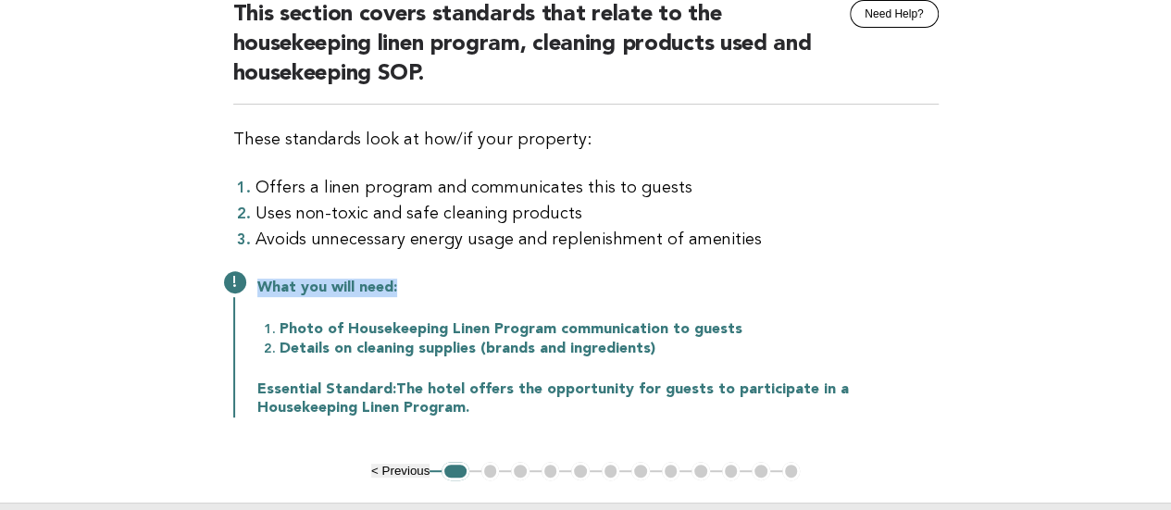
drag, startPoint x: 406, startPoint y: 290, endPoint x: 260, endPoint y: 284, distance: 146.3
click at [260, 284] on p "What you will need:" at bounding box center [597, 288] width 681 height 19
copy p "What you will need:"
drag, startPoint x: 72, startPoint y: 372, endPoint x: 93, endPoint y: 372, distance: 21.3
click at [72, 372] on main "Housekeeping Need Help? This section covers standards that relate to the housek…" at bounding box center [585, 276] width 1171 height 648
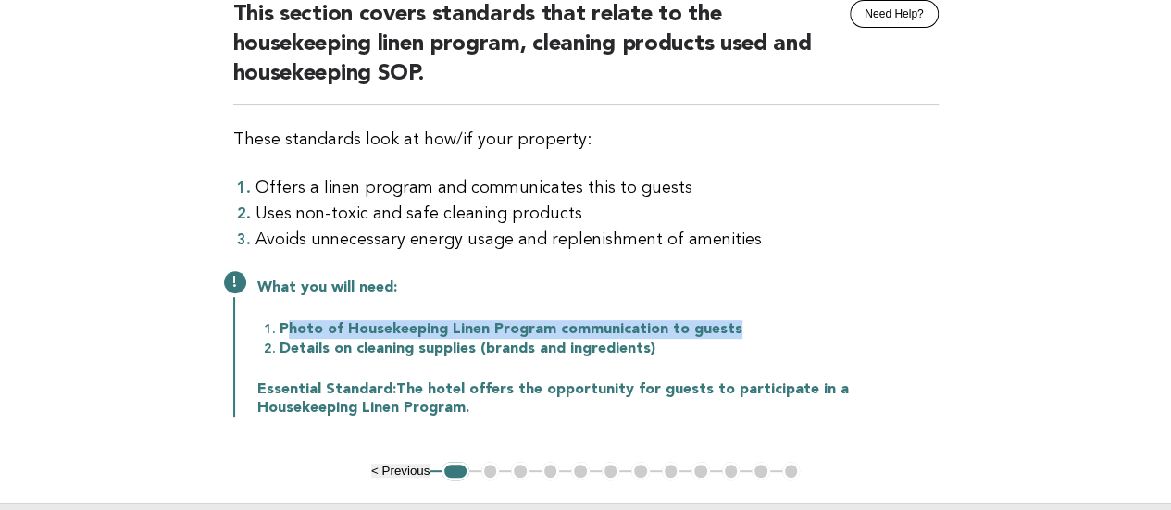
drag, startPoint x: 286, startPoint y: 321, endPoint x: 776, endPoint y: 310, distance: 489.8
click at [776, 310] on div "What you will need: Photo of Housekeeping Linen Program communication to guests…" at bounding box center [585, 346] width 705 height 143
click at [767, 312] on div "What you will need: Photo of Housekeeping Linen Program communication to guests…" at bounding box center [585, 346] width 705 height 143
click at [747, 330] on li "Photo of Housekeeping Linen Program communication to guests" at bounding box center [609, 328] width 659 height 19
drag, startPoint x: 748, startPoint y: 330, endPoint x: 274, endPoint y: 327, distance: 473.9
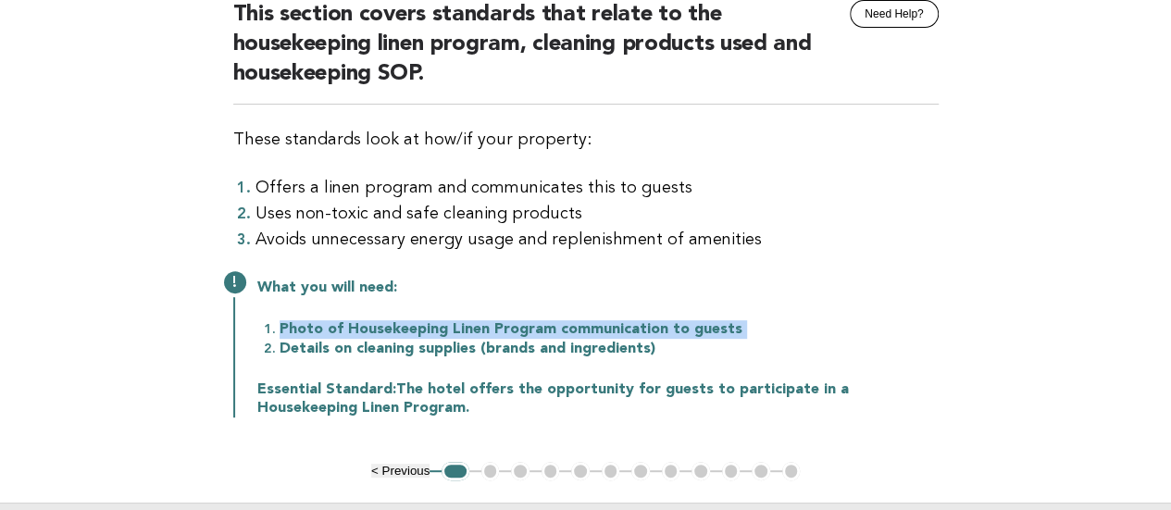
click at [280, 327] on li "Photo of Housekeeping Linen Program communication to guests" at bounding box center [609, 328] width 659 height 19
click at [59, 324] on main "Housekeeping Need Help? This section covers standards that relate to the housek…" at bounding box center [585, 276] width 1171 height 648
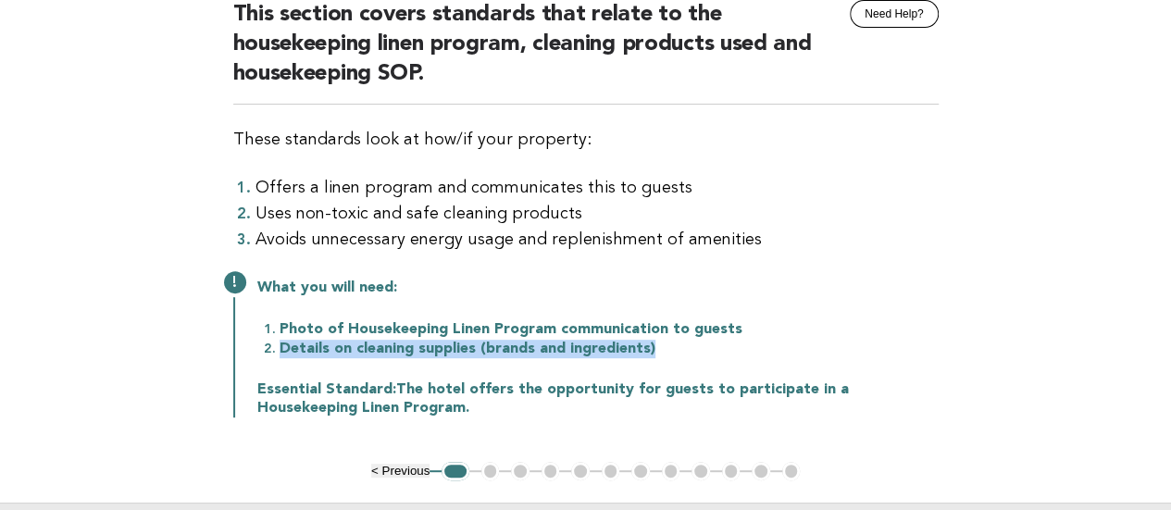
drag, startPoint x: 280, startPoint y: 345, endPoint x: 742, endPoint y: 345, distance: 461.9
click at [742, 345] on li "Details on cleaning supplies (brands and ingredients)" at bounding box center [609, 348] width 659 height 19
copy li "Details on cleaning supplies (brands and ingredients)"
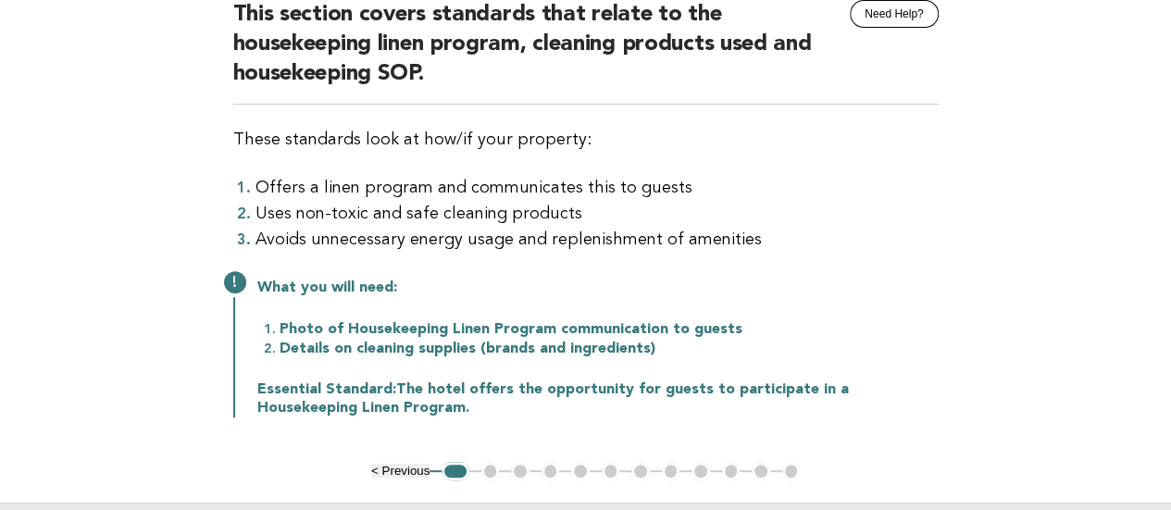
click at [102, 368] on main "Housekeeping Need Help? This section covers standards that relate to the housek…" at bounding box center [585, 276] width 1171 height 648
drag, startPoint x: 255, startPoint y: 382, endPoint x: 382, endPoint y: 408, distance: 129.4
click at [382, 408] on div "What you will need: Photo of Housekeeping Linen Program communication to guests…" at bounding box center [585, 346] width 705 height 143
copy p "Essential Standard: The hotel offers the opportunity for guests to participate …"
click at [63, 380] on main "Housekeeping Need Help? This section covers standards that relate to the housek…" at bounding box center [585, 276] width 1171 height 648
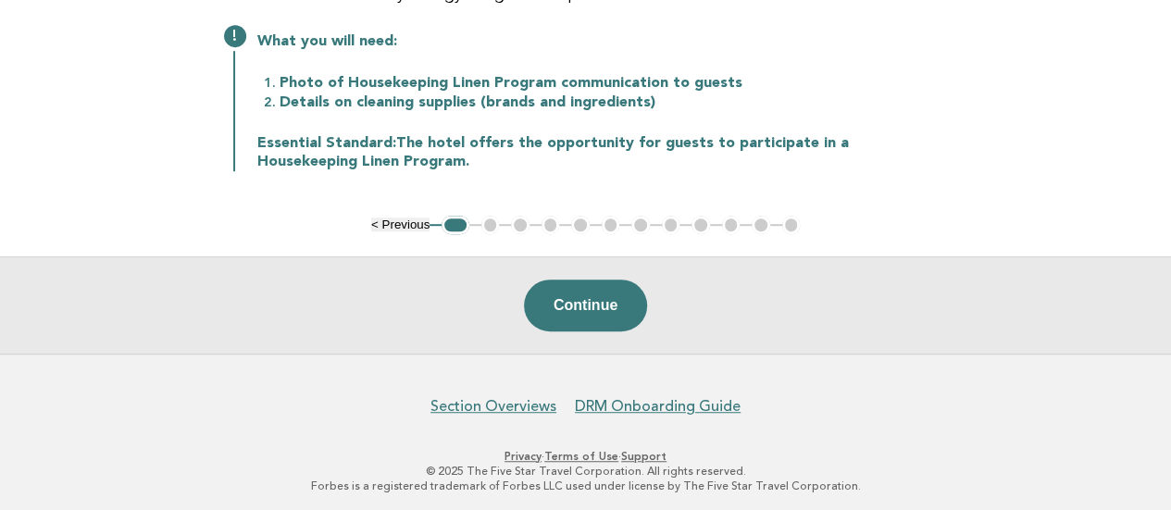
drag, startPoint x: 585, startPoint y: 308, endPoint x: 639, endPoint y: 334, distance: 59.6
click at [585, 308] on button "Continue" at bounding box center [585, 306] width 123 height 52
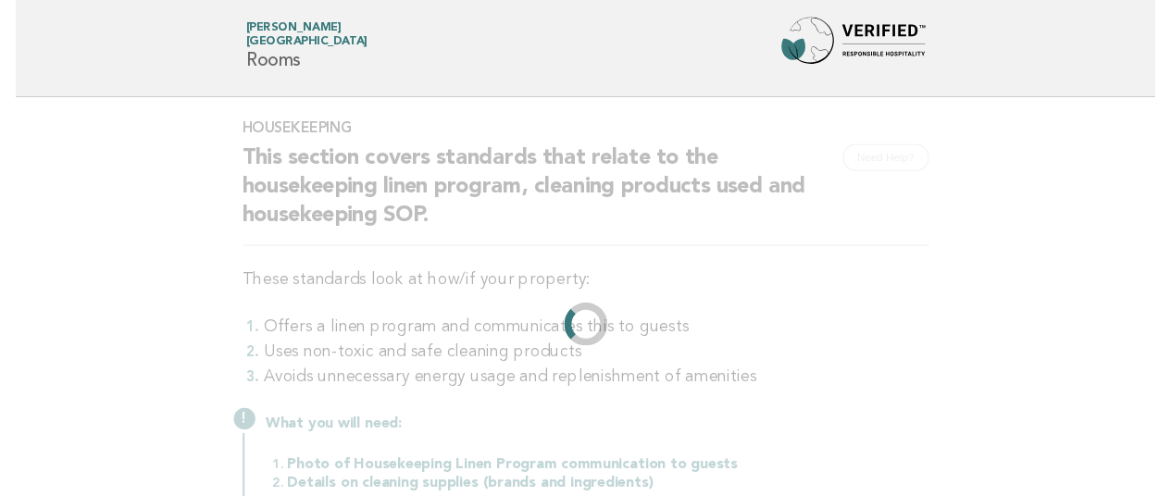
scroll to position [0, 0]
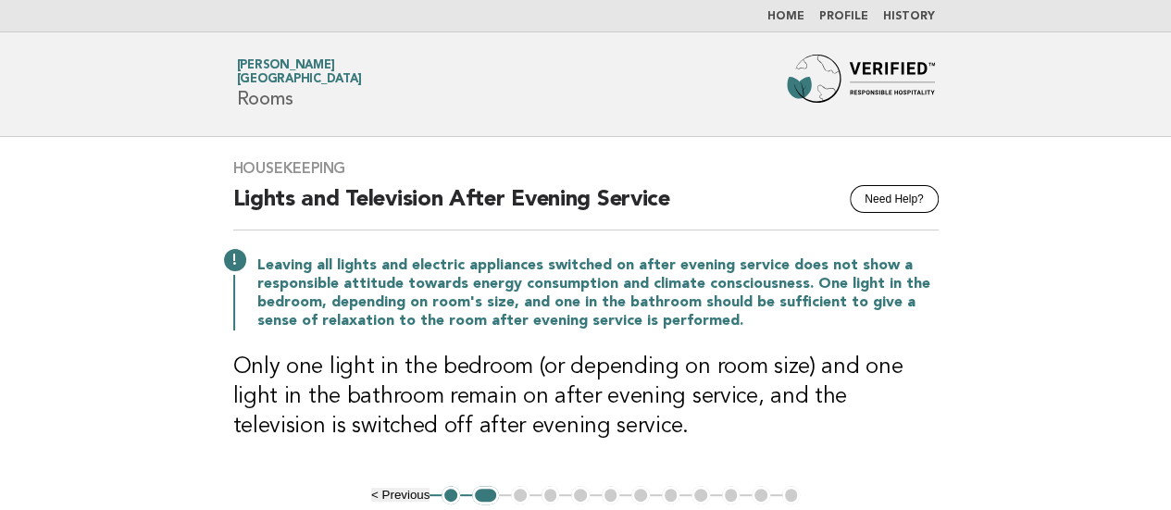
click at [73, 283] on main "Housekeeping Need Help? Lights and Television After Evening Service Leaving all…" at bounding box center [585, 380] width 1171 height 487
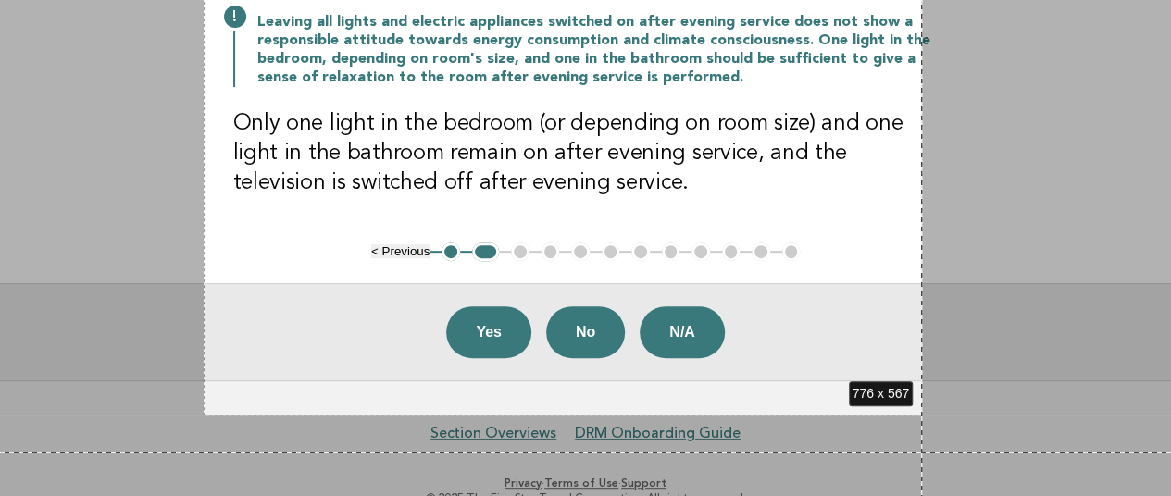
scroll to position [287, 0]
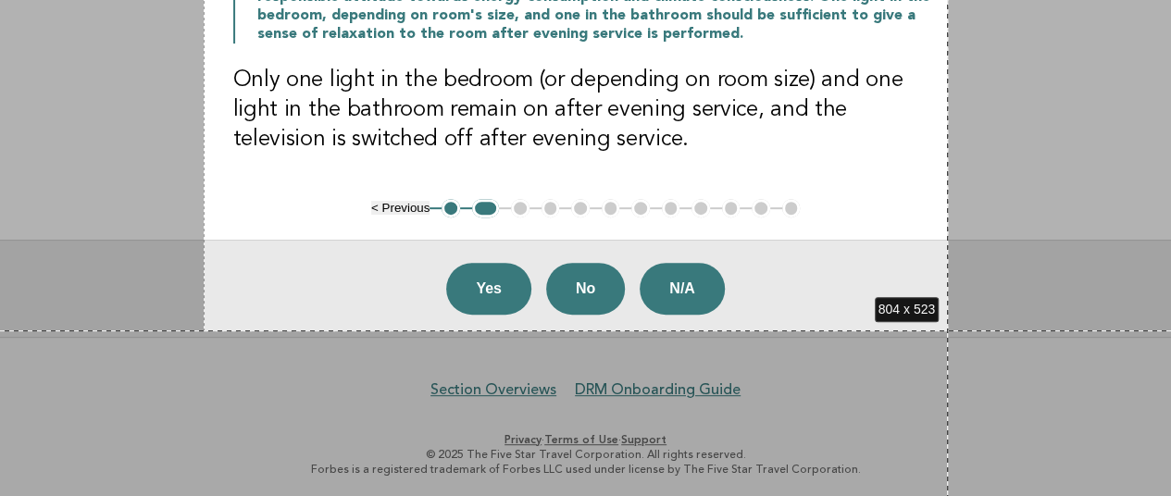
drag, startPoint x: 204, startPoint y: 134, endPoint x: 948, endPoint y: 330, distance: 769.6
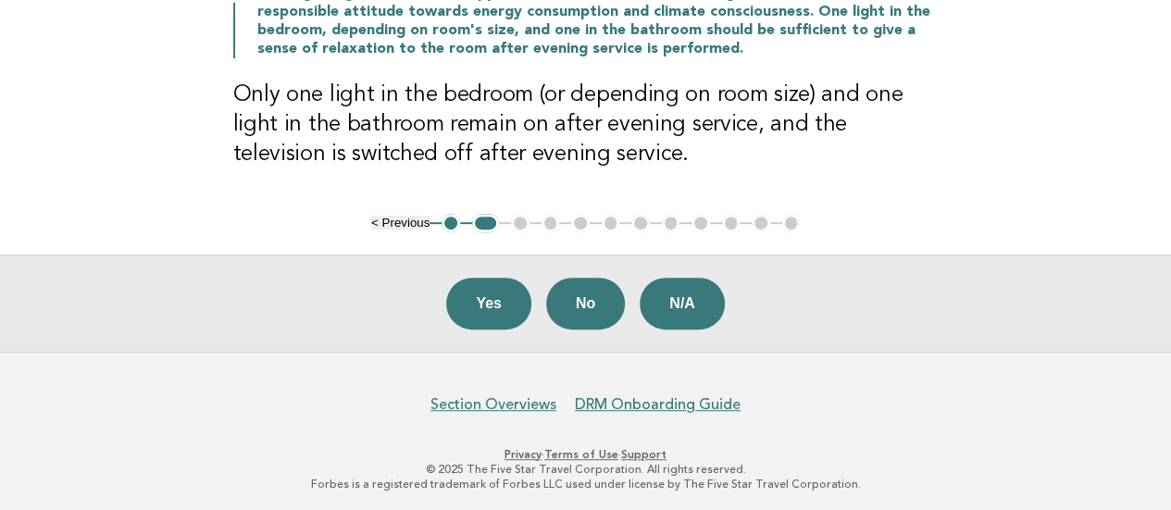
scroll to position [0, 0]
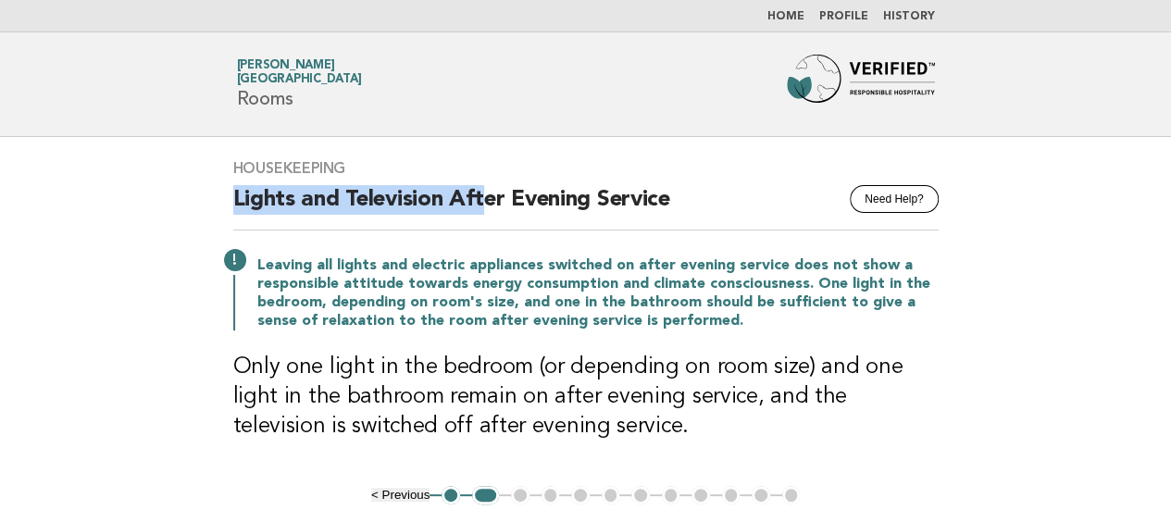
drag, startPoint x: 230, startPoint y: 201, endPoint x: 483, endPoint y: 197, distance: 253.6
click at [483, 197] on div "Housekeeping Need Help? Lights and Television After Evening Service Leaving all…" at bounding box center [586, 311] width 750 height 349
click at [685, 195] on h2 "Lights and Television After Evening Service" at bounding box center [585, 207] width 705 height 45
copy h2 "Lights and Television After Evening Service"
click at [41, 183] on main "Housekeeping Need Help? Lights and Television After Evening Service Leaving all…" at bounding box center [585, 380] width 1171 height 487
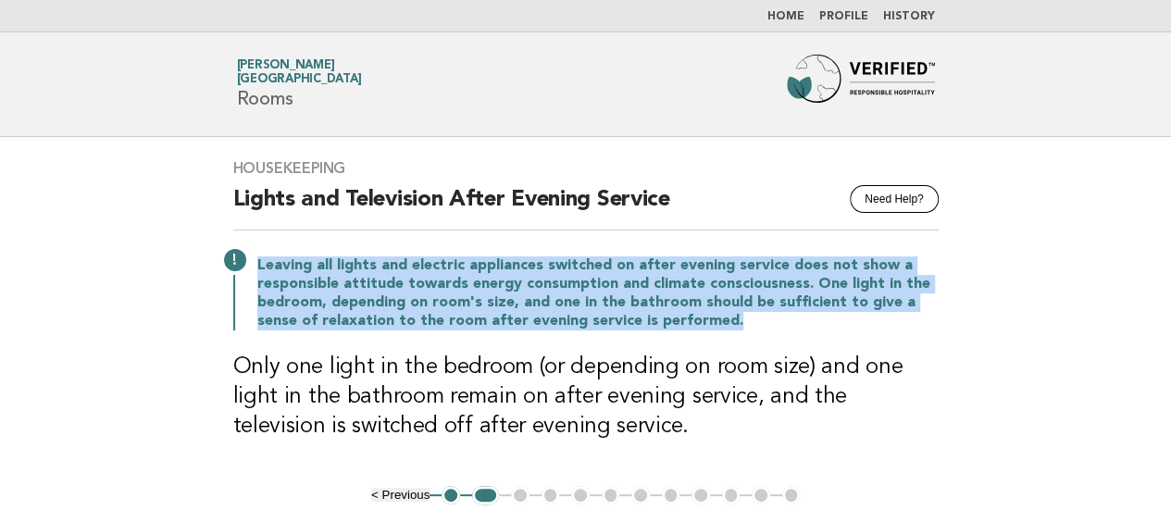
drag, startPoint x: 258, startPoint y: 266, endPoint x: 778, endPoint y: 312, distance: 522.2
click at [778, 312] on p "Leaving all lights and electric appliances switched on after evening service do…" at bounding box center [597, 293] width 681 height 74
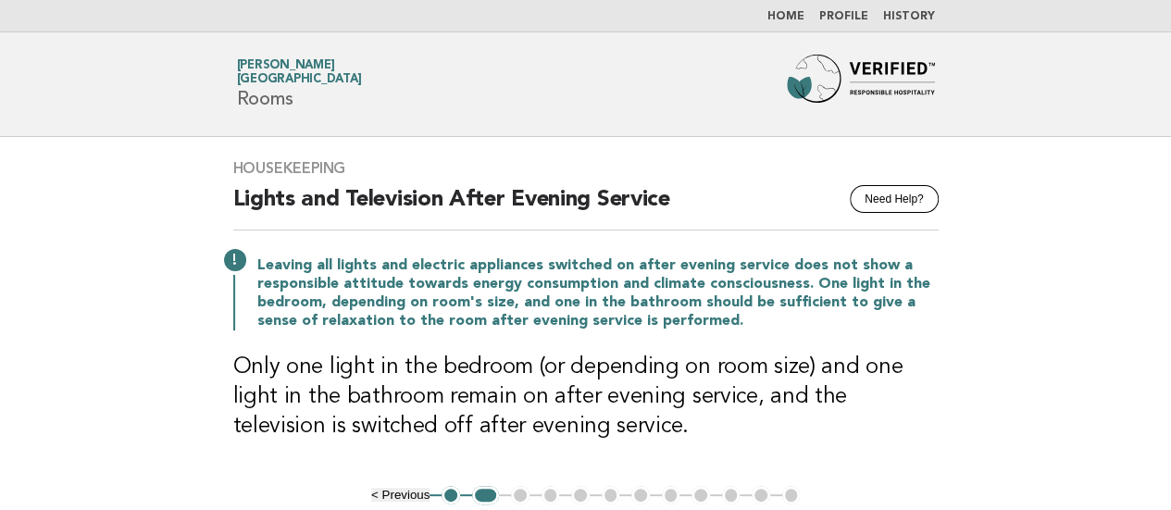
click at [0, 208] on main "Housekeeping Need Help? Lights and Television After Evening Service Leaving all…" at bounding box center [585, 380] width 1171 height 487
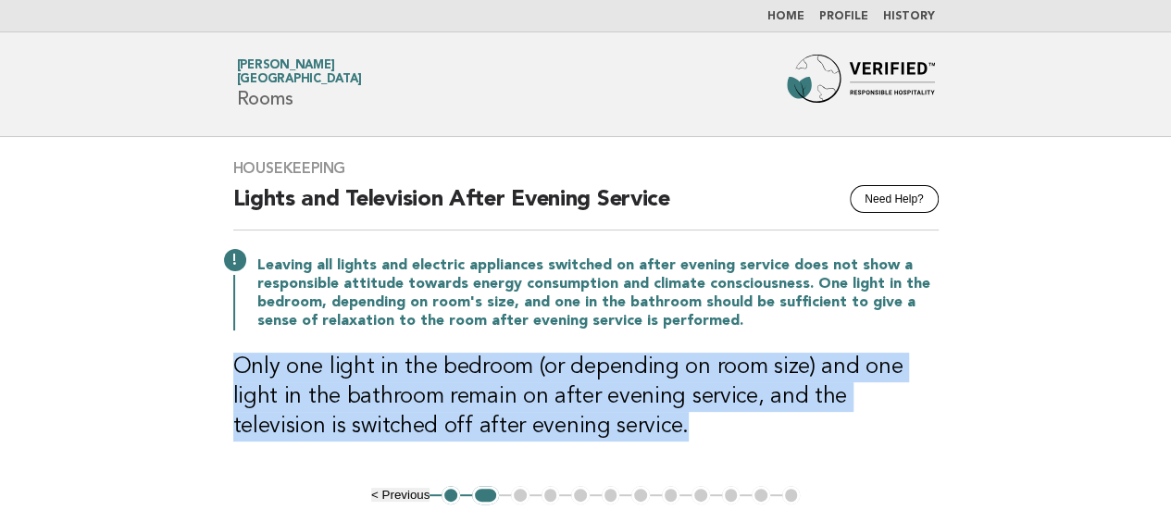
drag, startPoint x: 231, startPoint y: 357, endPoint x: 594, endPoint y: 416, distance: 367.5
click at [594, 416] on div "Housekeeping Need Help? Lights and Television After Evening Service Leaving all…" at bounding box center [586, 311] width 750 height 349
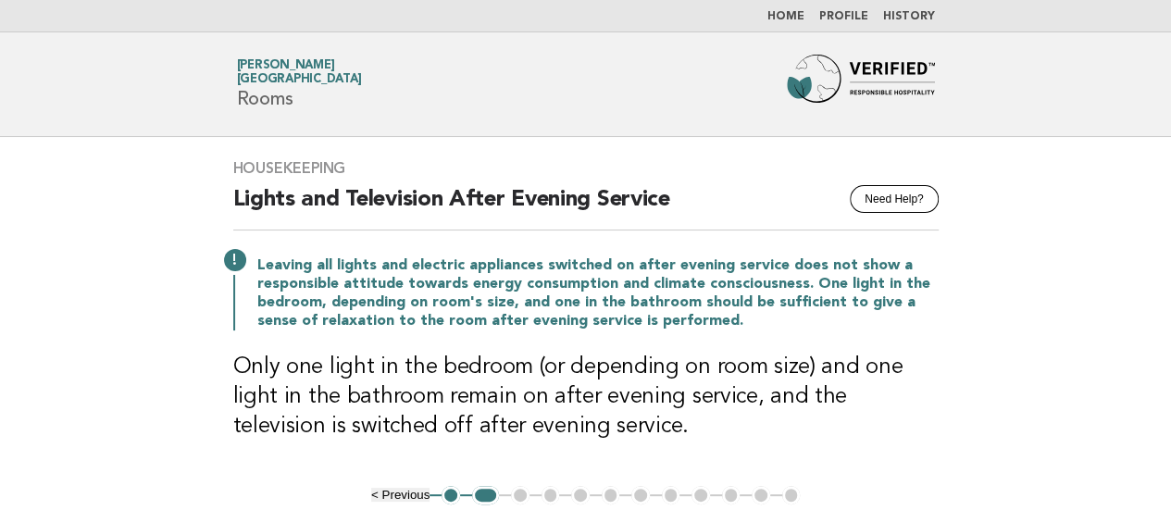
drag, startPoint x: 117, startPoint y: 227, endPoint x: 106, endPoint y: 225, distance: 11.3
click at [111, 227] on main "Housekeeping Need Help? Lights and Television After Evening Service Leaving all…" at bounding box center [585, 380] width 1171 height 487
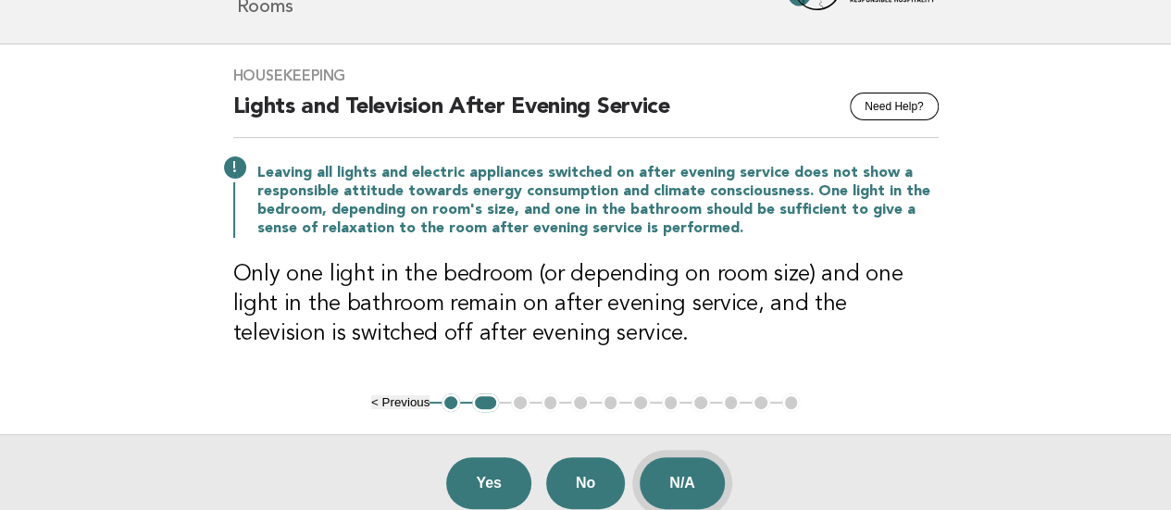
click at [672, 473] on button "N/A" at bounding box center [682, 483] width 85 height 52
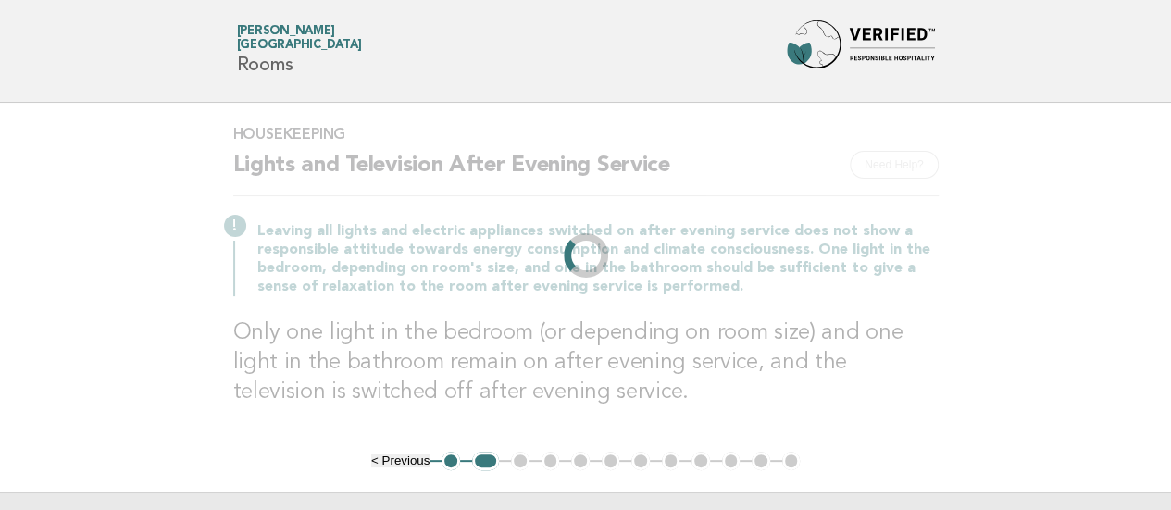
scroll to position [0, 0]
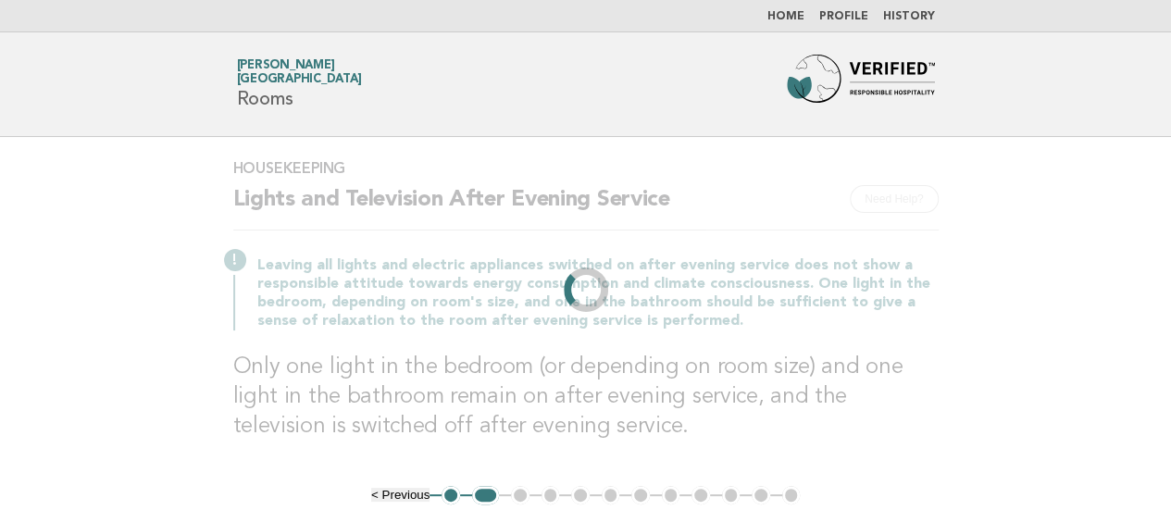
click at [47, 209] on main "Housekeeping Need Help? Lights and Television After Evening Service Leaving all…" at bounding box center [585, 380] width 1171 height 487
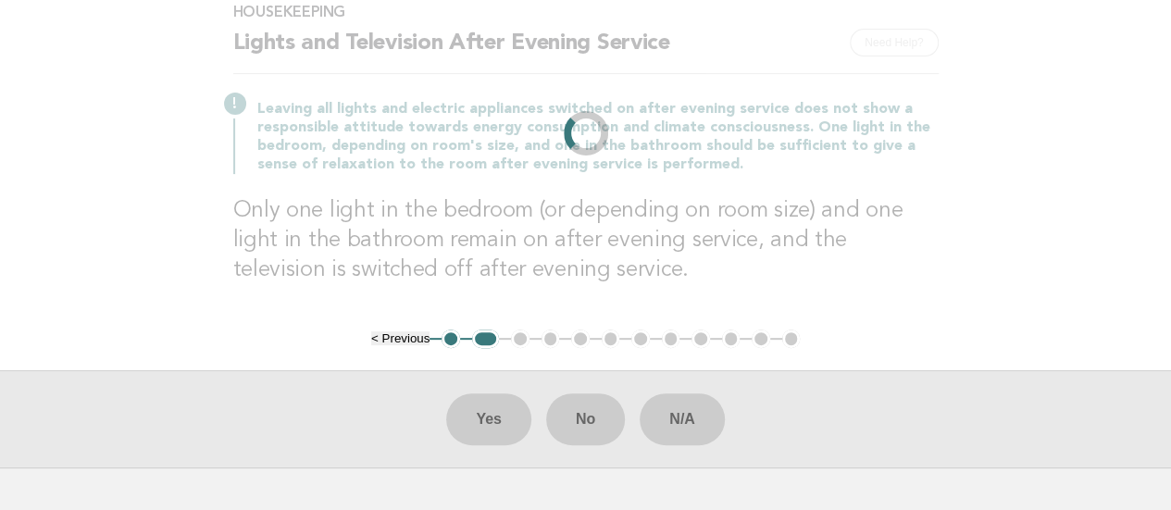
scroll to position [185, 0]
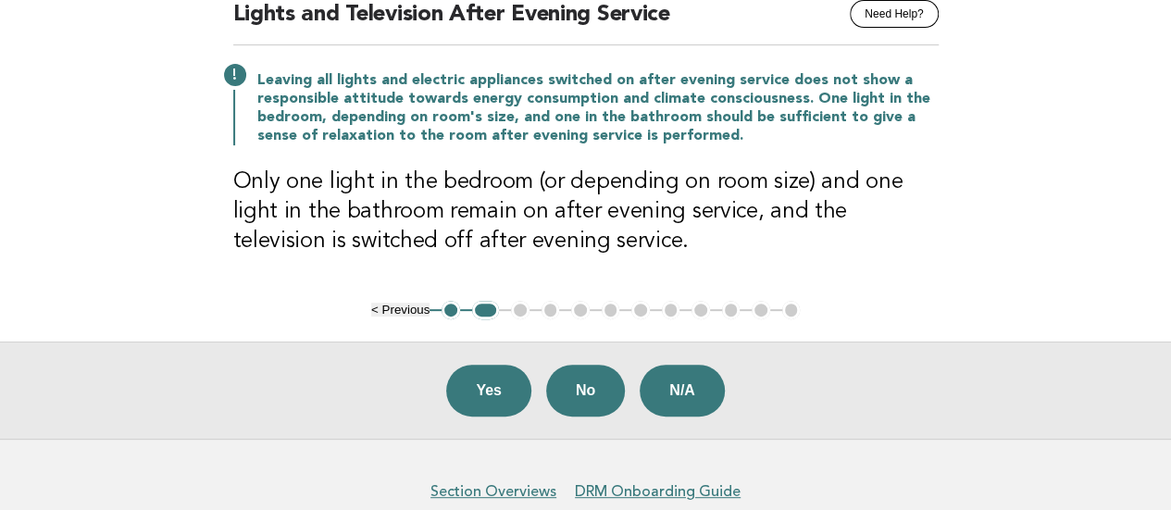
click at [700, 400] on button "N/A" at bounding box center [682, 391] width 85 height 52
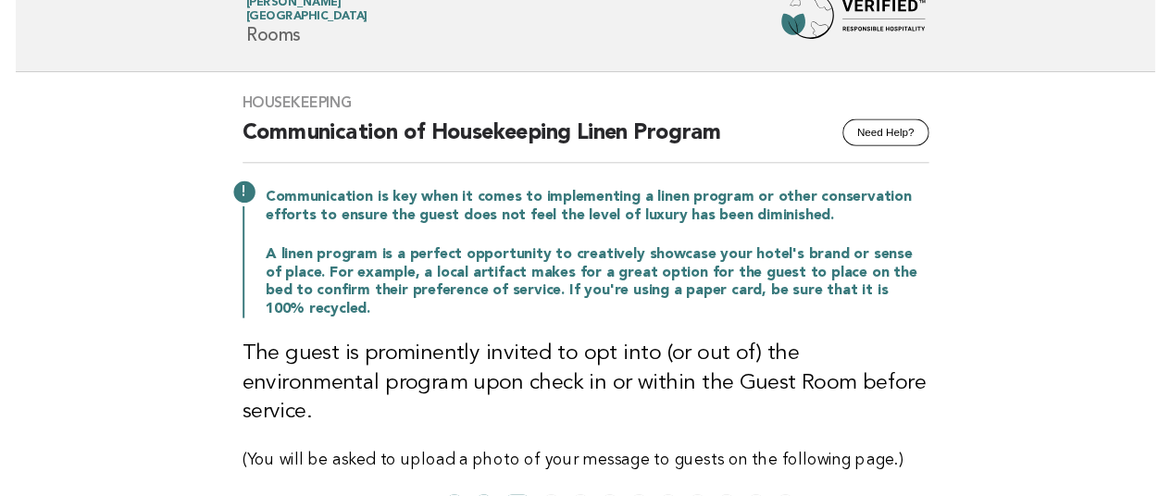
scroll to position [93, 0]
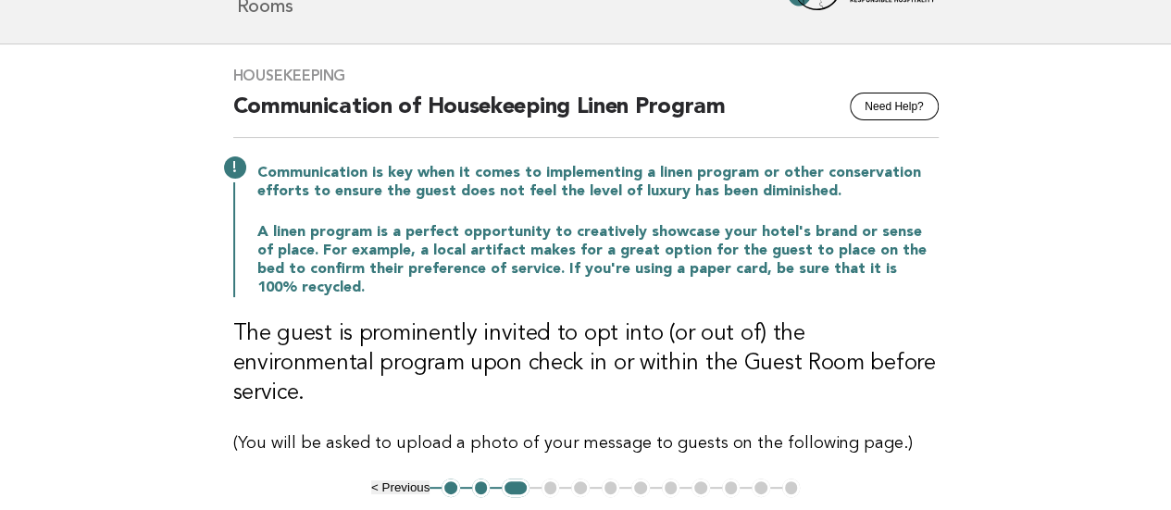
click at [59, 163] on main "Housekeeping Need Help? Communication of Housekeeping Linen Program Communicati…" at bounding box center [585, 330] width 1171 height 572
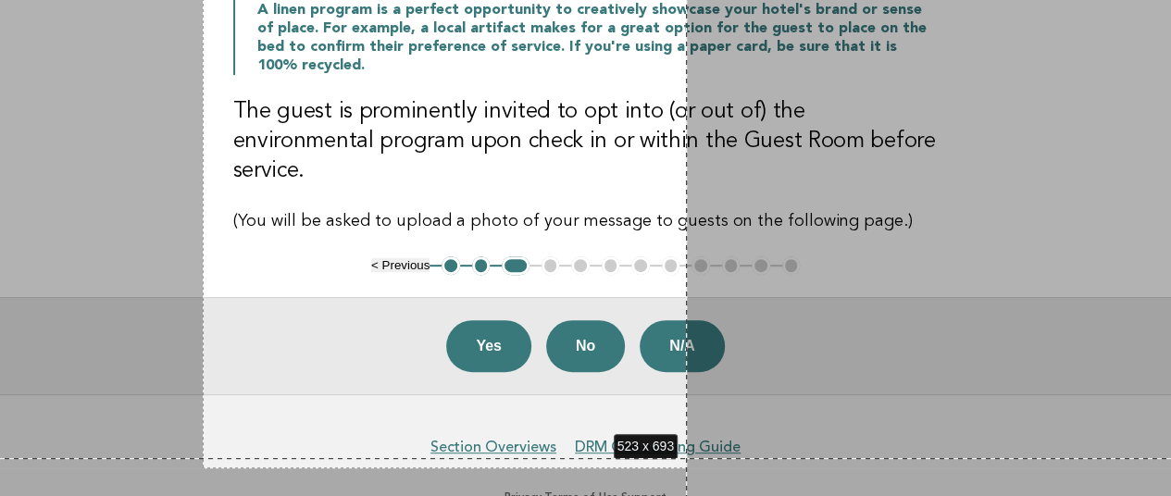
scroll to position [324, 0]
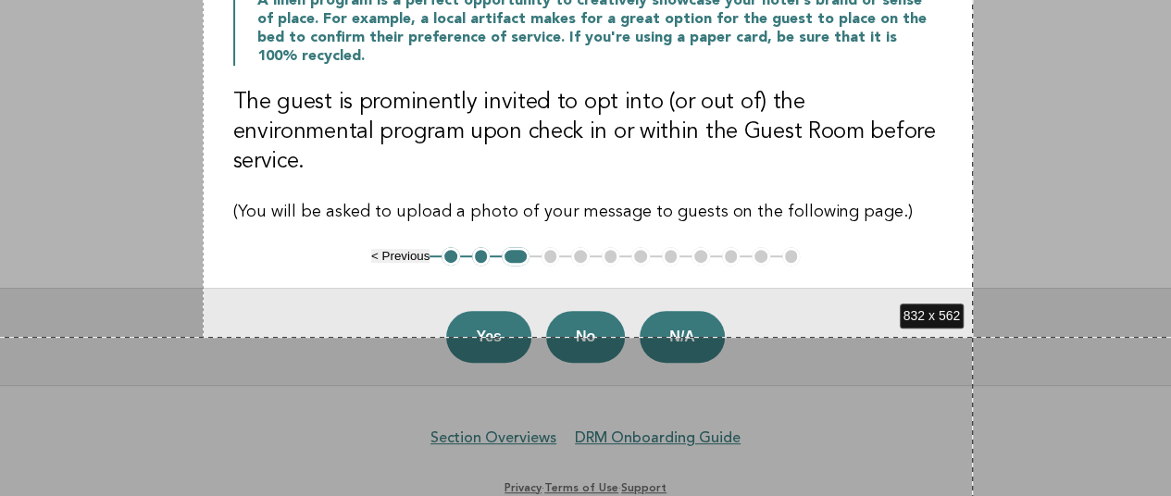
drag, startPoint x: 203, startPoint y: 49, endPoint x: 973, endPoint y: 337, distance: 822.1
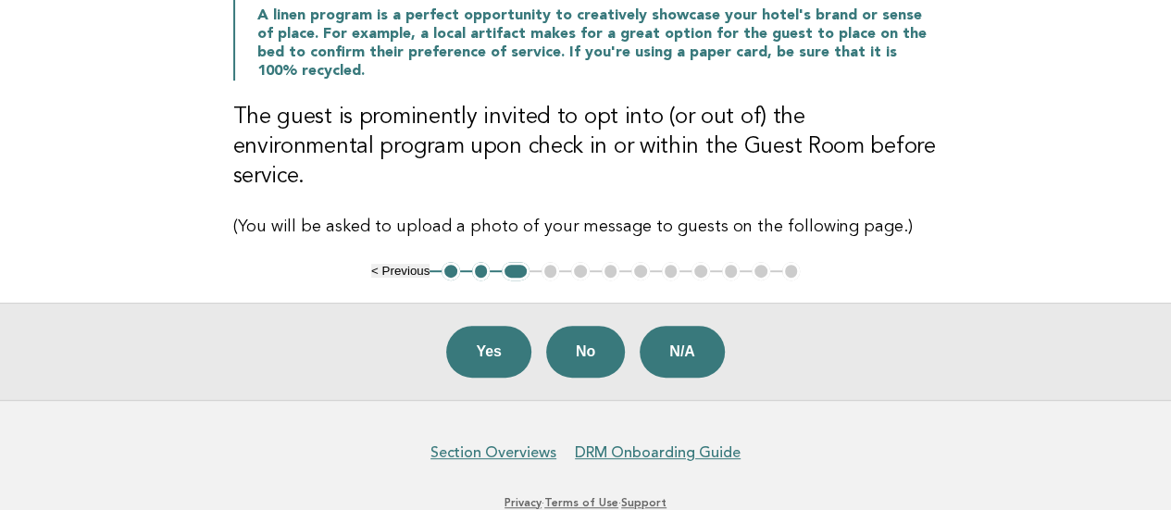
scroll to position [93, 0]
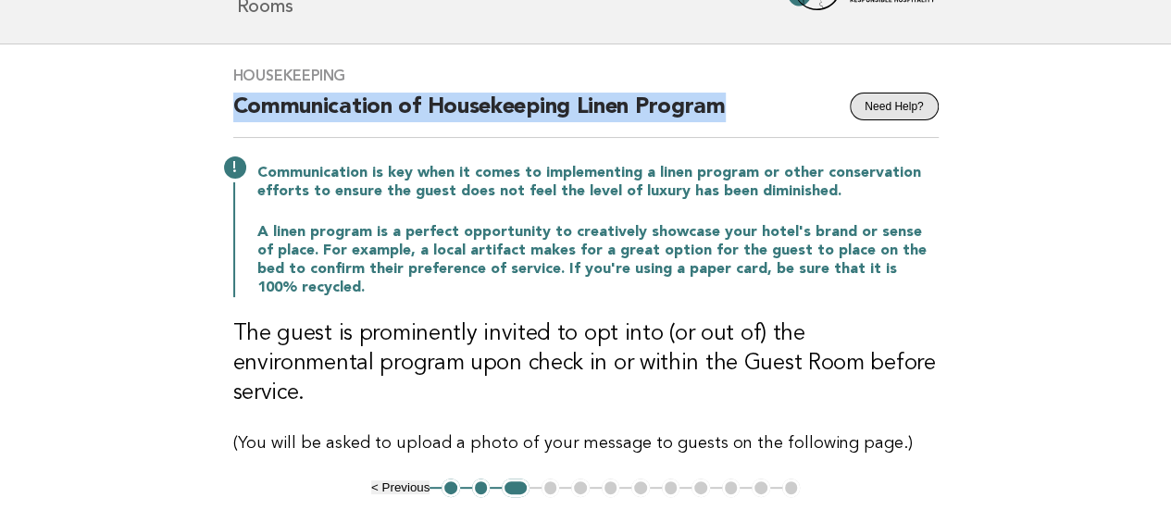
drag, startPoint x: 236, startPoint y: 106, endPoint x: 874, endPoint y: 92, distance: 637.9
click at [874, 92] on div "Housekeeping Need Help? Communication of Housekeeping Linen Program Communicati…" at bounding box center [586, 261] width 750 height 434
copy h2 "Communication of Housekeeping Linen Program"
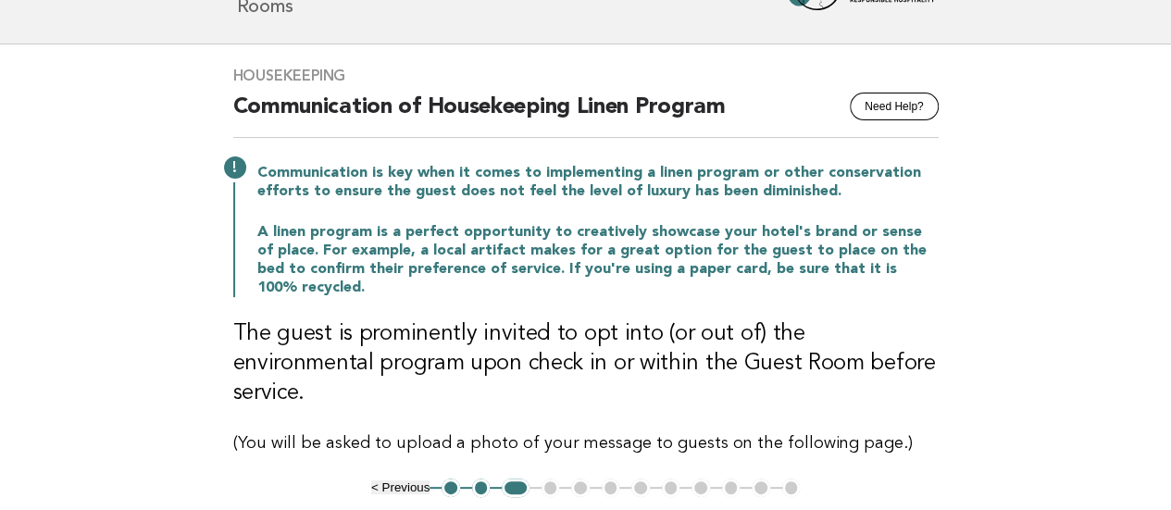
drag, startPoint x: 17, startPoint y: 358, endPoint x: 31, endPoint y: 348, distance: 17.2
click at [17, 358] on main "Housekeeping Need Help? Communication of Housekeeping Linen Program Communicati…" at bounding box center [585, 330] width 1171 height 572
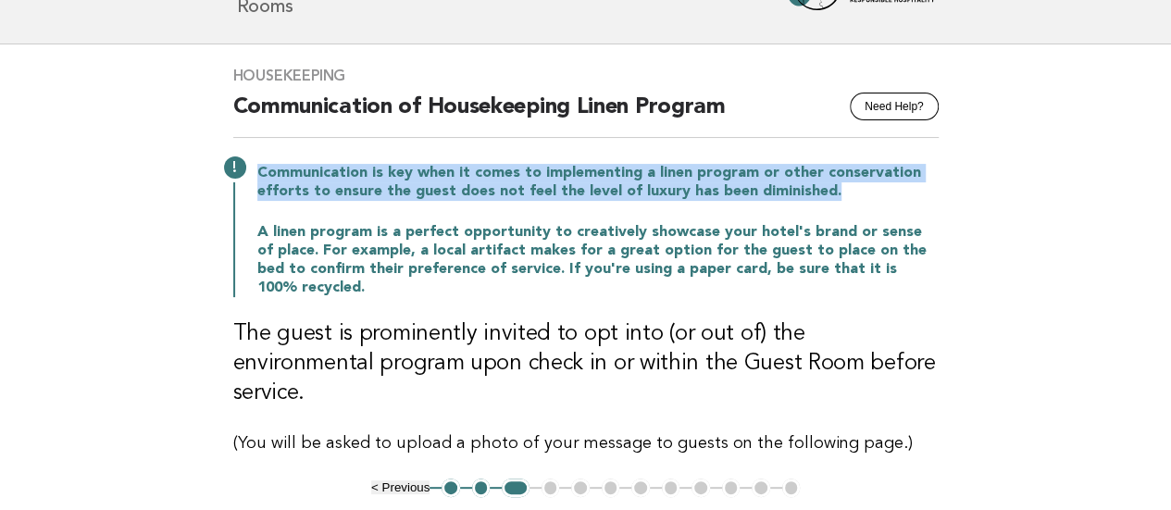
drag, startPoint x: 261, startPoint y: 164, endPoint x: 856, endPoint y: 184, distance: 595.5
click at [856, 184] on p "Communication is key when it comes to implementing a linen program or other con…" at bounding box center [597, 182] width 681 height 37
copy p "Communication is key when it comes to implementing a linen program or other con…"
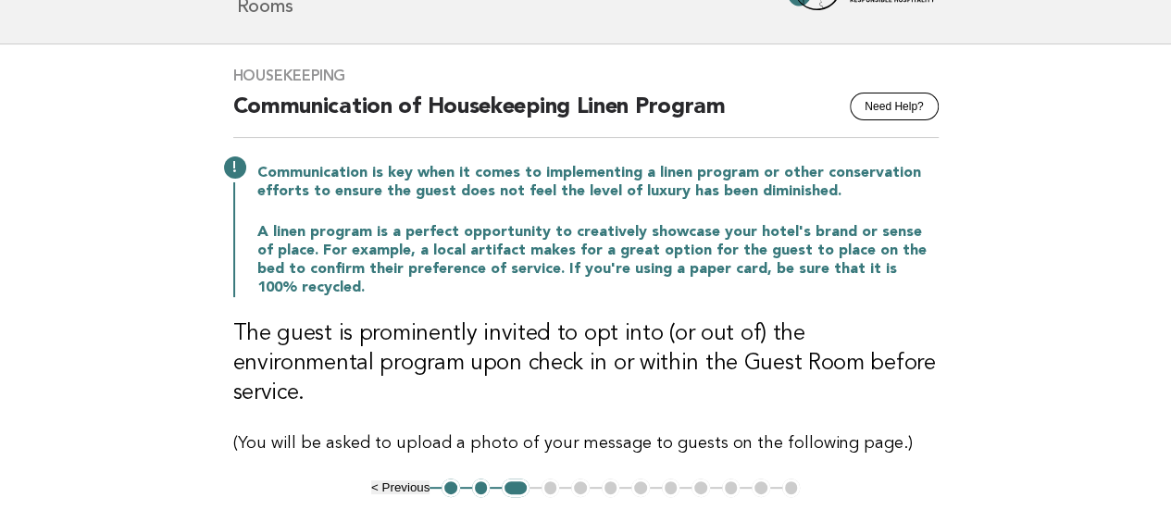
drag, startPoint x: 93, startPoint y: 305, endPoint x: 111, endPoint y: 306, distance: 18.6
click at [93, 305] on main "Housekeeping Need Help? Communication of Housekeeping Linen Program Communicati…" at bounding box center [585, 330] width 1171 height 572
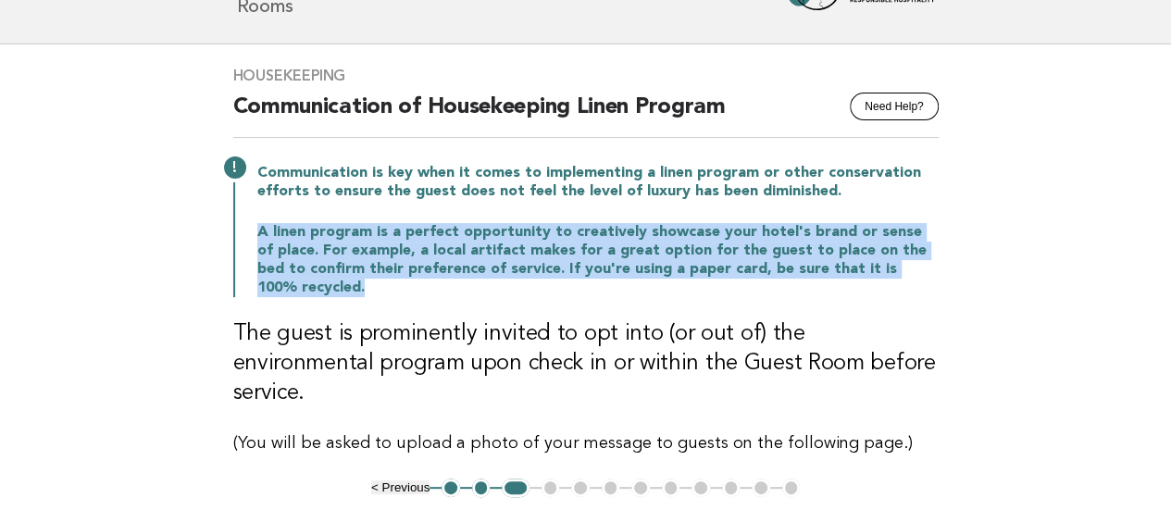
drag, startPoint x: 257, startPoint y: 227, endPoint x: 944, endPoint y: 271, distance: 688.2
click at [944, 271] on div "Housekeeping Need Help? Communication of Housekeeping Linen Program Communicati…" at bounding box center [586, 261] width 750 height 434
copy p "A linen program is a perfect opportunity to creatively showcase your hotel's br…"
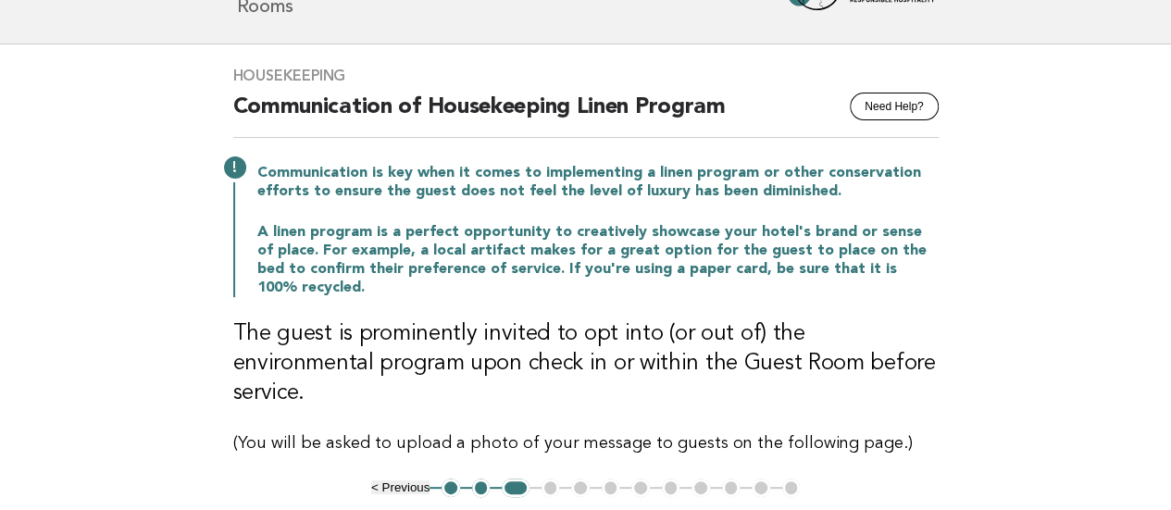
drag, startPoint x: 68, startPoint y: 352, endPoint x: 78, endPoint y: 352, distance: 10.2
click at [68, 352] on main "Housekeeping Need Help? Communication of Housekeeping Linen Program Communicati…" at bounding box center [585, 330] width 1171 height 572
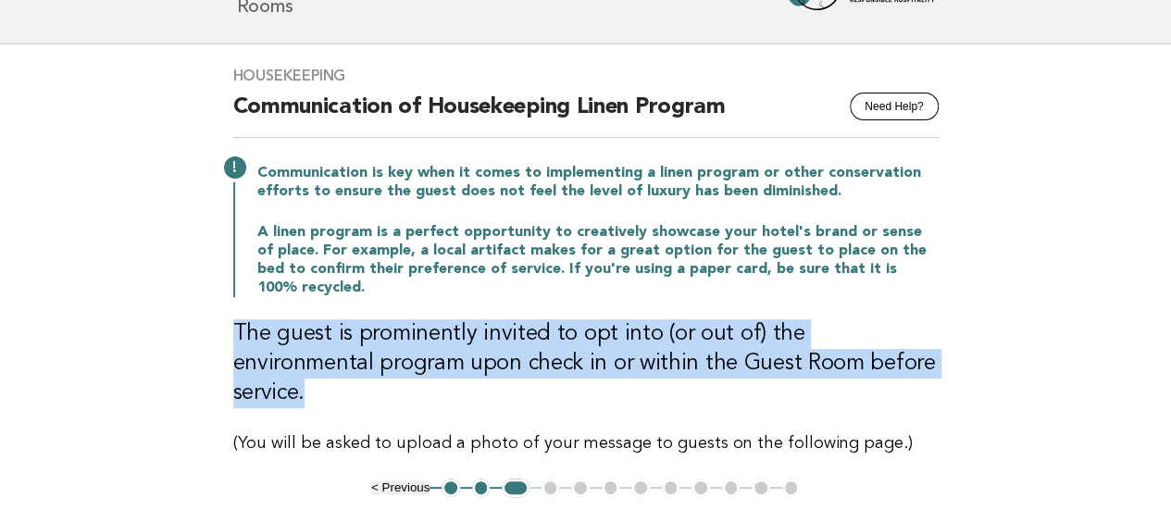
drag, startPoint x: 231, startPoint y: 303, endPoint x: 955, endPoint y: 338, distance: 724.7
click at [955, 338] on div "Housekeeping Need Help? Communication of Housekeeping Linen Program Communicati…" at bounding box center [586, 261] width 750 height 434
copy h3 "The guest is prominently invited to opt into (or out of) the environmental prog…"
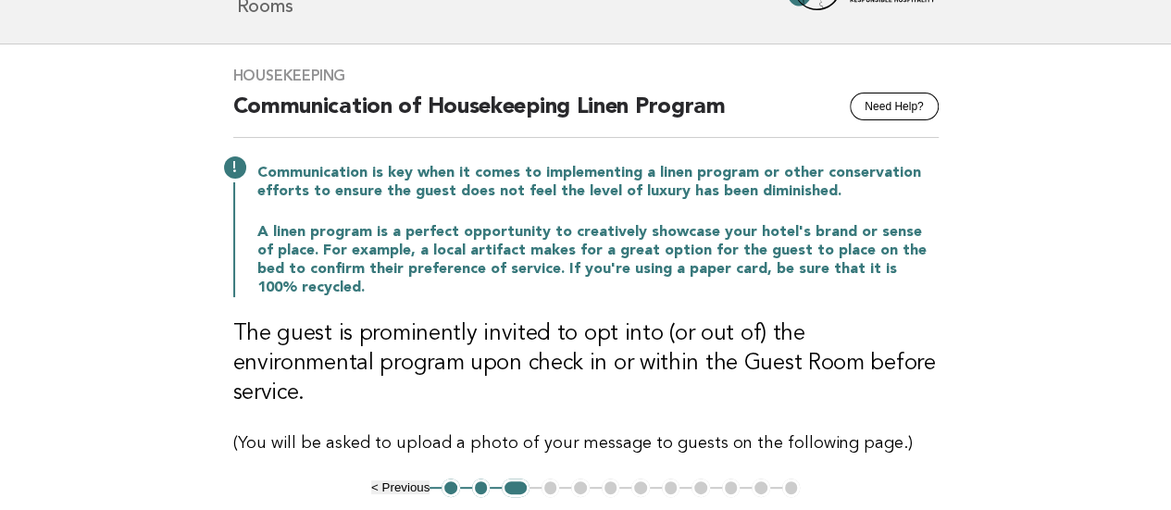
click at [52, 343] on main "Housekeeping Need Help? Communication of Housekeeping Linen Program Communicati…" at bounding box center [585, 330] width 1171 height 572
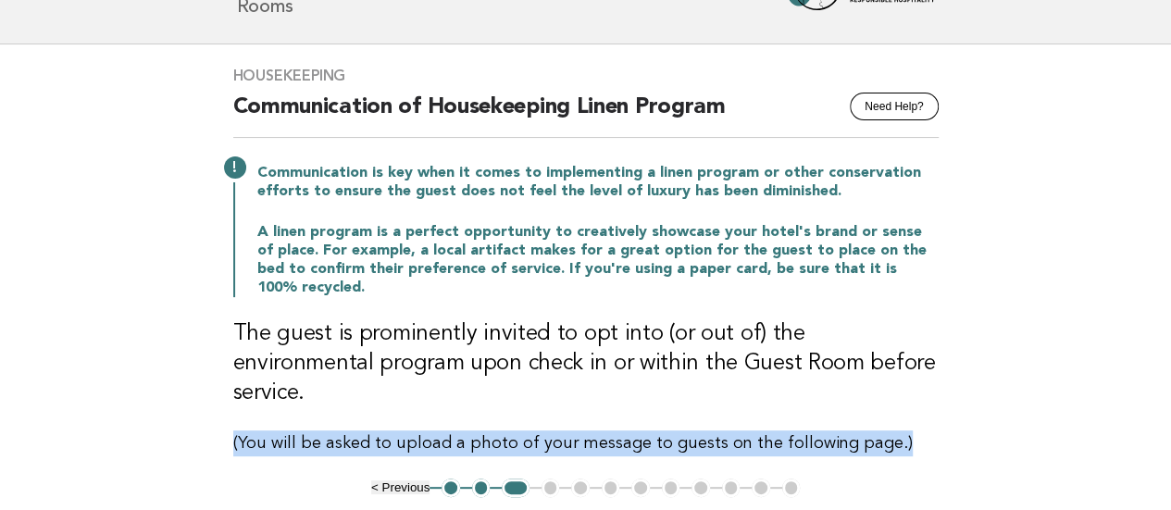
drag, startPoint x: 216, startPoint y: 388, endPoint x: 998, endPoint y: 392, distance: 782.1
click at [998, 392] on main "Housekeeping Need Help? Communication of Housekeeping Linen Program Communicati…" at bounding box center [585, 330] width 1171 height 572
copy p "(You will be asked to upload a photo of your message to guests on the following…"
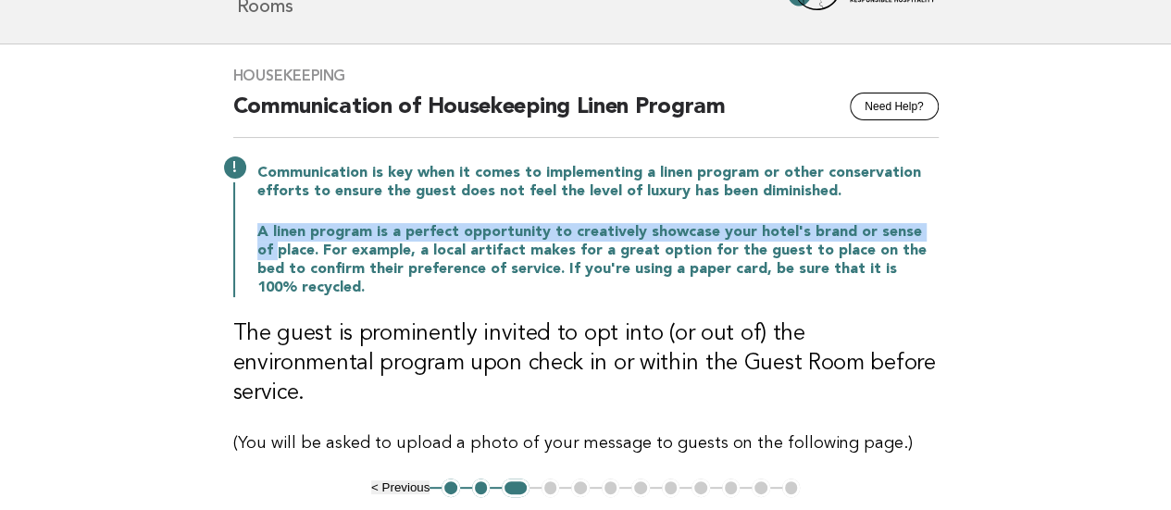
click at [0, 240] on main "Housekeeping Need Help? Communication of Housekeeping Linen Program Communicati…" at bounding box center [585, 330] width 1171 height 572
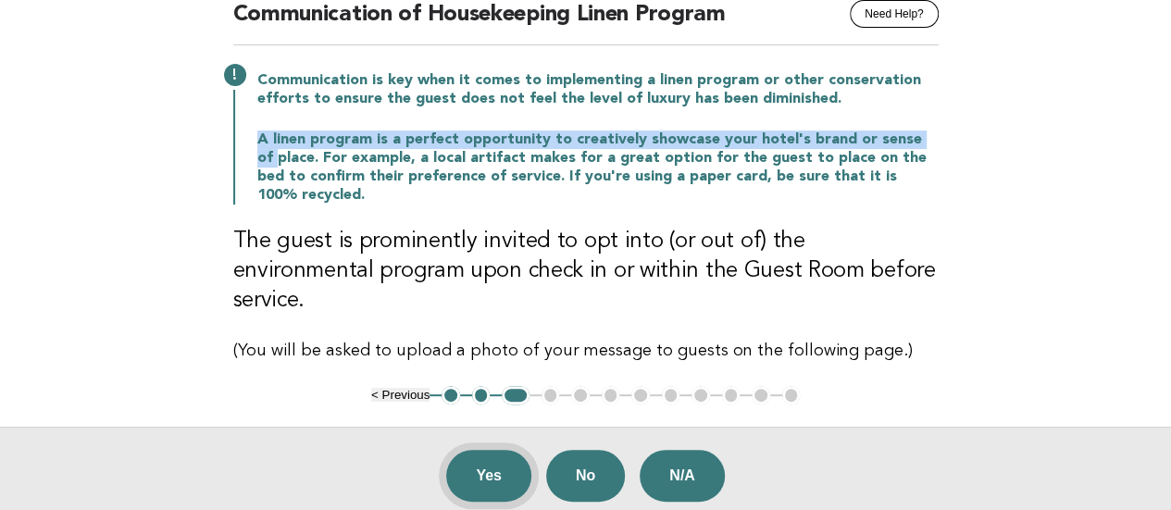
click at [491, 450] on button "Yes" at bounding box center [488, 476] width 85 height 52
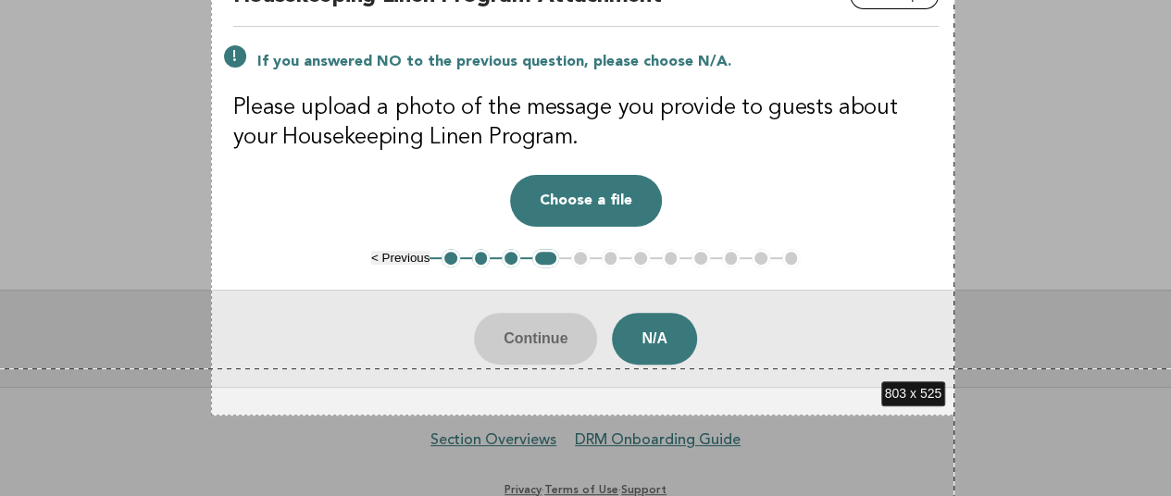
scroll to position [250, 0]
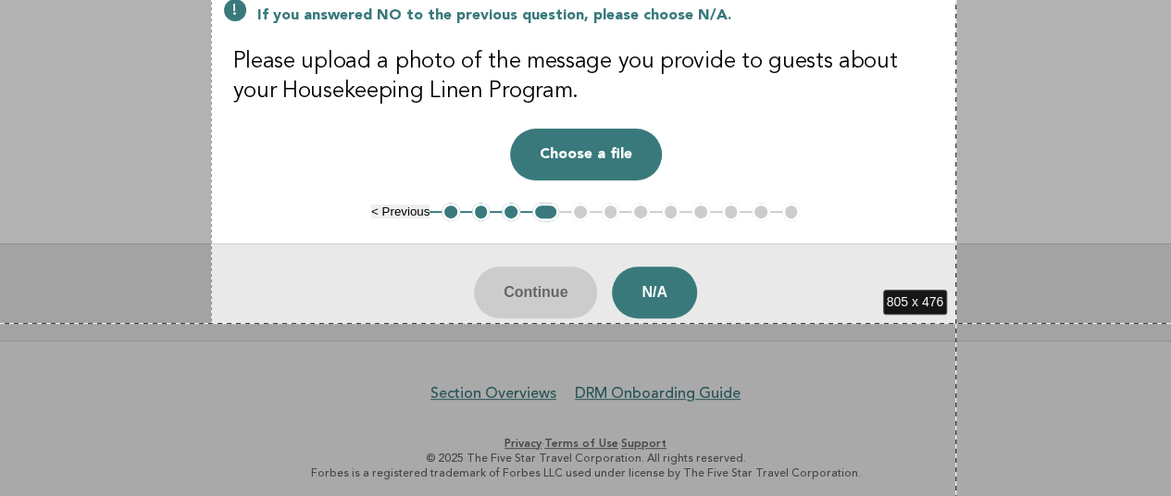
drag, startPoint x: 211, startPoint y: 133, endPoint x: 956, endPoint y: 323, distance: 768.9
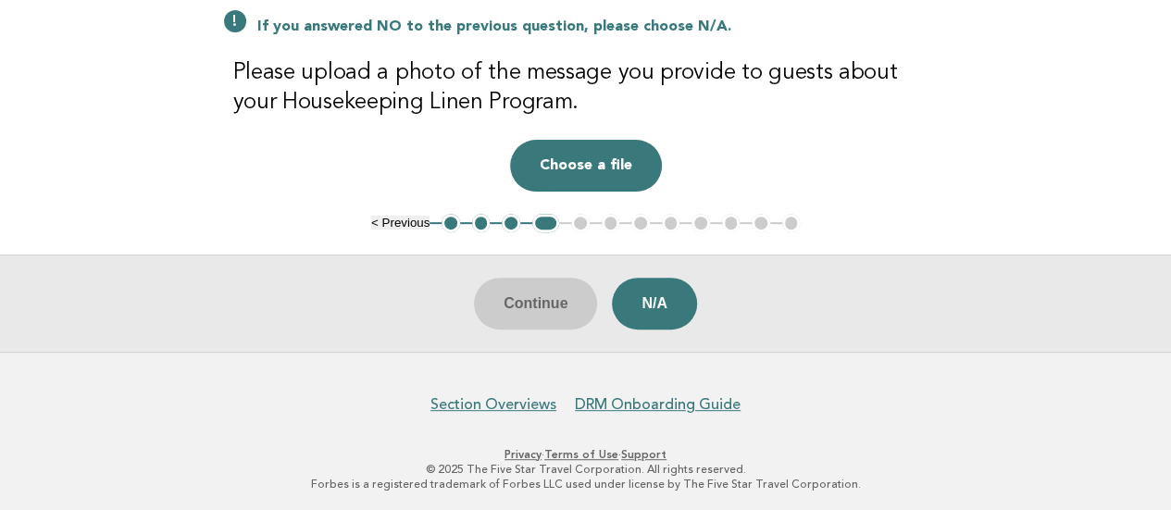
scroll to position [0, 0]
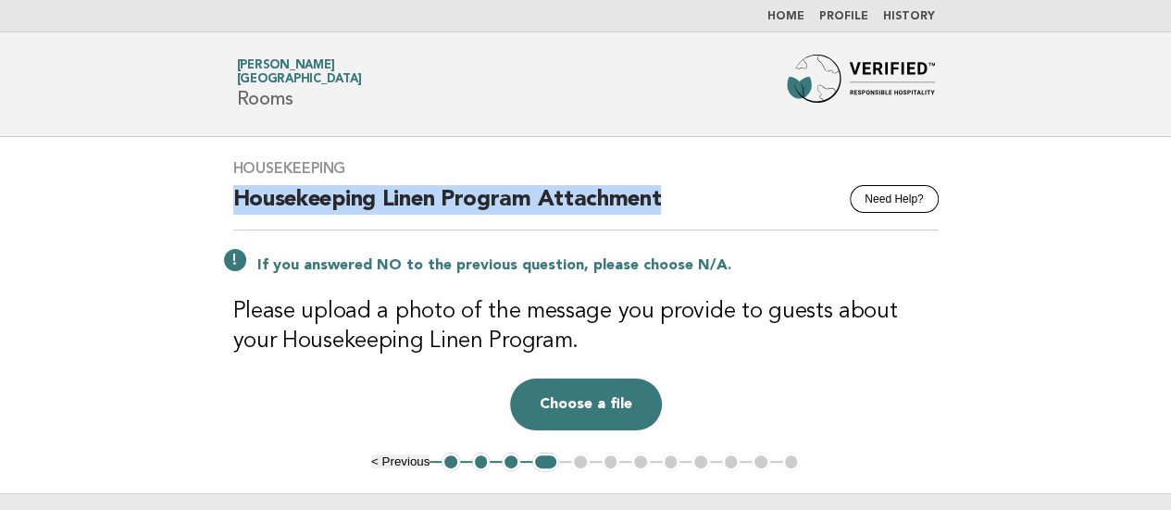
drag, startPoint x: 232, startPoint y: 205, endPoint x: 664, endPoint y: 215, distance: 431.4
click at [664, 215] on h2 "Housekeeping Linen Program Attachment" at bounding box center [585, 207] width 705 height 45
copy h2 "Housekeeping Linen Program Attachment"
click at [0, 222] on main "Housekeeping Need Help? Housekeeping Linen Program Attachment If you answered N…" at bounding box center [585, 364] width 1171 height 454
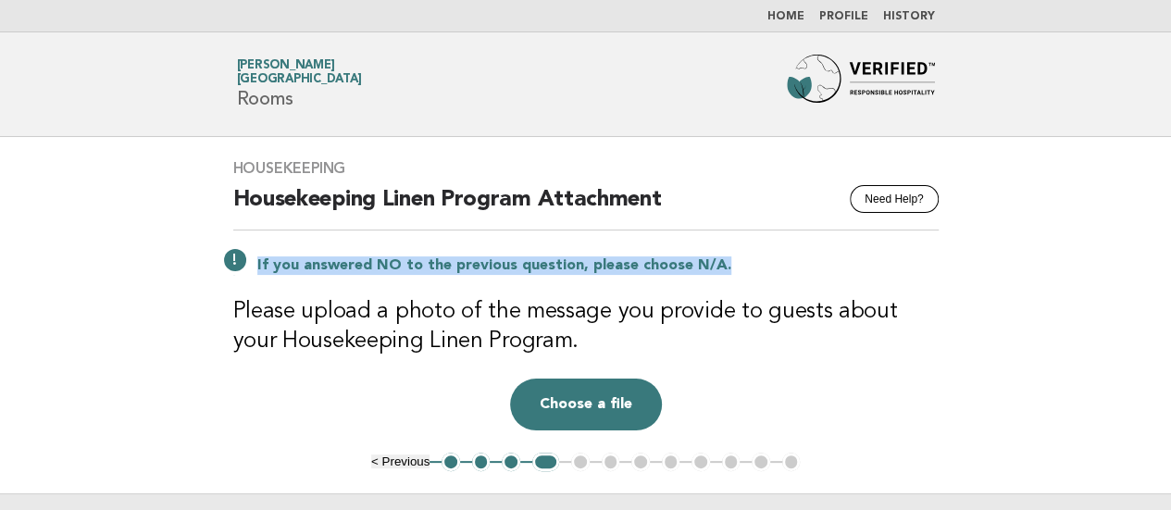
drag, startPoint x: 250, startPoint y: 267, endPoint x: 735, endPoint y: 256, distance: 485.1
click at [735, 256] on div "If you answered NO to the previous question, please choose N/A." at bounding box center [585, 264] width 705 height 22
copy p "If you answered NO to the previous question, please choose N/A."
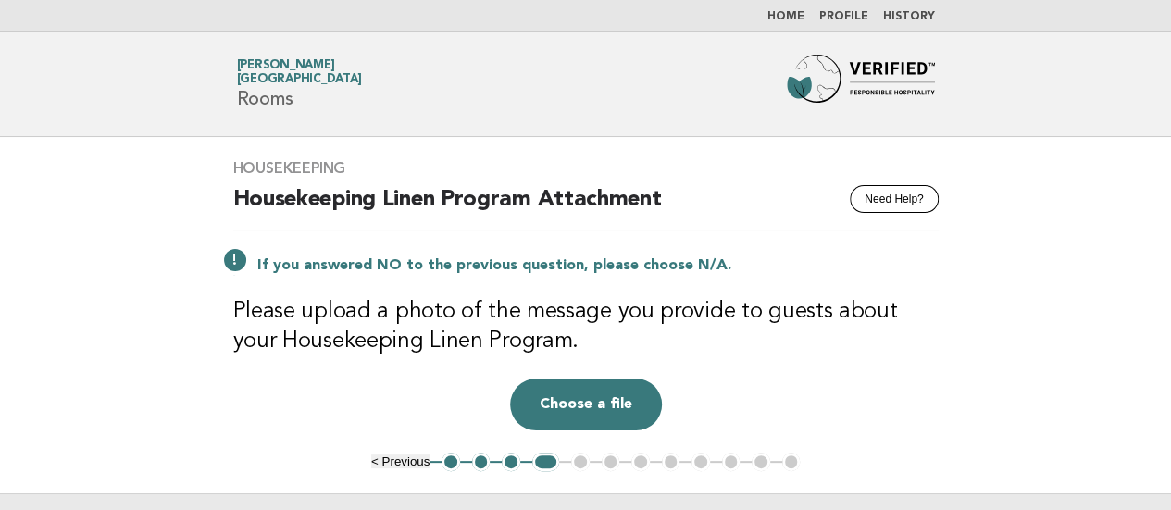
click at [30, 288] on main "Housekeeping Need Help? Housekeeping Linen Program Attachment If you answered N…" at bounding box center [585, 364] width 1171 height 454
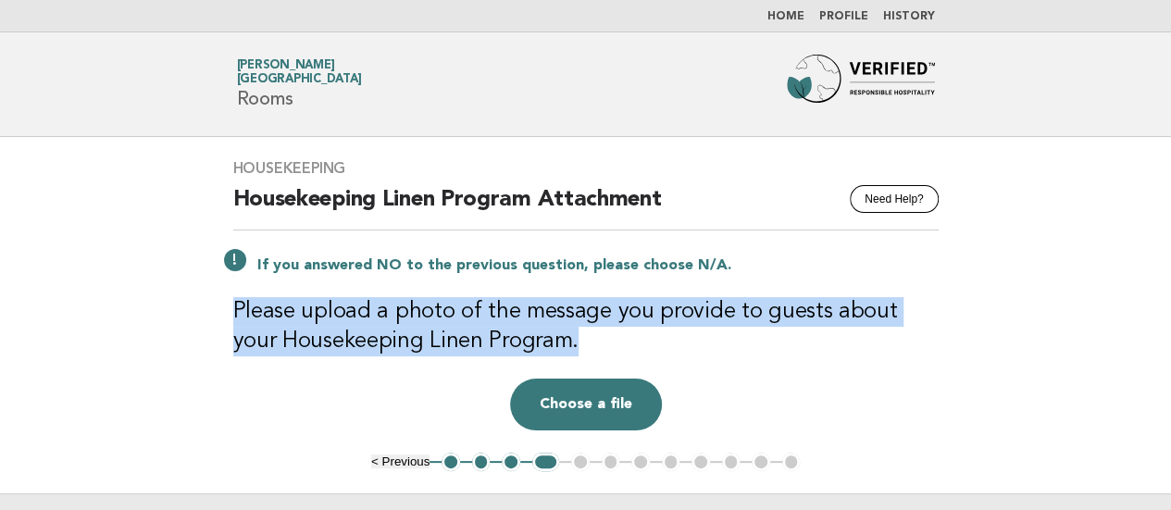
drag, startPoint x: 222, startPoint y: 301, endPoint x: 544, endPoint y: 344, distance: 325.0
click at [544, 344] on div "Housekeeping Need Help? Housekeeping Linen Program Attachment If you answered N…" at bounding box center [586, 295] width 750 height 316
copy h3 "Please upload a photo of the message you provide to guests about your Housekeep…"
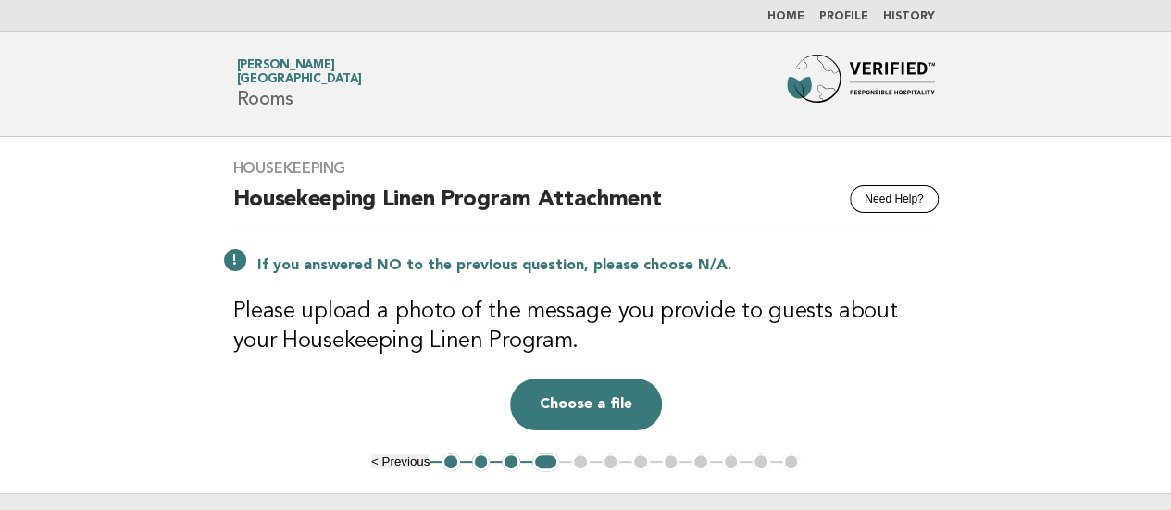
click at [105, 271] on main "Housekeeping Need Help? Housekeeping Linen Program Attachment If you answered N…" at bounding box center [585, 364] width 1171 height 454
click at [65, 307] on main "Housekeeping Need Help? Housekeeping Linen Program Attachment If you answered N…" at bounding box center [585, 364] width 1171 height 454
click at [91, 279] on main "Housekeeping Need Help? Housekeeping Linen Program Attachment If you answered N…" at bounding box center [585, 364] width 1171 height 454
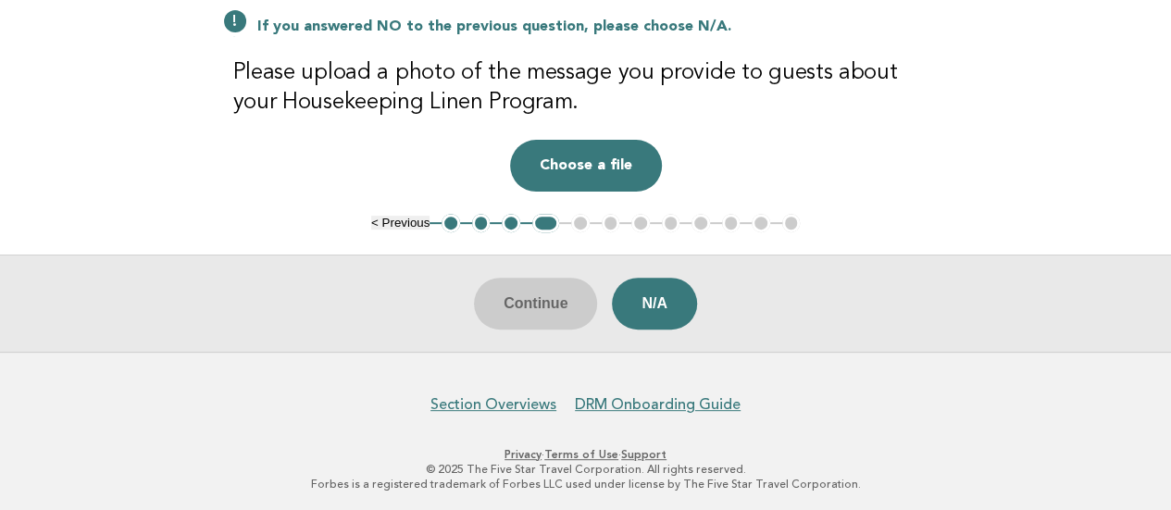
click at [646, 298] on button "N/A" at bounding box center [654, 304] width 85 height 52
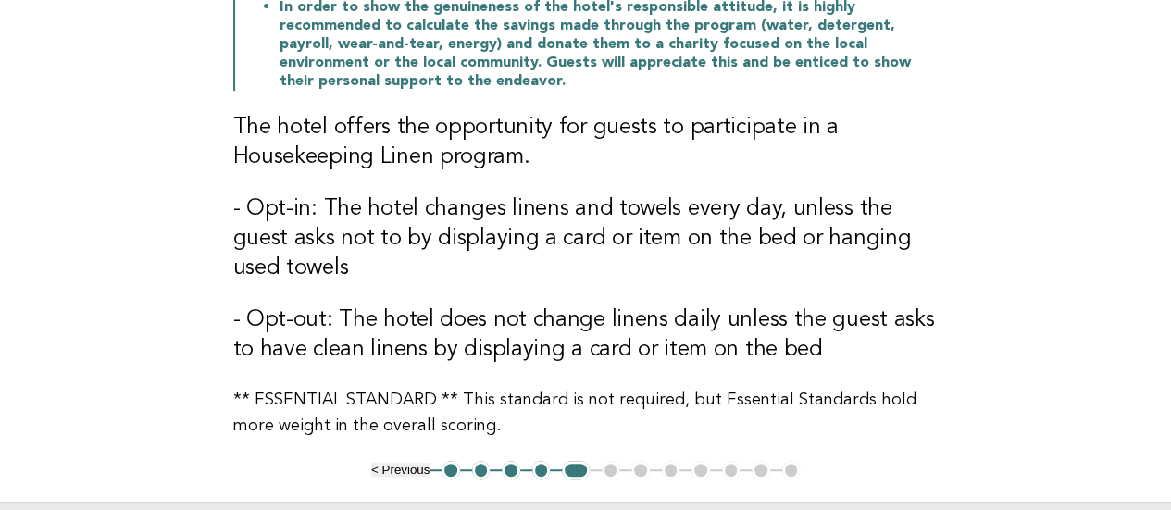
scroll to position [463, 0]
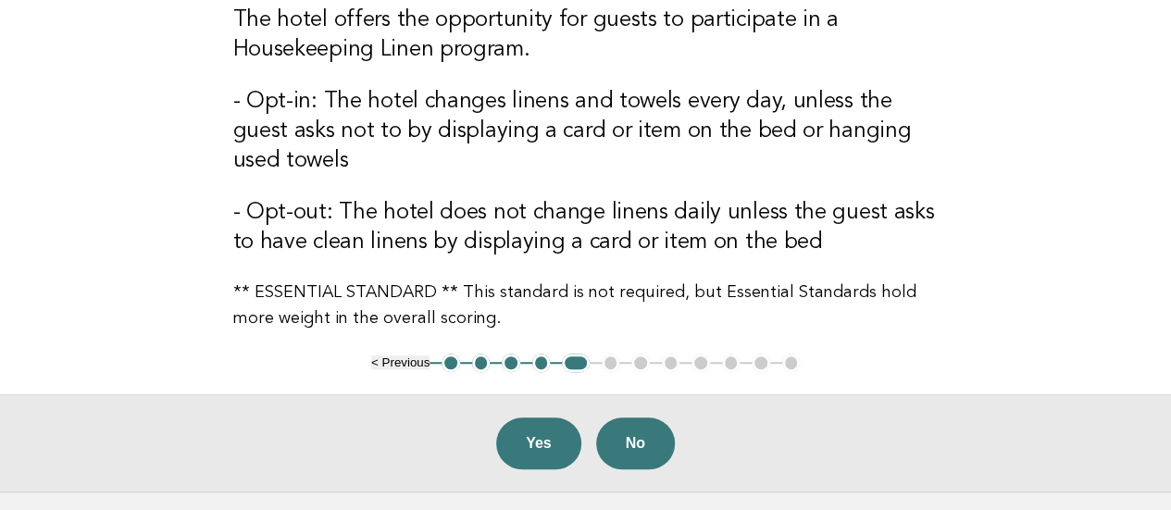
click at [43, 116] on main "Housekeeping Need Help? Housekeeping Linen Program While there are many ways to…" at bounding box center [585, 82] width 1171 height 817
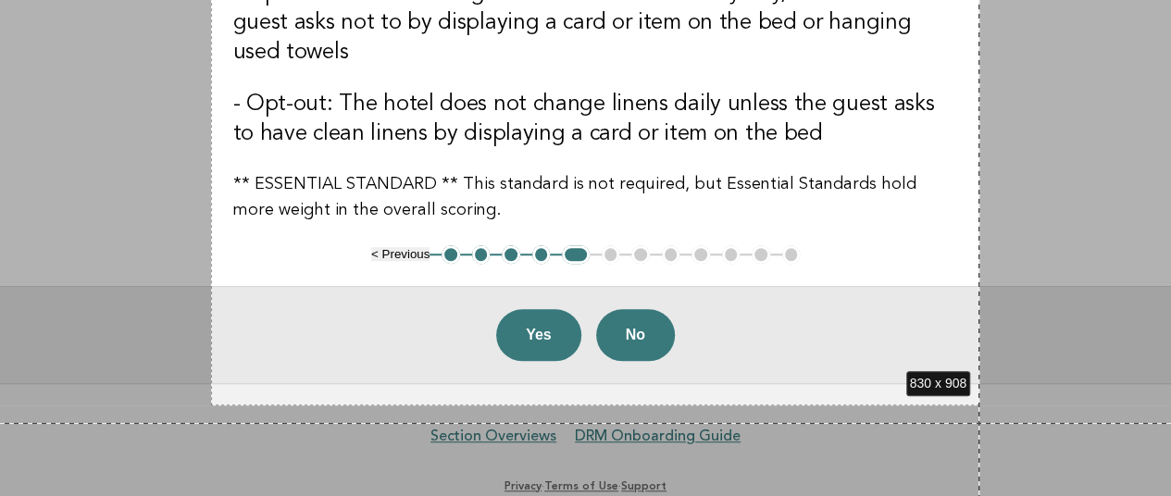
scroll to position [590, 0]
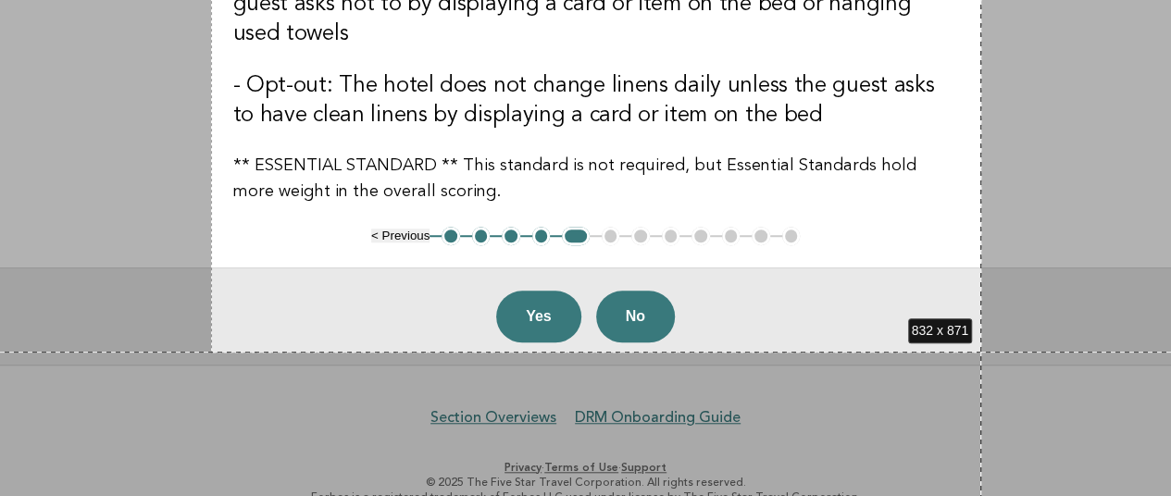
drag, startPoint x: 211, startPoint y: 136, endPoint x: 981, endPoint y: 351, distance: 799.5
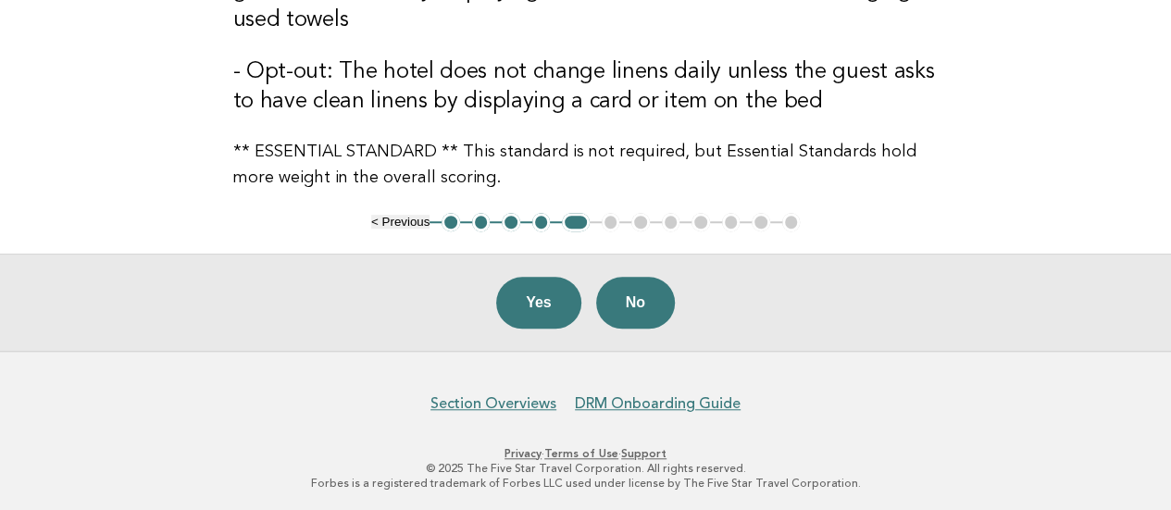
scroll to position [0, 0]
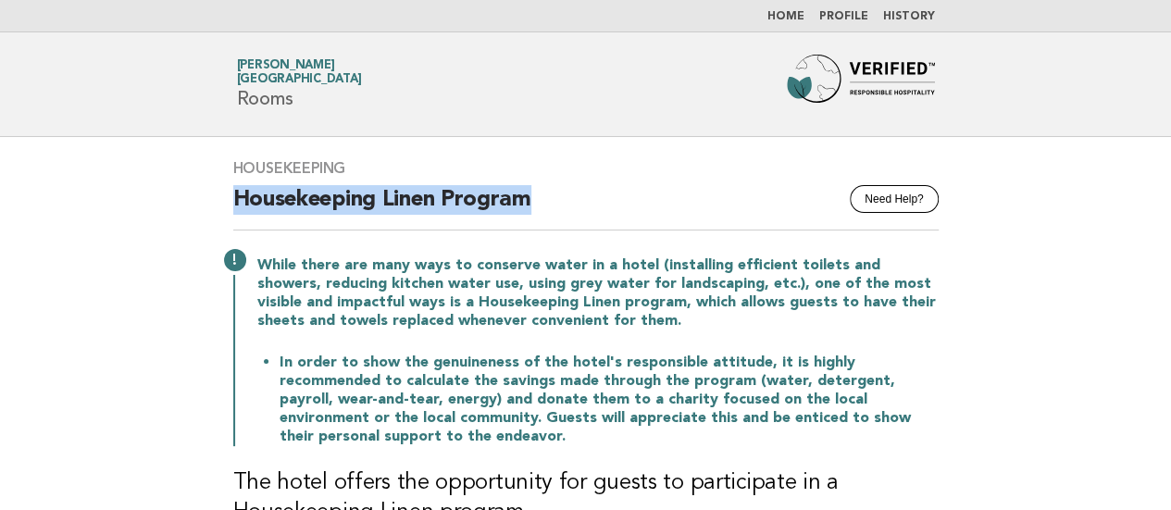
drag, startPoint x: 563, startPoint y: 200, endPoint x: 209, endPoint y: 202, distance: 353.6
copy h2 "Housekeeping Linen Program"
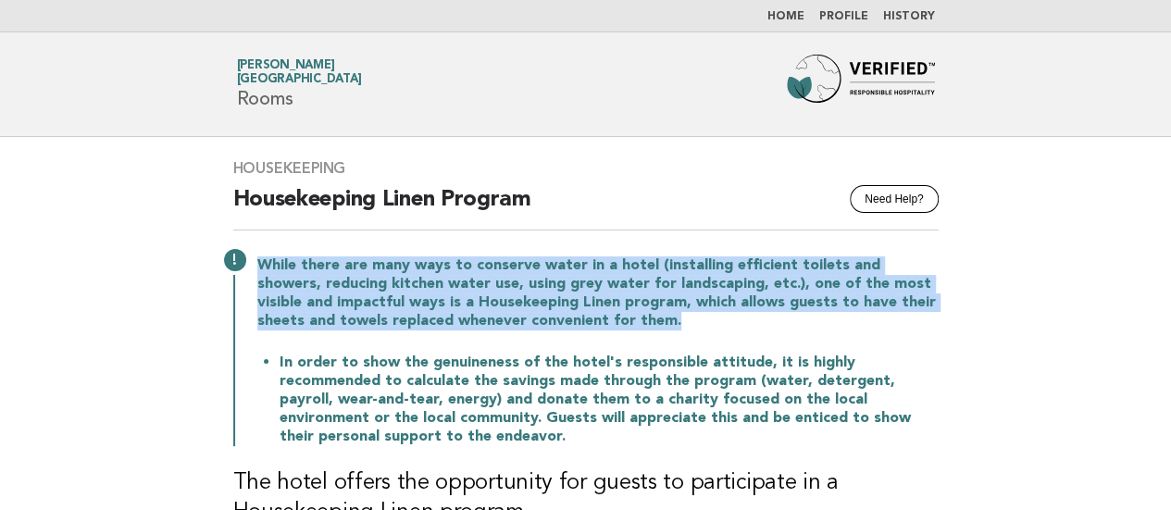
drag, startPoint x: 255, startPoint y: 260, endPoint x: 626, endPoint y: 311, distance: 373.7
click at [626, 311] on div "While there are many ways to conserve water in a hotel (installing efficient to…" at bounding box center [585, 349] width 705 height 193
copy p "While there are many ways to conserve water in a hotel (installing efficient to…"
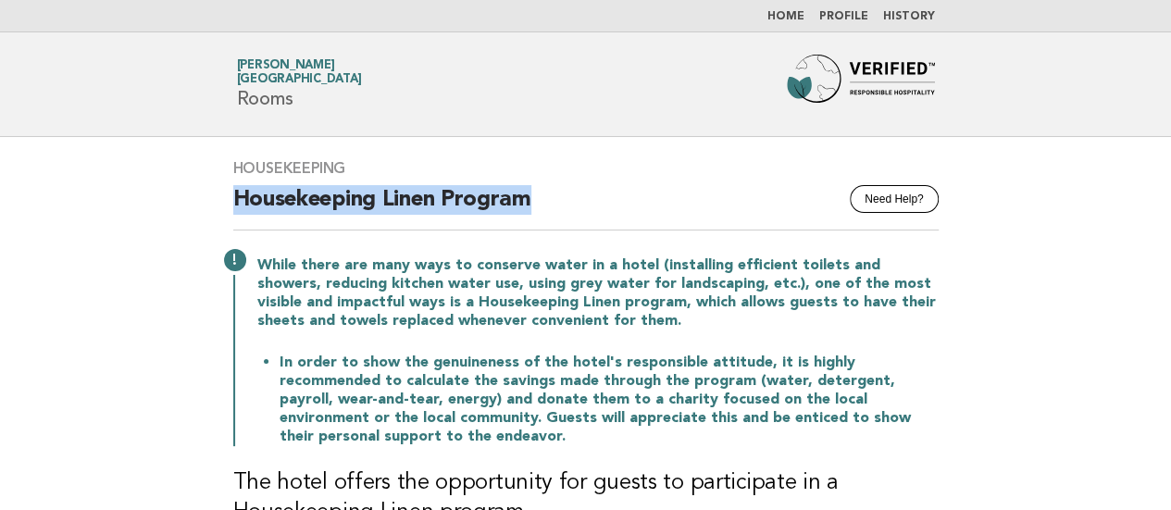
drag, startPoint x: 233, startPoint y: 196, endPoint x: 589, endPoint y: 195, distance: 355.4
click at [589, 197] on h2 "Housekeeping Linen Program" at bounding box center [585, 207] width 705 height 45
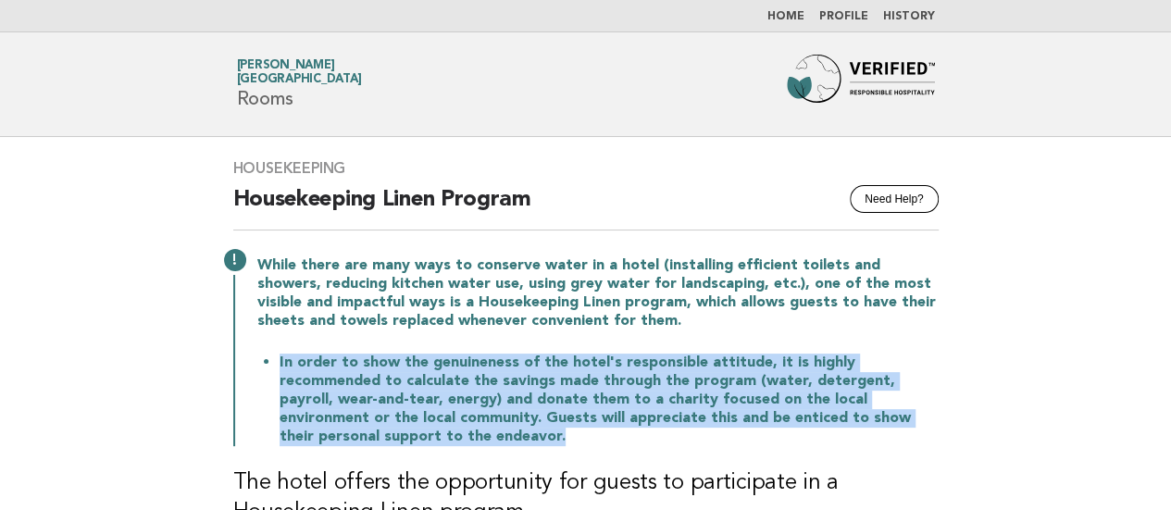
drag, startPoint x: 272, startPoint y: 359, endPoint x: 406, endPoint y: 433, distance: 153.3
click at [406, 433] on ul "In order to show the genuineness of the hotel's responsible attitude, it is hig…" at bounding box center [597, 399] width 681 height 93
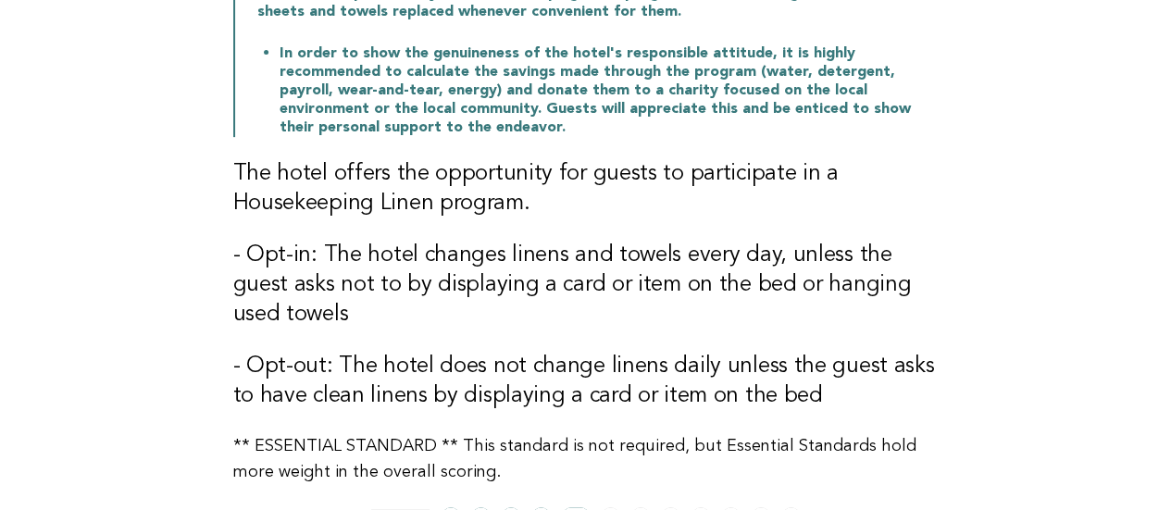
scroll to position [278, 0]
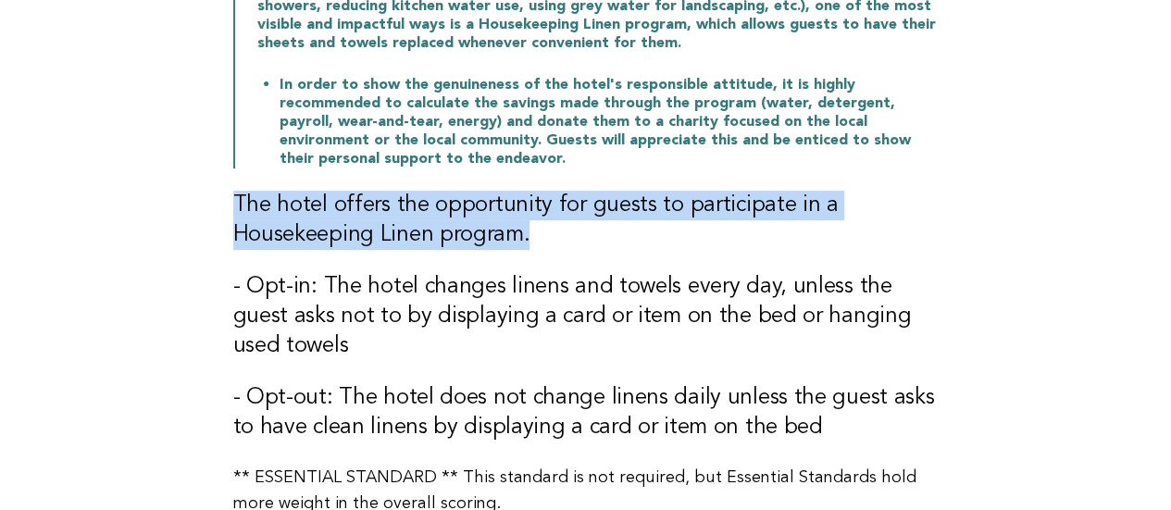
drag, startPoint x: 234, startPoint y: 206, endPoint x: 554, endPoint y: 228, distance: 321.0
click at [554, 228] on h3 "The hotel offers the opportunity for guests to participate in a Housekeeping Li…" at bounding box center [585, 220] width 705 height 59
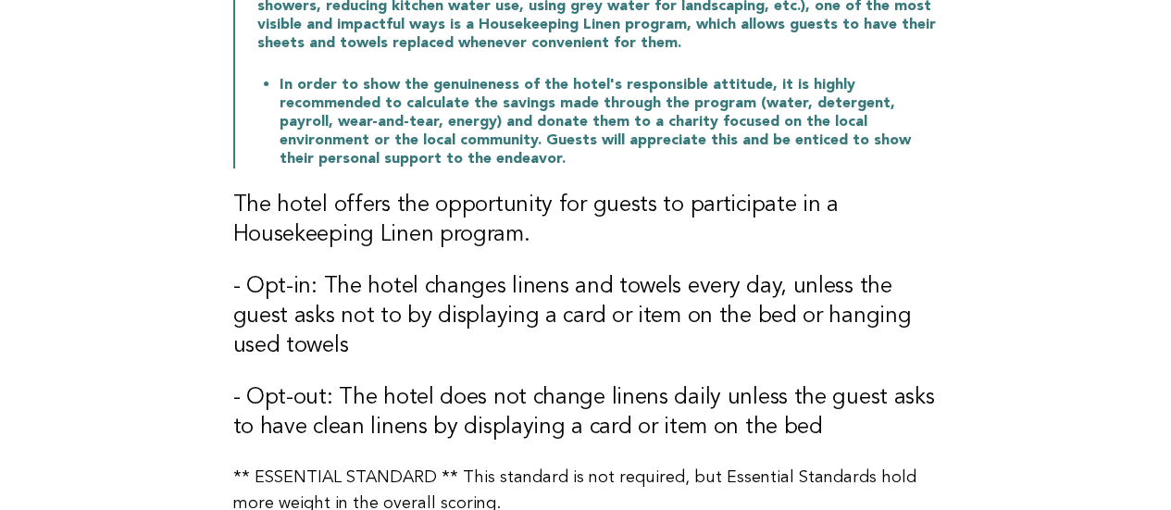
click at [67, 269] on main "Housekeeping Need Help? Housekeeping Linen Program While there are many ways to…" at bounding box center [585, 267] width 1171 height 817
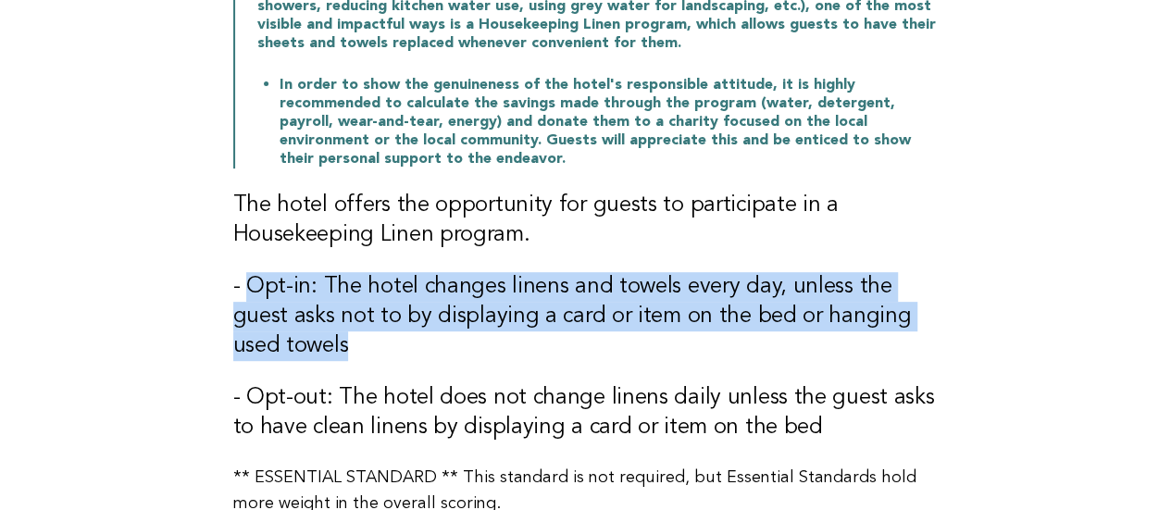
drag, startPoint x: 246, startPoint y: 278, endPoint x: 354, endPoint y: 345, distance: 126.9
click at [354, 345] on h3 "- Opt-in: The hotel changes linens and towels every day, unless the guest asks …" at bounding box center [585, 316] width 705 height 89
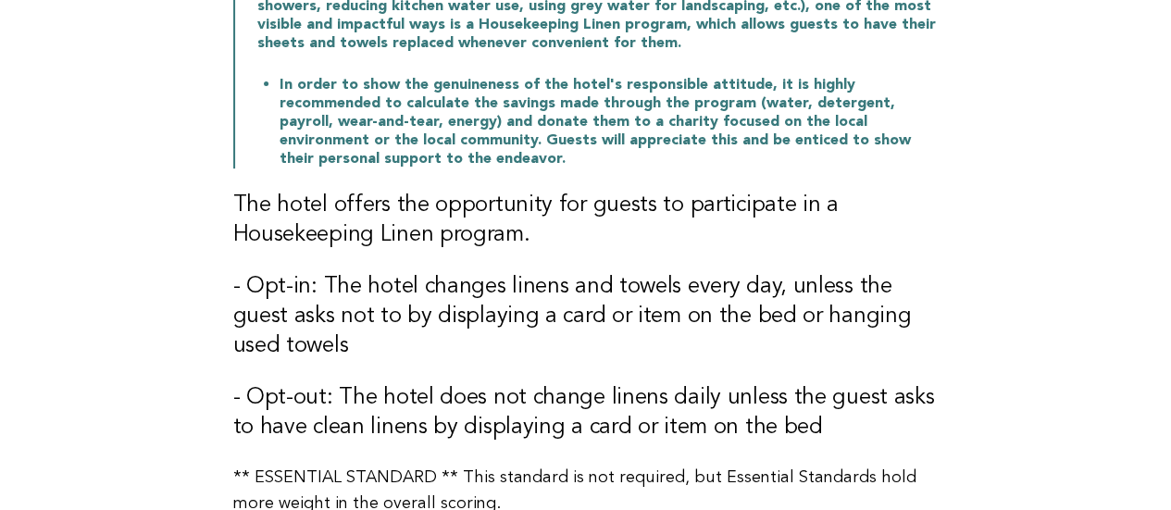
click at [85, 250] on main "Housekeeping Need Help? Housekeeping Linen Program While there are many ways to…" at bounding box center [585, 267] width 1171 height 817
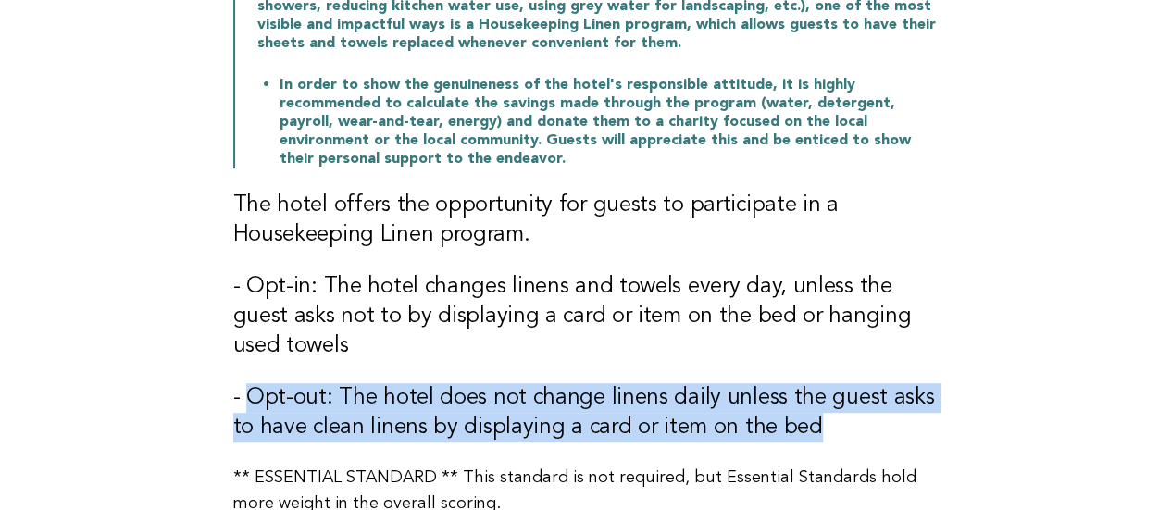
drag, startPoint x: 246, startPoint y: 393, endPoint x: 826, endPoint y: 416, distance: 579.8
click at [826, 416] on h3 "- Opt-out: The hotel does not change linens daily unless the guest asks to have…" at bounding box center [585, 412] width 705 height 59
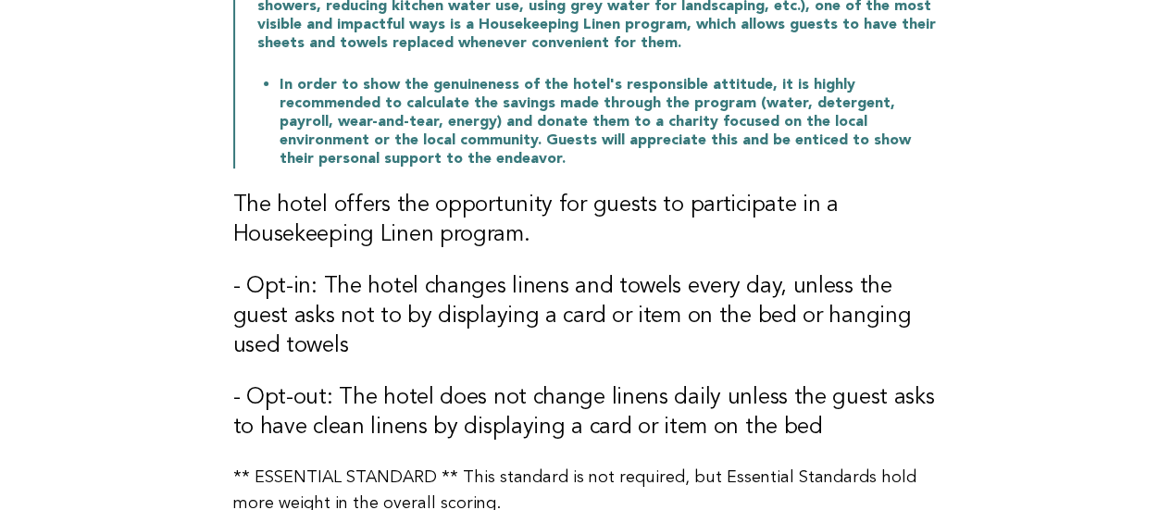
click at [0, 300] on main "Housekeeping Need Help? Housekeeping Linen Program While there are many ways to…" at bounding box center [585, 267] width 1171 height 817
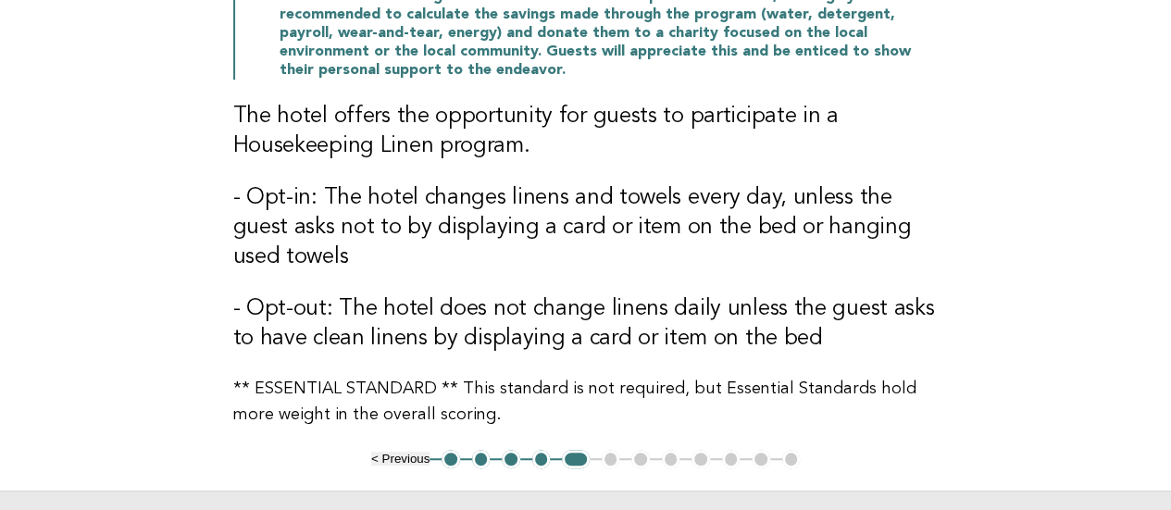
scroll to position [555, 0]
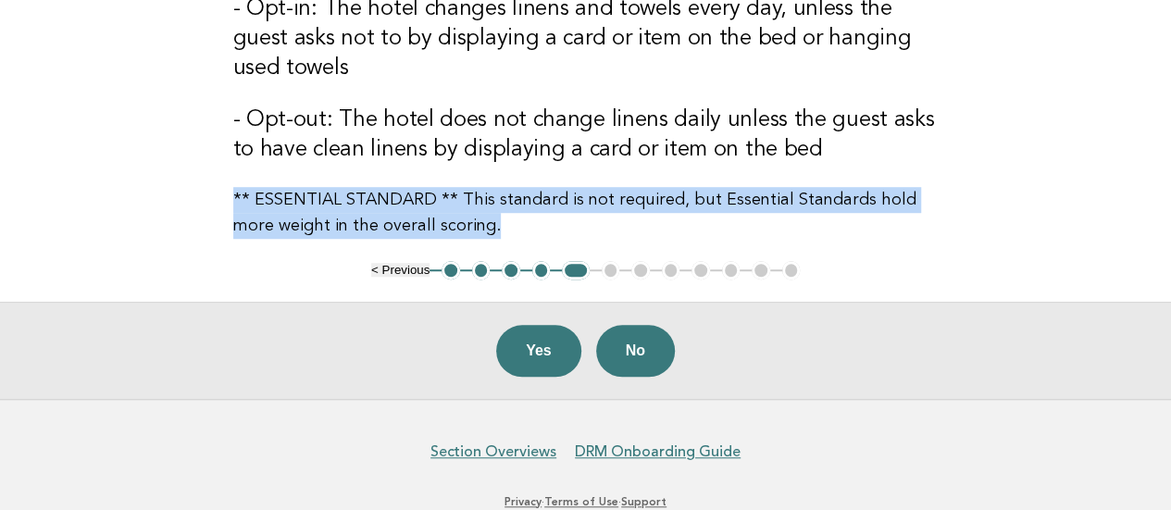
drag, startPoint x: 448, startPoint y: 225, endPoint x: 198, endPoint y: 192, distance: 252.1
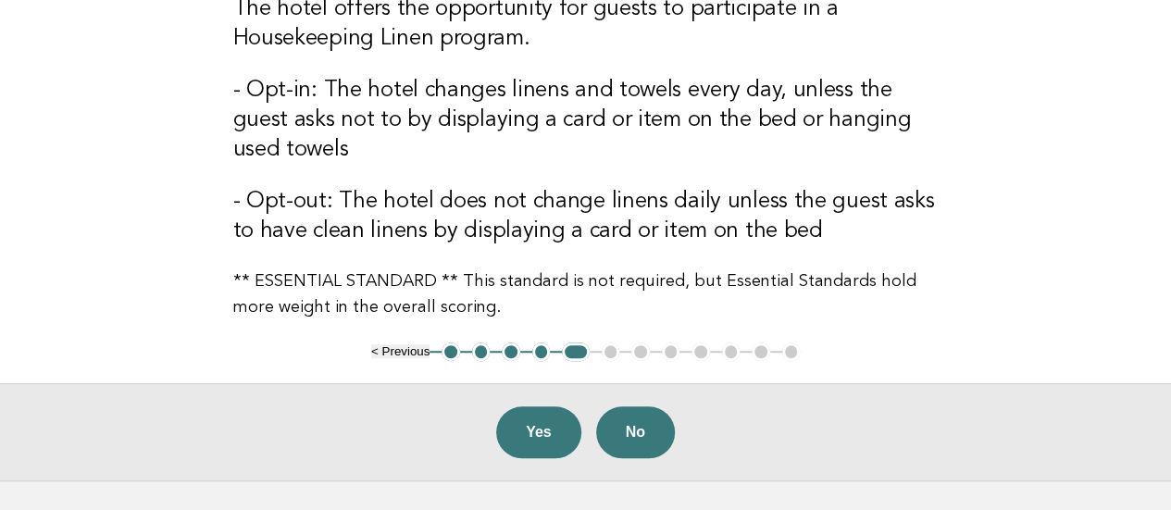
scroll to position [370, 0]
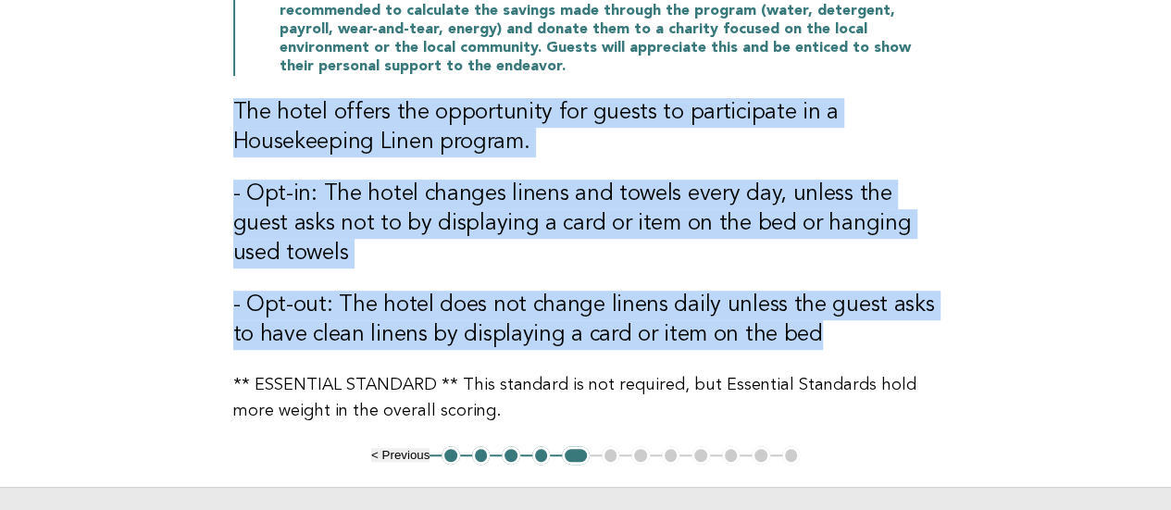
drag, startPoint x: 236, startPoint y: 104, endPoint x: 885, endPoint y: 340, distance: 690.4
click at [885, 340] on div "Housekeeping Need Help? Housekeeping Linen Program While there are many ways to…" at bounding box center [586, 106] width 750 height 679
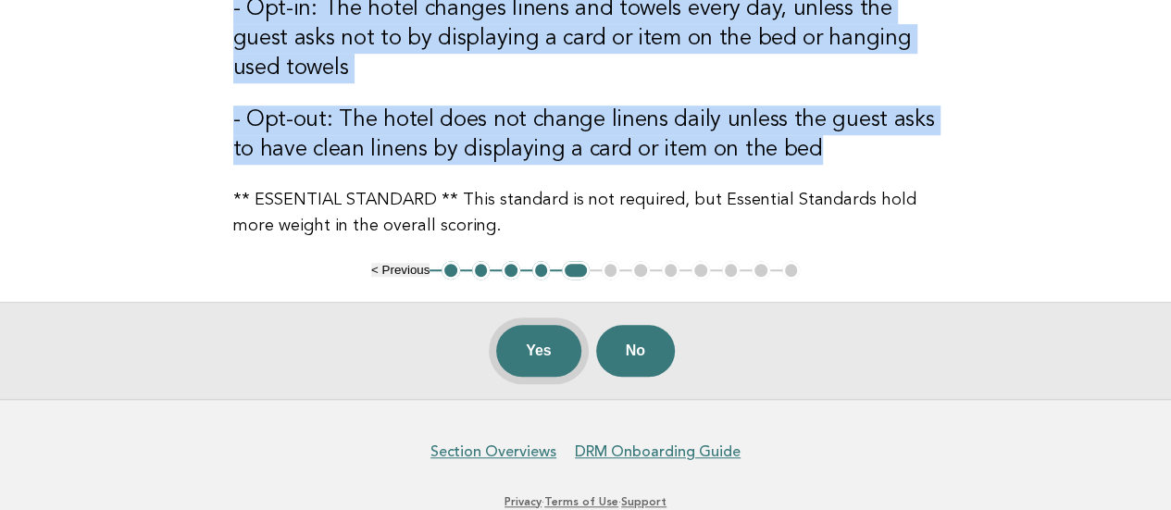
click at [541, 352] on button "Yes" at bounding box center [538, 351] width 85 height 52
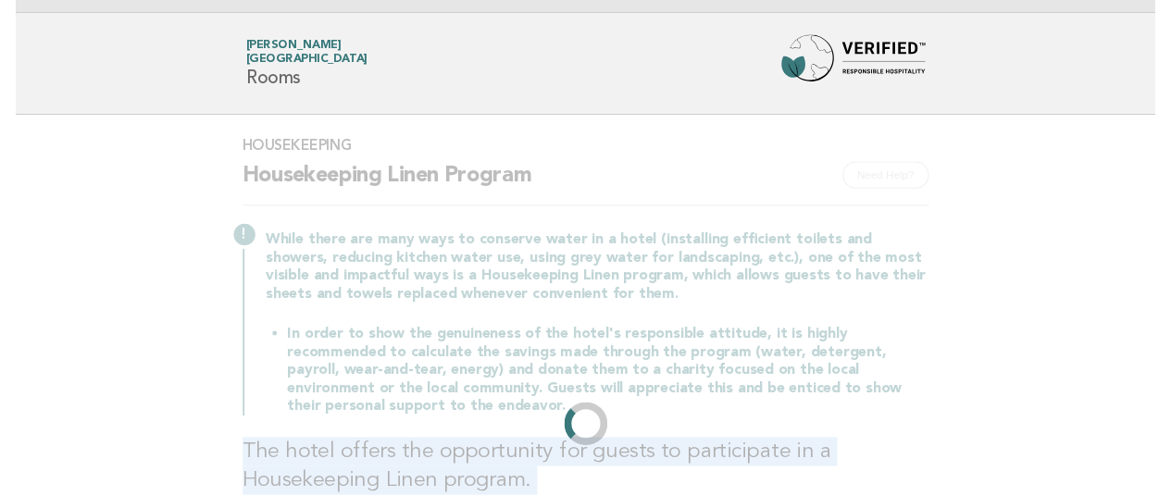
scroll to position [0, 0]
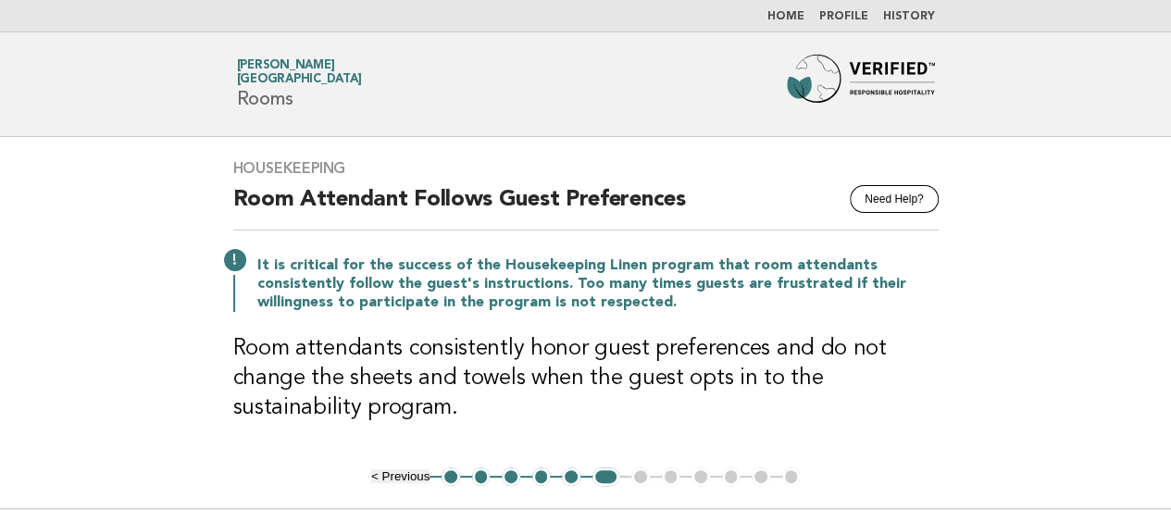
click at [25, 217] on main "Housekeeping Need Help? Room Attendant Follows Guest Preferences It is critical…" at bounding box center [585, 371] width 1171 height 468
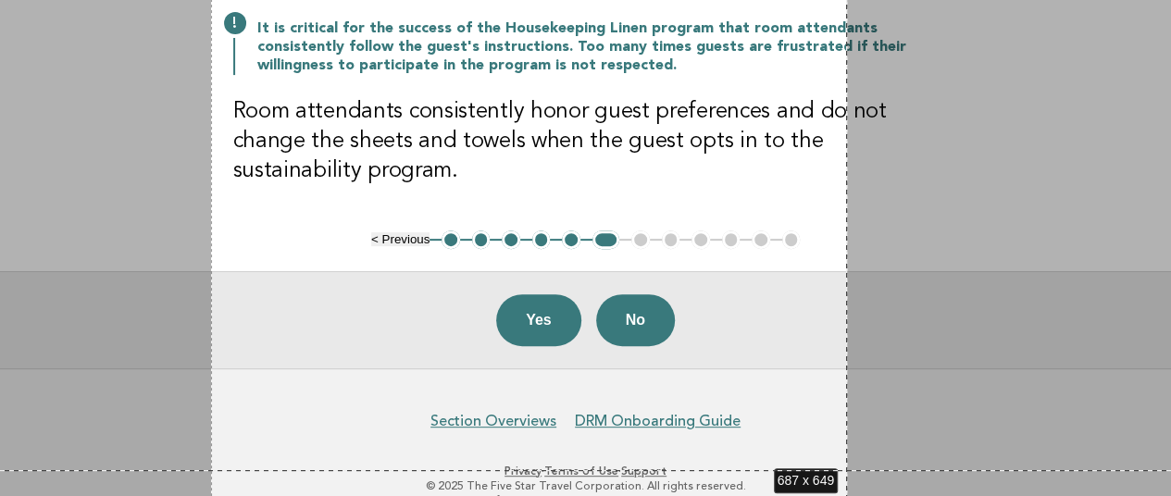
scroll to position [268, 0]
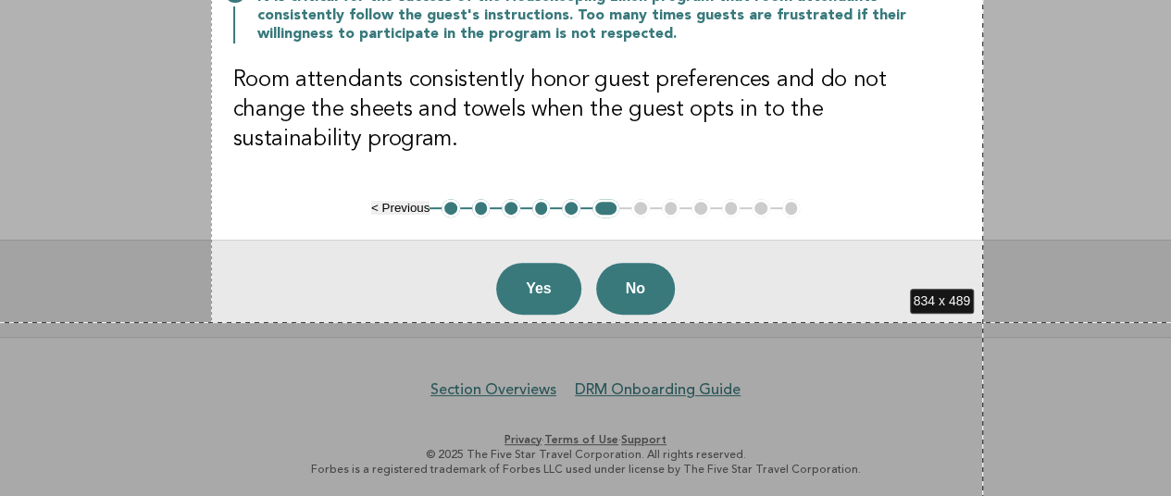
drag, startPoint x: 211, startPoint y: 139, endPoint x: 983, endPoint y: 322, distance: 793.4
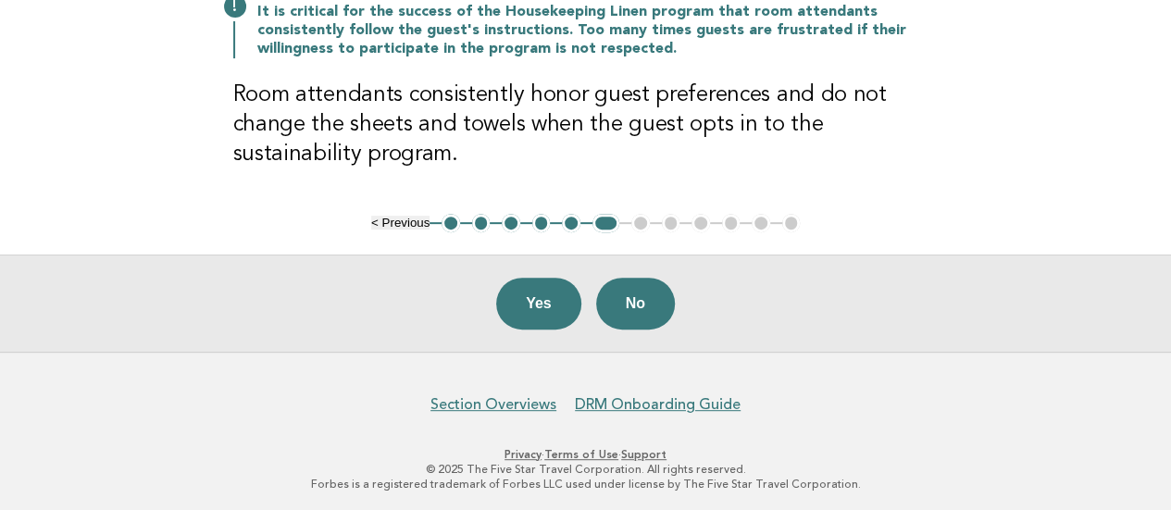
scroll to position [0, 0]
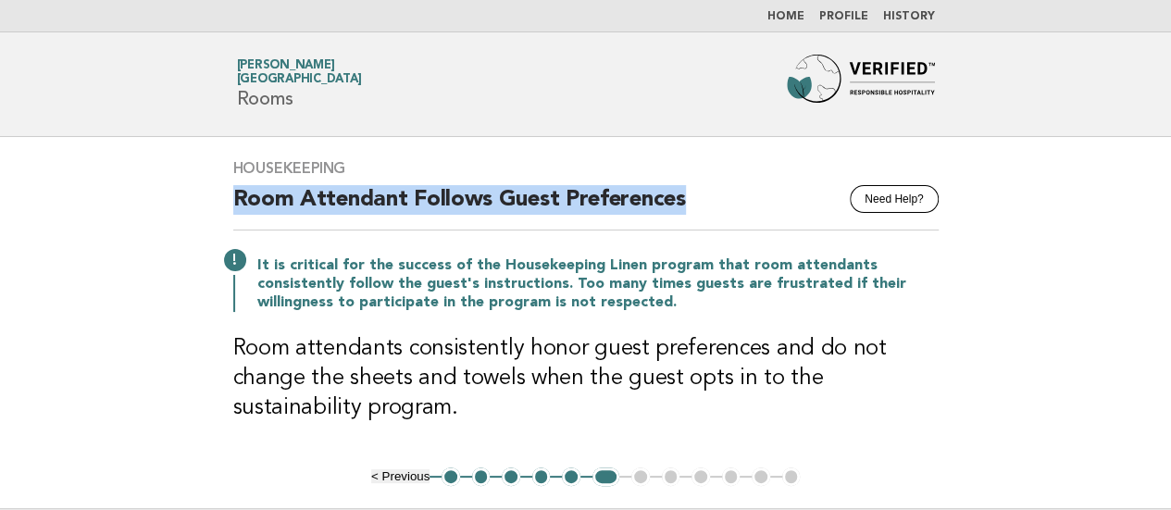
drag, startPoint x: 239, startPoint y: 196, endPoint x: 687, endPoint y: 200, distance: 448.0
click at [687, 200] on h2 "Room Attendant Follows Guest Preferences" at bounding box center [585, 207] width 705 height 45
drag, startPoint x: 14, startPoint y: 229, endPoint x: 35, endPoint y: 228, distance: 21.3
click at [14, 229] on main "Housekeeping Need Help? Room Attendant Follows Guest Preferences It is critical…" at bounding box center [585, 371] width 1171 height 468
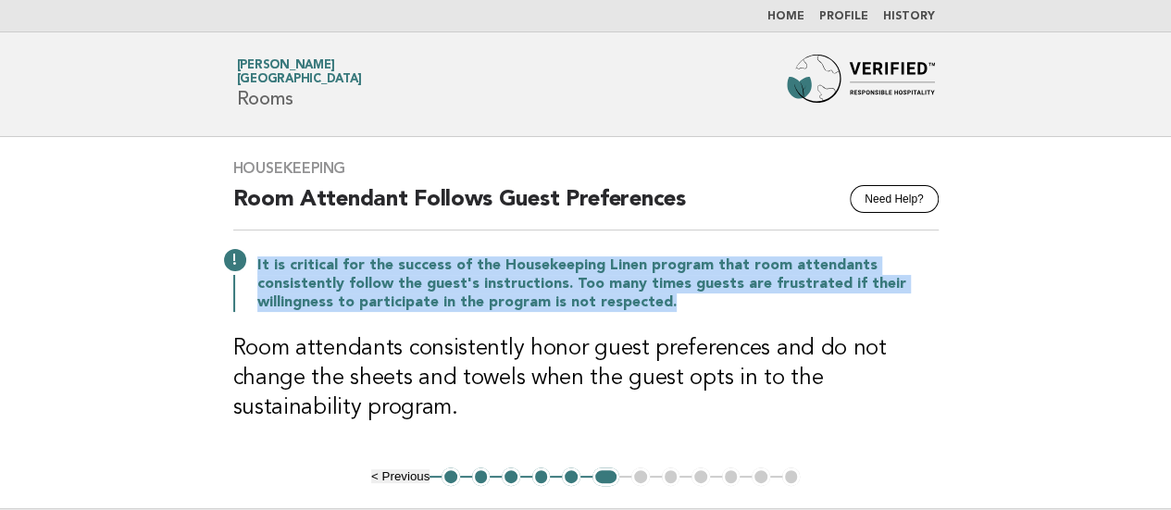
drag, startPoint x: 255, startPoint y: 259, endPoint x: 665, endPoint y: 294, distance: 411.5
click at [665, 295] on div "It is critical for the success of the Housekeeping Linen program that room atte…" at bounding box center [585, 282] width 705 height 59
drag, startPoint x: 68, startPoint y: 237, endPoint x: 99, endPoint y: 258, distance: 38.0
click at [68, 237] on main "Housekeeping Need Help? Room Attendant Follows Guest Preferences It is critical…" at bounding box center [585, 371] width 1171 height 468
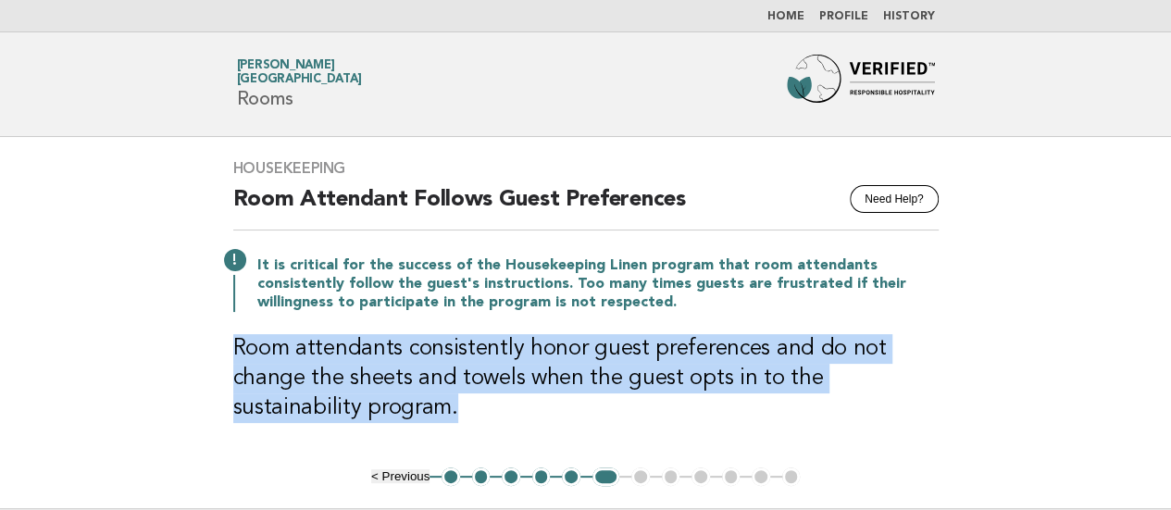
drag, startPoint x: 233, startPoint y: 342, endPoint x: 348, endPoint y: 419, distance: 138.6
click at [346, 421] on h3 "Room attendants consistently honor guest preferences and do not change the shee…" at bounding box center [585, 378] width 705 height 89
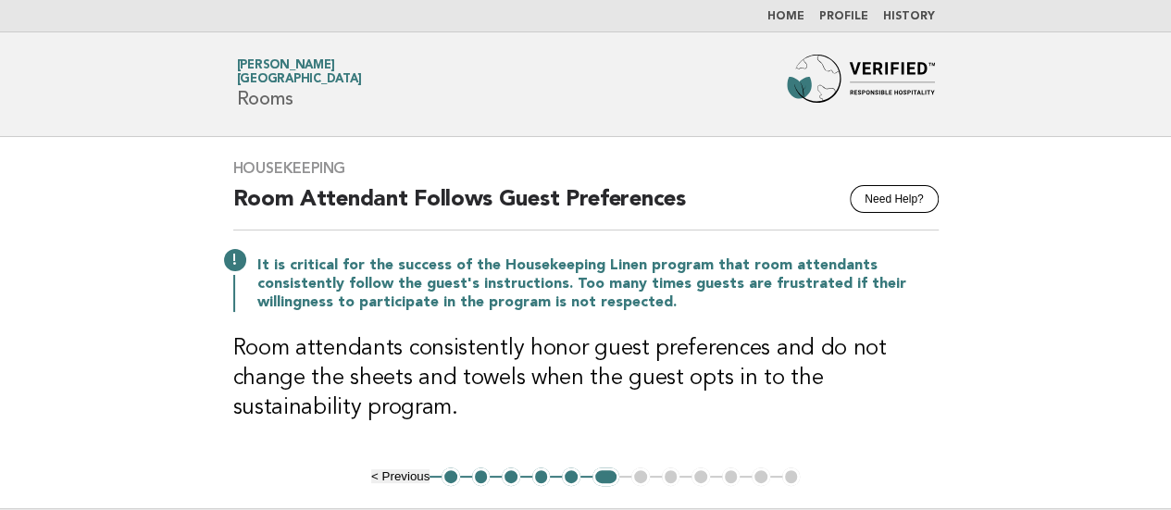
click at [36, 159] on main "Housekeeping Need Help? Room Attendant Follows Guest Preferences It is critical…" at bounding box center [585, 371] width 1171 height 468
click at [80, 219] on main "Housekeeping Need Help? Room Attendant Follows Guest Preferences It is critical…" at bounding box center [585, 371] width 1171 height 468
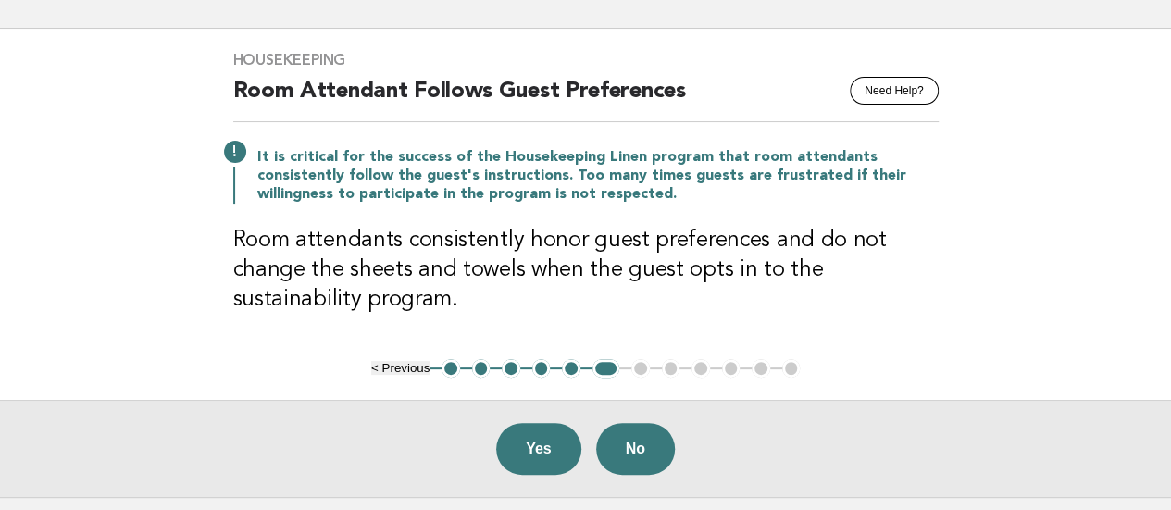
scroll to position [185, 0]
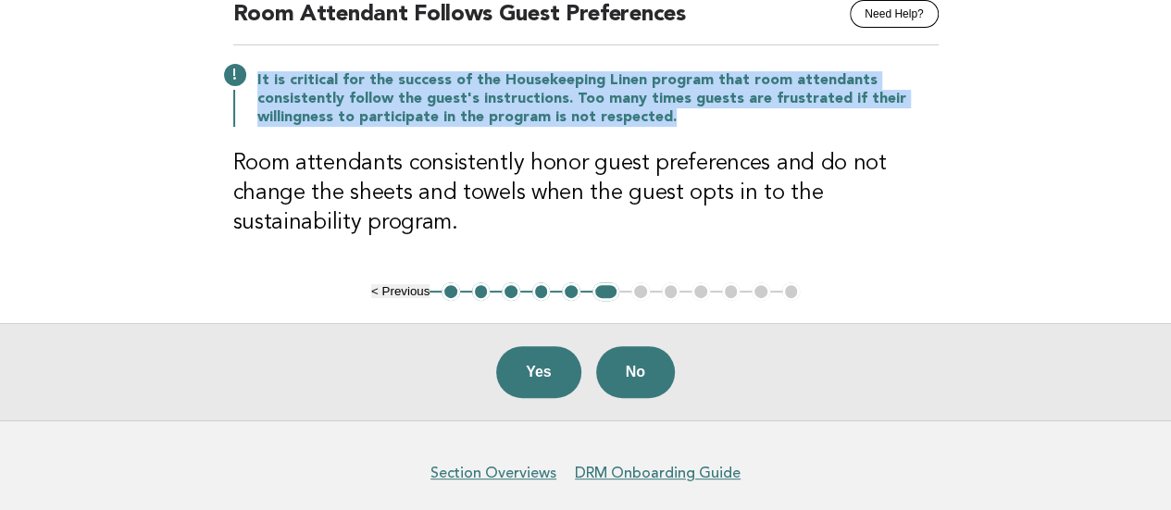
drag, startPoint x: 725, startPoint y: 108, endPoint x: 260, endPoint y: 62, distance: 466.9
click at [259, 73] on p "It is critical for the success of the Housekeeping Linen program that room atte…" at bounding box center [597, 99] width 681 height 56
click at [525, 367] on button "Yes" at bounding box center [538, 372] width 85 height 52
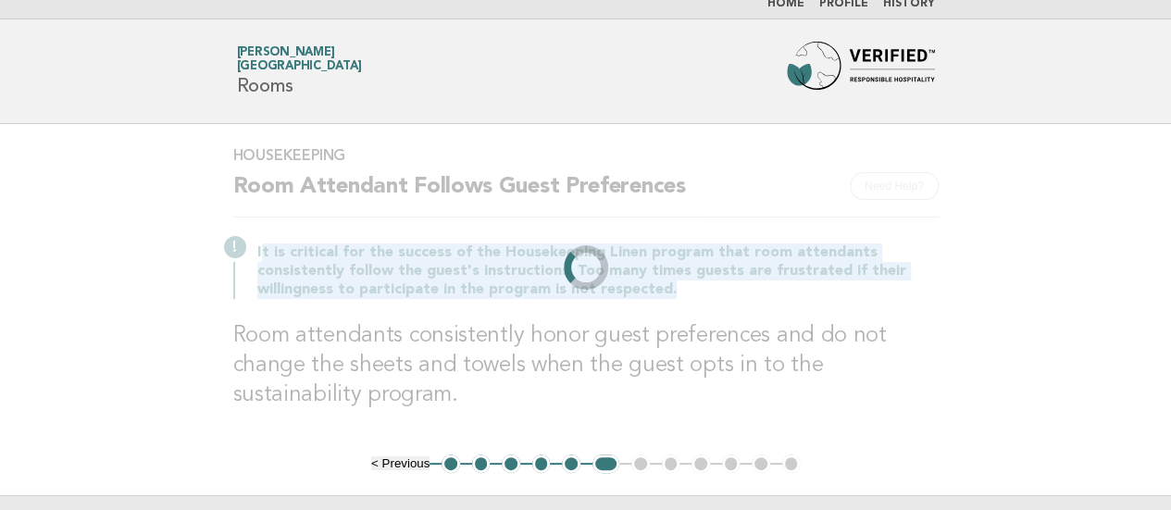
scroll to position [0, 0]
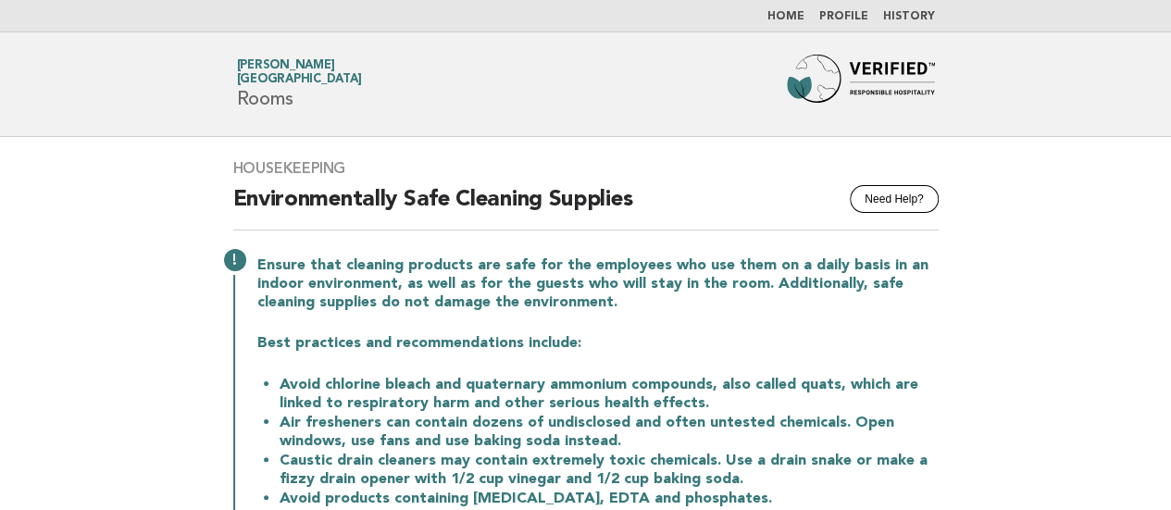
click at [24, 307] on main "Housekeeping Need Help? Environmentally Safe Cleaning Supplies Ensure that clea…" at bounding box center [585, 486] width 1171 height 699
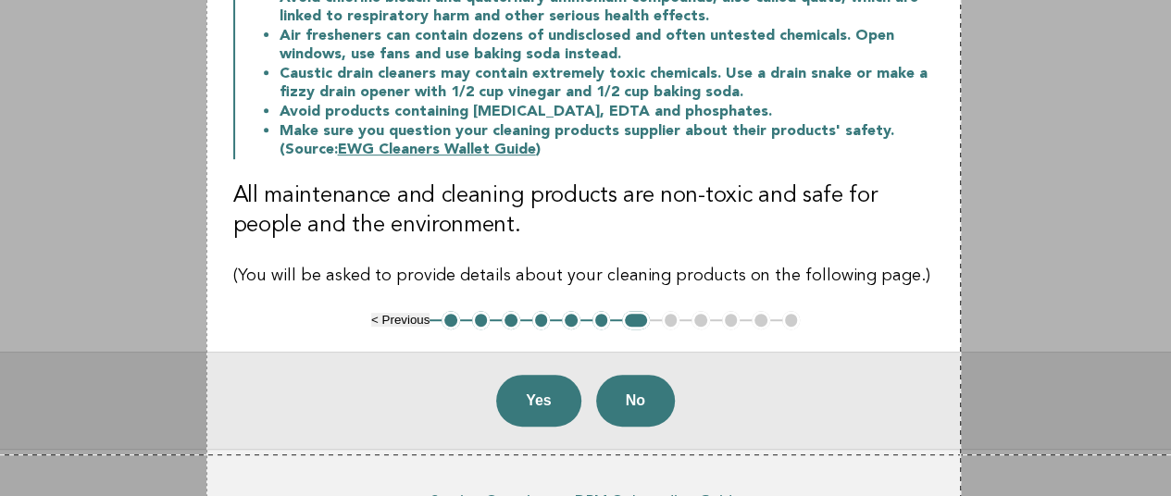
scroll to position [501, 0]
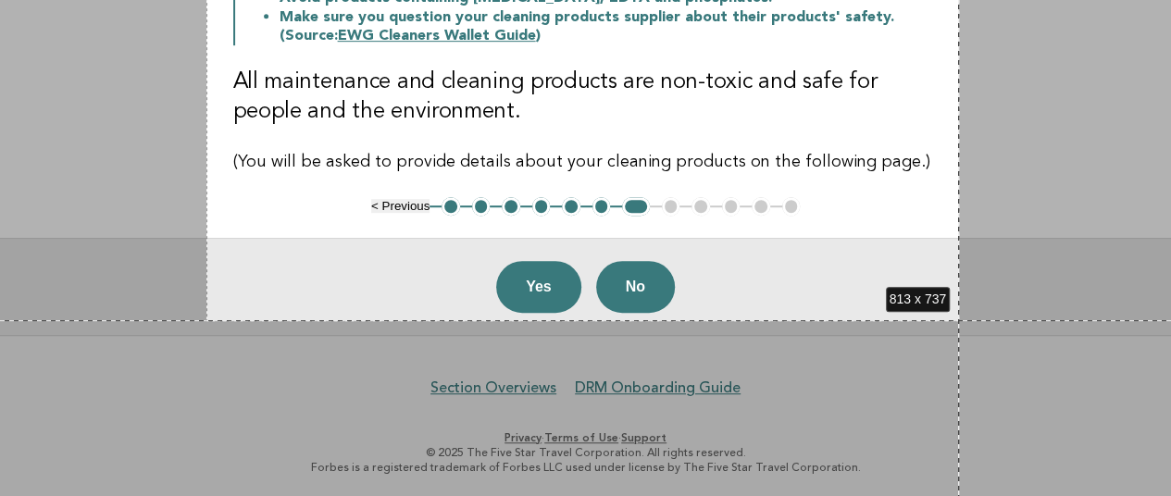
drag, startPoint x: 206, startPoint y: 140, endPoint x: 959, endPoint y: 319, distance: 773.6
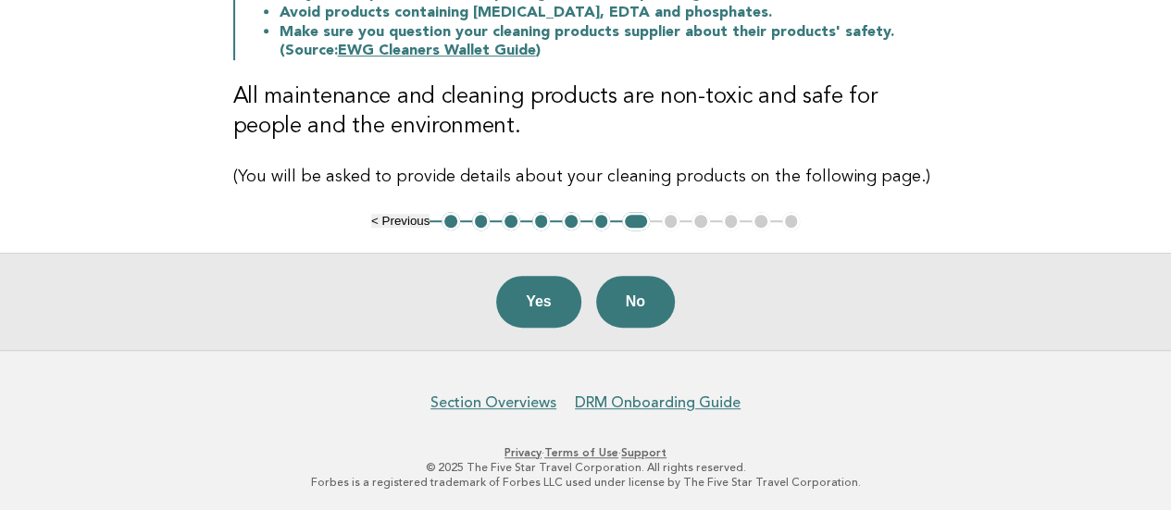
scroll to position [0, 0]
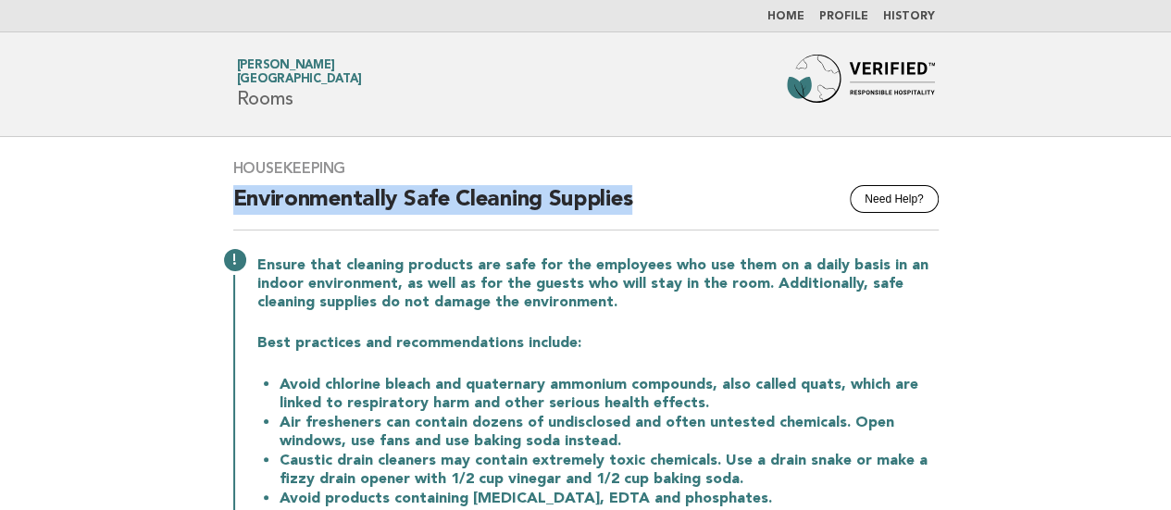
drag, startPoint x: 235, startPoint y: 192, endPoint x: 677, endPoint y: 197, distance: 441.5
click at [677, 197] on h2 "Environmentally Safe Cleaning Supplies" at bounding box center [585, 207] width 705 height 45
drag, startPoint x: 45, startPoint y: 216, endPoint x: 100, endPoint y: 215, distance: 54.6
click at [45, 216] on main "Housekeeping Need Help? Environmentally Safe Cleaning Supplies Ensure that clea…" at bounding box center [585, 486] width 1171 height 699
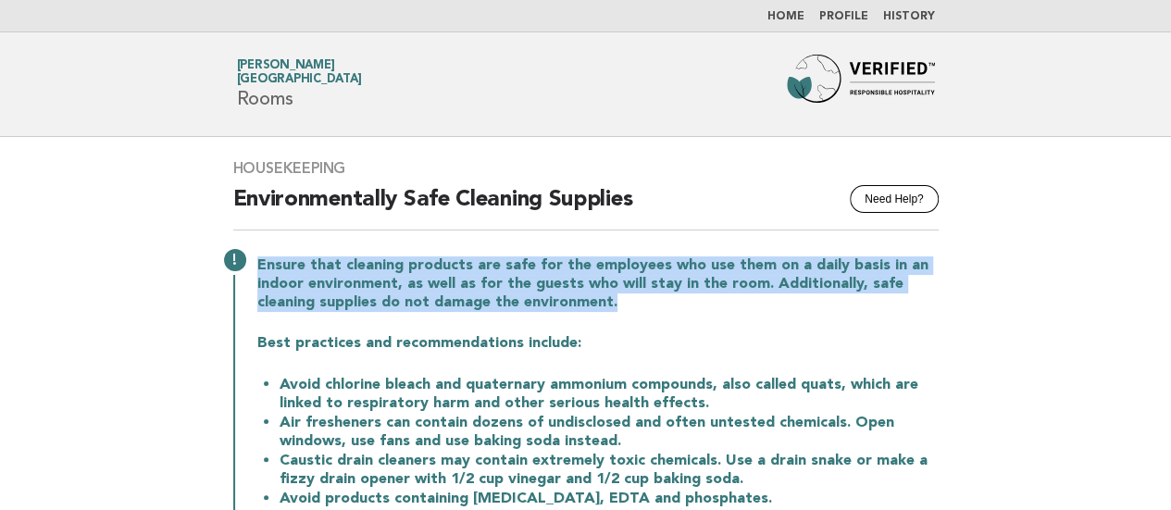
drag, startPoint x: 259, startPoint y: 262, endPoint x: 666, endPoint y: 307, distance: 409.8
click at [666, 307] on p "Ensure that cleaning products are safe for the employees who use them on a dail…" at bounding box center [597, 284] width 681 height 56
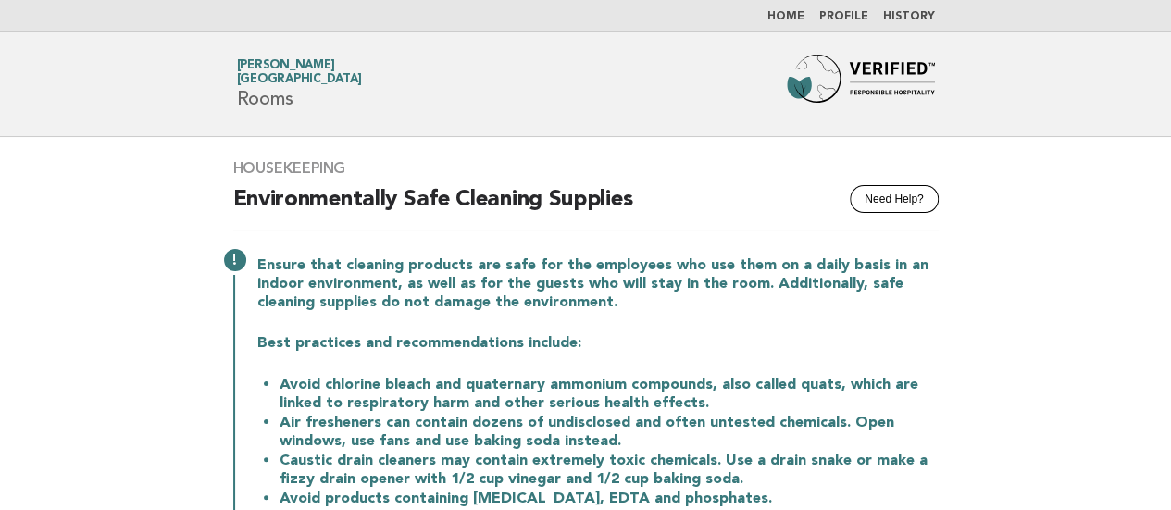
drag, startPoint x: 75, startPoint y: 223, endPoint x: 143, endPoint y: 155, distance: 96.2
click at [75, 223] on main "Housekeeping Need Help? Environmentally Safe Cleaning Supplies Ensure that clea…" at bounding box center [585, 486] width 1171 height 699
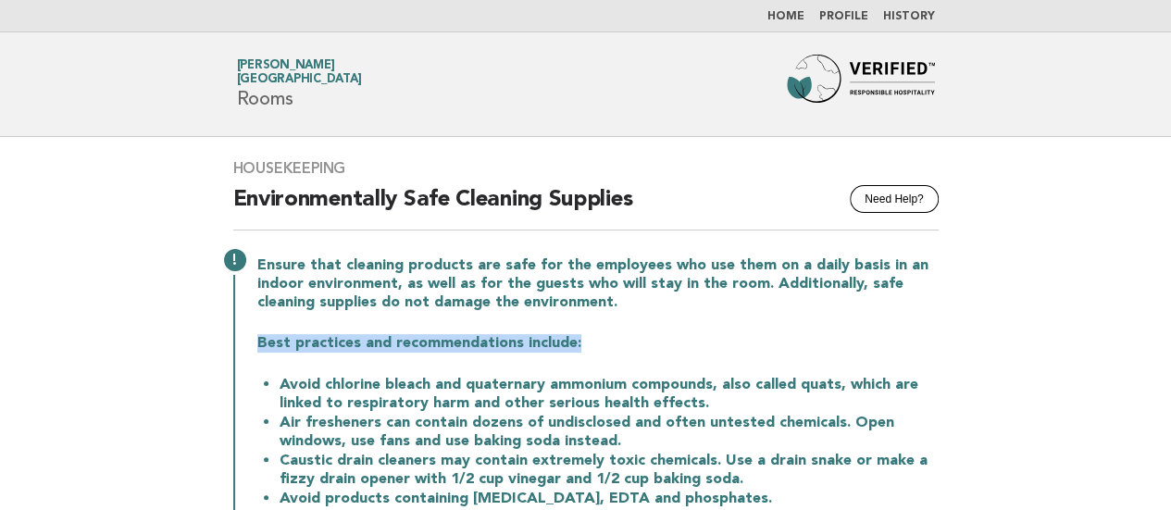
drag, startPoint x: 258, startPoint y: 342, endPoint x: 672, endPoint y: 346, distance: 413.8
click at [672, 346] on p "Best practices and recommendations include:" at bounding box center [597, 343] width 681 height 19
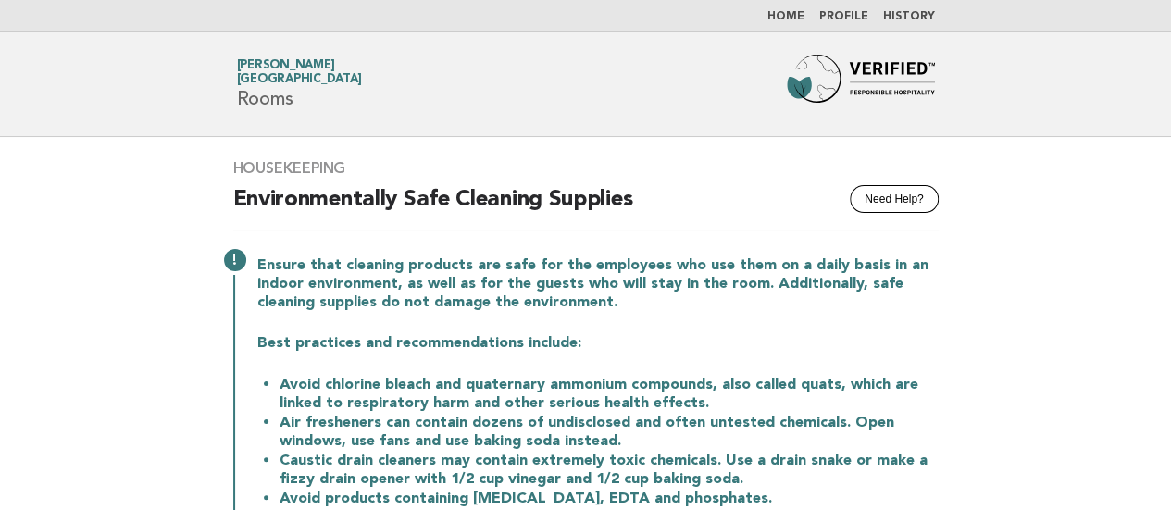
click at [85, 277] on main "Housekeeping Need Help? Environmentally Safe Cleaning Supplies Ensure that clea…" at bounding box center [585, 486] width 1171 height 699
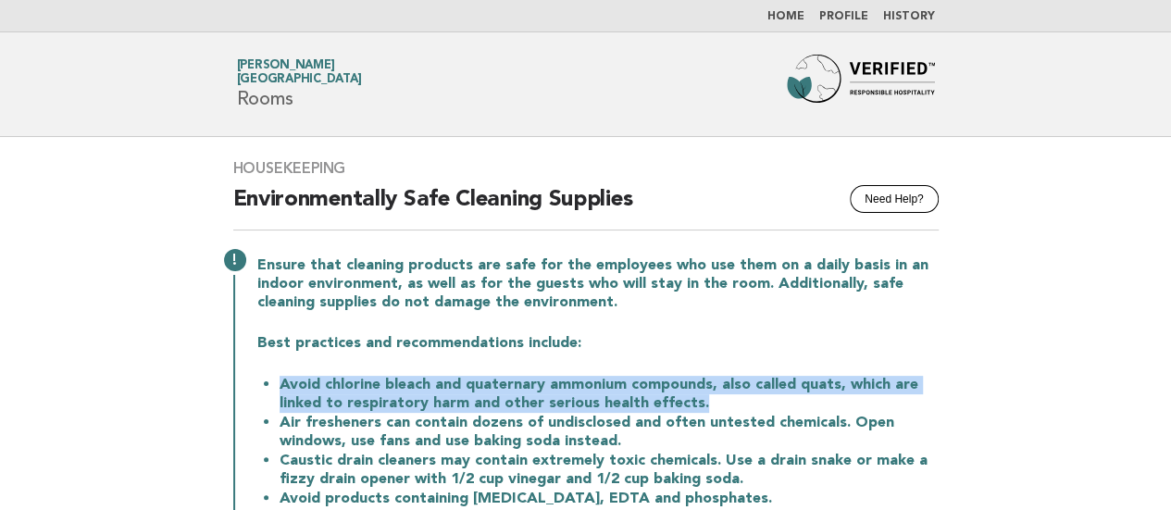
drag, startPoint x: 281, startPoint y: 376, endPoint x: 715, endPoint y: 401, distance: 433.9
click at [713, 407] on li "Avoid chlorine bleach and quaternary ammonium compounds, also called quats, whi…" at bounding box center [609, 394] width 659 height 38
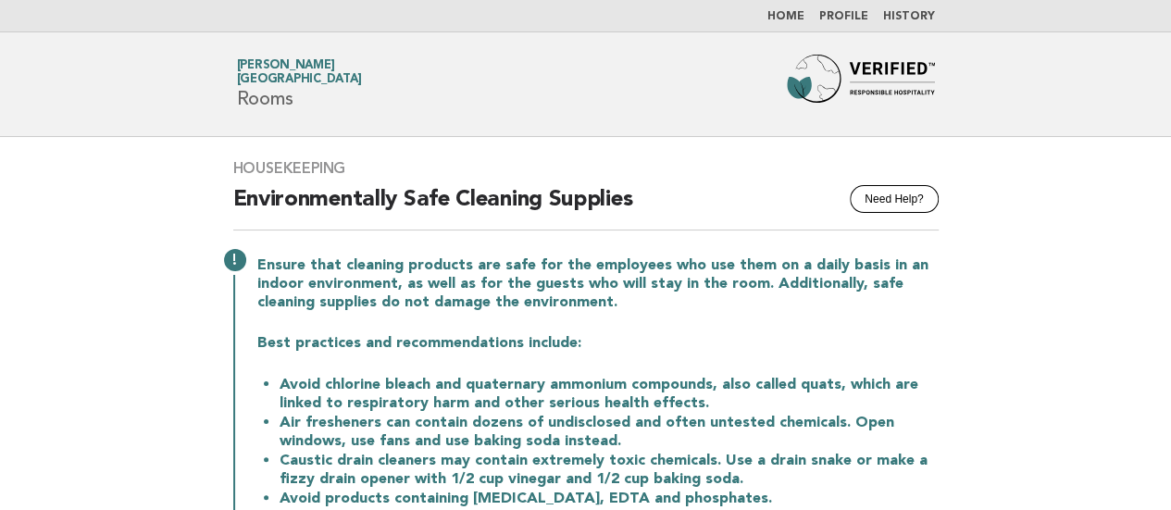
click at [44, 253] on main "Housekeeping Need Help? Environmentally Safe Cleaning Supplies Ensure that clea…" at bounding box center [585, 486] width 1171 height 699
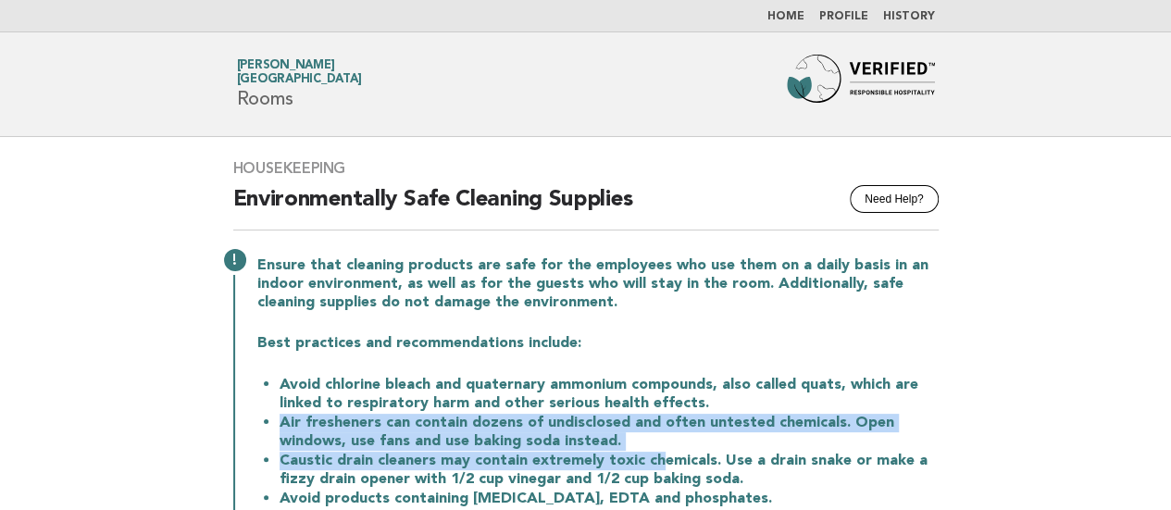
drag, startPoint x: 281, startPoint y: 421, endPoint x: 653, endPoint y: 451, distance: 373.3
click at [653, 451] on ul "Avoid chlorine bleach and quaternary ammonium compounds, also called quats, whi…" at bounding box center [597, 460] width 681 height 171
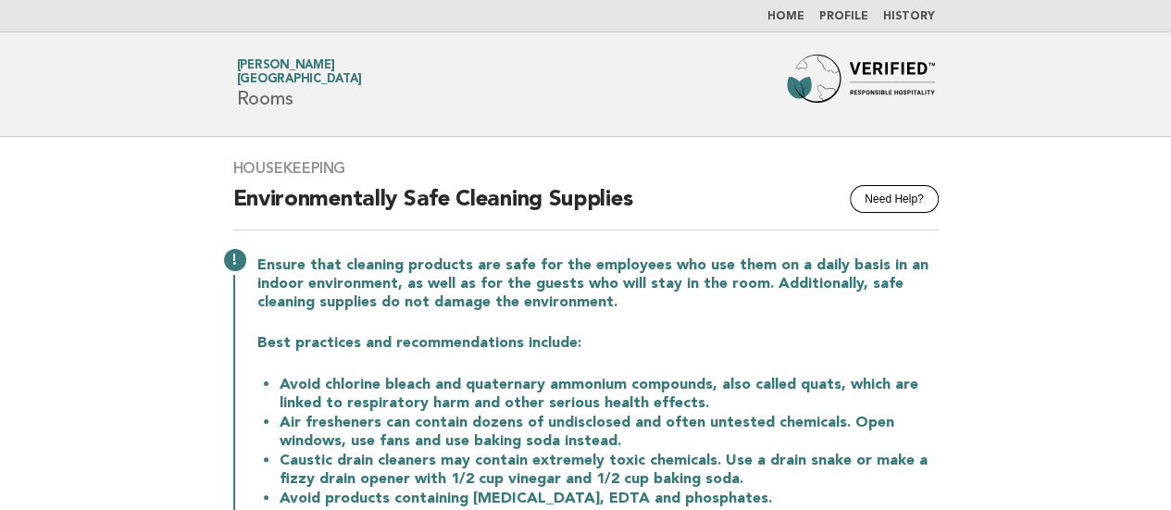
drag, startPoint x: 67, startPoint y: 279, endPoint x: 90, endPoint y: 284, distance: 23.8
click at [67, 279] on main "Housekeeping Need Help? Environmentally Safe Cleaning Supplies Ensure that clea…" at bounding box center [585, 486] width 1171 height 699
click at [592, 445] on li "Air fresheners can contain dozens of undisclosed and often untested chemicals. …" at bounding box center [609, 432] width 659 height 38
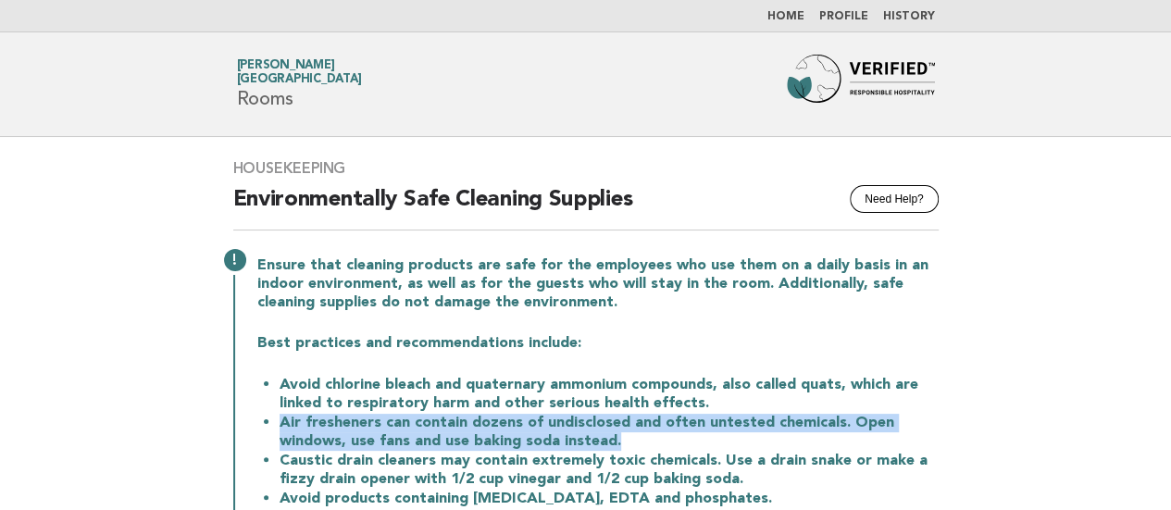
drag, startPoint x: 621, startPoint y: 442, endPoint x: 280, endPoint y: 417, distance: 341.5
click at [280, 417] on li "Air fresheners can contain dozens of undisclosed and often untested chemicals. …" at bounding box center [609, 432] width 659 height 38
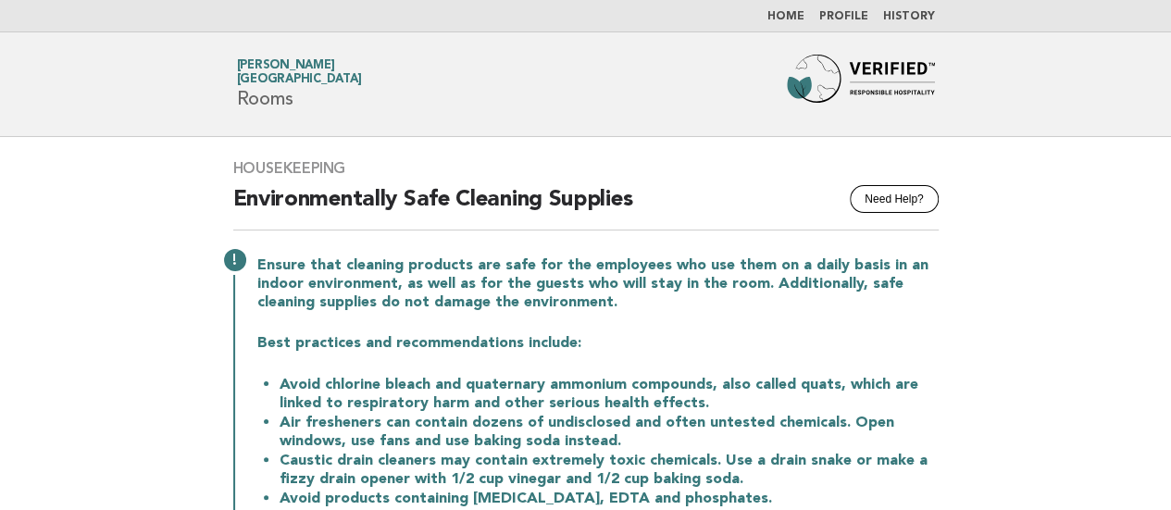
drag, startPoint x: 117, startPoint y: 242, endPoint x: 168, endPoint y: 249, distance: 52.4
click at [117, 242] on main "Housekeeping Need Help? Environmentally Safe Cleaning Supplies Ensure that clea…" at bounding box center [585, 486] width 1171 height 699
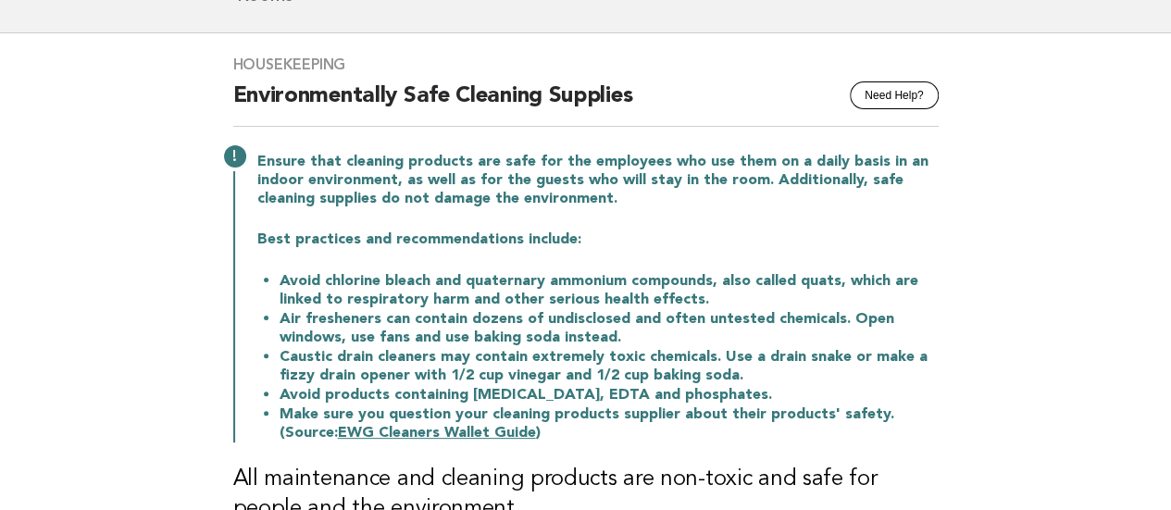
scroll to position [185, 0]
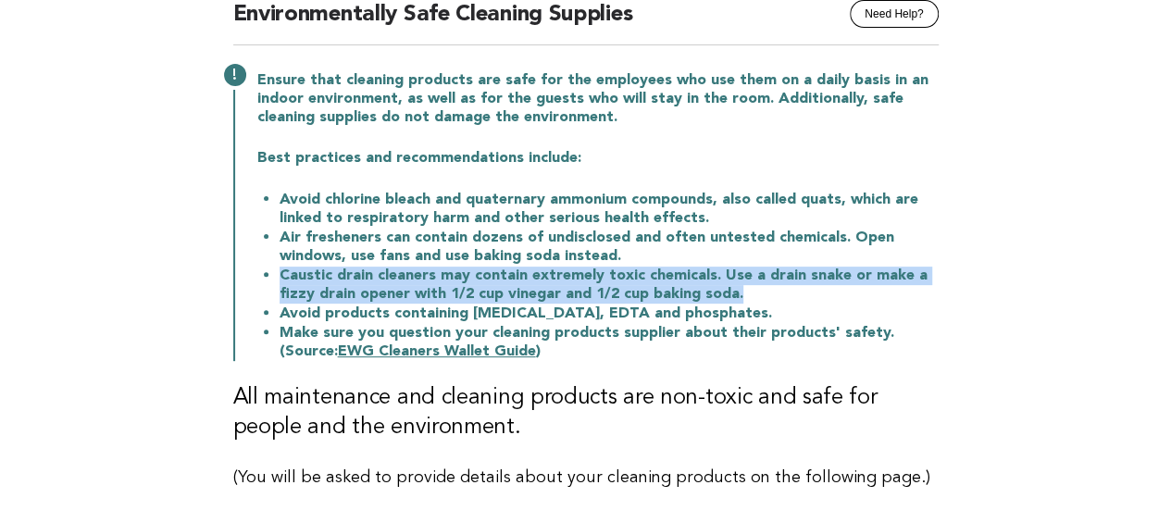
drag, startPoint x: 280, startPoint y: 270, endPoint x: 778, endPoint y: 293, distance: 499.4
click at [778, 293] on li "Caustic drain cleaners may contain extremely toxic chemicals. Use a drain snake…" at bounding box center [609, 285] width 659 height 38
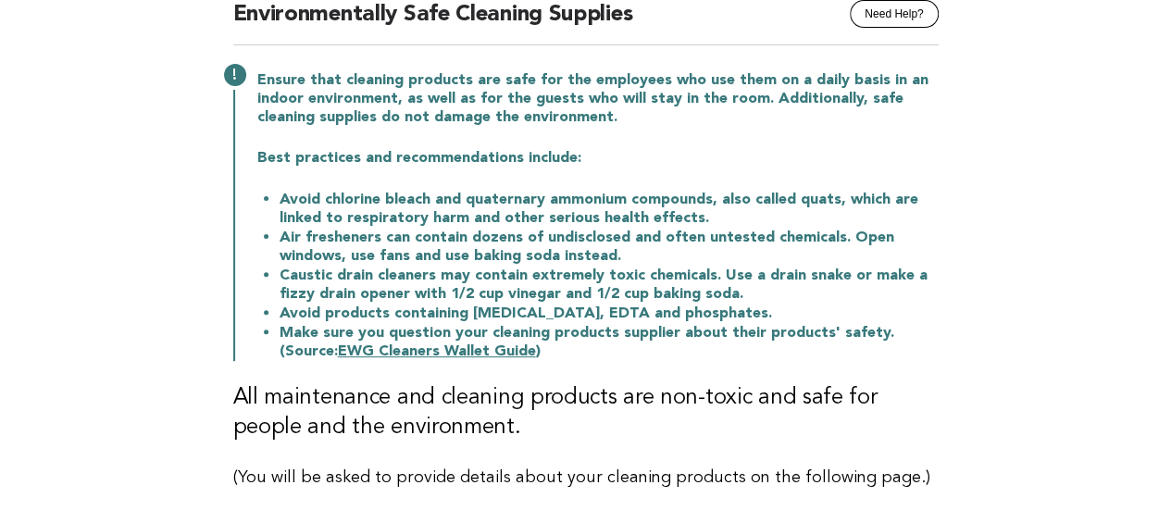
click at [86, 207] on main "Housekeeping Need Help? Environmentally Safe Cleaning Supplies Ensure that clea…" at bounding box center [585, 301] width 1171 height 699
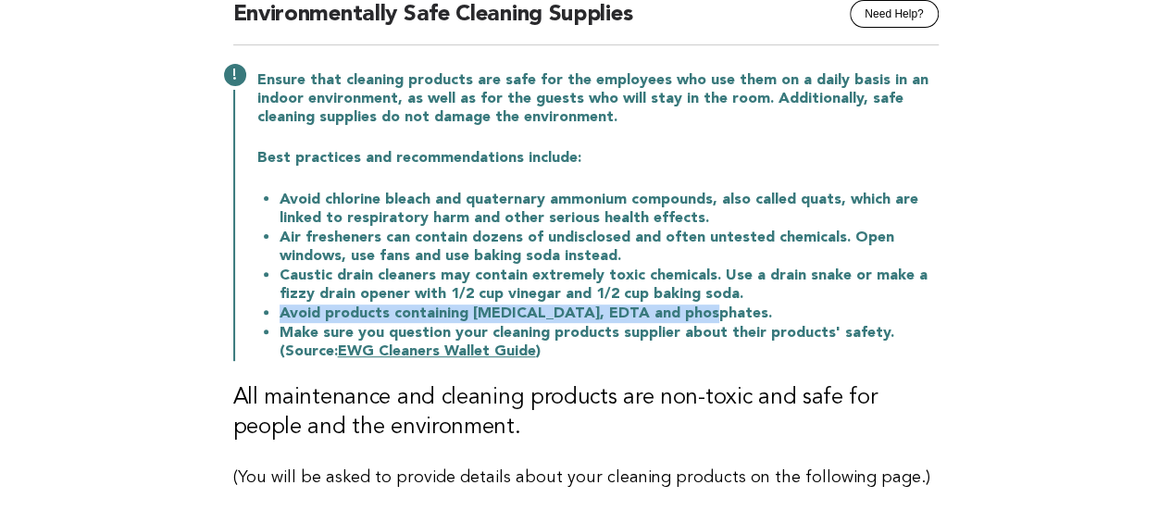
drag, startPoint x: 279, startPoint y: 308, endPoint x: 755, endPoint y: 309, distance: 476.7
click at [755, 309] on li "Avoid products containing [MEDICAL_DATA], EDTA and phosphates." at bounding box center [609, 313] width 659 height 19
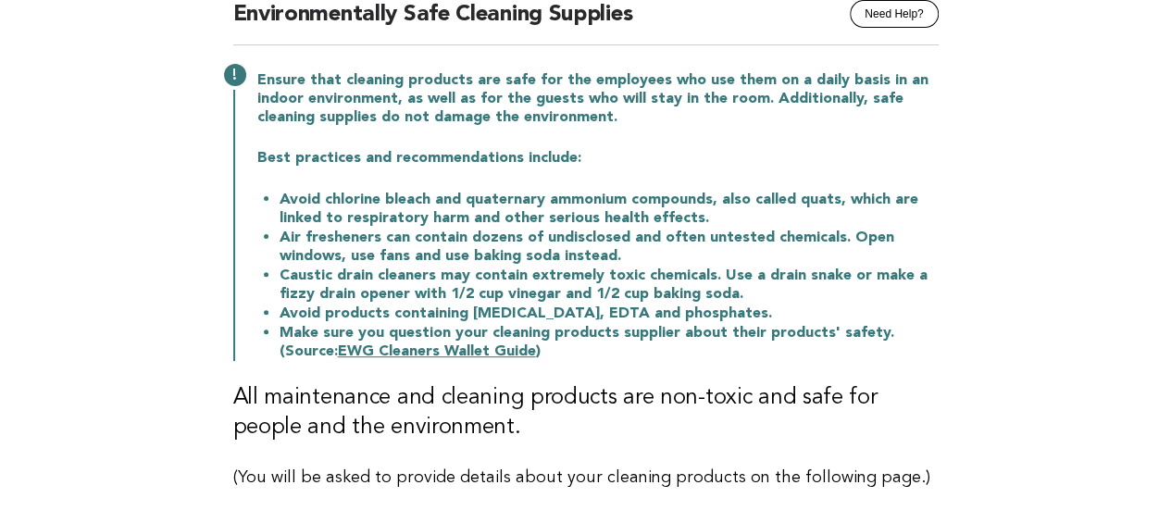
click at [64, 225] on main "Housekeeping Need Help? Environmentally Safe Cleaning Supplies Ensure that clea…" at bounding box center [585, 301] width 1171 height 699
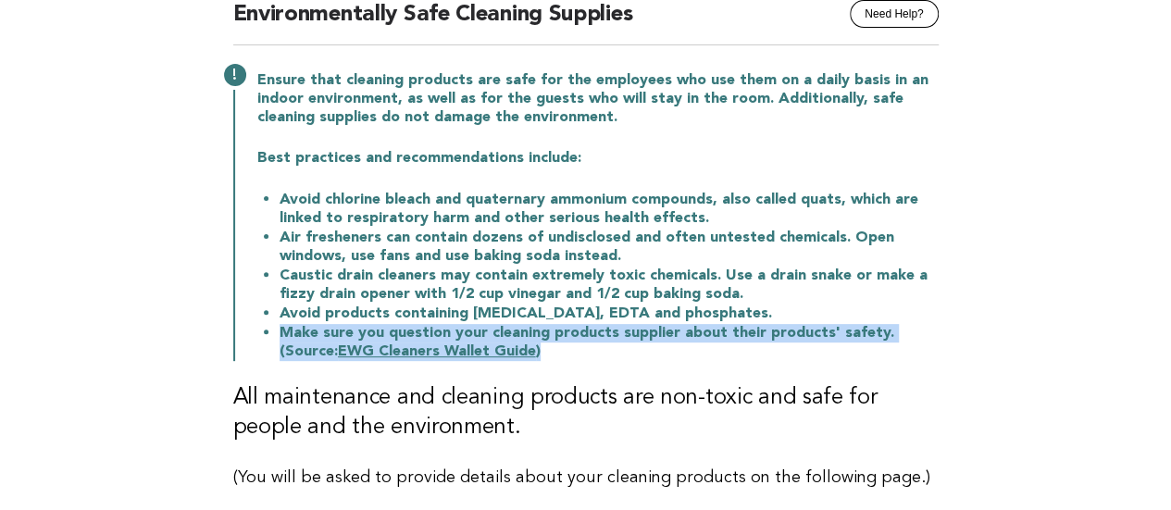
drag, startPoint x: 276, startPoint y: 328, endPoint x: 484, endPoint y: 344, distance: 208.9
click at [484, 344] on ul "Avoid chlorine bleach and quaternary ammonium compounds, also called quats, whi…" at bounding box center [597, 275] width 681 height 171
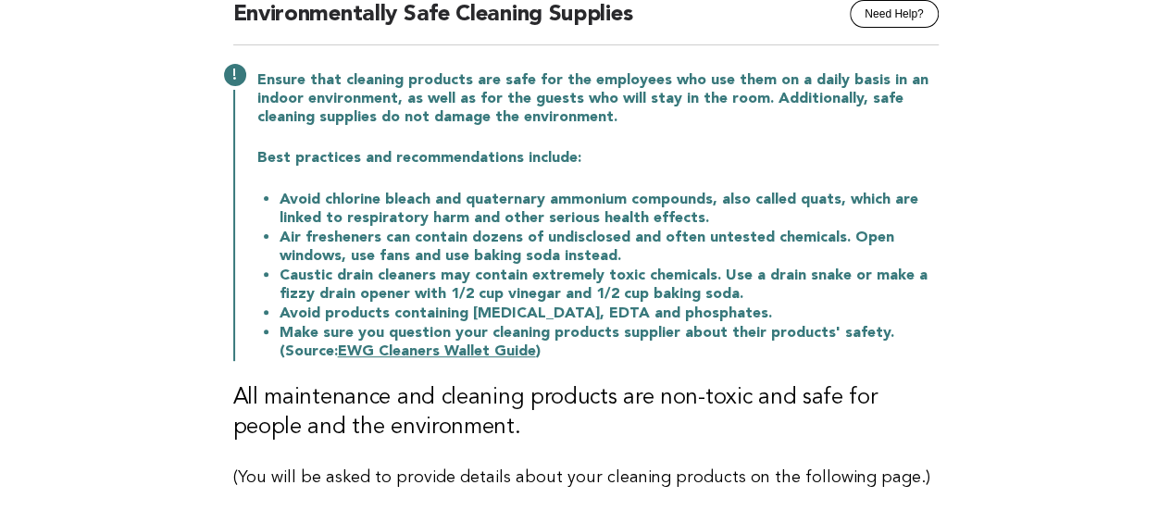
click at [62, 250] on main "Housekeeping Need Help? Environmentally Safe Cleaning Supplies Ensure that clea…" at bounding box center [585, 301] width 1171 height 699
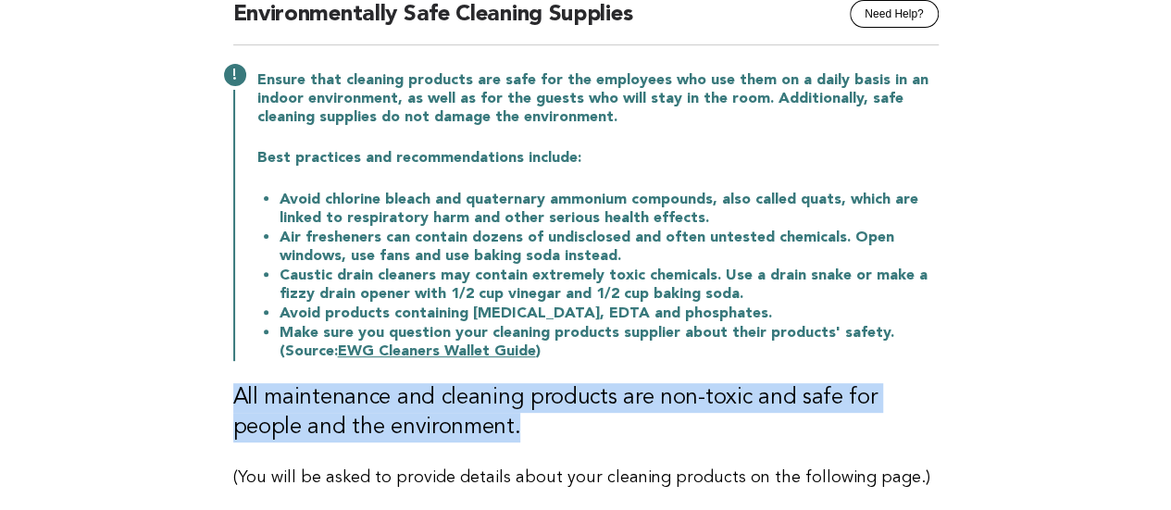
drag, startPoint x: 239, startPoint y: 393, endPoint x: 443, endPoint y: 421, distance: 206.4
click at [443, 421] on h3 "All maintenance and cleaning products are non-toxic and safe for people and the…" at bounding box center [585, 412] width 705 height 59
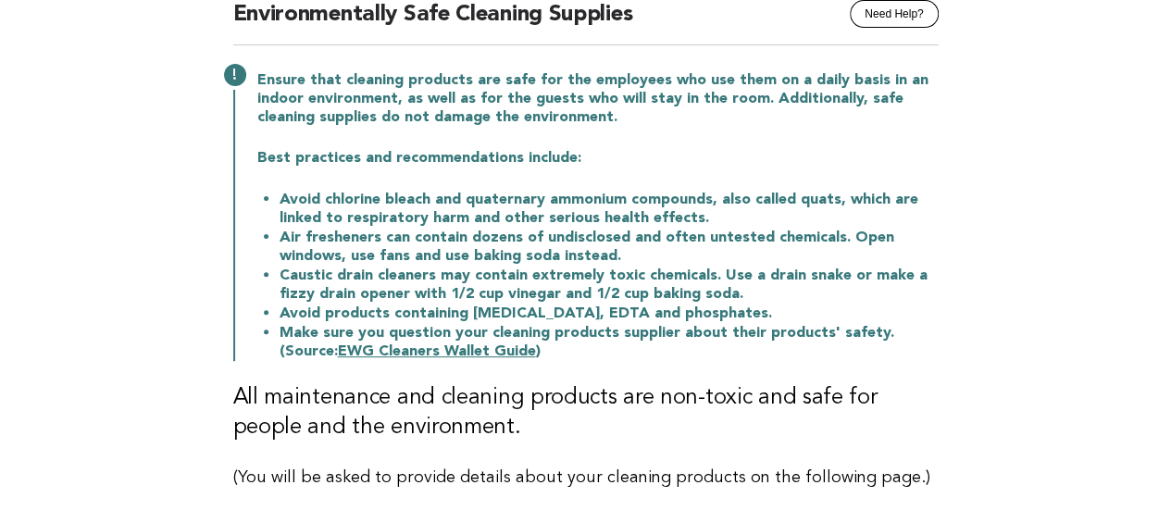
click at [48, 295] on main "Housekeeping Need Help? Environmentally Safe Cleaning Supplies Ensure that clea…" at bounding box center [585, 301] width 1171 height 699
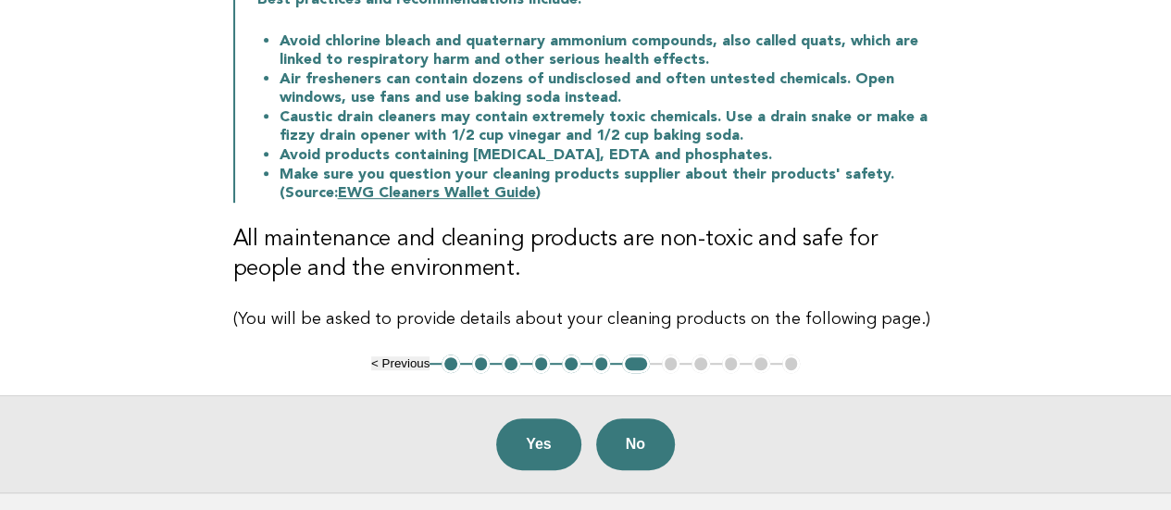
scroll to position [370, 0]
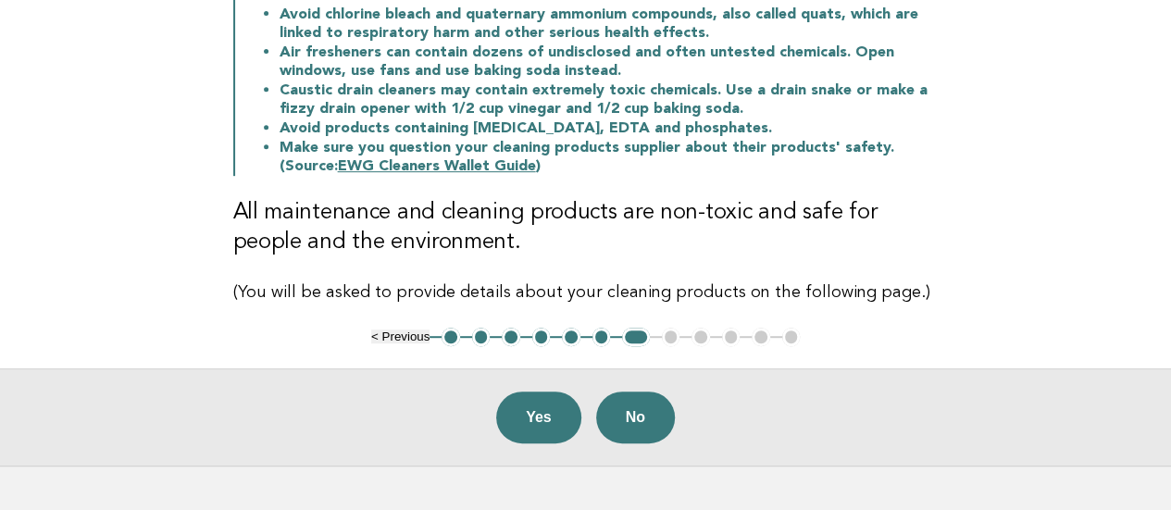
click at [106, 292] on main "Housekeeping Need Help? Environmentally Safe Cleaning Supplies Ensure that clea…" at bounding box center [585, 116] width 1171 height 699
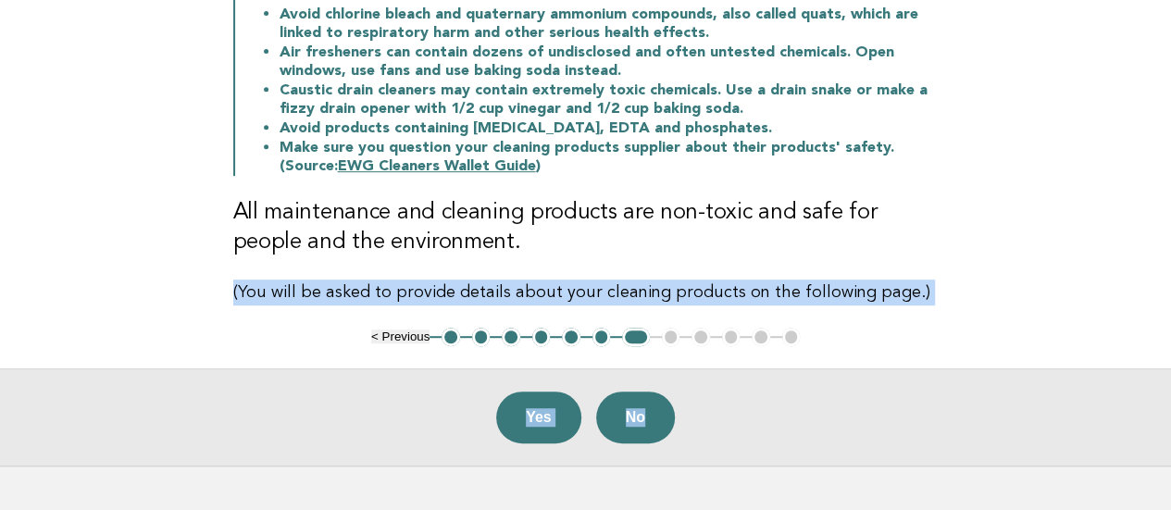
drag, startPoint x: 222, startPoint y: 292, endPoint x: 1032, endPoint y: 293, distance: 809.9
click at [1041, 292] on main "Housekeeping Need Help? Environmentally Safe Cleaning Supplies Ensure that clea…" at bounding box center [585, 116] width 1171 height 699
click at [246, 259] on div "Housekeeping Need Help? Environmentally Safe Cleaning Supplies Ensure that clea…" at bounding box center [586, 47] width 750 height 561
drag, startPoint x: 230, startPoint y: 282, endPoint x: 901, endPoint y: 290, distance: 671.1
click at [901, 290] on div "Housekeeping Need Help? Environmentally Safe Cleaning Supplies Ensure that clea…" at bounding box center [586, 47] width 750 height 561
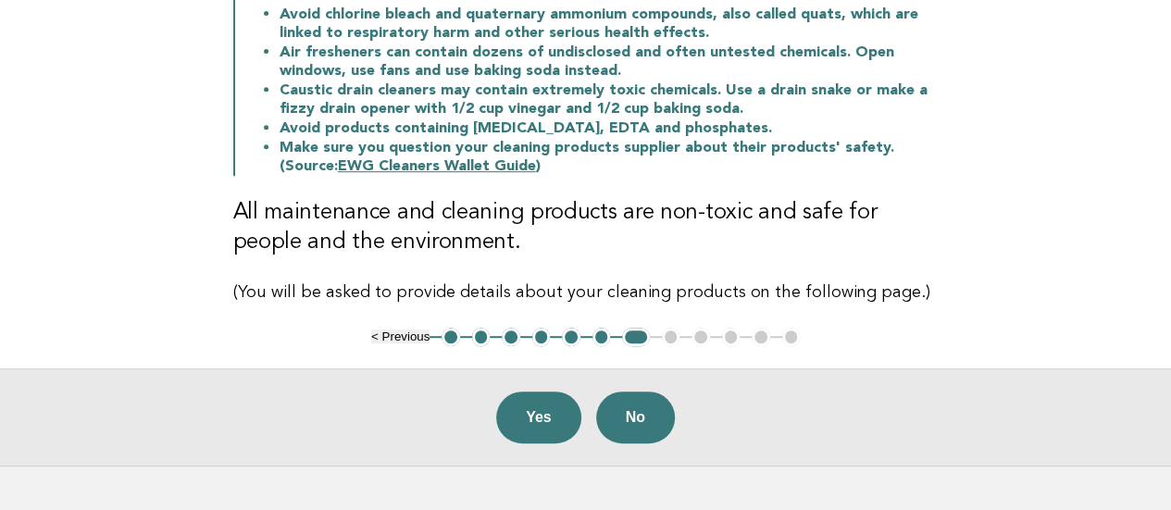
click at [27, 316] on main "Housekeeping Need Help? Environmentally Safe Cleaning Supplies Ensure that clea…" at bounding box center [585, 116] width 1171 height 699
click at [528, 425] on button "Yes" at bounding box center [538, 418] width 85 height 52
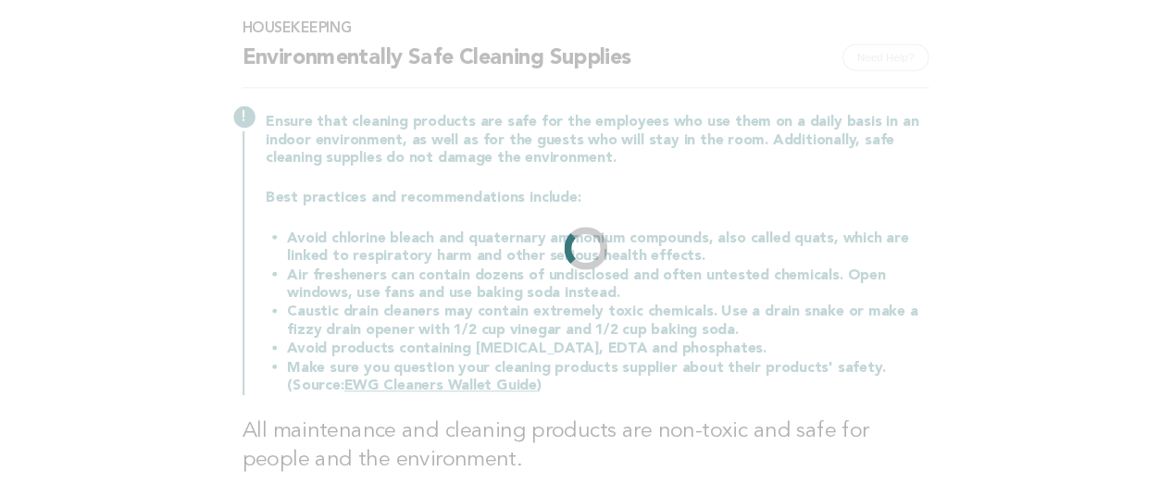
scroll to position [0, 0]
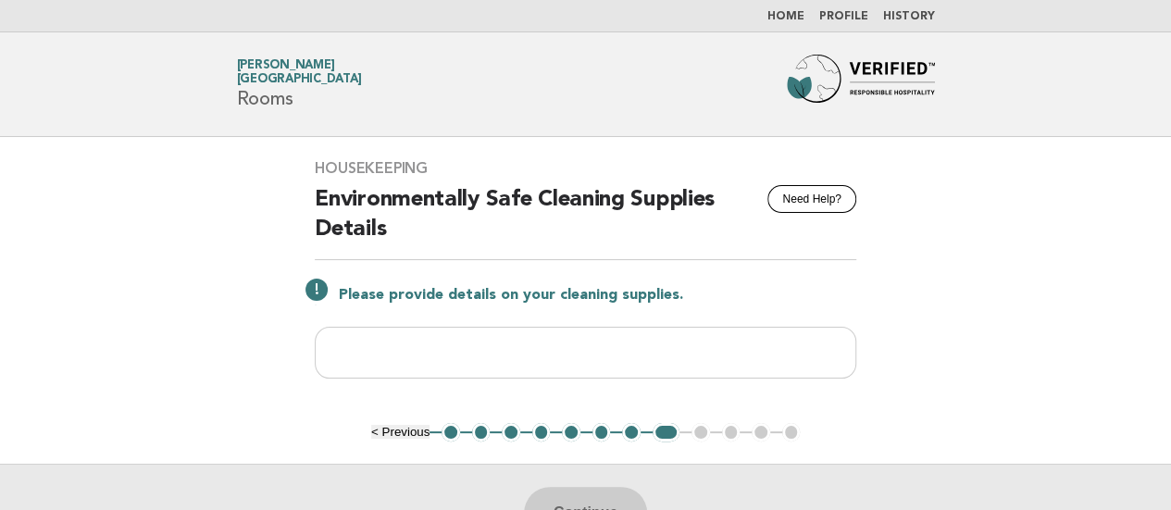
click at [18, 310] on main "Housekeeping Need Help? Environmentally Safe Cleaning Supplies Details Please p…" at bounding box center [585, 349] width 1171 height 424
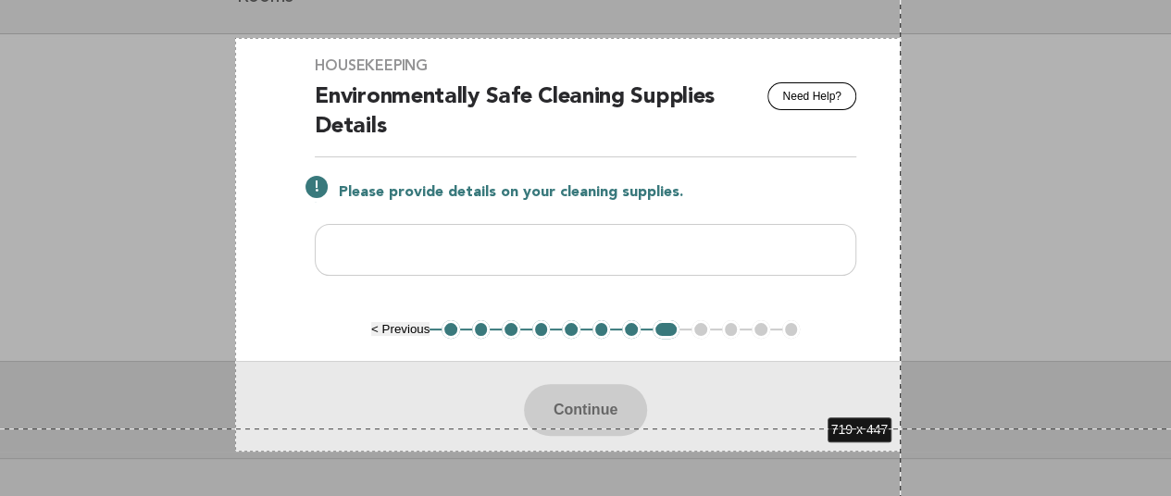
scroll to position [133, 0]
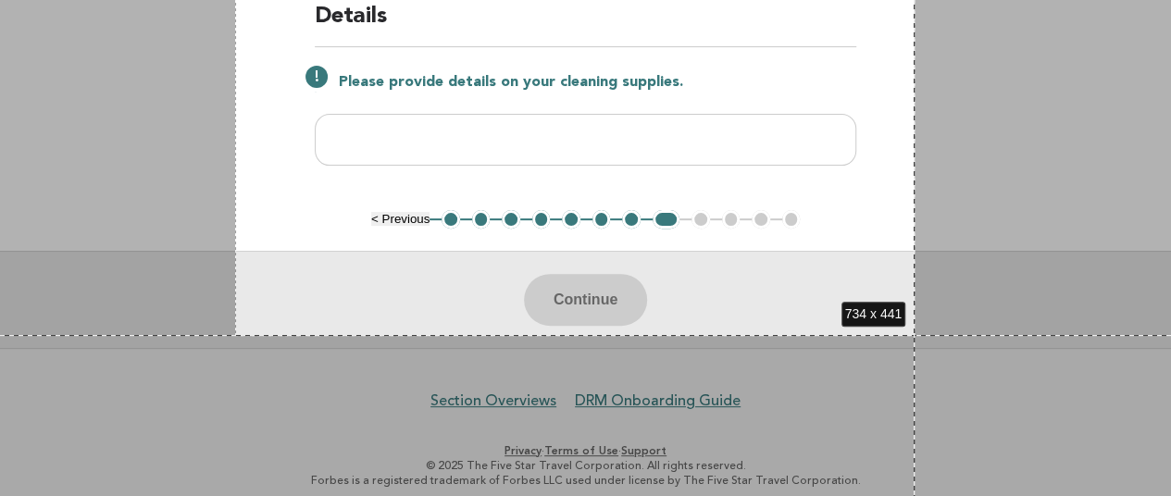
drag, startPoint x: 235, startPoint y: 141, endPoint x: 914, endPoint y: 335, distance: 706.6
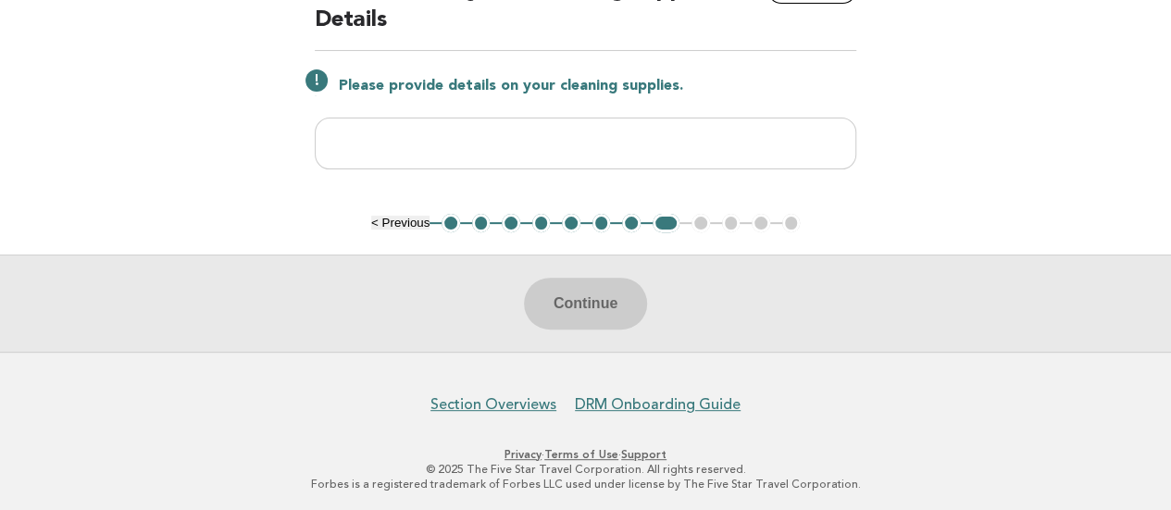
scroll to position [0, 0]
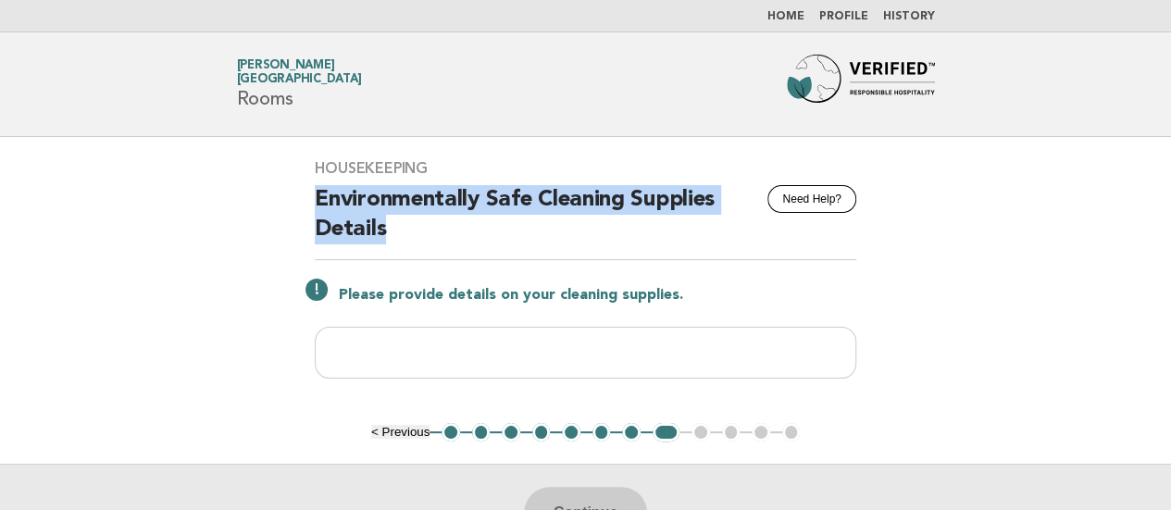
drag, startPoint x: 315, startPoint y: 195, endPoint x: 432, endPoint y: 239, distance: 125.3
click at [433, 239] on h2 "Environmentally Safe Cleaning Supplies Details" at bounding box center [585, 222] width 541 height 75
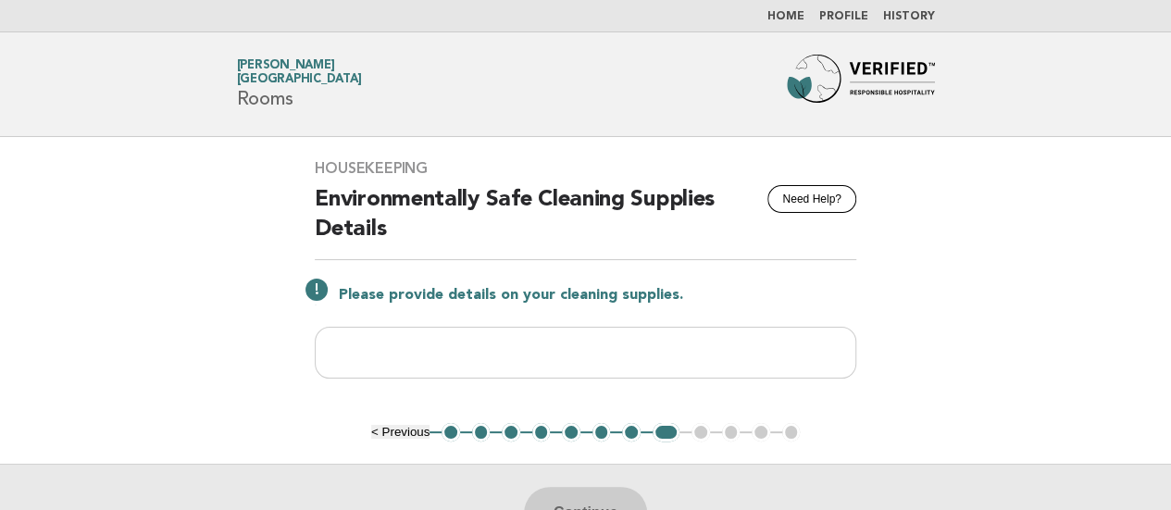
click at [29, 299] on main "Housekeeping Need Help? Environmentally Safe Cleaning Supplies Details Please p…" at bounding box center [585, 349] width 1171 height 424
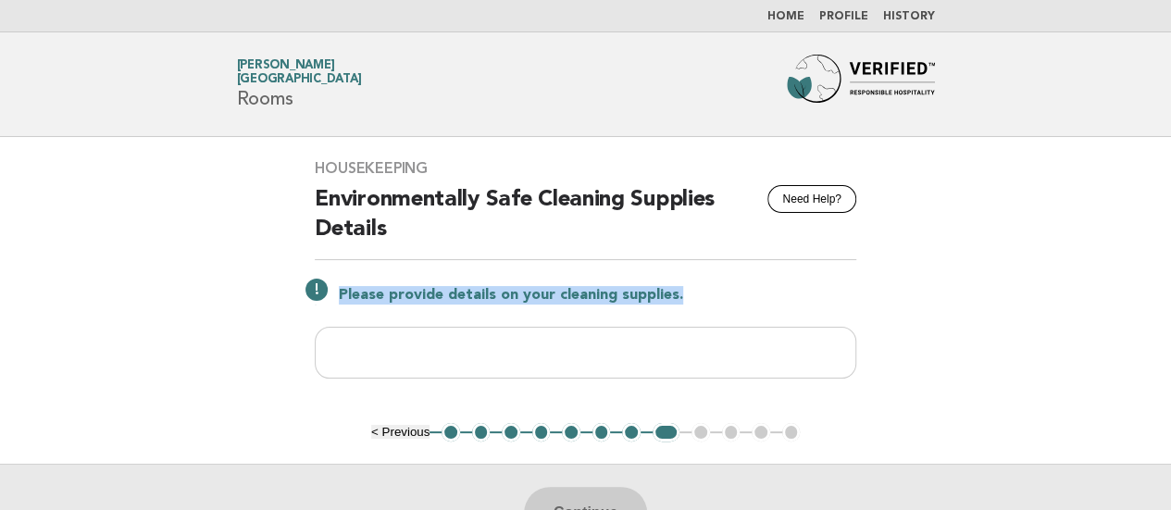
drag, startPoint x: 335, startPoint y: 286, endPoint x: 716, endPoint y: 293, distance: 381.4
click at [716, 293] on p "Please provide details on your cleaning supplies." at bounding box center [597, 295] width 517 height 19
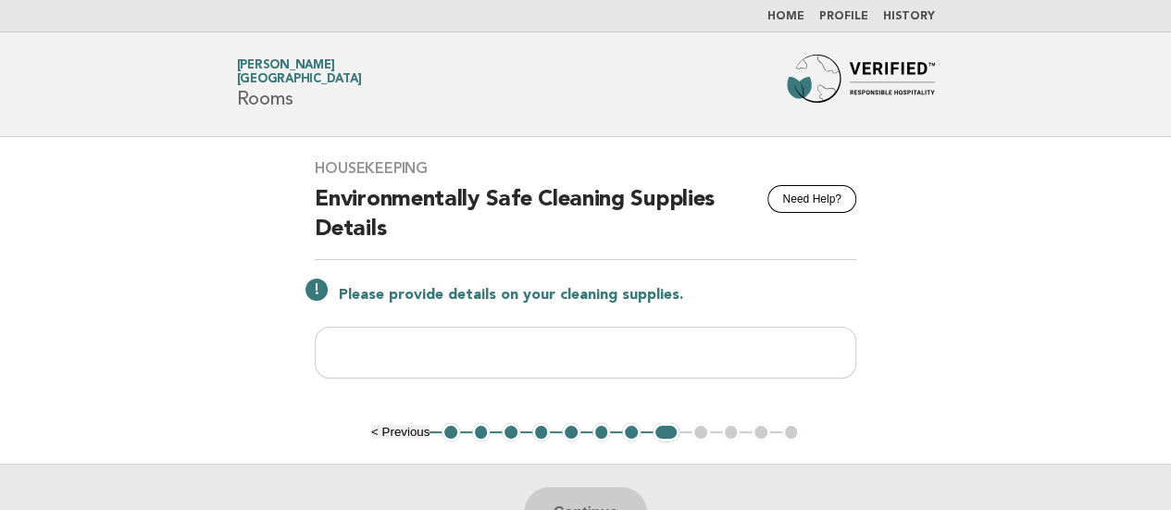
drag, startPoint x: 0, startPoint y: 297, endPoint x: 20, endPoint y: 188, distance: 111.1
click at [0, 297] on main "Housekeeping Need Help? Environmentally Safe Cleaning Supplies Details Please p…" at bounding box center [585, 349] width 1171 height 424
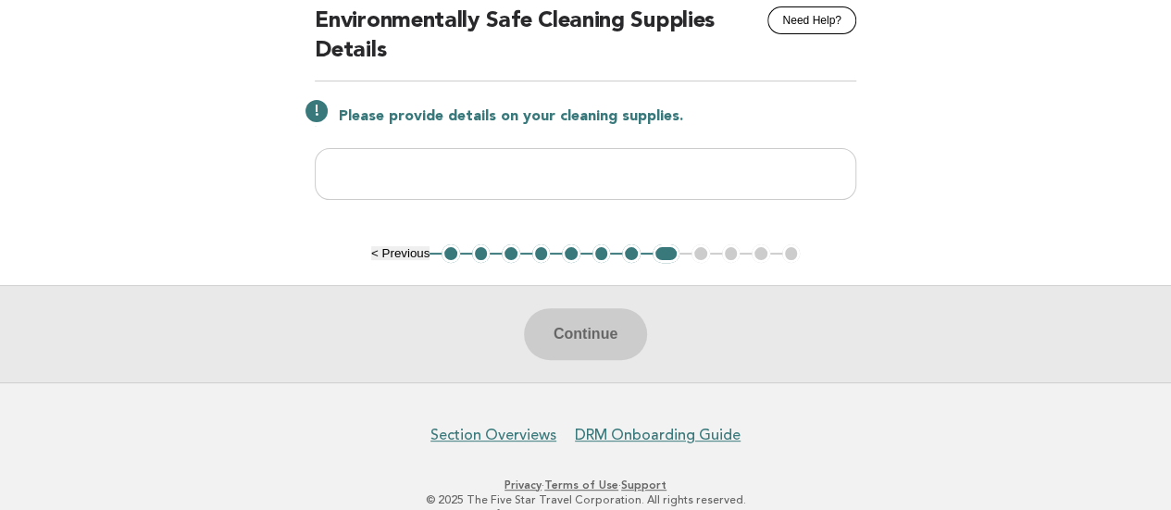
scroll to position [185, 0]
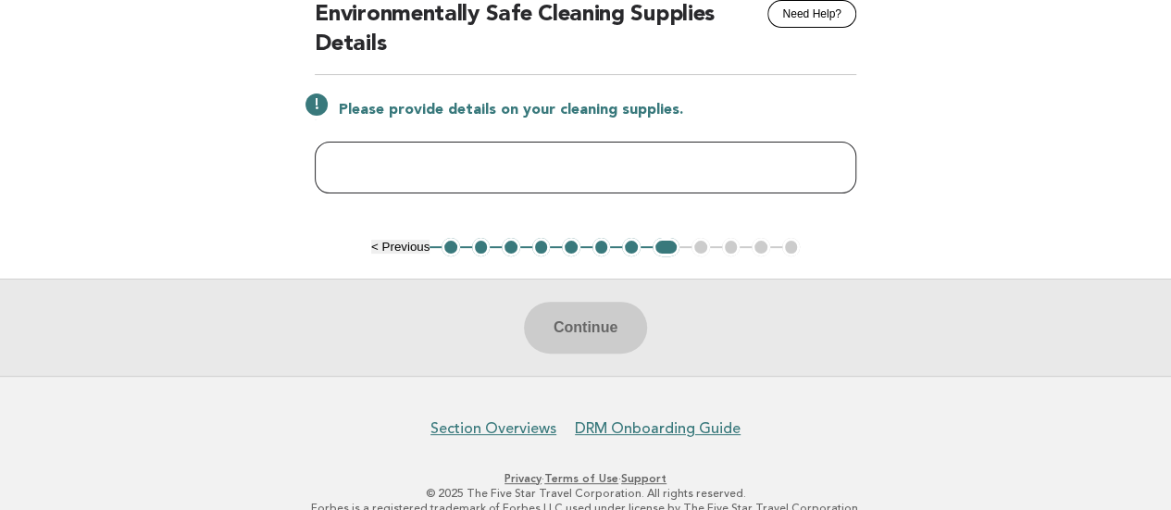
click at [528, 168] on input "text" at bounding box center [585, 168] width 541 height 52
type input "***"
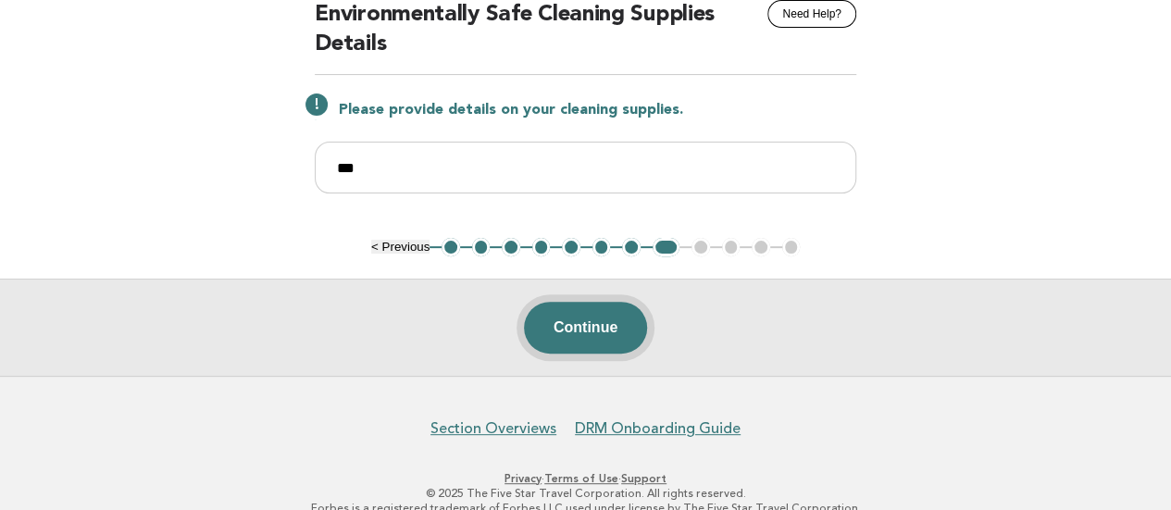
click at [551, 321] on button "Continue" at bounding box center [585, 328] width 123 height 52
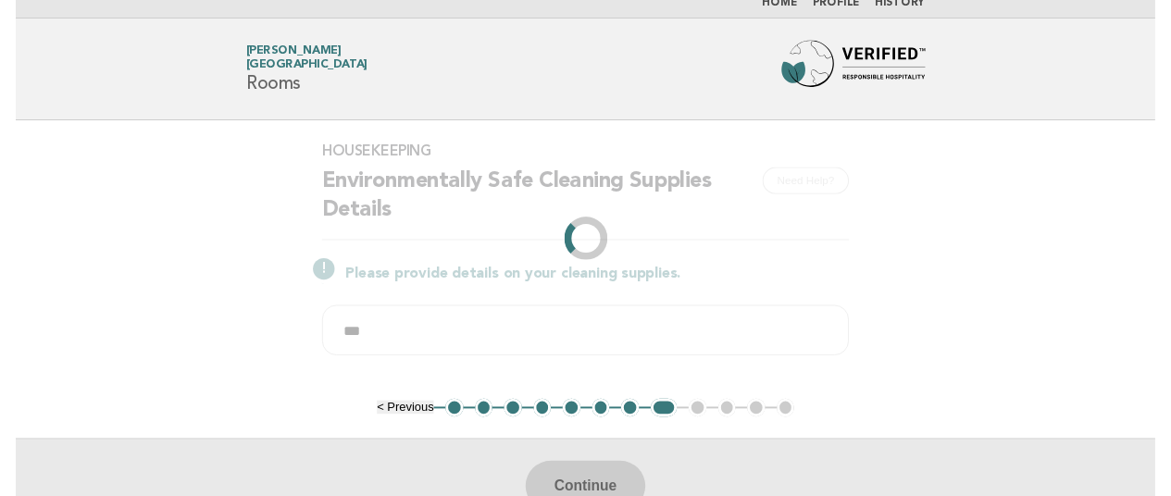
scroll to position [0, 0]
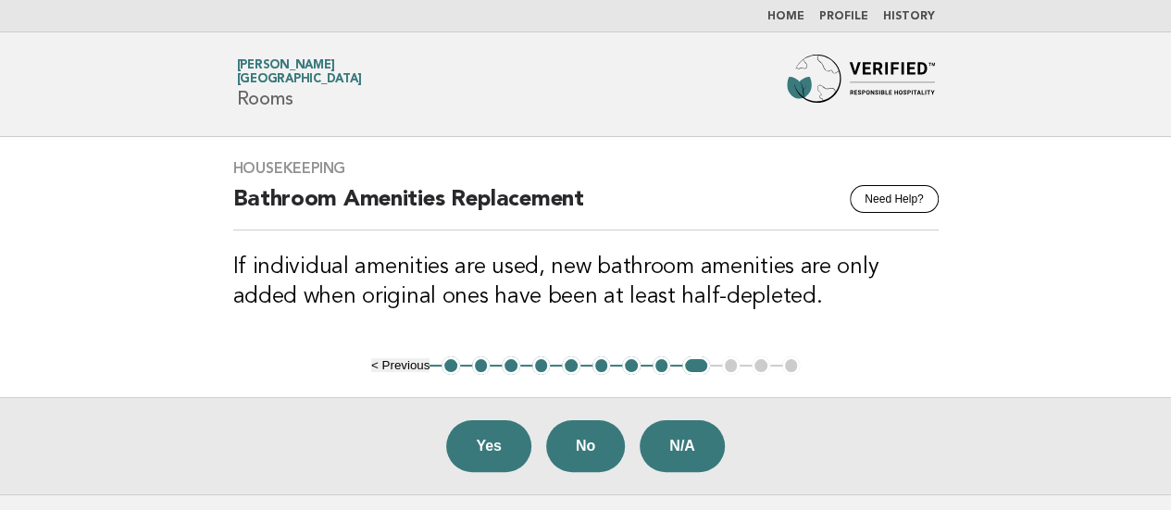
click at [68, 192] on main "Housekeeping Need Help? Bathroom Amenities Replacement If individual amenities …" at bounding box center [585, 315] width 1171 height 357
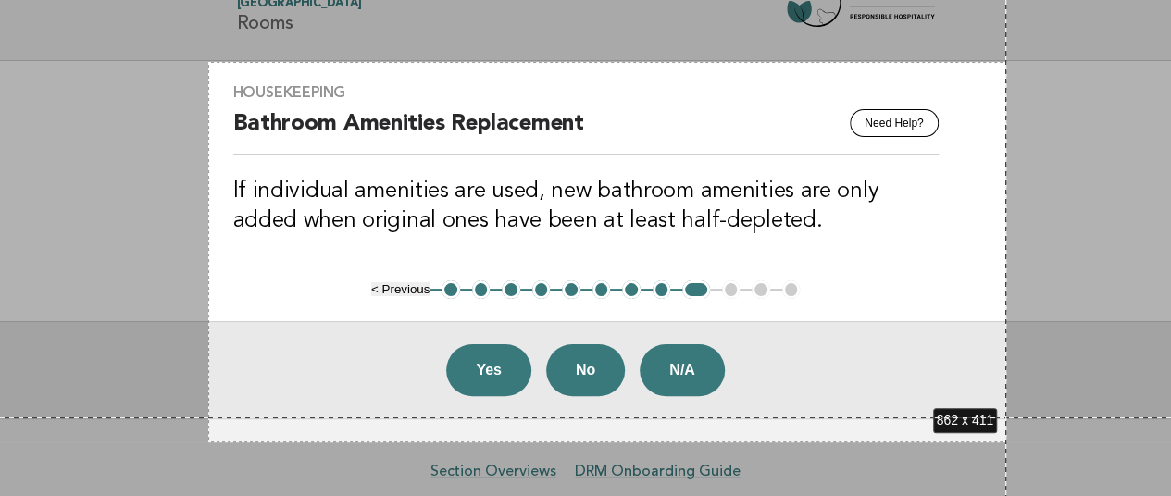
scroll to position [100, 0]
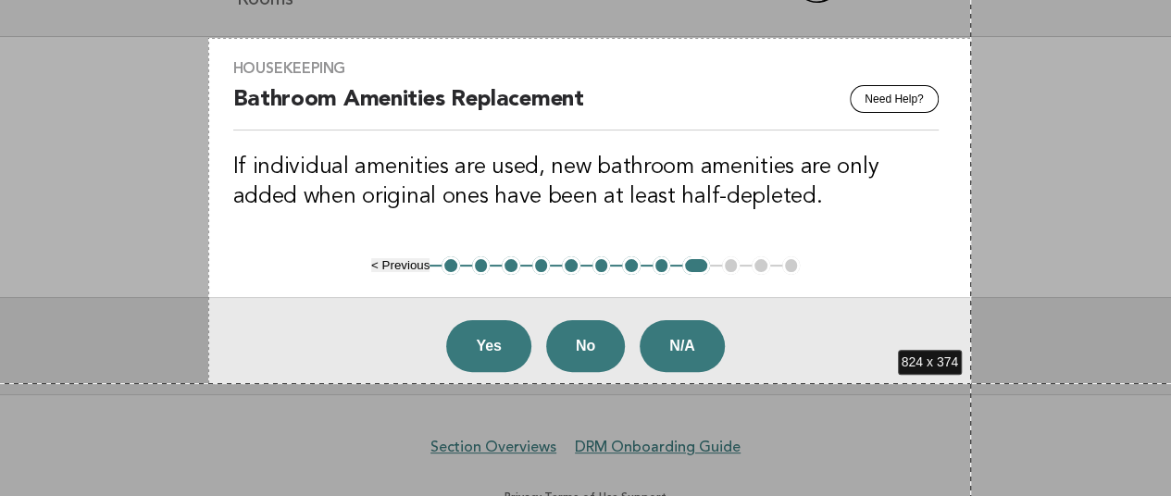
drag, startPoint x: 208, startPoint y: 138, endPoint x: 971, endPoint y: 383, distance: 801.1
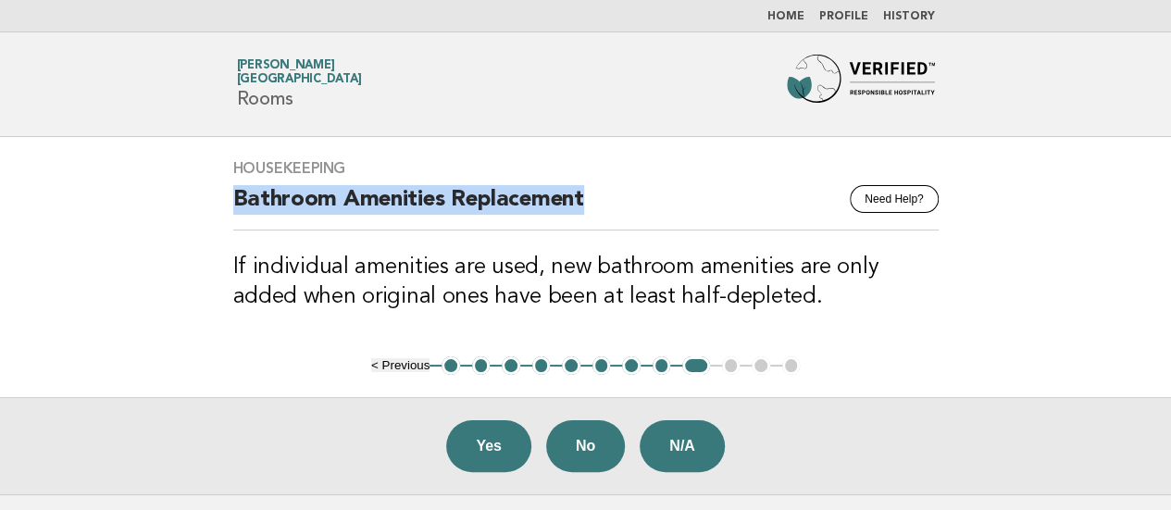
drag, startPoint x: 592, startPoint y: 202, endPoint x: 215, endPoint y: 198, distance: 377.7
click at [215, 198] on div "Housekeeping Need Help? Bathroom Amenities Replacement If individual amenities …" at bounding box center [586, 246] width 750 height 219
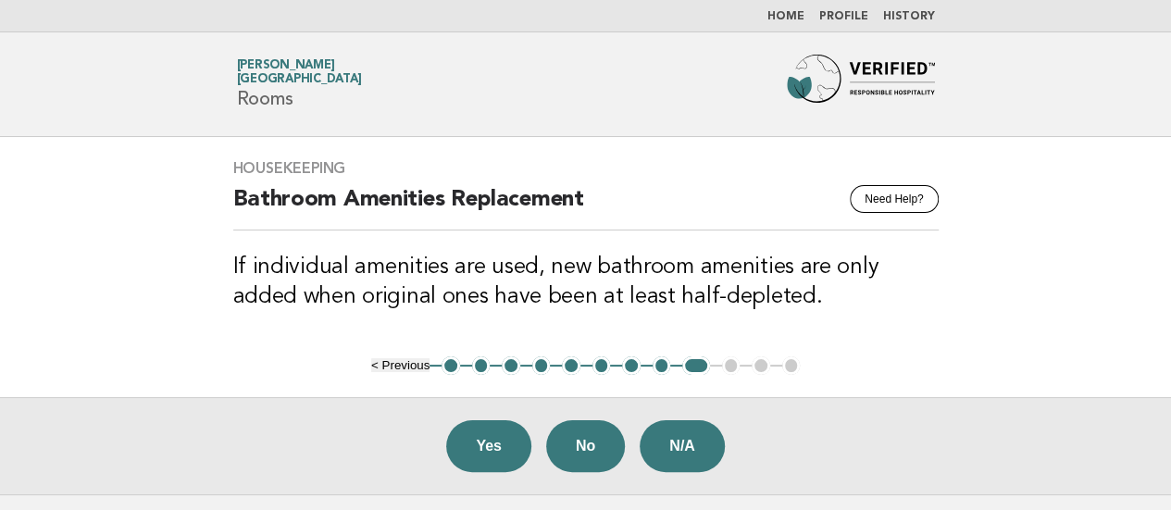
drag, startPoint x: 10, startPoint y: 274, endPoint x: 151, endPoint y: 273, distance: 140.7
click at [10, 274] on main "Housekeeping Need Help? Bathroom Amenities Replacement If individual amenities …" at bounding box center [585, 315] width 1171 height 357
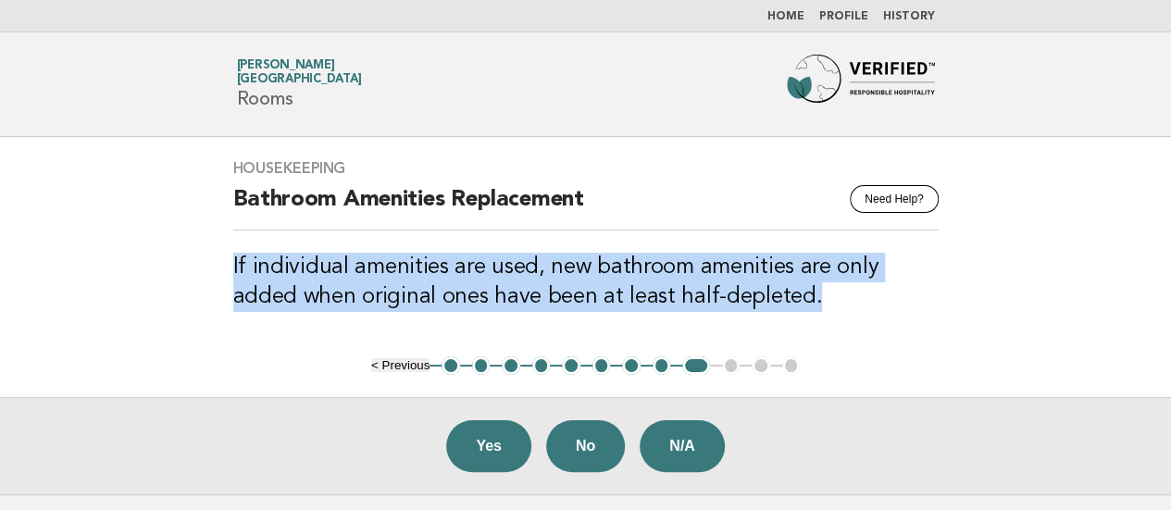
drag, startPoint x: 232, startPoint y: 256, endPoint x: 739, endPoint y: 292, distance: 507.5
click at [739, 292] on h3 "If individual amenities are used, new bathroom amenities are only added when or…" at bounding box center [585, 282] width 705 height 59
click at [118, 243] on main "Housekeeping Need Help? Bathroom Amenities Replacement If individual amenities …" at bounding box center [585, 315] width 1171 height 357
drag, startPoint x: 210, startPoint y: 267, endPoint x: 750, endPoint y: 319, distance: 542.1
click at [750, 319] on div "Housekeeping Need Help? Bathroom Amenities Replacement If individual amenities …" at bounding box center [586, 246] width 750 height 219
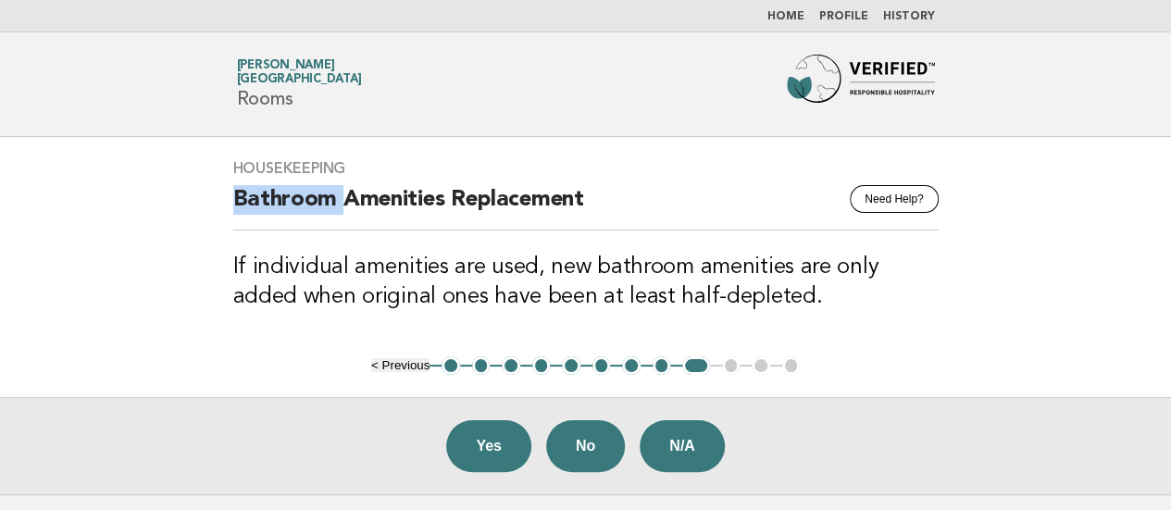
drag, startPoint x: 67, startPoint y: 194, endPoint x: 243, endPoint y: 18, distance: 249.4
click at [67, 193] on main "Housekeeping Need Help? Bathroom Amenities Replacement If individual amenities …" at bounding box center [585, 315] width 1171 height 357
click at [678, 442] on button "N/A" at bounding box center [682, 446] width 85 height 52
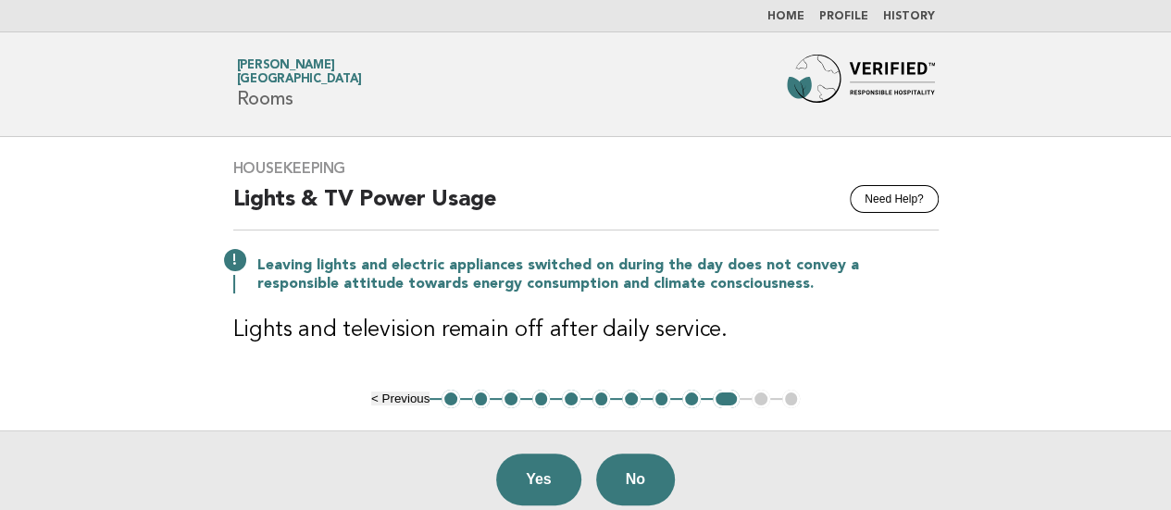
click at [0, 226] on main "Housekeeping Need Help? Lights & TV Power Usage Leaving lights and electric app…" at bounding box center [585, 332] width 1171 height 391
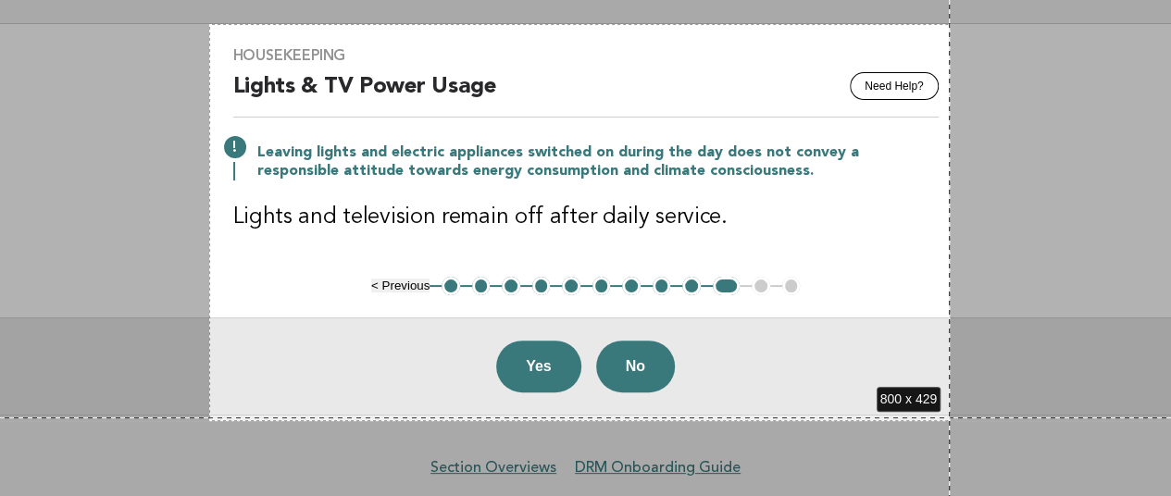
scroll to position [117, 0]
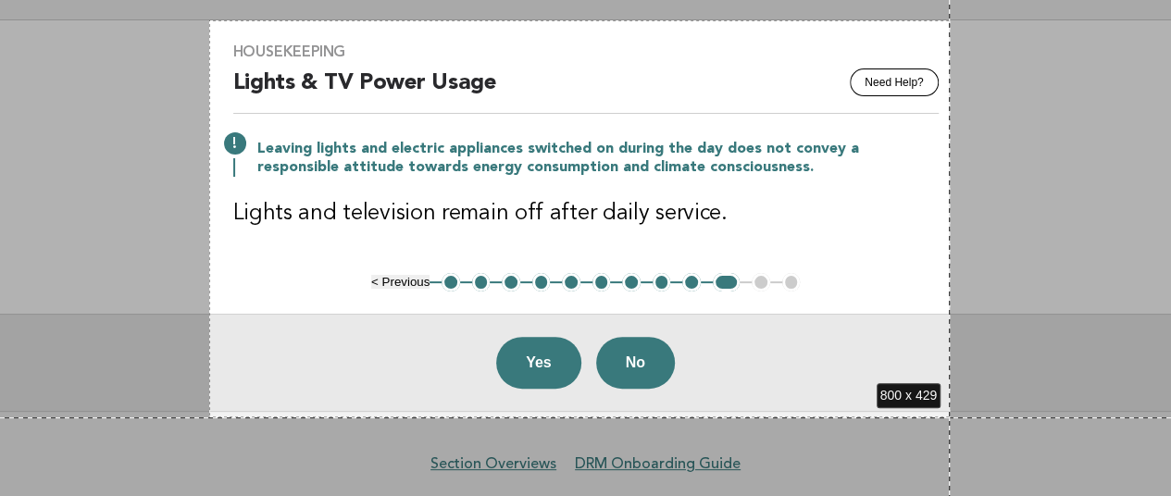
drag, startPoint x: 209, startPoint y: 137, endPoint x: 950, endPoint y: 419, distance: 792.5
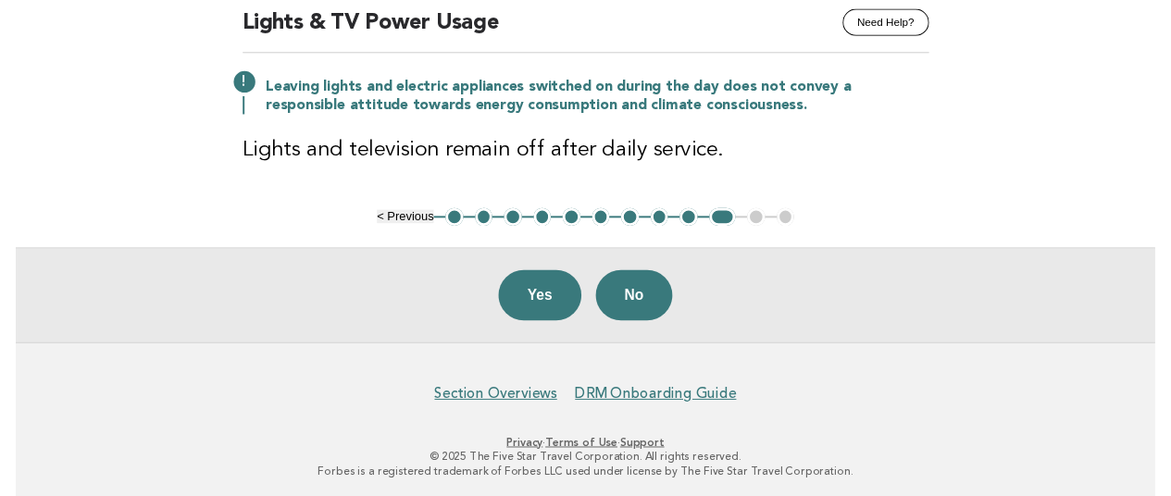
scroll to position [0, 0]
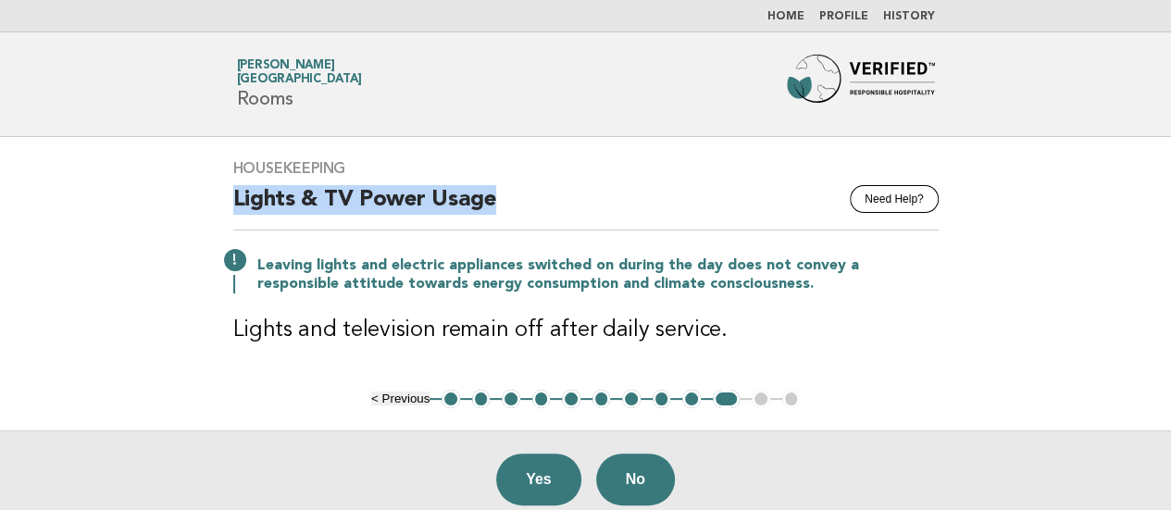
drag, startPoint x: 221, startPoint y: 184, endPoint x: 526, endPoint y: 193, distance: 304.7
click at [526, 193] on div "Housekeeping Need Help? Lights & TV Power Usage Leaving lights and electric app…" at bounding box center [586, 263] width 750 height 253
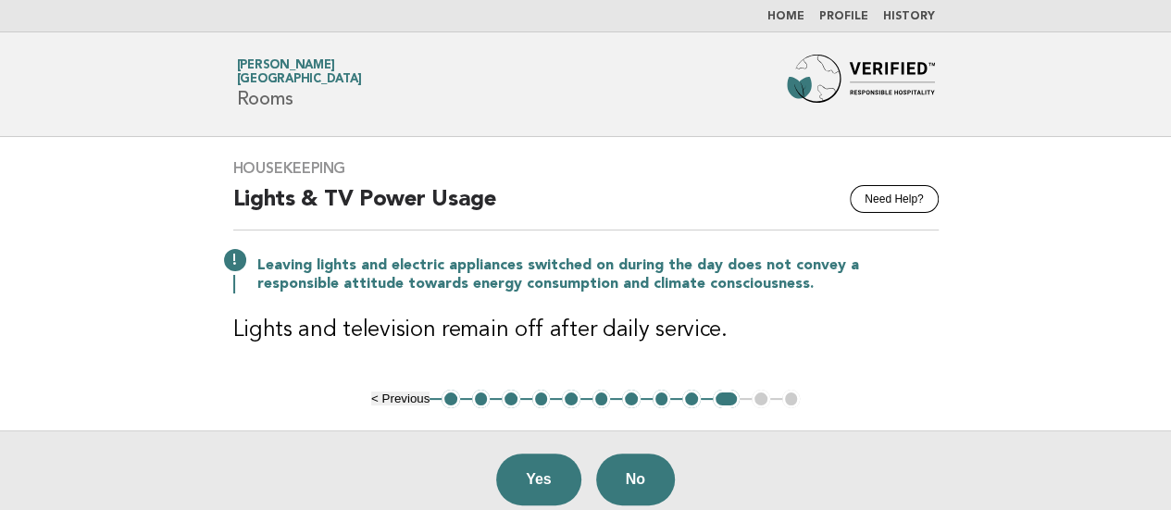
click at [56, 267] on main "Housekeeping Need Help? Lights & TV Power Usage Leaving lights and electric app…" at bounding box center [585, 332] width 1171 height 391
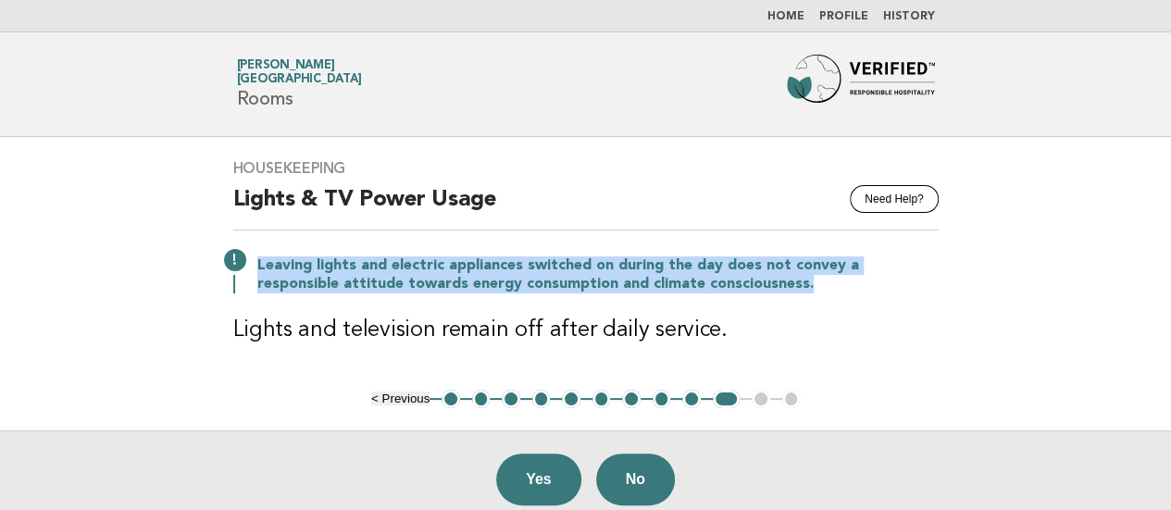
drag, startPoint x: 258, startPoint y: 260, endPoint x: 767, endPoint y: 289, distance: 509.9
click at [767, 289] on p "Leaving lights and electric appliances switched on during the day does not conv…" at bounding box center [597, 274] width 681 height 37
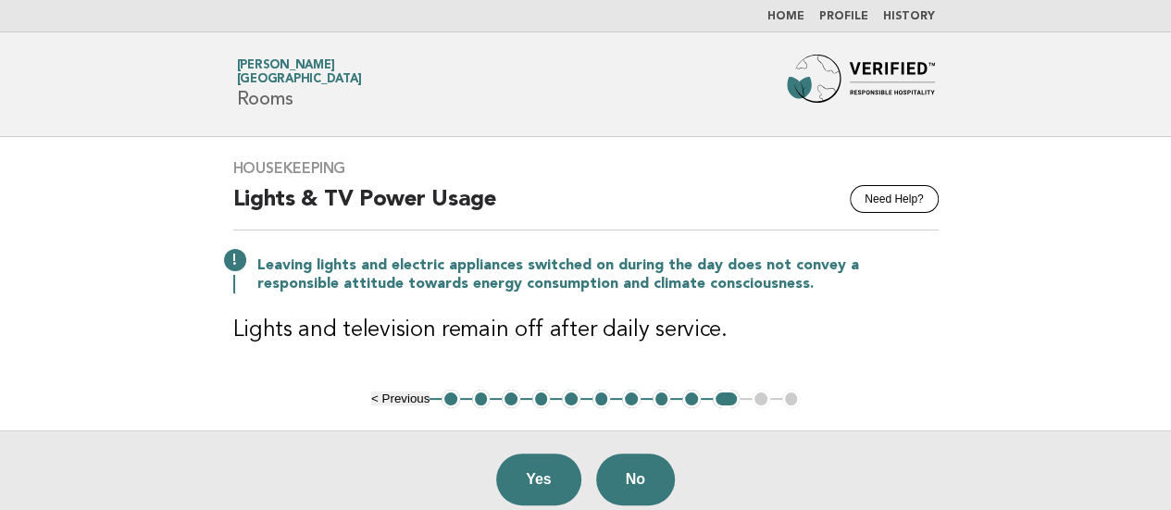
click at [0, 291] on main "Housekeeping Need Help? Lights & TV Power Usage Leaving lights and electric app…" at bounding box center [585, 332] width 1171 height 391
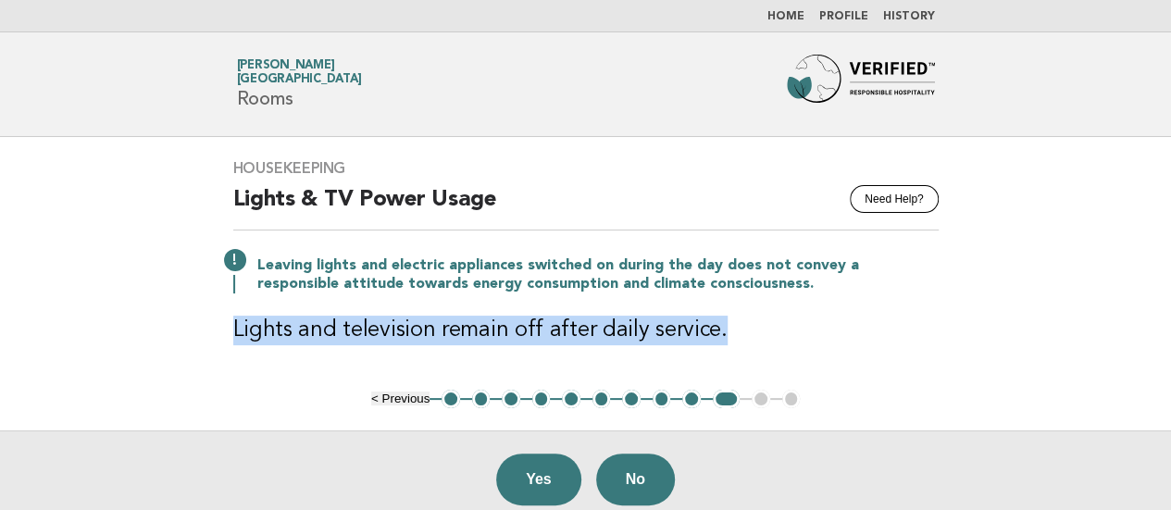
drag, startPoint x: 229, startPoint y: 327, endPoint x: 790, endPoint y: 325, distance: 560.9
click at [790, 325] on div "Housekeeping Need Help? Lights & TV Power Usage Leaving lights and electric app…" at bounding box center [586, 263] width 750 height 253
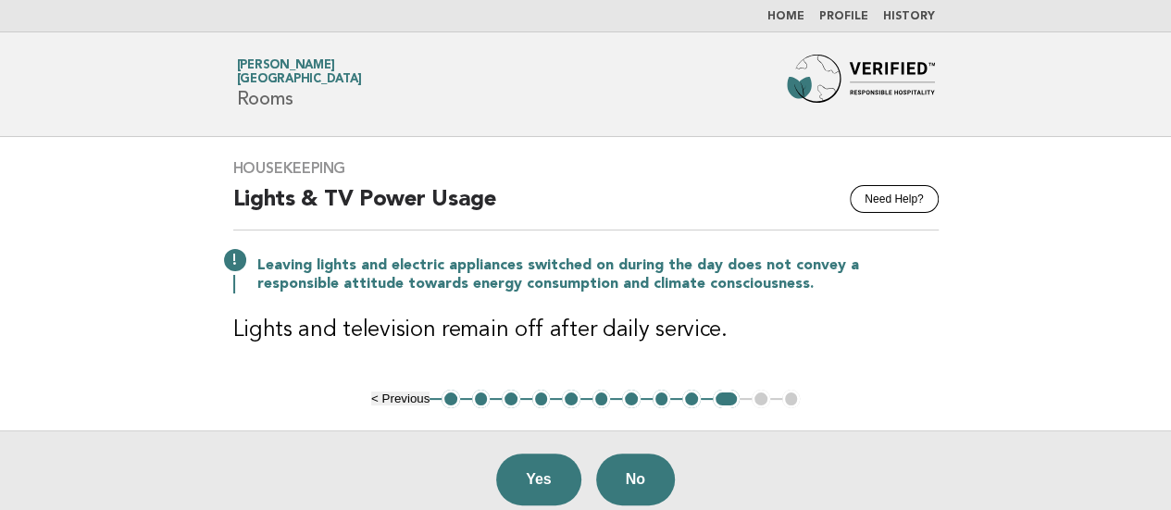
drag, startPoint x: 0, startPoint y: 283, endPoint x: 37, endPoint y: 230, distance: 64.5
click at [2, 277] on main "Housekeeping Need Help? Lights & TV Power Usage Leaving lights and electric app…" at bounding box center [585, 332] width 1171 height 391
click at [626, 470] on button "No" at bounding box center [635, 480] width 79 height 52
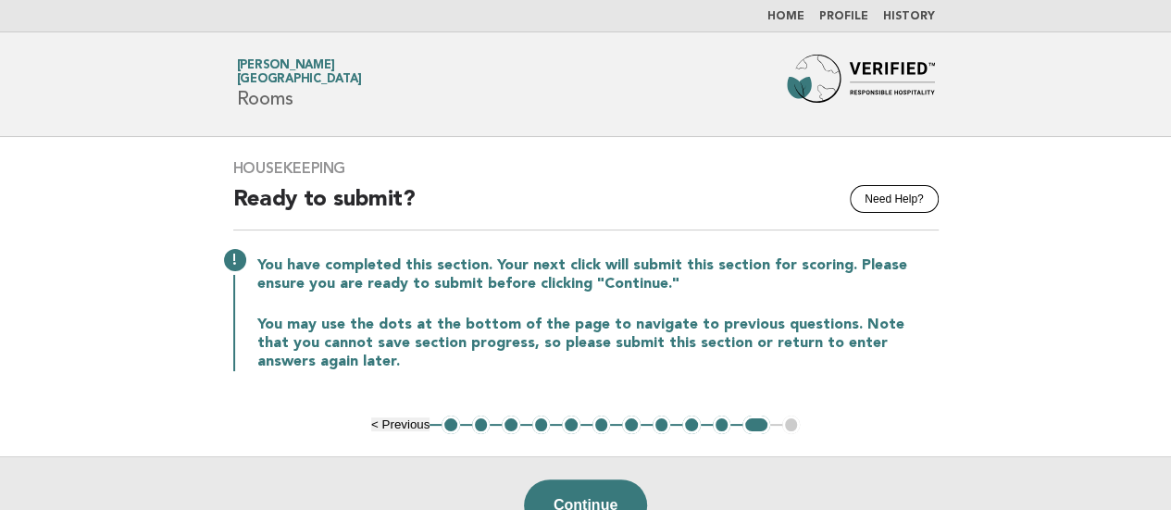
click at [0, 274] on main "Housekeeping Need Help? Ready to submit? You have completed this section. Your …" at bounding box center [585, 345] width 1171 height 417
drag, startPoint x: 50, startPoint y: 212, endPoint x: 64, endPoint y: 206, distance: 15.0
click at [50, 212] on main "Housekeeping Need Help? Ready to submit? You have completed this section. Your …" at bounding box center [585, 345] width 1171 height 417
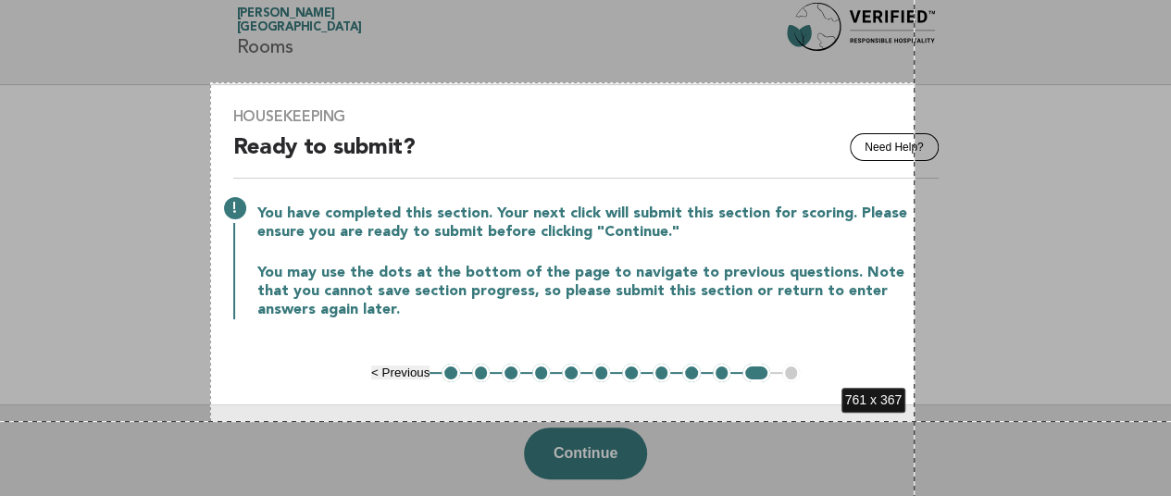
scroll to position [60, 0]
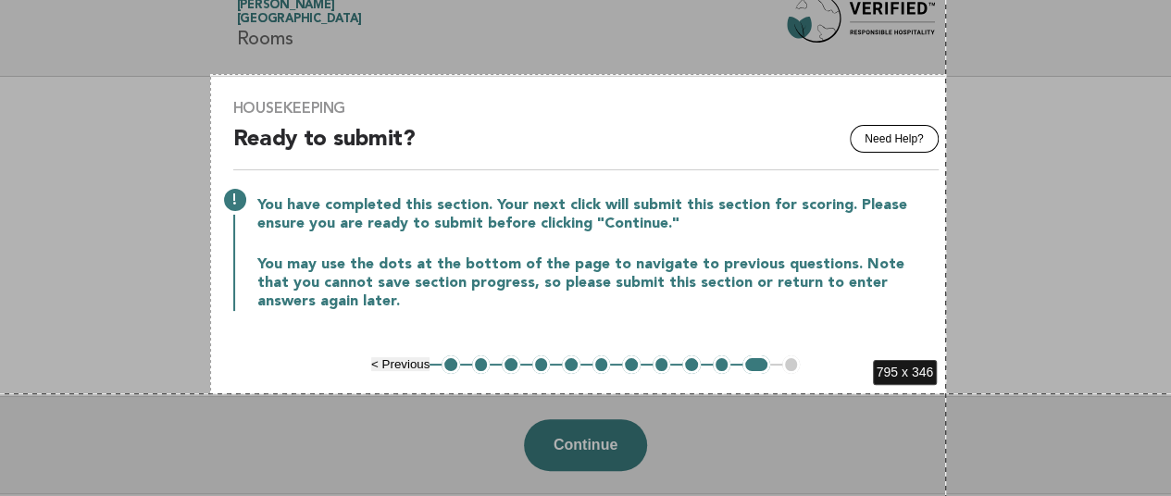
drag, startPoint x: 210, startPoint y: 134, endPoint x: 946, endPoint y: 393, distance: 780.1
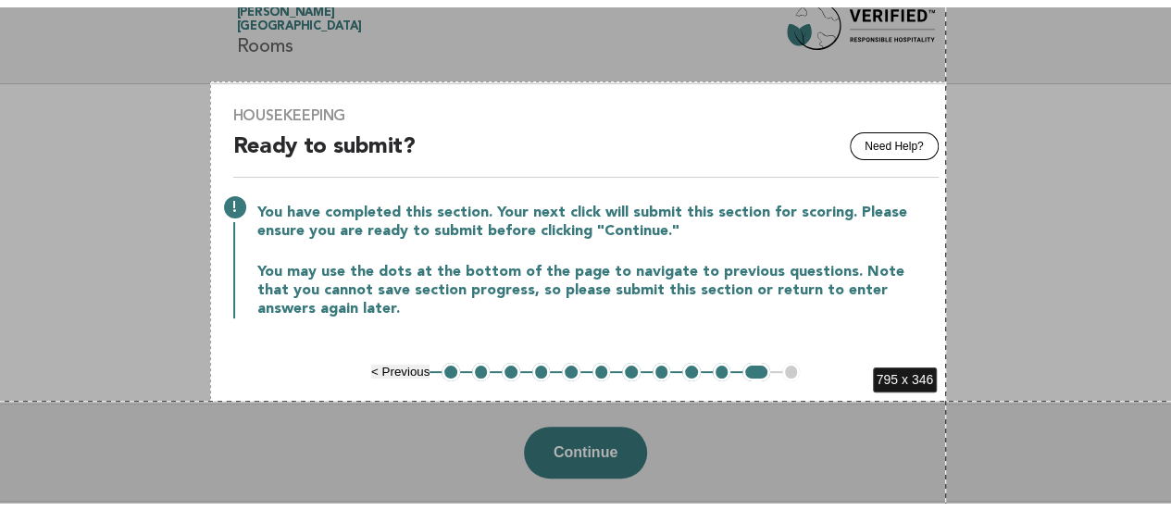
scroll to position [0, 0]
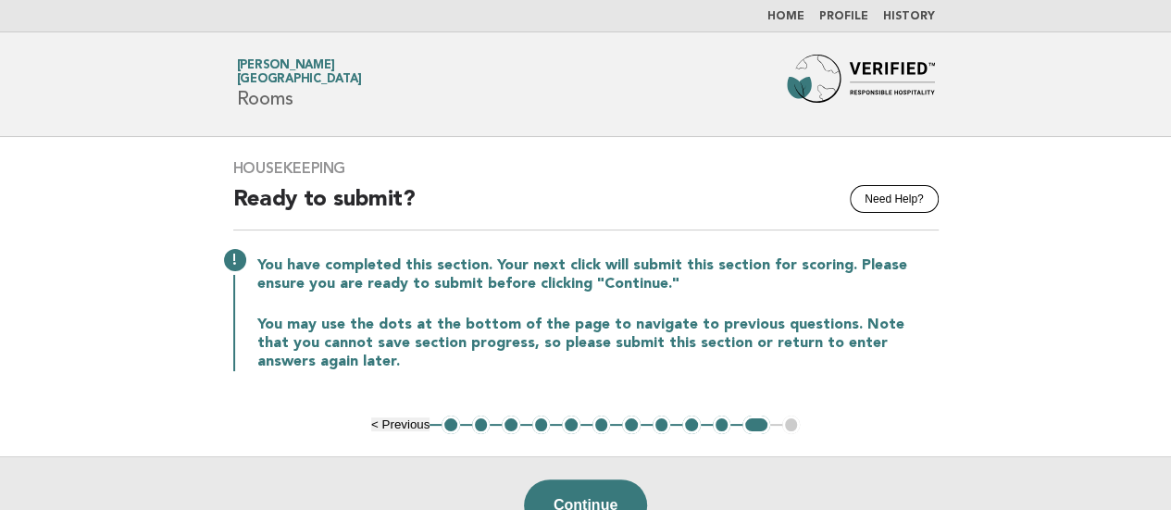
click at [59, 251] on main "Housekeeping Need Help? Ready to submit? You have completed this section. Your …" at bounding box center [585, 345] width 1171 height 417
click at [798, 11] on link "Home" at bounding box center [785, 16] width 37 height 11
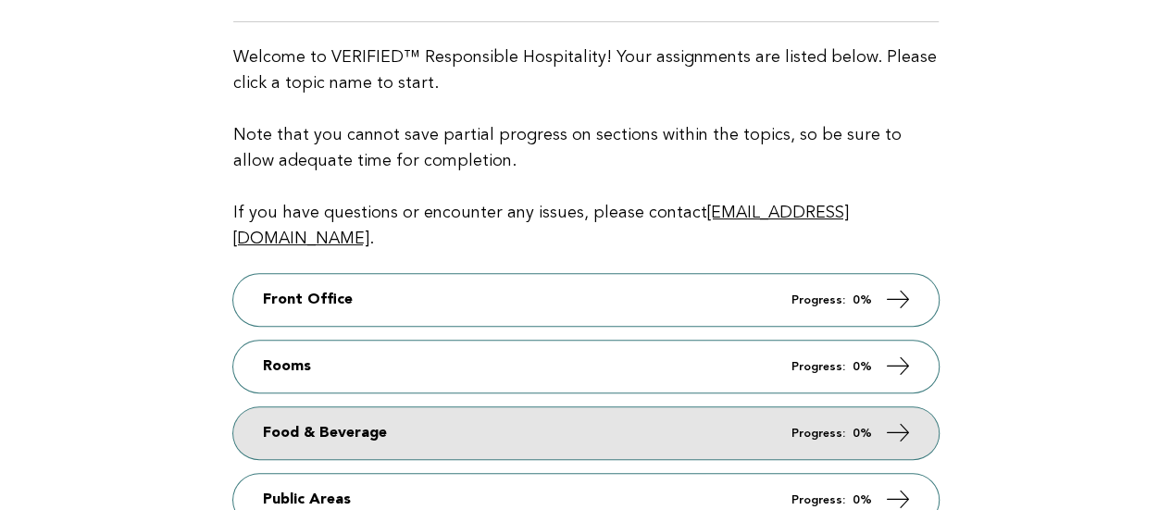
scroll to position [185, 0]
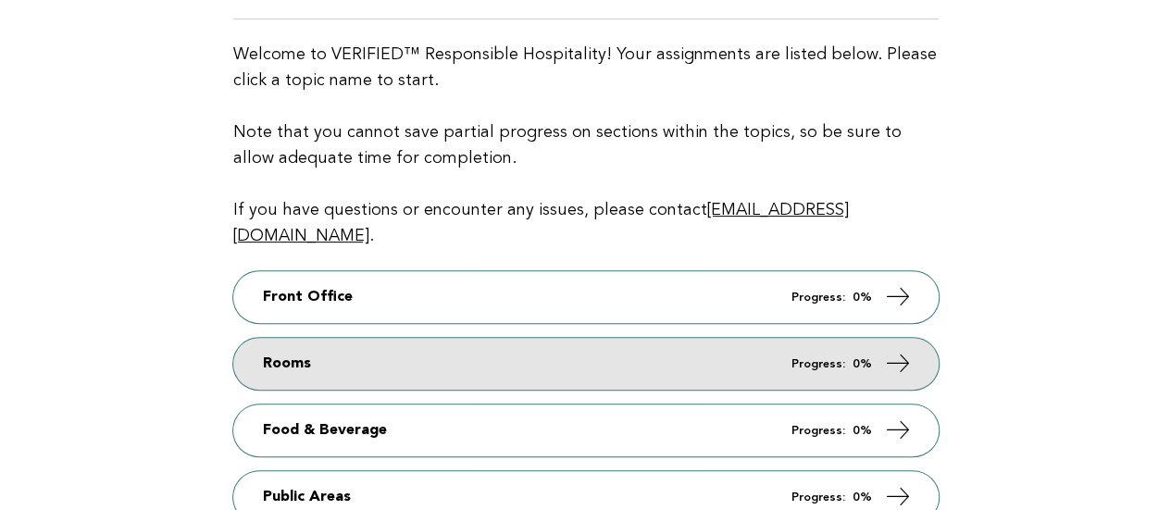
click at [267, 338] on link "Rooms Progress: 0%" at bounding box center [585, 364] width 705 height 52
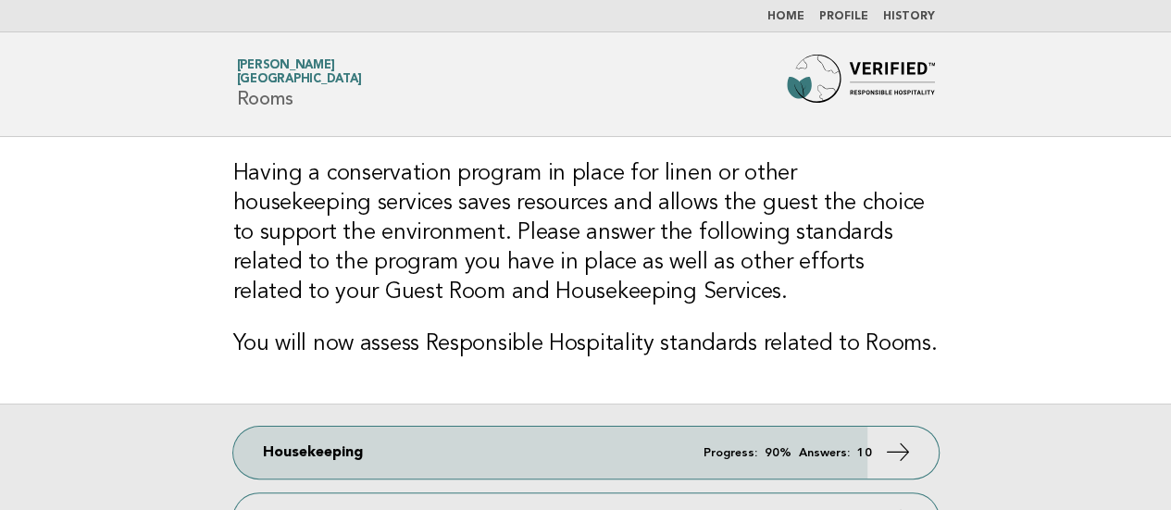
scroll to position [185, 0]
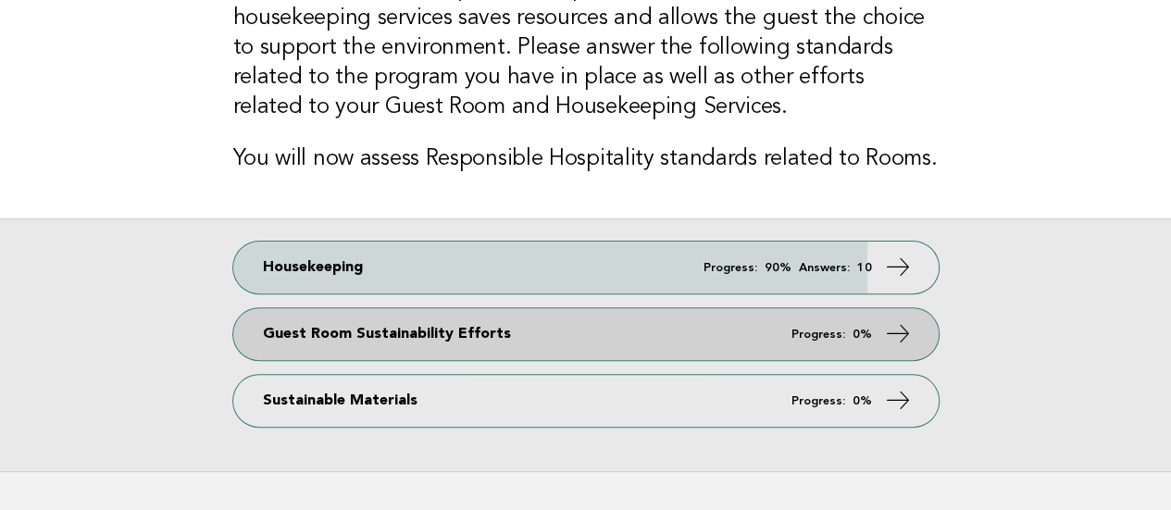
click at [292, 343] on link "Guest Room Sustainability Efforts Progress: 0%" at bounding box center [585, 334] width 705 height 52
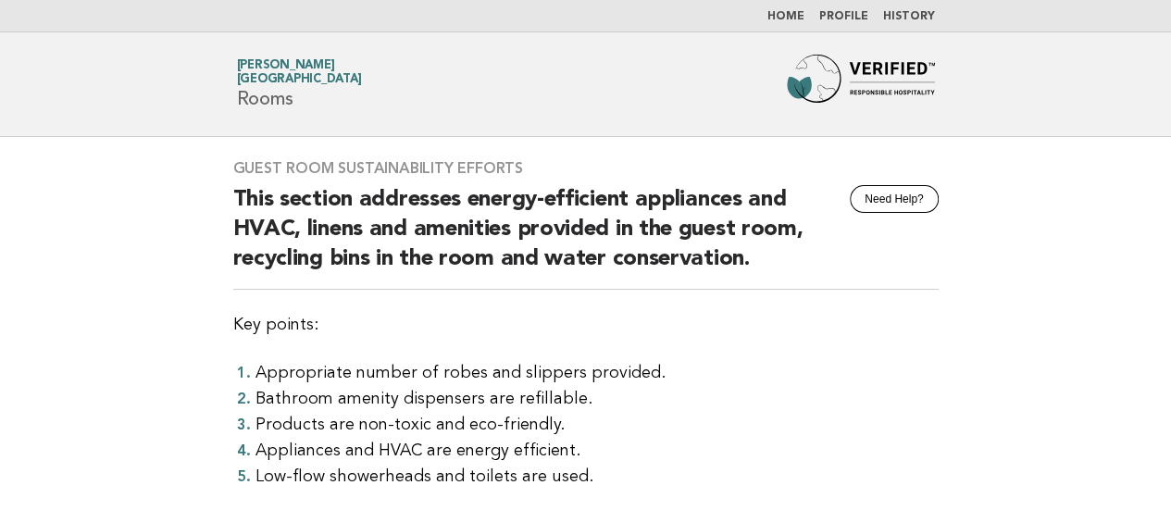
click at [6, 167] on main "Guest Room Sustainability Efforts Need Help? This section addresses energy-effi…" at bounding box center [585, 451] width 1171 height 628
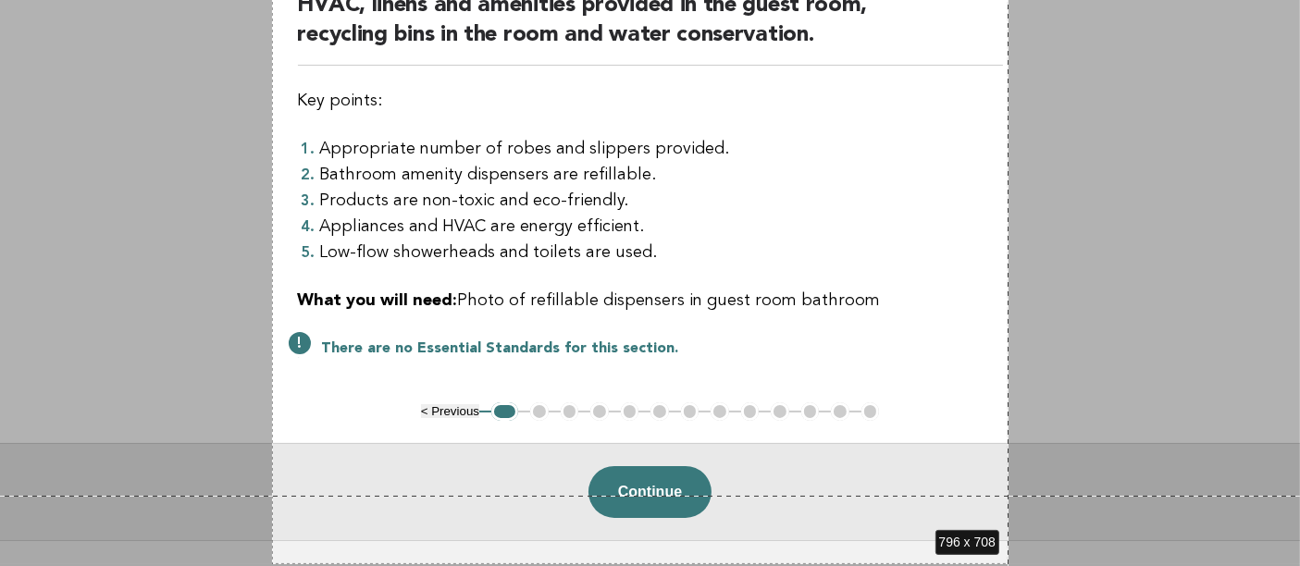
scroll to position [358, 0]
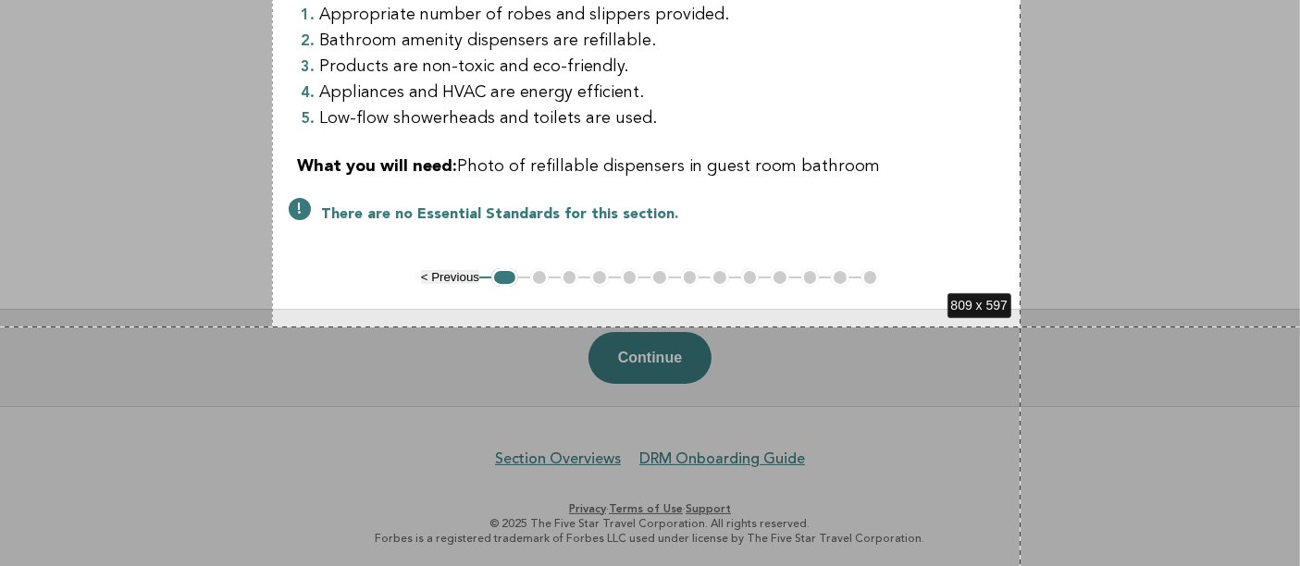
drag, startPoint x: 272, startPoint y: 81, endPoint x: 1021, endPoint y: 326, distance: 787.9
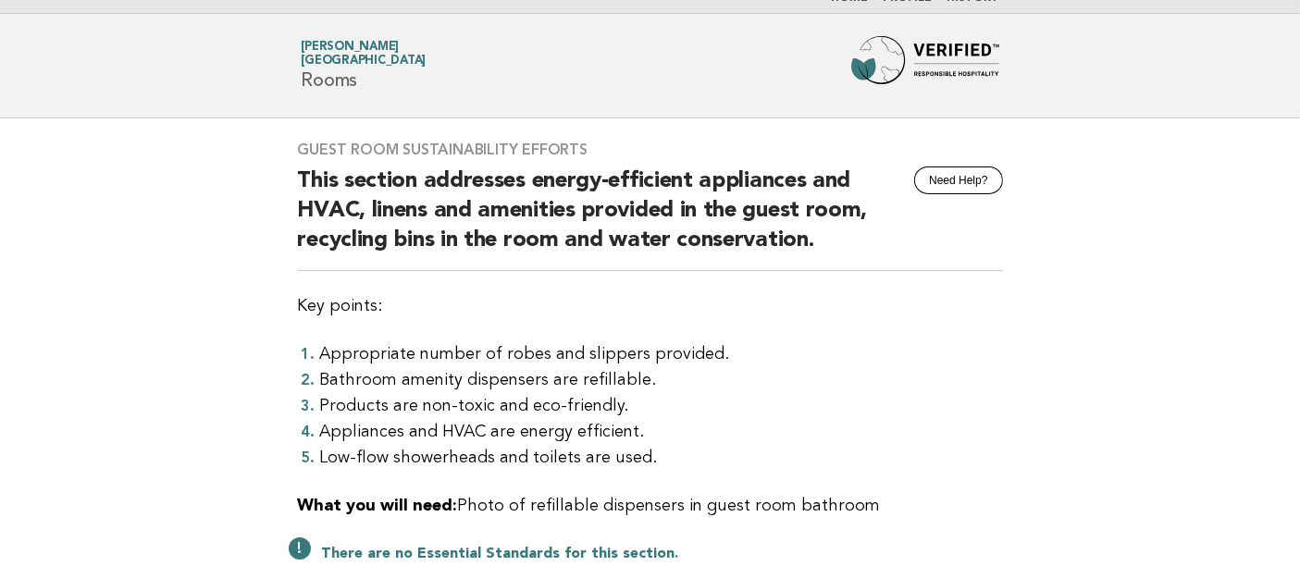
scroll to position [0, 0]
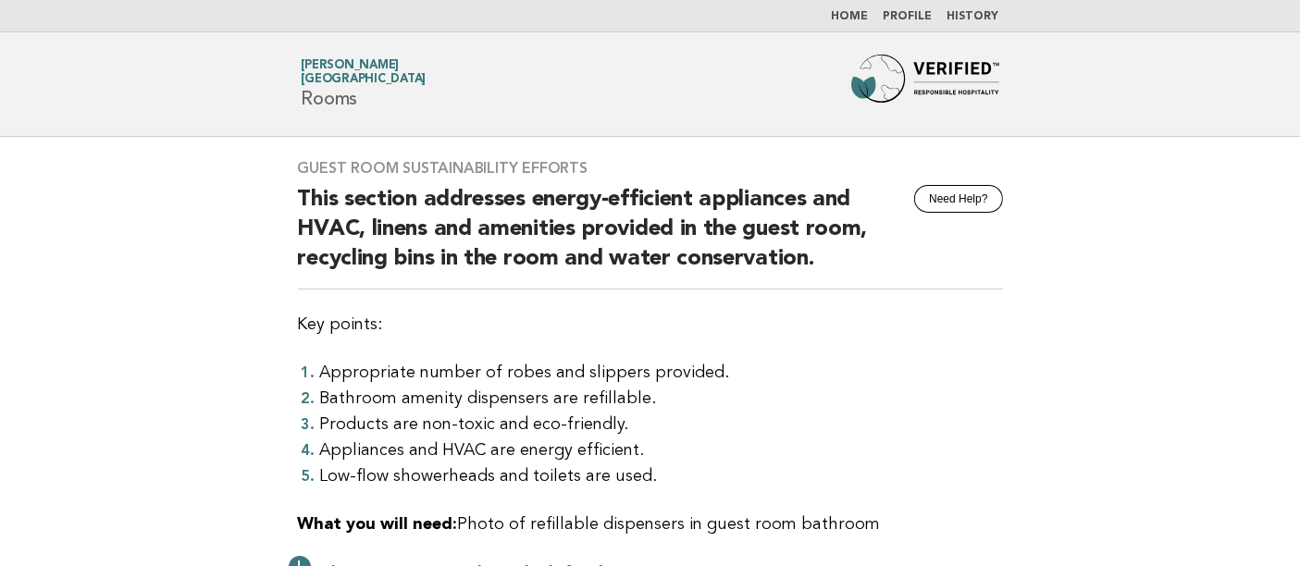
click at [302, 161] on h3 "Guest Room Sustainability Efforts" at bounding box center [650, 168] width 705 height 19
drag, startPoint x: 298, startPoint y: 168, endPoint x: 642, endPoint y: 168, distance: 344.3
click at [642, 168] on h3 "Guest Room Sustainability Efforts" at bounding box center [650, 168] width 705 height 19
copy h3 "Guest Room Sustainability Efforts"
click at [93, 332] on main "Guest Room Sustainability Efforts Need Help? This section addresses energy-effi…" at bounding box center [650, 451] width 1300 height 628
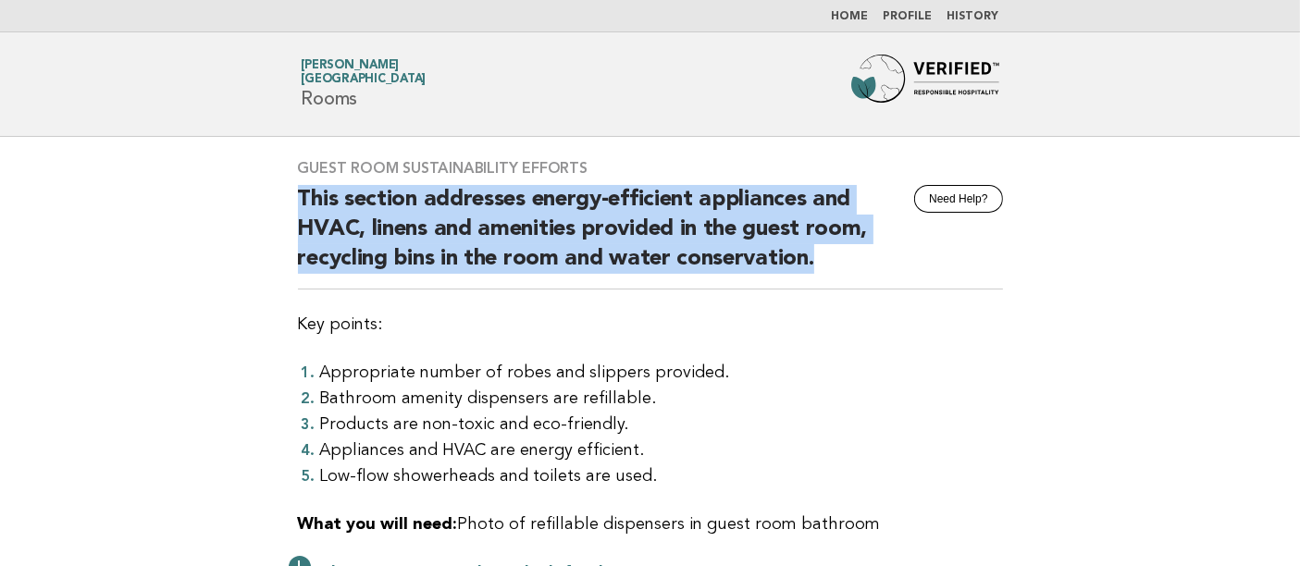
drag, startPoint x: 302, startPoint y: 197, endPoint x: 916, endPoint y: 271, distance: 619.0
click at [916, 271] on h2 "This section addresses energy-efficient appliances and HVAC, linens and ameniti…" at bounding box center [650, 237] width 705 height 105
copy h2 "This section addresses energy-efficient appliances and HVAC, linens and ameniti…"
click at [0, 252] on main "Guest Room Sustainability Efforts Need Help? This section addresses energy-effi…" at bounding box center [650, 451] width 1300 height 628
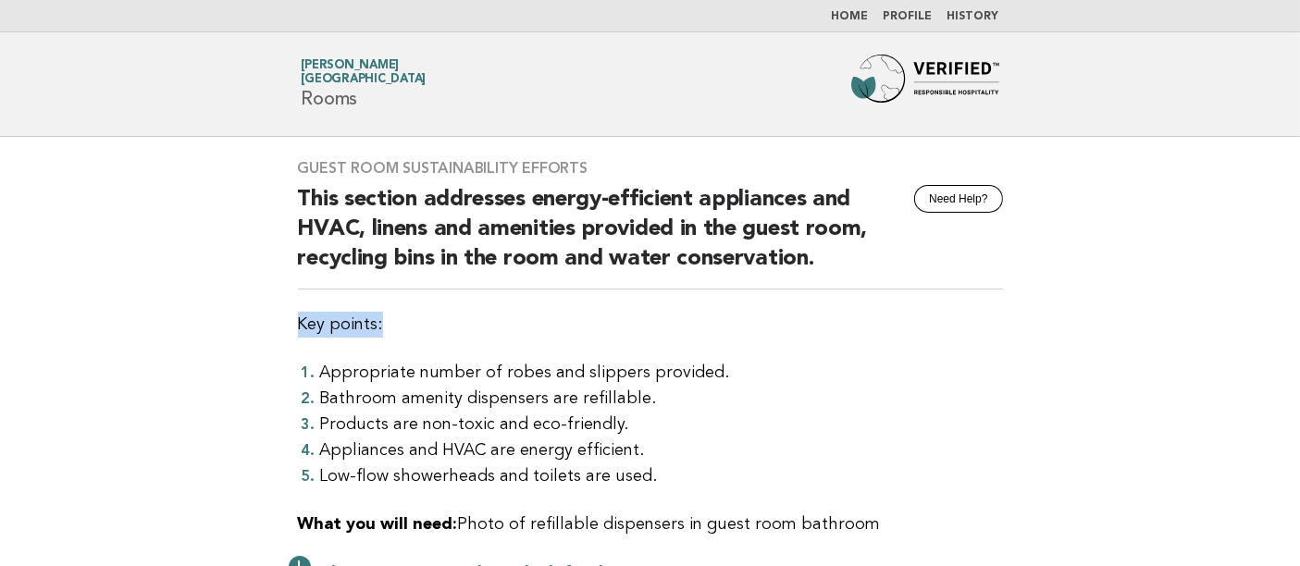
drag, startPoint x: 285, startPoint y: 325, endPoint x: 383, endPoint y: 321, distance: 98.2
click at [383, 321] on div "Guest Room Sustainability Efforts Need Help? This section addresses energy-effi…" at bounding box center [651, 382] width 750 height 490
copy p "Key points:"
click at [91, 371] on main "Guest Room Sustainability Efforts Need Help? This section addresses energy-effi…" at bounding box center [650, 451] width 1300 height 628
click at [320, 367] on li "Appropriate number of robes and slippers provided." at bounding box center [661, 373] width 683 height 26
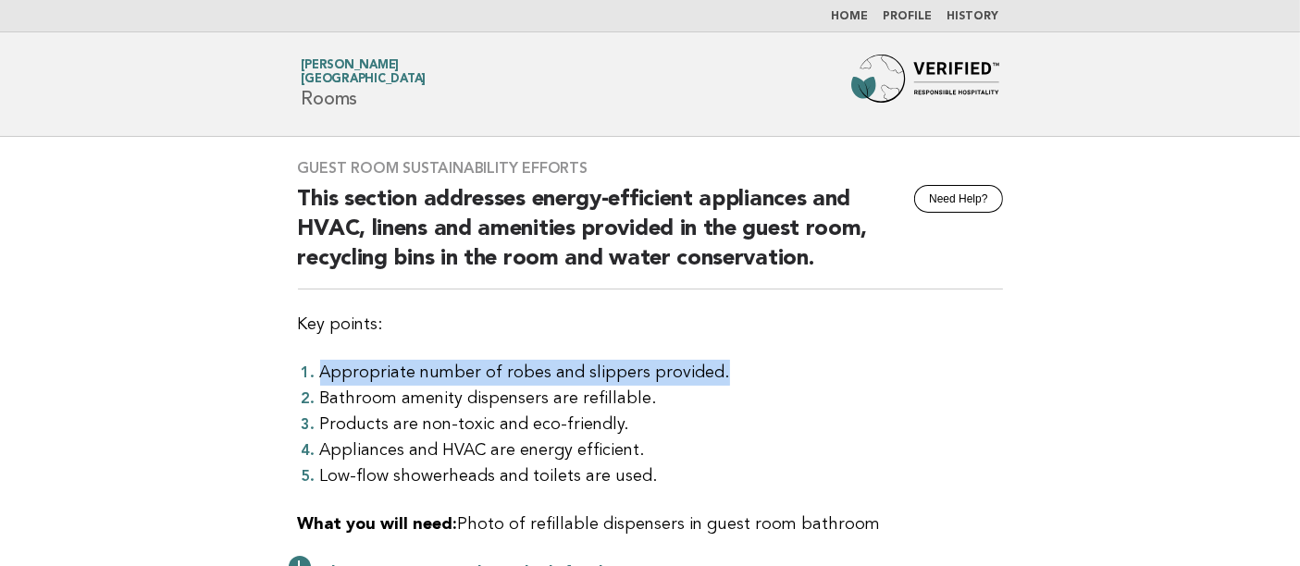
drag, startPoint x: 322, startPoint y: 368, endPoint x: 872, endPoint y: 367, distance: 549.8
click at [872, 367] on li "Appropriate number of robes and slippers provided." at bounding box center [661, 373] width 683 height 26
copy li "Appropriate number of robes and slippers provided."
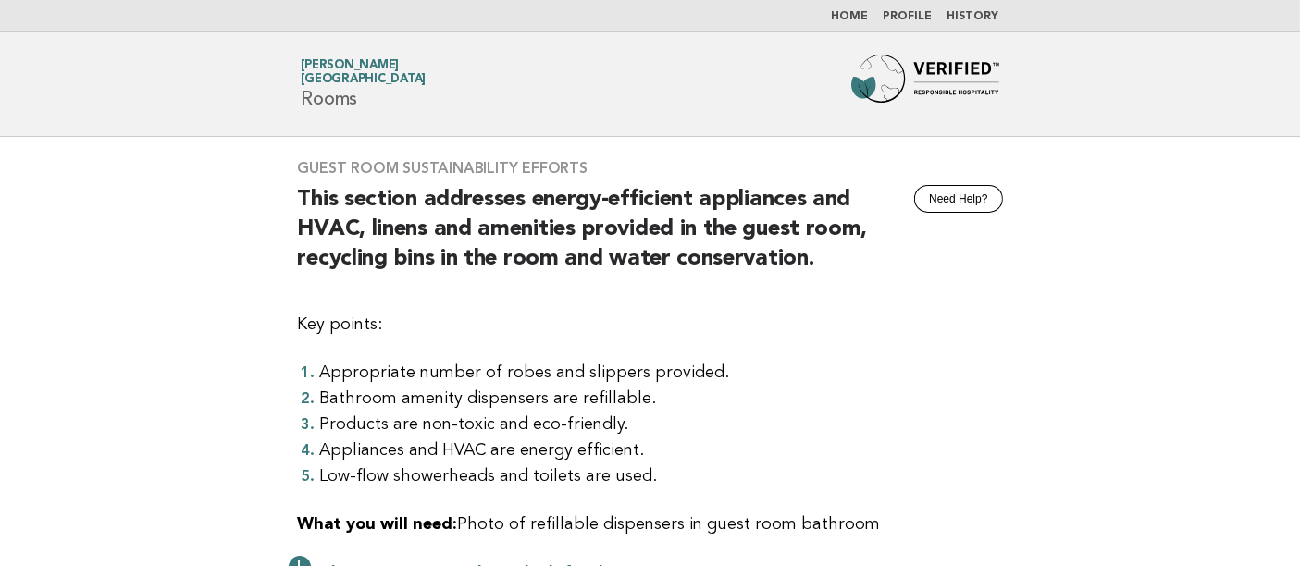
click at [118, 408] on main "Guest Room Sustainability Efforts Need Help? This section addresses energy-effi…" at bounding box center [650, 451] width 1300 height 628
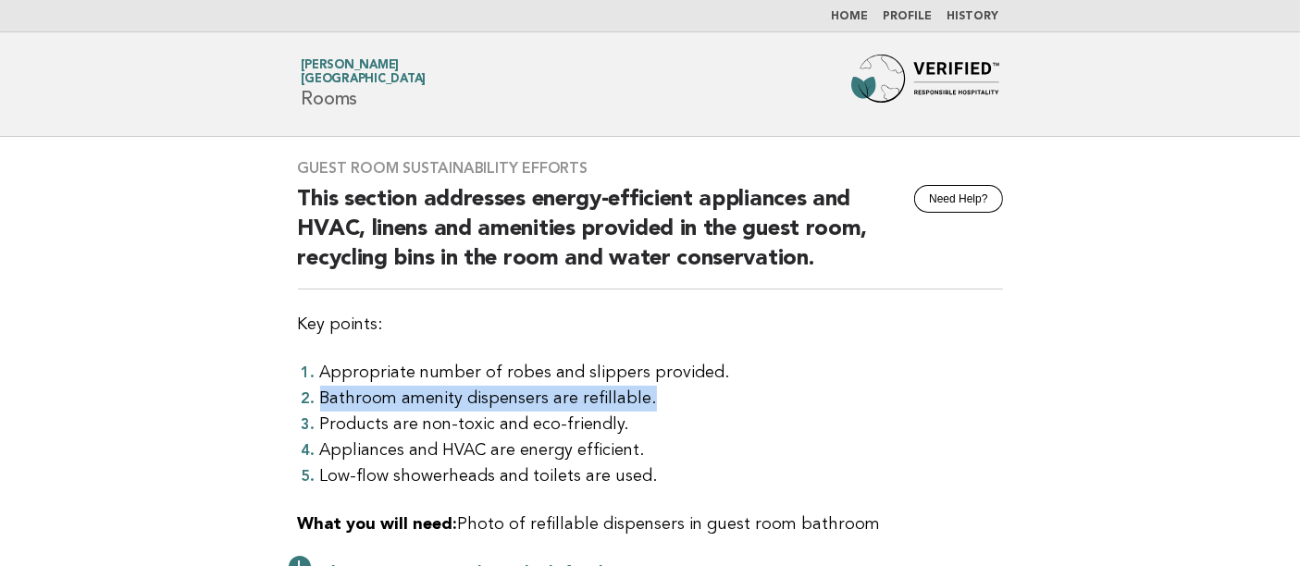
drag, startPoint x: 323, startPoint y: 395, endPoint x: 700, endPoint y: 398, distance: 376.7
click at [700, 398] on li "Bathroom amenity dispensers are refillable." at bounding box center [661, 399] width 683 height 26
copy li "Bathroom amenity dispensers are refillable."
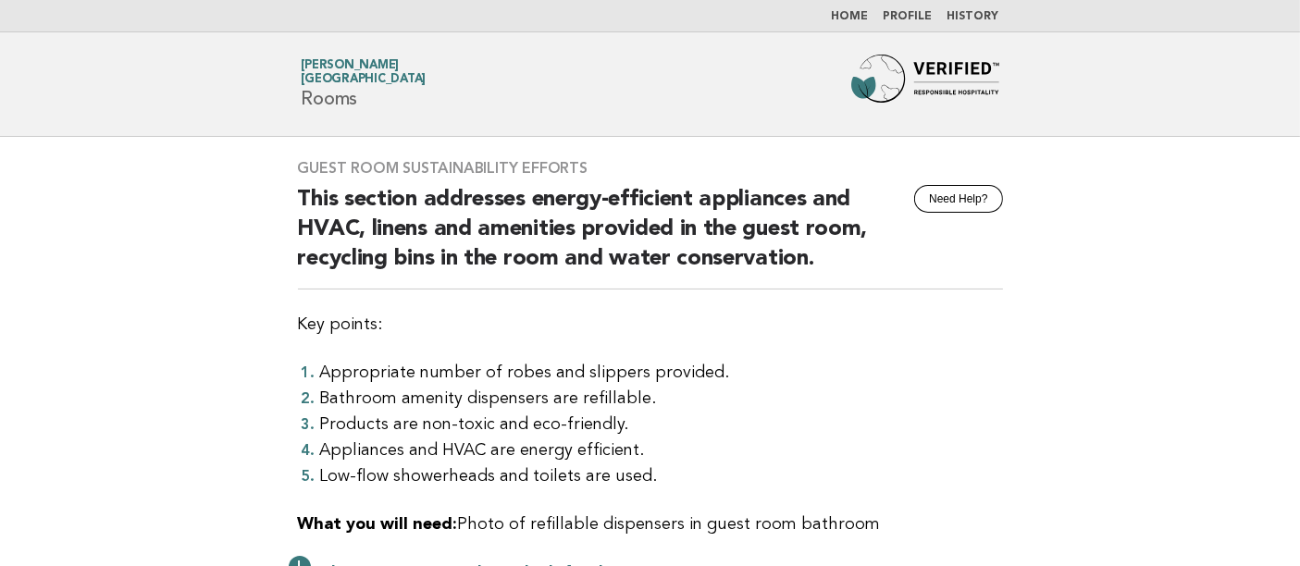
click at [11, 280] on main "Guest Room Sustainability Efforts Need Help? This section addresses energy-effi…" at bounding box center [650, 451] width 1300 height 628
click at [320, 421] on li "Products are non-toxic and eco-friendly." at bounding box center [661, 425] width 683 height 26
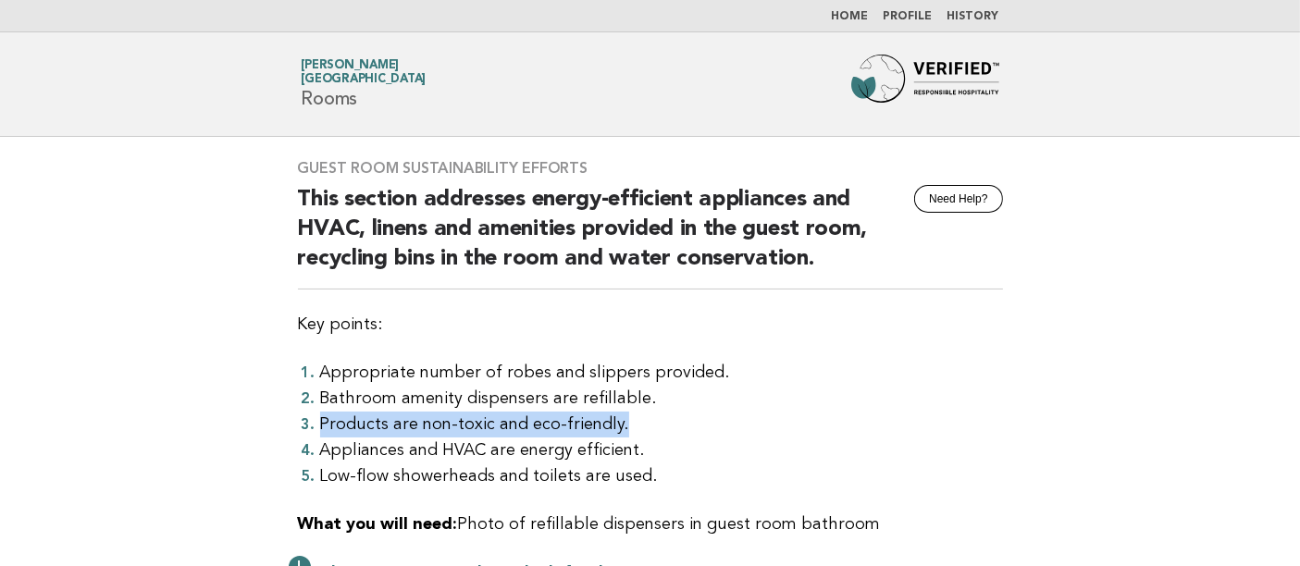
drag, startPoint x: 320, startPoint y: 424, endPoint x: 626, endPoint y: 417, distance: 305.5
click at [626, 417] on li "Products are non-toxic and eco-friendly." at bounding box center [661, 425] width 683 height 26
copy li "Products are non-toxic and eco-friendly."
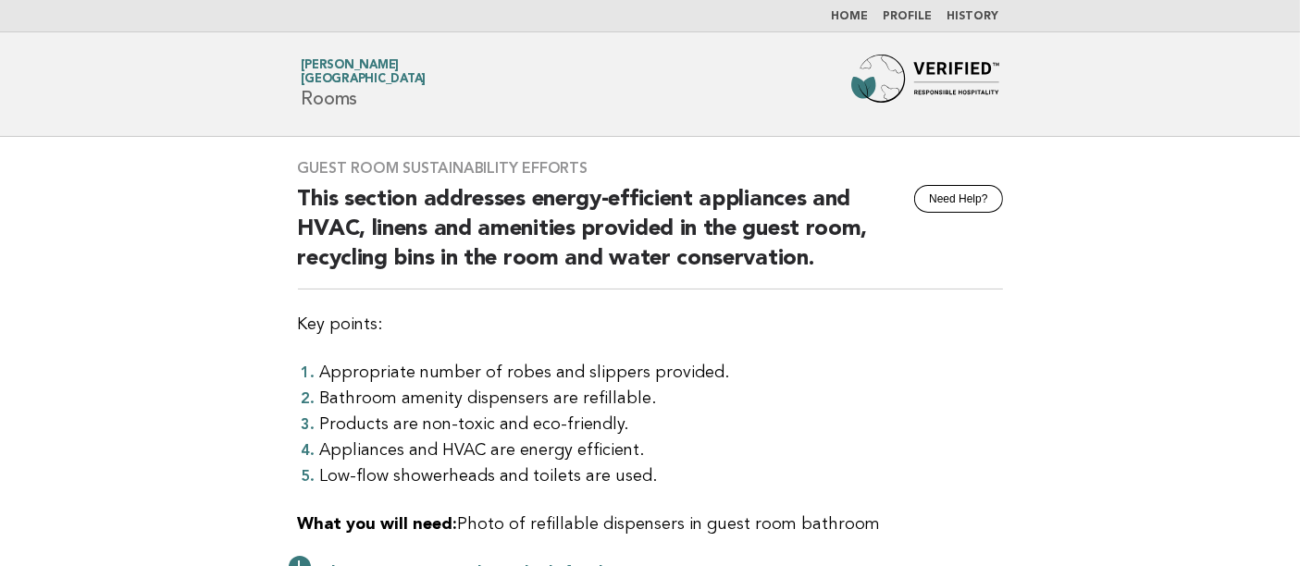
drag, startPoint x: 94, startPoint y: 382, endPoint x: 180, endPoint y: 376, distance: 86.3
click at [94, 382] on main "Guest Room Sustainability Efforts Need Help? This section addresses energy-effi…" at bounding box center [650, 451] width 1300 height 628
click at [320, 448] on li "Appliances and HVAC are energy efficient." at bounding box center [661, 451] width 683 height 26
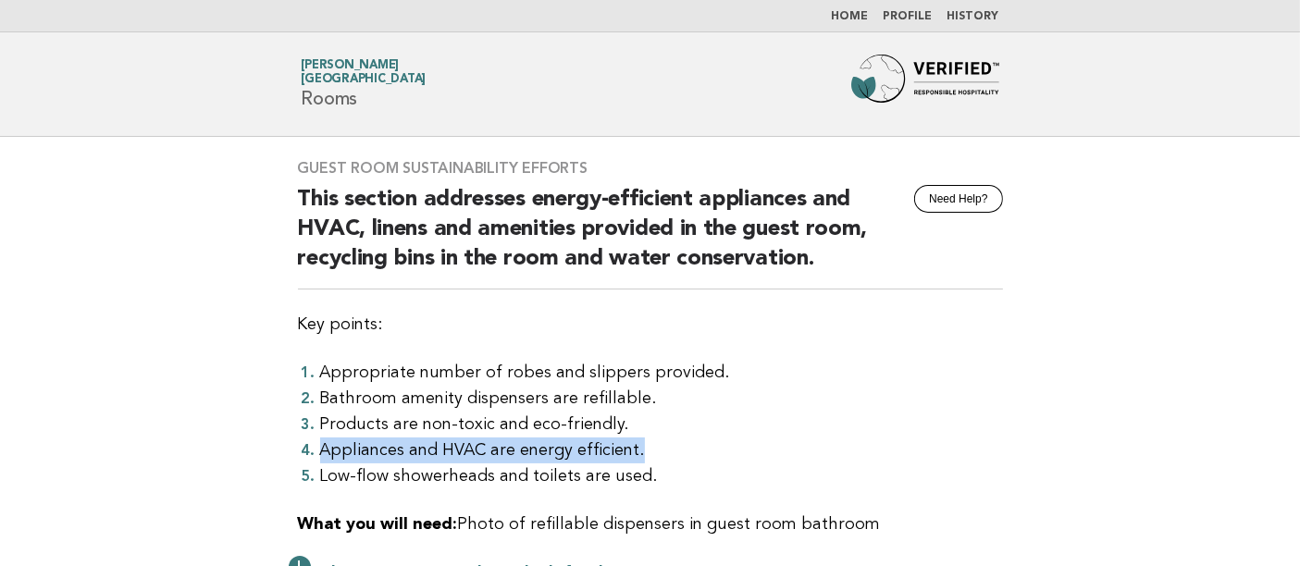
drag, startPoint x: 319, startPoint y: 451, endPoint x: 656, endPoint y: 442, distance: 337.0
click at [656, 442] on li "Appliances and HVAC are energy efficient." at bounding box center [661, 451] width 683 height 26
copy li "Appliances and HVAC are energy efficient."
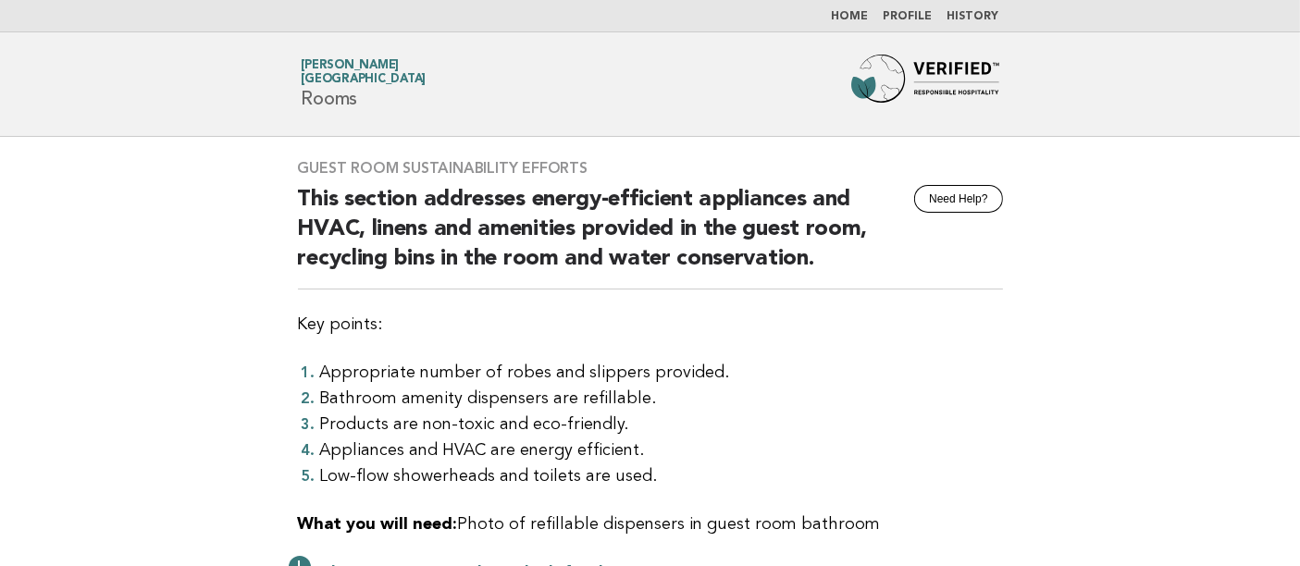
click at [98, 390] on main "Guest Room Sustainability Efforts Need Help? This section addresses energy-effi…" at bounding box center [650, 451] width 1300 height 628
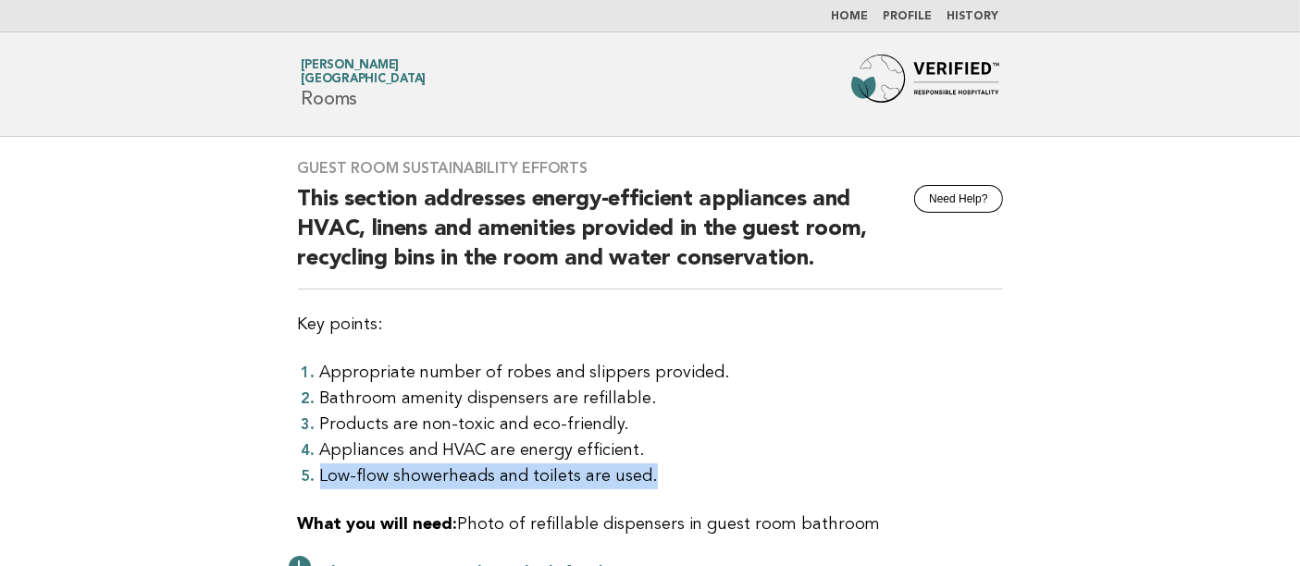
drag, startPoint x: 319, startPoint y: 473, endPoint x: 650, endPoint y: 472, distance: 330.4
click at [650, 472] on li "Low-flow showerheads and toilets are used." at bounding box center [661, 477] width 683 height 26
copy li "Low-flow showerheads and toilets are used."
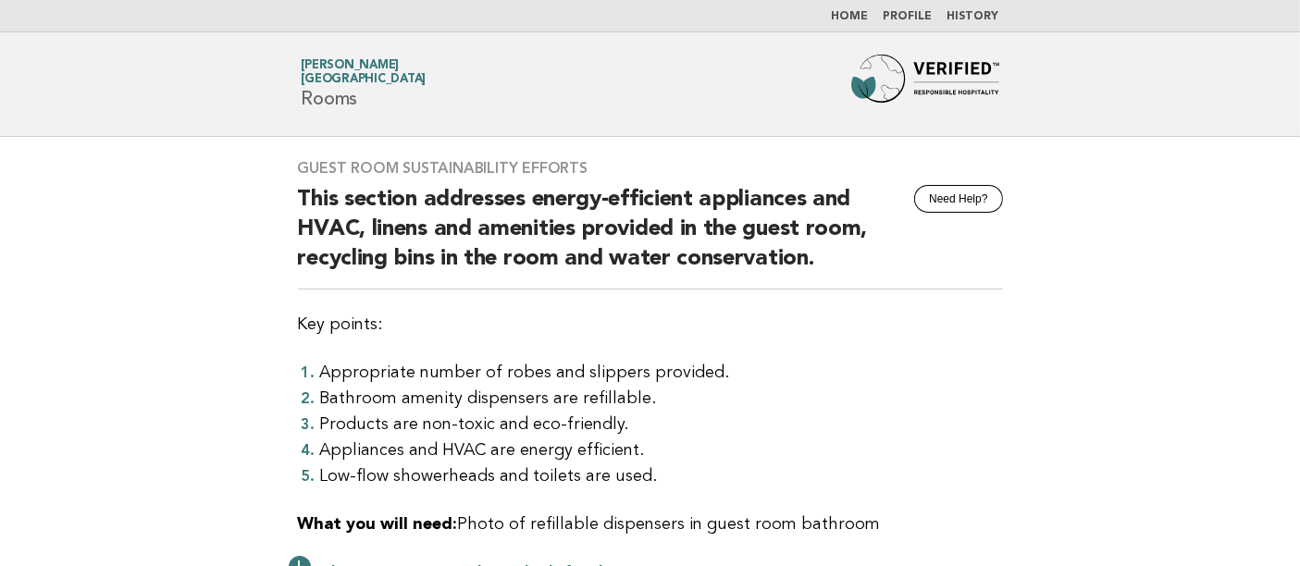
click at [15, 358] on main "Guest Room Sustainability Efforts Need Help? This section addresses energy-effi…" at bounding box center [650, 451] width 1300 height 628
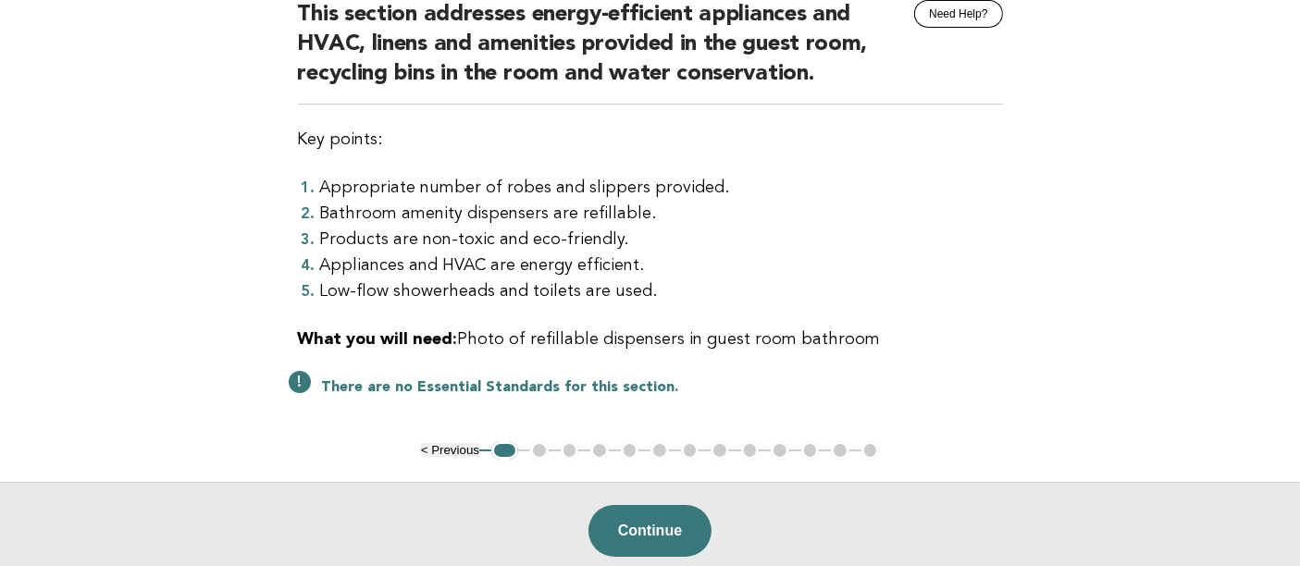
scroll to position [205, 0]
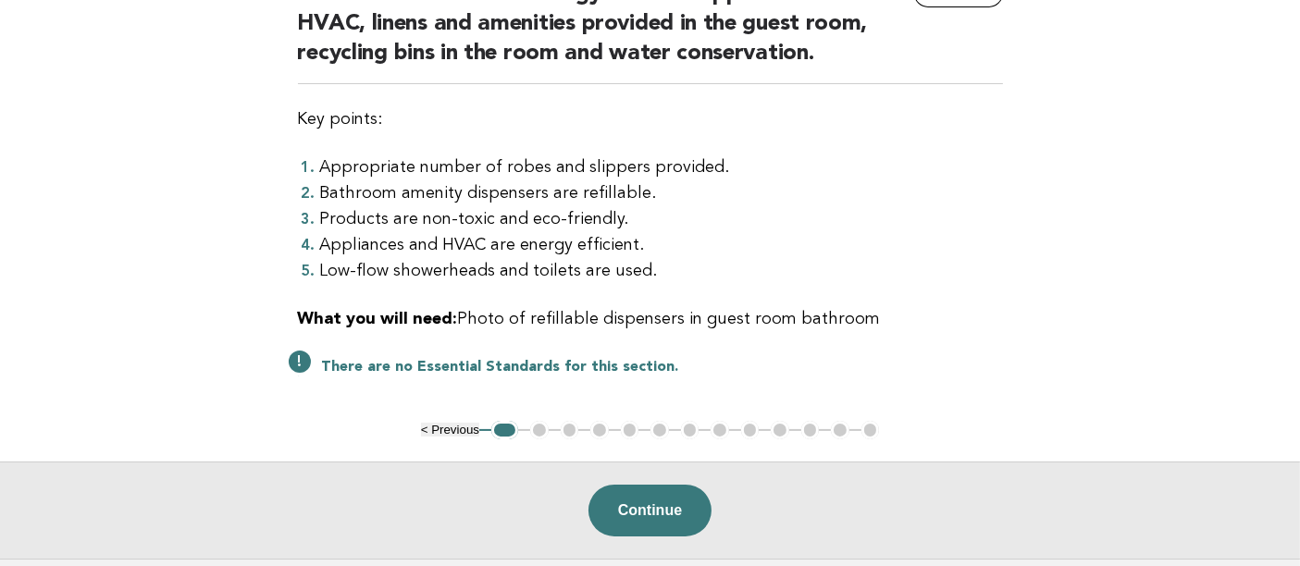
drag, startPoint x: 293, startPoint y: 320, endPoint x: 923, endPoint y: 317, distance: 629.4
click at [923, 317] on div "Guest Room Sustainability Efforts Need Help? This section addresses energy-effi…" at bounding box center [651, 177] width 750 height 490
copy p "What you will need: Photo of refillable dispensers in guest room bathroom"
drag, startPoint x: 57, startPoint y: 396, endPoint x: 81, endPoint y: 375, distance: 32.1
click at [57, 396] on main "Guest Room Sustainability Efforts Need Help? This section addresses energy-effi…" at bounding box center [650, 246] width 1300 height 628
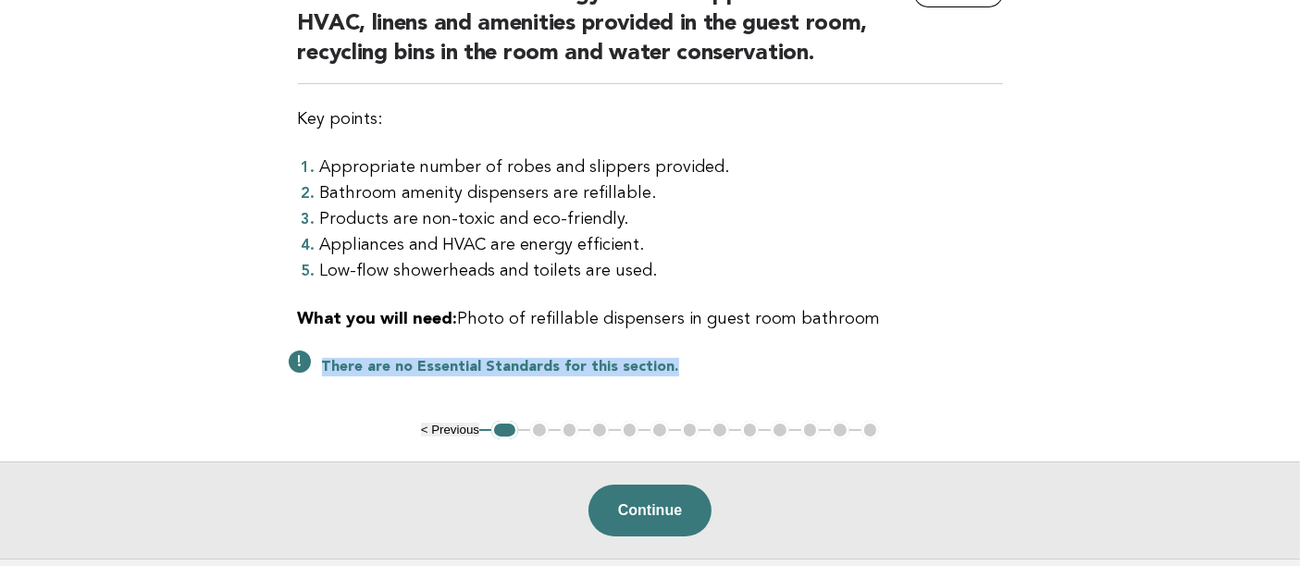
drag, startPoint x: 322, startPoint y: 367, endPoint x: 779, endPoint y: 367, distance: 457.2
click at [779, 367] on p "There are no Essential Standards for this section." at bounding box center [662, 367] width 681 height 19
copy strong "There are no Essential Standards for this section."
click at [79, 381] on main "Guest Room Sustainability Efforts Need Help? This section addresses energy-effi…" at bounding box center [650, 246] width 1300 height 628
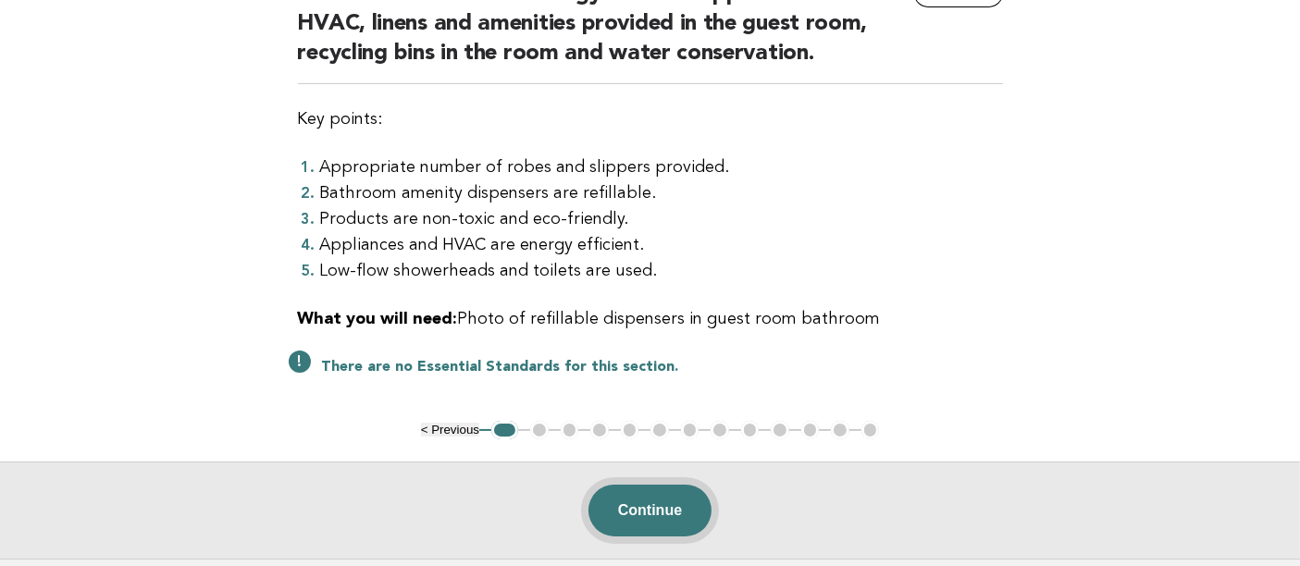
click at [636, 491] on button "Continue" at bounding box center [650, 511] width 123 height 52
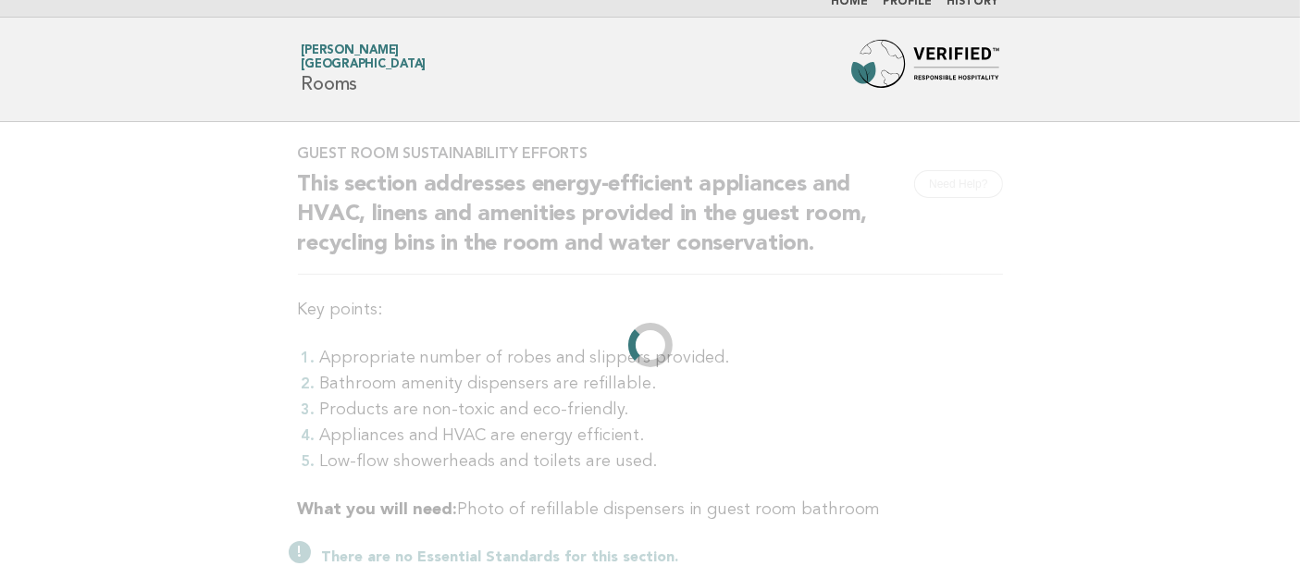
scroll to position [0, 0]
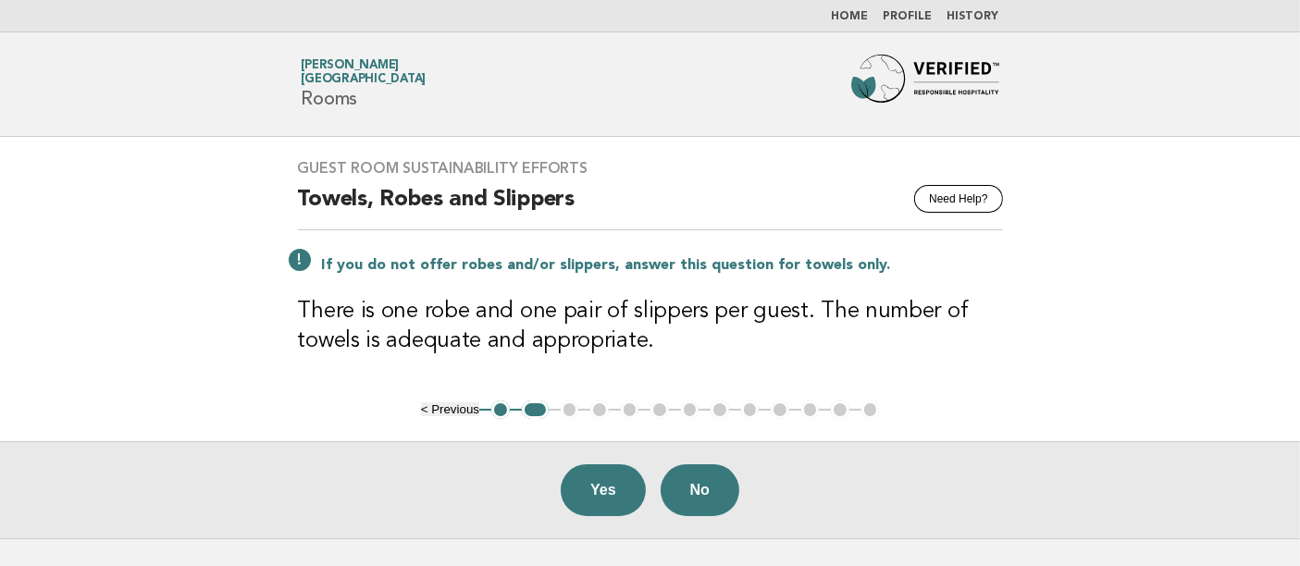
click at [32, 225] on main "Guest Room Sustainability Efforts Need Help? Towels, Robes and Slippers If you …" at bounding box center [650, 338] width 1300 height 402
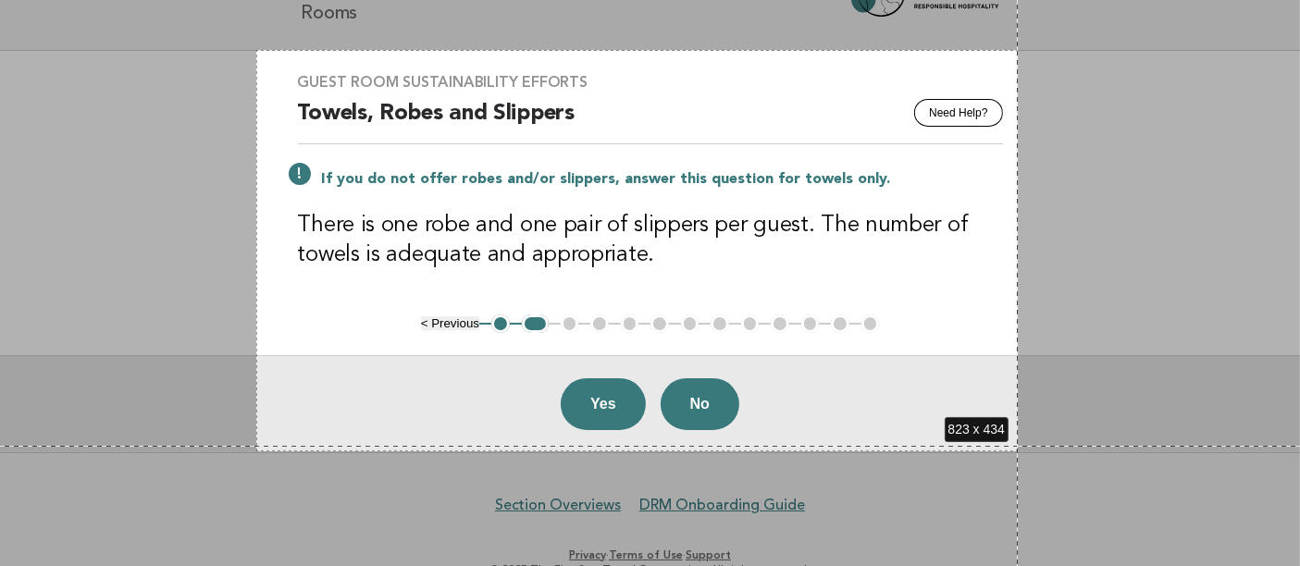
scroll to position [90, 0]
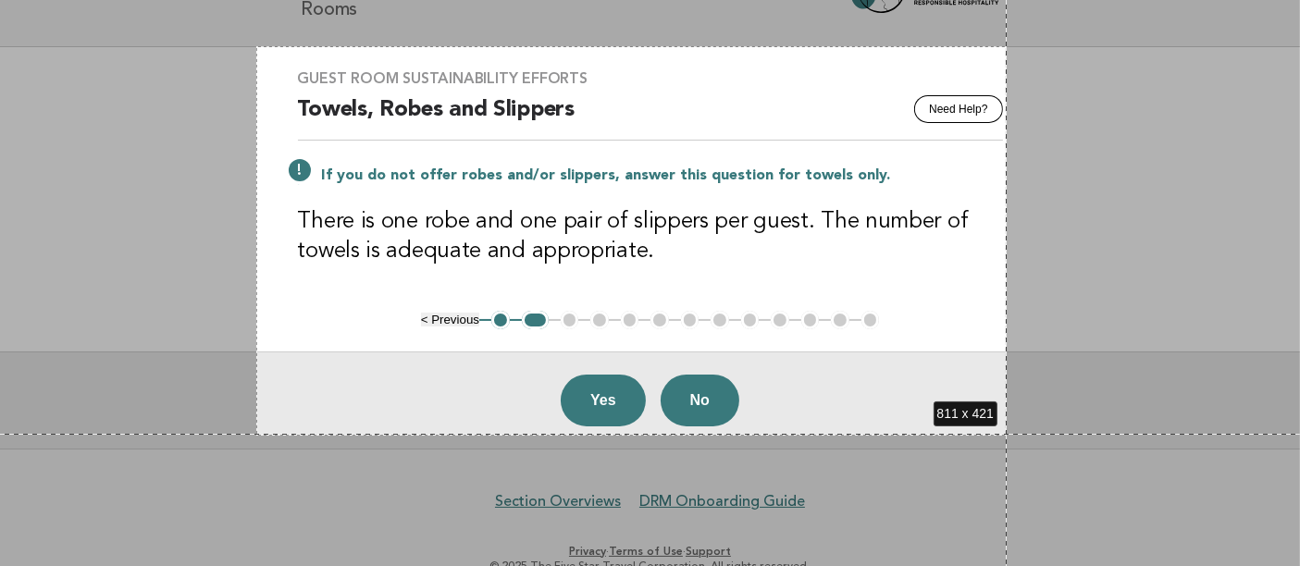
drag, startPoint x: 257, startPoint y: 136, endPoint x: 1007, endPoint y: 434, distance: 806.8
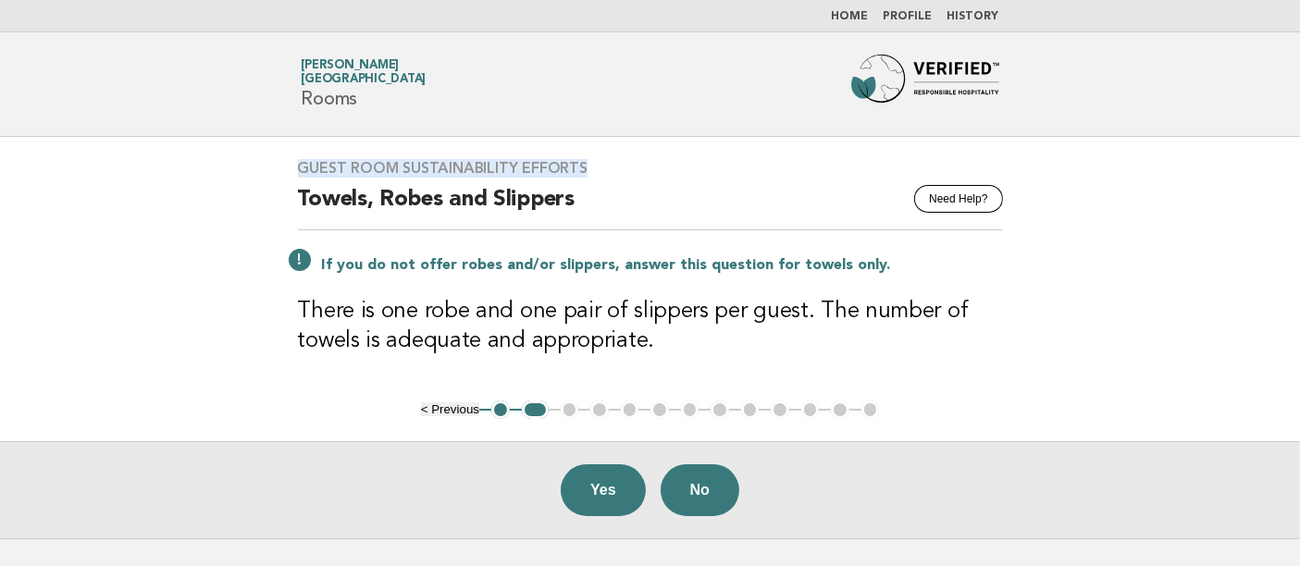
drag, startPoint x: 300, startPoint y: 169, endPoint x: 714, endPoint y: 167, distance: 413.7
click at [714, 167] on h3 "Guest Room Sustainability Efforts" at bounding box center [650, 168] width 705 height 19
drag, startPoint x: 77, startPoint y: 376, endPoint x: 127, endPoint y: 359, distance: 52.7
click at [77, 375] on main "Guest Room Sustainability Efforts Need Help? Towels, Robes and Slippers If you …" at bounding box center [650, 338] width 1300 height 402
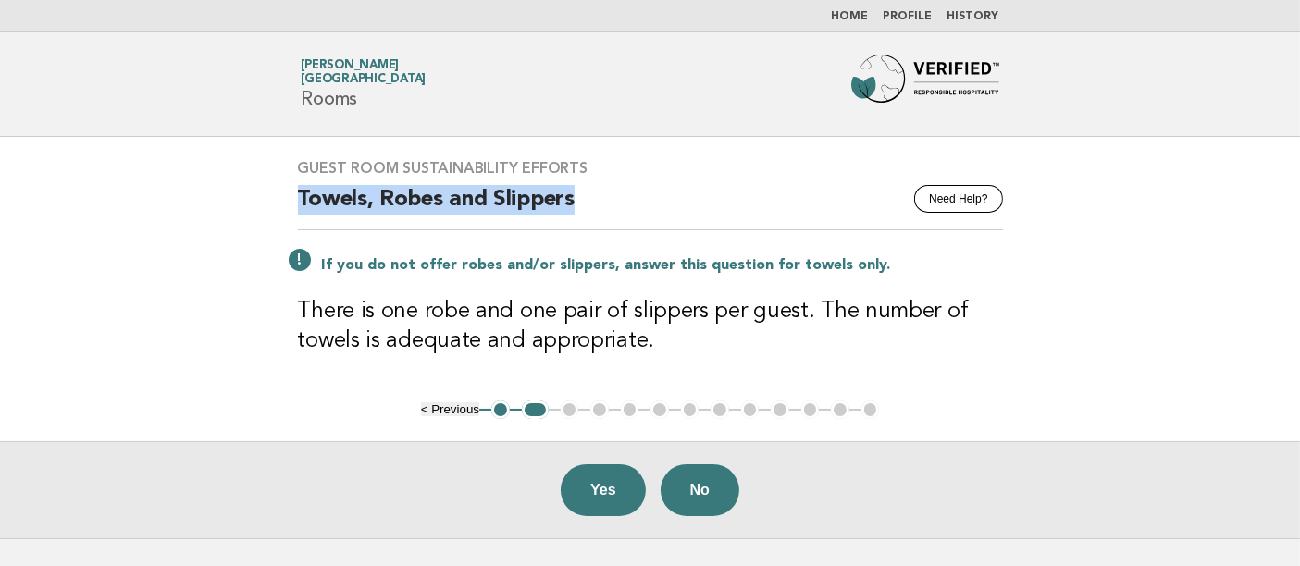
drag, startPoint x: 293, startPoint y: 201, endPoint x: 664, endPoint y: 215, distance: 370.5
click at [664, 215] on div "Guest Room Sustainability Efforts Need Help? Towels, Robes and Slippers If you …" at bounding box center [651, 269] width 750 height 264
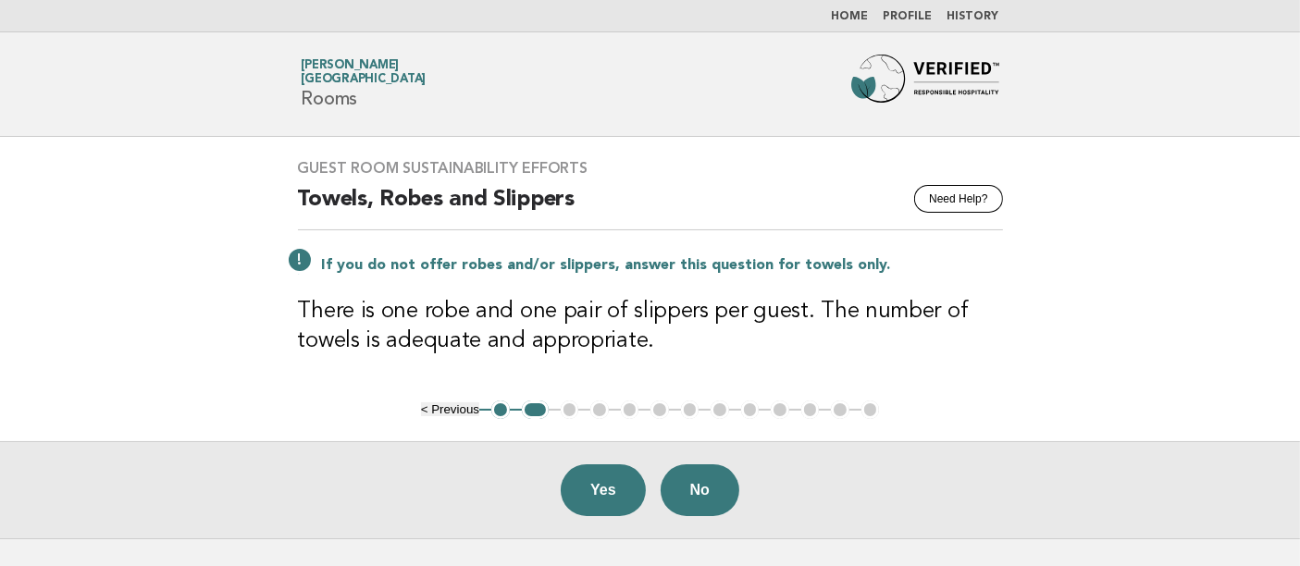
click at [94, 313] on main "Guest Room Sustainability Efforts Need Help? Towels, Robes and Slippers If you …" at bounding box center [650, 338] width 1300 height 402
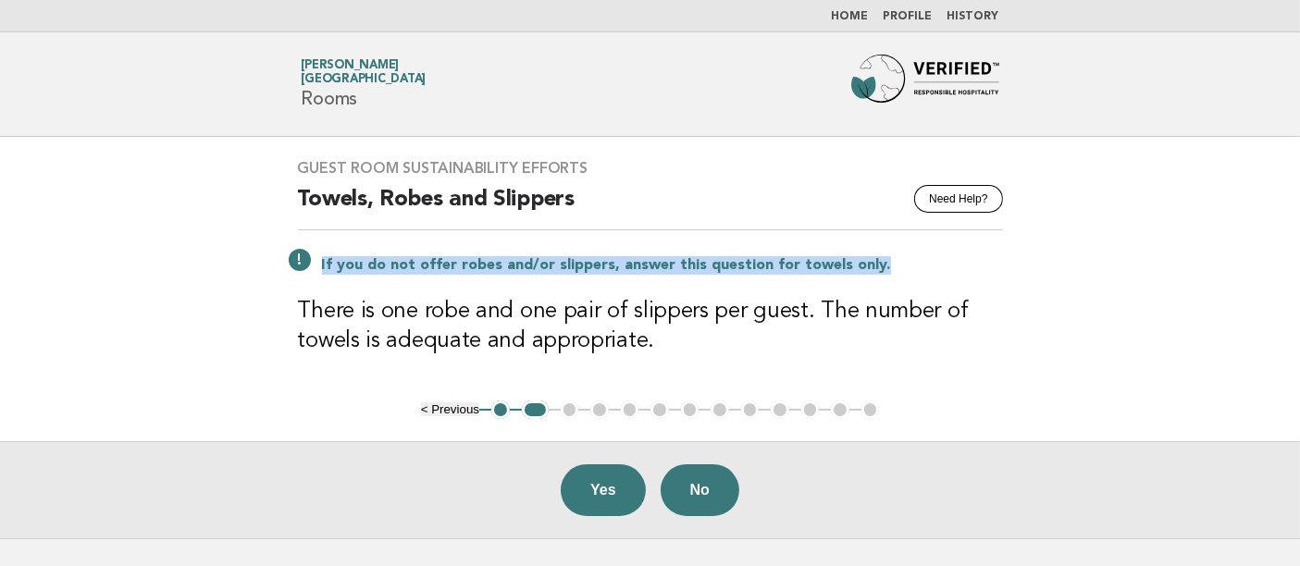
drag, startPoint x: 320, startPoint y: 264, endPoint x: 886, endPoint y: 269, distance: 565.6
click at [886, 269] on p "If you do not offer robes and/or slippers, answer this question for towels only." at bounding box center [662, 265] width 681 height 19
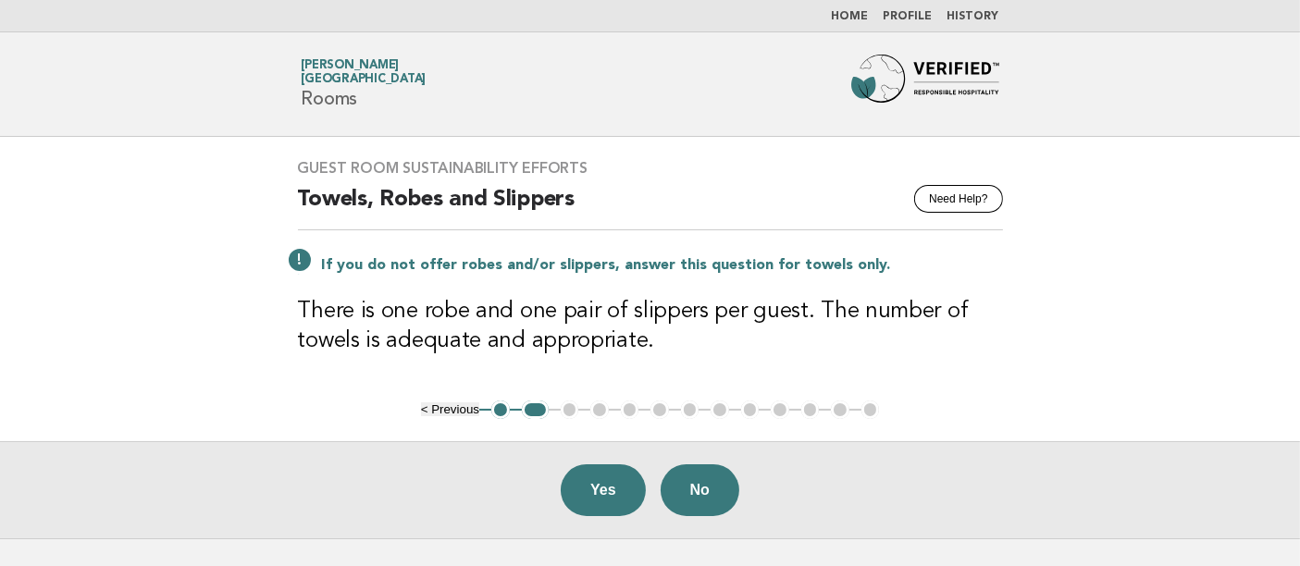
drag, startPoint x: 54, startPoint y: 350, endPoint x: 106, endPoint y: 350, distance: 51.8
click at [53, 350] on main "Guest Room Sustainability Efforts Need Help? Towels, Robes and Slippers If you …" at bounding box center [650, 338] width 1300 height 402
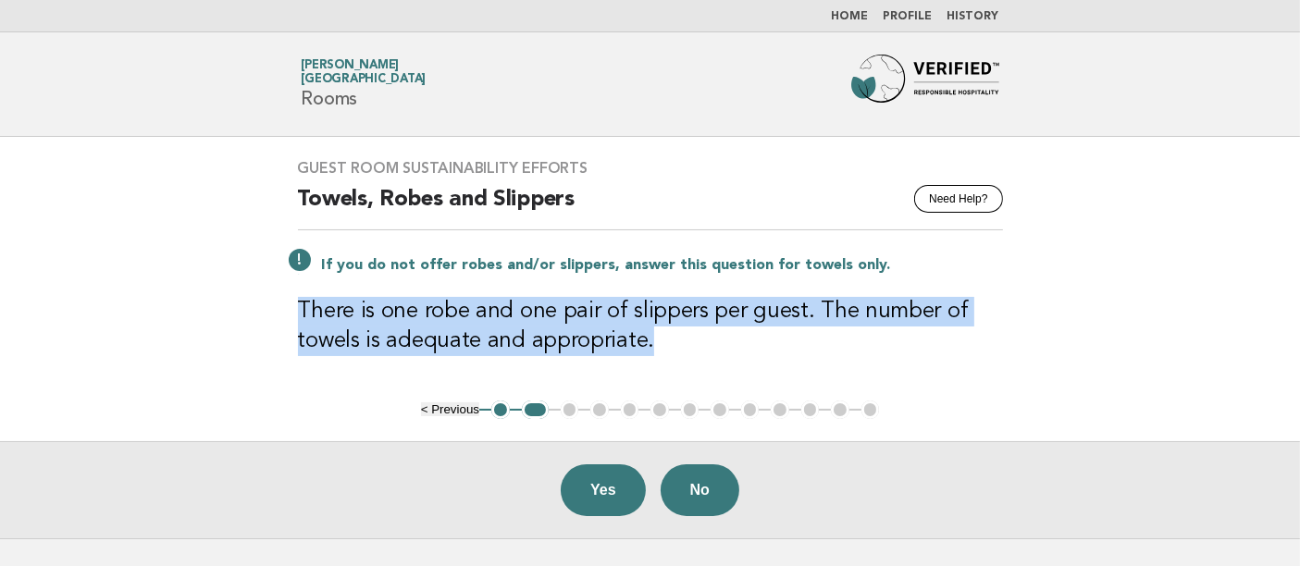
drag, startPoint x: 298, startPoint y: 308, endPoint x: 647, endPoint y: 342, distance: 350.5
click at [647, 342] on h3 "There is one robe and one pair of slippers per guest. The number of towels is a…" at bounding box center [650, 326] width 705 height 59
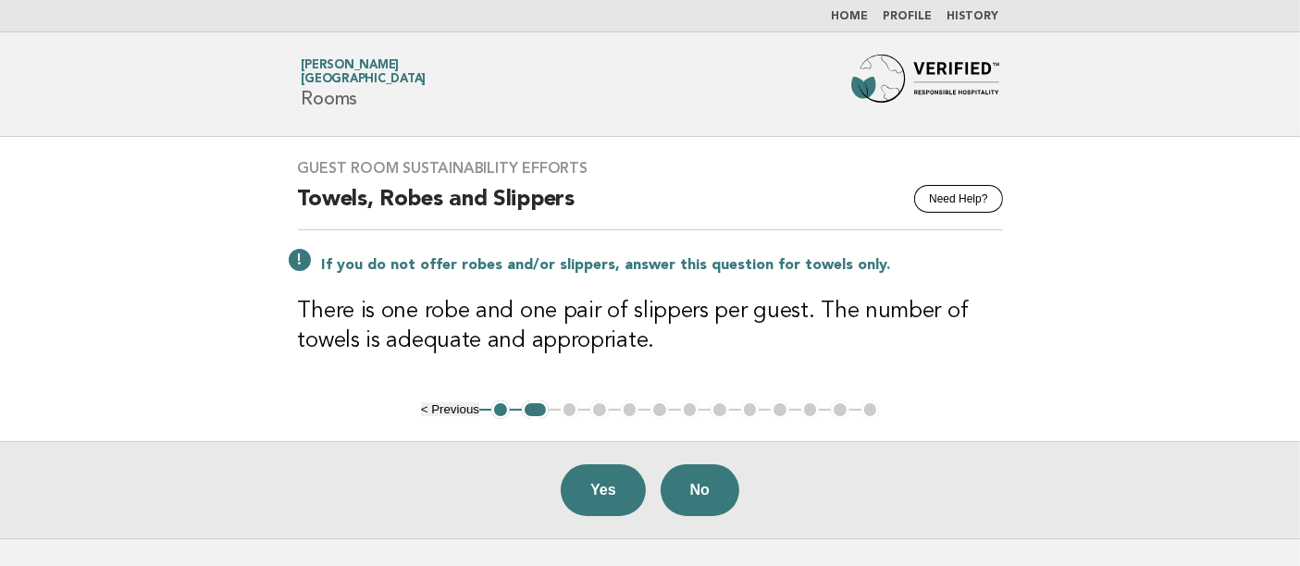
click at [47, 318] on main "Guest Room Sustainability Efforts Need Help? Towels, Robes and Slippers If you …" at bounding box center [650, 338] width 1300 height 402
click at [113, 317] on main "Guest Room Sustainability Efforts Need Help? Towels, Robes and Slippers If you …" at bounding box center [650, 338] width 1300 height 402
click at [20, 242] on main "Guest Room Sustainability Efforts Need Help? Towels, Robes and Slippers If you …" at bounding box center [650, 338] width 1300 height 402
click at [605, 483] on button "Yes" at bounding box center [603, 491] width 85 height 52
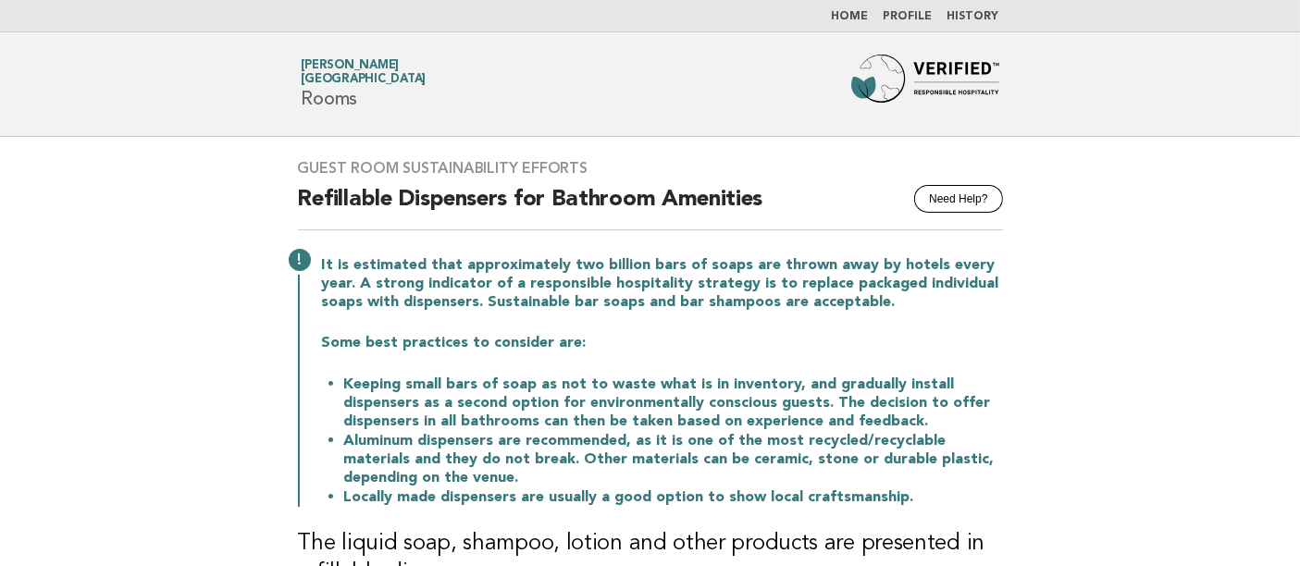
click at [40, 252] on main "Guest Room Sustainability Efforts Need Help? Refillable Dispensers for Bathroom…" at bounding box center [650, 467] width 1300 height 660
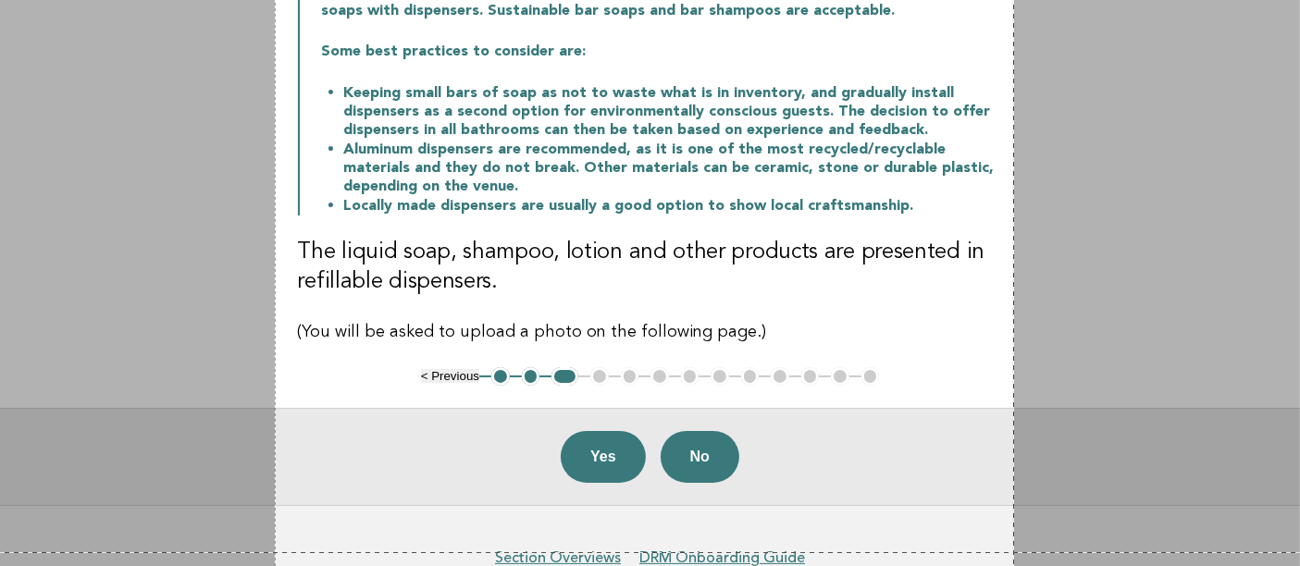
scroll to position [392, 0]
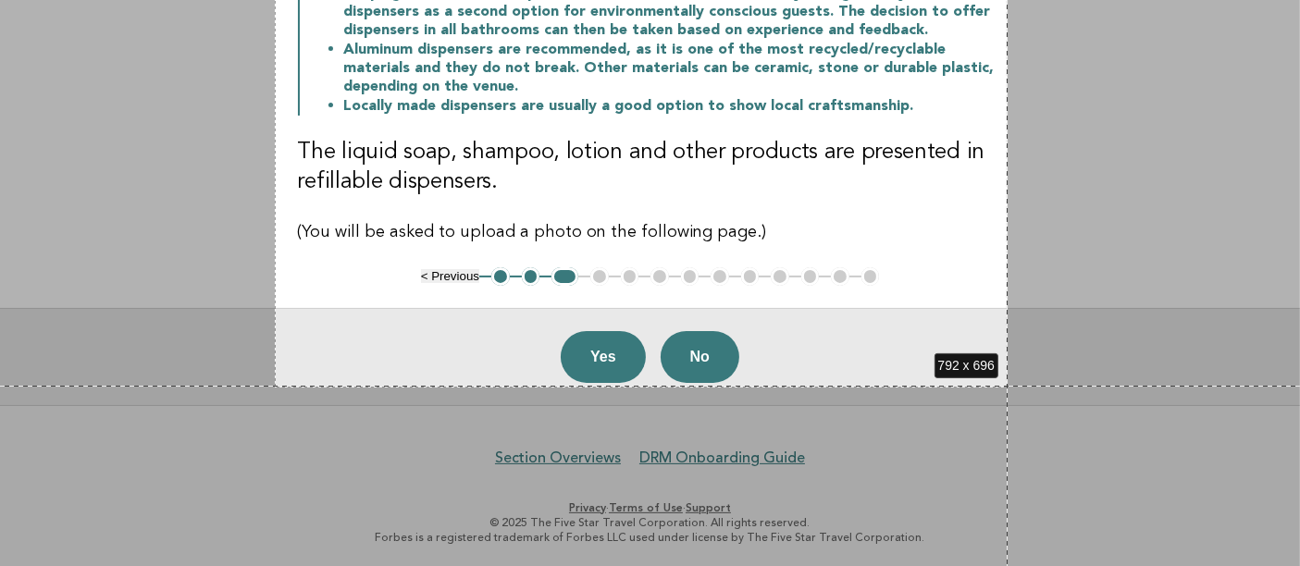
drag, startPoint x: 276, startPoint y: 135, endPoint x: 1008, endPoint y: 386, distance: 773.9
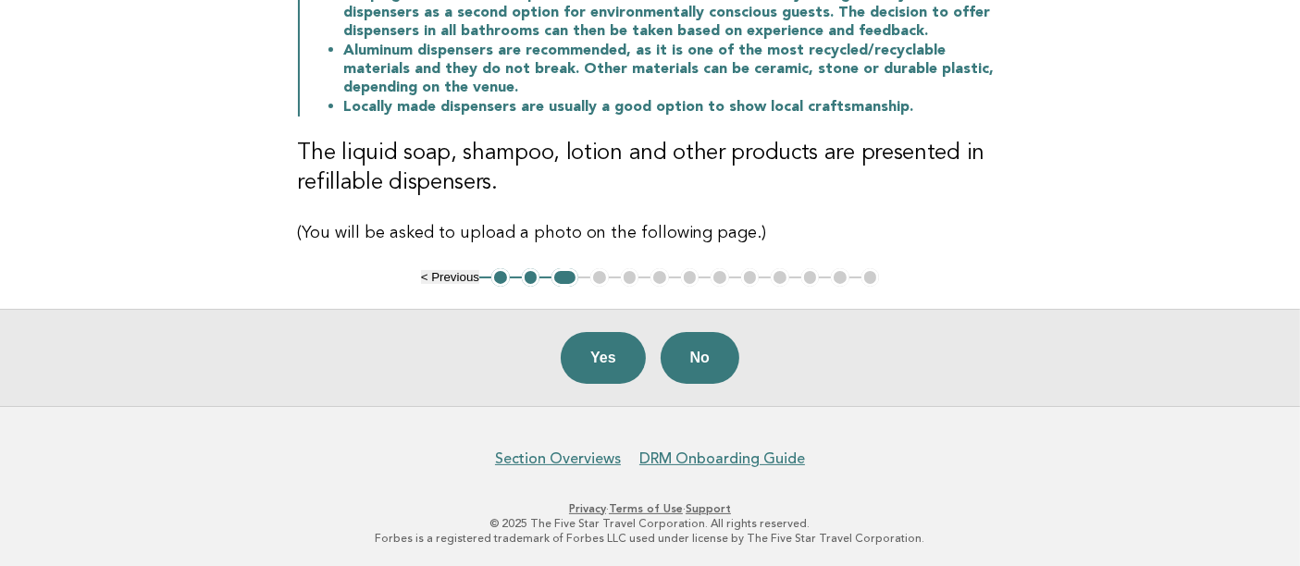
scroll to position [0, 0]
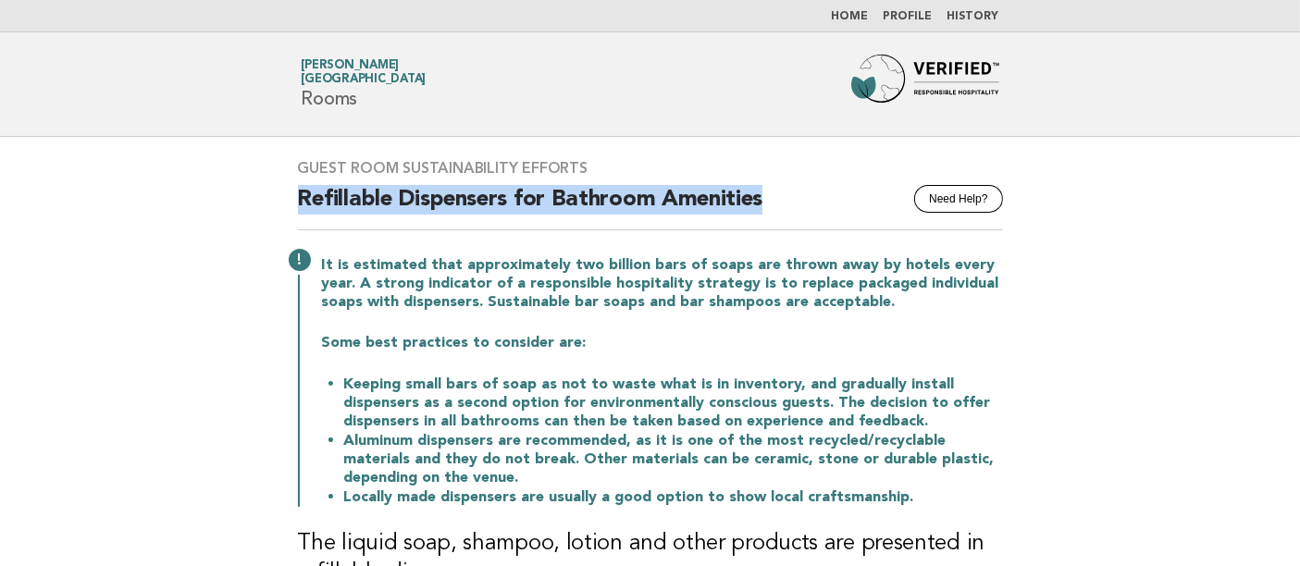
drag, startPoint x: 298, startPoint y: 192, endPoint x: 761, endPoint y: 221, distance: 463.7
click at [761, 221] on h2 "Refillable Dispensers for Bathroom Amenities" at bounding box center [650, 207] width 705 height 45
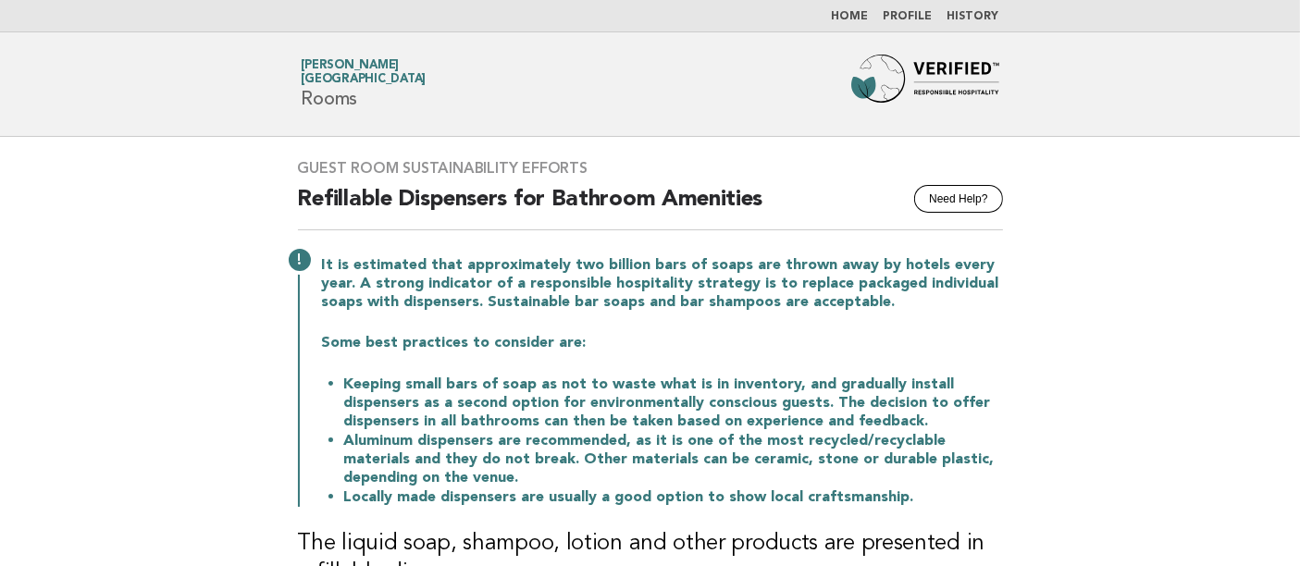
drag, startPoint x: 64, startPoint y: 406, endPoint x: 66, endPoint y: 382, distance: 24.1
click at [64, 406] on main "Guest Room Sustainability Efforts Need Help? Refillable Dispensers for Bathroom…" at bounding box center [650, 467] width 1300 height 660
click at [93, 297] on main "Guest Room Sustainability Efforts Need Help? Refillable Dispensers for Bathroom…" at bounding box center [650, 467] width 1300 height 660
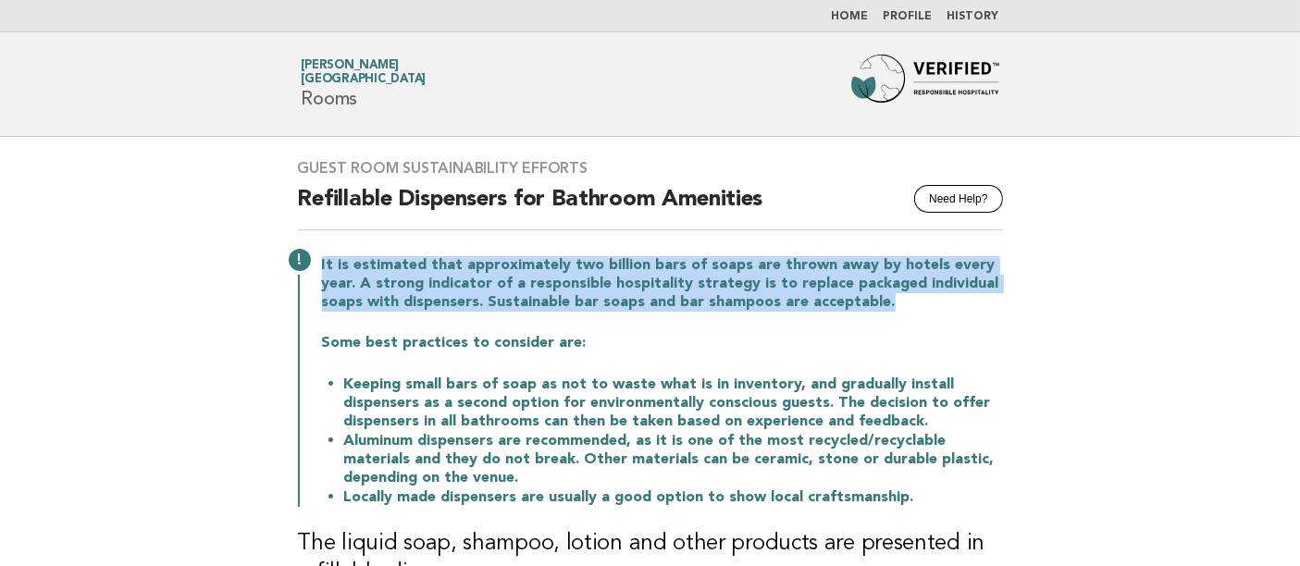
drag, startPoint x: 320, startPoint y: 267, endPoint x: 976, endPoint y: 300, distance: 656.2
click at [976, 300] on p "It is estimated that approximately two billion bars of soaps are thrown away by…" at bounding box center [662, 284] width 681 height 56
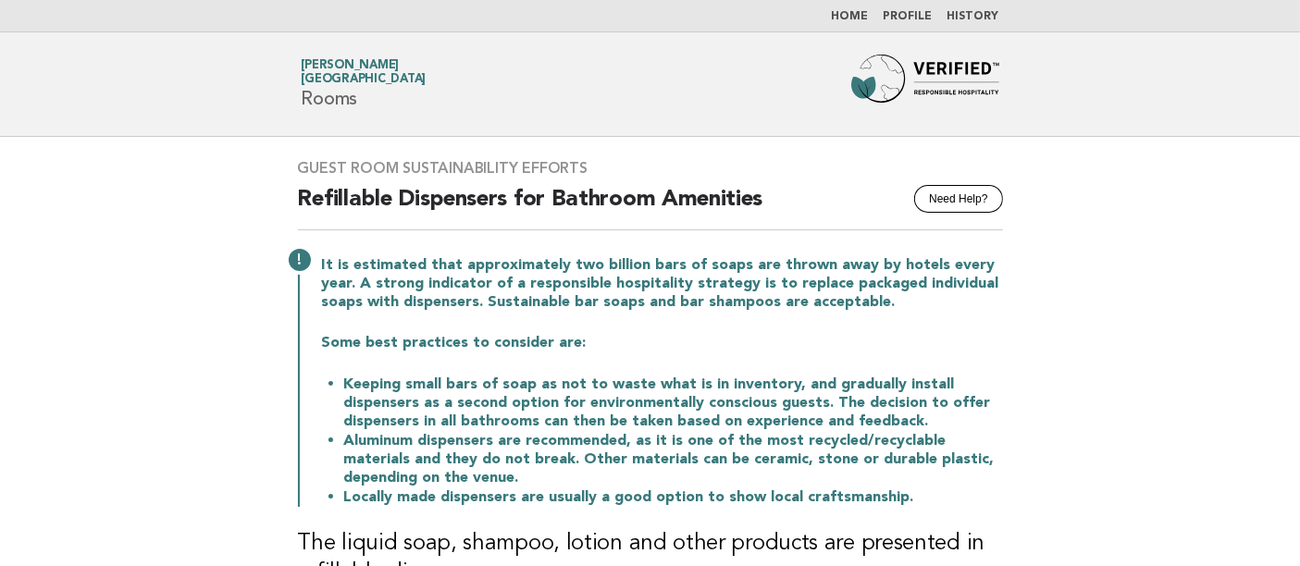
click at [39, 393] on main "Guest Room Sustainability Efforts Need Help? Refillable Dispensers for Bathroom…" at bounding box center [650, 467] width 1300 height 660
drag, startPoint x: 317, startPoint y: 340, endPoint x: 643, endPoint y: 342, distance: 326.7
click at [643, 342] on div "It is estimated that approximately two billion bars of soaps are thrown away by…" at bounding box center [650, 380] width 705 height 255
click at [84, 374] on main "Guest Room Sustainability Efforts Need Help? Refillable Dispensers for Bathroom…" at bounding box center [650, 467] width 1300 height 660
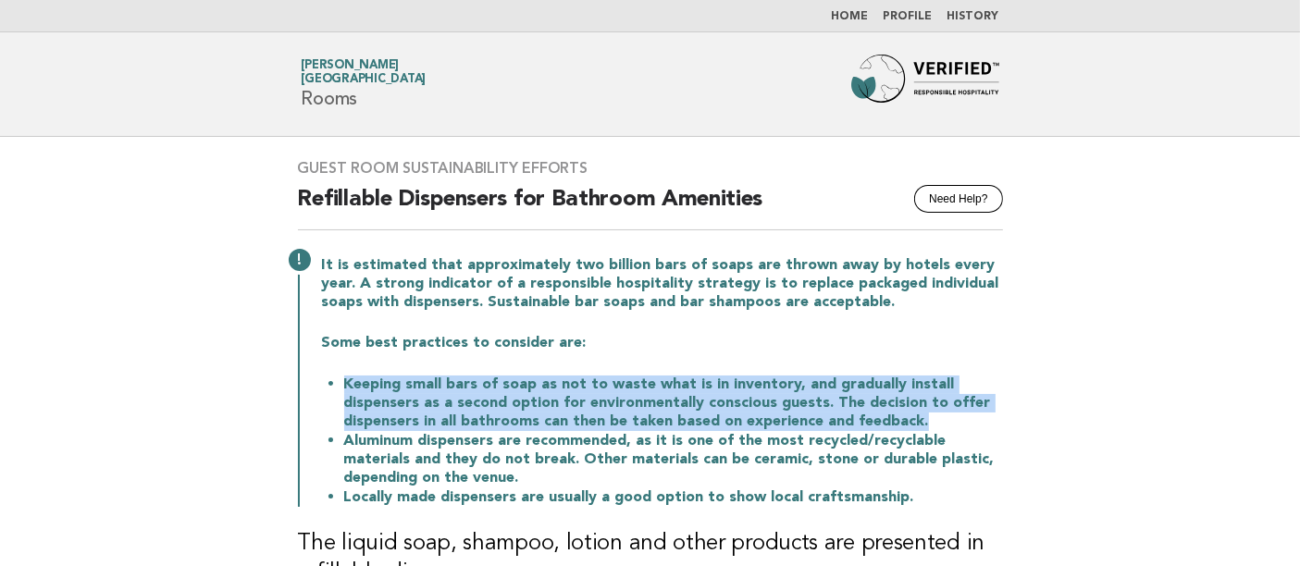
drag, startPoint x: 341, startPoint y: 387, endPoint x: 992, endPoint y: 416, distance: 652.2
click at [992, 416] on ul "Keeping small bars of soap as not to waste what is in inventory, and gradually …" at bounding box center [662, 441] width 681 height 132
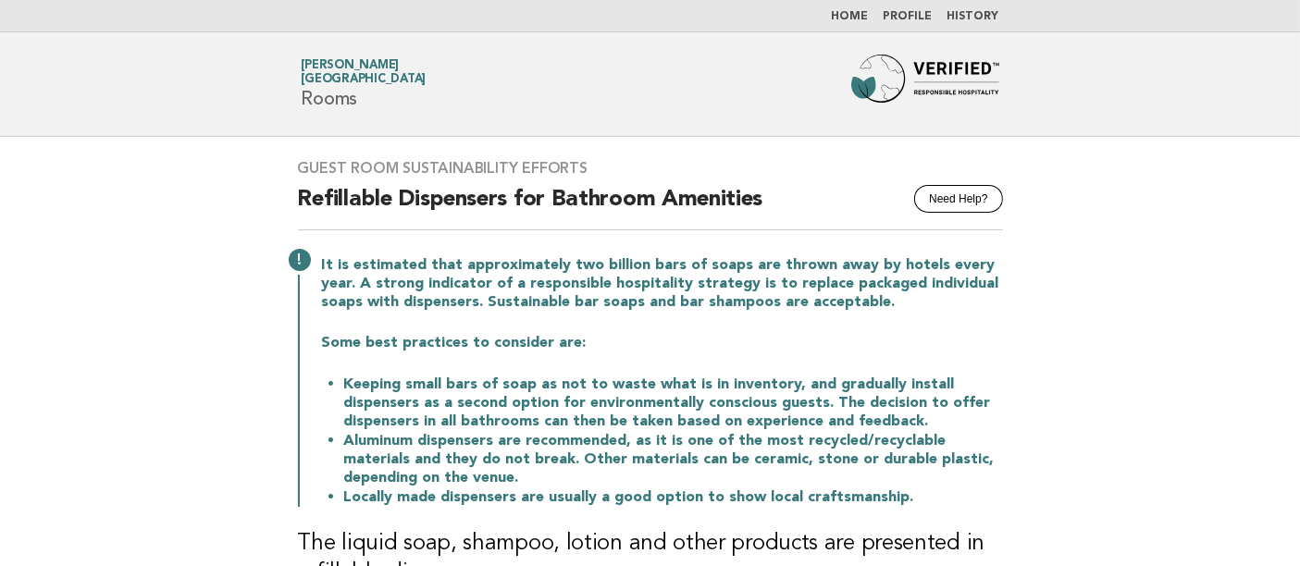
click at [115, 315] on main "Guest Room Sustainability Efforts Need Help? Refillable Dispensers for Bathroom…" at bounding box center [650, 467] width 1300 height 660
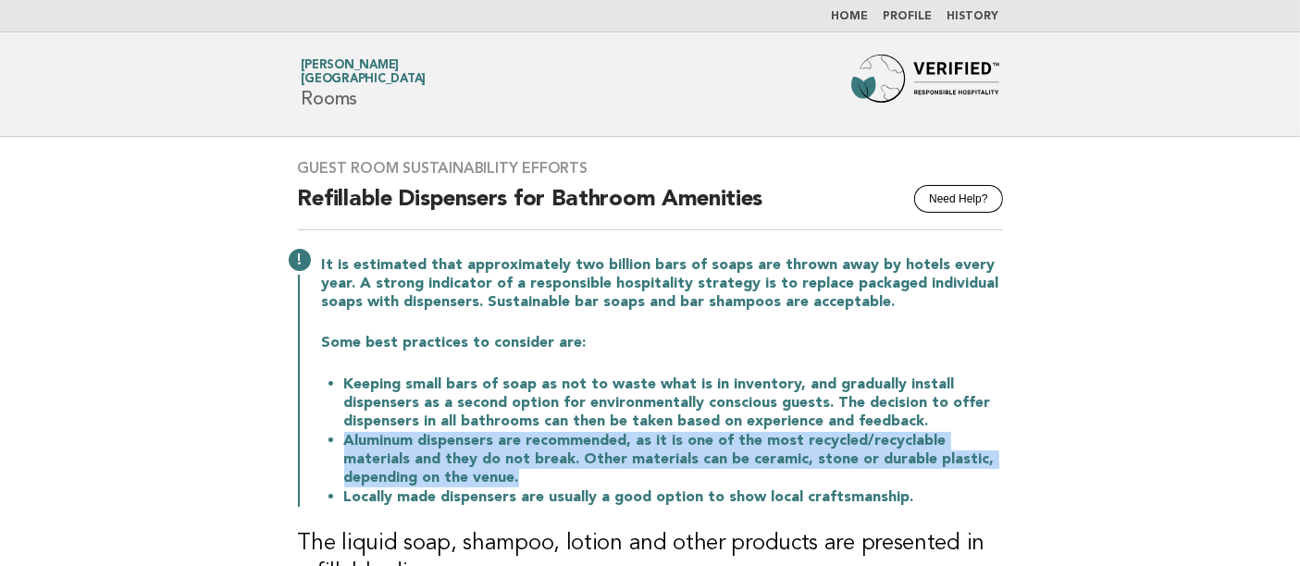
drag, startPoint x: 343, startPoint y: 442, endPoint x: 455, endPoint y: 469, distance: 115.4
click at [455, 469] on li "Aluminum dispensers are recommended, as it is one of the most recycled/recyclab…" at bounding box center [673, 459] width 659 height 56
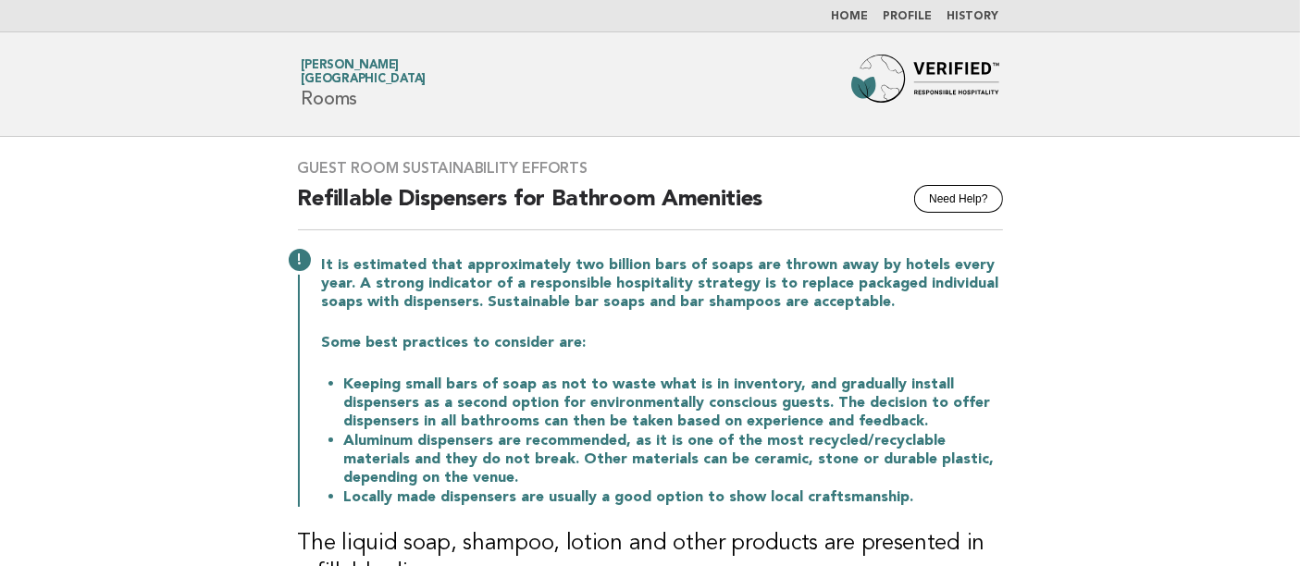
drag, startPoint x: 15, startPoint y: 352, endPoint x: 90, endPoint y: 350, distance: 75.0
click at [15, 352] on main "Guest Room Sustainability Efforts Need Help? Refillable Dispensers for Bathroom…" at bounding box center [650, 467] width 1300 height 660
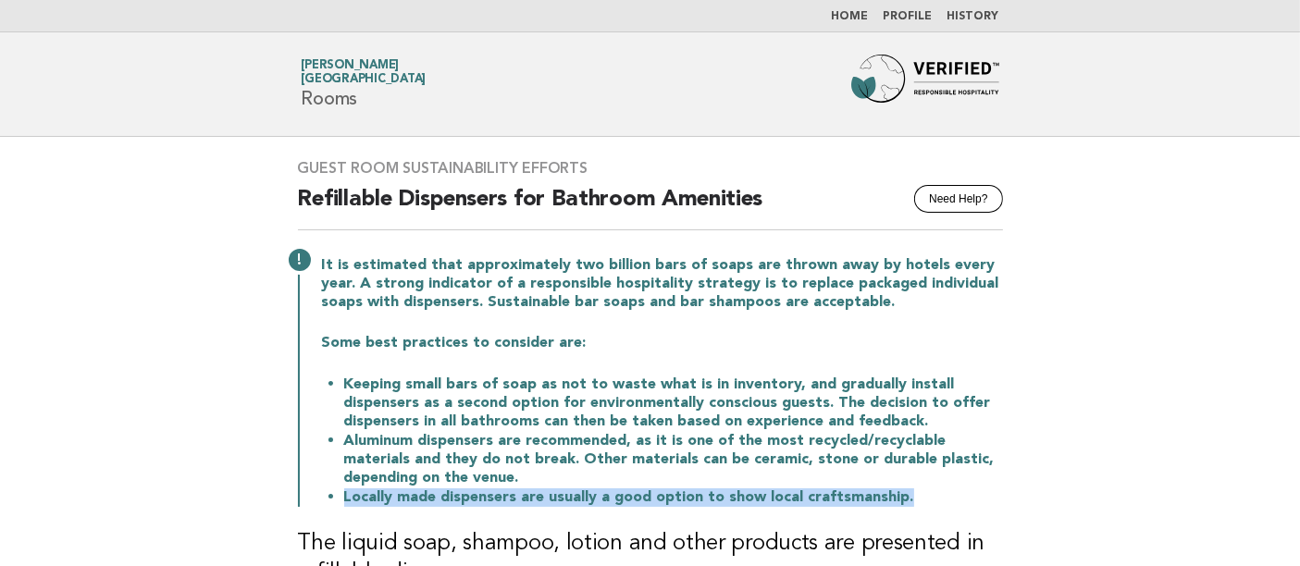
drag, startPoint x: 343, startPoint y: 498, endPoint x: 957, endPoint y: 499, distance: 613.7
click at [957, 498] on li "Locally made dispensers are usually a good option to show local craftsmanship." at bounding box center [673, 497] width 659 height 19
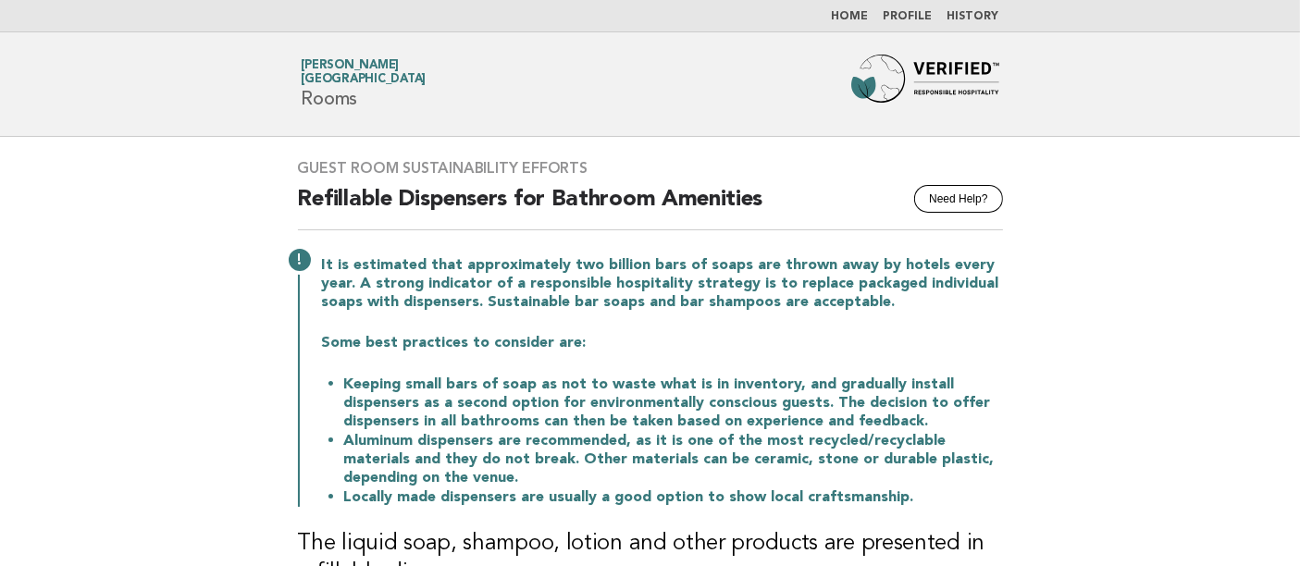
click at [27, 387] on main "Guest Room Sustainability Efforts Need Help? Refillable Dispensers for Bathroom…" at bounding box center [650, 467] width 1300 height 660
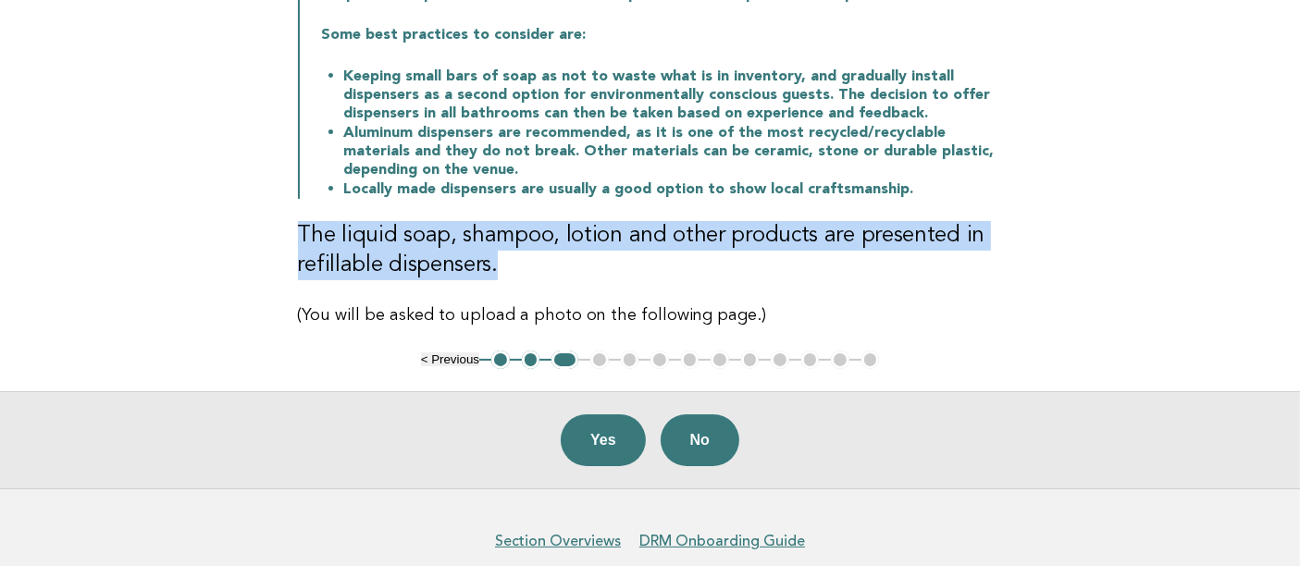
drag, startPoint x: 299, startPoint y: 231, endPoint x: 509, endPoint y: 268, distance: 213.3
click at [509, 268] on h3 "The liquid soap, shampoo, lotion and other products are presented in refillable…" at bounding box center [650, 250] width 705 height 59
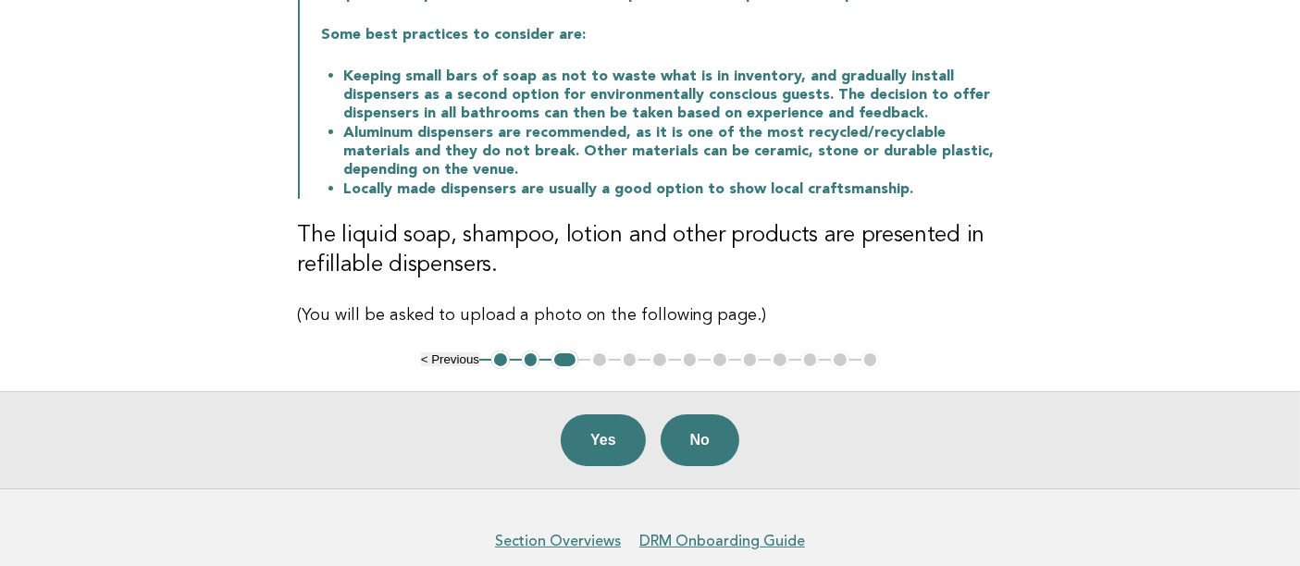
click at [39, 375] on main "Guest Room Sustainability Efforts Need Help? Refillable Dispensers for Bathroom…" at bounding box center [650, 159] width 1300 height 660
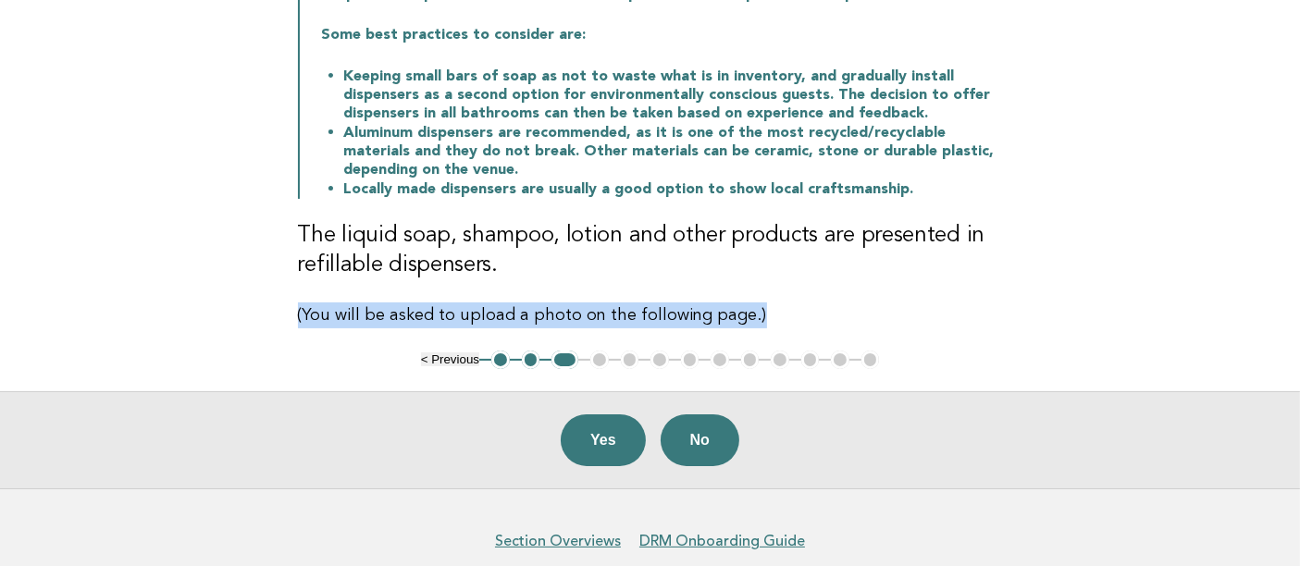
drag, startPoint x: 288, startPoint y: 314, endPoint x: 761, endPoint y: 314, distance: 473.0
click at [761, 314] on div "Guest Room Sustainability Efforts Need Help? Refillable Dispensers for Bathroom…" at bounding box center [651, 90] width 750 height 522
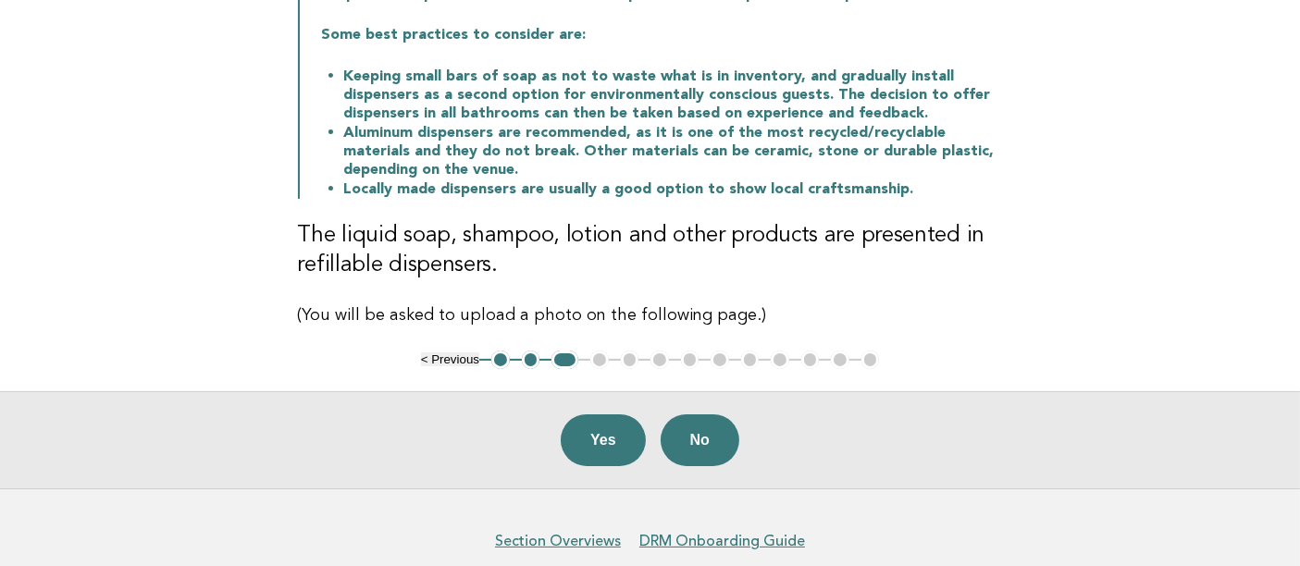
click at [16, 227] on main "Guest Room Sustainability Efforts Need Help? Refillable Dispensers for Bathroom…" at bounding box center [650, 159] width 1300 height 660
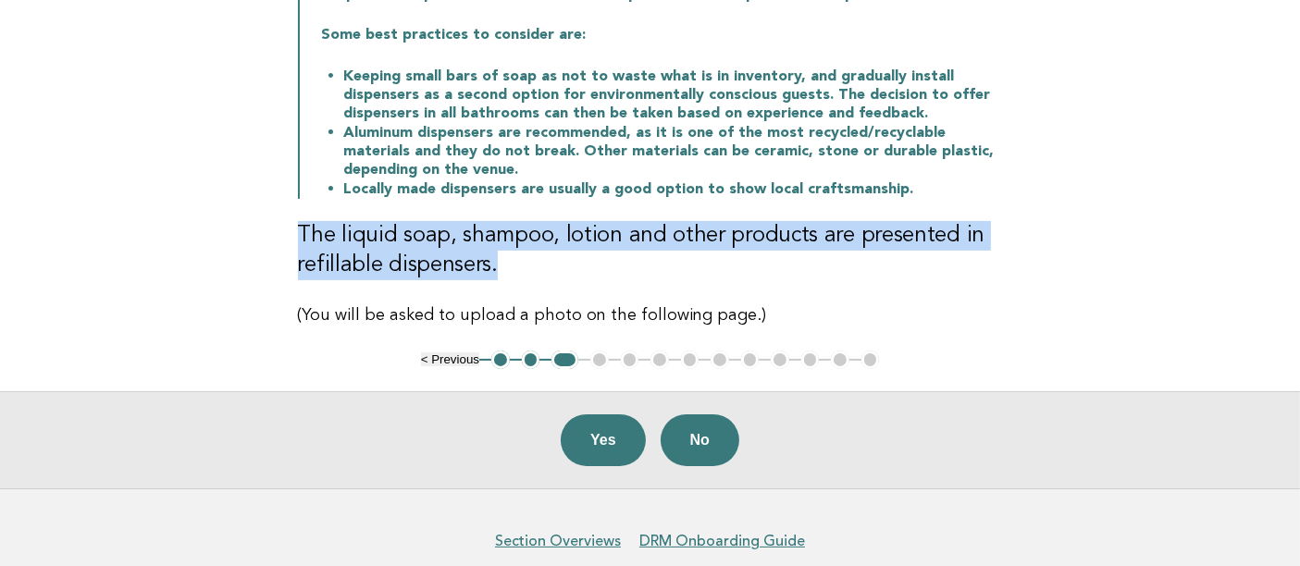
drag, startPoint x: 296, startPoint y: 230, endPoint x: 513, endPoint y: 267, distance: 219.7
click at [513, 267] on div "Guest Room Sustainability Efforts Need Help? Refillable Dispensers for Bathroom…" at bounding box center [651, 90] width 750 height 522
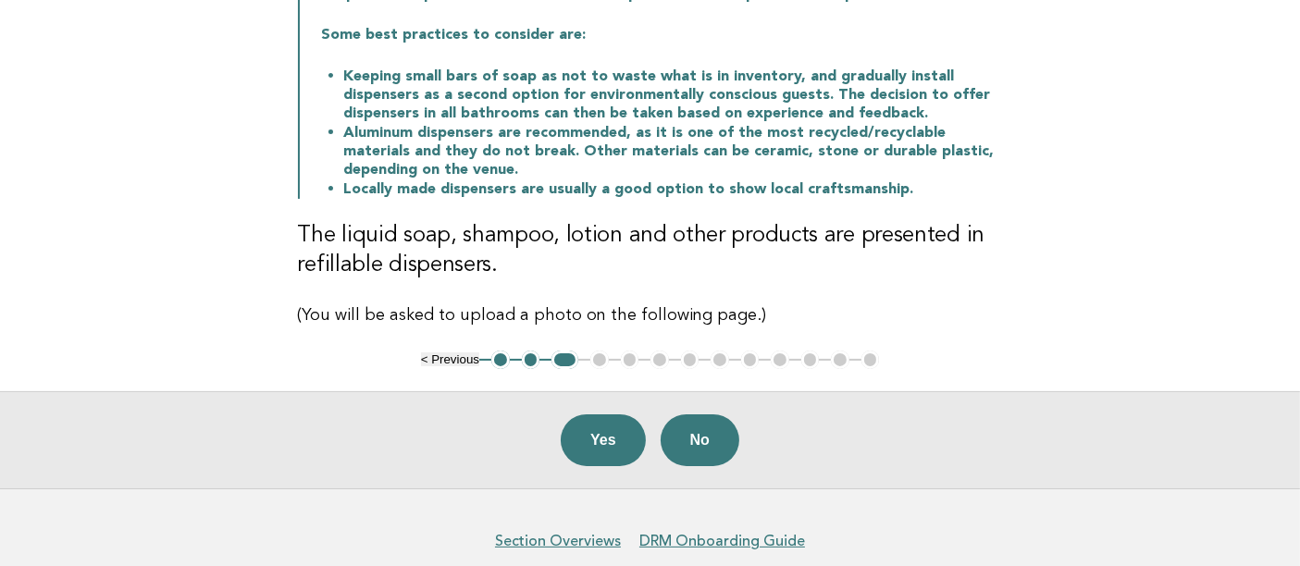
click at [103, 248] on main "Guest Room Sustainability Efforts Need Help? Refillable Dispensers for Bathroom…" at bounding box center [650, 159] width 1300 height 660
click at [578, 435] on button "Yes" at bounding box center [603, 441] width 85 height 52
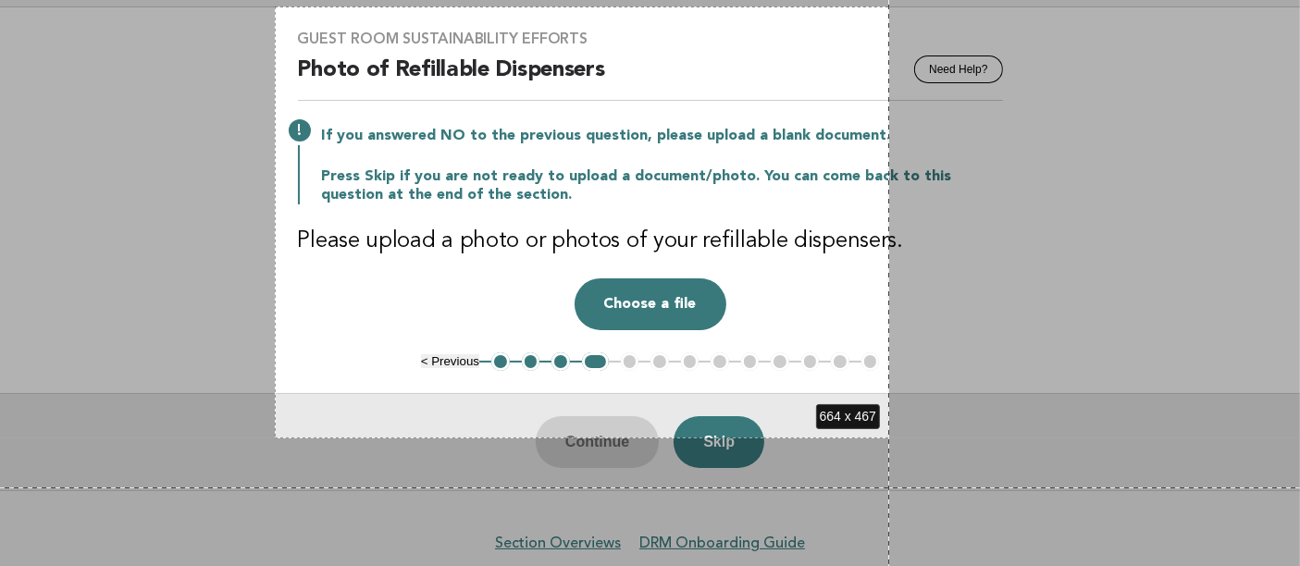
scroll to position [180, 0]
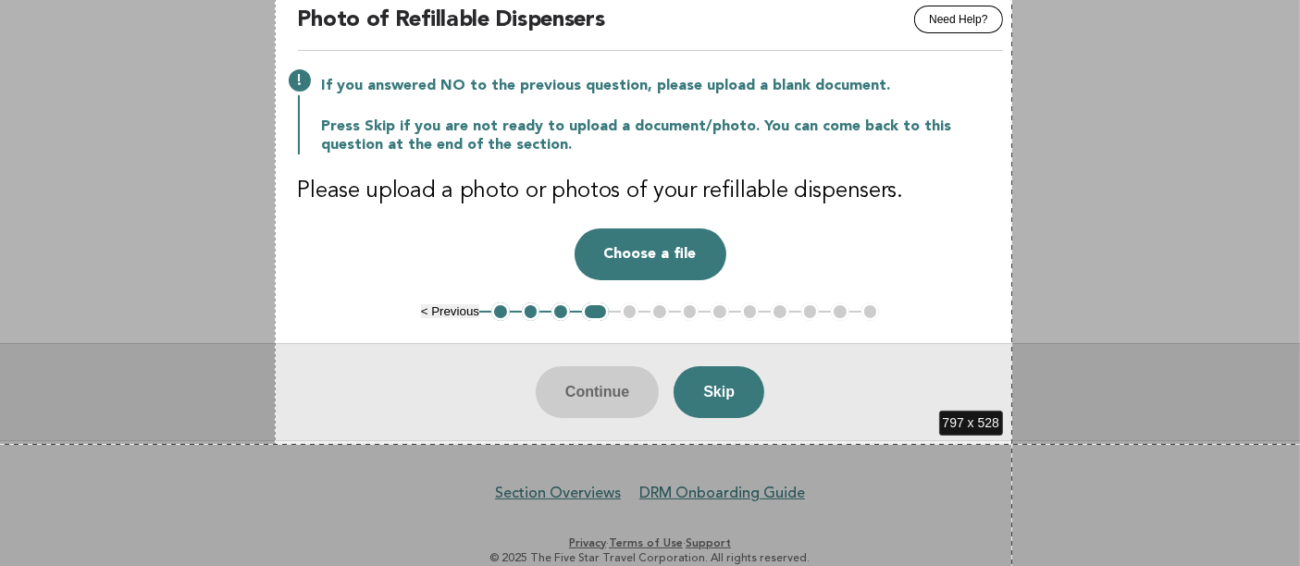
drag, startPoint x: 275, startPoint y: 136, endPoint x: 1013, endPoint y: 444, distance: 799.5
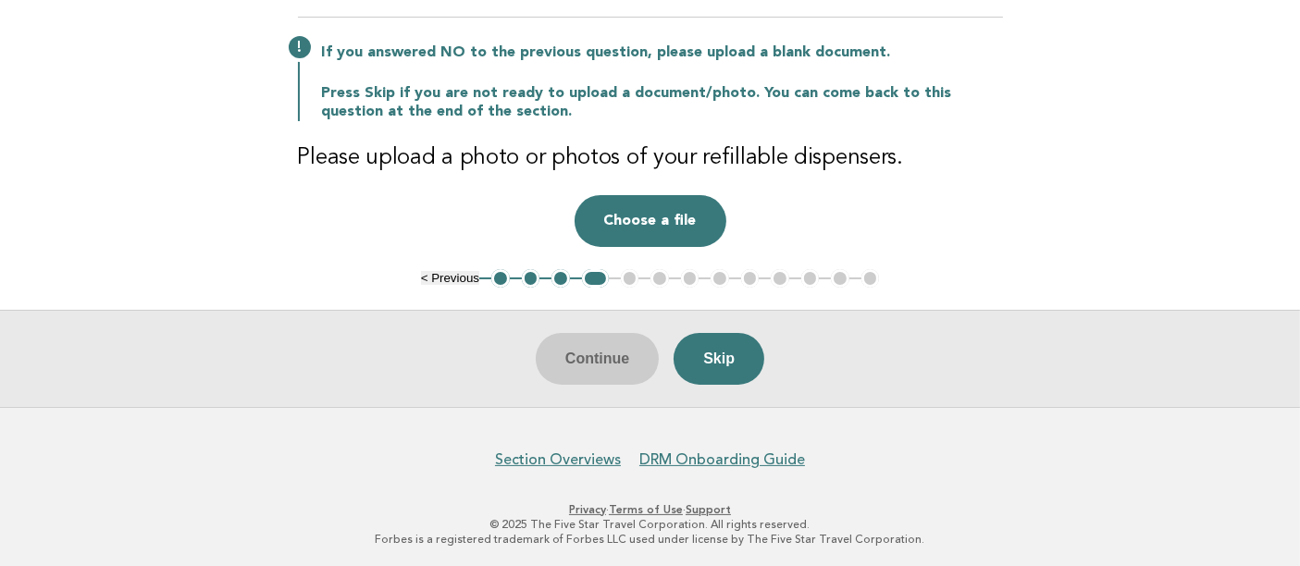
scroll to position [0, 0]
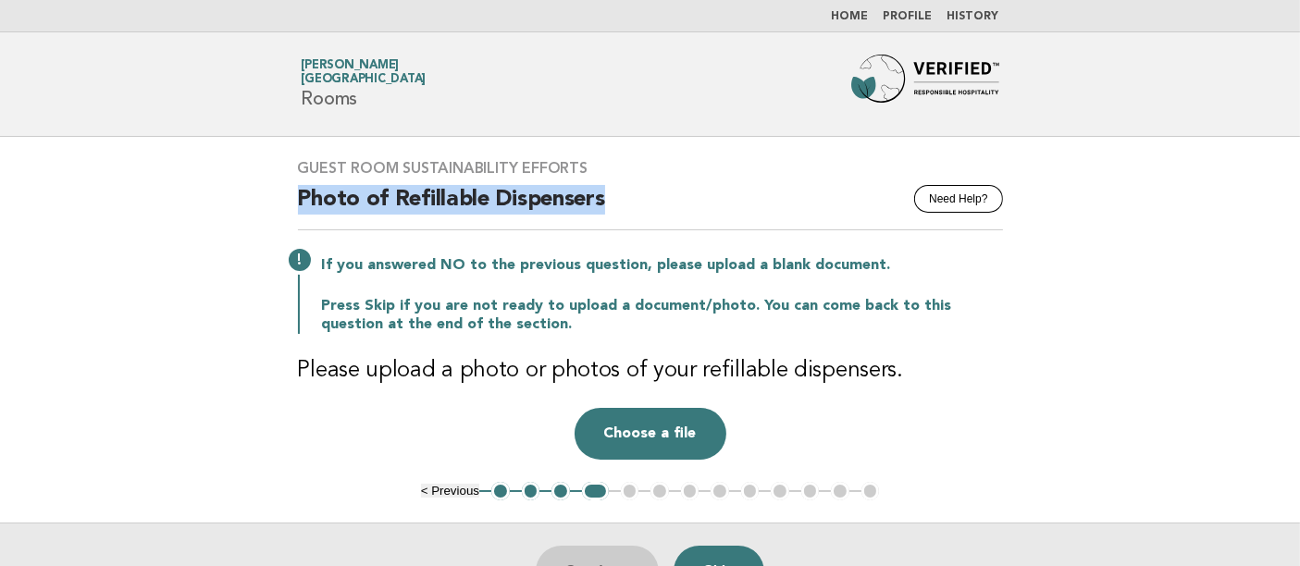
drag, startPoint x: 296, startPoint y: 201, endPoint x: 637, endPoint y: 204, distance: 340.6
click at [637, 204] on div "Guest Room Sustainability Efforts Need Help? Photo of Refillable Dispensers If …" at bounding box center [651, 309] width 750 height 345
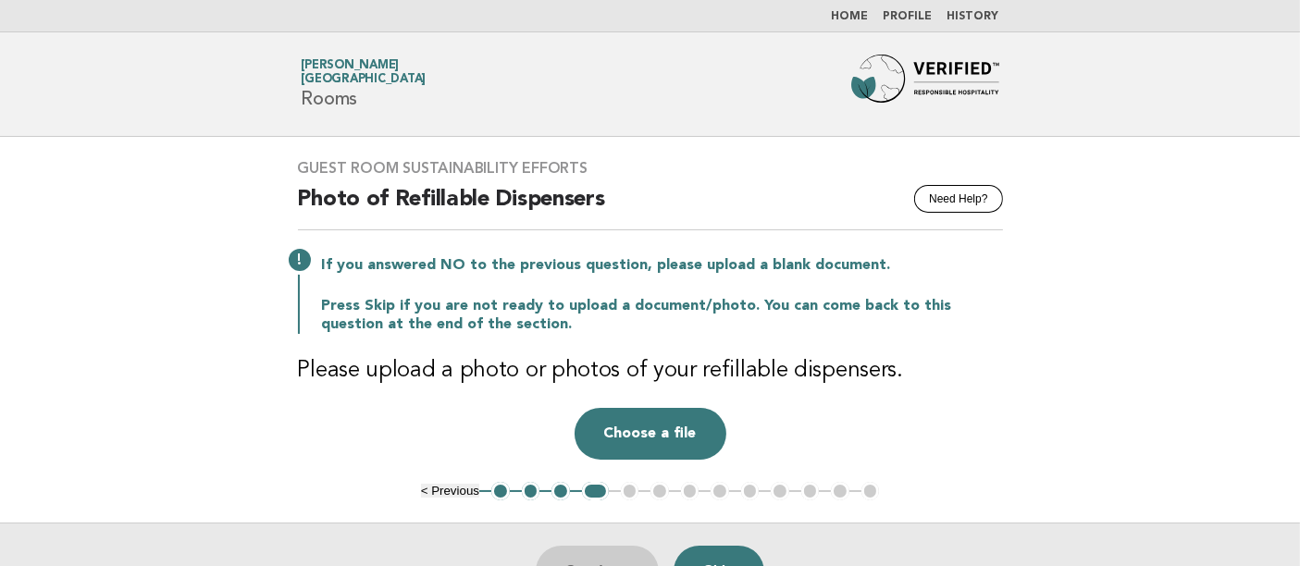
click at [67, 340] on main "Guest Room Sustainability Efforts Need Help? Photo of Refillable Dispensers If …" at bounding box center [650, 378] width 1300 height 483
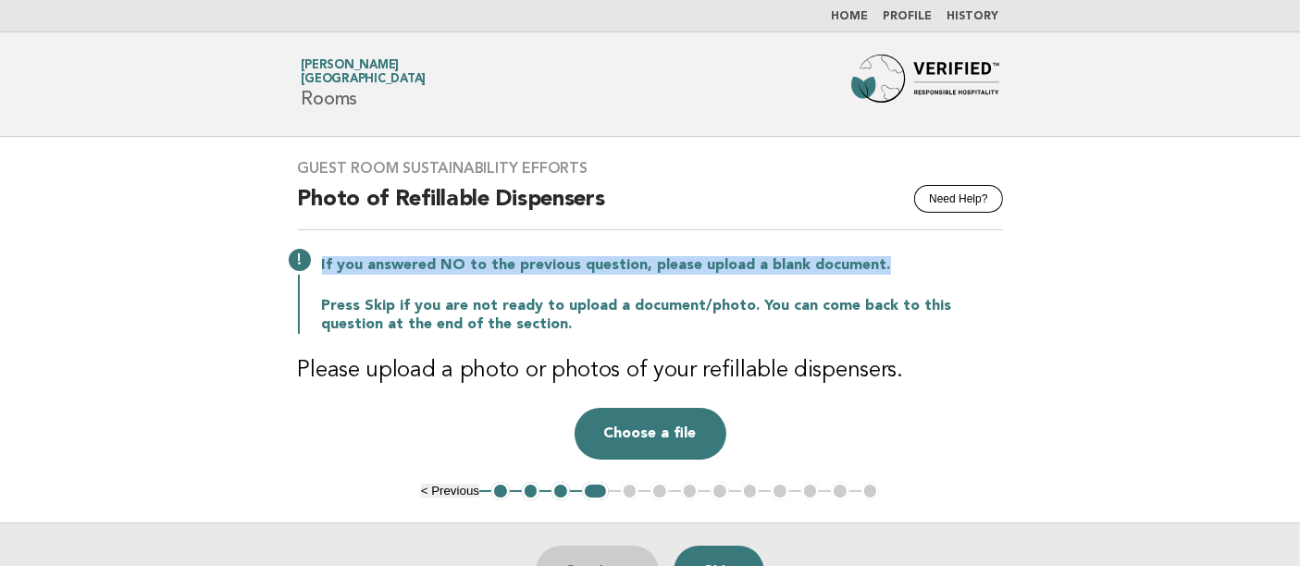
drag, startPoint x: 319, startPoint y: 260, endPoint x: 987, endPoint y: 251, distance: 667.4
click at [987, 253] on div "If you answered NO to the previous question, please upload a blank document. Pr…" at bounding box center [650, 293] width 705 height 81
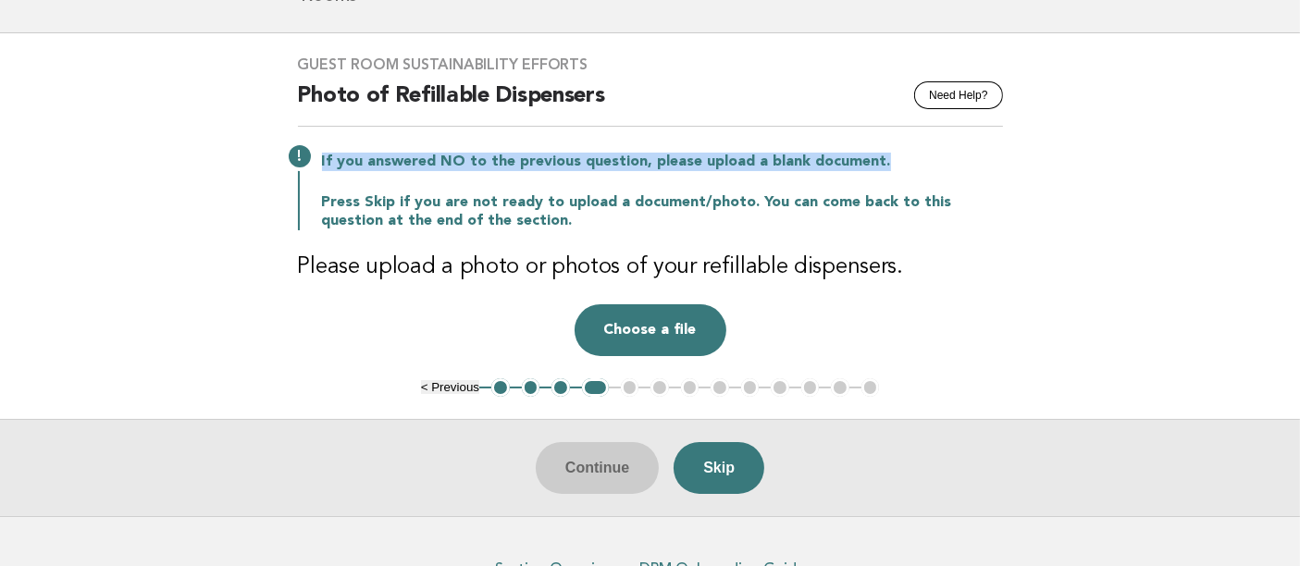
scroll to position [205, 0]
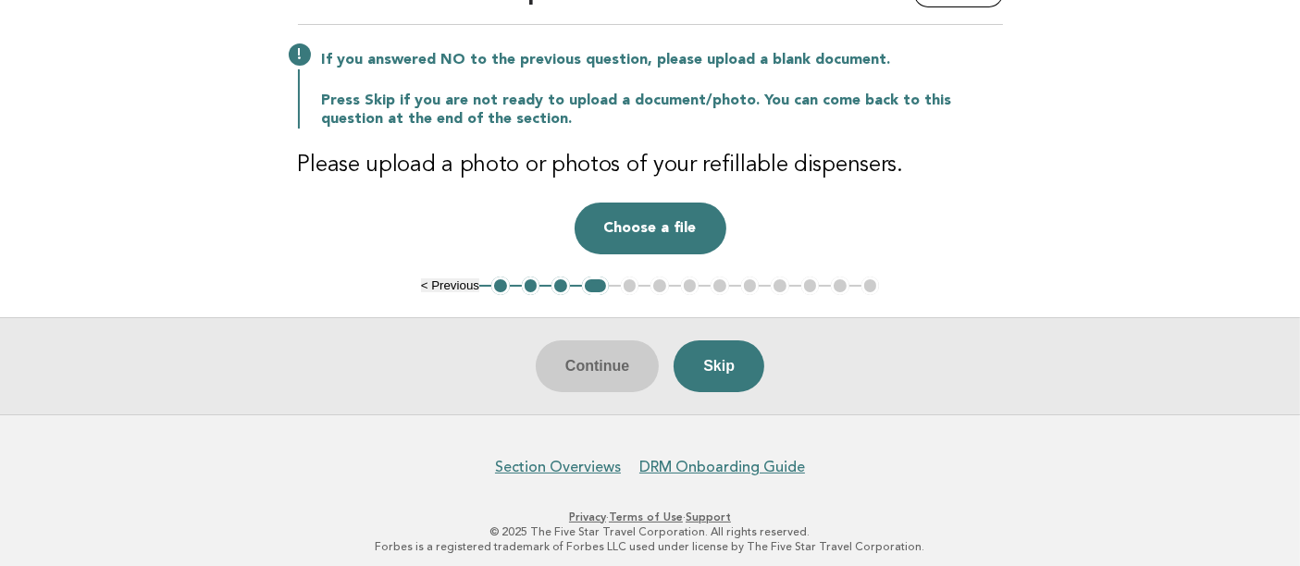
drag, startPoint x: 14, startPoint y: 230, endPoint x: 63, endPoint y: 221, distance: 49.9
click at [14, 230] on main "Guest Room Sustainability Efforts Need Help? Photo of Refillable Dispensers If …" at bounding box center [650, 173] width 1300 height 483
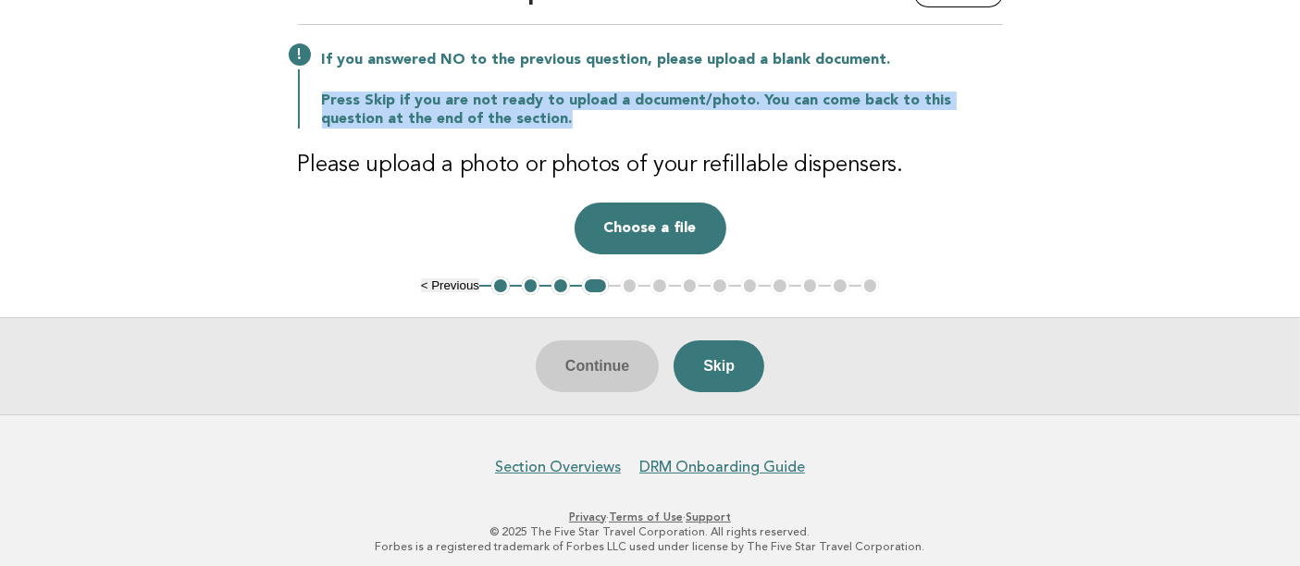
drag, startPoint x: 317, startPoint y: 101, endPoint x: 520, endPoint y: 105, distance: 202.7
click at [519, 107] on div "If you answered NO to the previous question, please upload a blank document. Pr…" at bounding box center [650, 87] width 705 height 81
drag, startPoint x: 603, startPoint y: 113, endPoint x: 318, endPoint y: 88, distance: 286.2
click at [318, 88] on div "If you answered NO to the previous question, please upload a blank document. Pr…" at bounding box center [650, 87] width 705 height 81
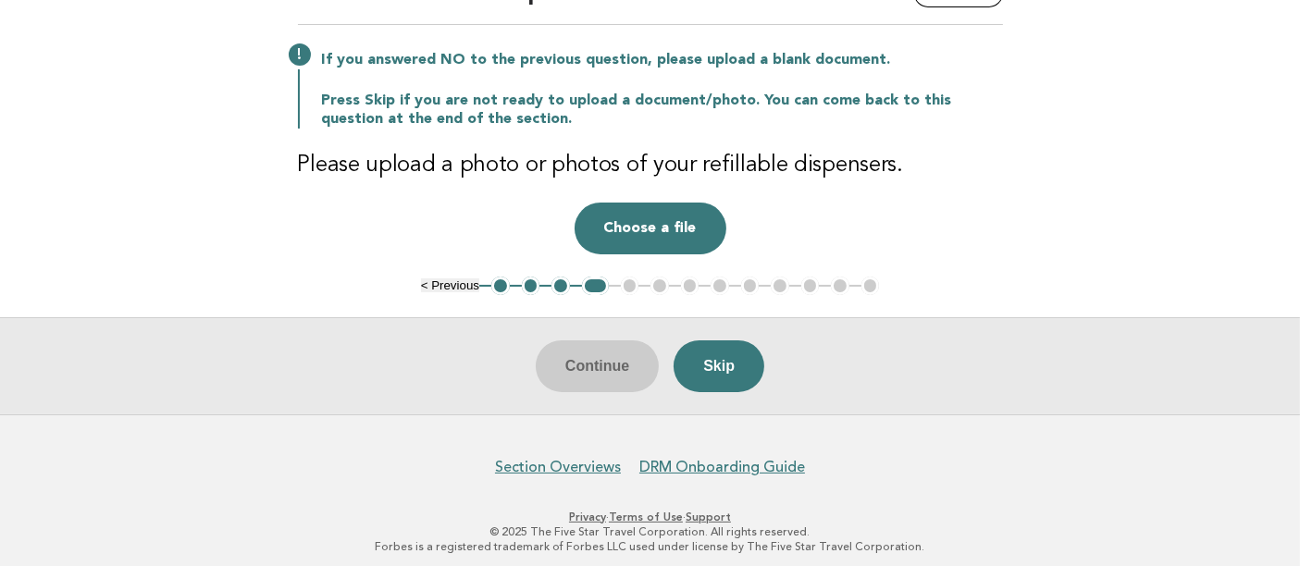
click at [68, 318] on div "Continue Skip" at bounding box center [650, 365] width 1300 height 97
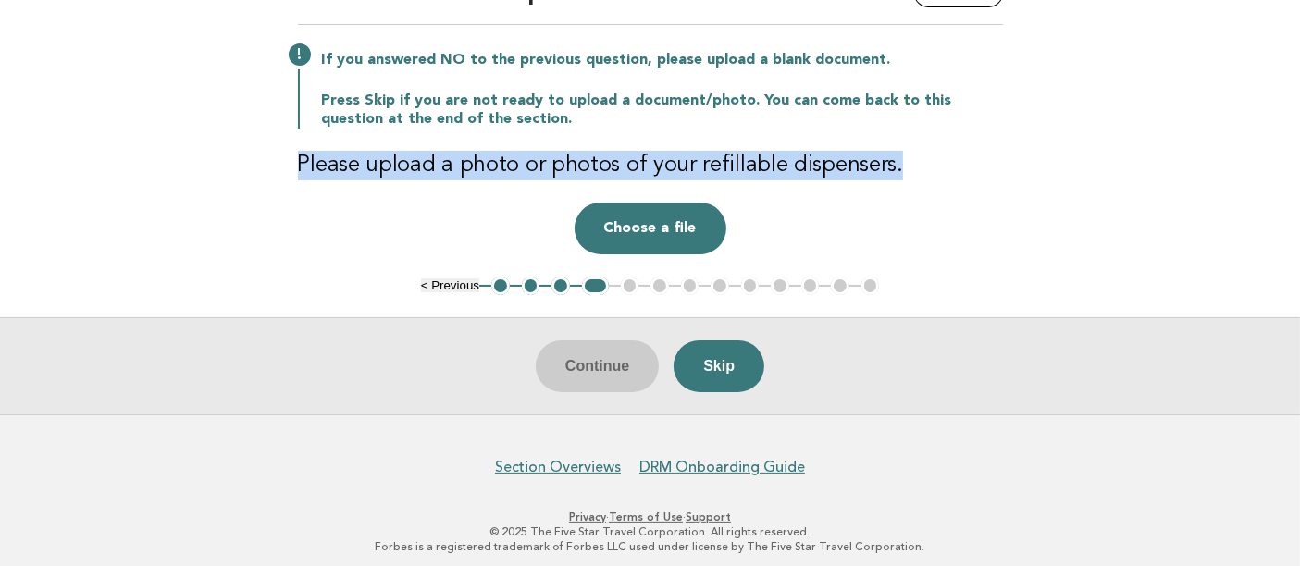
drag, startPoint x: 294, startPoint y: 158, endPoint x: 983, endPoint y: 158, distance: 688.6
click at [983, 158] on div "Guest Room Sustainability Efforts Need Help? Photo of Refillable Dispensers If …" at bounding box center [651, 104] width 750 height 345
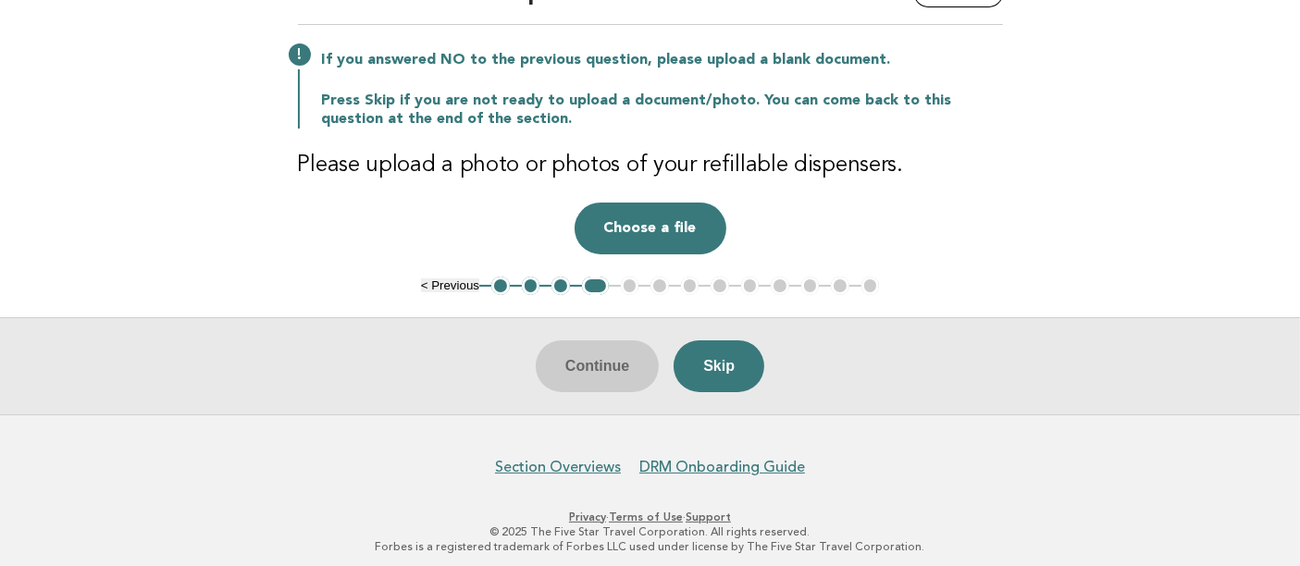
click at [19, 107] on main "Guest Room Sustainability Efforts Need Help? Photo of Refillable Dispensers If …" at bounding box center [650, 173] width 1300 height 483
click at [639, 242] on button "Choose a file" at bounding box center [651, 229] width 152 height 52
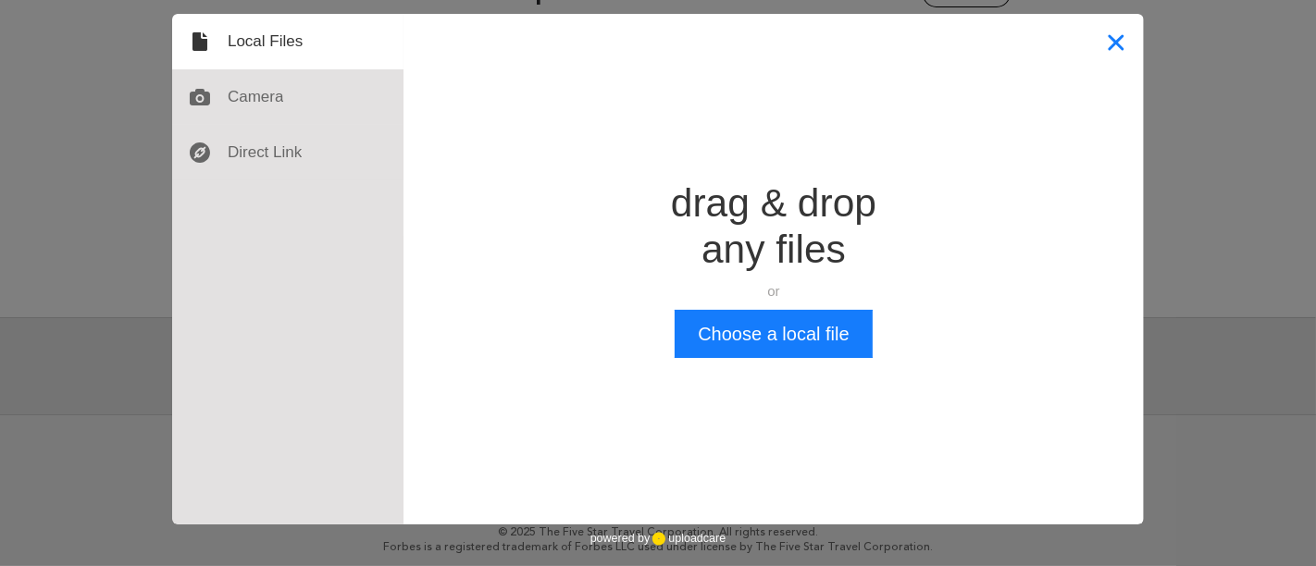
click at [1129, 30] on button "Close" at bounding box center [1116, 42] width 56 height 56
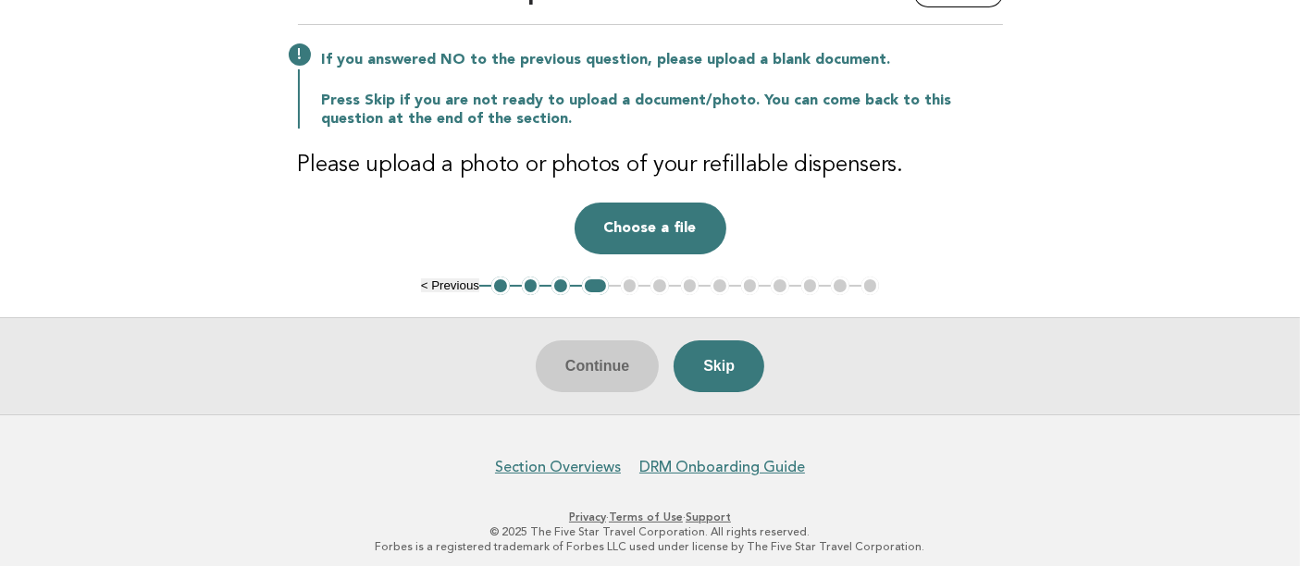
click at [83, 231] on main "Guest Room Sustainability Efforts Need Help? Photo of Refillable Dispensers If …" at bounding box center [650, 173] width 1300 height 483
click at [758, 351] on button "Skip" at bounding box center [719, 367] width 91 height 52
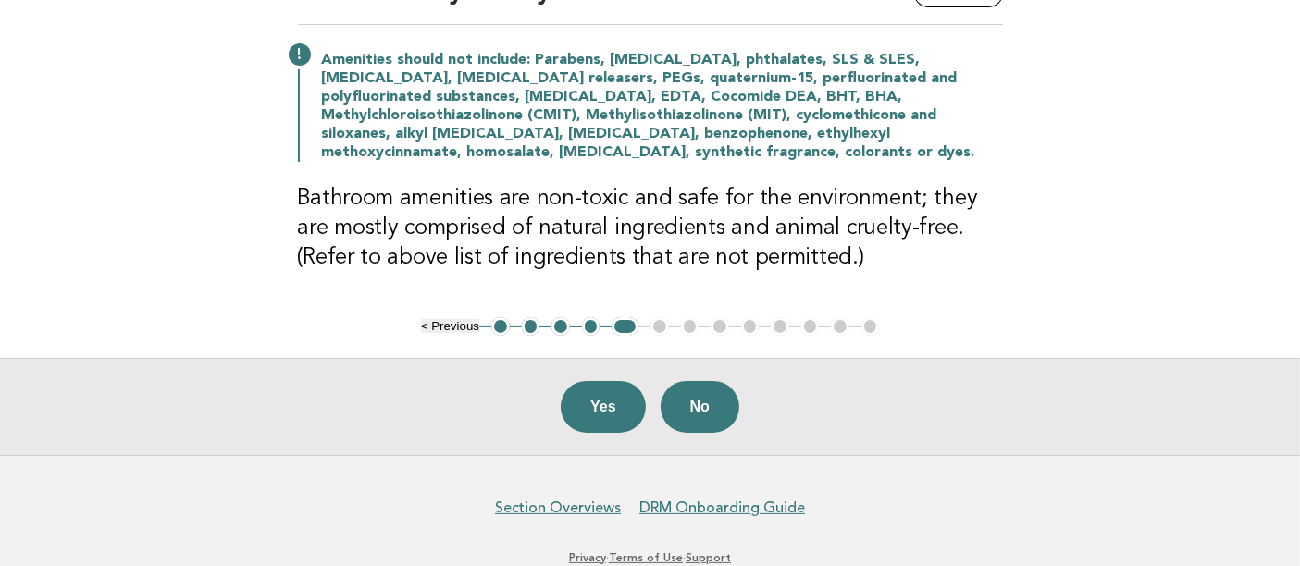
drag, startPoint x: 44, startPoint y: 176, endPoint x: 78, endPoint y: 177, distance: 34.3
click at [43, 176] on main "Guest Room Sustainability Efforts Need Help? Environmentally Friendly Bathroom …" at bounding box center [650, 194] width 1300 height 524
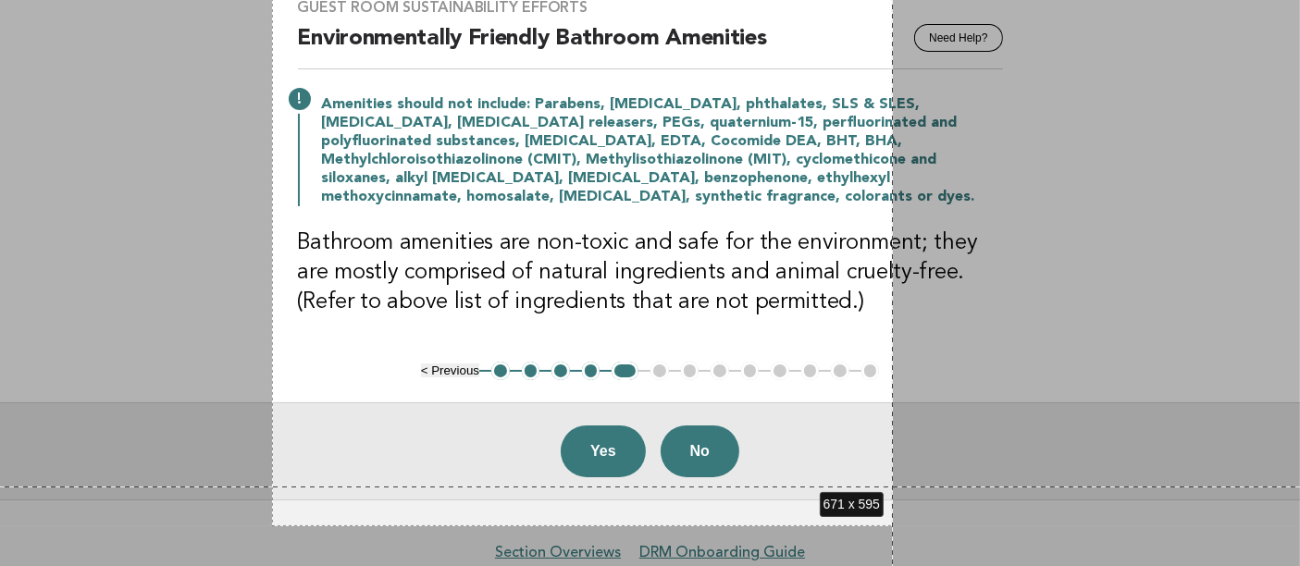
scroll to position [224, 0]
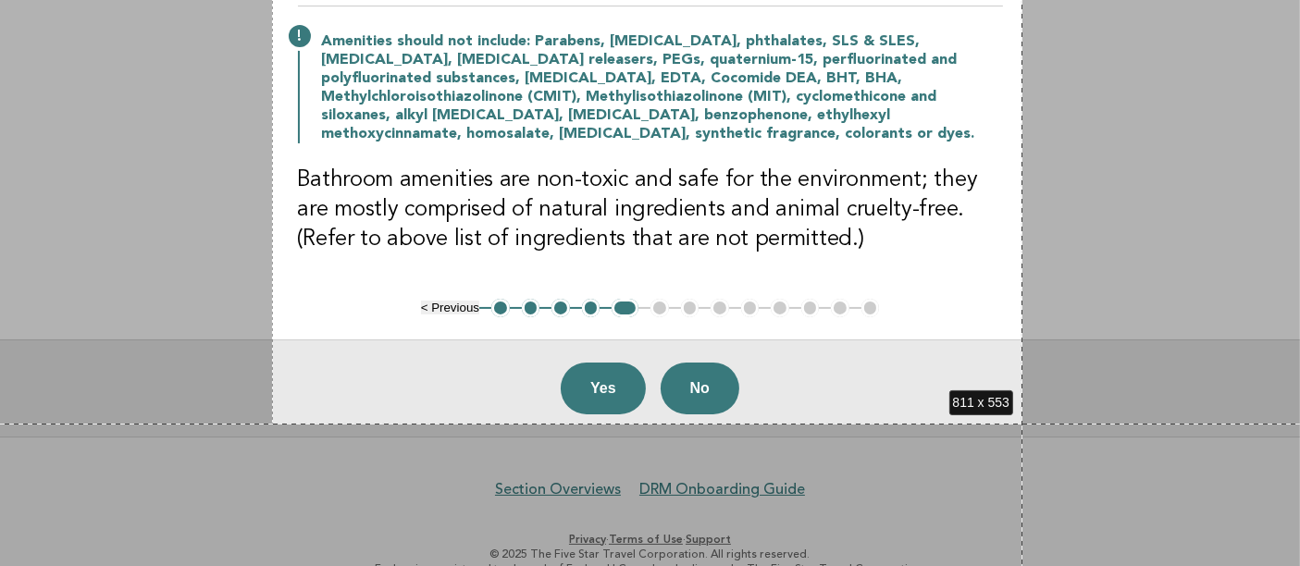
drag, startPoint x: 272, startPoint y: 137, endPoint x: 1023, endPoint y: 424, distance: 803.6
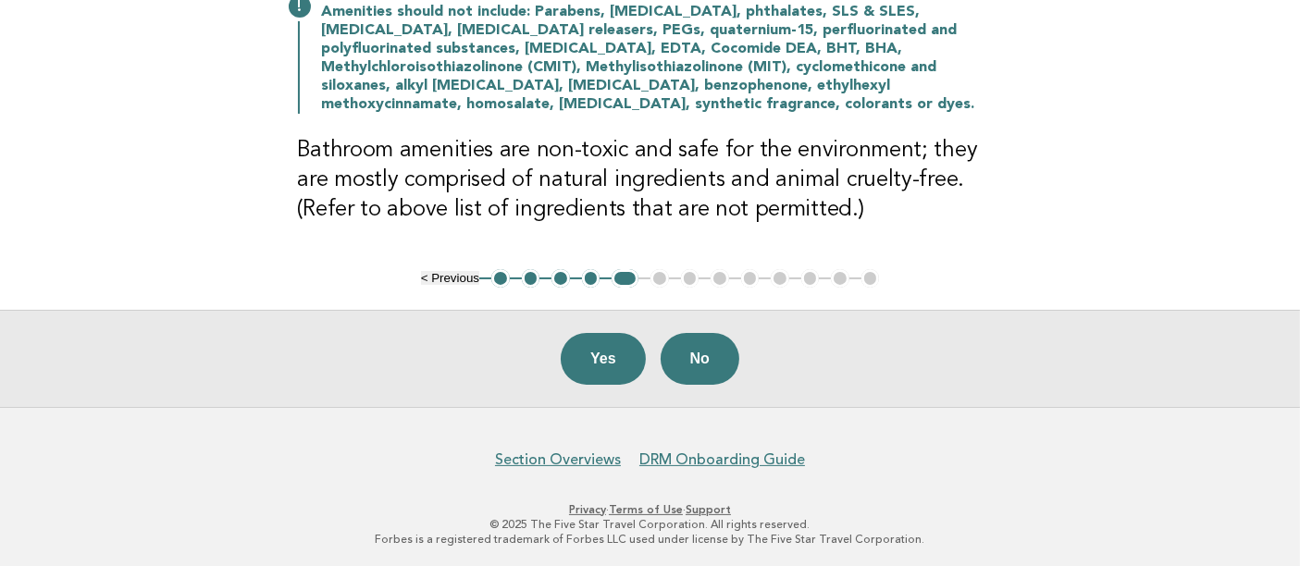
scroll to position [0, 0]
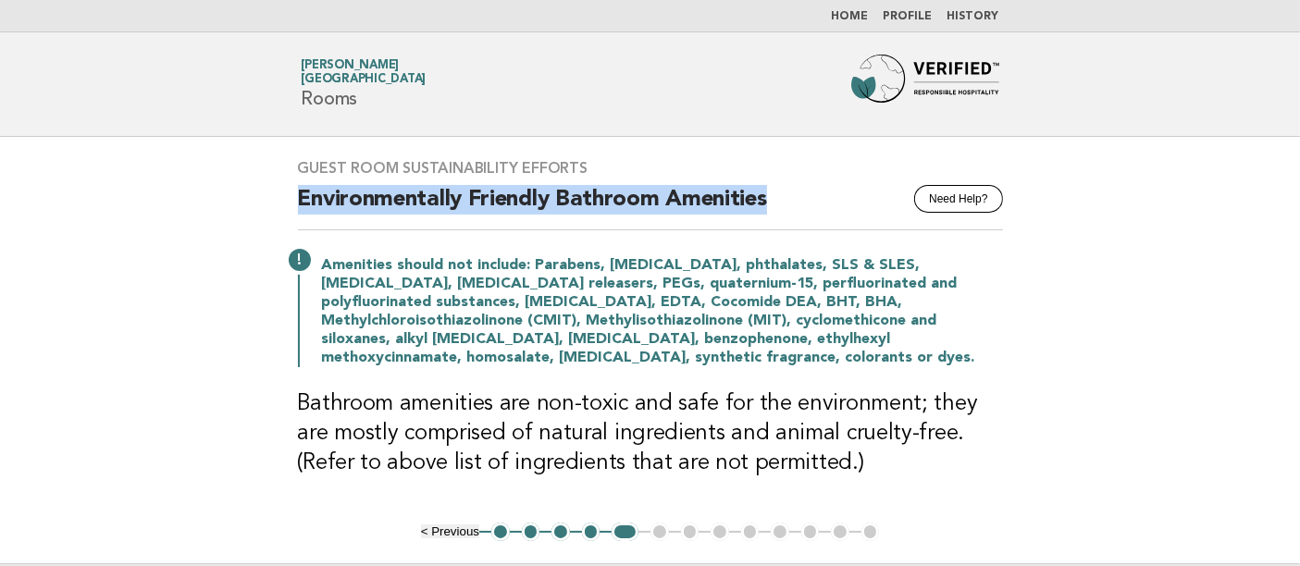
drag, startPoint x: 770, startPoint y: 205, endPoint x: 283, endPoint y: 202, distance: 486.9
click at [285, 205] on div "Guest Room Sustainability Efforts Need Help? Environmentally Friendly Bathroom …" at bounding box center [651, 330] width 750 height 386
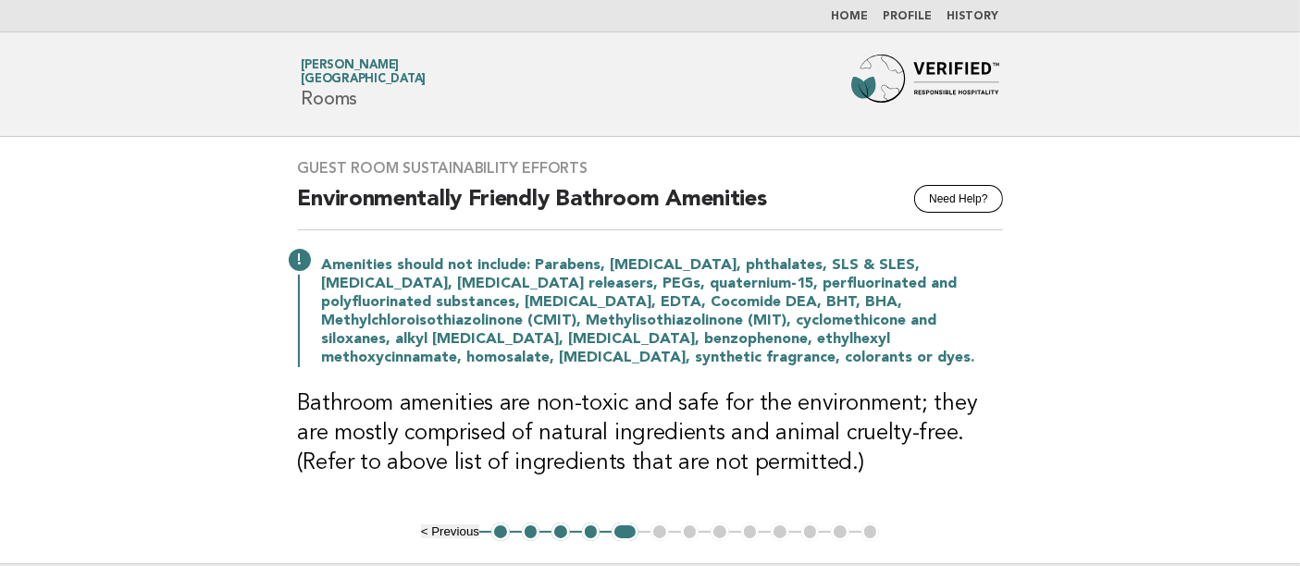
click at [0, 358] on main "Guest Room Sustainability Efforts Need Help? Environmentally Friendly Bathroom …" at bounding box center [650, 399] width 1300 height 524
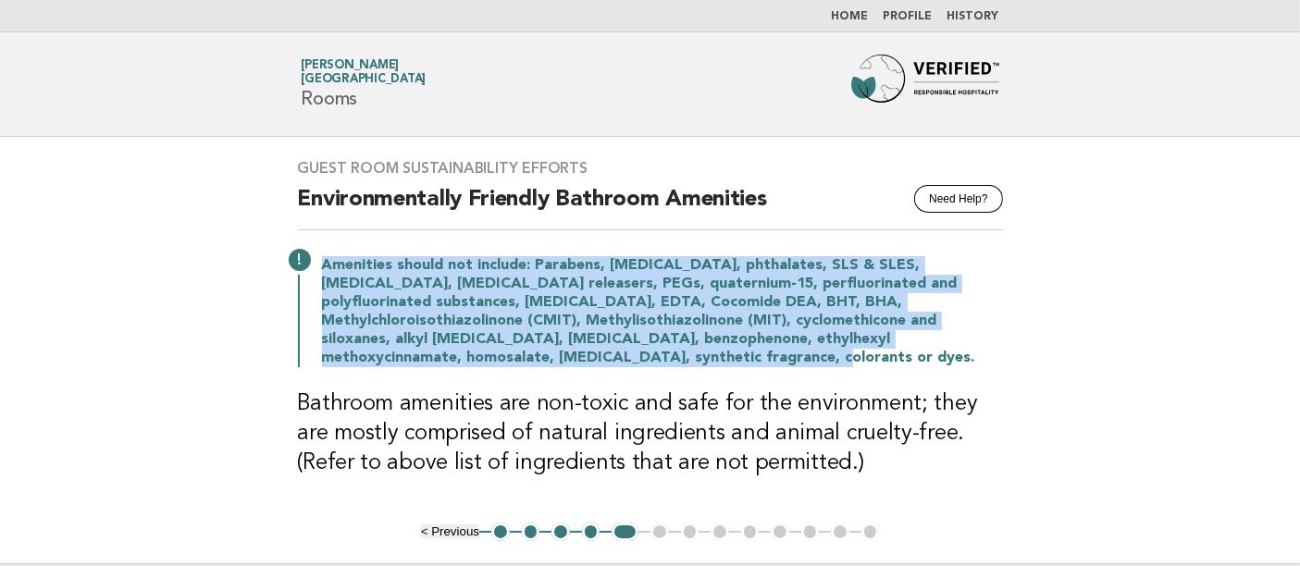
drag, startPoint x: 322, startPoint y: 272, endPoint x: 527, endPoint y: 355, distance: 220.9
click at [527, 355] on p "Amenities should not include: Parabens, [MEDICAL_DATA], phthalates, SLS & SLES,…" at bounding box center [662, 311] width 681 height 111
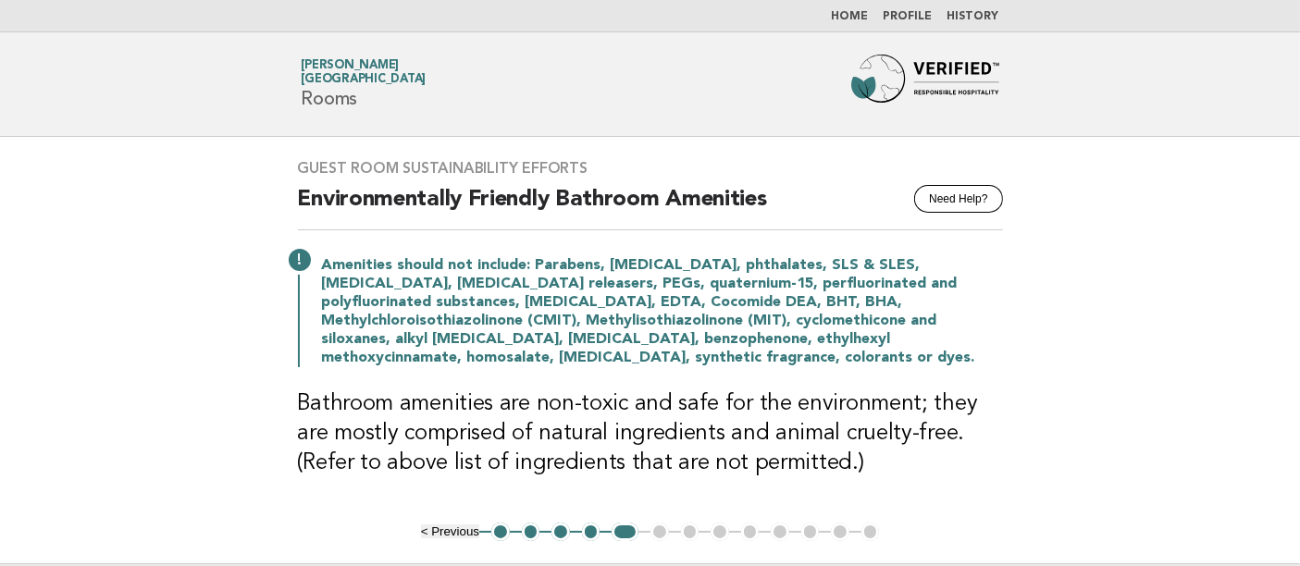
click at [94, 381] on main "Guest Room Sustainability Efforts Need Help? Environmentally Friendly Bathroom …" at bounding box center [650, 399] width 1300 height 524
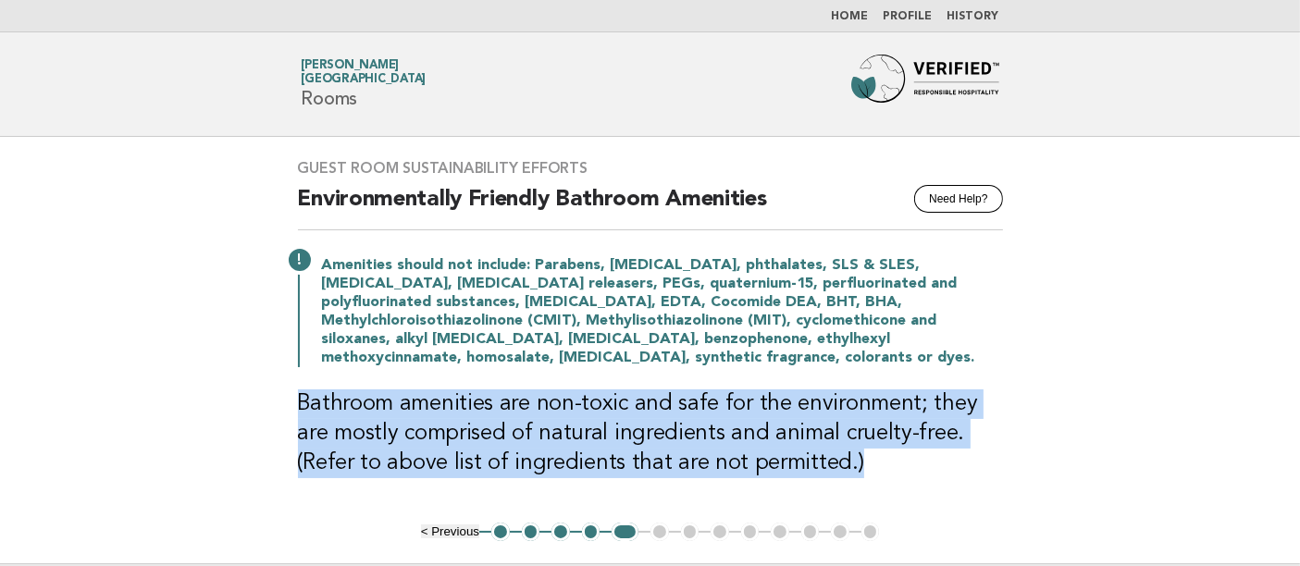
drag, startPoint x: 305, startPoint y: 396, endPoint x: 796, endPoint y: 476, distance: 497.9
click at [796, 476] on h3 "Bathroom amenities are non-toxic and safe for the environment; they are mostly …" at bounding box center [650, 434] width 705 height 89
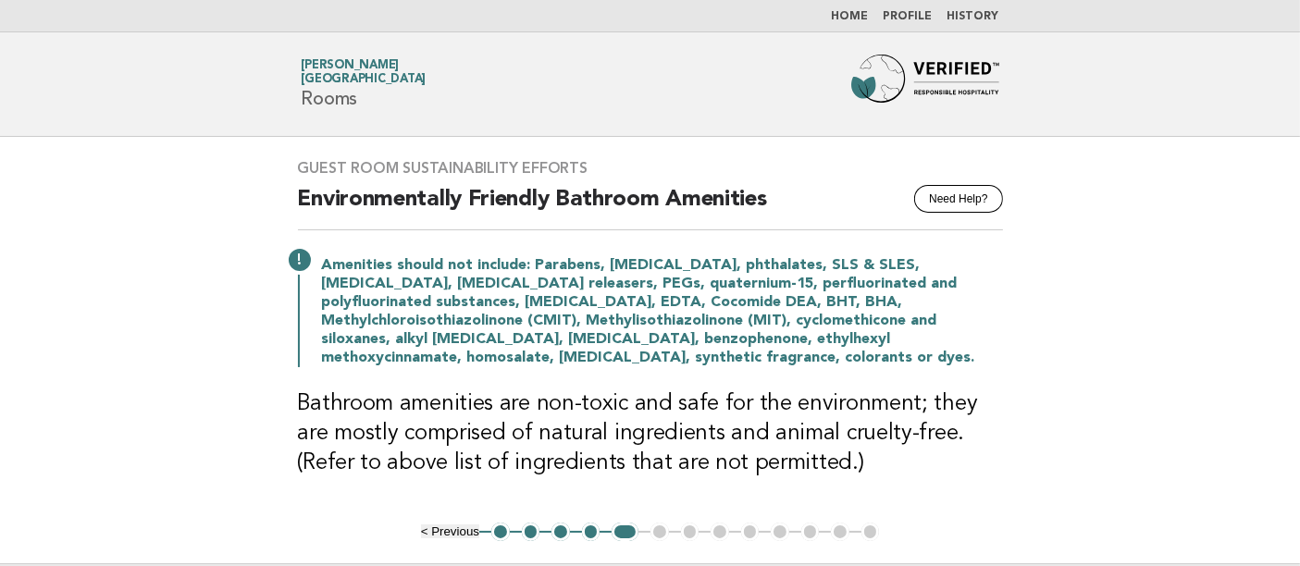
drag, startPoint x: 42, startPoint y: 223, endPoint x: 242, endPoint y: 37, distance: 273.1
click at [42, 223] on main "Guest Room Sustainability Efforts Need Help? Environmentally Friendly Bathroom …" at bounding box center [650, 399] width 1300 height 524
click at [869, 20] on link "Home" at bounding box center [850, 16] width 37 height 11
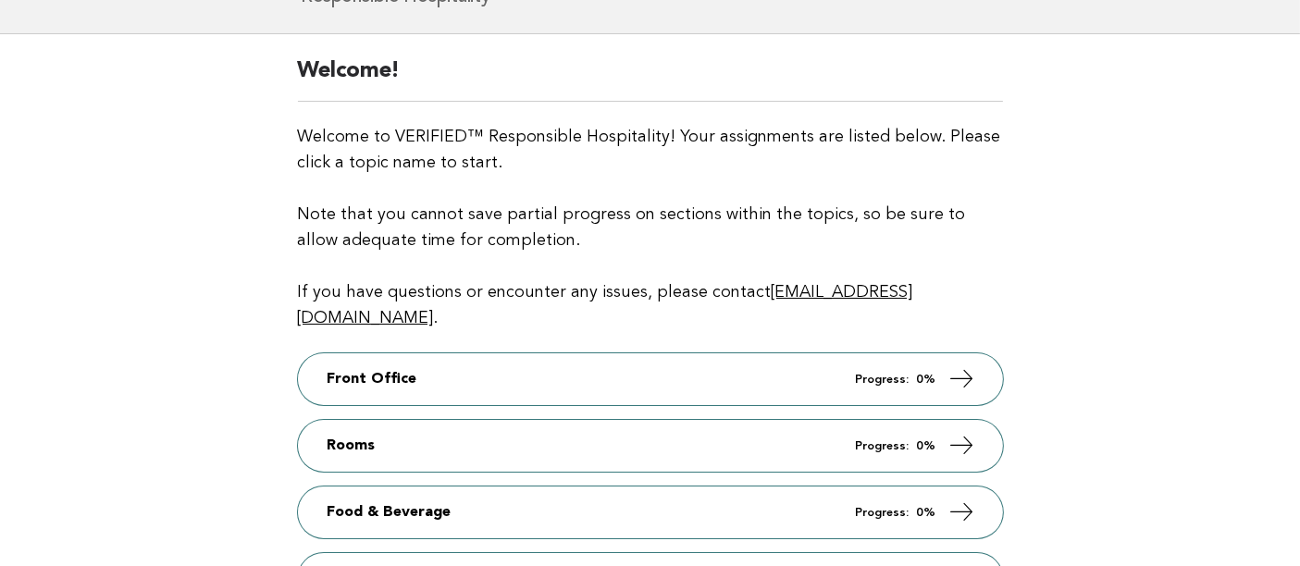
scroll to position [205, 0]
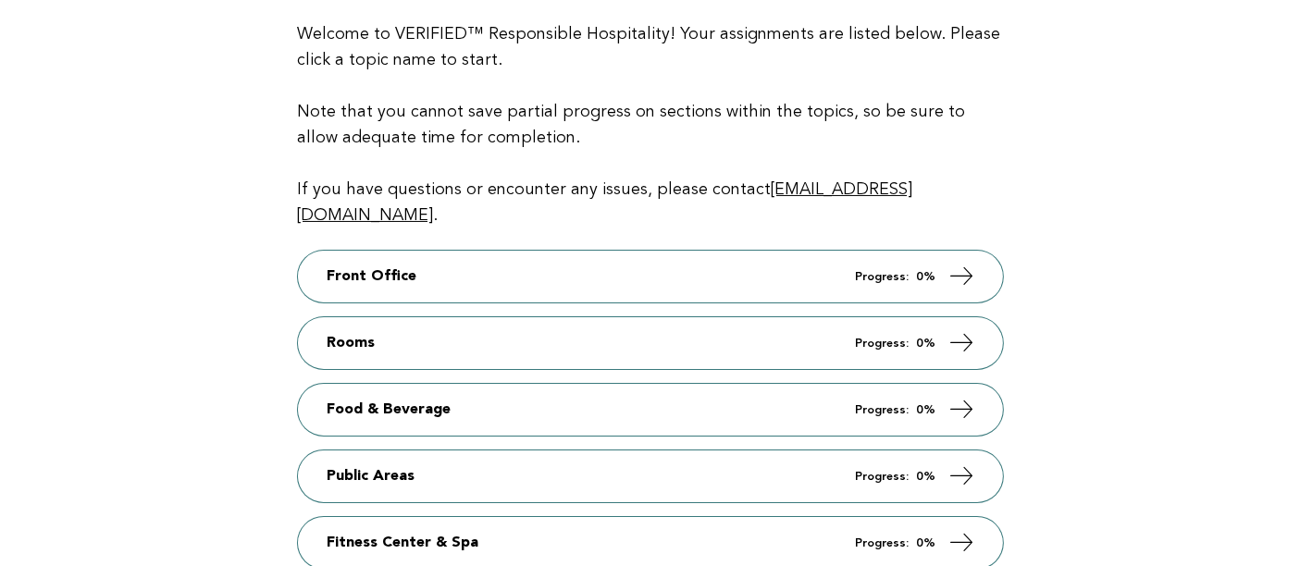
click at [545, 327] on link "Rooms Progress: 0%" at bounding box center [650, 343] width 705 height 52
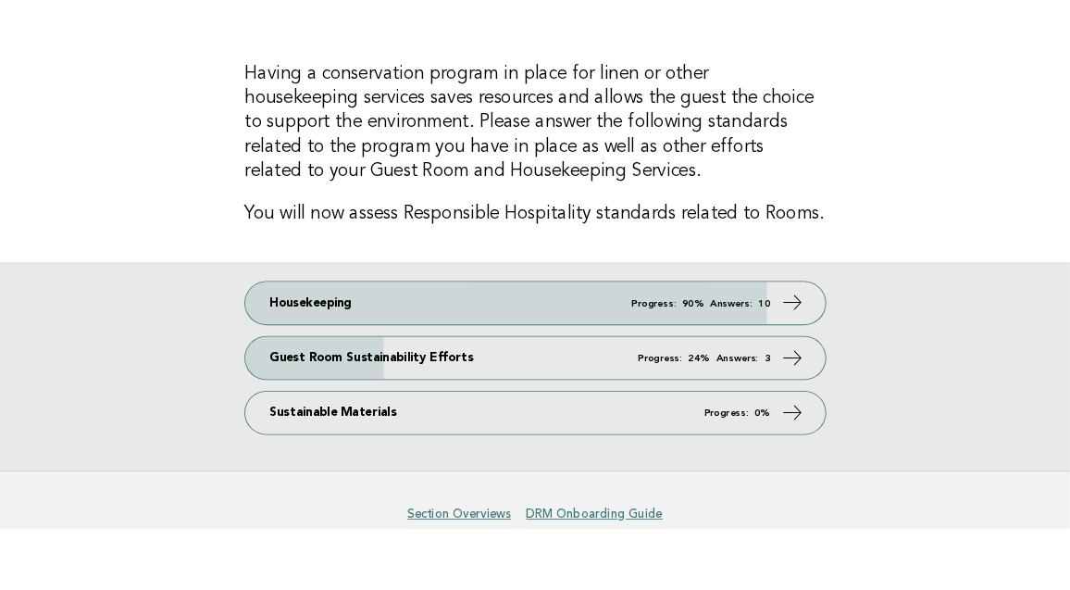
scroll to position [205, 0]
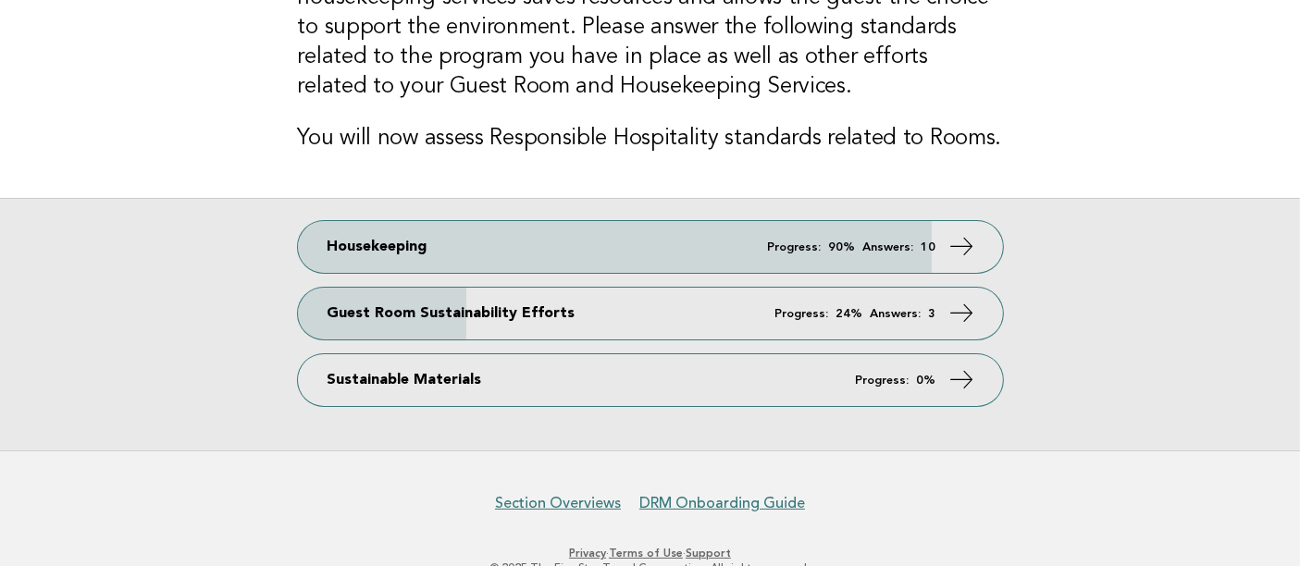
click at [39, 133] on main "Having a conservation program in place for linen or other housekeeping services…" at bounding box center [650, 191] width 1300 height 519
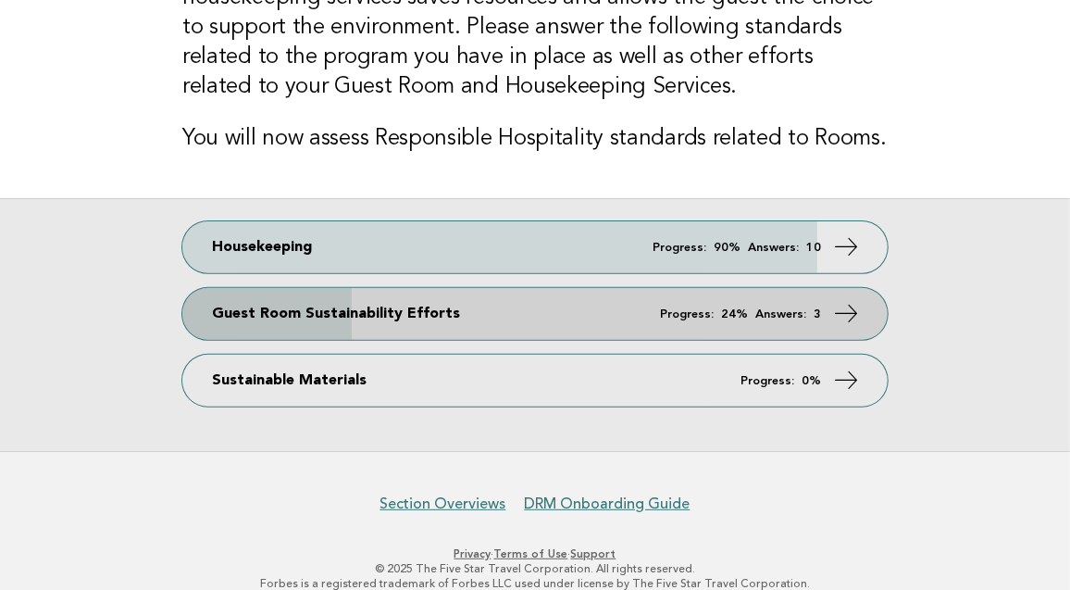
click at [650, 311] on link "Guest Room Sustainability Efforts Progress: 24% Answers: 3" at bounding box center [534, 314] width 705 height 52
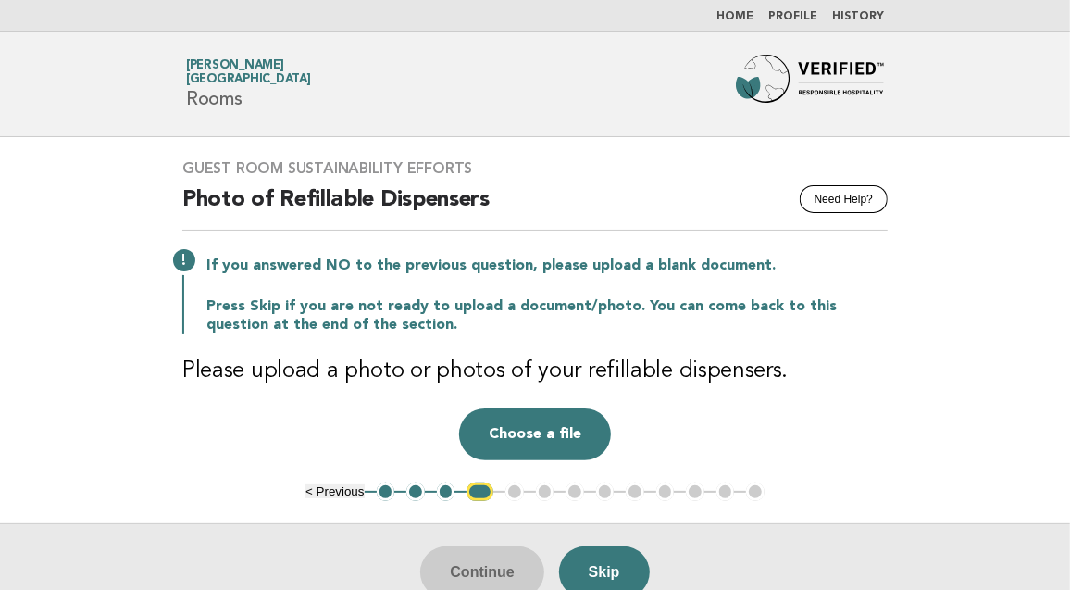
click at [92, 237] on main "Guest Room Sustainability Efforts Need Help? Photo of Refillable Dispensers If …" at bounding box center [535, 378] width 1070 height 483
click at [246, 422] on div "Drop a file here Choose a file Cancel Remove" at bounding box center [534, 434] width 705 height 52
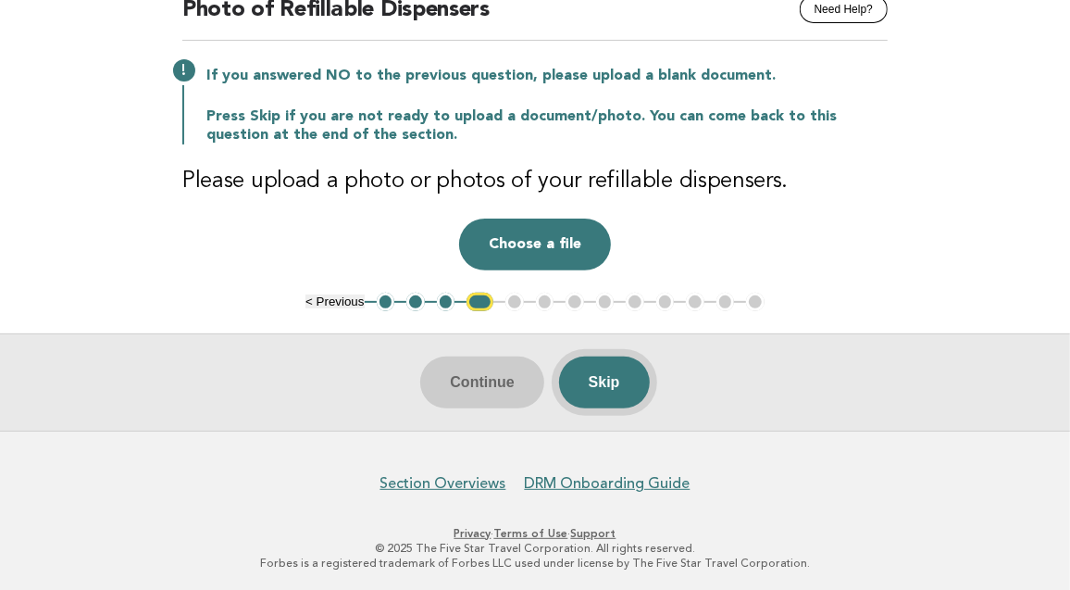
click at [620, 387] on button "Skip" at bounding box center [604, 382] width 91 height 52
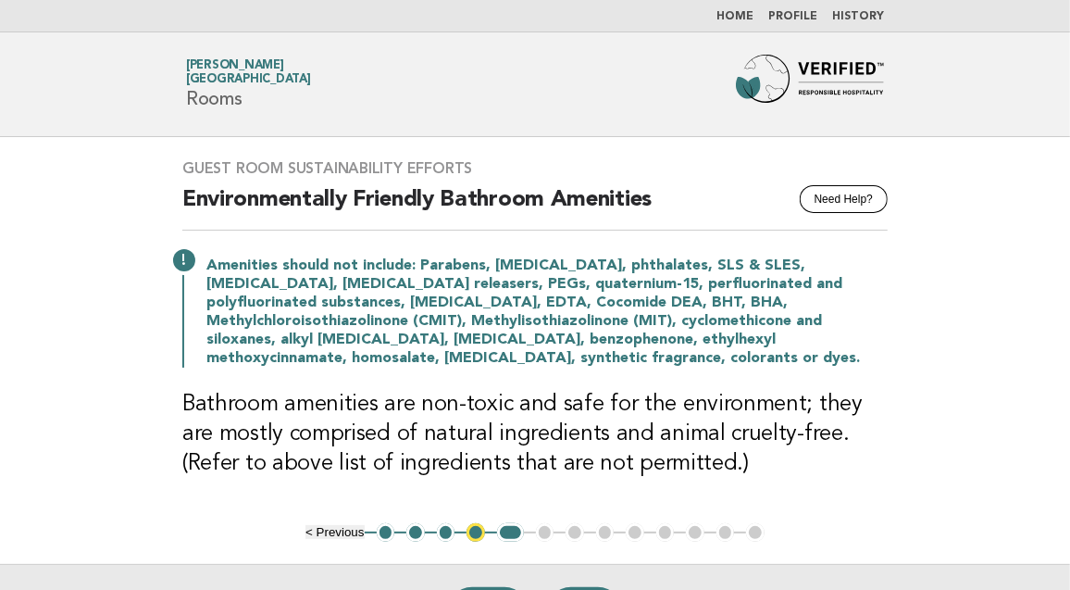
click at [124, 349] on main "Guest Room Sustainability Efforts Need Help? Environmentally Friendly Bathroom …" at bounding box center [535, 399] width 1070 height 524
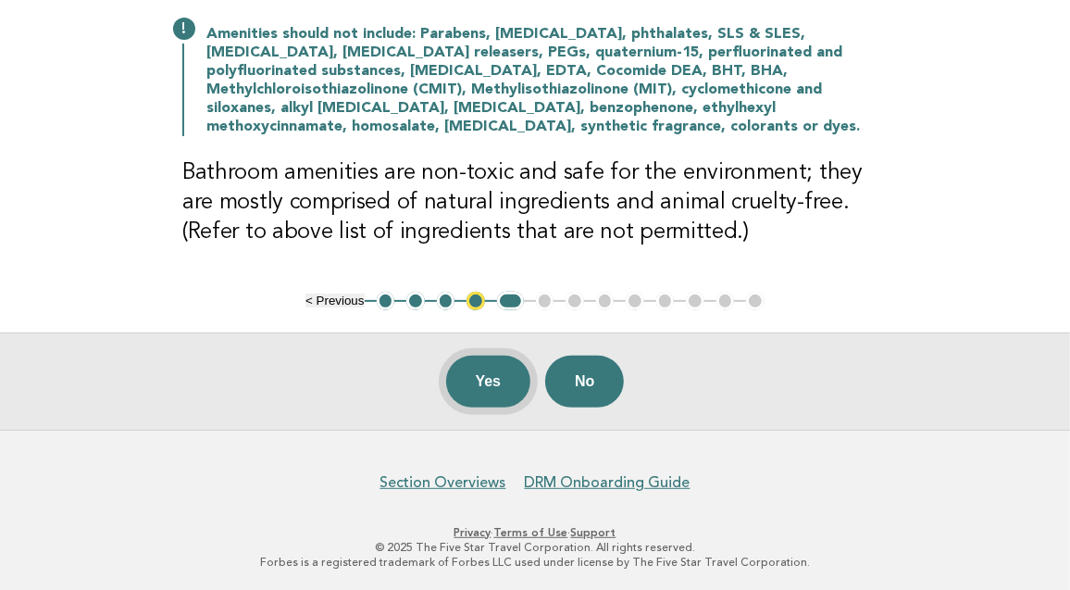
click at [501, 384] on button "Yes" at bounding box center [488, 381] width 85 height 52
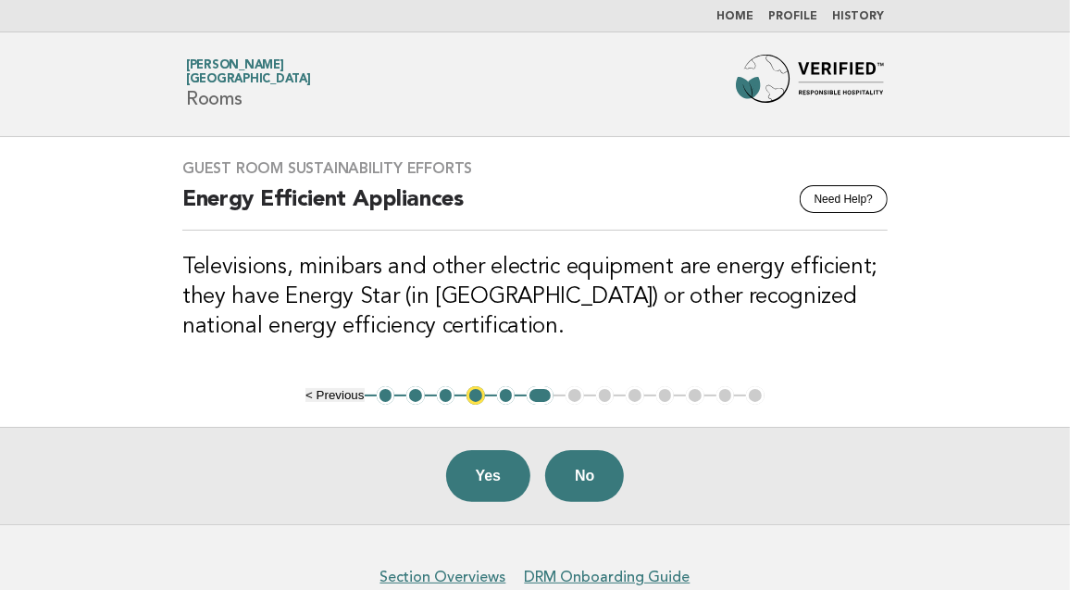
drag, startPoint x: 42, startPoint y: 183, endPoint x: 56, endPoint y: 180, distance: 14.4
click at [42, 183] on main "Guest Room Sustainability Efforts Need Help? Energy Efficient Appliances Televi…" at bounding box center [535, 330] width 1070 height 387
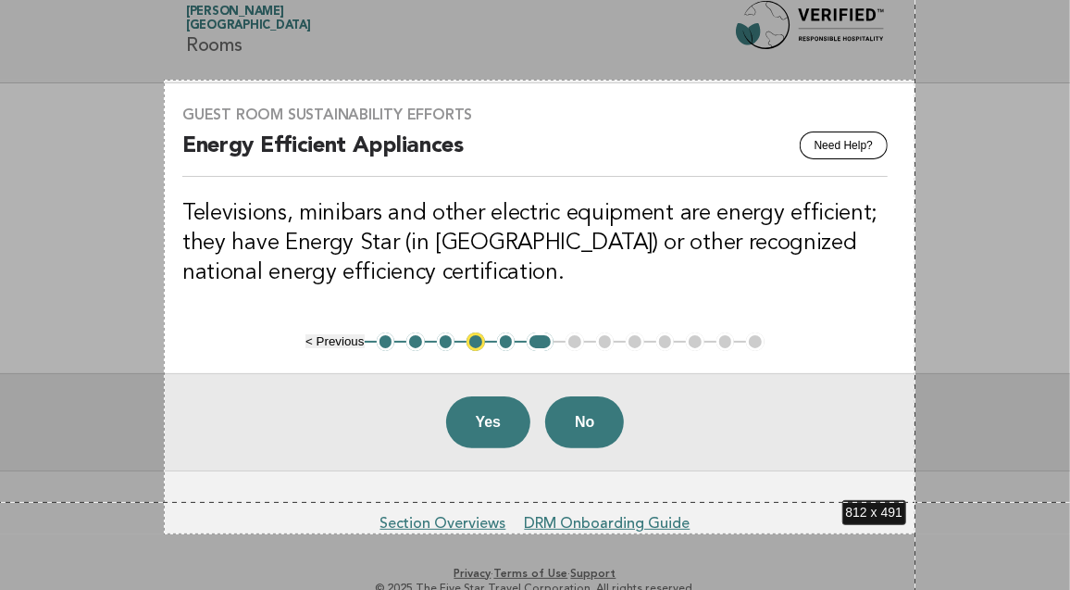
scroll to position [81, 0]
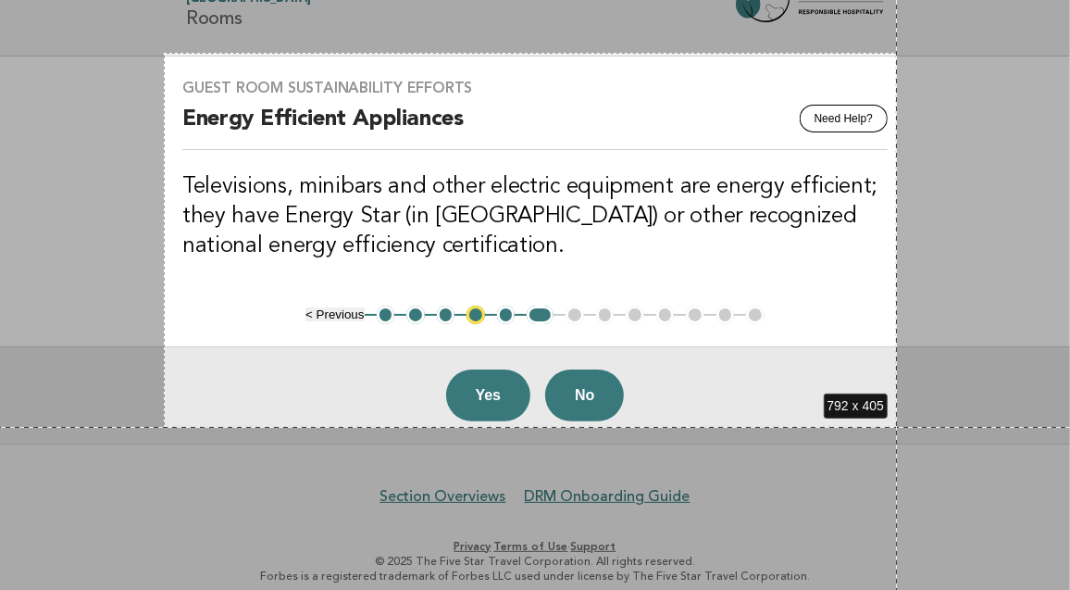
drag, startPoint x: 164, startPoint y: 133, endPoint x: 897, endPoint y: 427, distance: 789.6
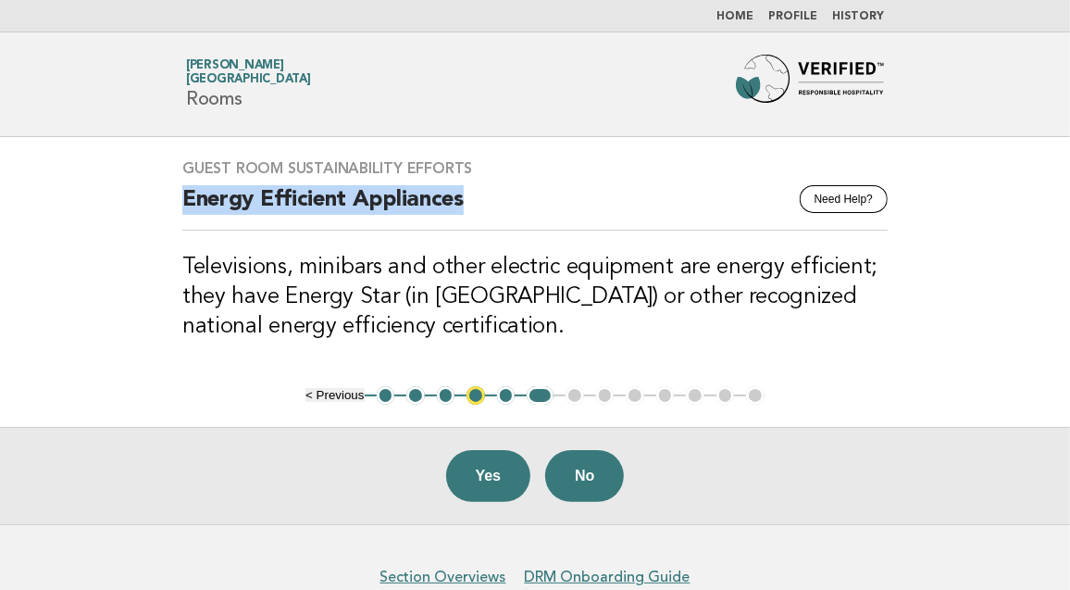
drag, startPoint x: 180, startPoint y: 196, endPoint x: 468, endPoint y: 203, distance: 288.9
click at [468, 203] on div "Guest Room Sustainability Efforts Need Help? Energy Efficient Appliances Televi…" at bounding box center [535, 261] width 750 height 249
copy h2 "Energy Efficient Appliances"
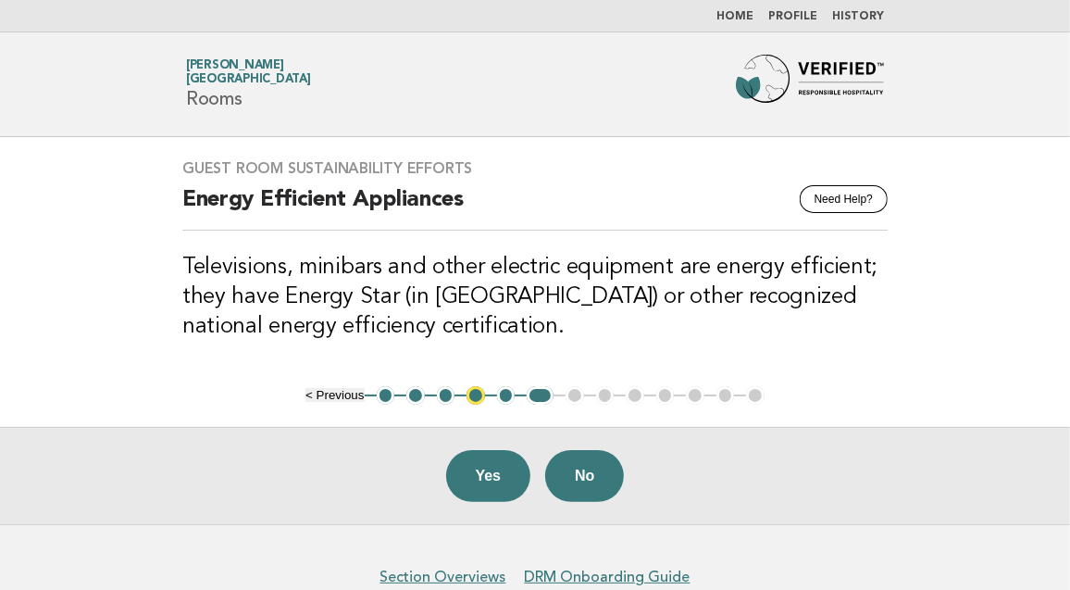
drag, startPoint x: 44, startPoint y: 370, endPoint x: 53, endPoint y: 340, distance: 31.7
click at [44, 370] on main "Guest Room Sustainability Efforts Need Help? Energy Efficient Appliances Televi…" at bounding box center [535, 330] width 1070 height 387
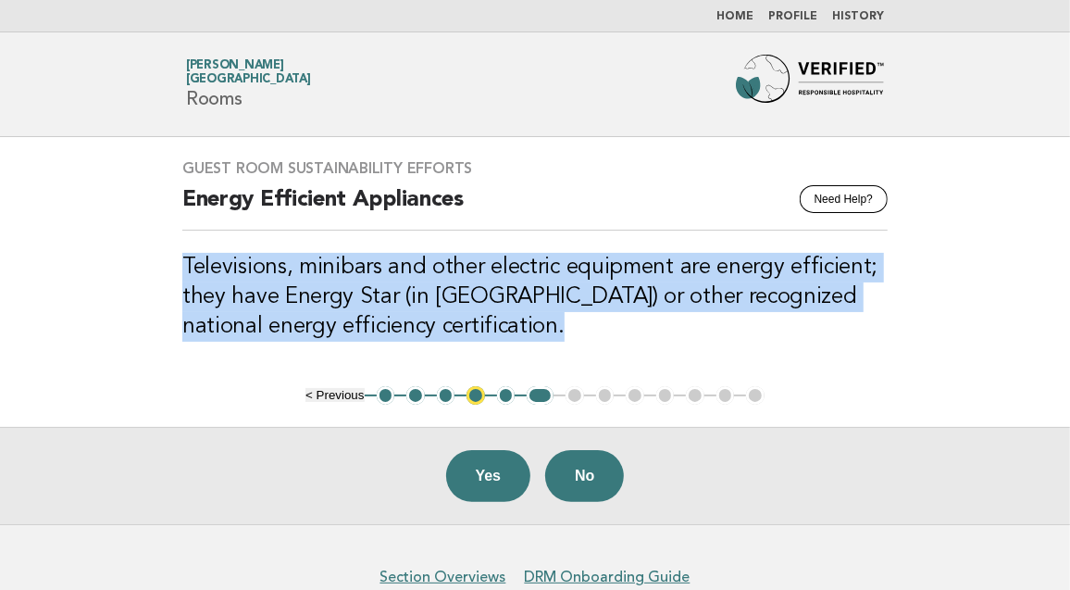
drag, startPoint x: 166, startPoint y: 266, endPoint x: 499, endPoint y: 326, distance: 338.6
click at [499, 326] on div "Guest Room Sustainability Efforts Need Help? Energy Efficient Appliances Televi…" at bounding box center [535, 261] width 750 height 249
copy h3 "Televisions, minibars and other electric equipment are energy efficient; they h…"
click at [468, 464] on button "Yes" at bounding box center [488, 476] width 85 height 52
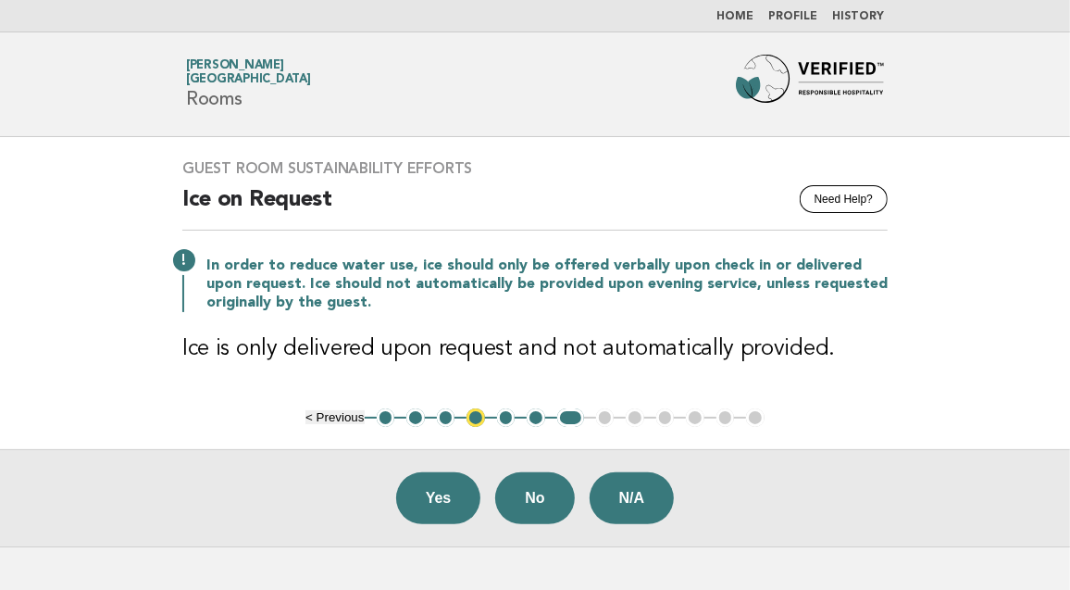
click at [72, 243] on main "Guest Room Sustainability Efforts Need Help? Ice on Request In order to reduce …" at bounding box center [535, 341] width 1070 height 409
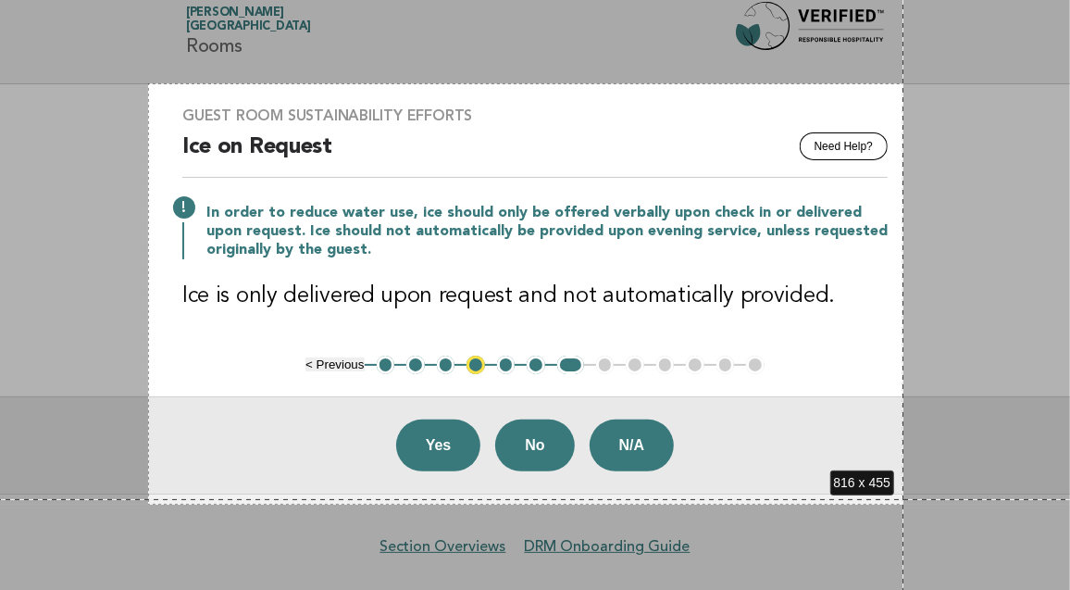
scroll to position [56, 0]
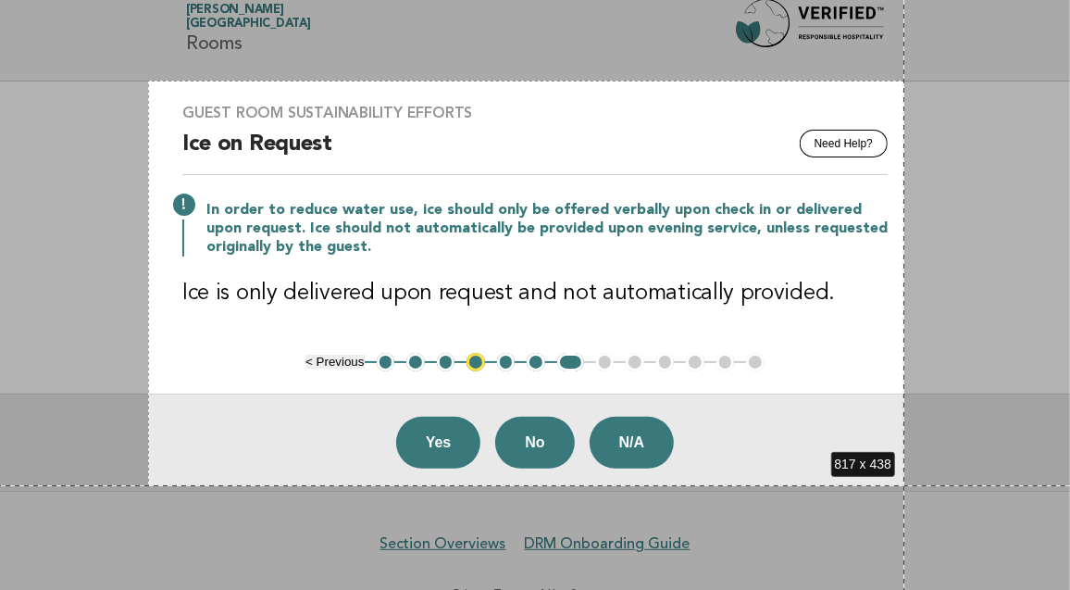
drag, startPoint x: 148, startPoint y: 137, endPoint x: 904, endPoint y: 485, distance: 832.4
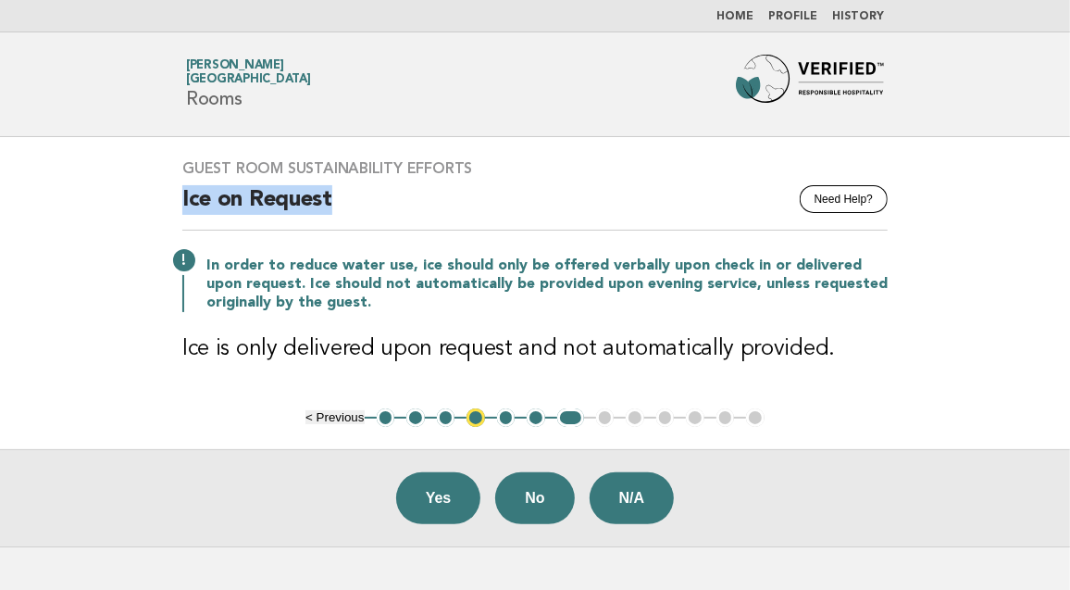
drag, startPoint x: 168, startPoint y: 205, endPoint x: 323, endPoint y: 193, distance: 155.0
click at [326, 193] on div "Guest Room Sustainability Efforts Need Help? Ice on Request In order to reduce …" at bounding box center [535, 272] width 750 height 271
copy h2 "Ice on Reques"
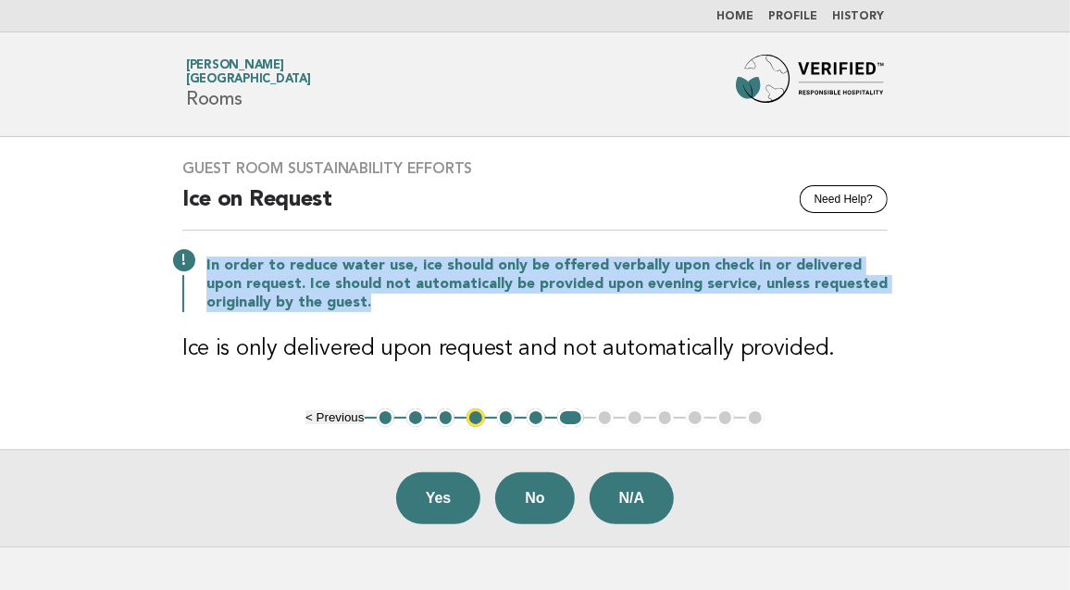
drag, startPoint x: 205, startPoint y: 263, endPoint x: 420, endPoint y: 304, distance: 218.6
click at [420, 304] on p "In order to reduce water use, ice should only be offered verbally upon check in…" at bounding box center [546, 284] width 681 height 56
copy p "In order to reduce water use, ice should only be offered verbally upon check in…"
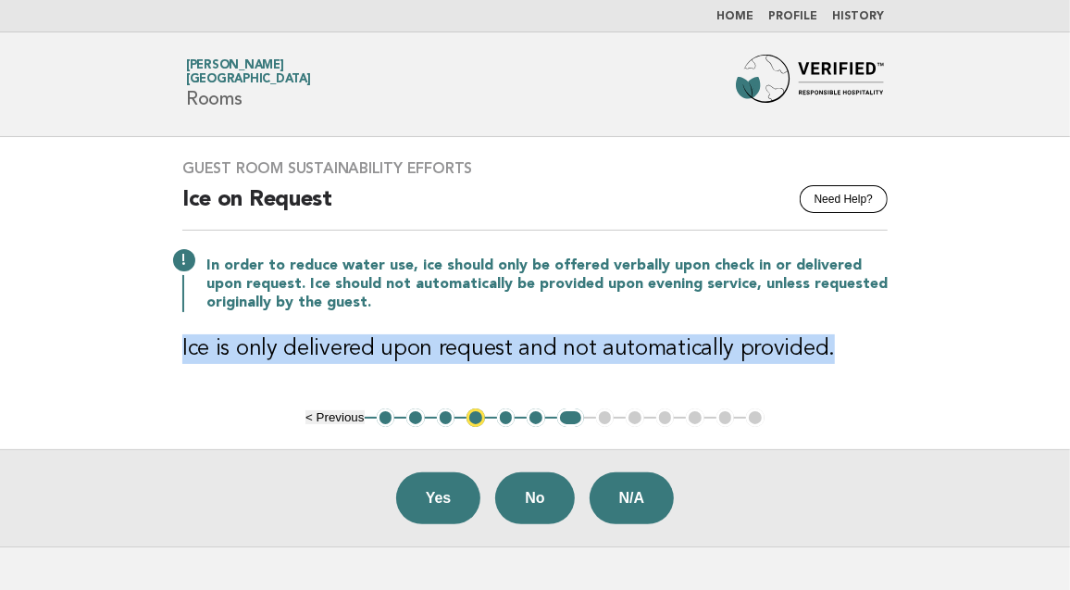
drag, startPoint x: 180, startPoint y: 344, endPoint x: 827, endPoint y: 353, distance: 648.0
click at [827, 353] on div "Guest Room Sustainability Efforts Need Help? Ice on Request In order to reduce …" at bounding box center [535, 272] width 750 height 271
copy h3 "Ice is only delivered upon request and not automatically provided."
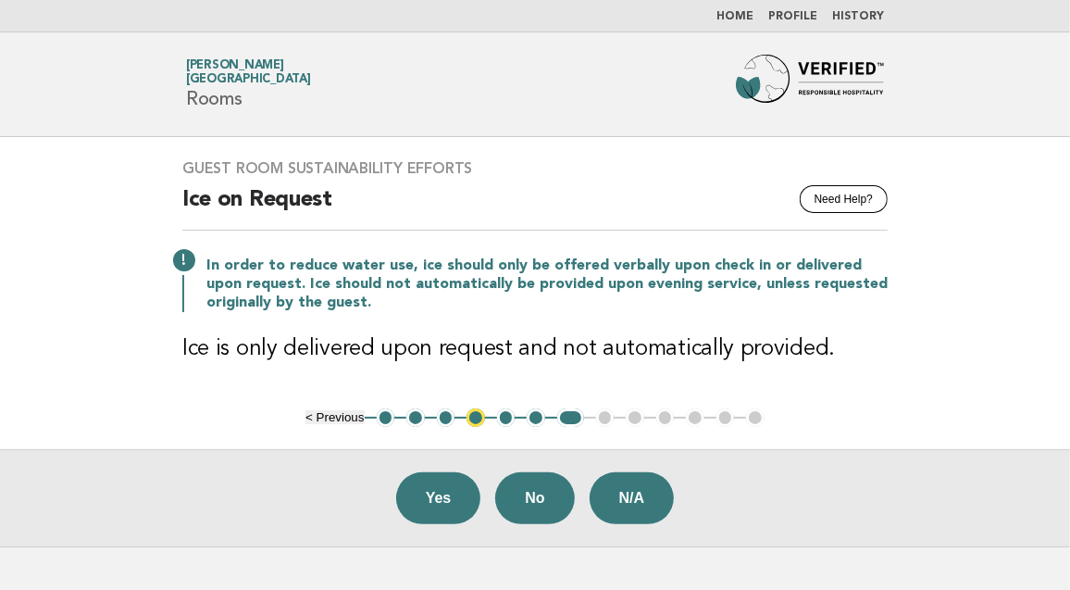
drag, startPoint x: 29, startPoint y: 187, endPoint x: 39, endPoint y: 180, distance: 12.1
click at [29, 187] on main "Guest Room Sustainability Efforts Need Help? Ice on Request In order to reduce …" at bounding box center [535, 341] width 1070 height 409
click at [440, 487] on button "Yes" at bounding box center [438, 498] width 85 height 52
